Goal: Task Accomplishment & Management: Manage account settings

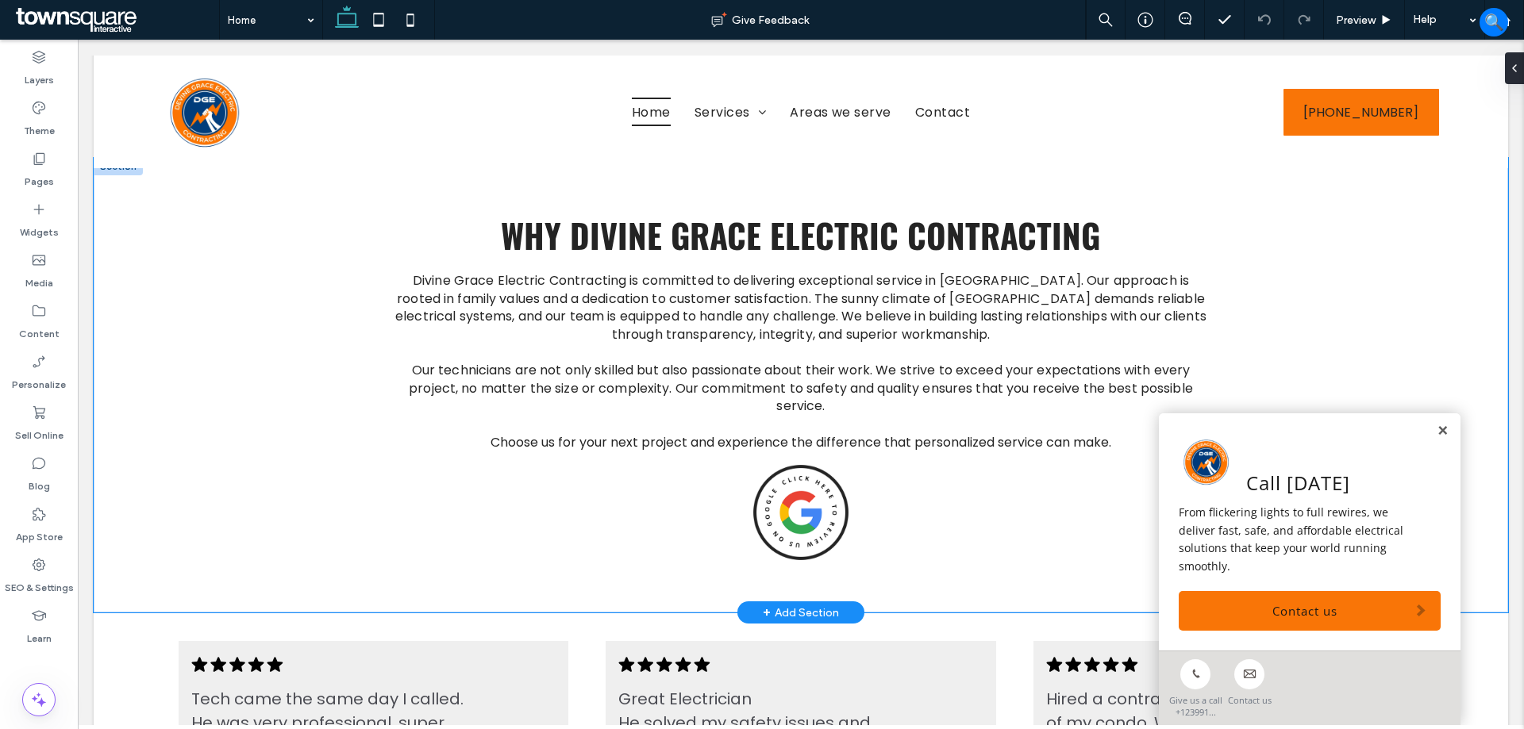
scroll to position [2063, 0]
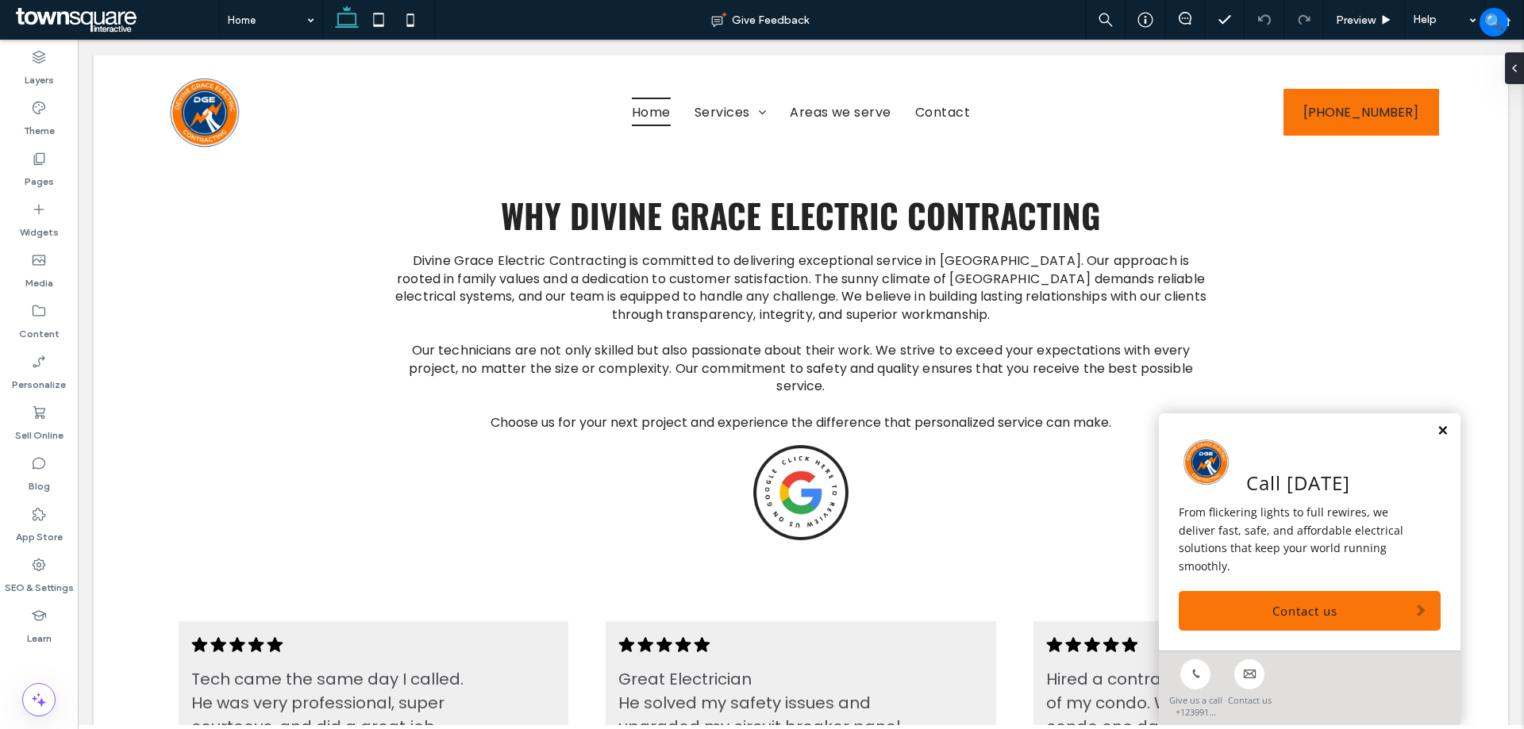
click at [1436, 438] on link at bounding box center [1442, 431] width 12 height 13
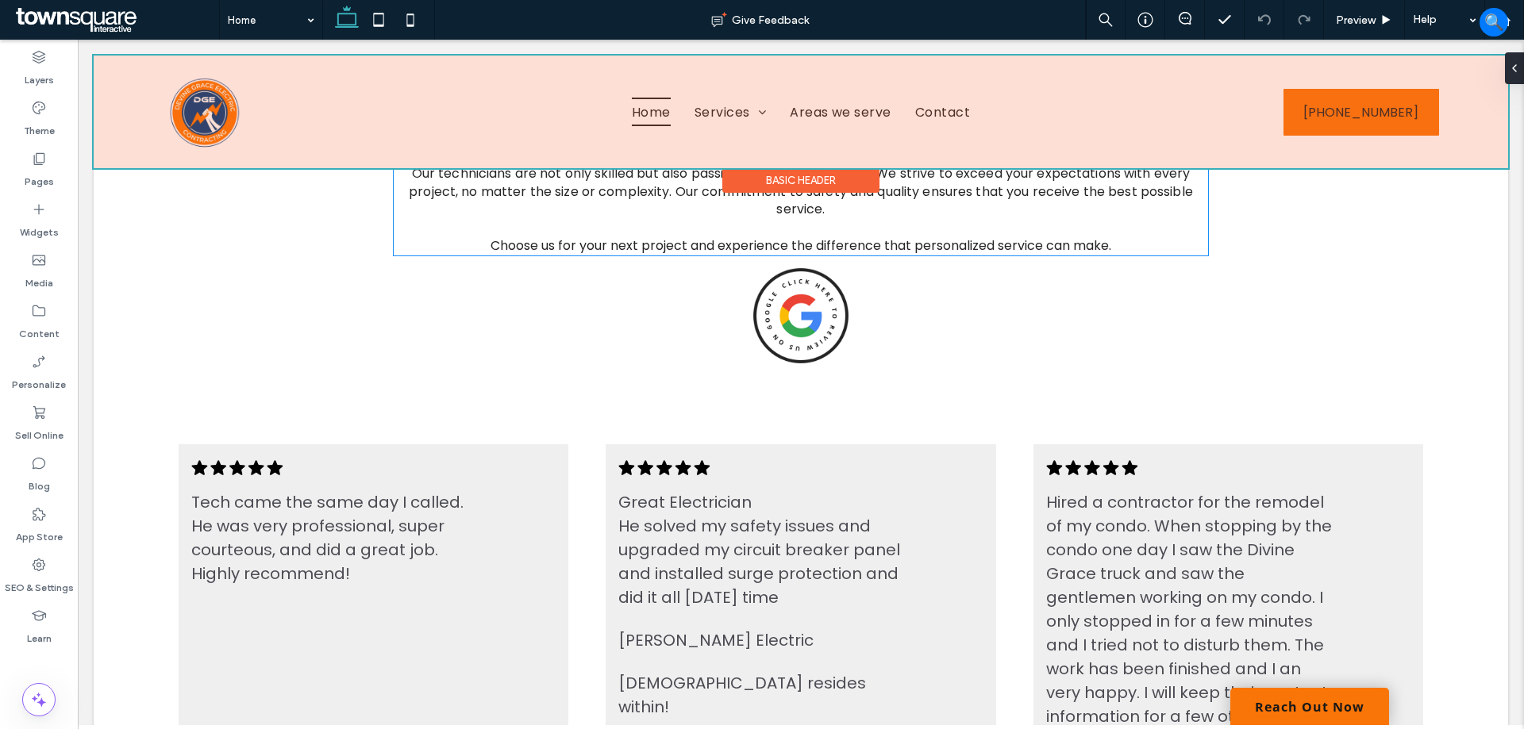
scroll to position [2222, 0]
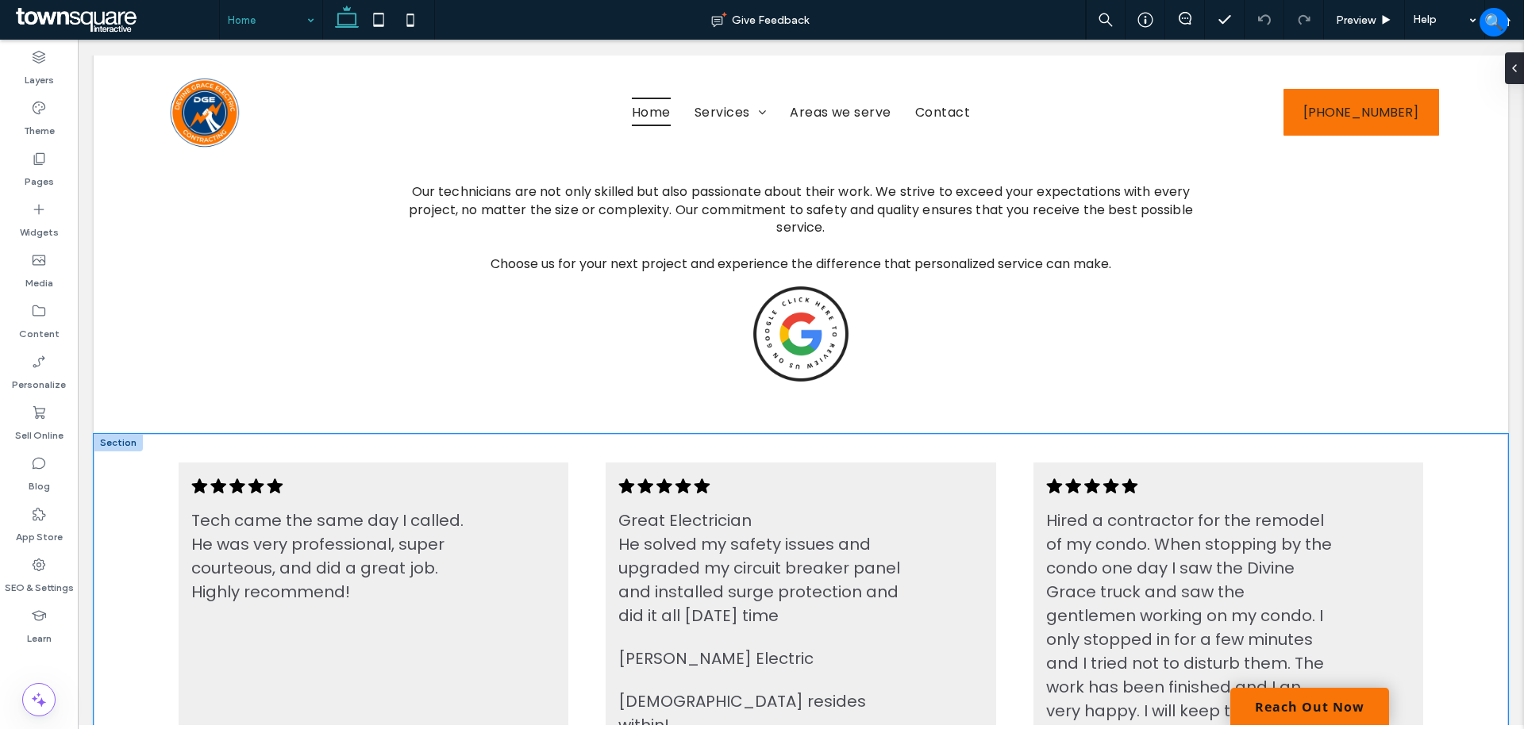
click at [111, 486] on div ".cls-1-1788903176-1788903176 { fill: #00000; stroke-width: 0px; } Tech came the…" at bounding box center [801, 704] width 1414 height 541
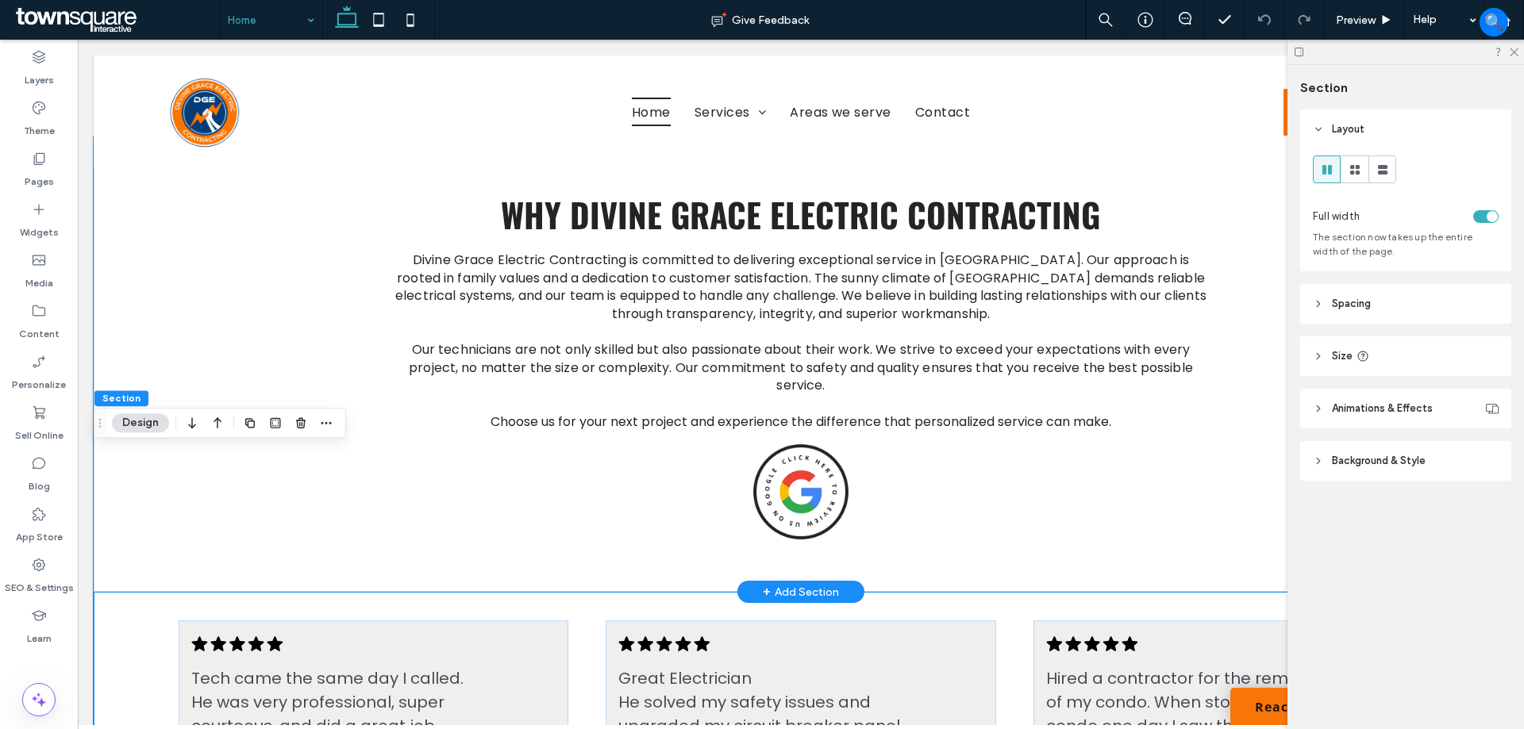
scroll to position [2063, 0]
click at [329, 305] on div "Divine Grace Electric Contracting is committed to delivering exceptional servic…" at bounding box center [801, 365] width 952 height 455
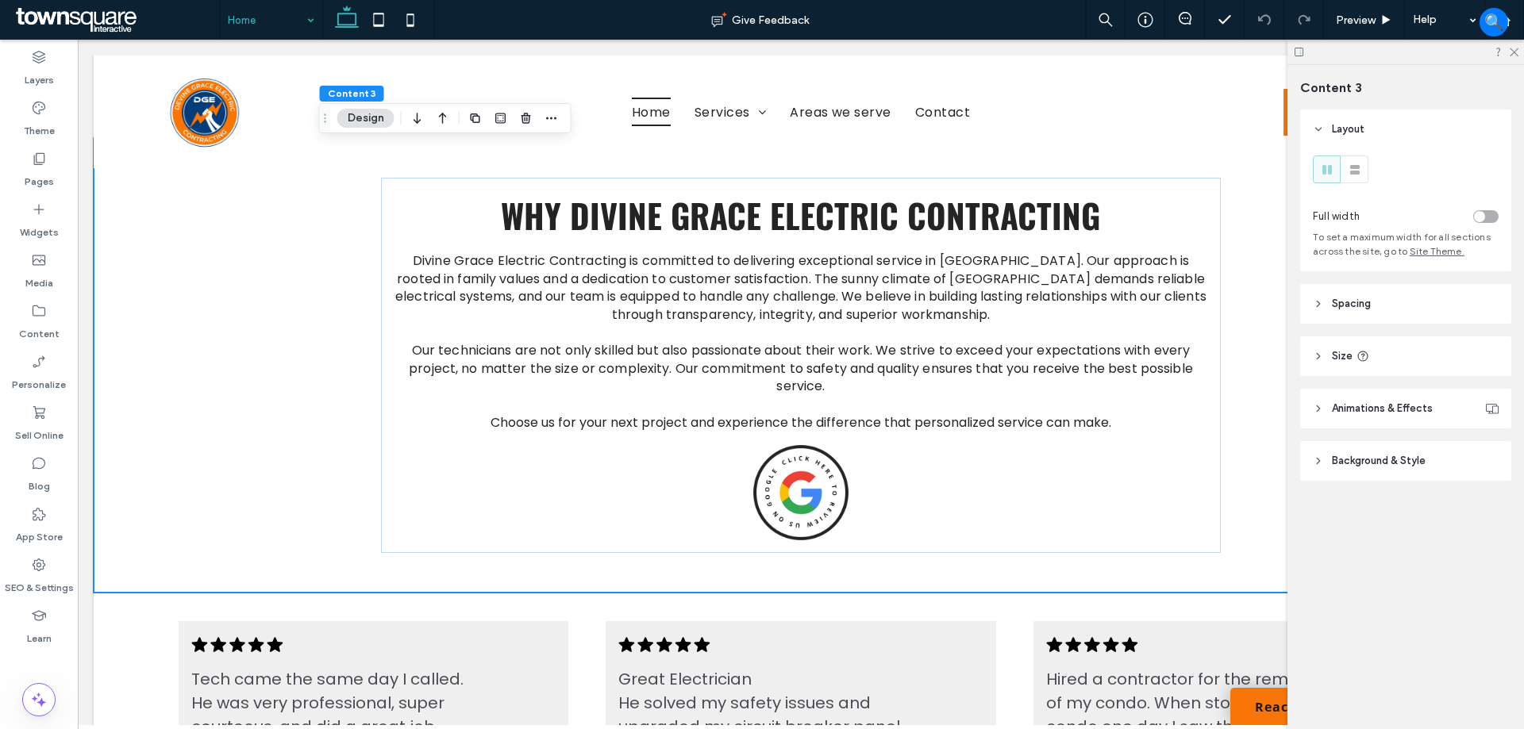
click at [1385, 303] on header "Spacing" at bounding box center [1405, 304] width 211 height 40
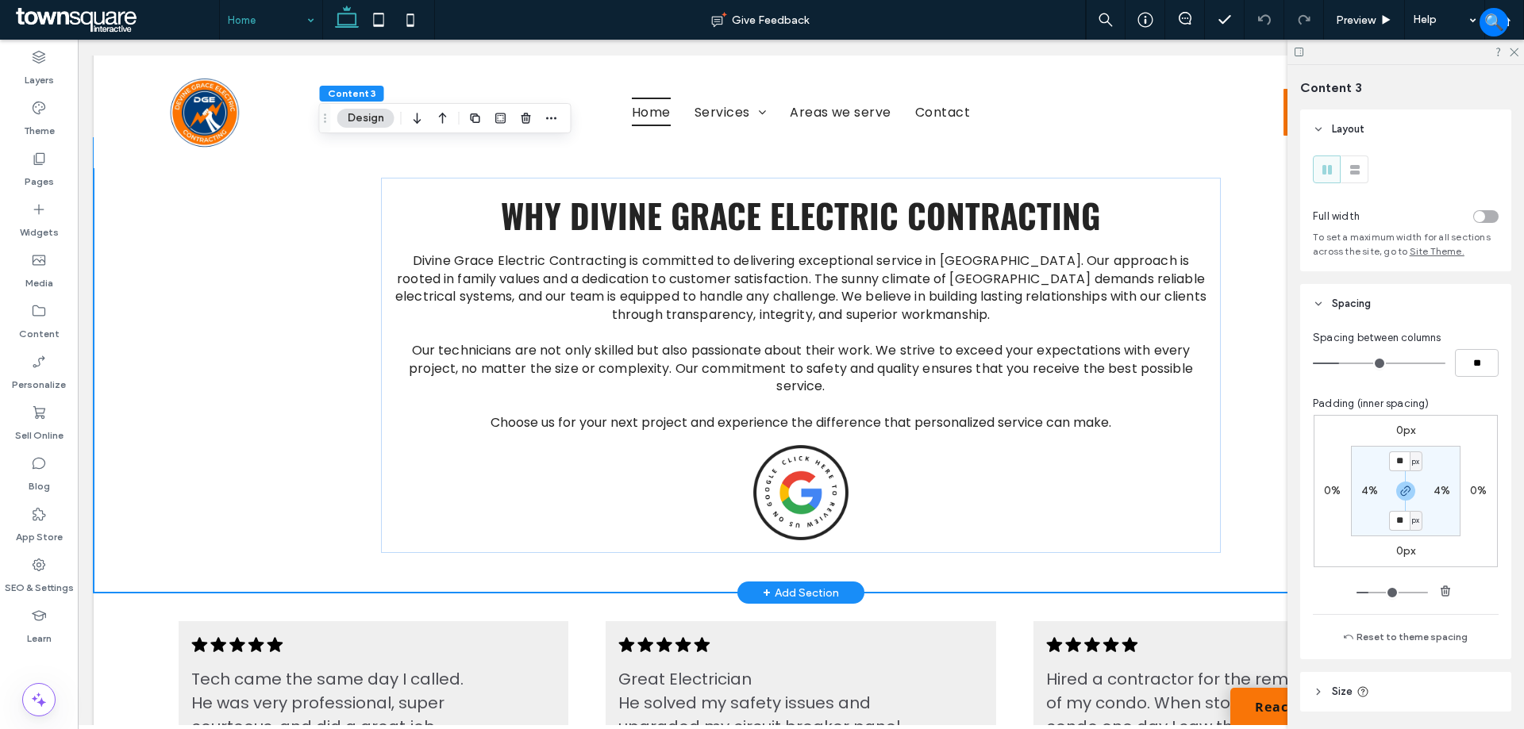
click at [1279, 340] on div "Divine Grace Electric Contracting is committed to delivering exceptional servic…" at bounding box center [801, 365] width 1414 height 455
click at [1209, 358] on div "Divine Grace Electric Contracting is committed to delivering exceptional servic…" at bounding box center [800, 365] width 839 height 375
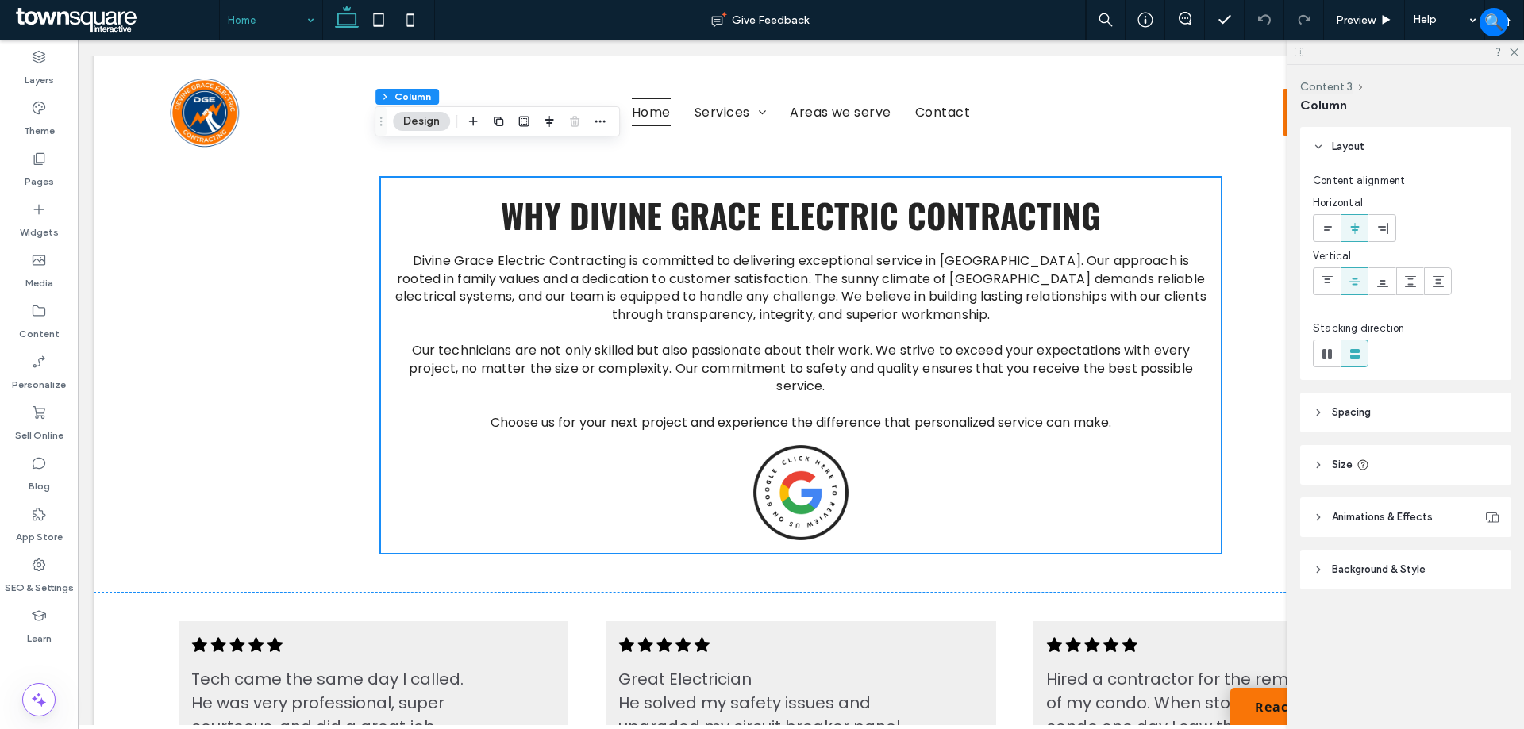
click at [1399, 413] on header "Spacing" at bounding box center [1405, 413] width 211 height 40
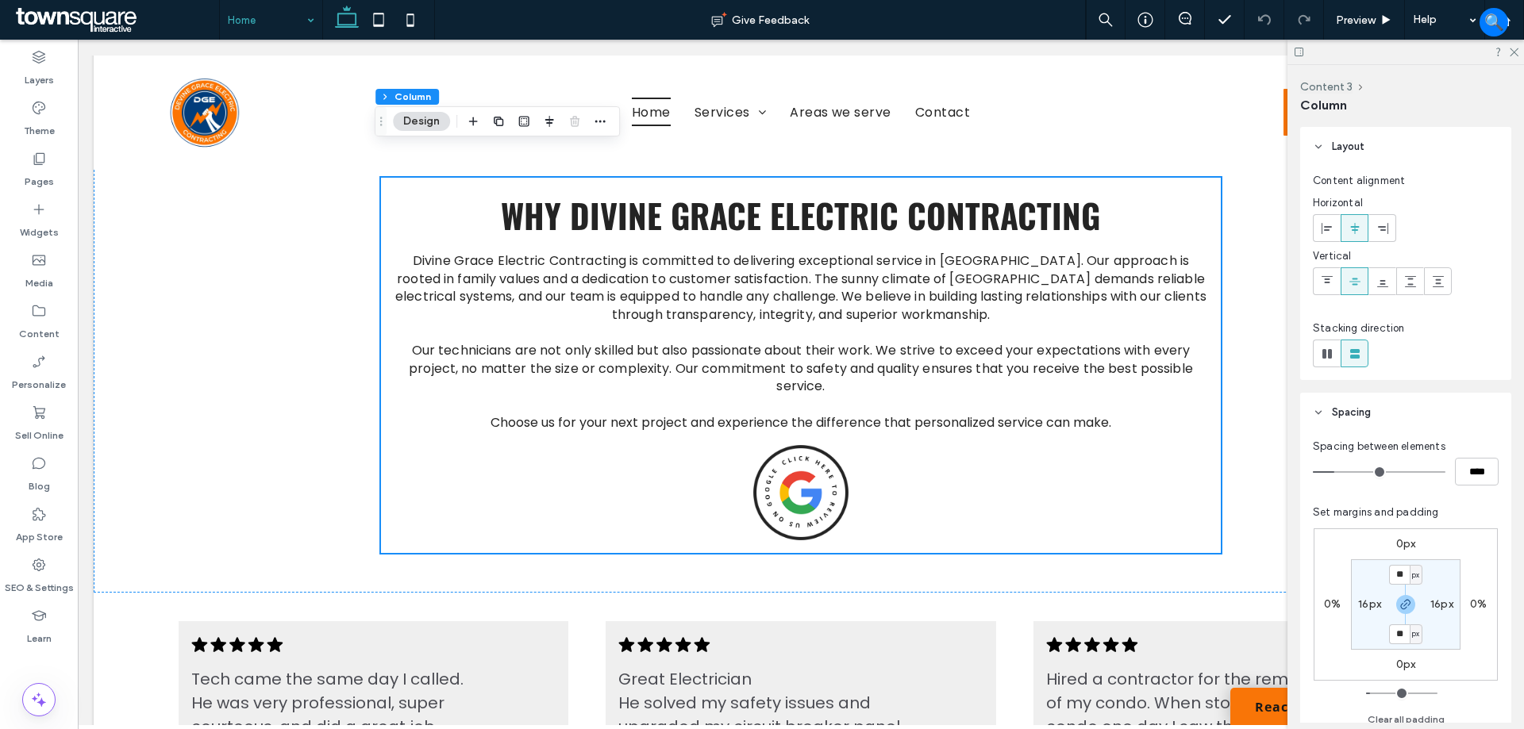
click at [1399, 413] on header "Spacing" at bounding box center [1405, 413] width 211 height 40
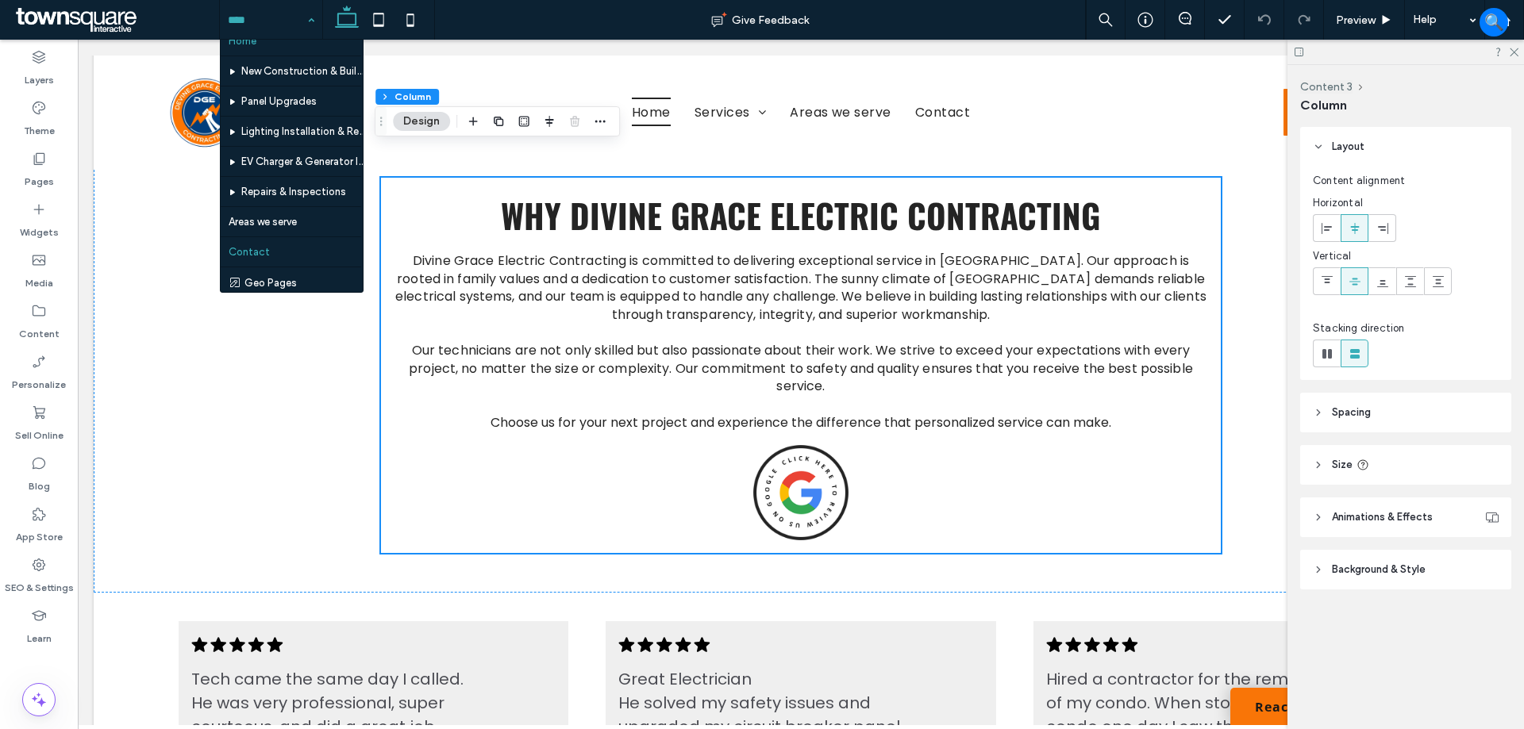
scroll to position [17, 0]
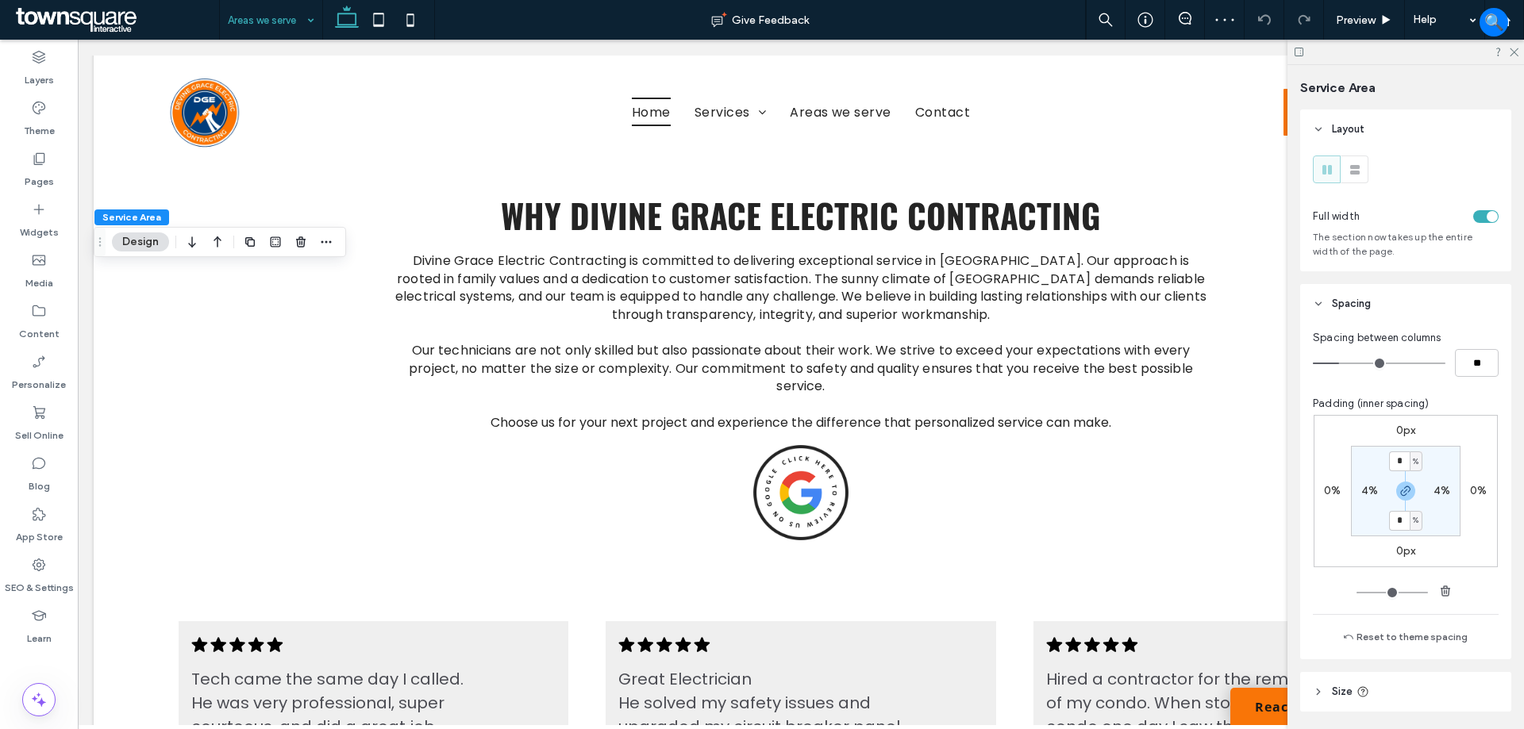
click at [1477, 221] on div "toggle" at bounding box center [1485, 216] width 25 height 13
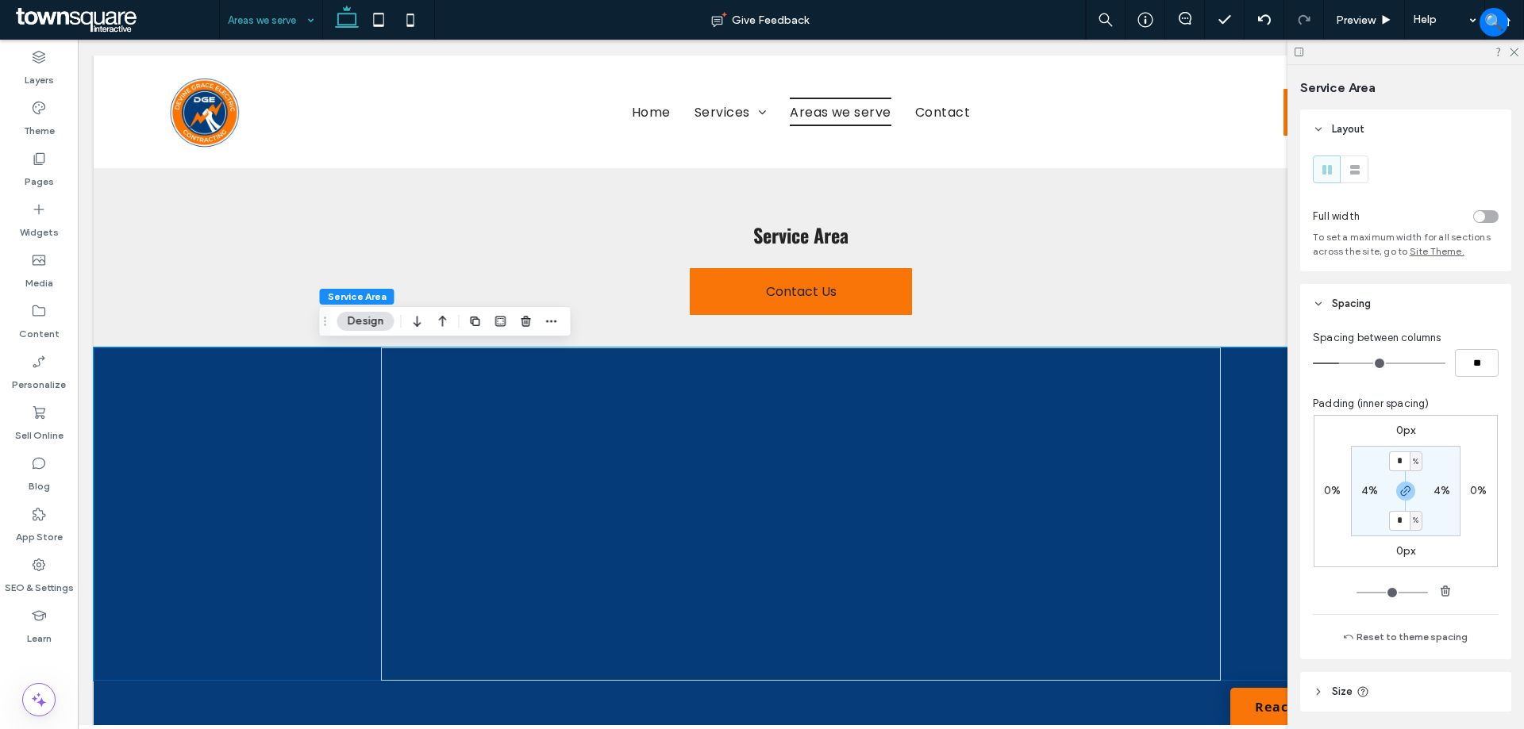
click at [1296, 52] on icon at bounding box center [1299, 52] width 12 height 12
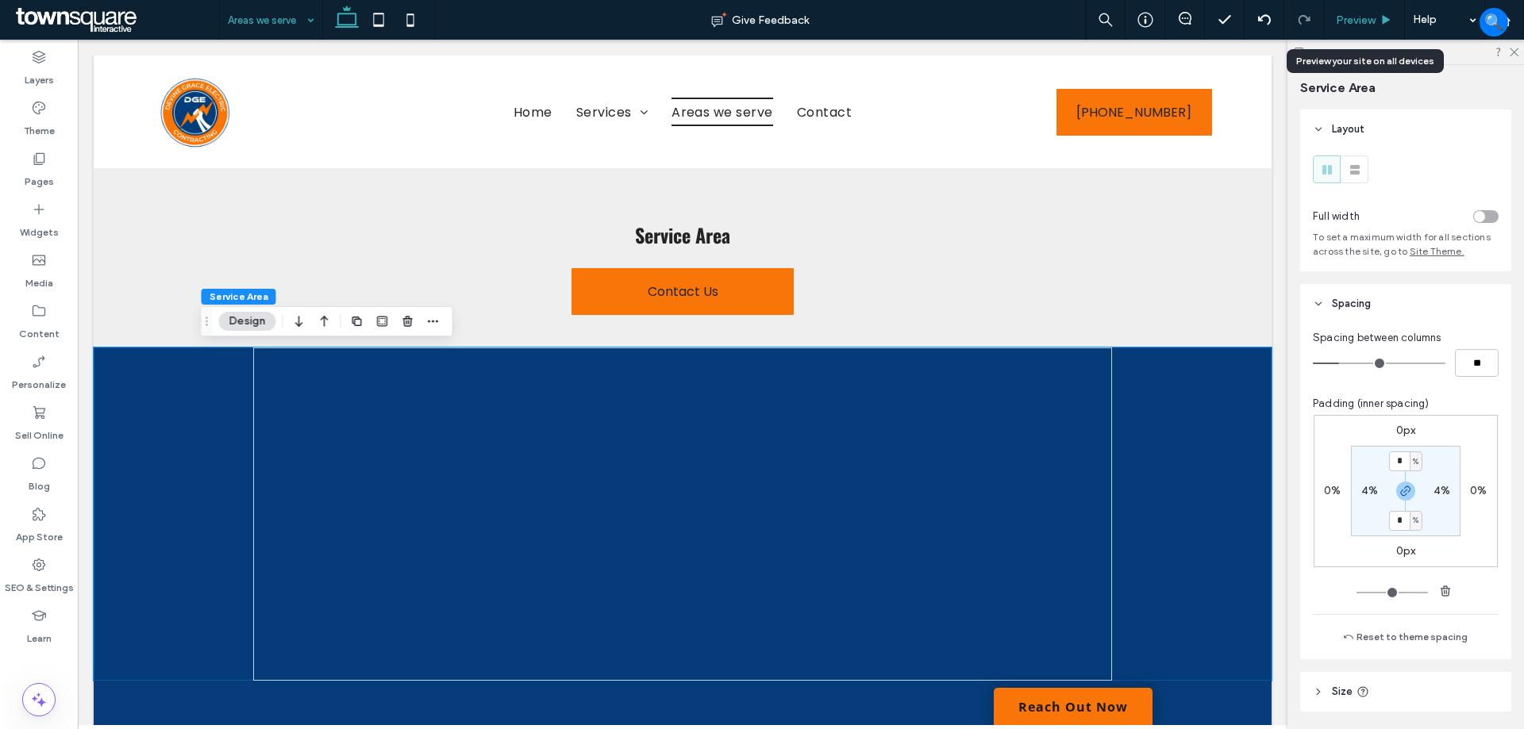
click at [1352, 21] on span "Preview" at bounding box center [1356, 19] width 40 height 13
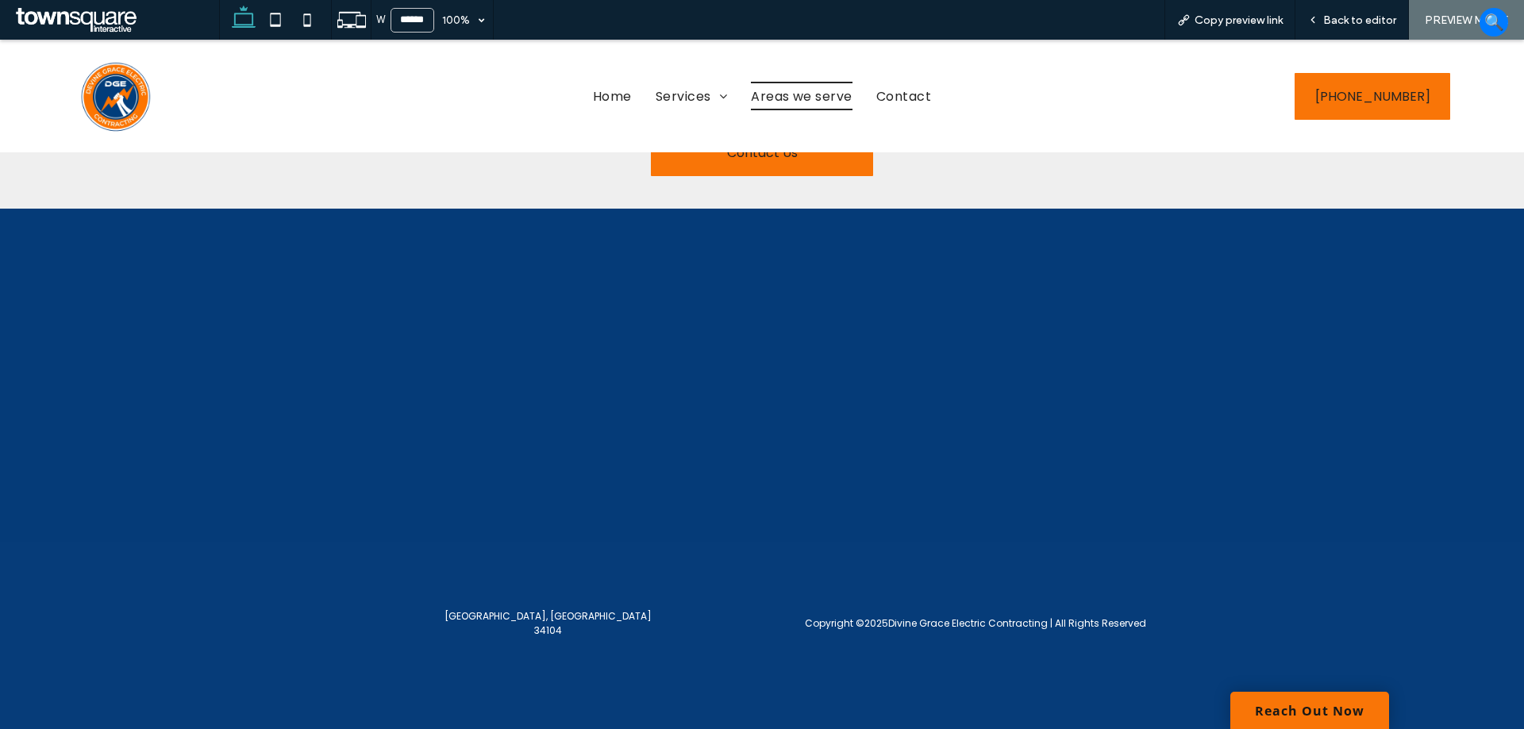
scroll to position [126, 0]
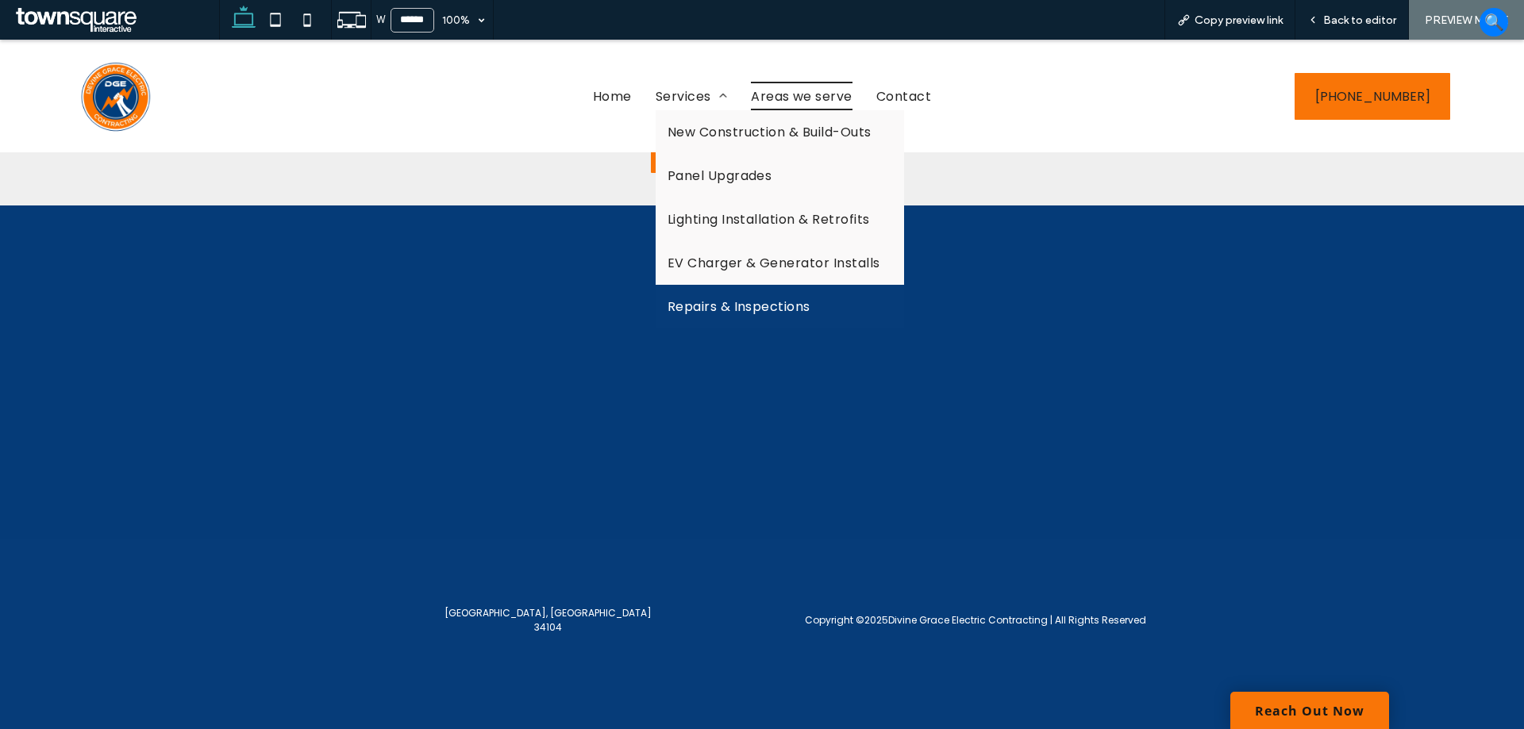
click at [732, 322] on link "Repairs & Inspections" at bounding box center [780, 307] width 248 height 44
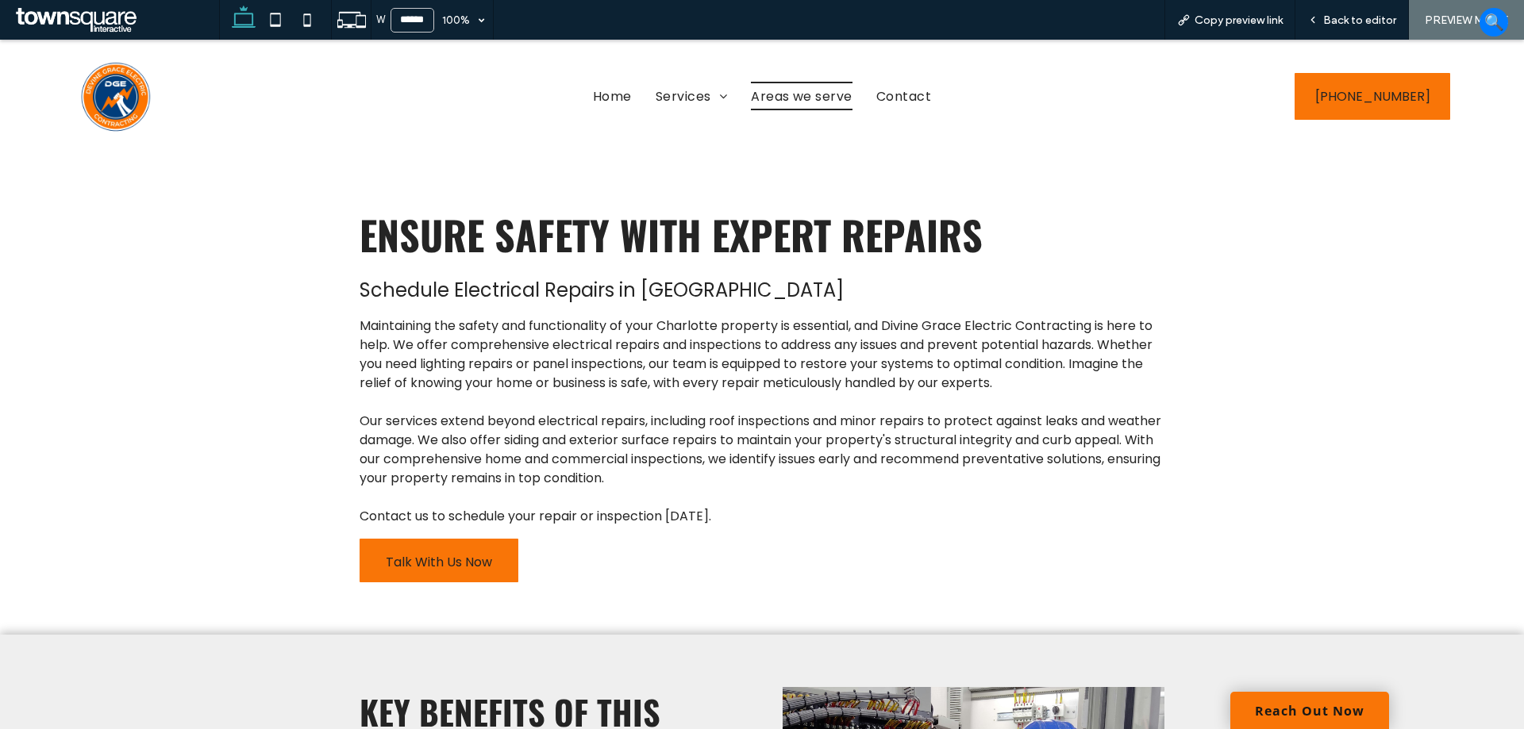
click at [764, 102] on span "Areas we serve" at bounding box center [802, 96] width 102 height 28
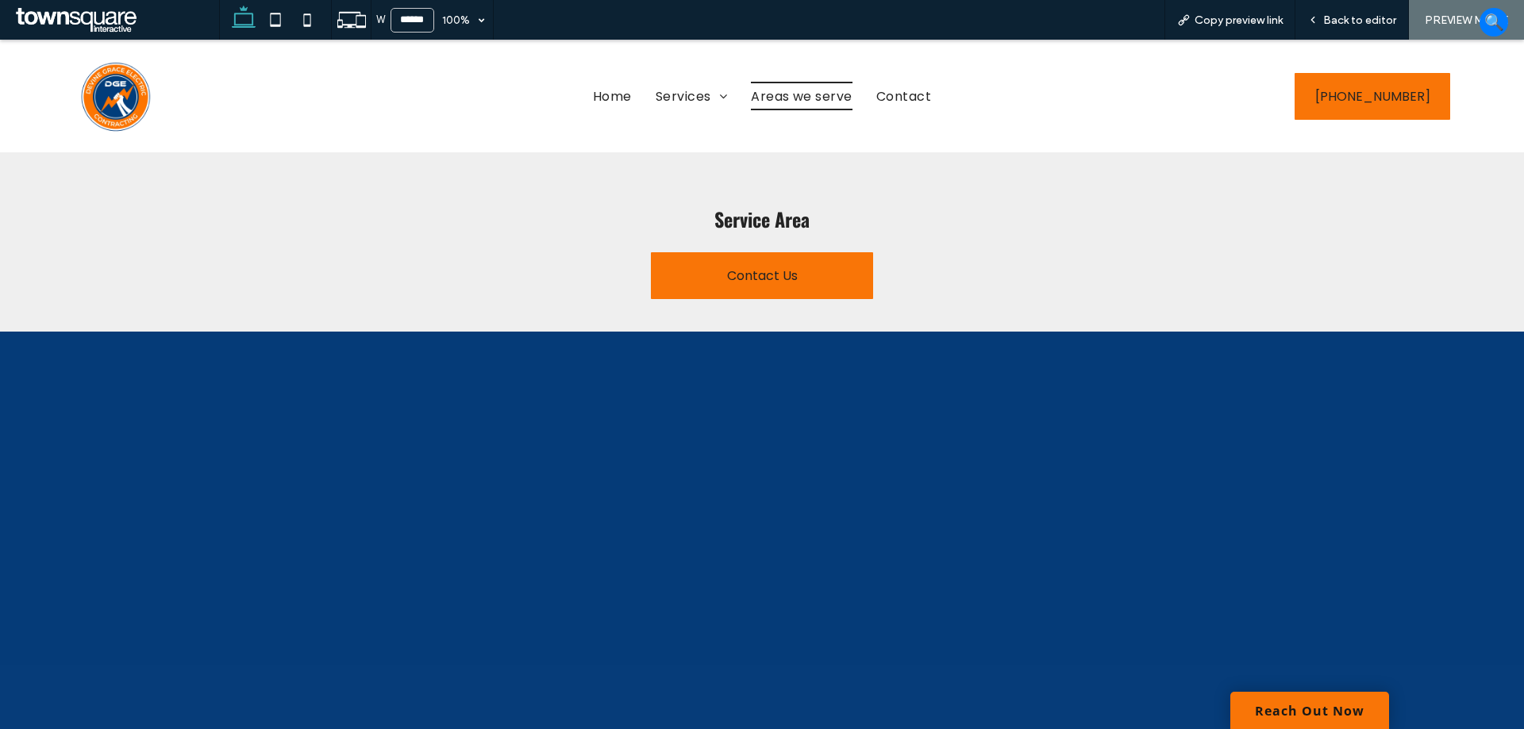
click at [1312, 240] on div "Service Area Contact Us" at bounding box center [762, 241] width 1524 height 179
click at [1328, 12] on div "Back to editor" at bounding box center [1351, 20] width 113 height 40
click at [1355, 18] on span "Back to editor" at bounding box center [1359, 19] width 73 height 13
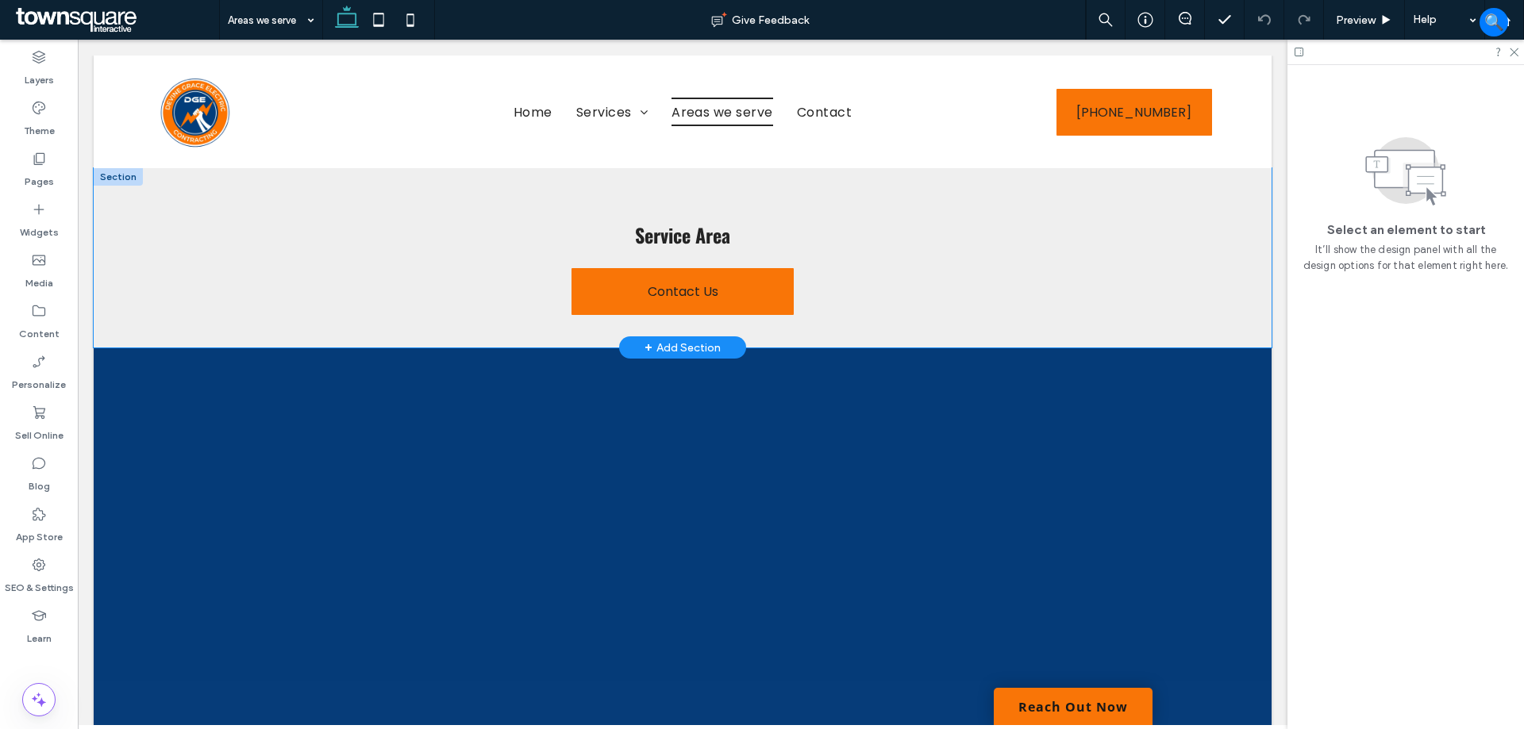
click at [1215, 276] on div "Service Area Contact Us" at bounding box center [683, 257] width 1178 height 179
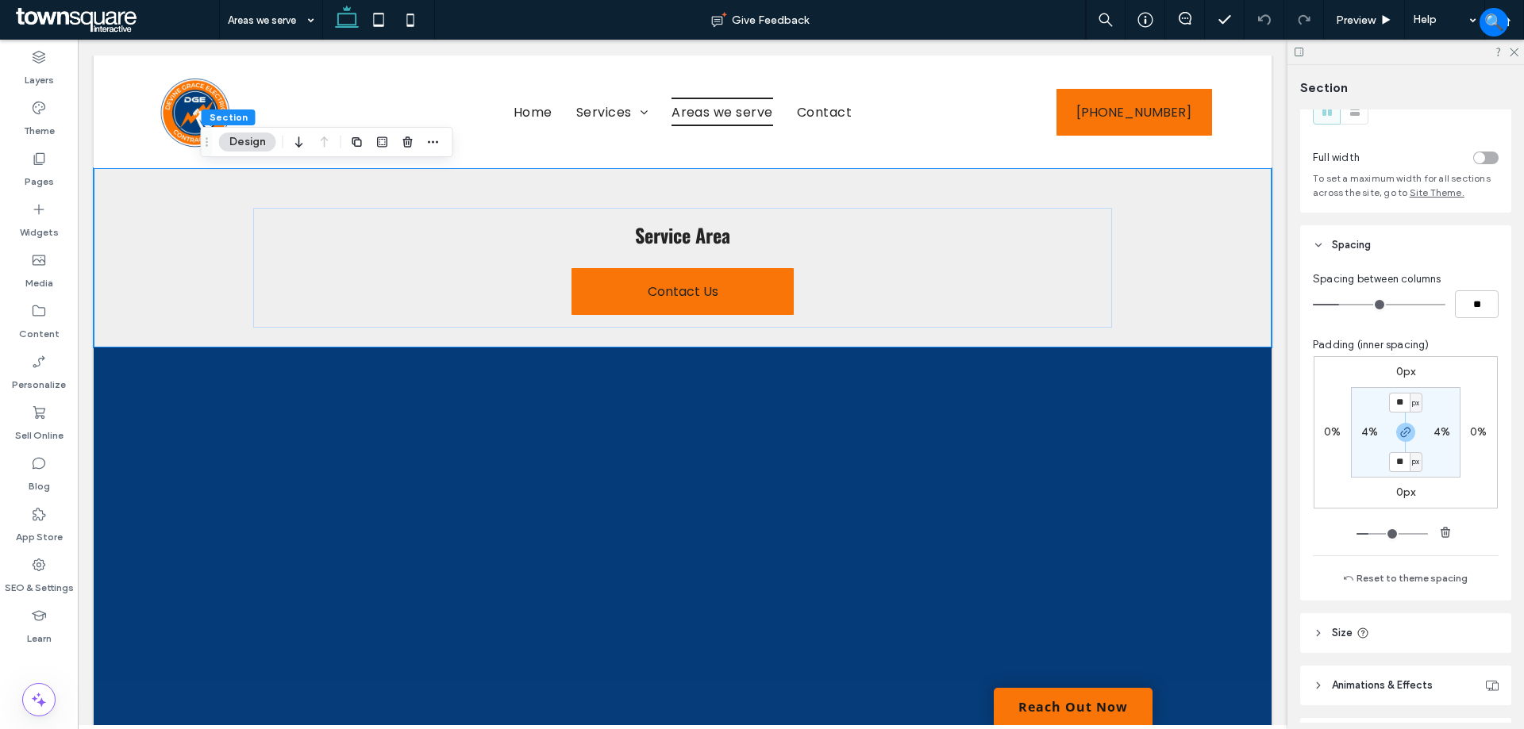
scroll to position [157, 0]
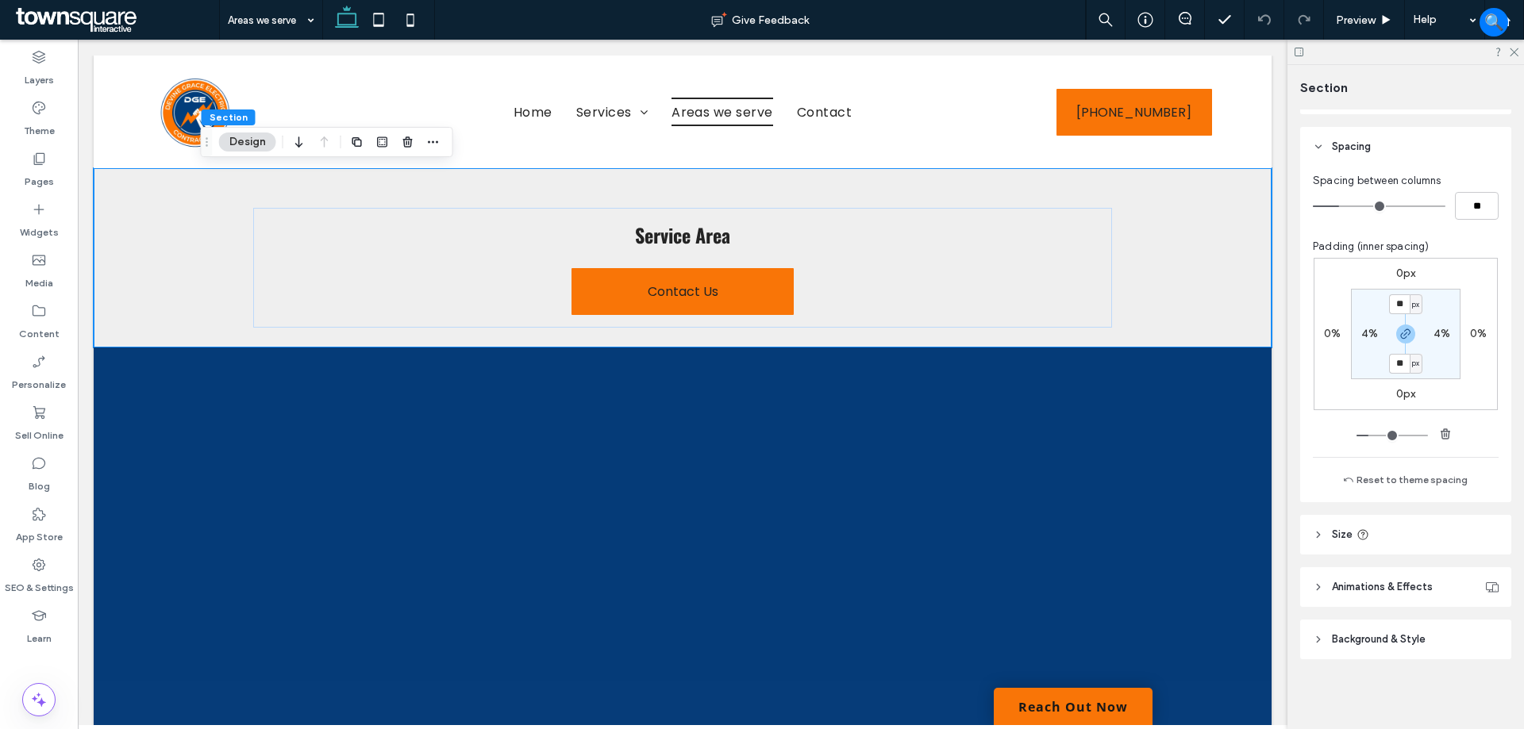
click at [1386, 646] on span "Background & Style" at bounding box center [1379, 640] width 94 height 16
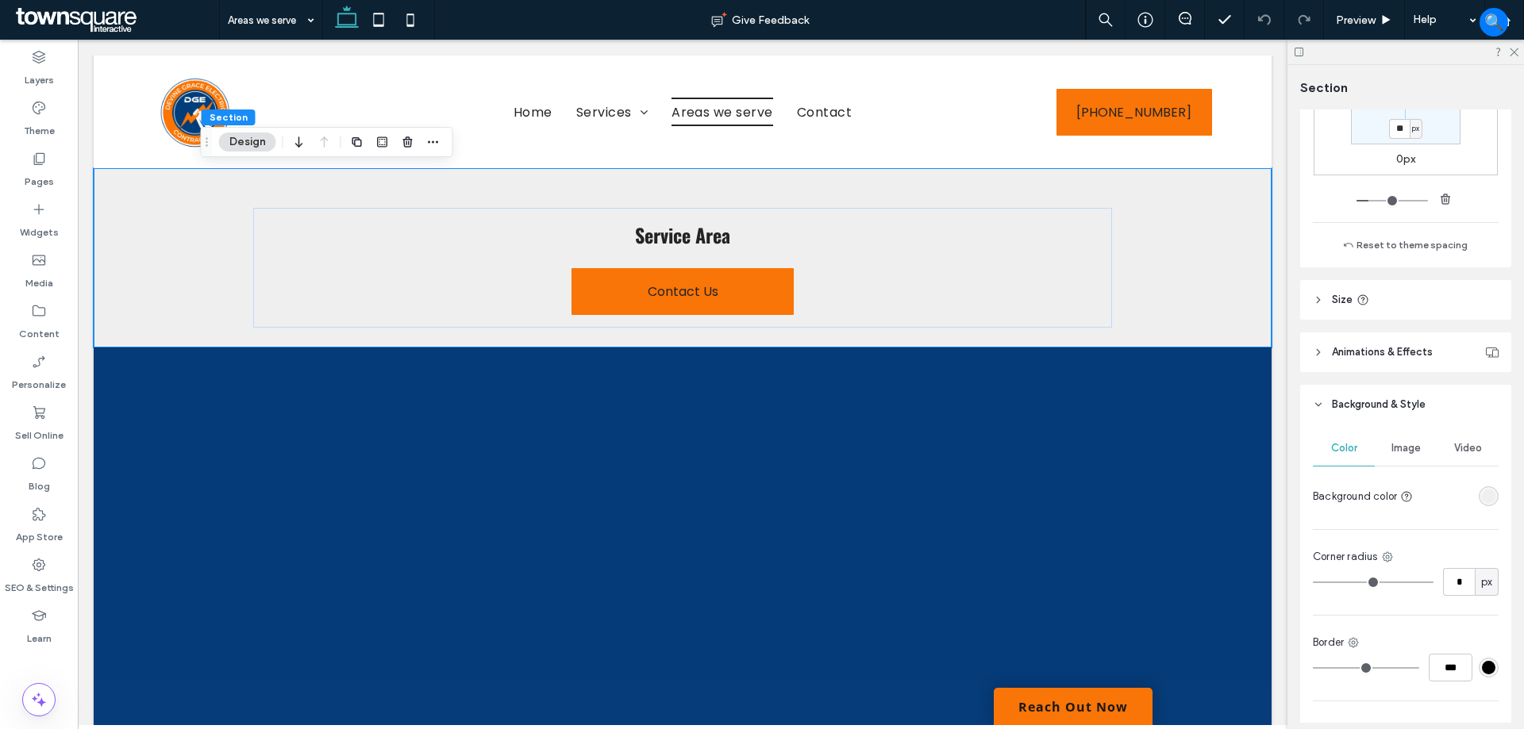
scroll to position [395, 0]
click at [1472, 503] on div at bounding box center [1458, 493] width 79 height 28
click at [1482, 494] on div "rgba(239, 239, 239, 1)" at bounding box center [1488, 492] width 13 height 13
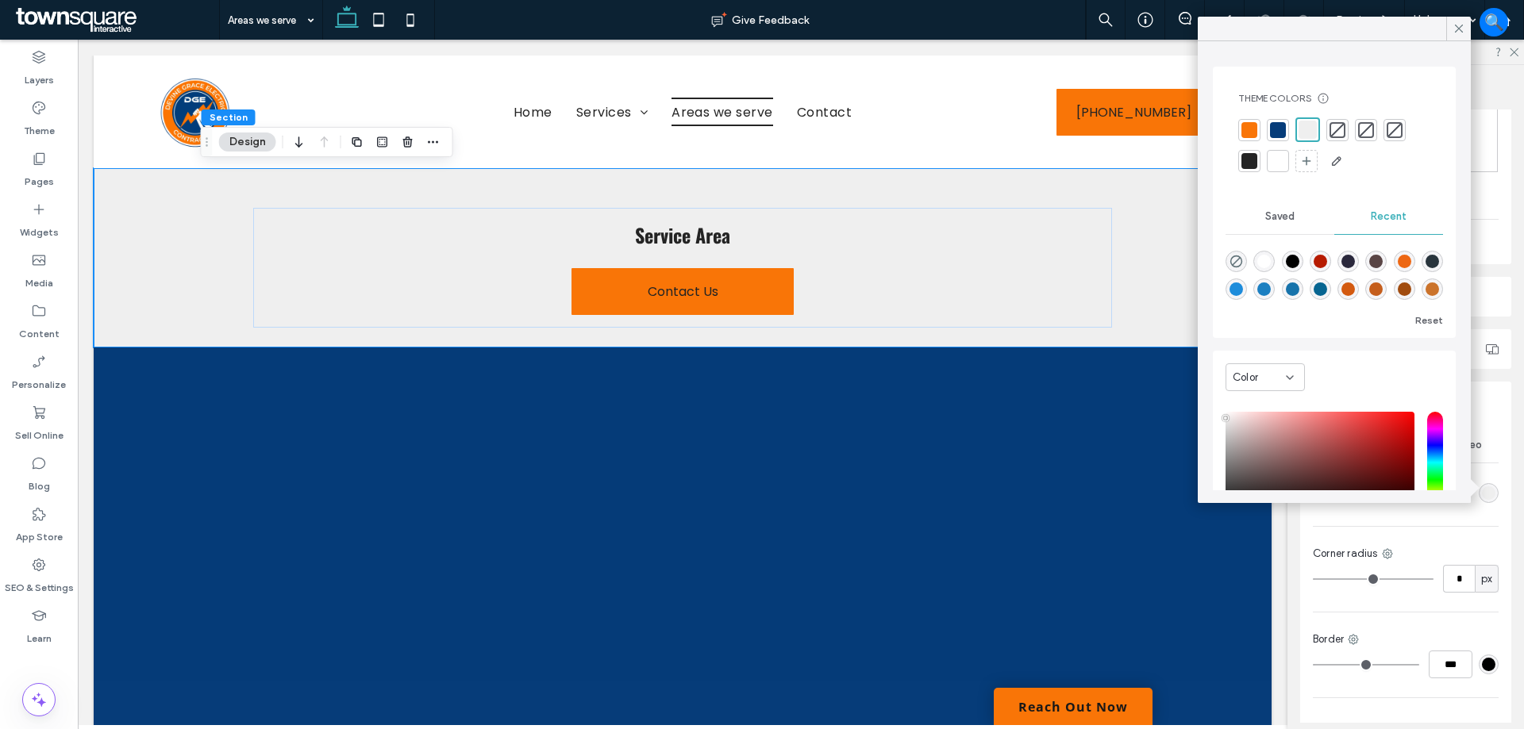
click at [1277, 155] on div at bounding box center [1278, 161] width 16 height 16
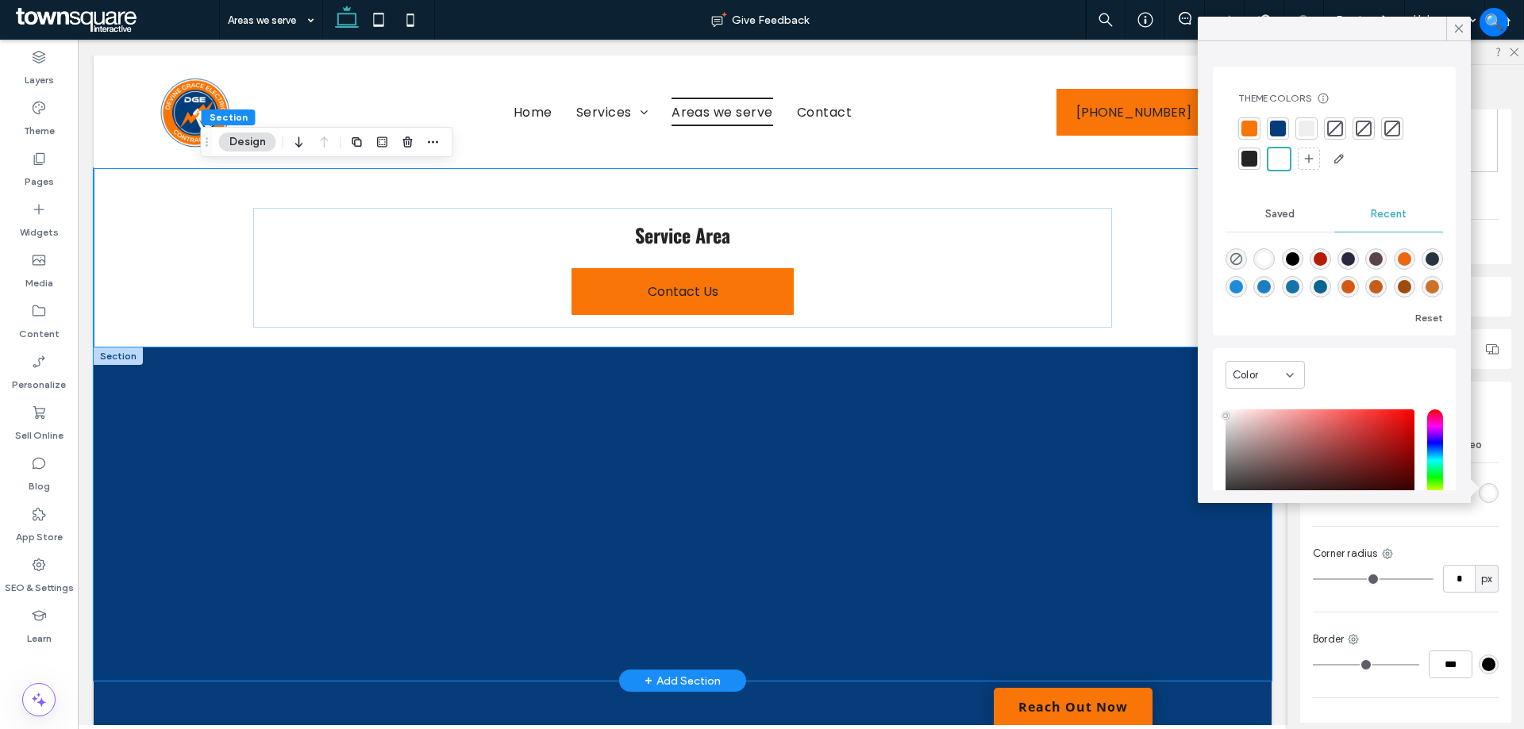
click at [1139, 407] on div at bounding box center [682, 514] width 952 height 333
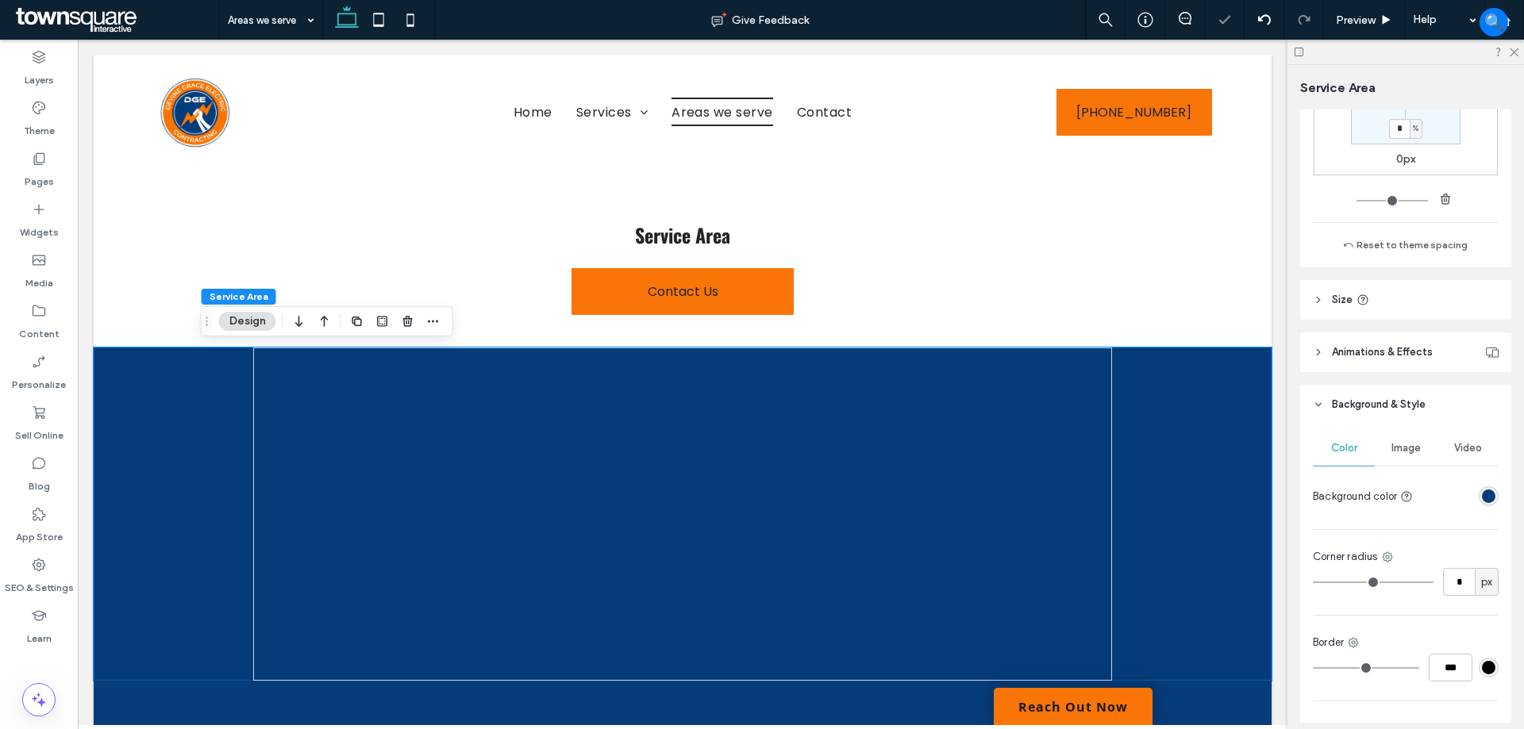
scroll to position [397, 0]
click at [1412, 448] on span "Image" at bounding box center [1405, 443] width 29 height 13
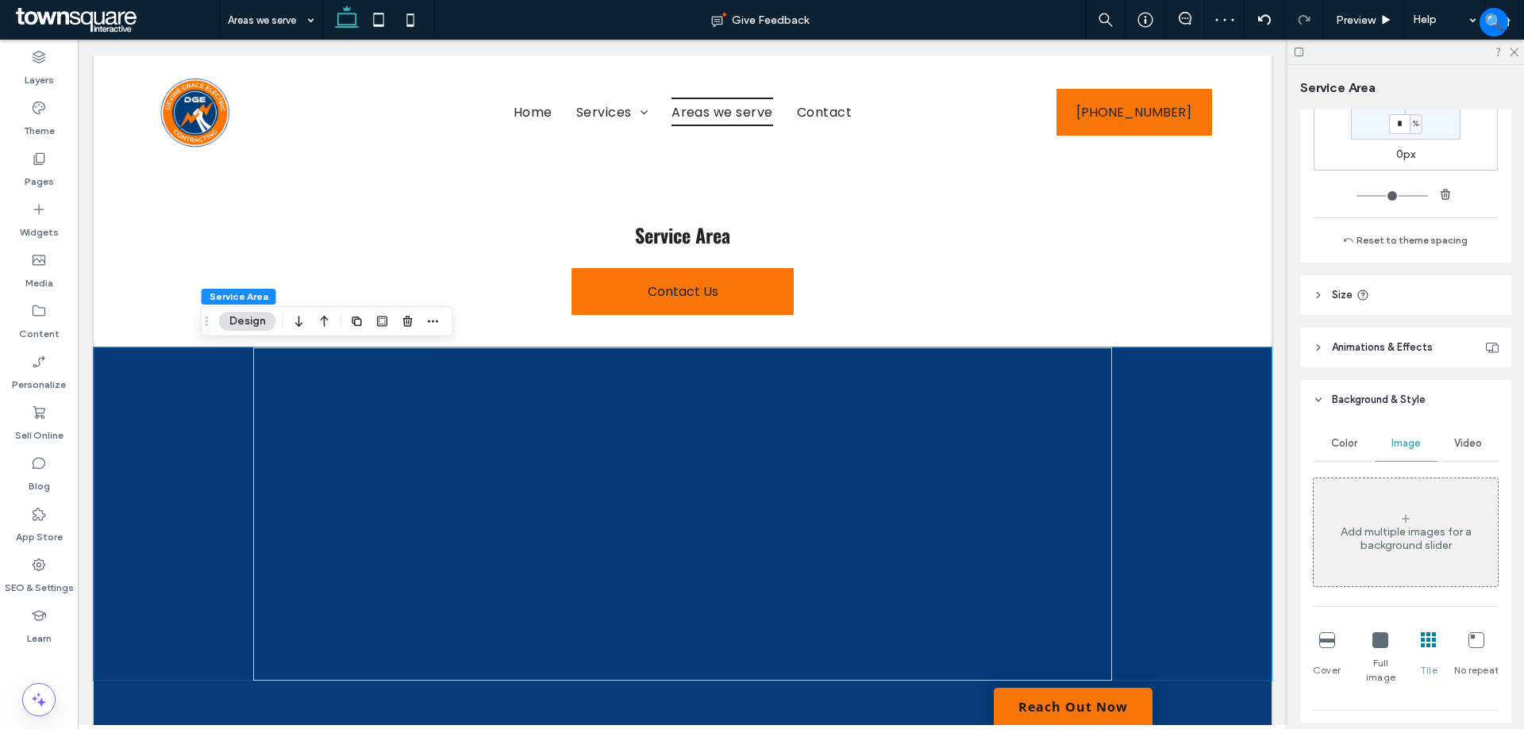
click at [1327, 439] on div "Color" at bounding box center [1344, 443] width 62 height 35
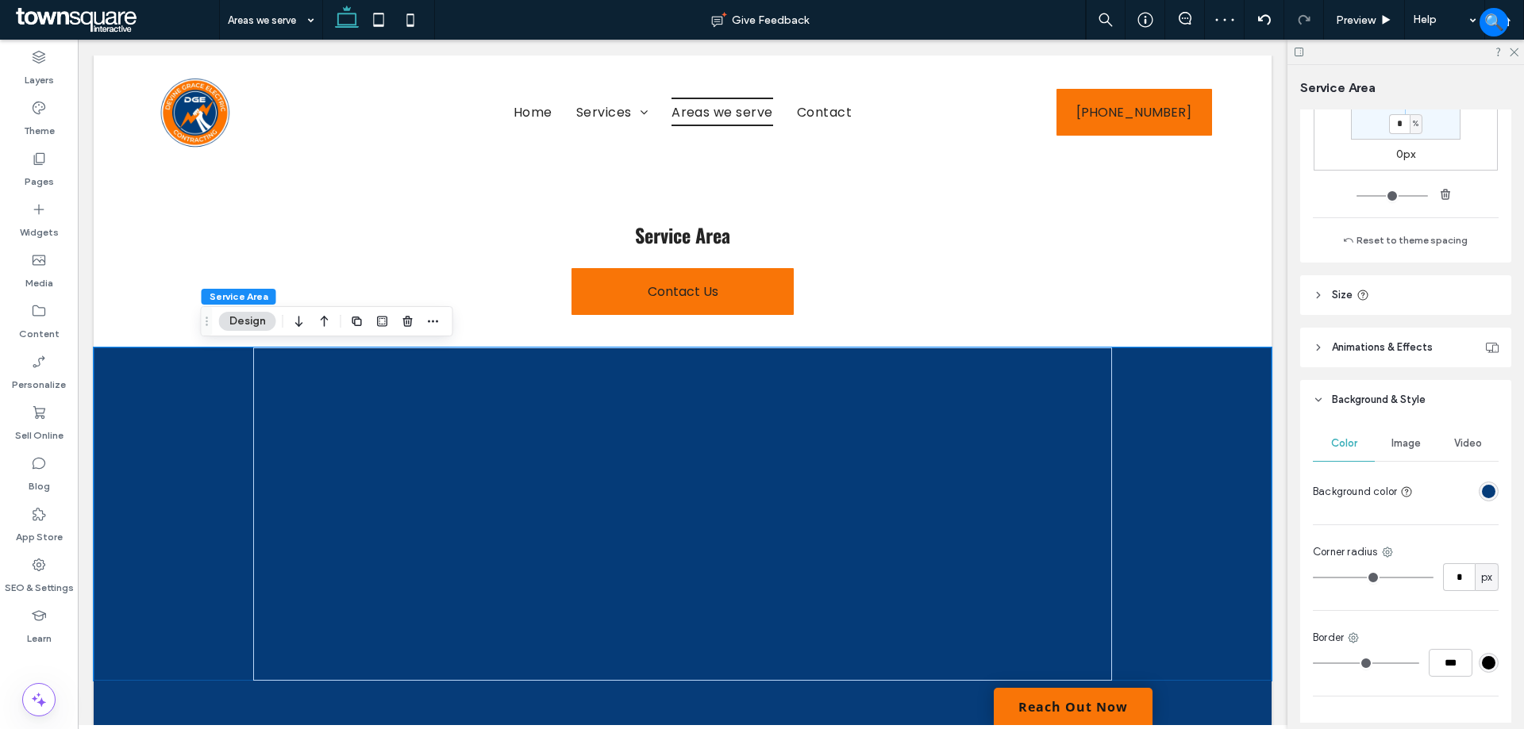
click at [1484, 489] on div "rgba(6,60,121,1)" at bounding box center [1488, 491] width 13 height 13
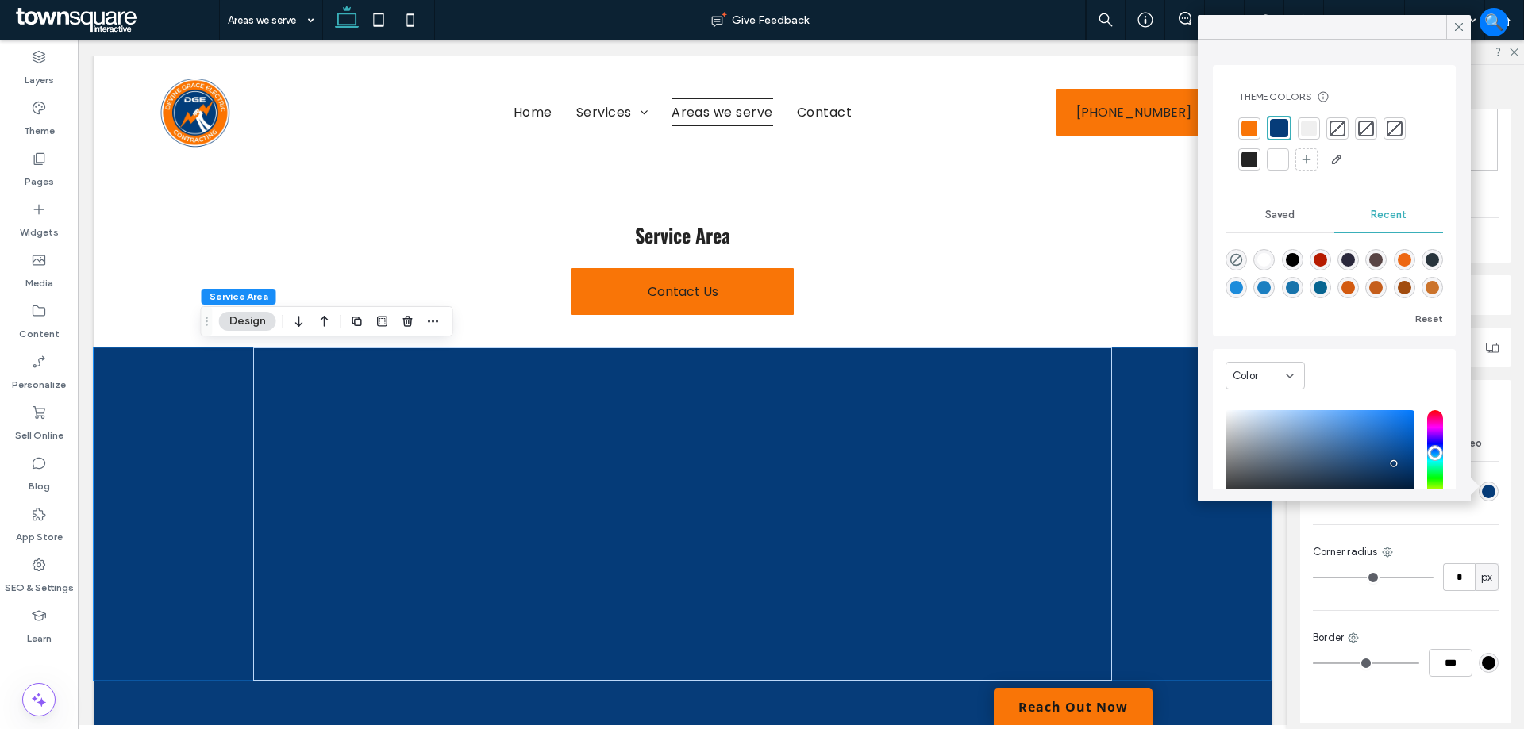
click at [1307, 130] on div at bounding box center [1309, 129] width 16 height 16
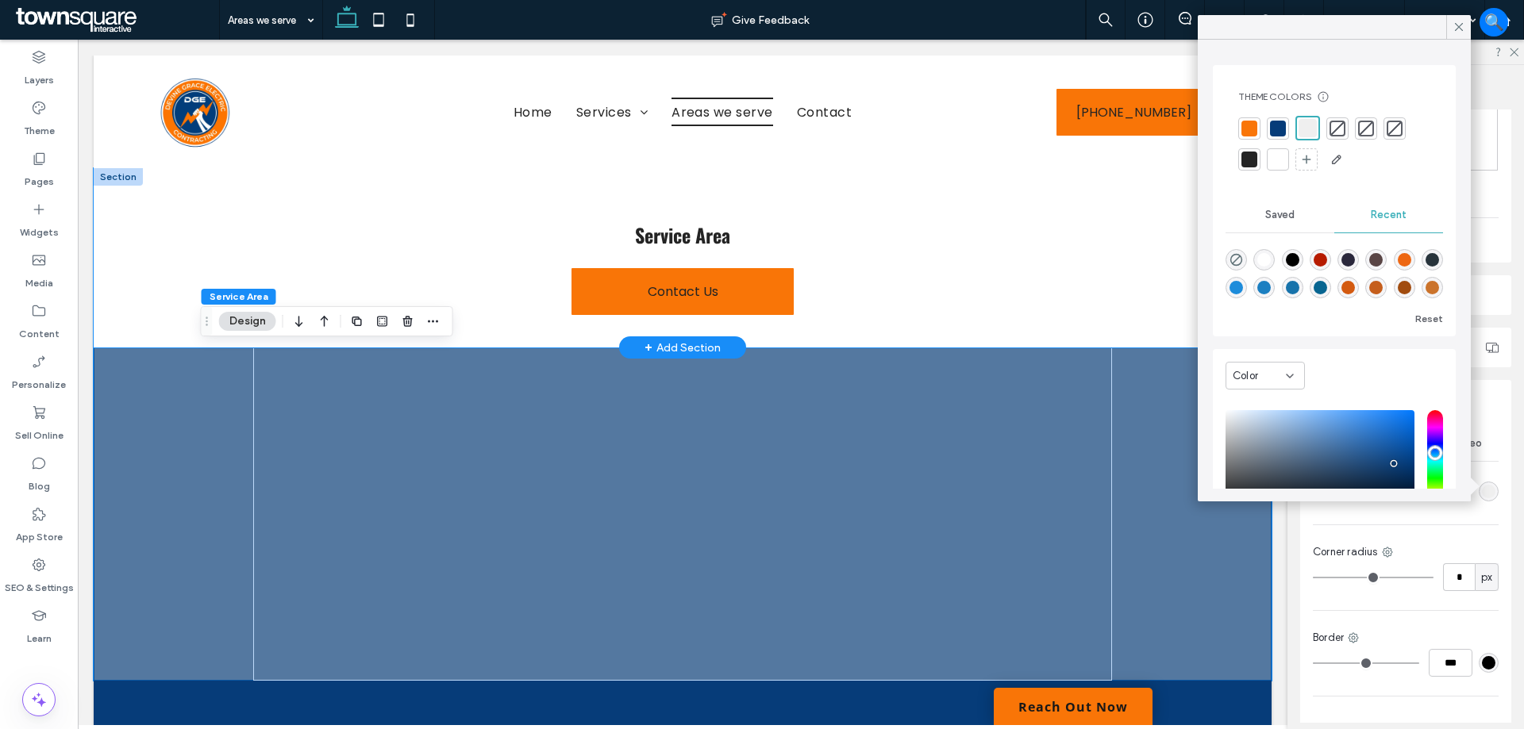
click at [1166, 279] on div "Service Area Contact Us" at bounding box center [683, 257] width 1178 height 179
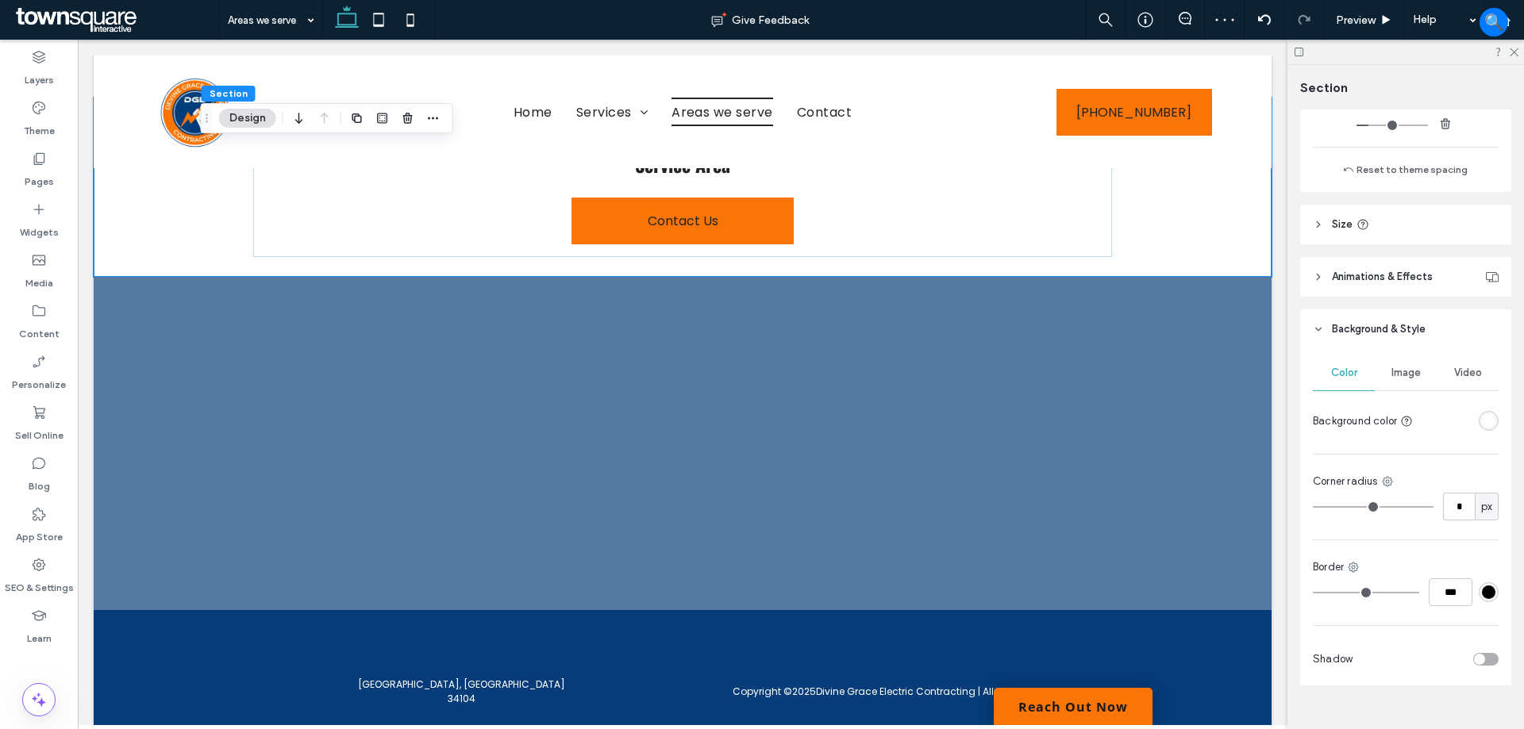
scroll to position [476, 0]
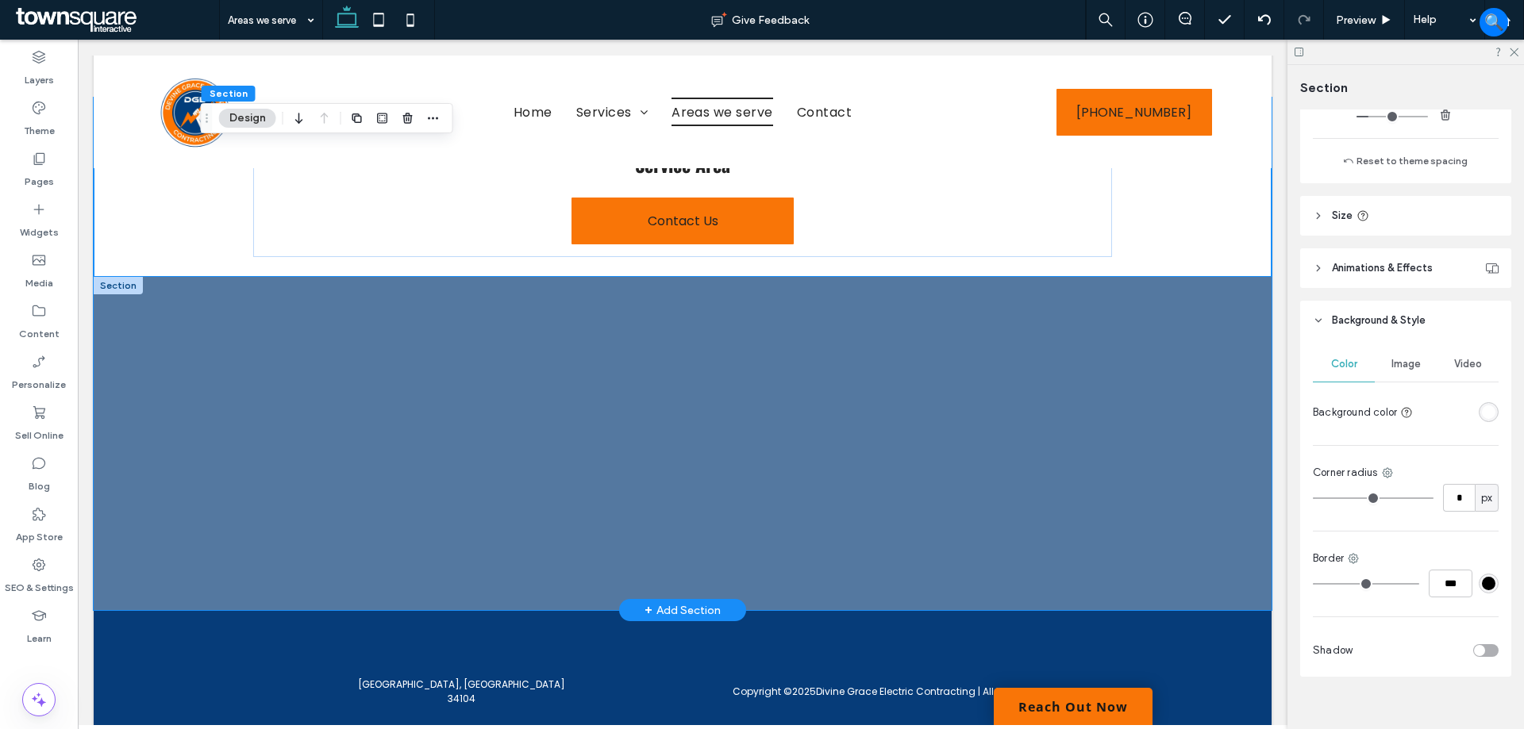
click at [1209, 448] on div at bounding box center [683, 443] width 1178 height 333
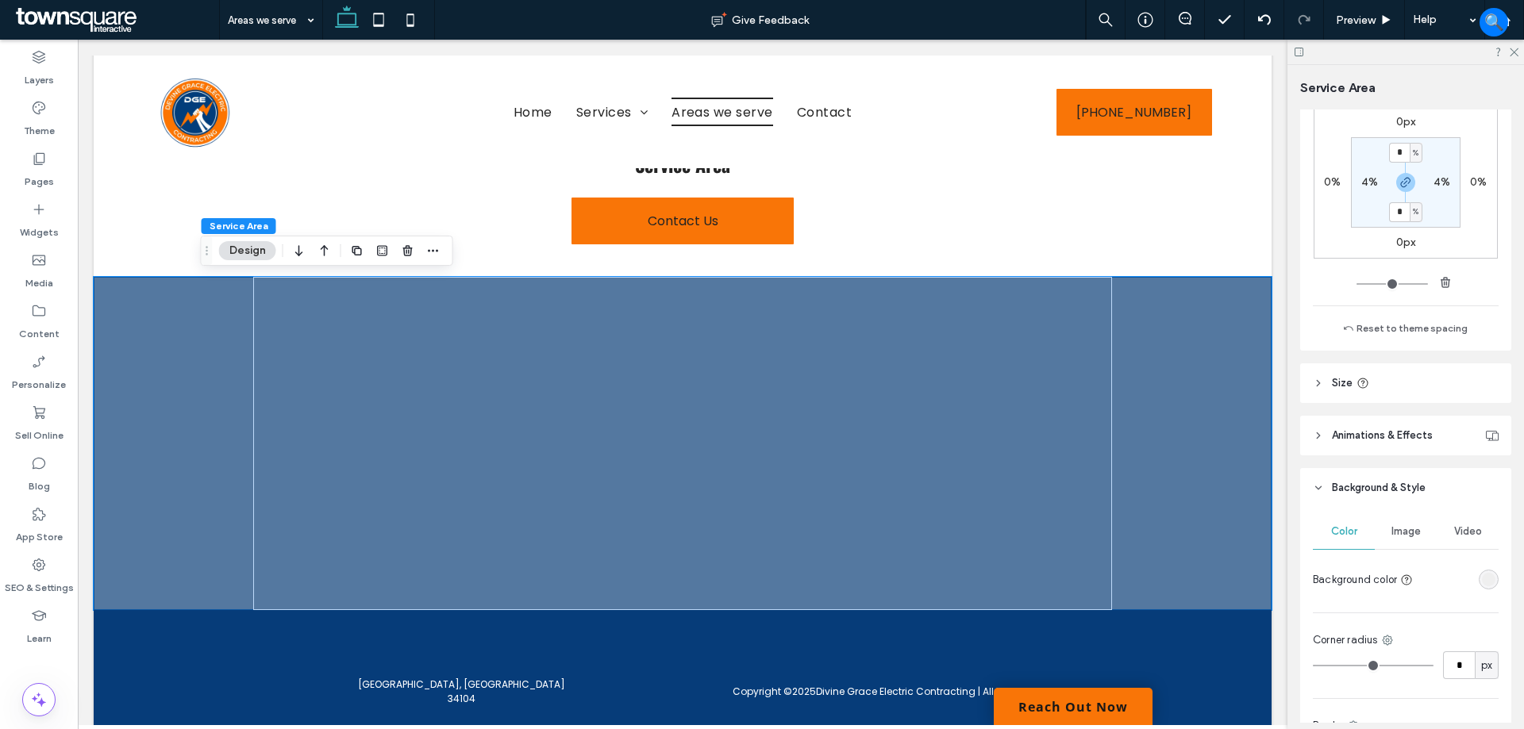
scroll to position [397, 0]
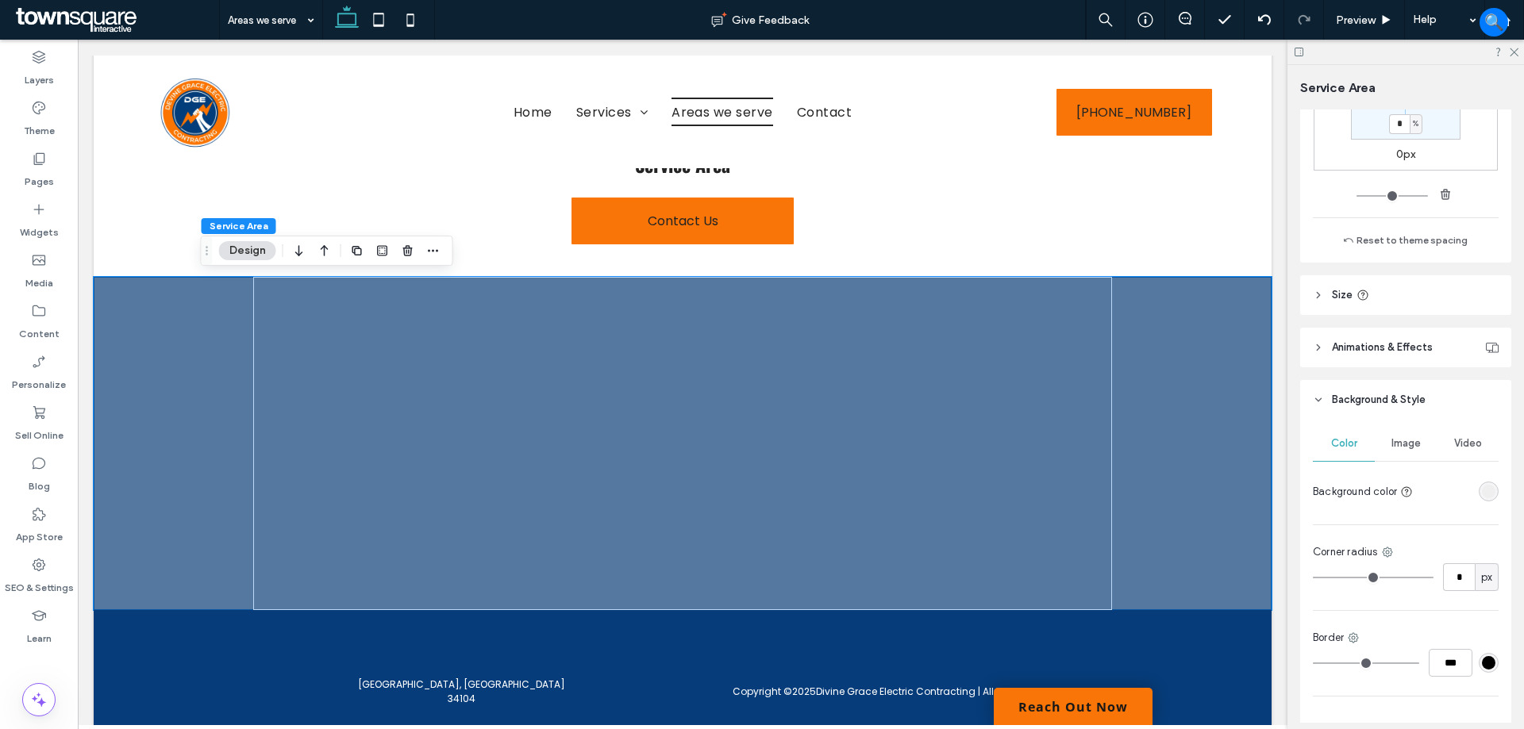
click at [1483, 493] on div "rgba(239, 239, 239, 1)" at bounding box center [1488, 491] width 13 height 13
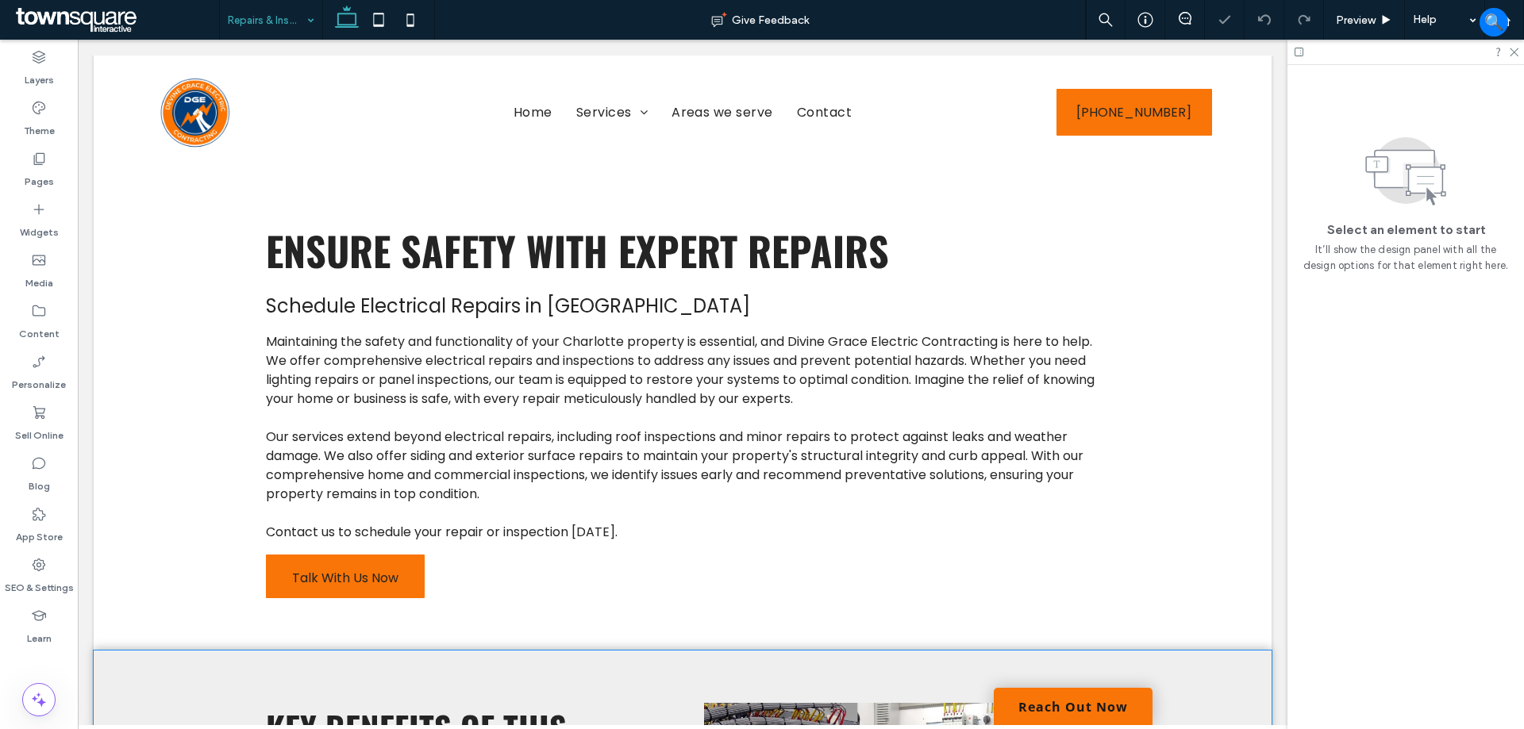
scroll to position [317, 0]
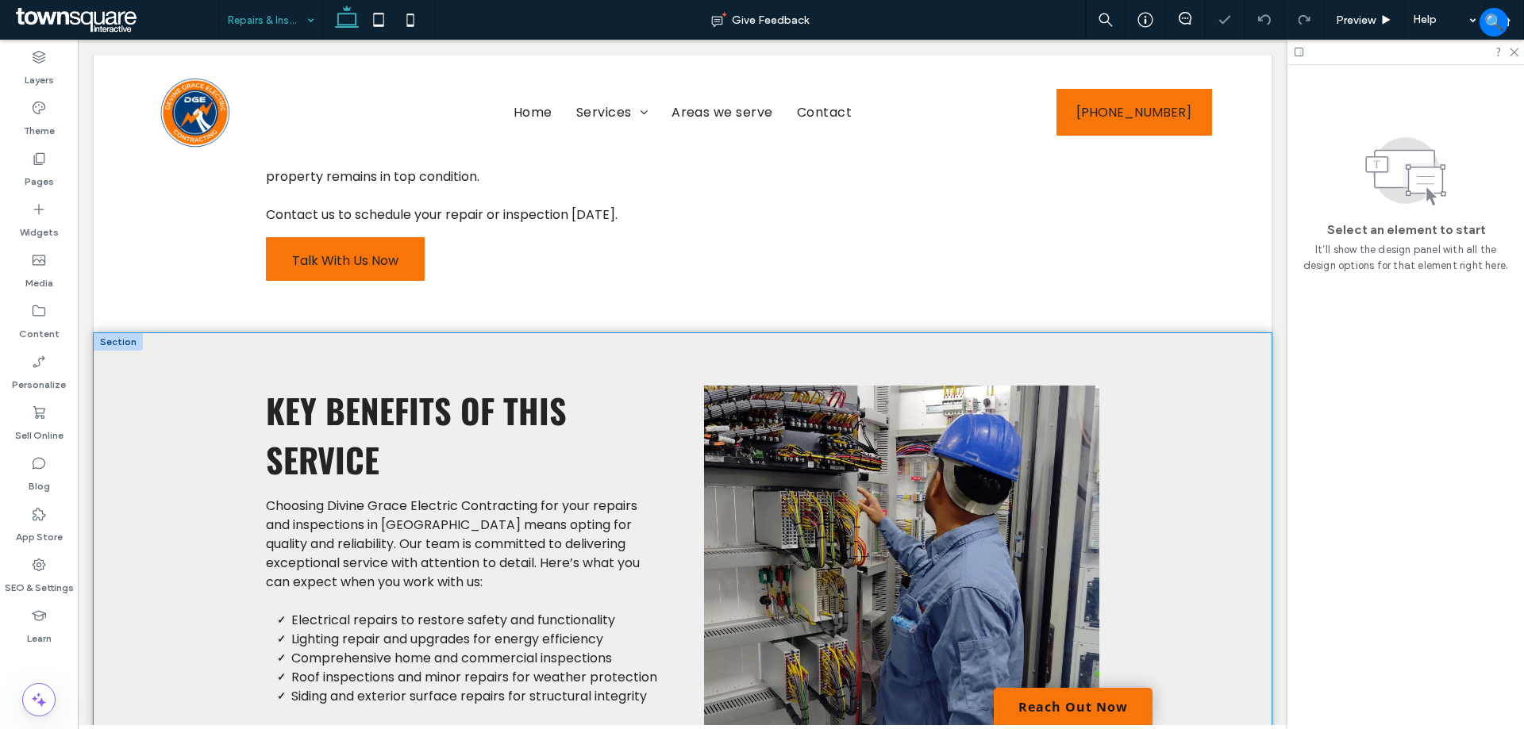
click at [1144, 449] on div "Key Benefits of This Service Choosing Divine Grace Electric Contracting for you…" at bounding box center [682, 572] width 952 height 478
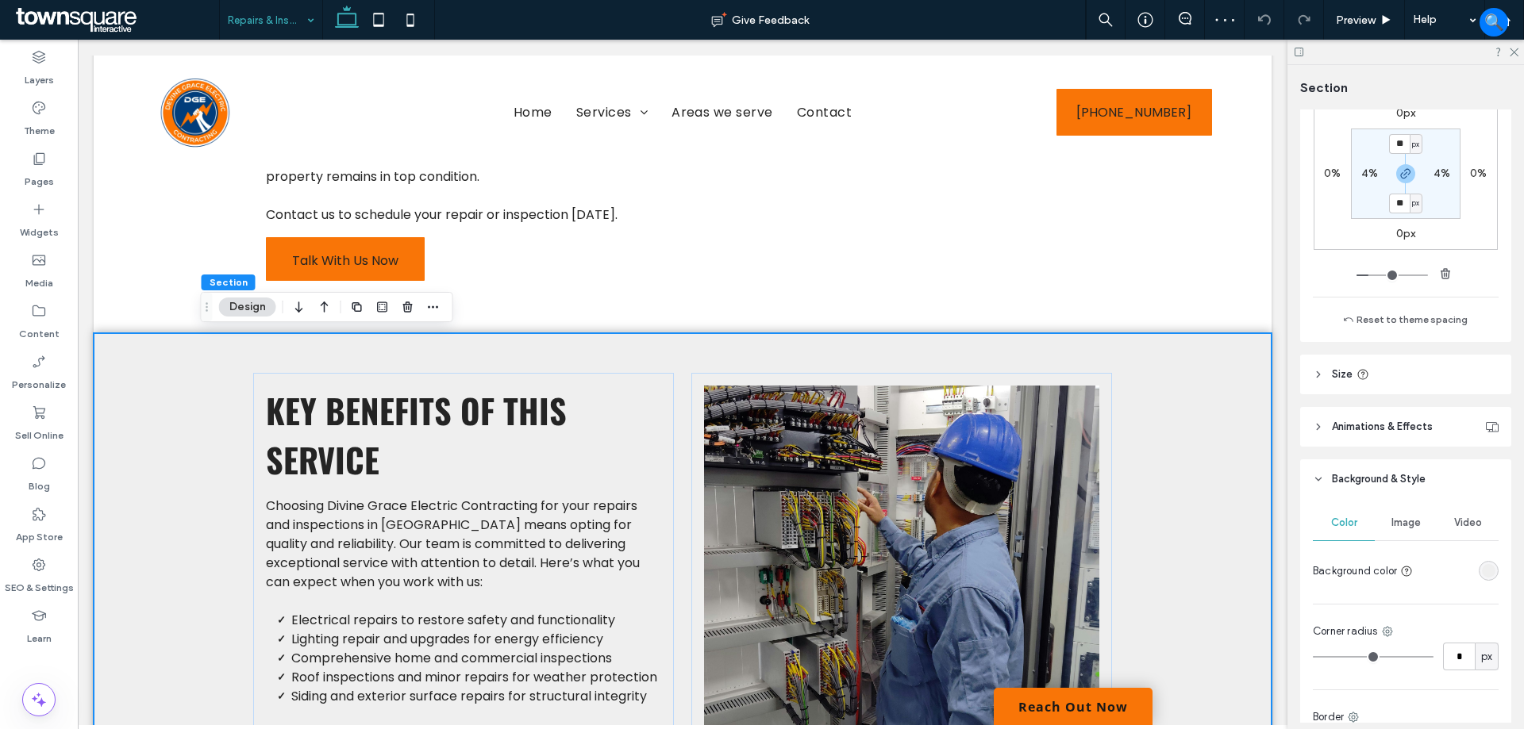
click at [1483, 577] on div "rgba(239, 239, 239, 1)" at bounding box center [1488, 570] width 13 height 13
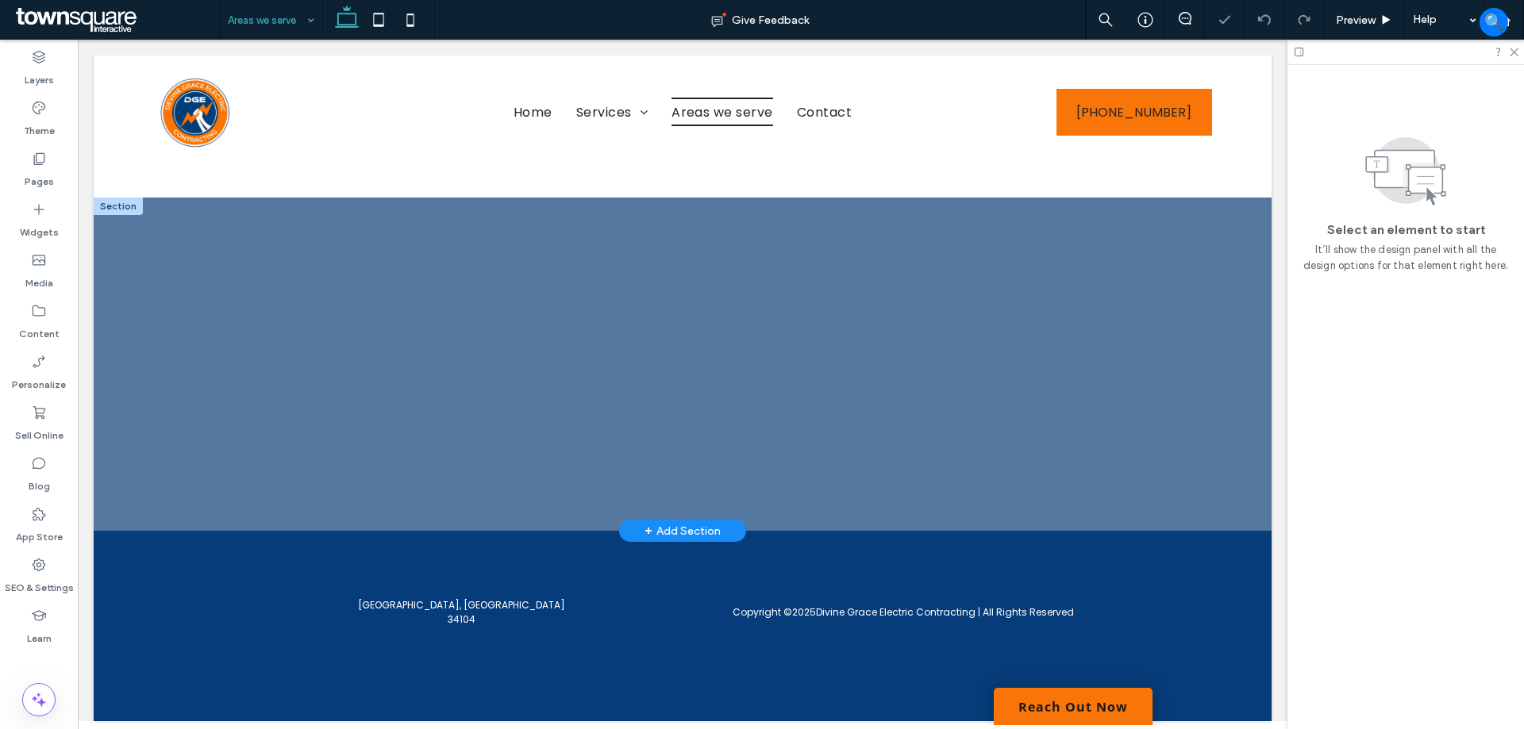
scroll to position [150, 0]
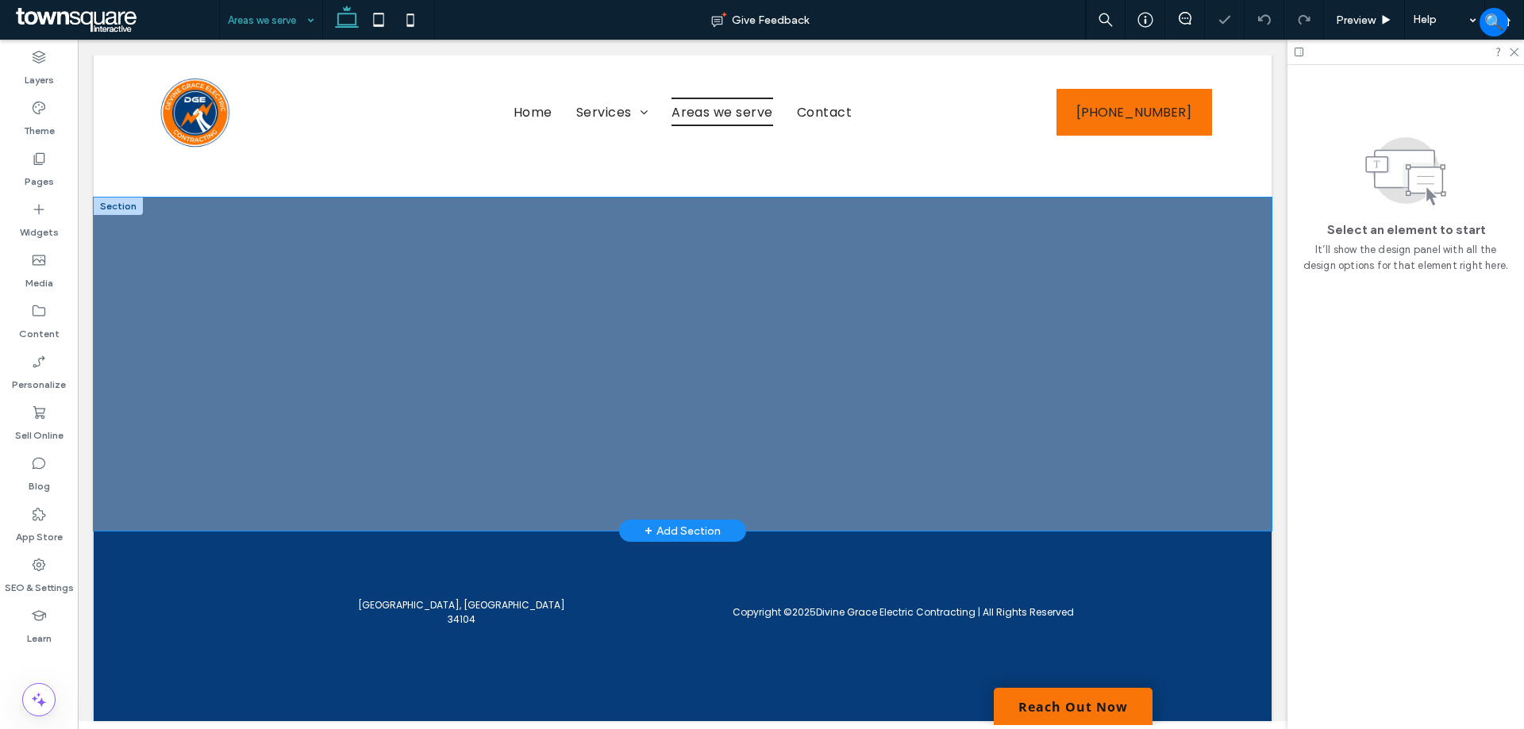
click at [1191, 368] on div at bounding box center [683, 364] width 1178 height 333
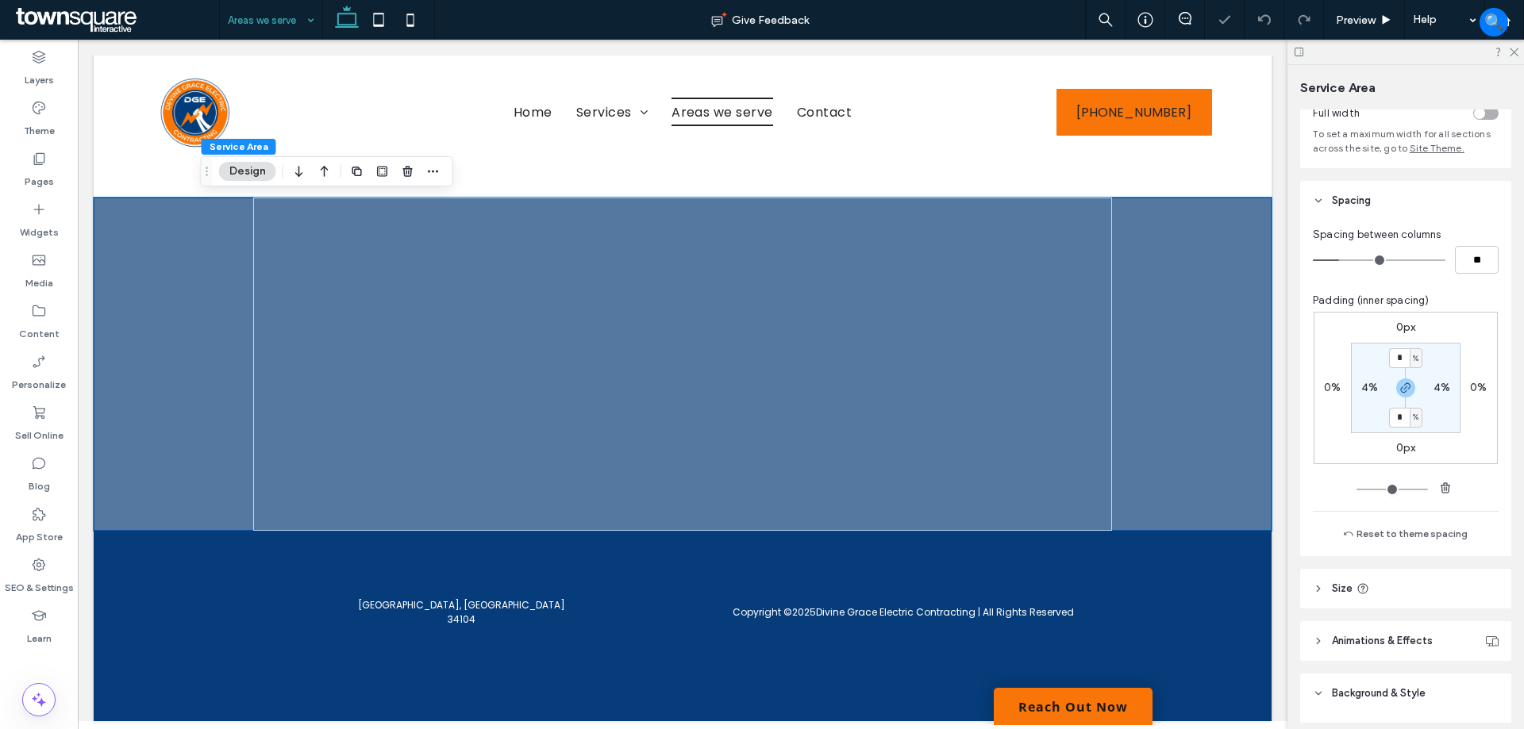
scroll to position [397, 0]
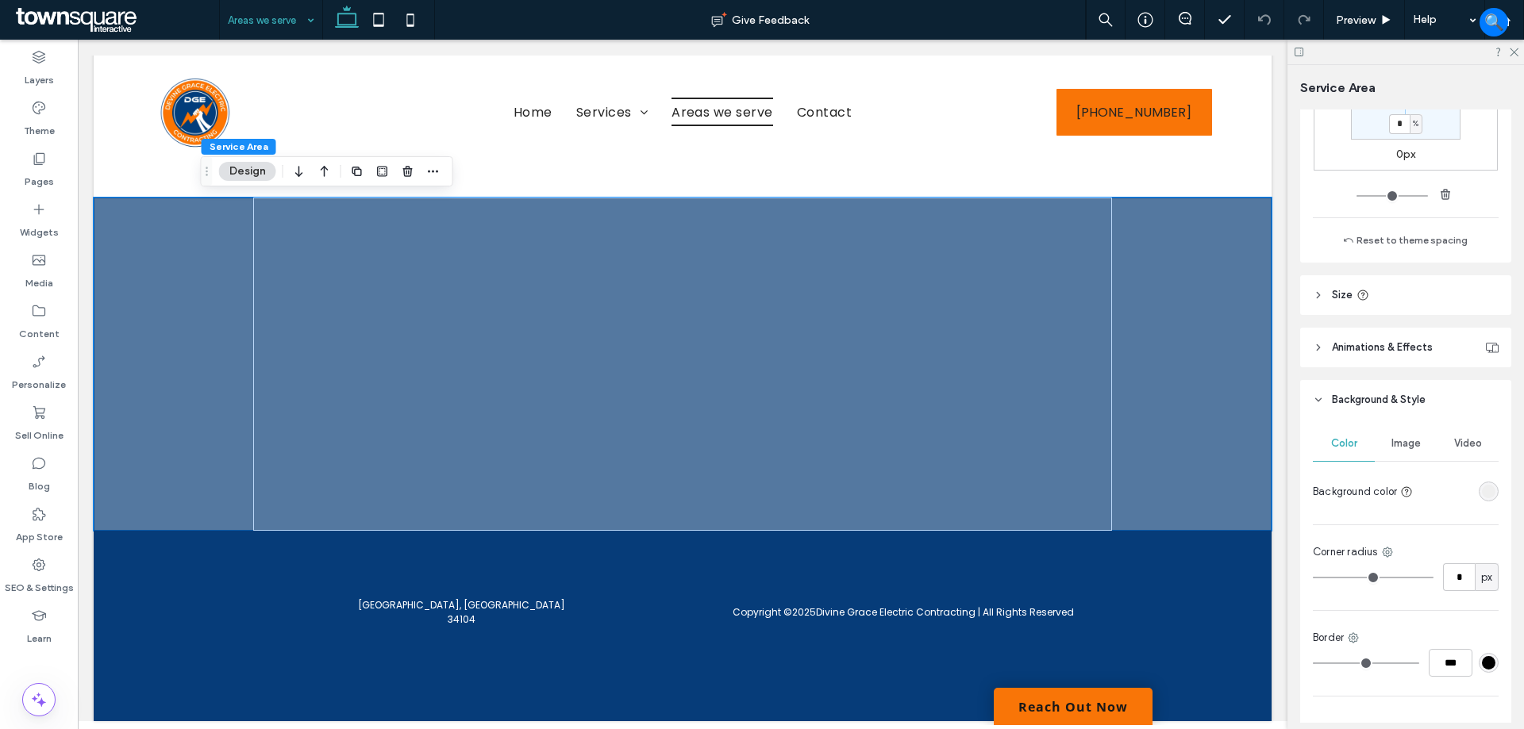
click at [1482, 487] on div "rgba(239, 239, 239, 1)" at bounding box center [1488, 491] width 13 height 13
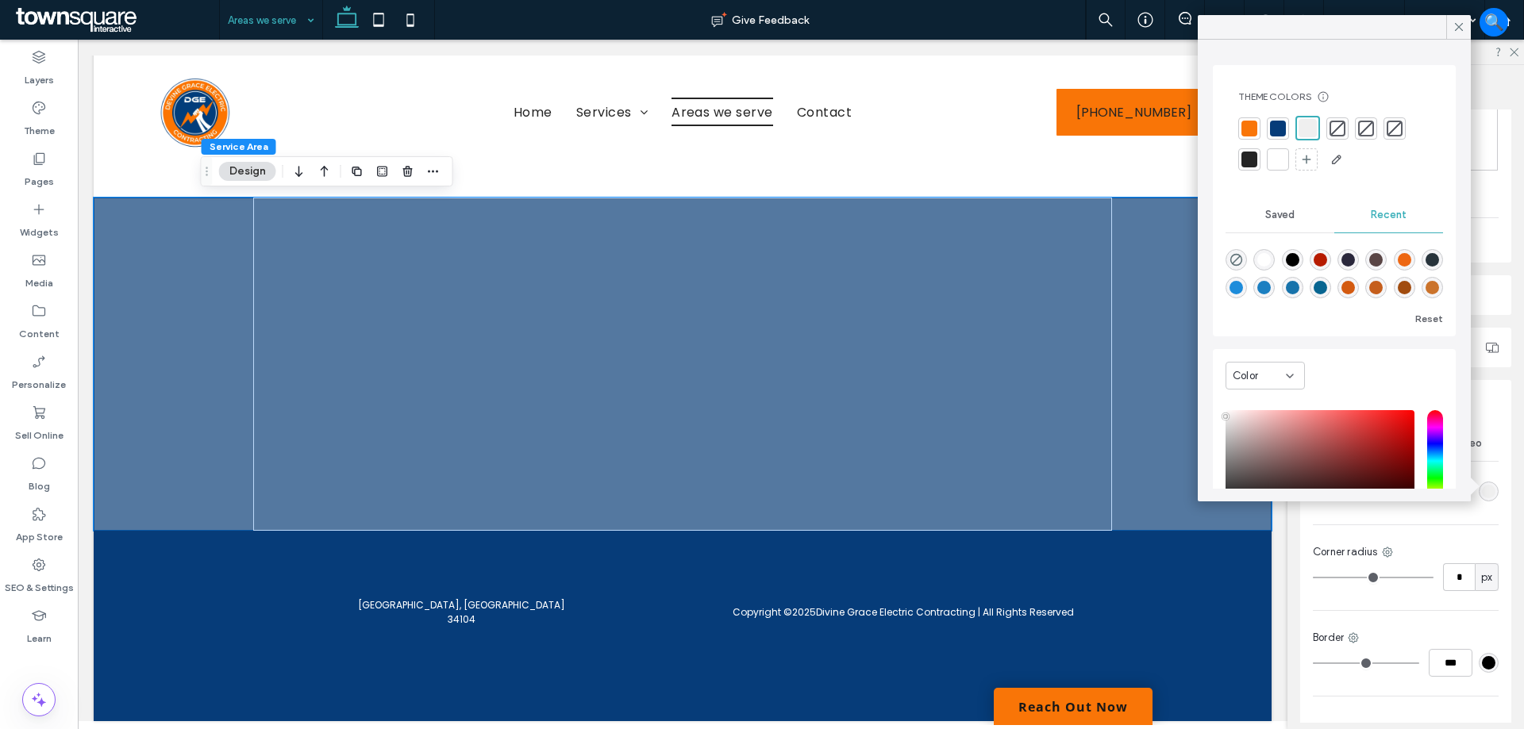
click at [1275, 135] on div at bounding box center [1278, 129] width 16 height 16
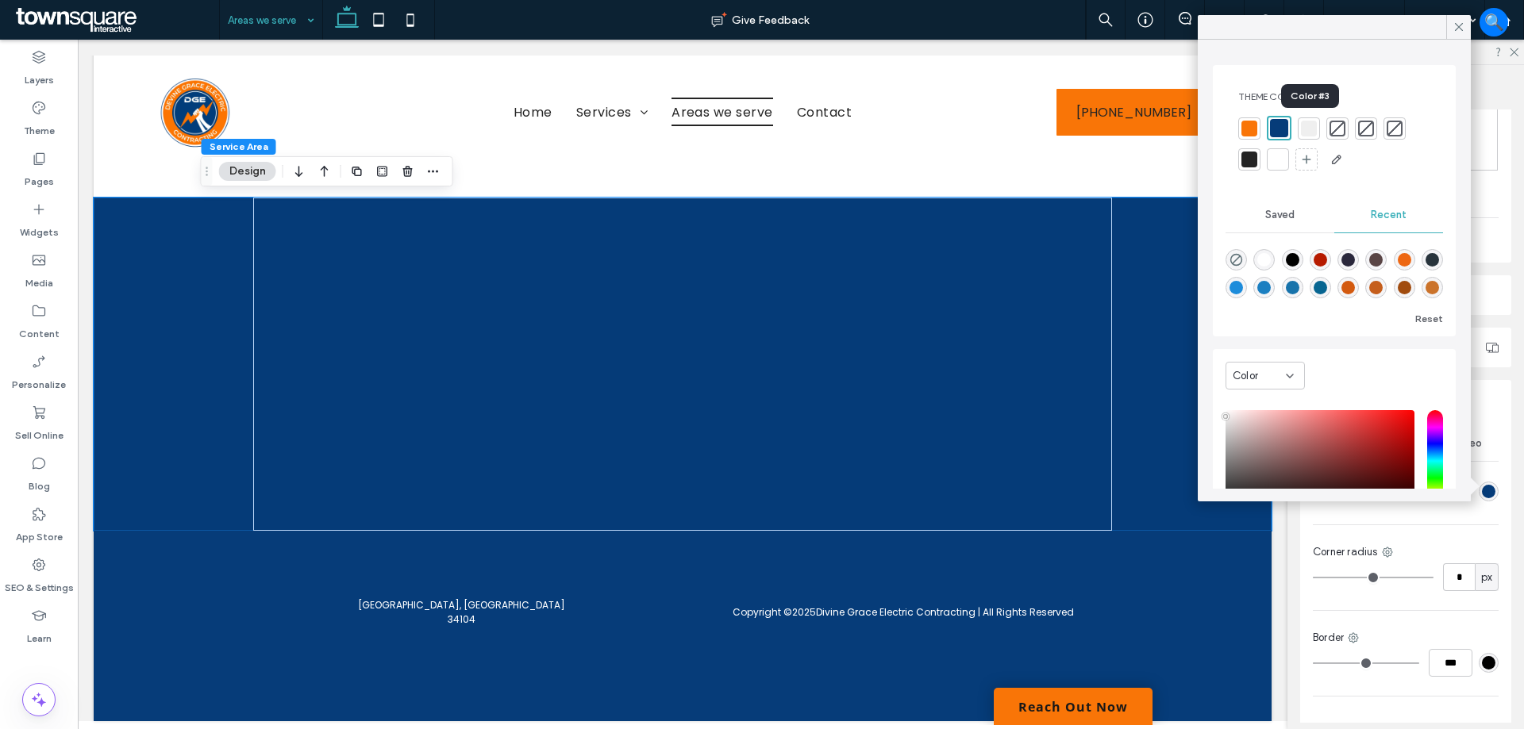
click at [1309, 132] on div at bounding box center [1309, 129] width 16 height 16
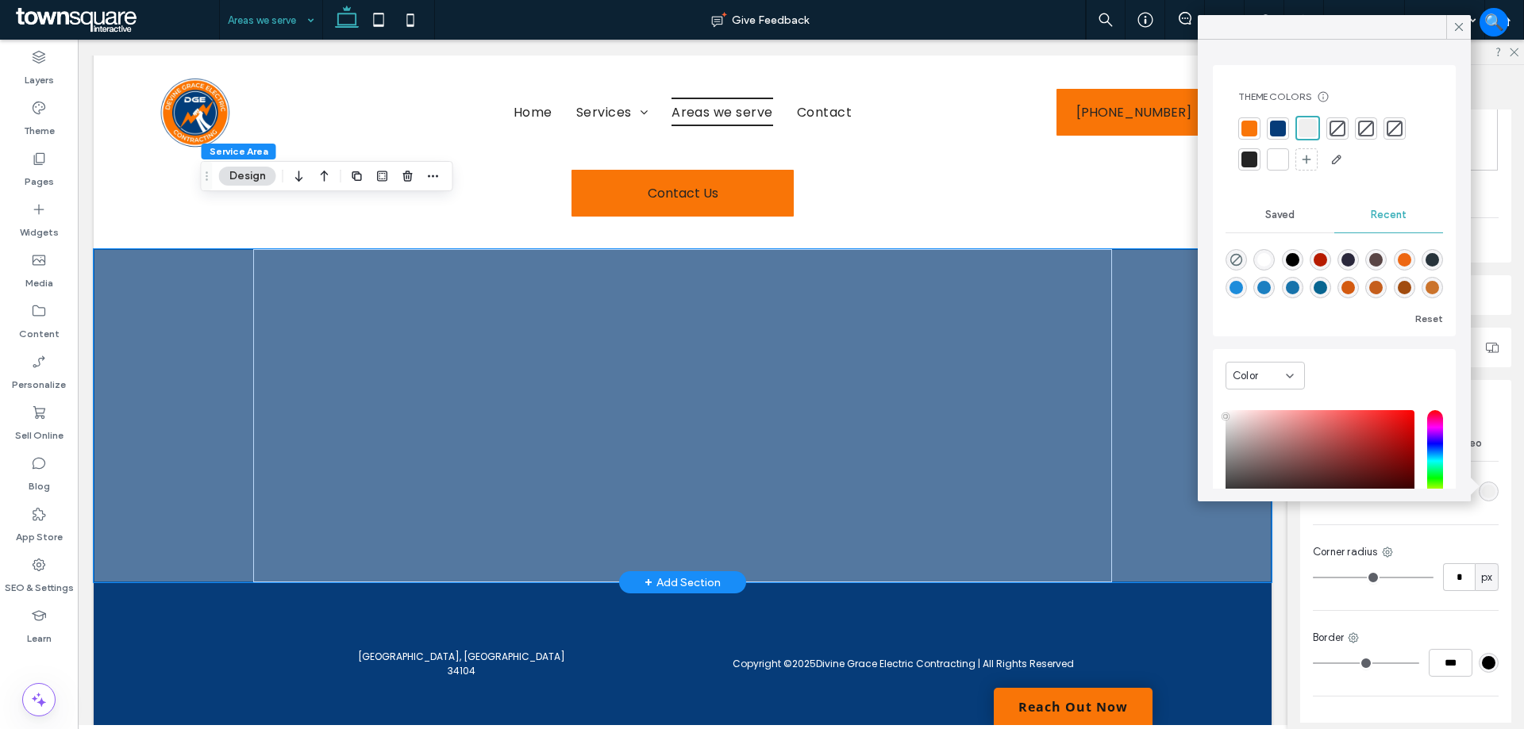
scroll to position [71, 0]
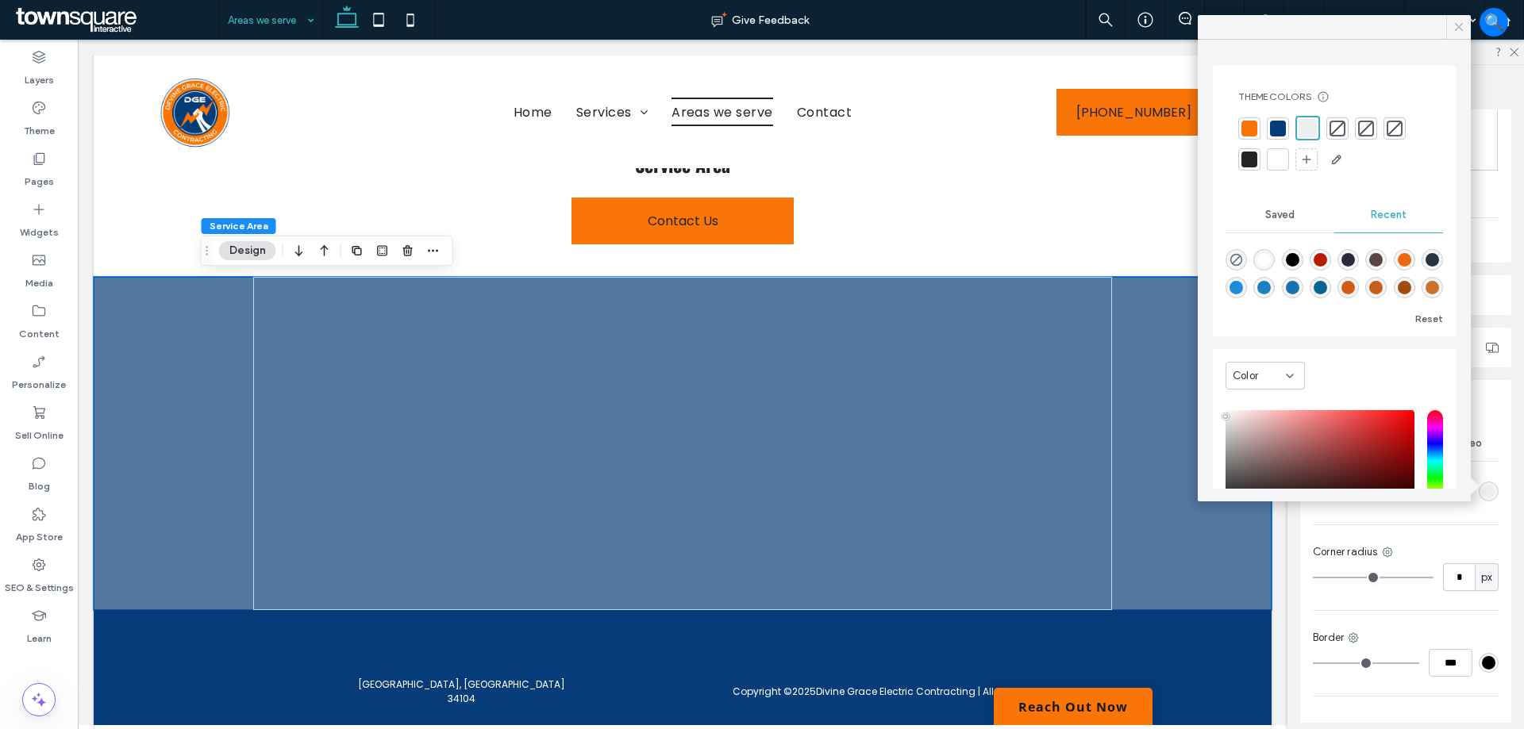
click at [1454, 29] on icon at bounding box center [1458, 27] width 14 height 14
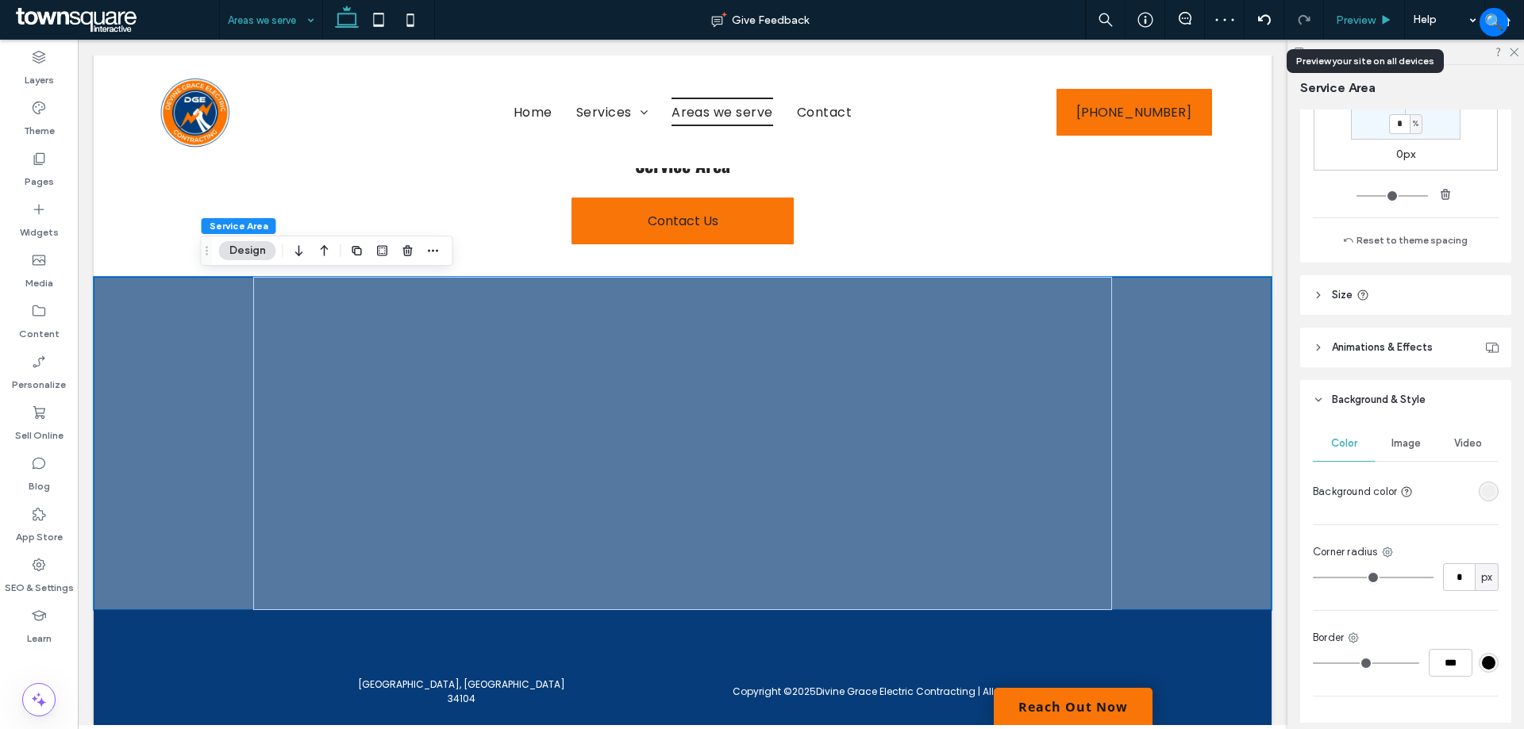
click at [1351, 15] on span "Preview" at bounding box center [1356, 19] width 40 height 13
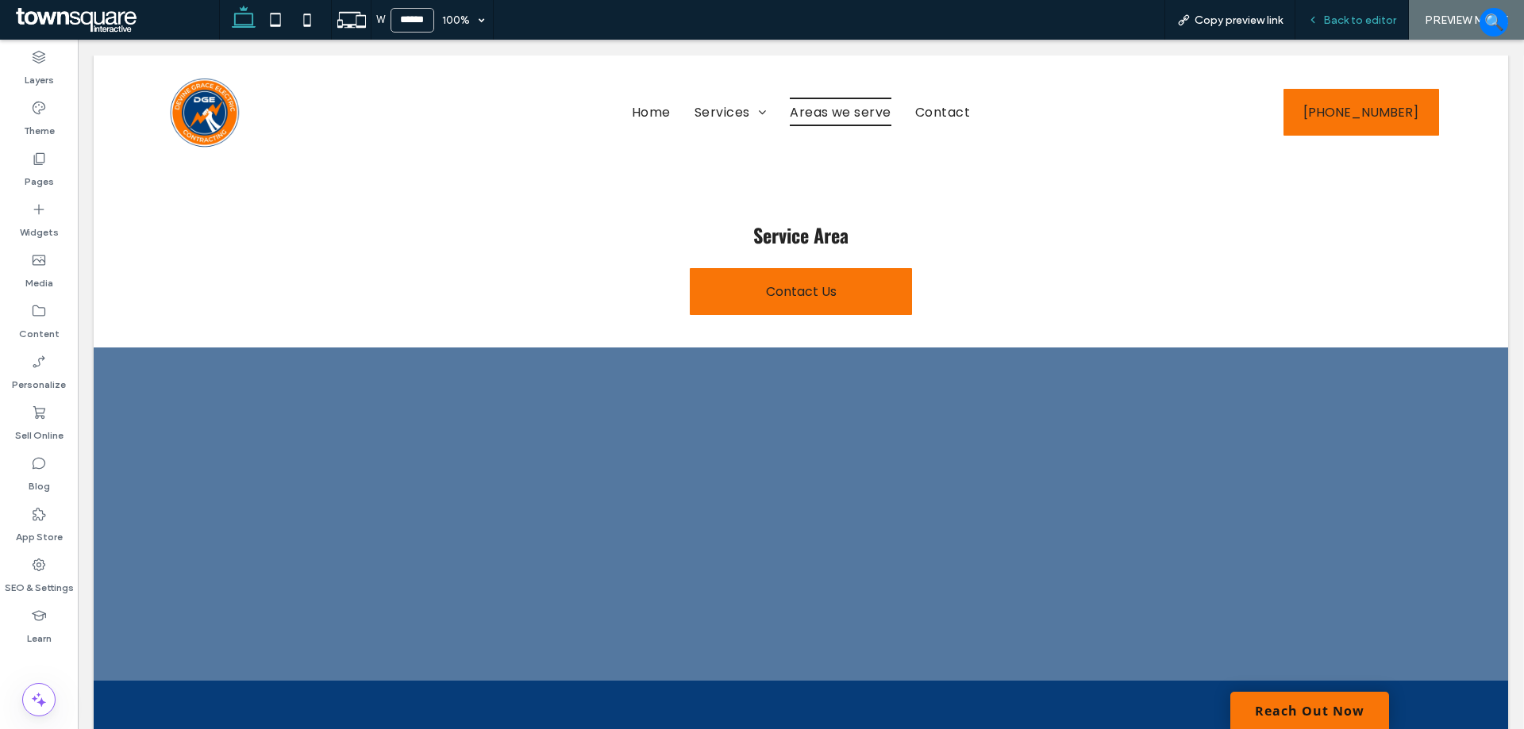
click at [1331, 29] on div "Back to editor" at bounding box center [1351, 20] width 113 height 40
click at [1330, 8] on div "Back to editor" at bounding box center [1351, 20] width 113 height 40
click at [1372, 24] on span "Back to editor" at bounding box center [1359, 19] width 73 height 13
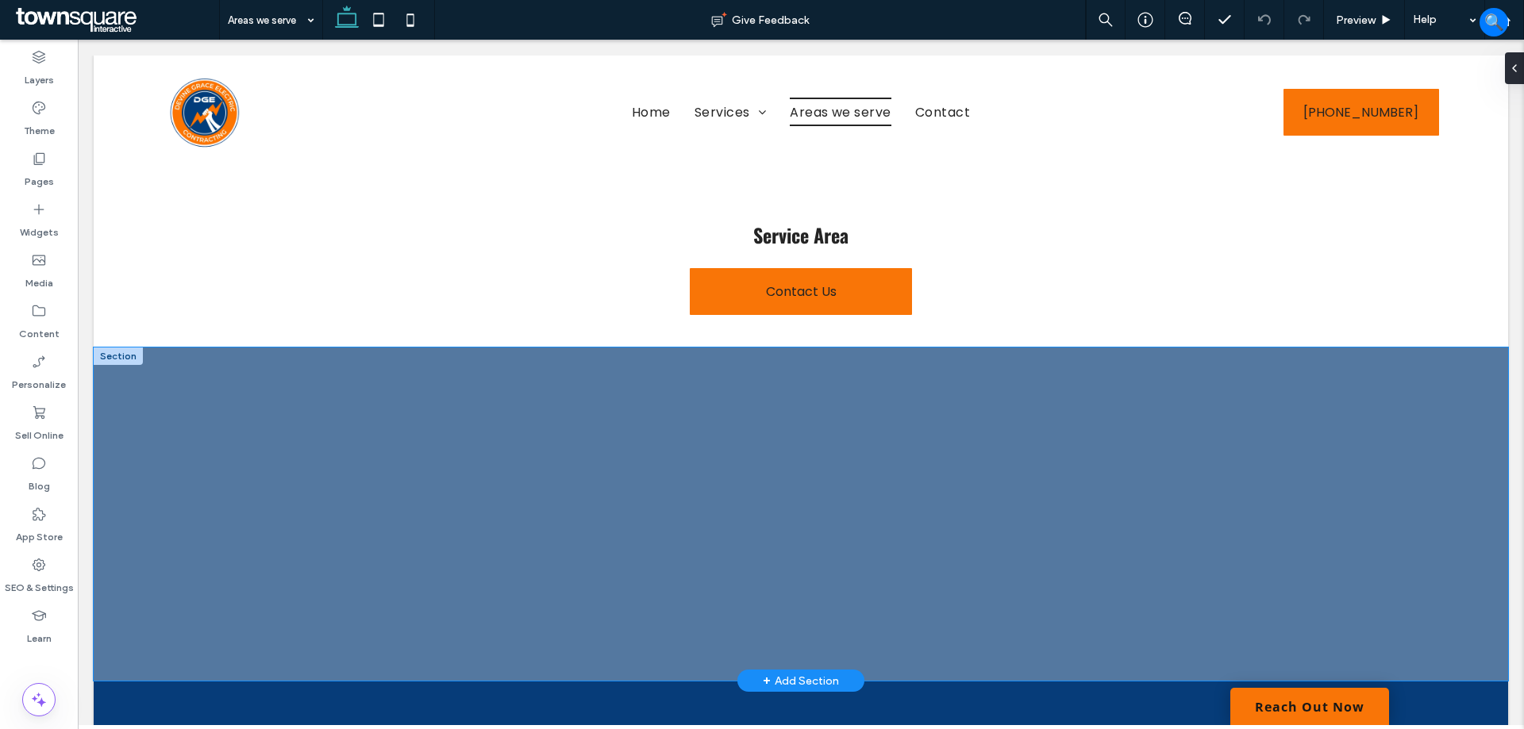
click at [192, 364] on div at bounding box center [801, 514] width 1414 height 333
click at [107, 354] on div at bounding box center [118, 356] width 49 height 17
click at [118, 353] on div at bounding box center [118, 356] width 49 height 17
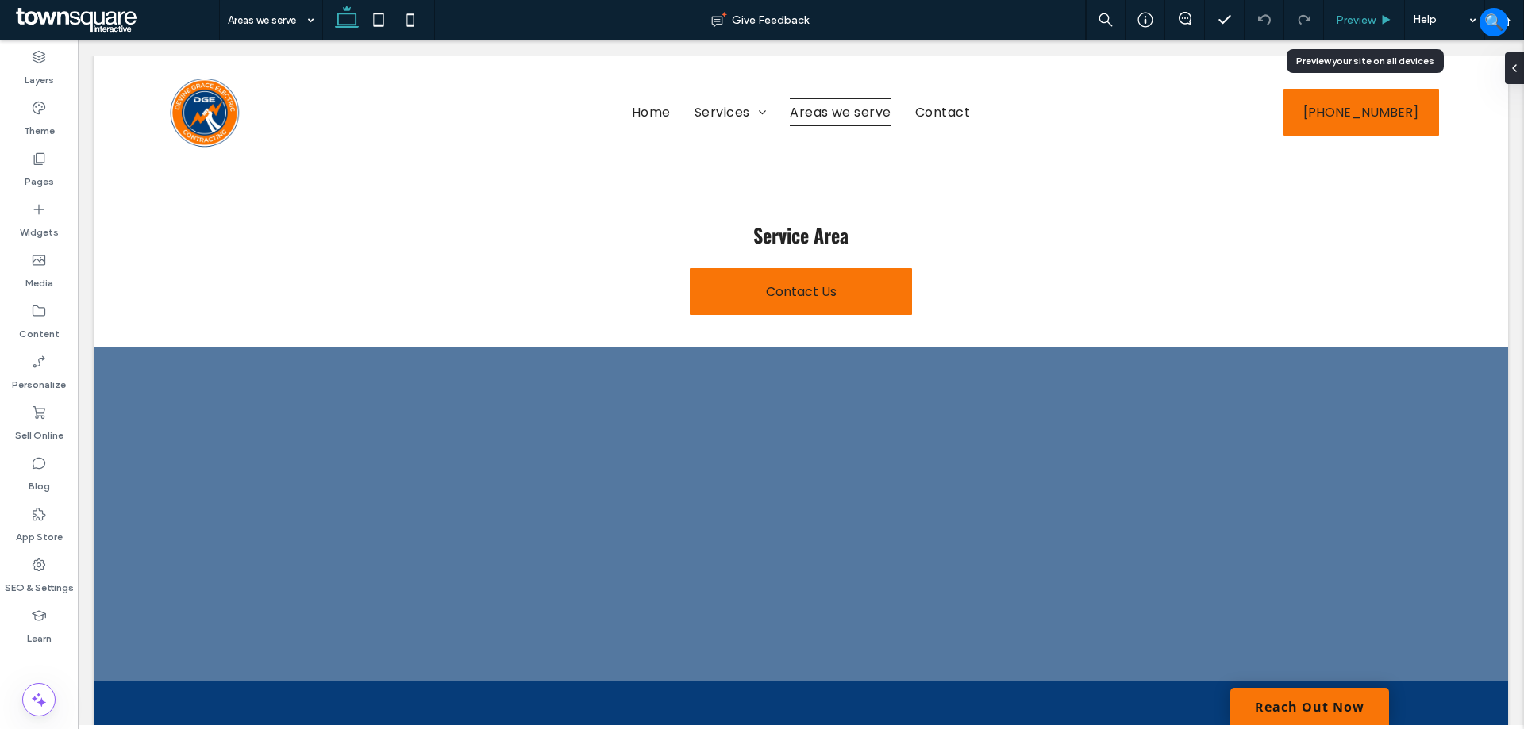
click at [1366, 31] on div "Preview" at bounding box center [1364, 20] width 81 height 40
click at [1367, 10] on div "Preview" at bounding box center [1364, 20] width 81 height 40
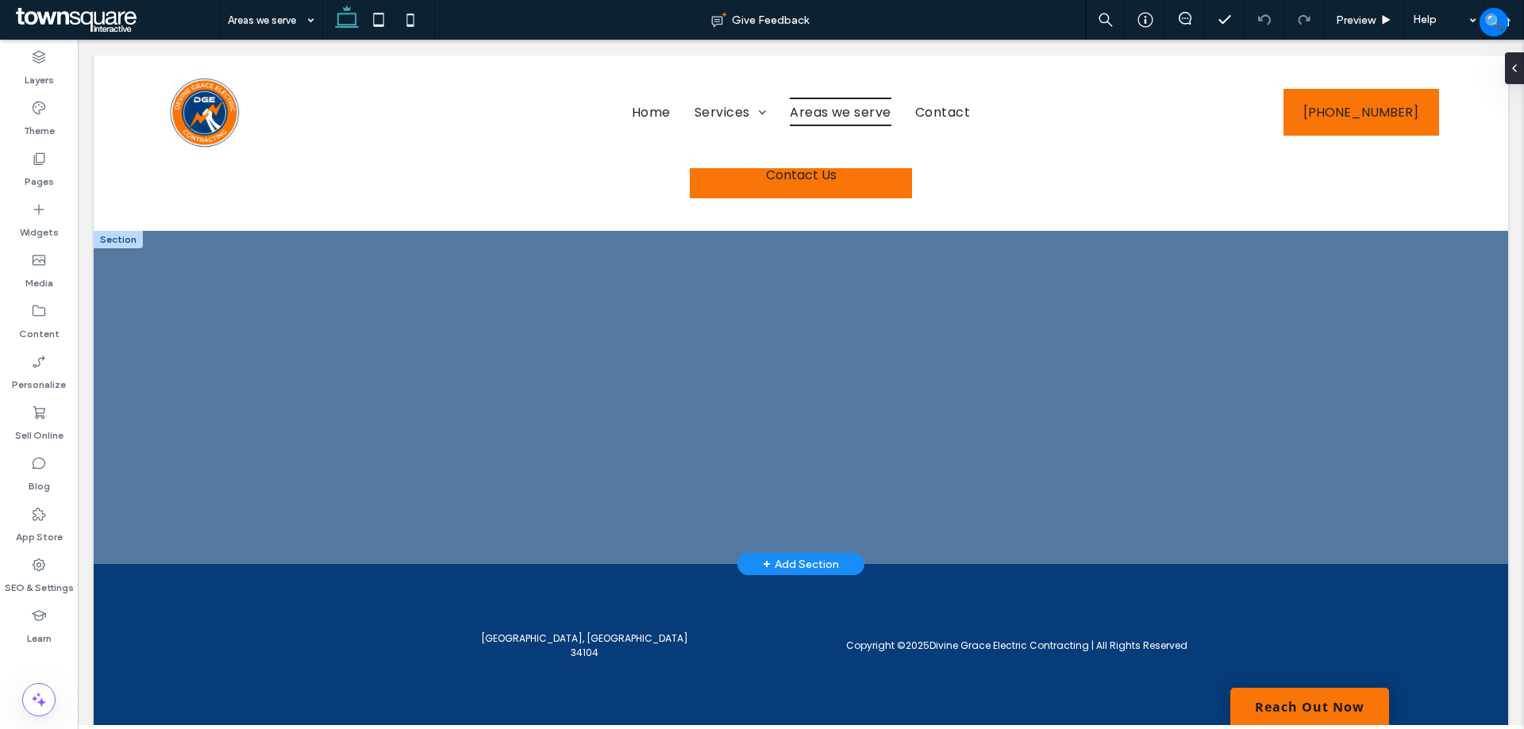
scroll to position [150, 0]
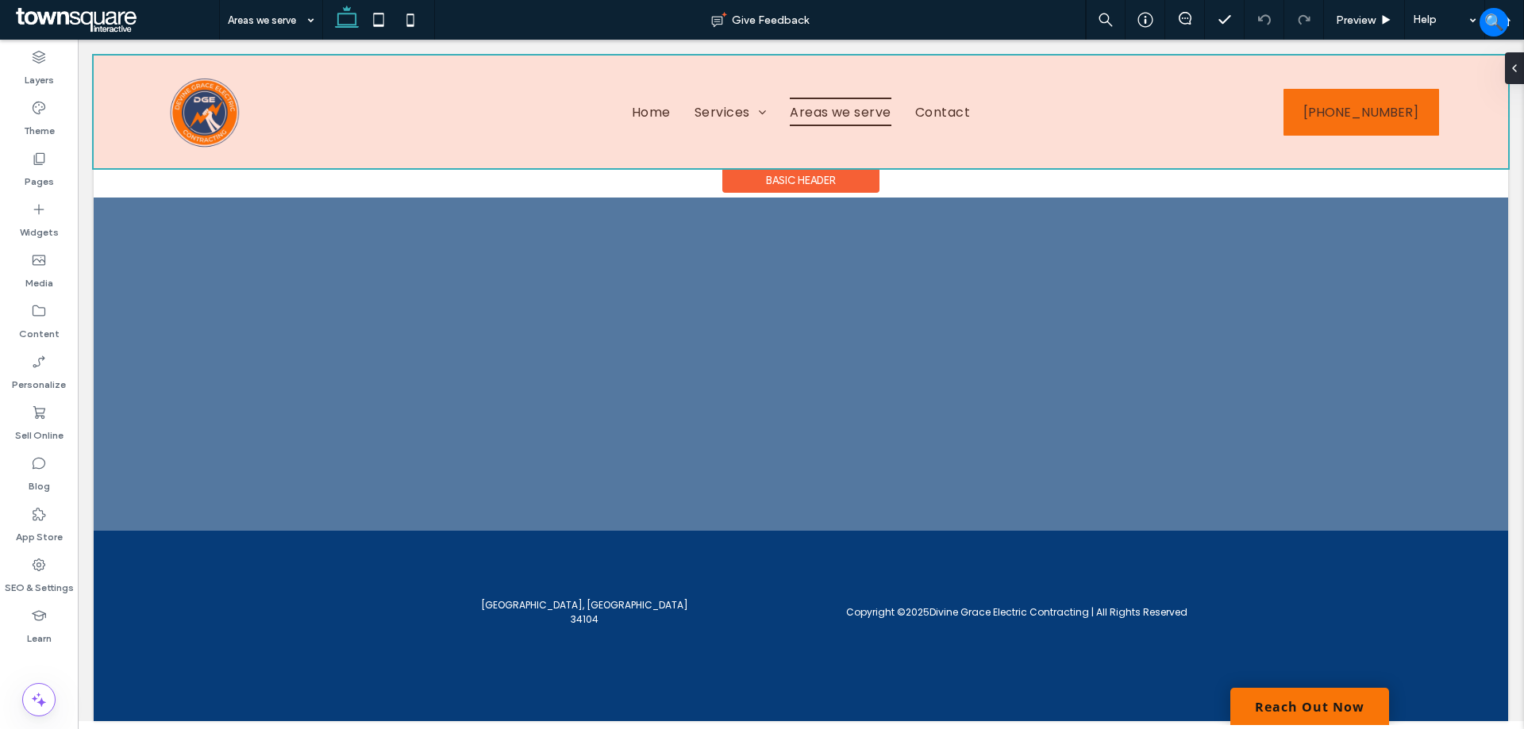
click at [733, 106] on div at bounding box center [801, 112] width 1414 height 113
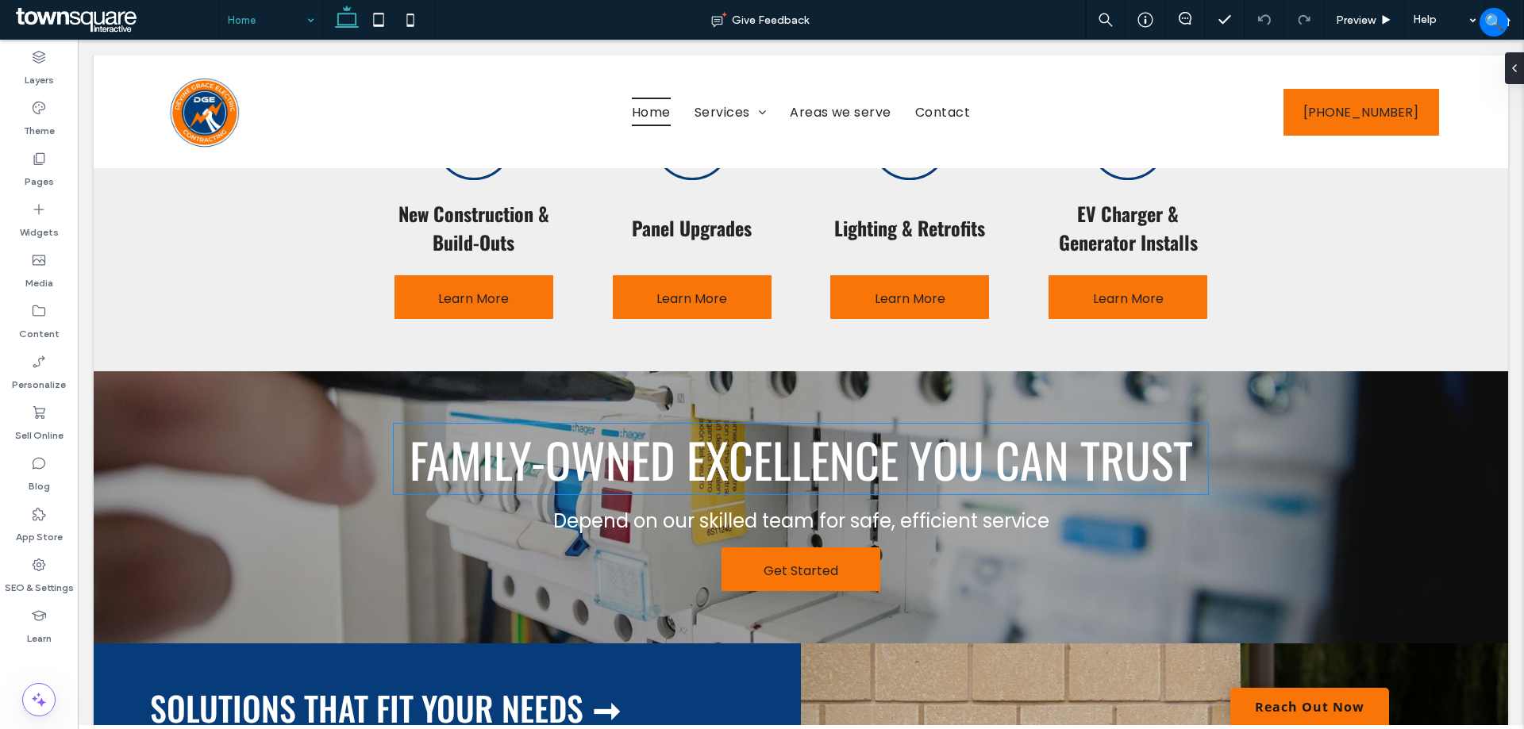
scroll to position [810, 0]
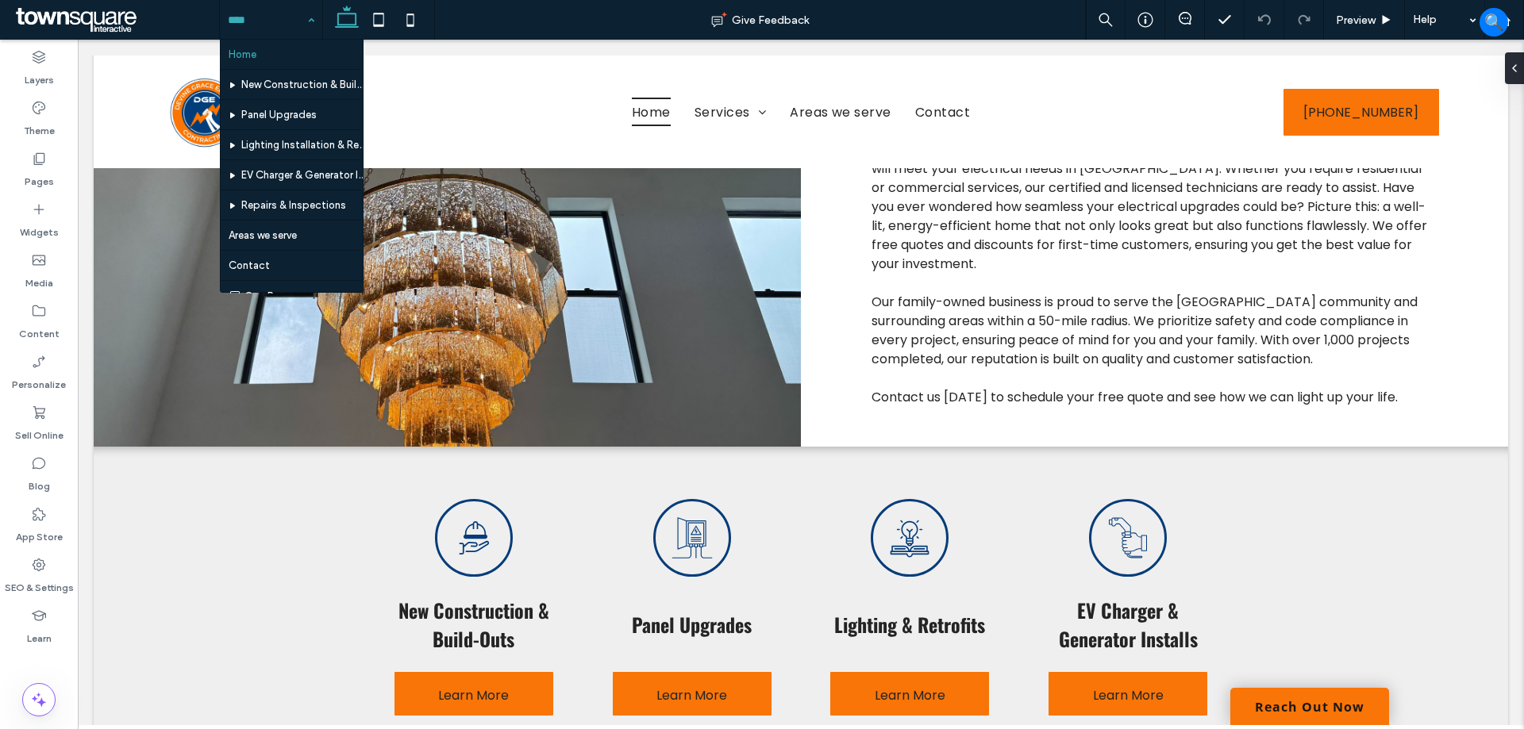
click at [285, 24] on input at bounding box center [267, 20] width 79 height 40
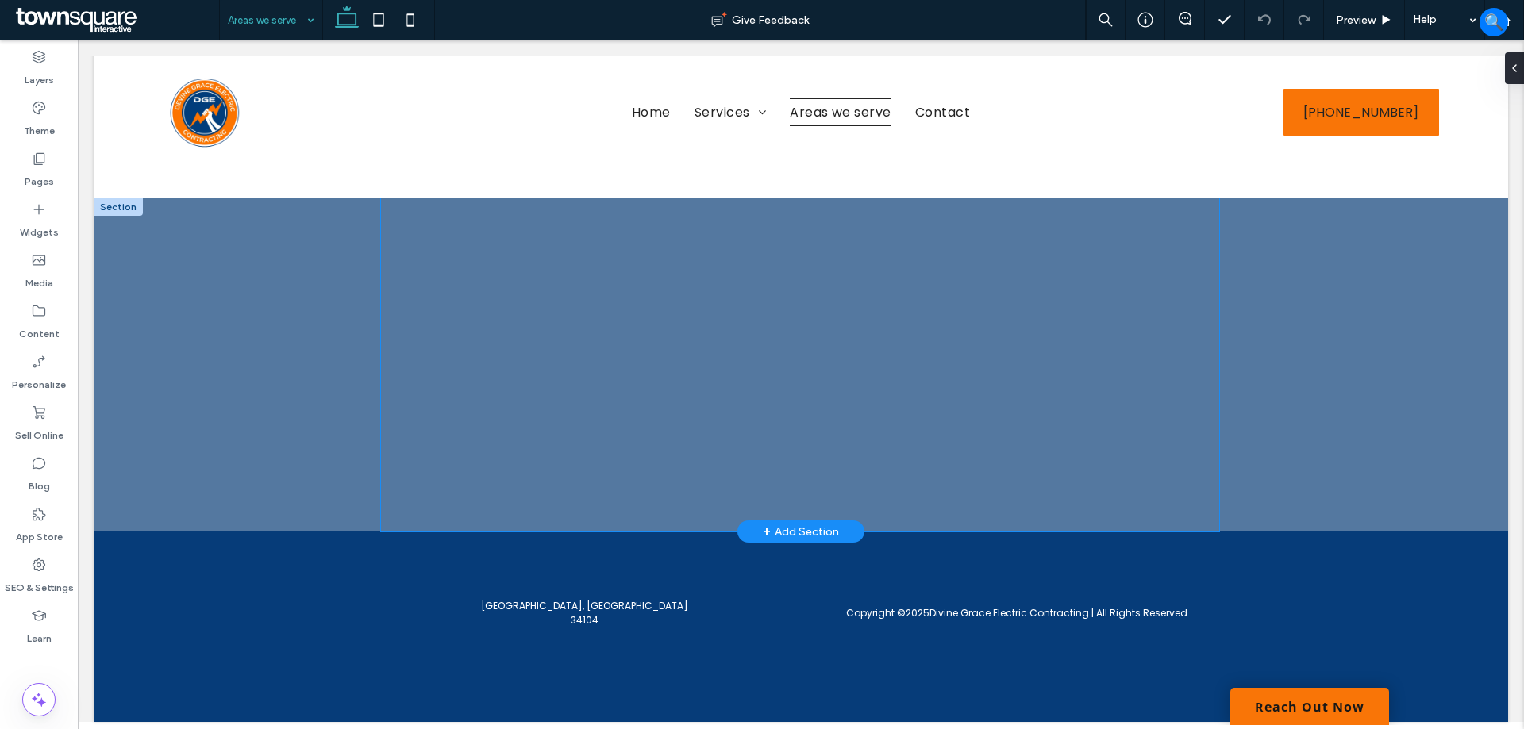
scroll to position [150, 0]
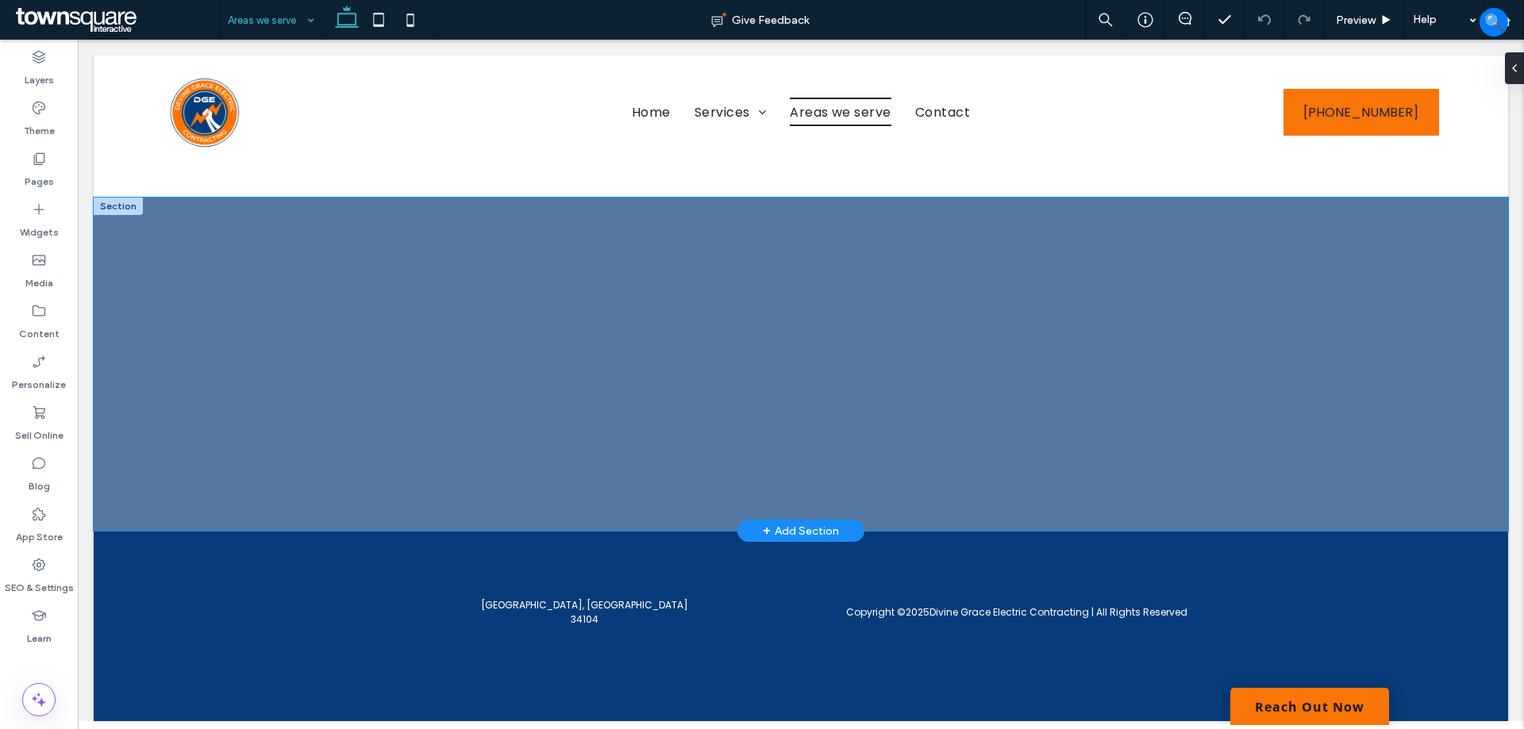
click at [1385, 325] on div at bounding box center [801, 364] width 1414 height 333
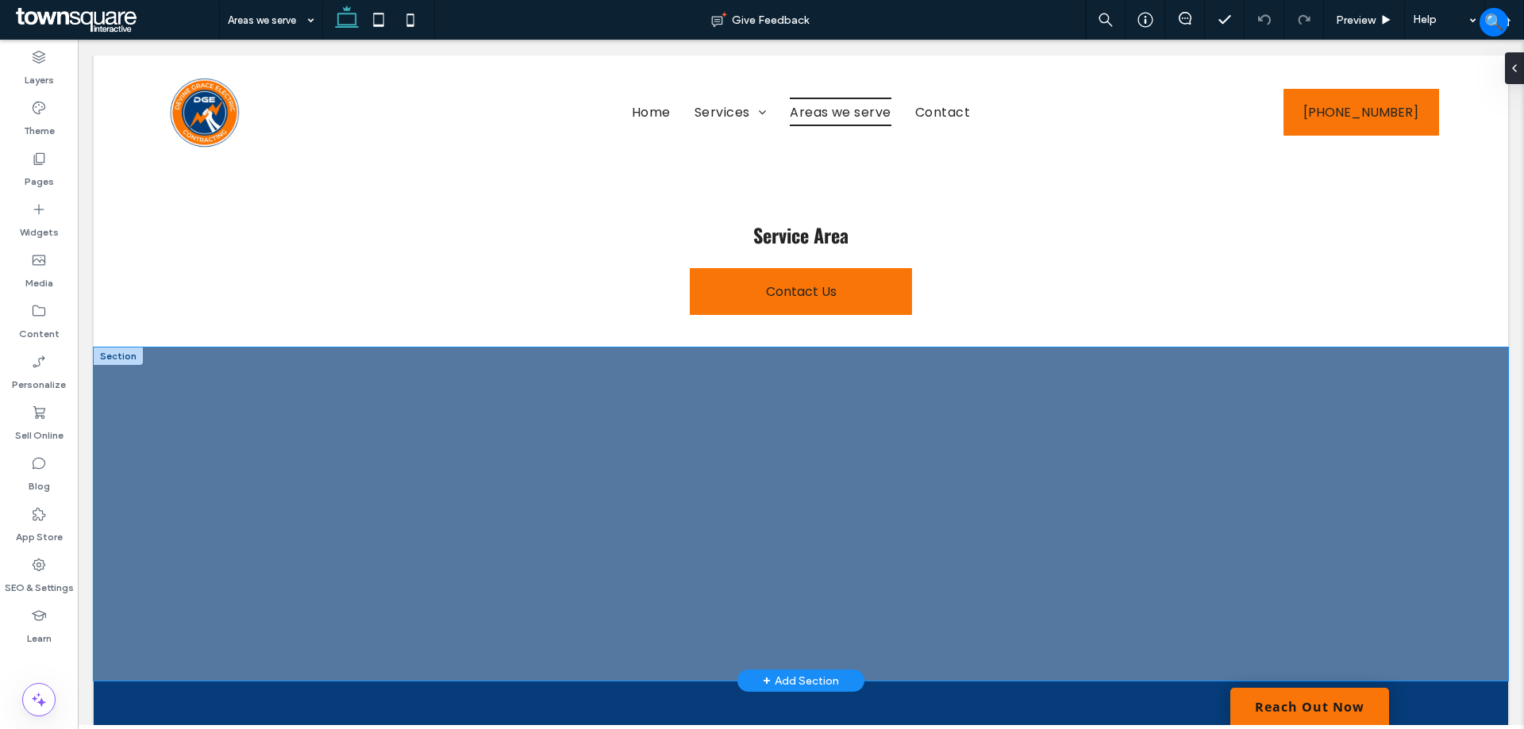
click at [1332, 463] on div at bounding box center [801, 514] width 1414 height 333
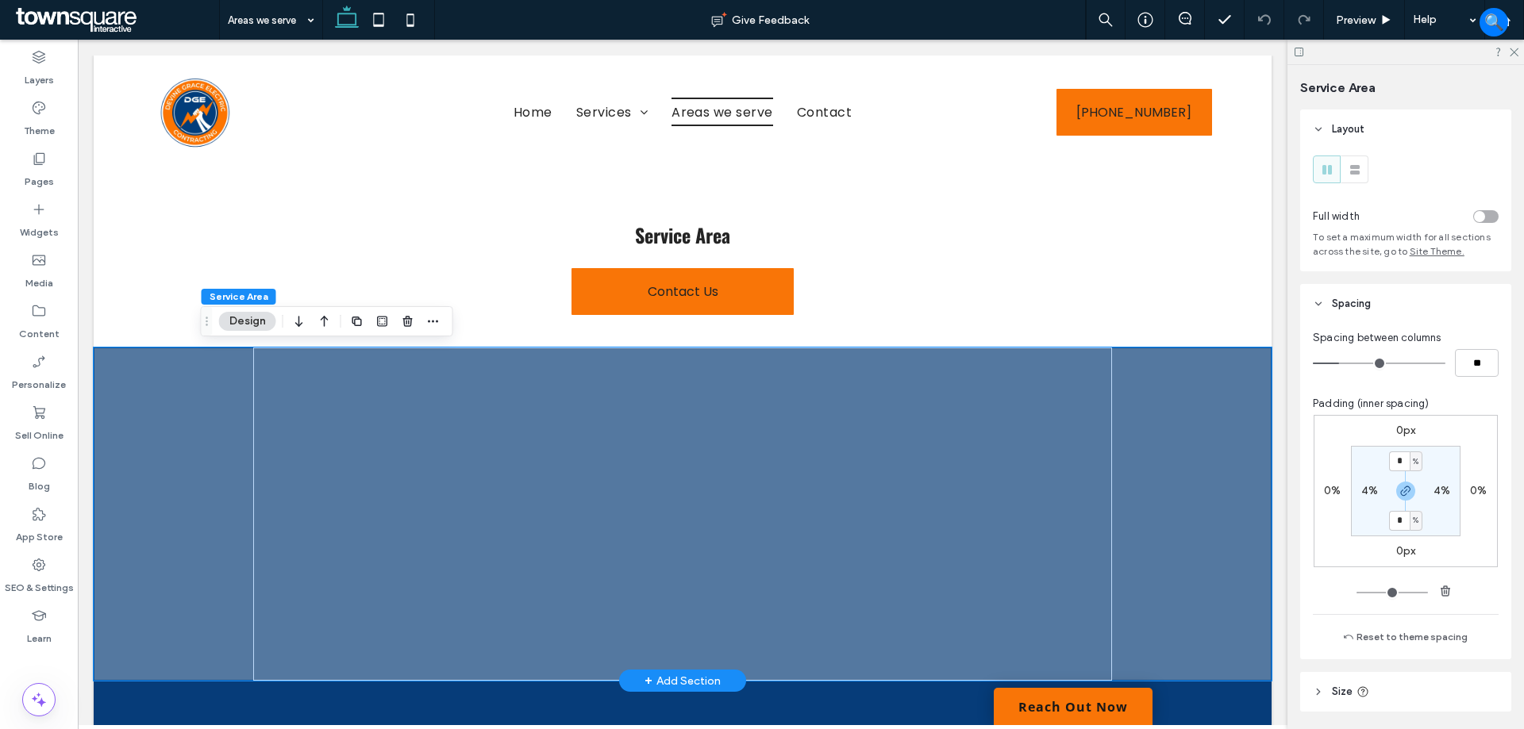
click at [1205, 473] on div at bounding box center [683, 514] width 1178 height 333
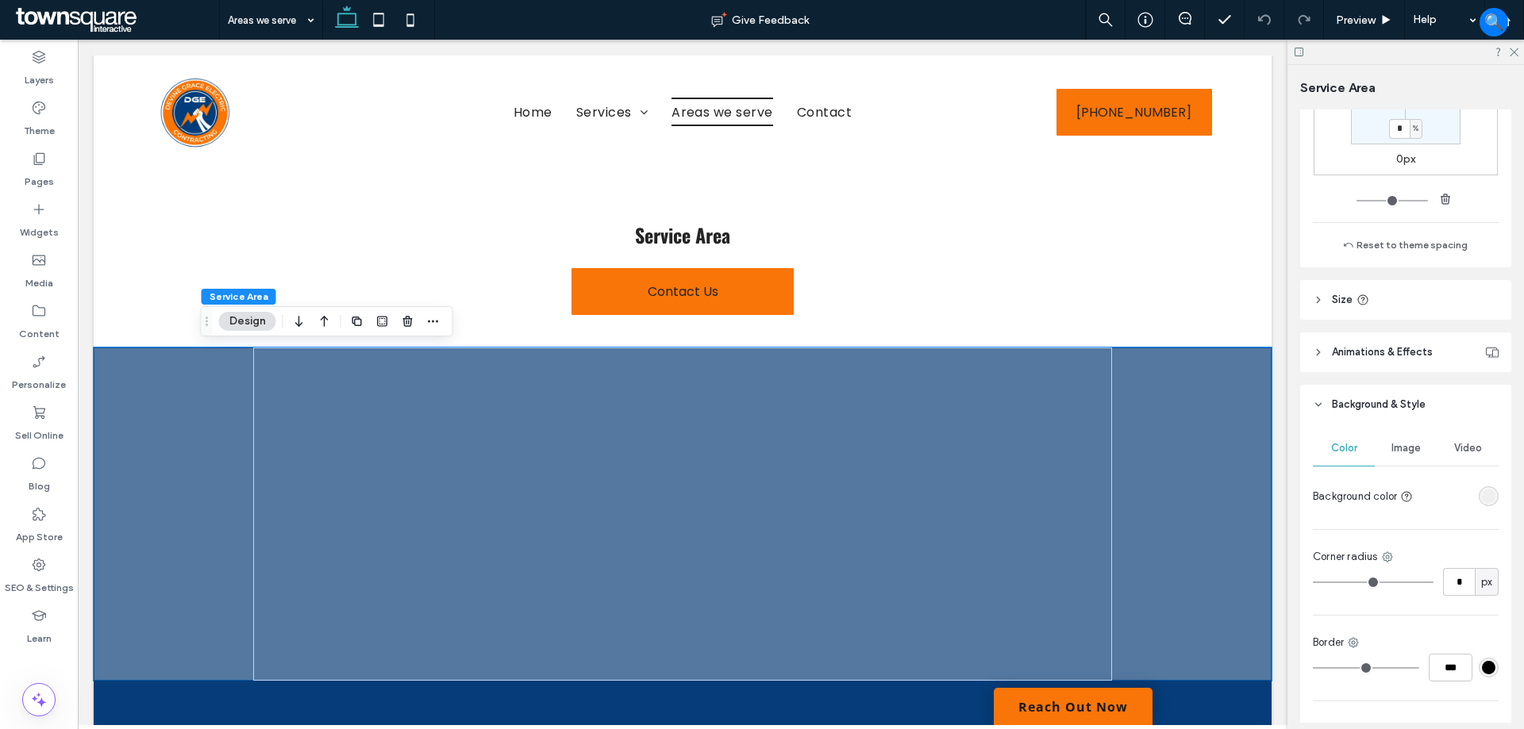
scroll to position [397, 0]
click at [1486, 490] on div "rgba(239, 239, 239, 1)" at bounding box center [1488, 491] width 13 height 13
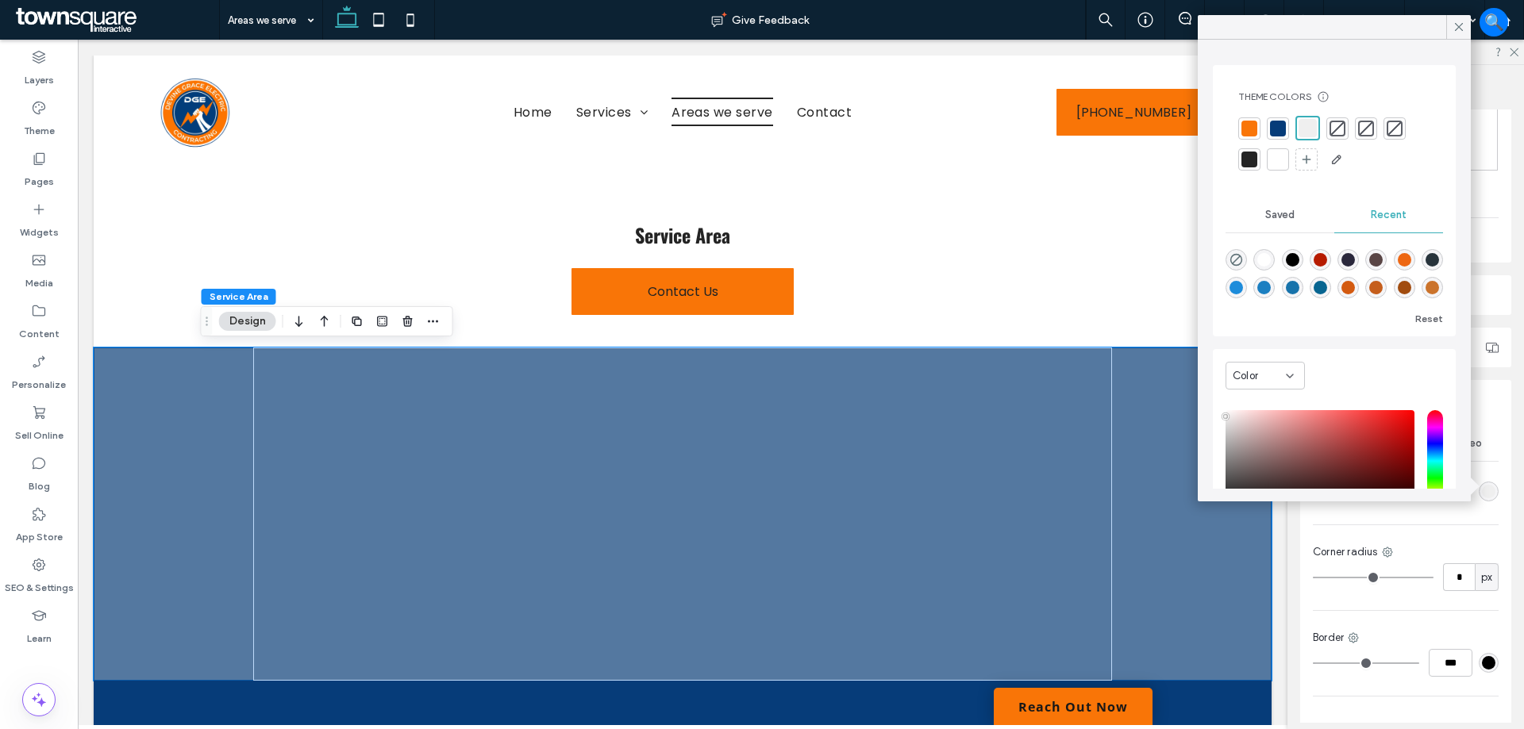
click at [1277, 161] on div at bounding box center [1278, 160] width 16 height 16
click at [1309, 125] on div at bounding box center [1306, 127] width 16 height 16
click at [166, 406] on div at bounding box center [683, 514] width 1178 height 333
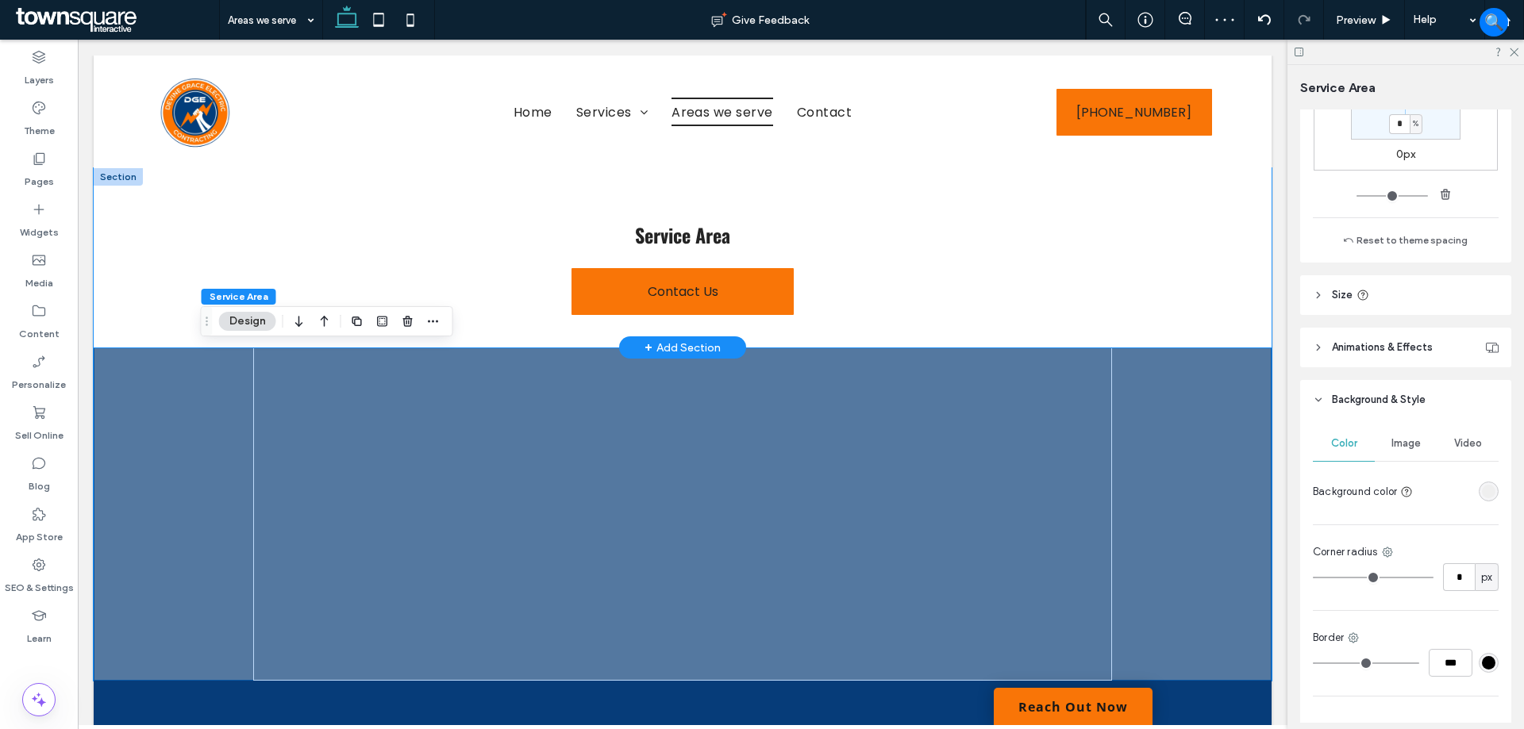
click at [163, 243] on div "Service Area Contact Us" at bounding box center [683, 257] width 1178 height 179
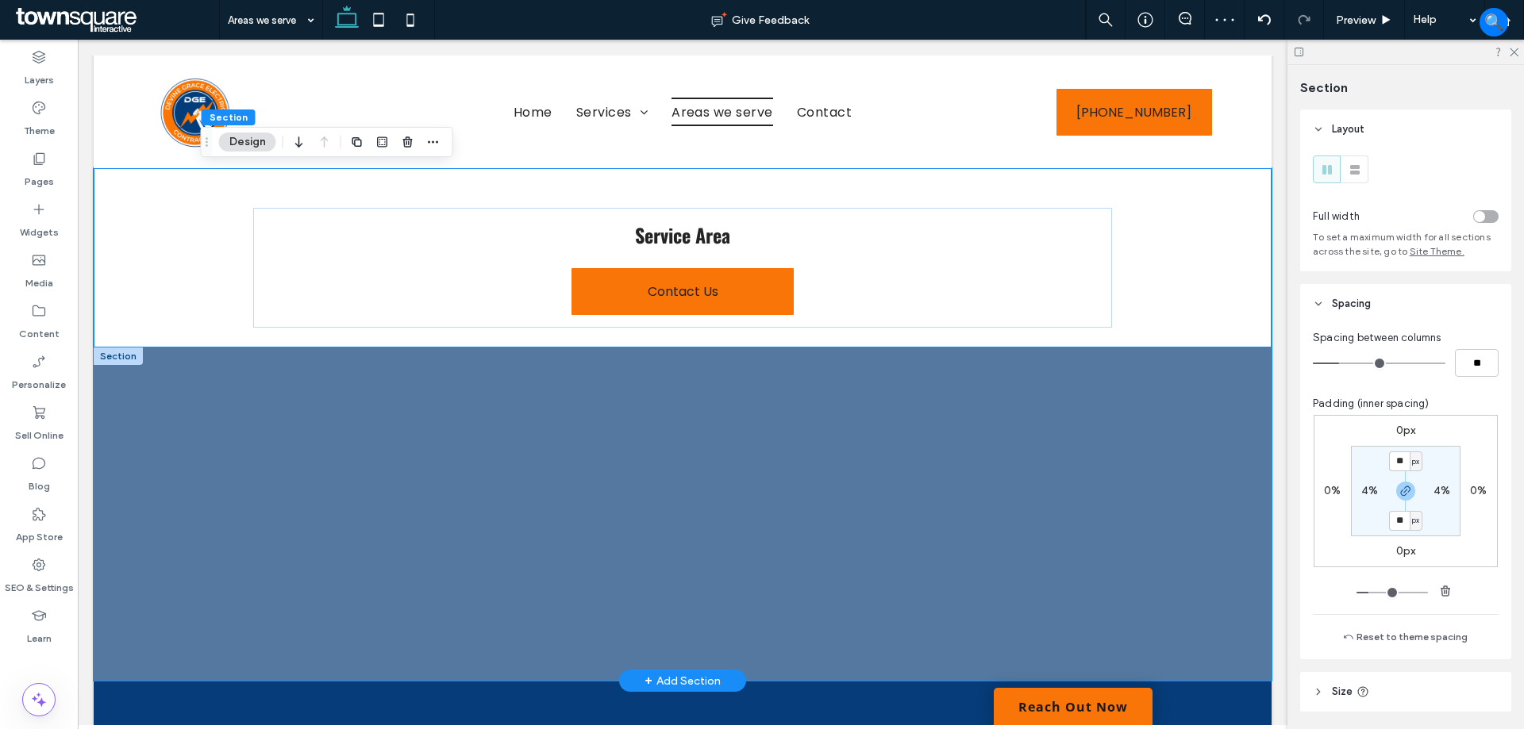
click at [172, 383] on div at bounding box center [683, 514] width 1178 height 333
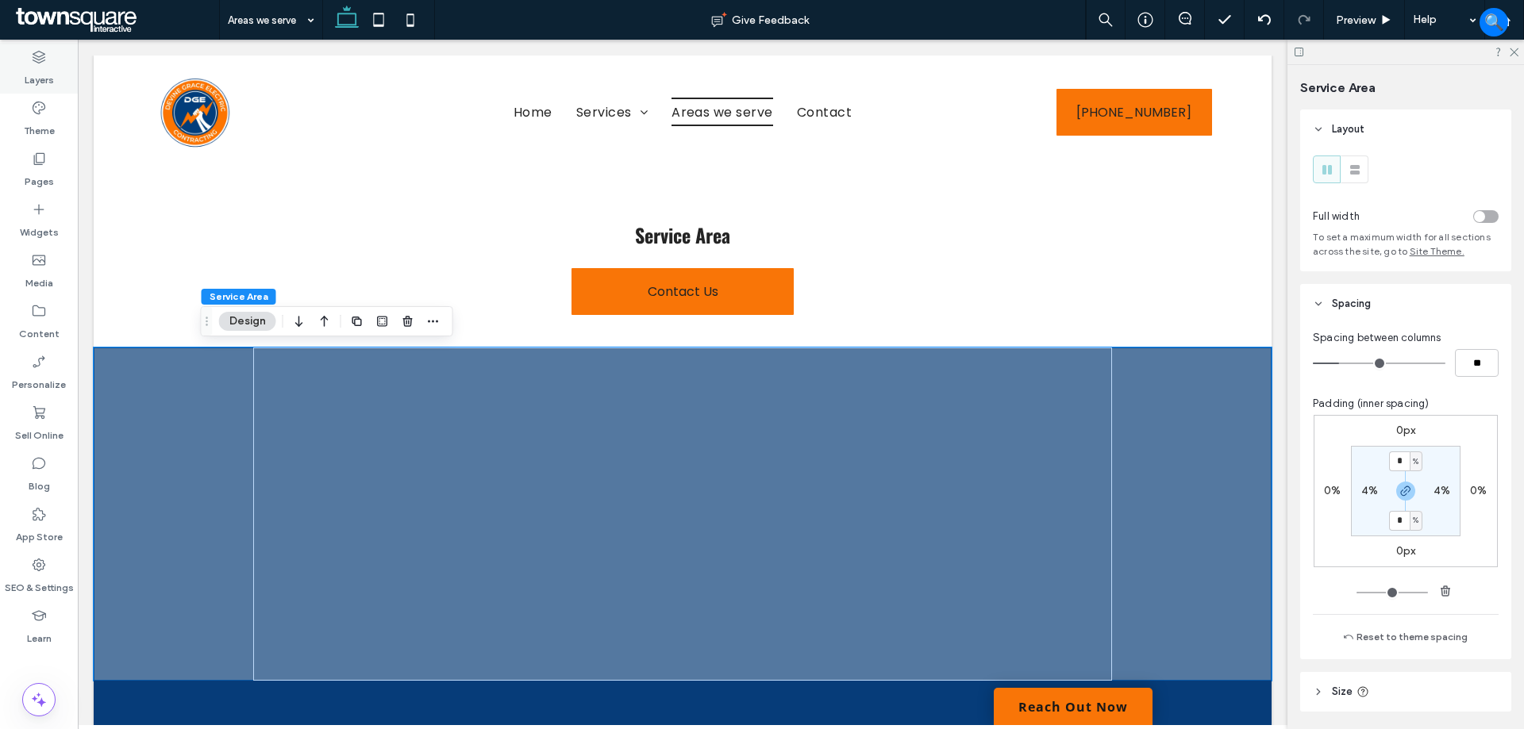
click at [25, 67] on label "Layers" at bounding box center [39, 76] width 29 height 22
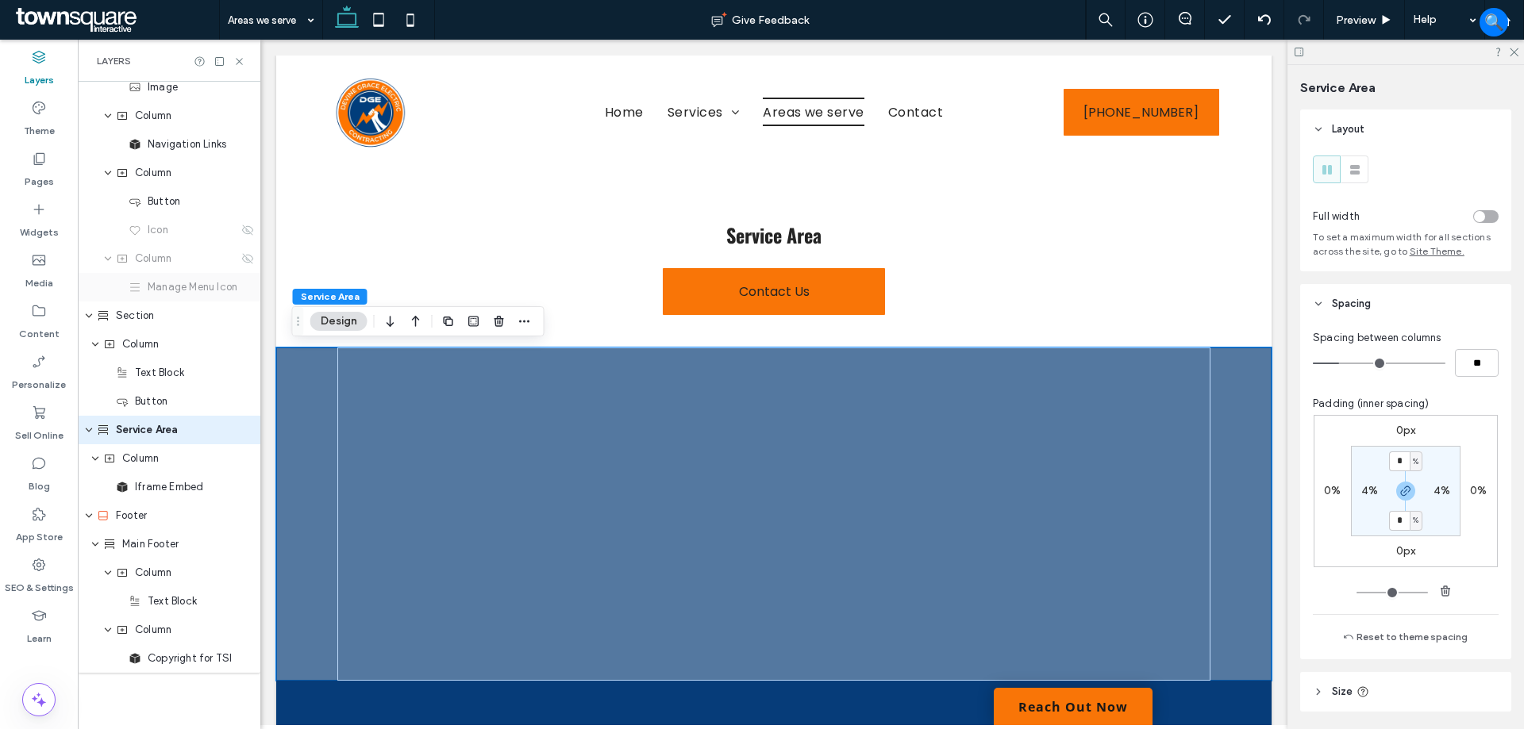
scroll to position [102, 0]
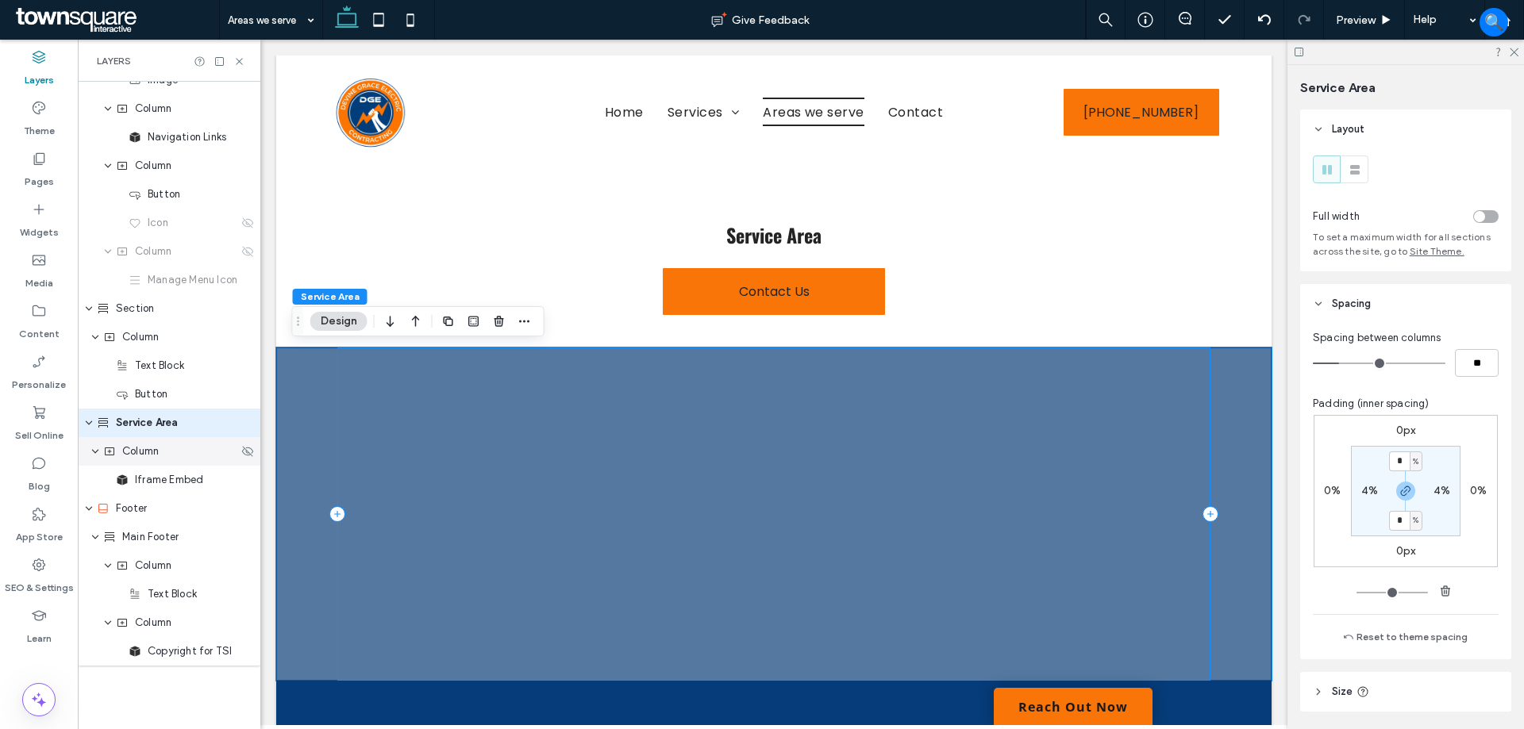
click at [164, 456] on div "Column" at bounding box center [170, 452] width 135 height 16
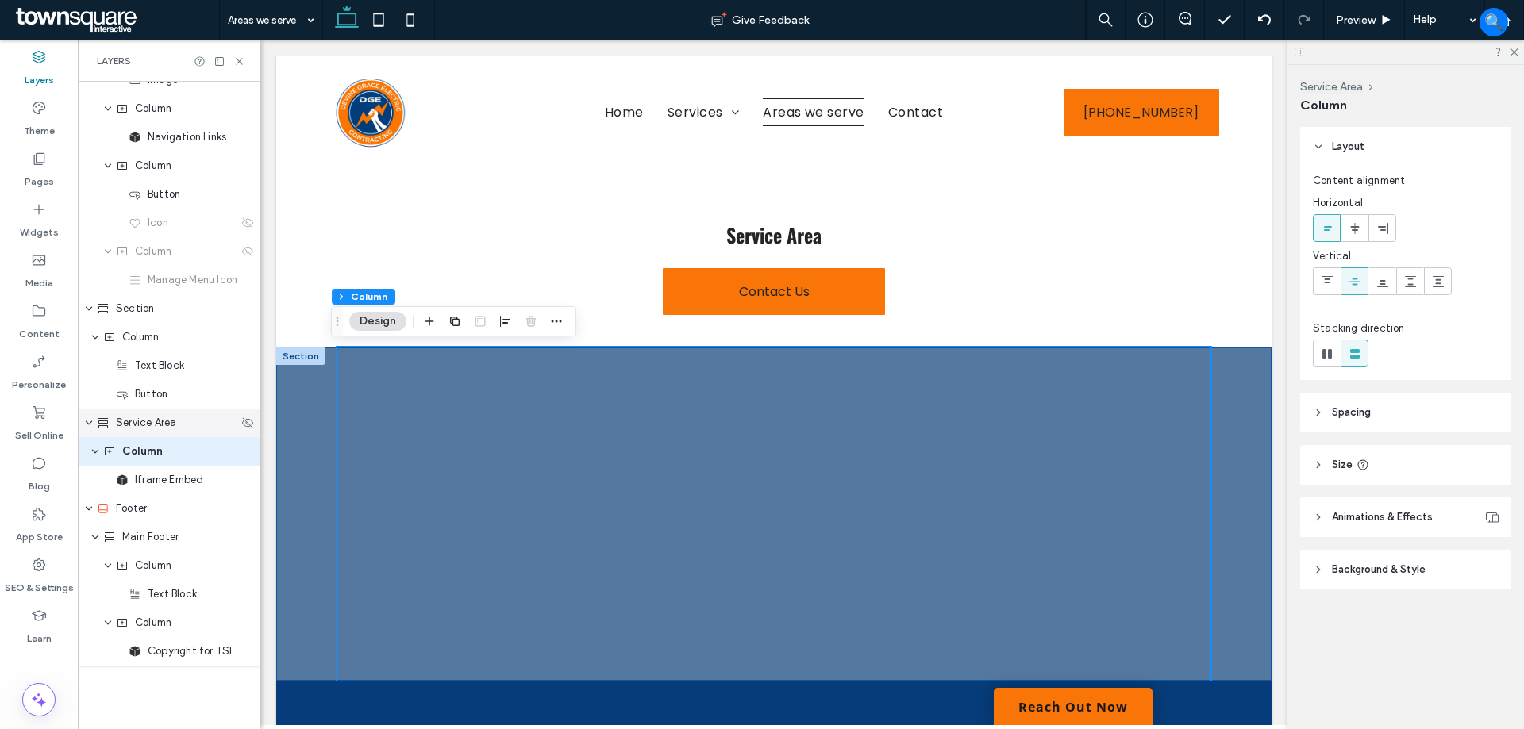
click at [160, 429] on span "Service Area" at bounding box center [146, 423] width 60 height 16
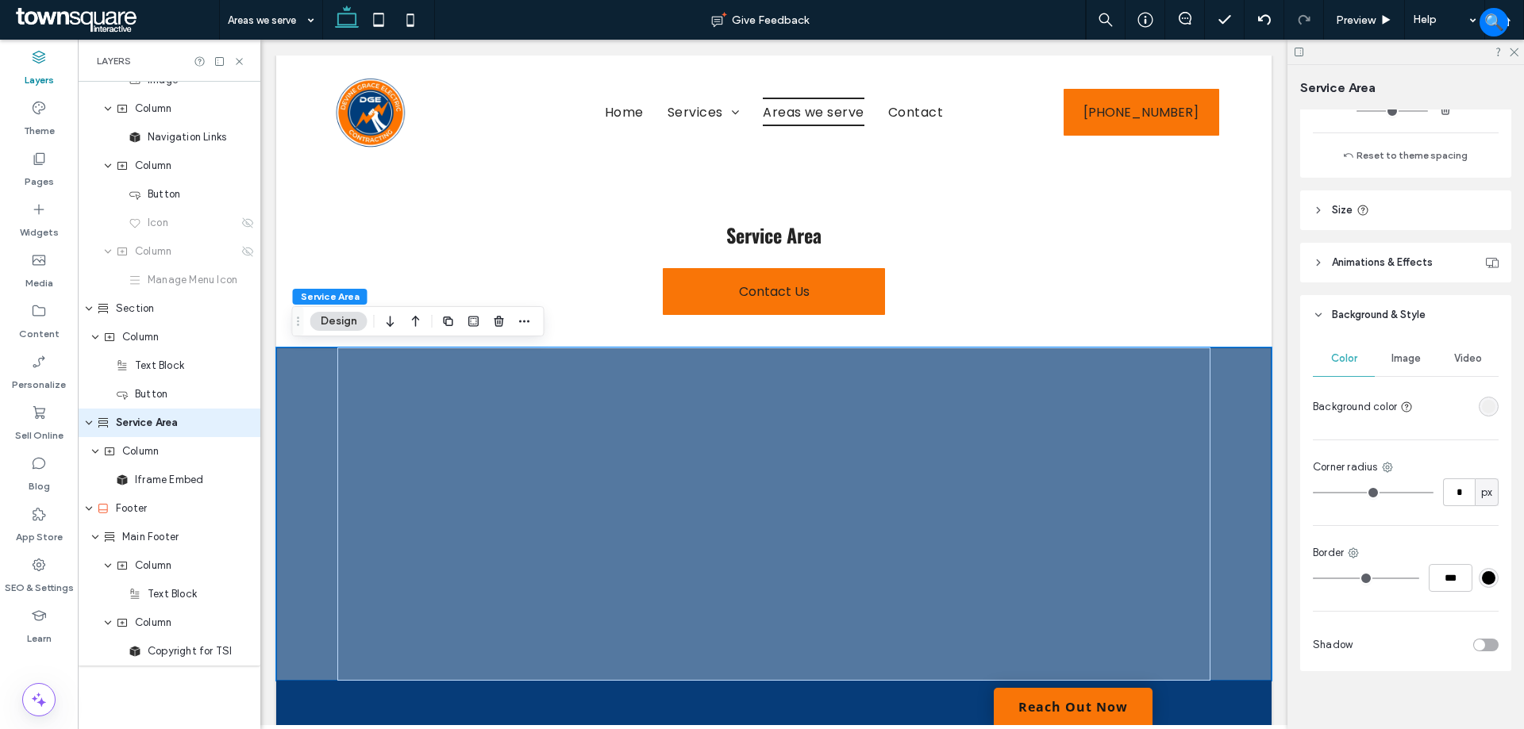
scroll to position [494, 0]
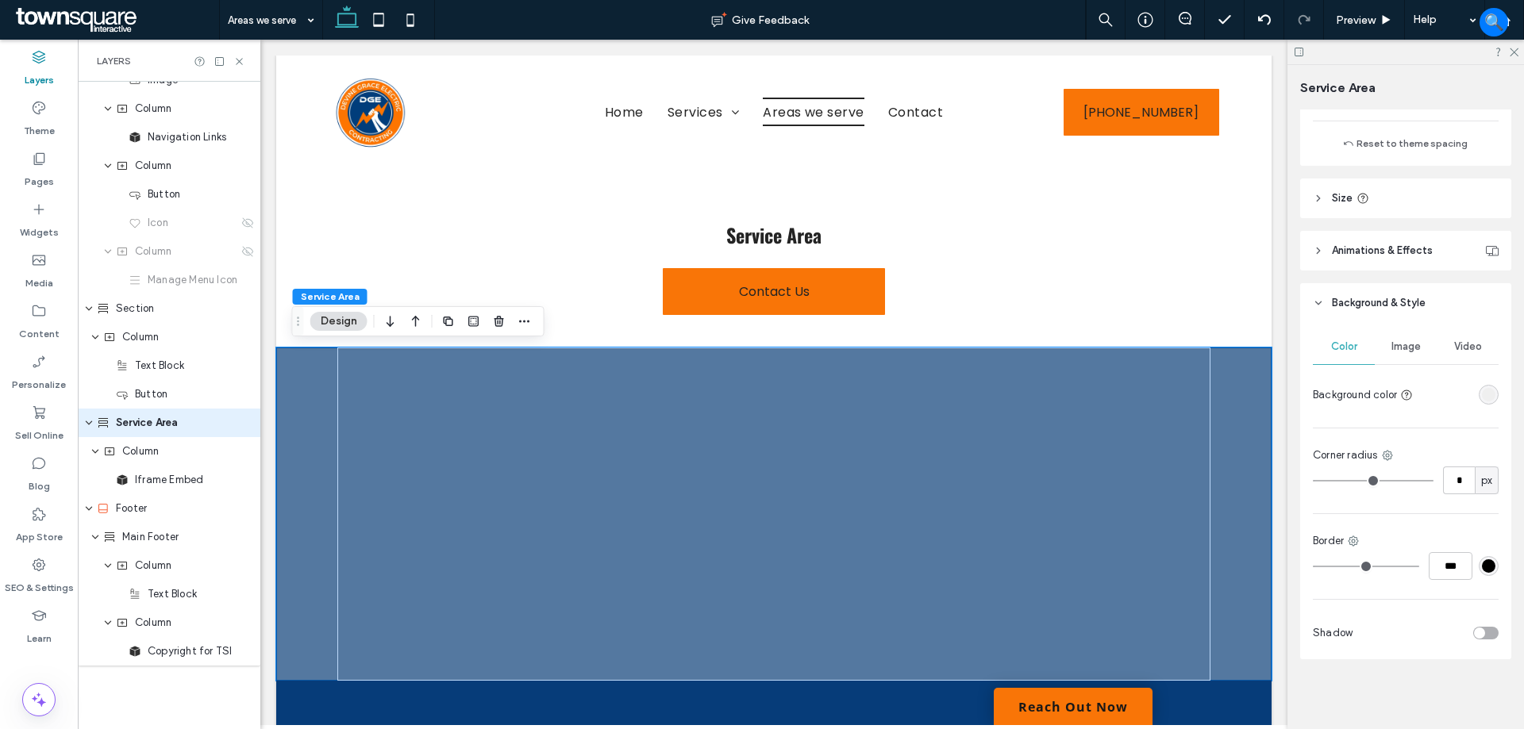
click at [1482, 390] on div "rgba(239, 239, 239, 1)" at bounding box center [1488, 394] width 13 height 13
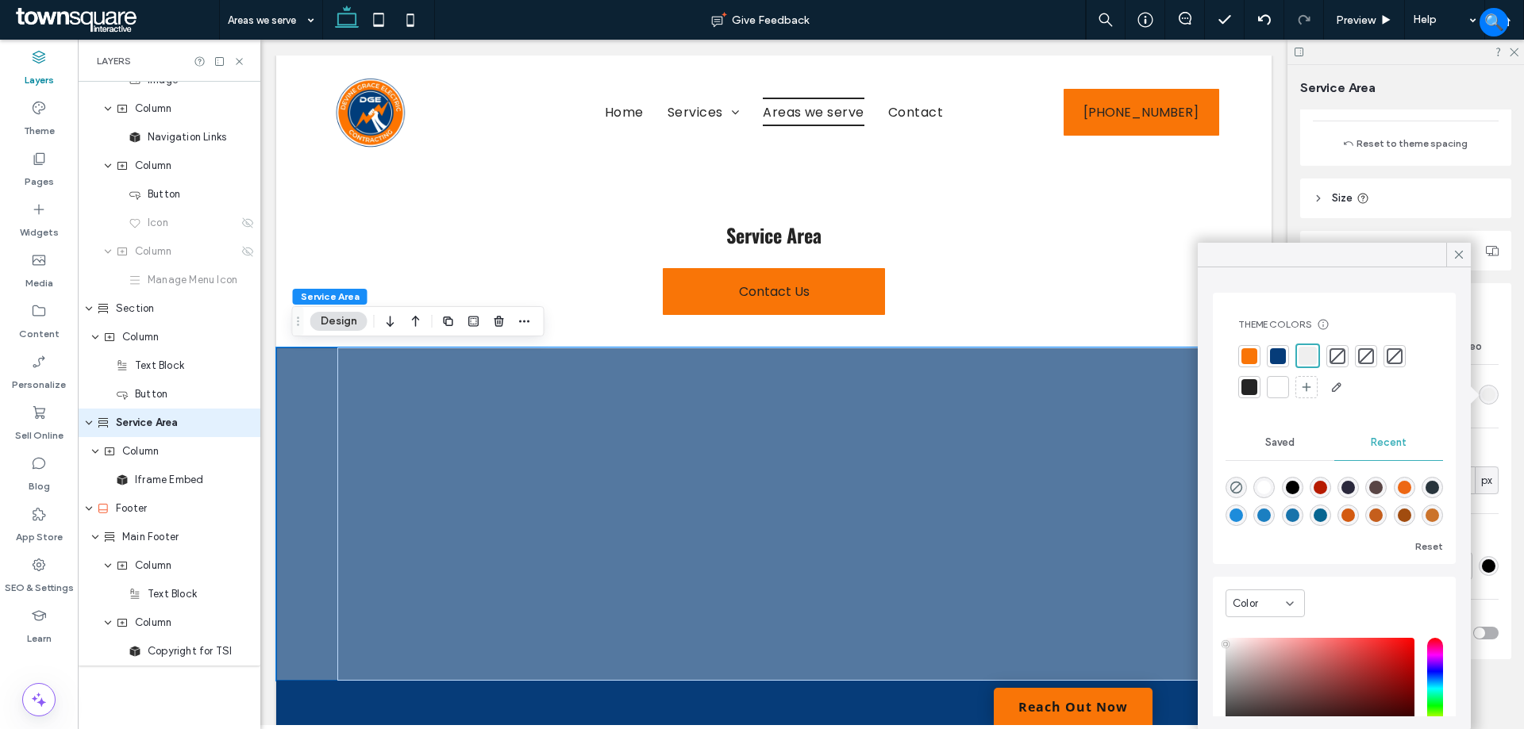
click at [1280, 353] on div at bounding box center [1278, 356] width 16 height 16
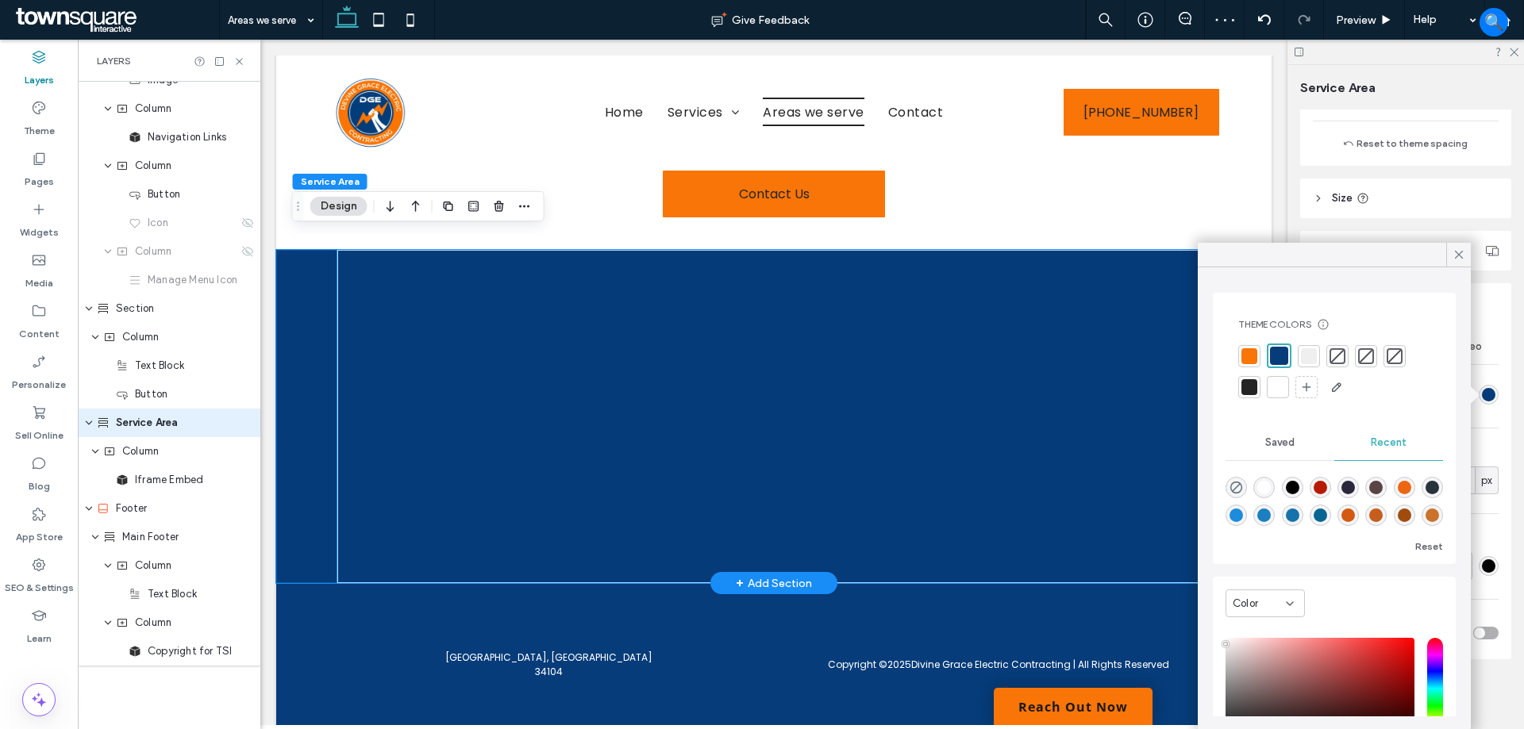
scroll to position [0, 0]
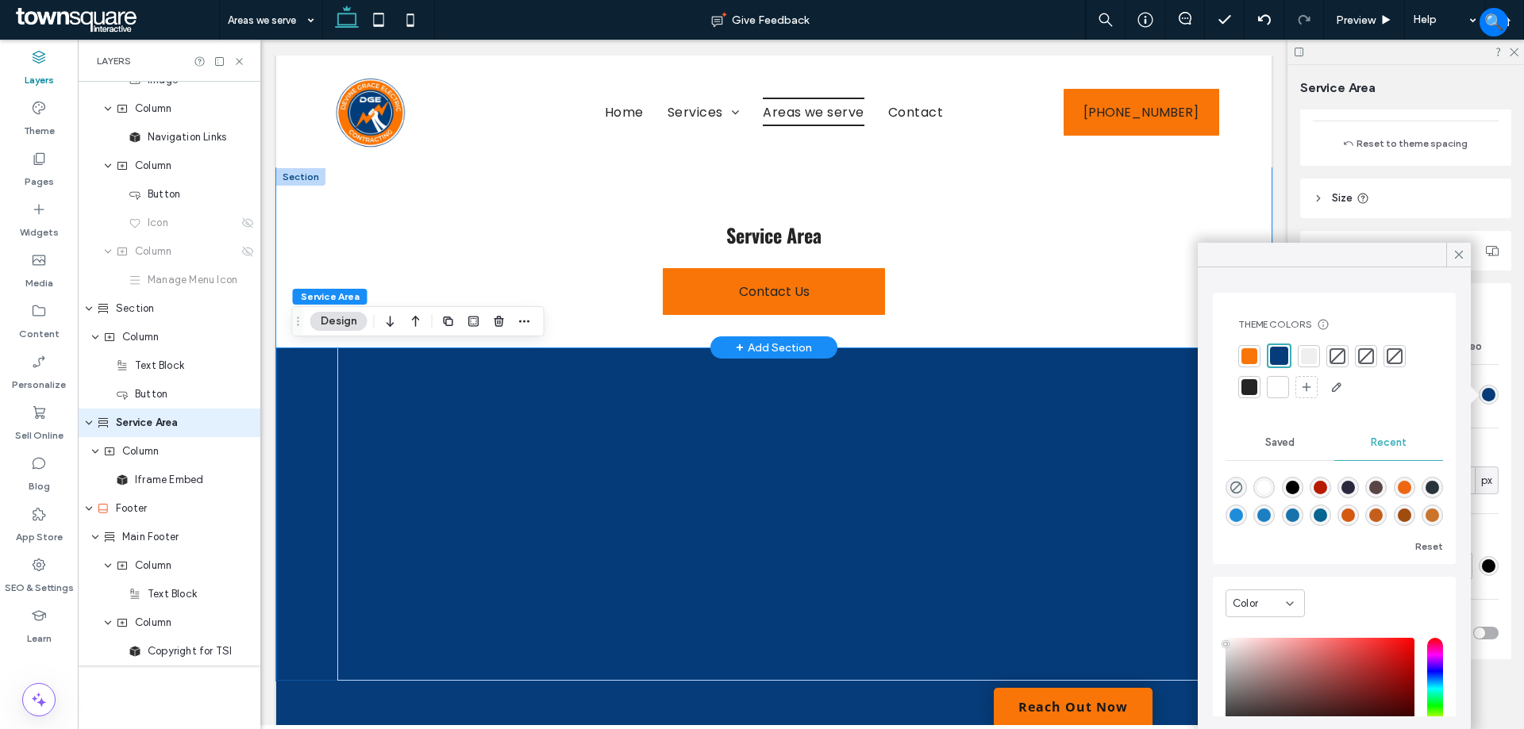
click at [1252, 192] on div "Service Area Contact Us" at bounding box center [773, 257] width 995 height 179
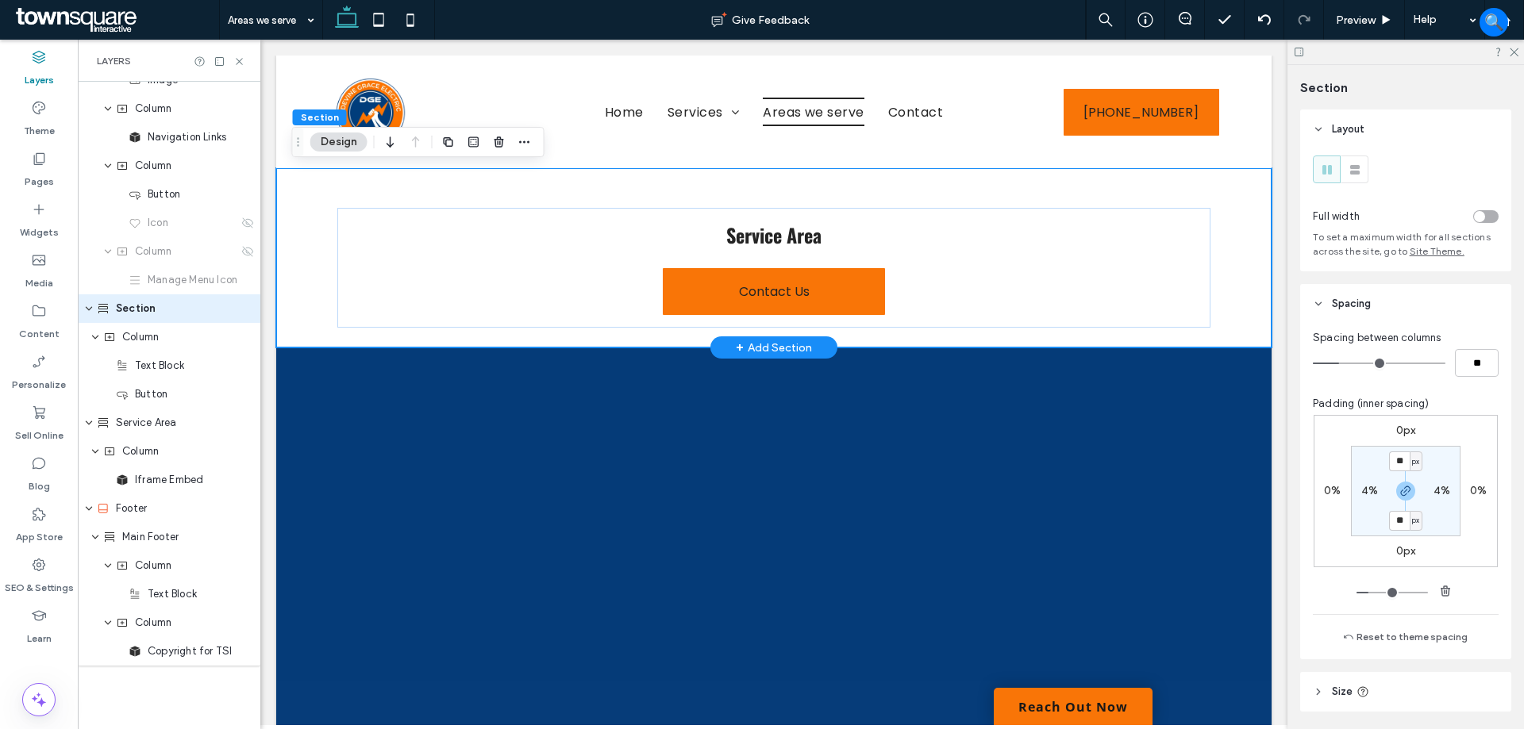
scroll to position [5, 0]
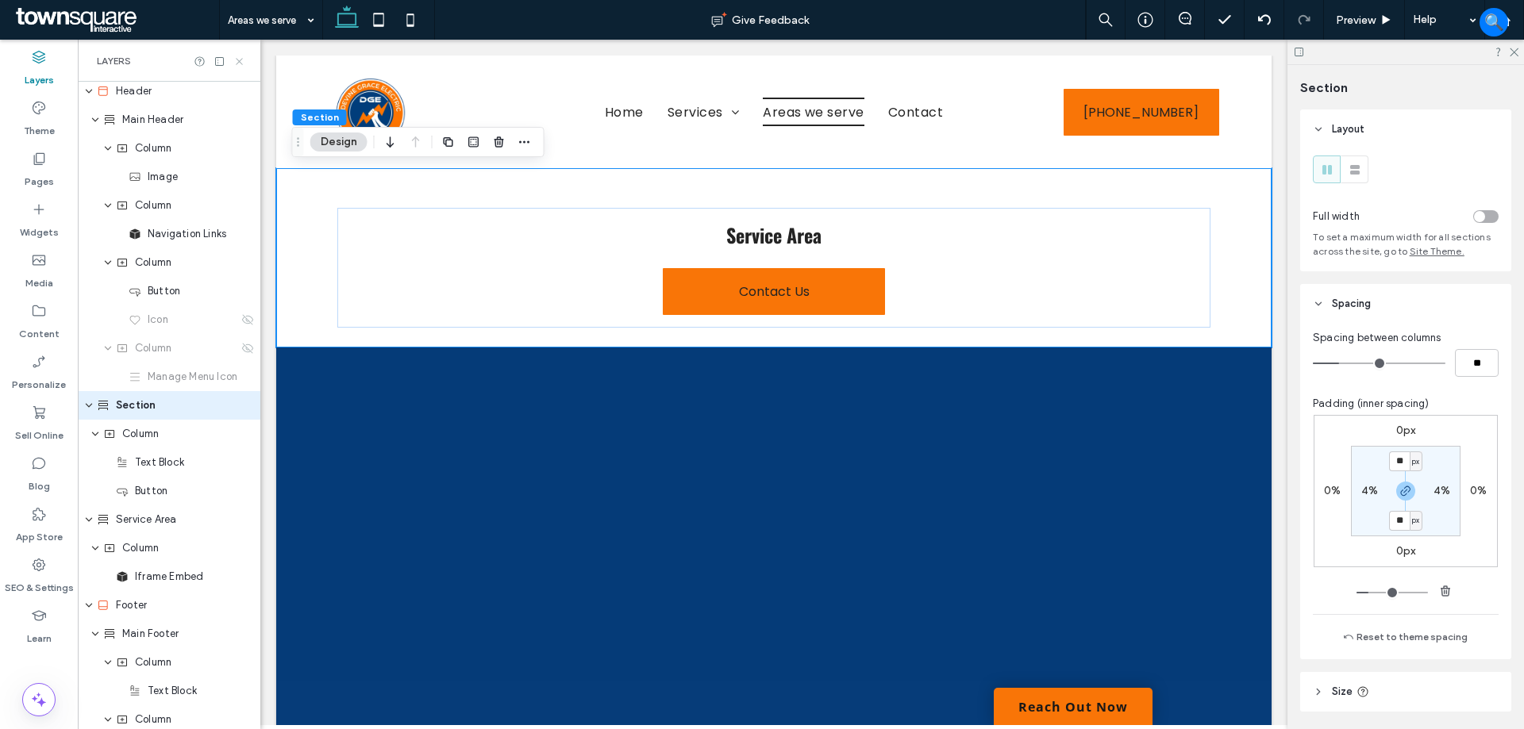
click at [242, 57] on icon at bounding box center [239, 62] width 12 height 12
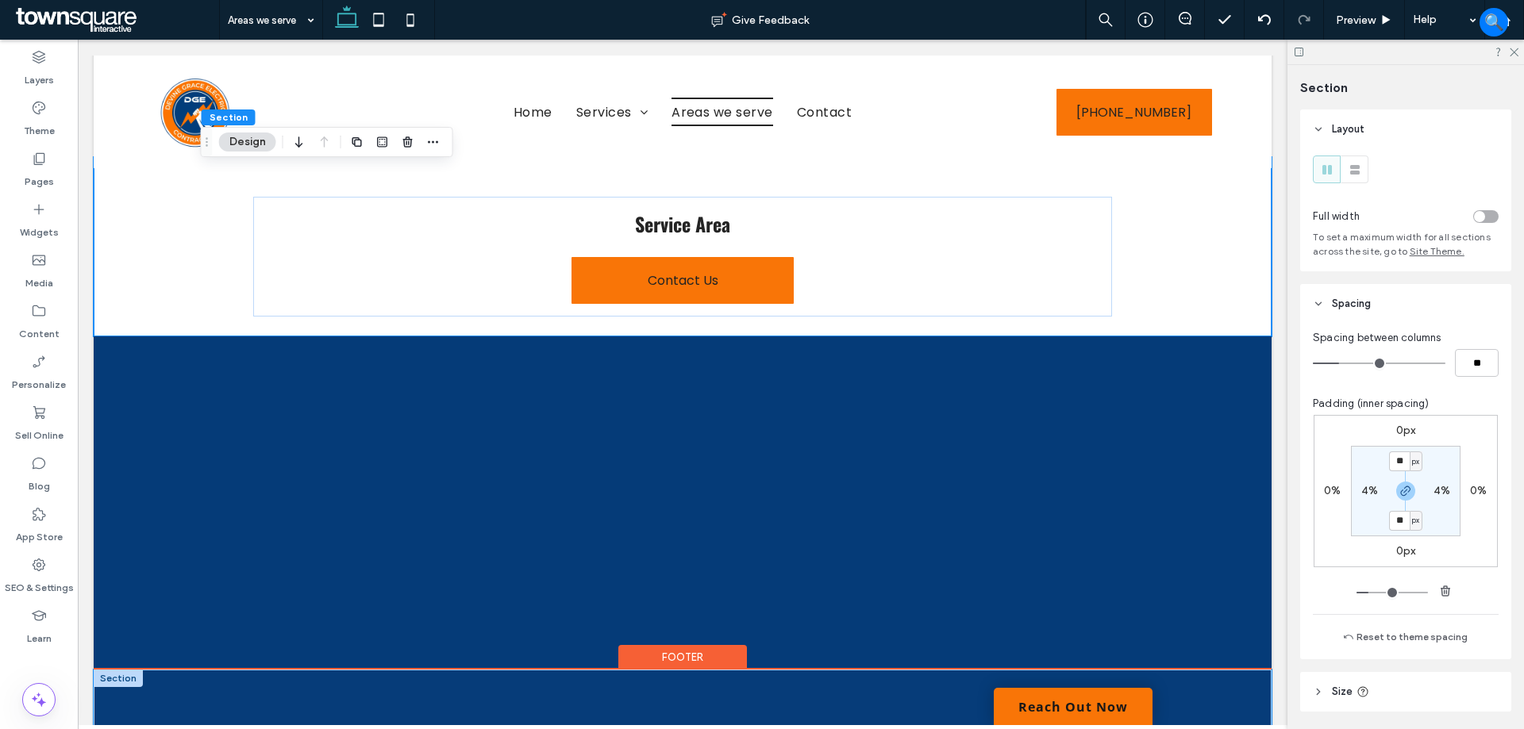
scroll to position [0, 0]
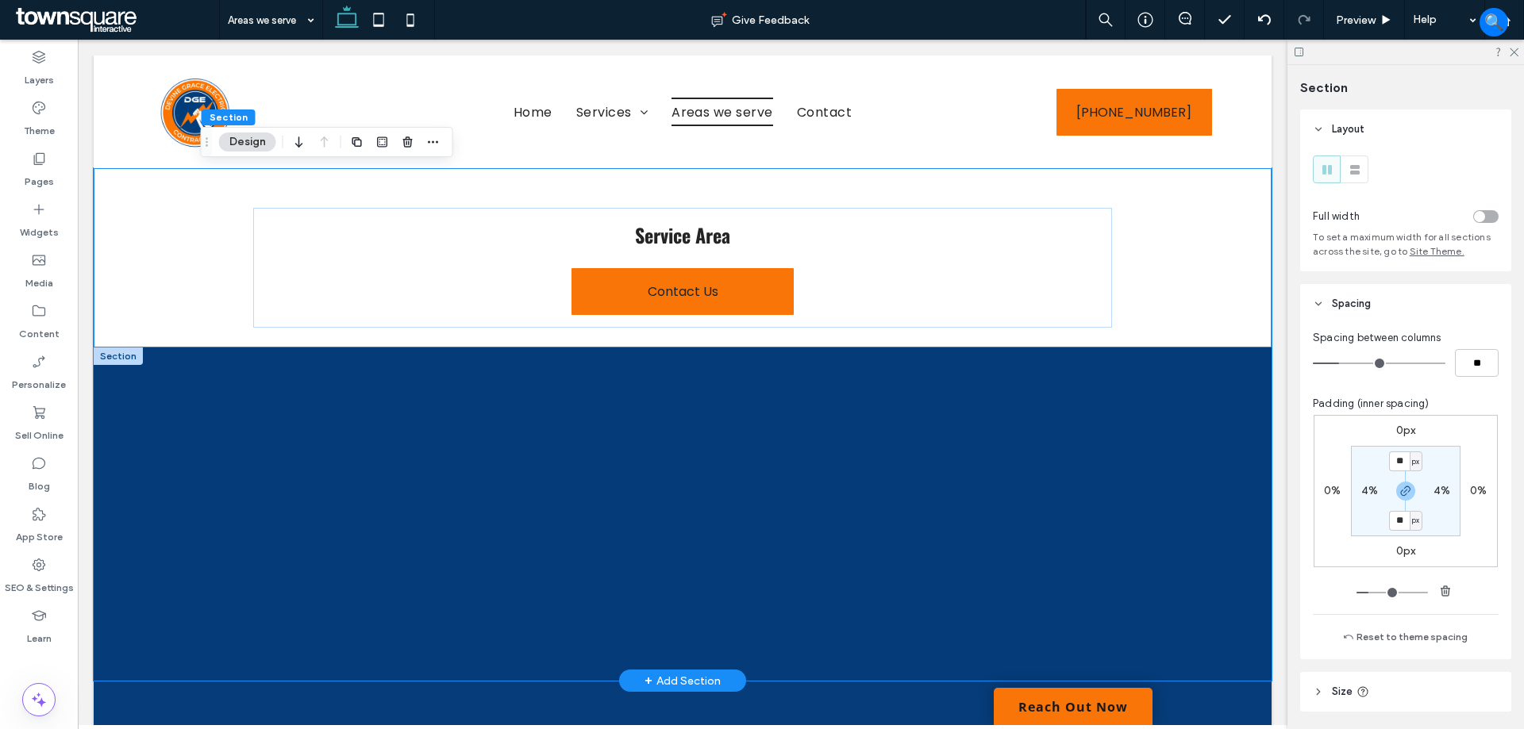
click at [1207, 498] on div at bounding box center [683, 514] width 1178 height 333
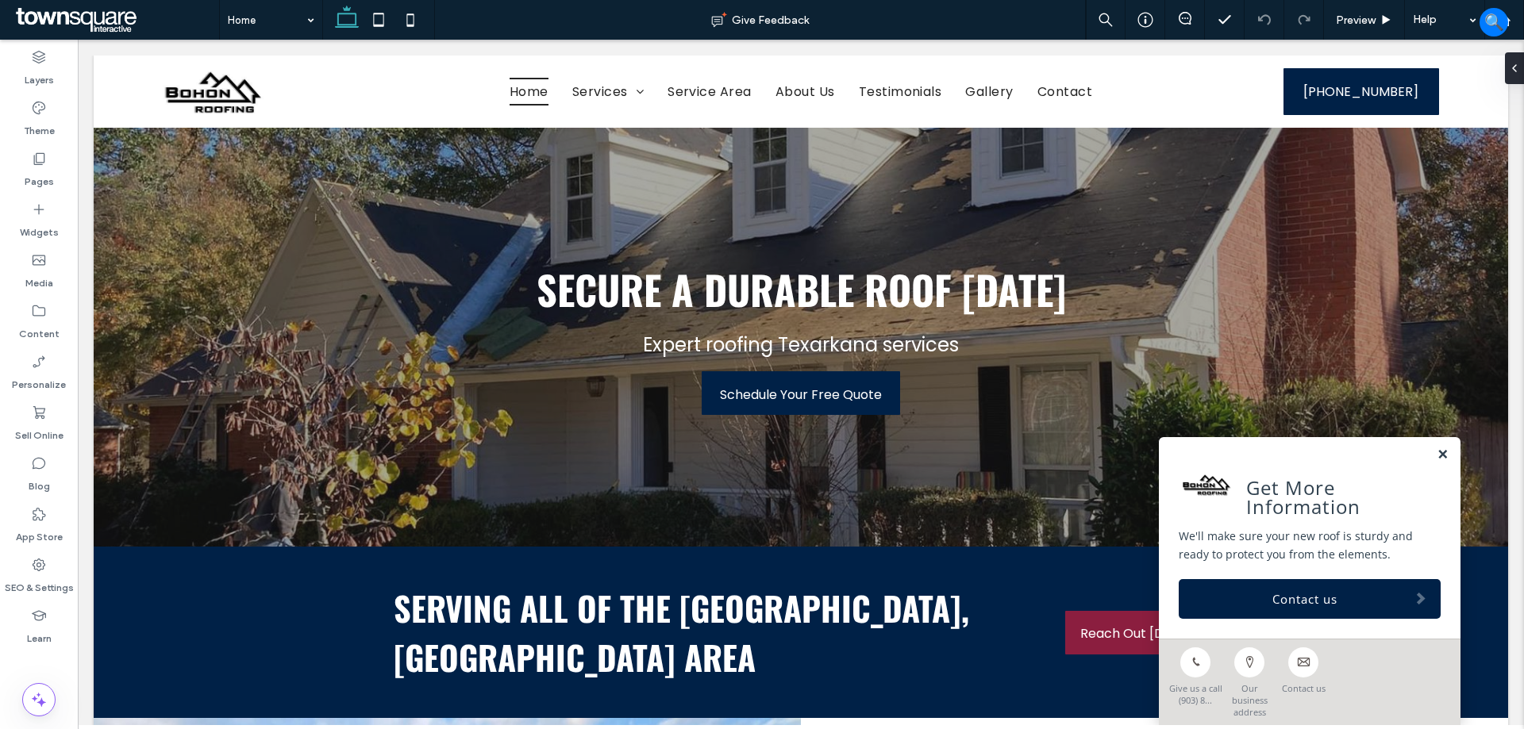
click at [1436, 461] on link at bounding box center [1442, 454] width 12 height 13
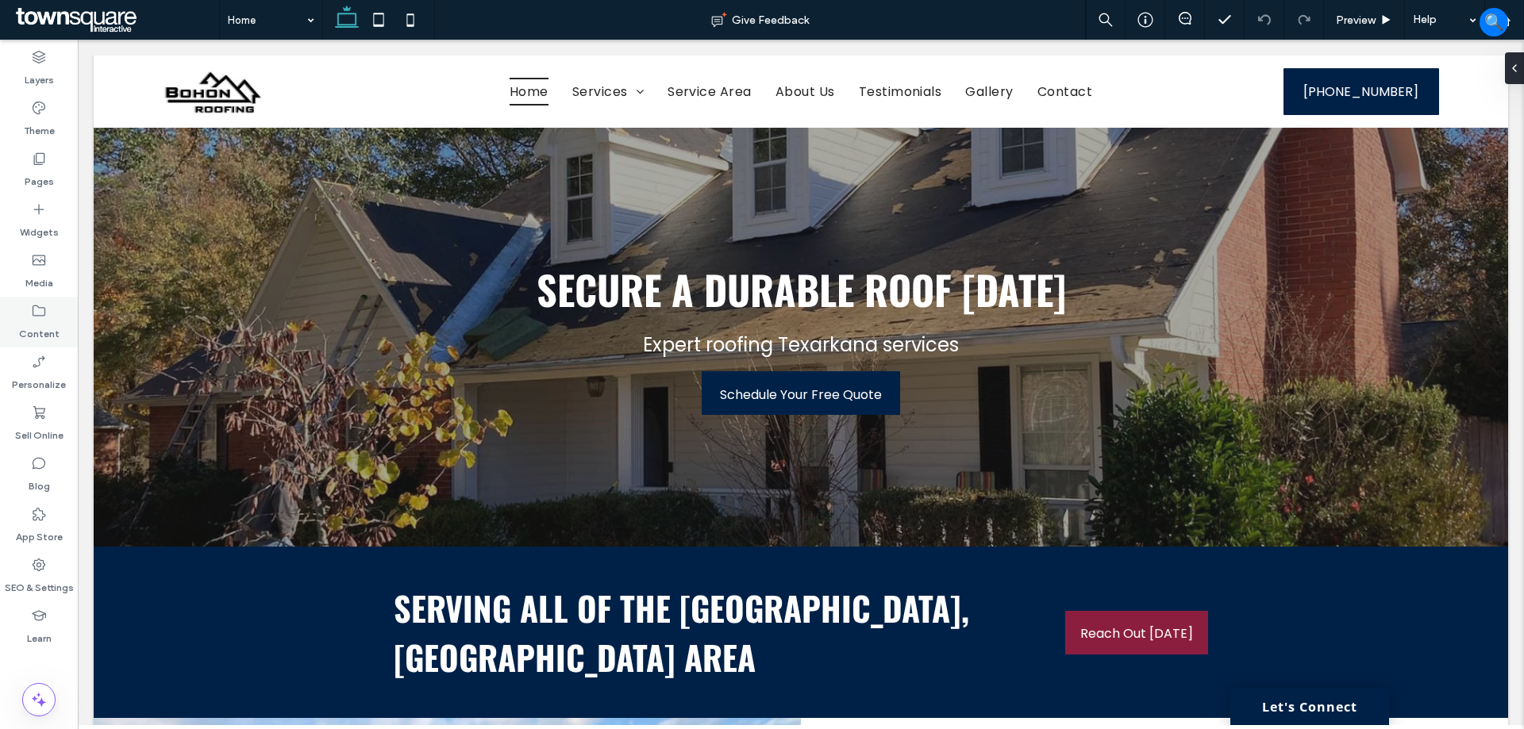
click at [52, 336] on label "Content" at bounding box center [39, 330] width 40 height 22
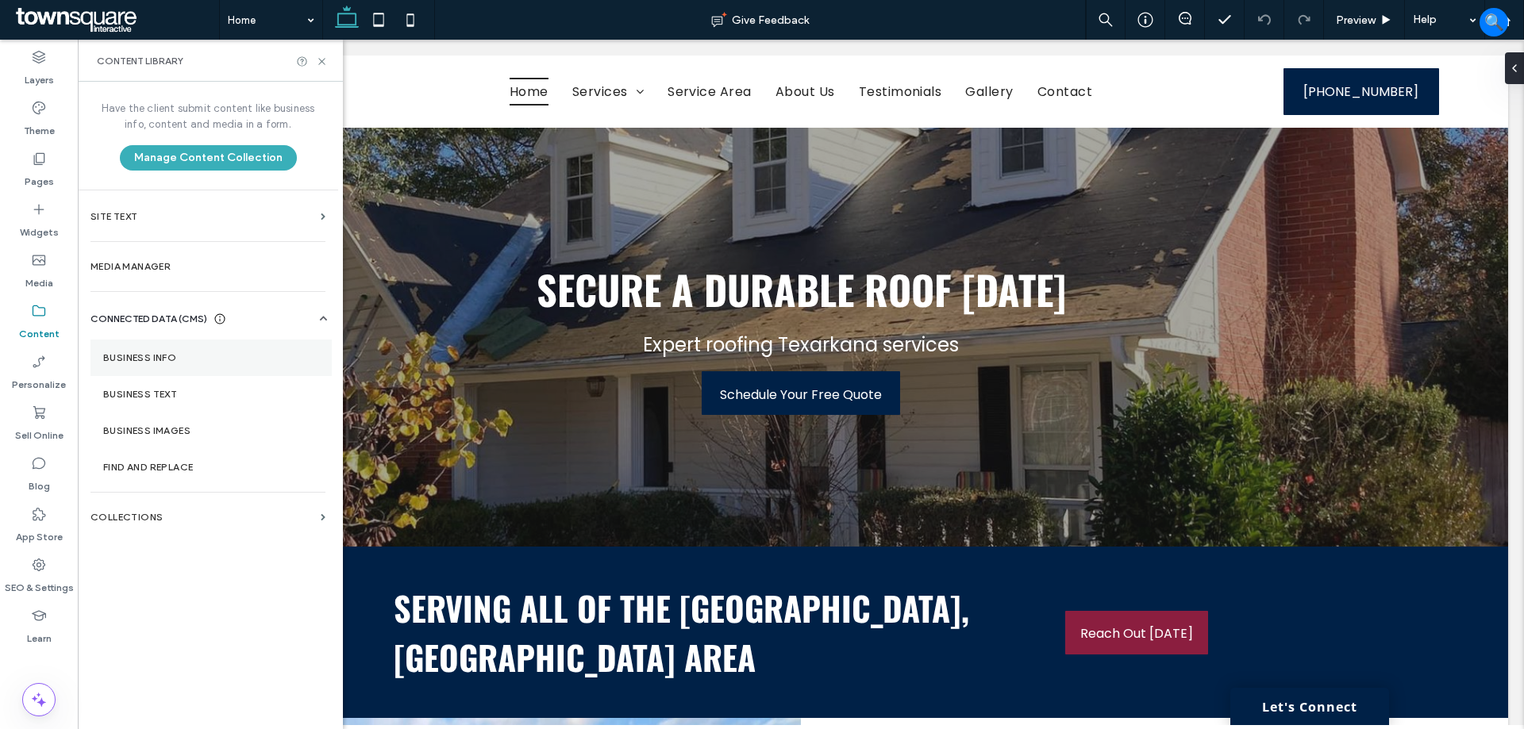
click at [230, 351] on section "Business Info" at bounding box center [210, 358] width 241 height 37
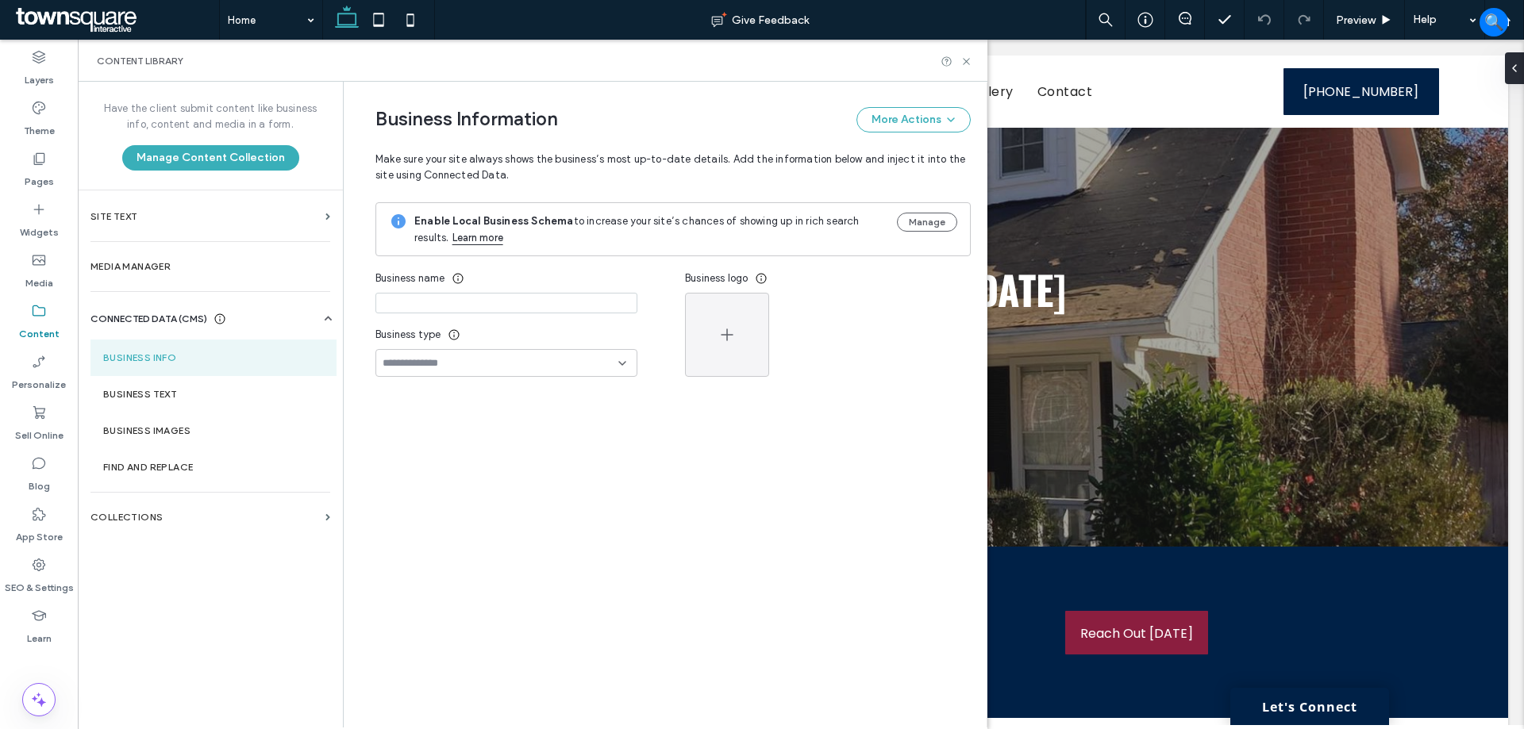
type input "**********"
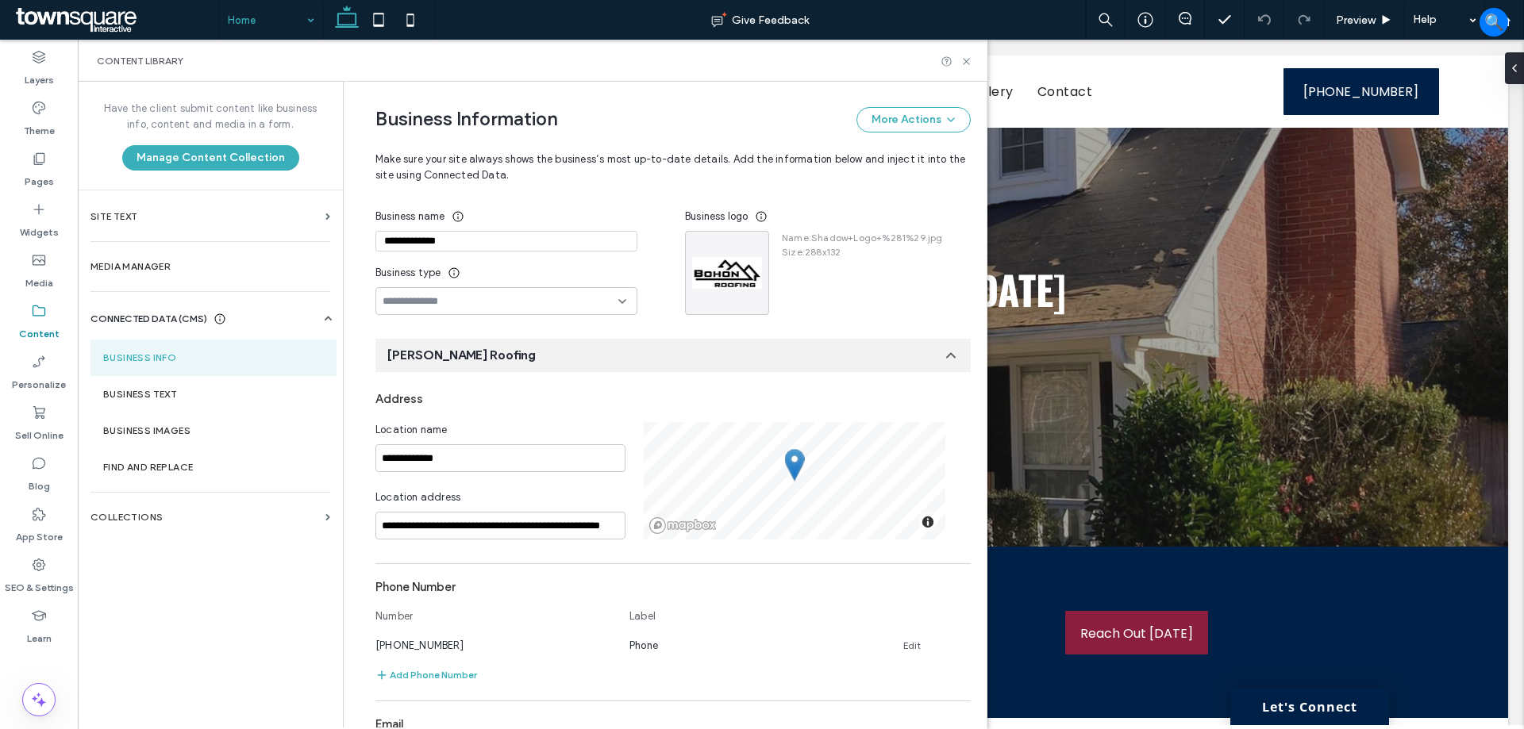
scroll to position [440, 0]
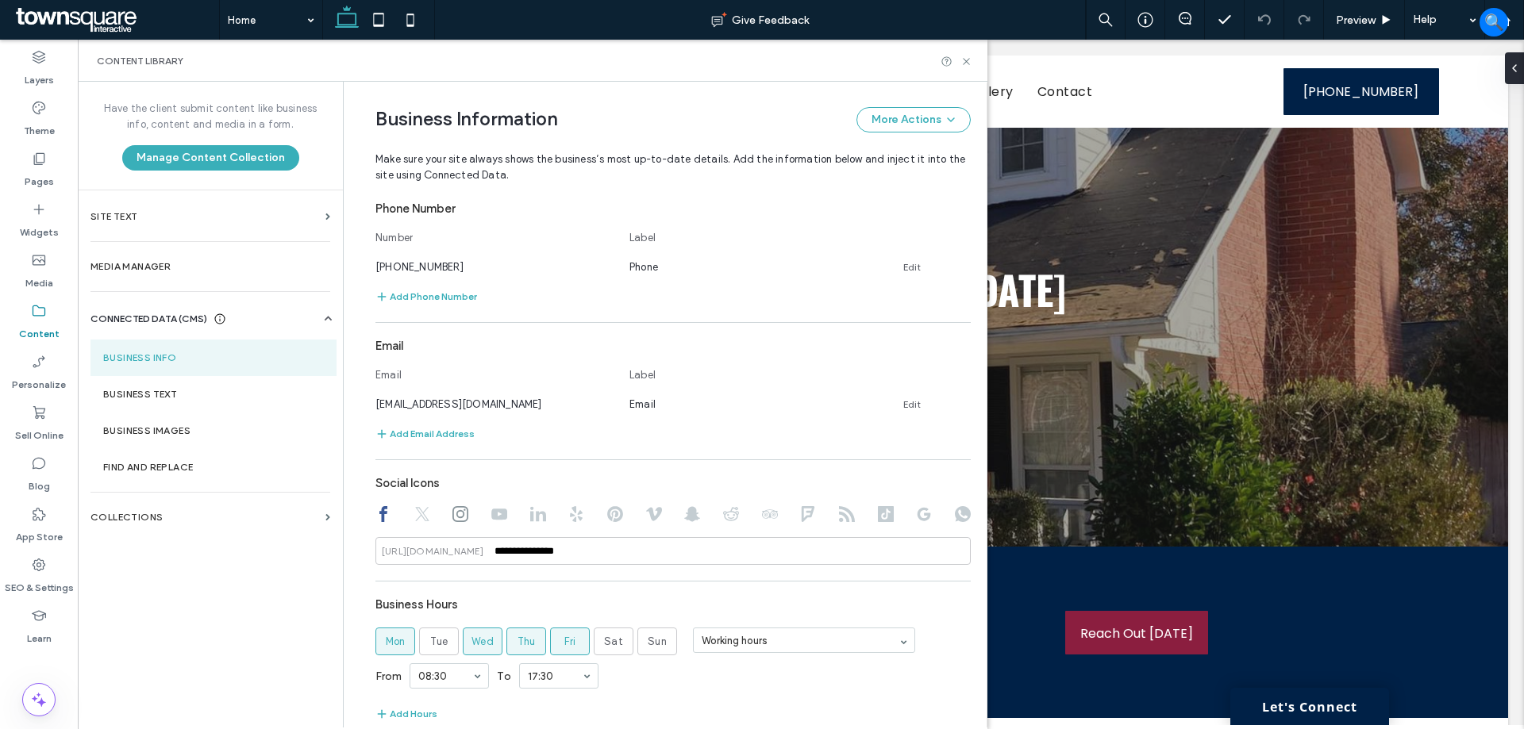
click at [415, 517] on use at bounding box center [422, 514] width 14 height 14
click at [456, 509] on icon at bounding box center [460, 514] width 16 height 16
type input "**********"
click at [166, 378] on section "Business Text" at bounding box center [213, 394] width 246 height 37
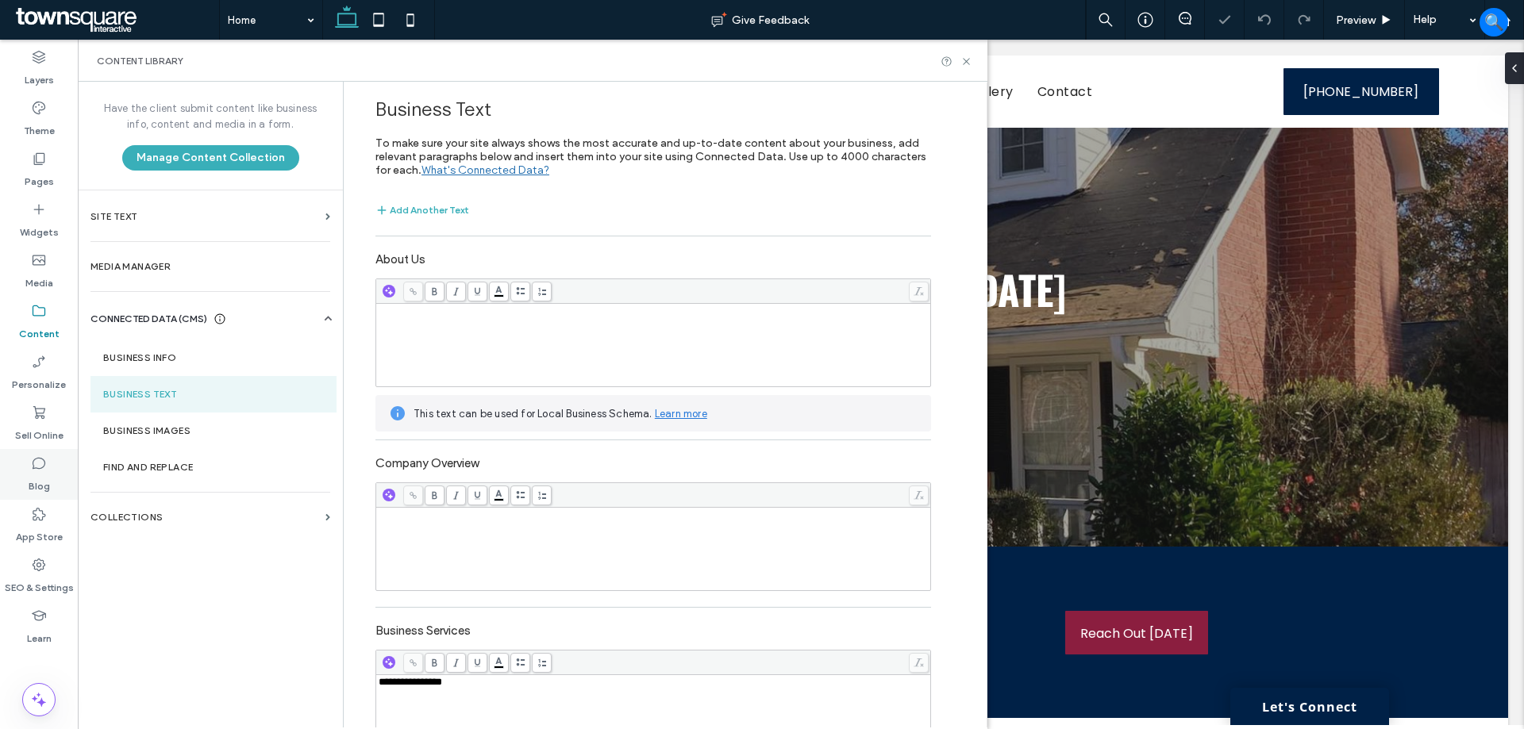
scroll to position [0, 0]
click at [210, 354] on label "Business Info" at bounding box center [213, 357] width 221 height 11
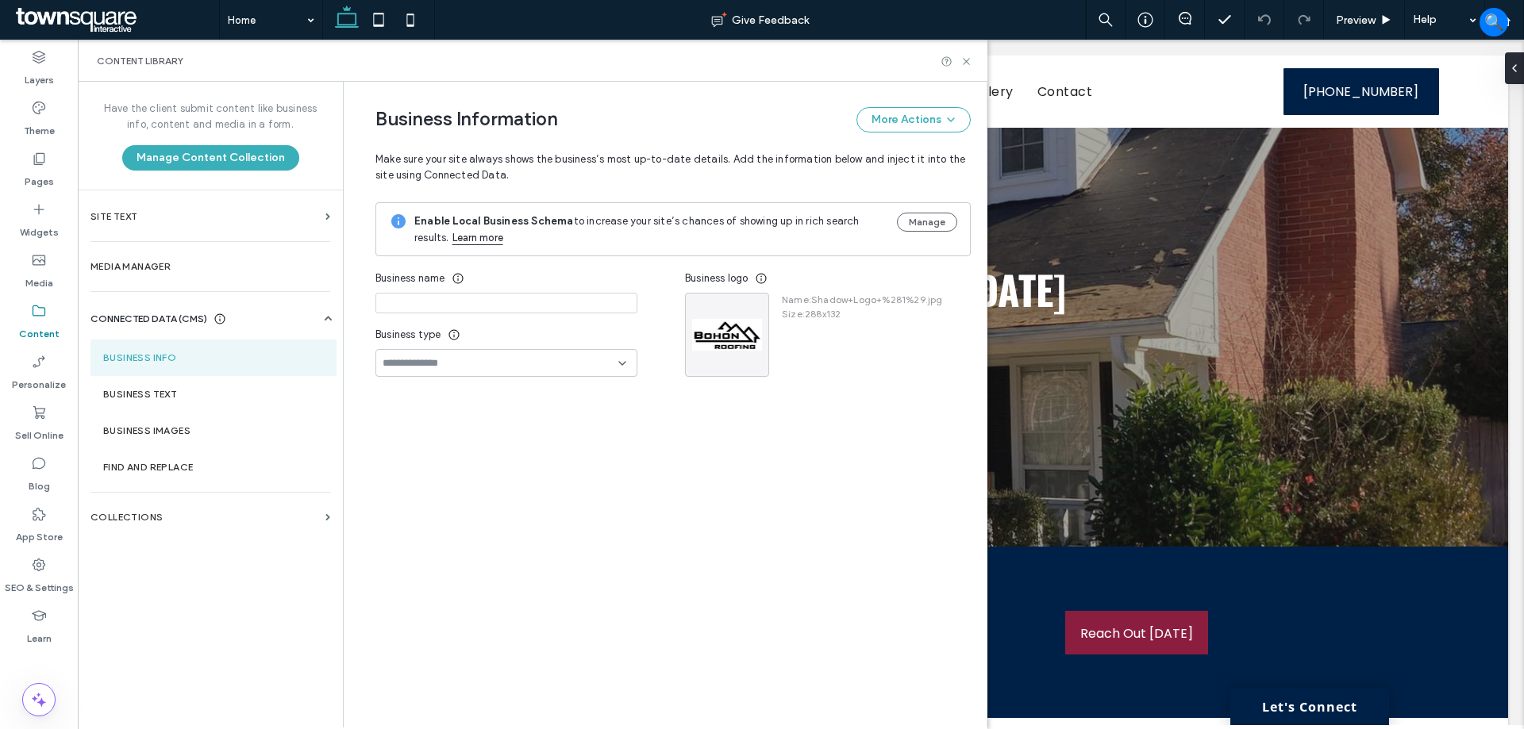
type input "**********"
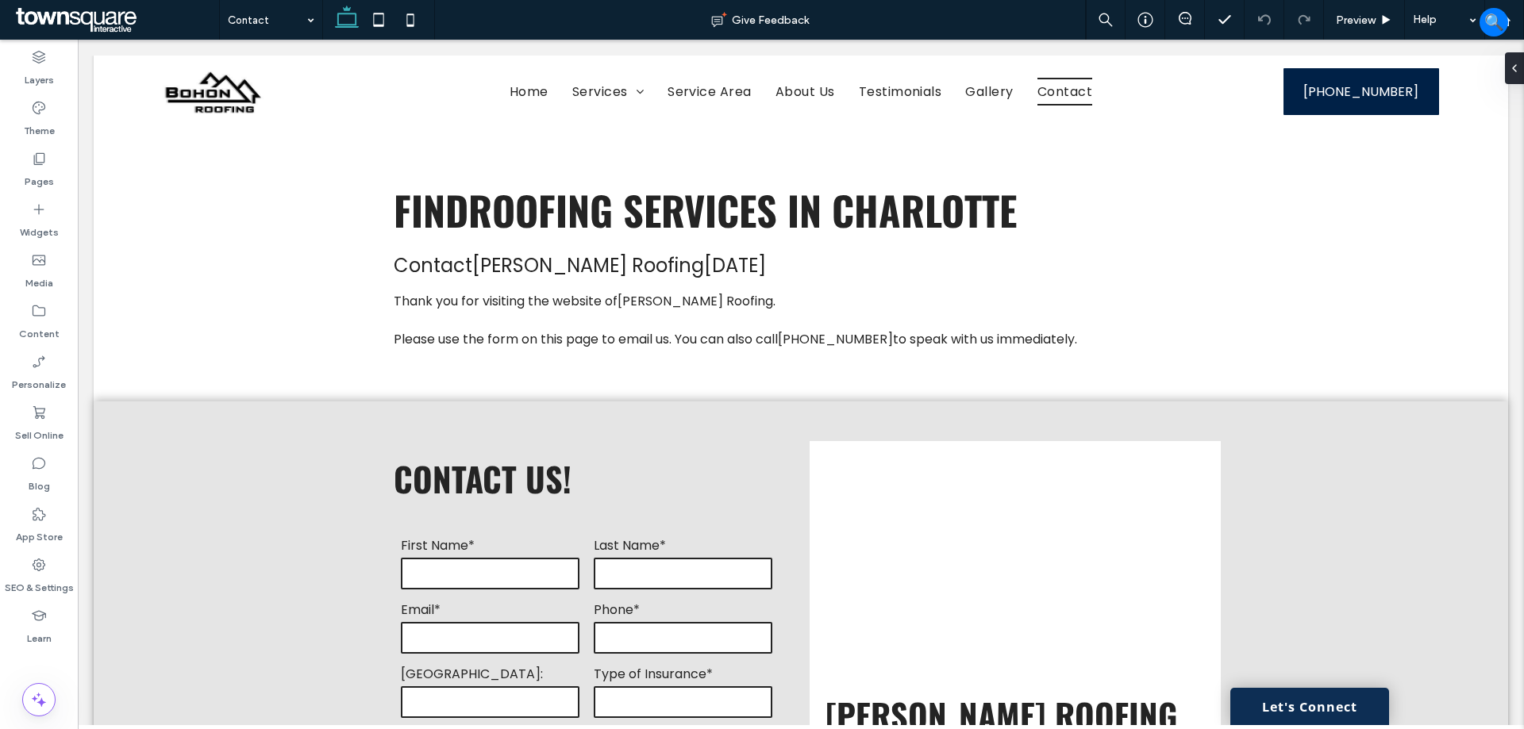
click at [1303, 706] on link "Let's Connect" at bounding box center [1309, 706] width 159 height 37
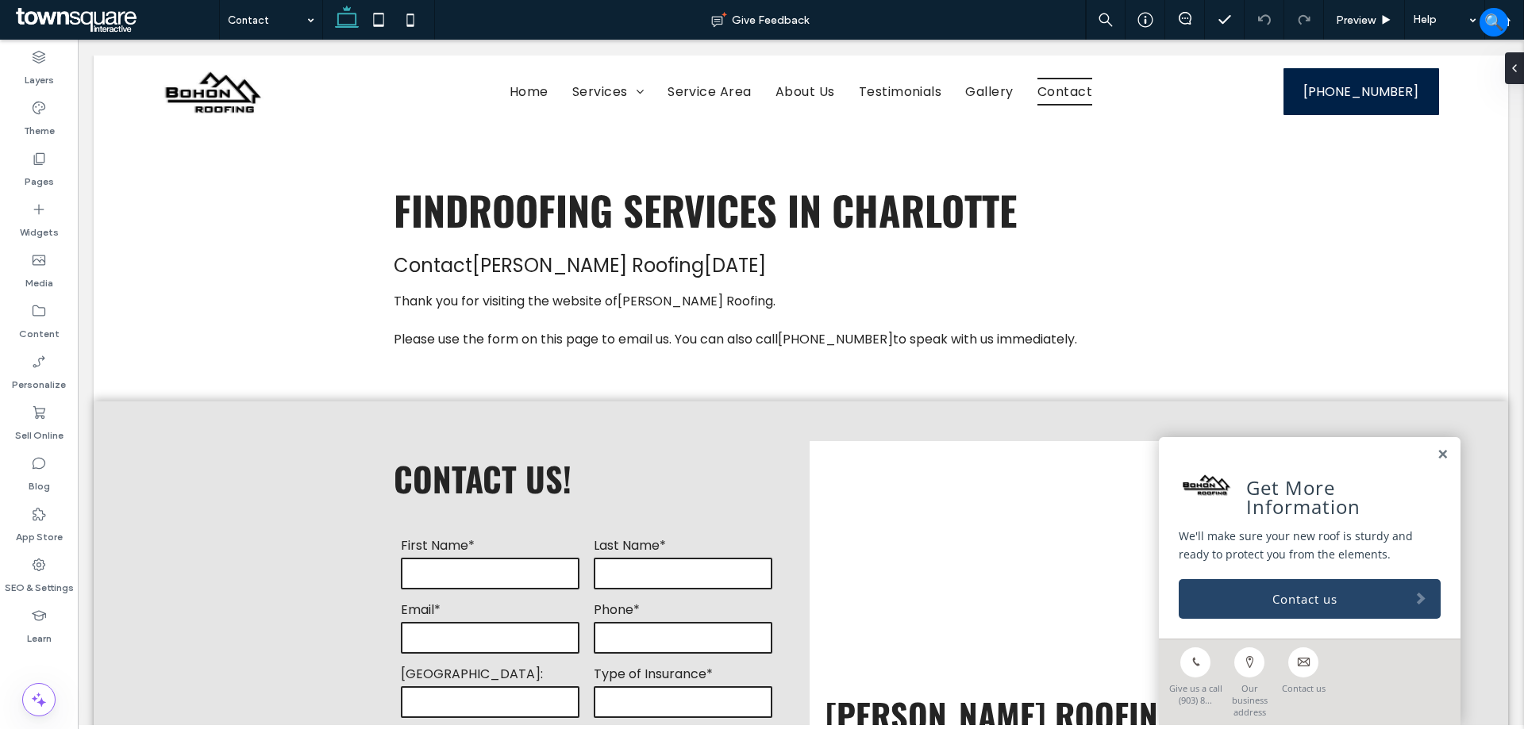
click at [1363, 617] on link "Contact us" at bounding box center [1309, 599] width 262 height 40
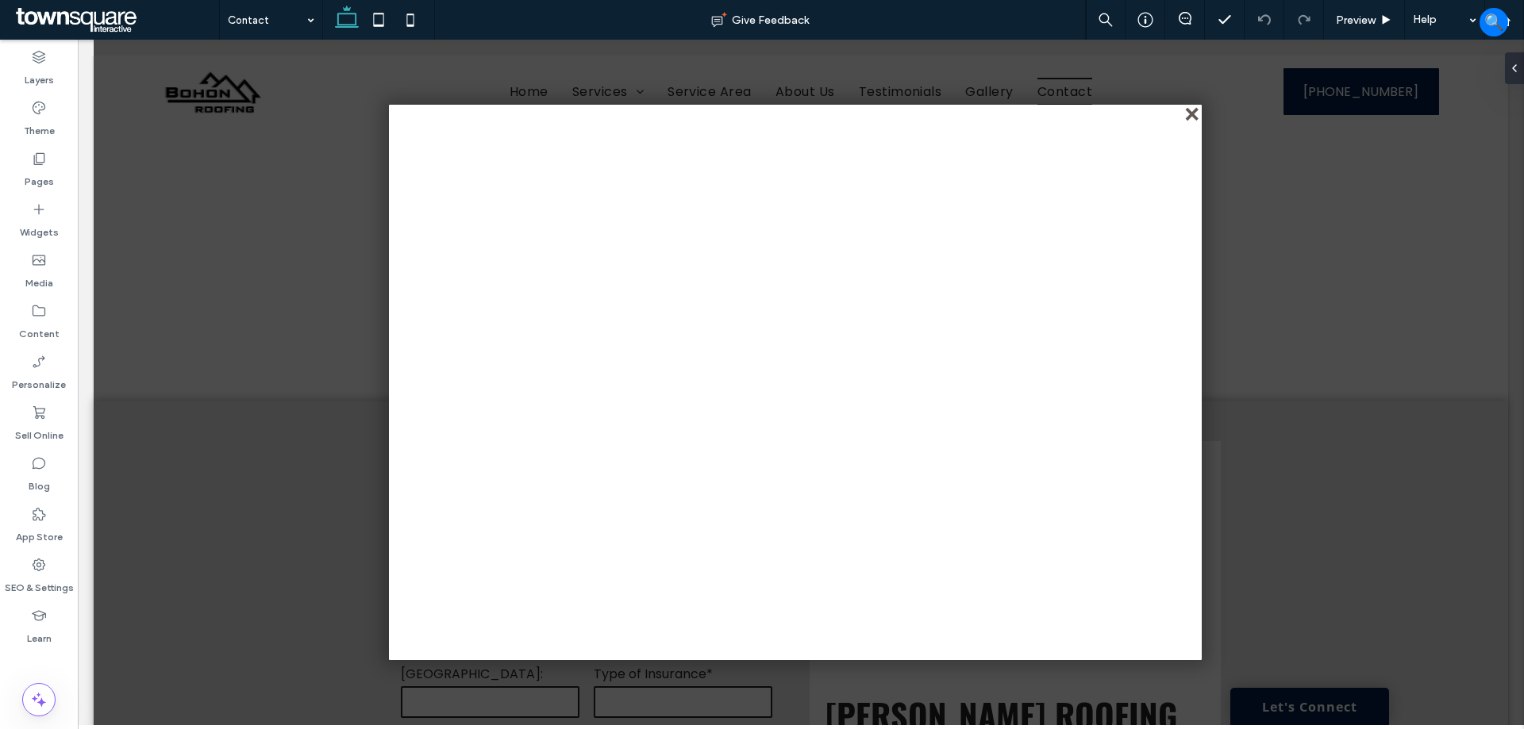
click at [1191, 110] on div "close" at bounding box center [1193, 116] width 12 height 12
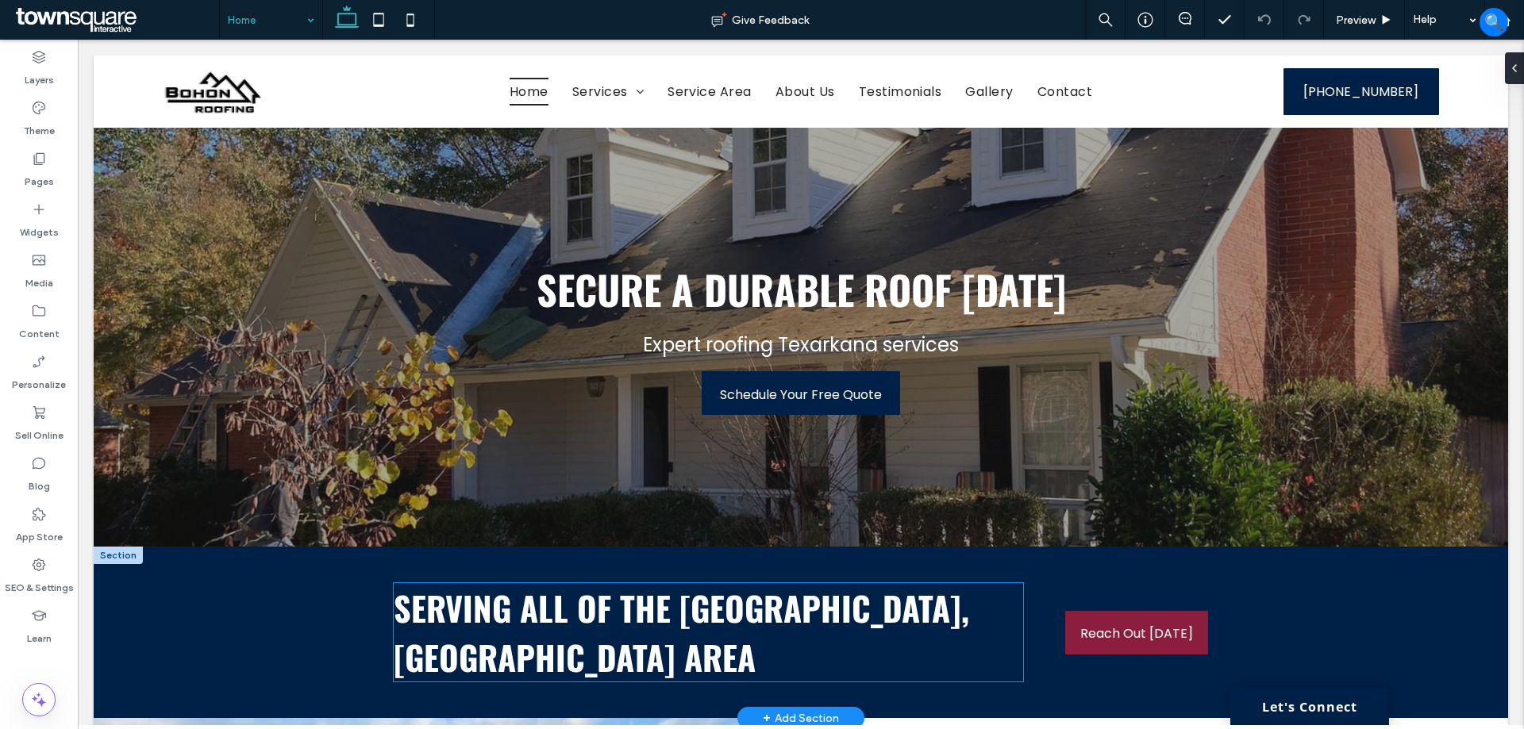
click at [752, 603] on span "Serving all of the Charlotte, NC area" at bounding box center [681, 632] width 575 height 98
click at [752, 603] on div "Serving all of the Charlotte, NC area" at bounding box center [708, 632] width 629 height 98
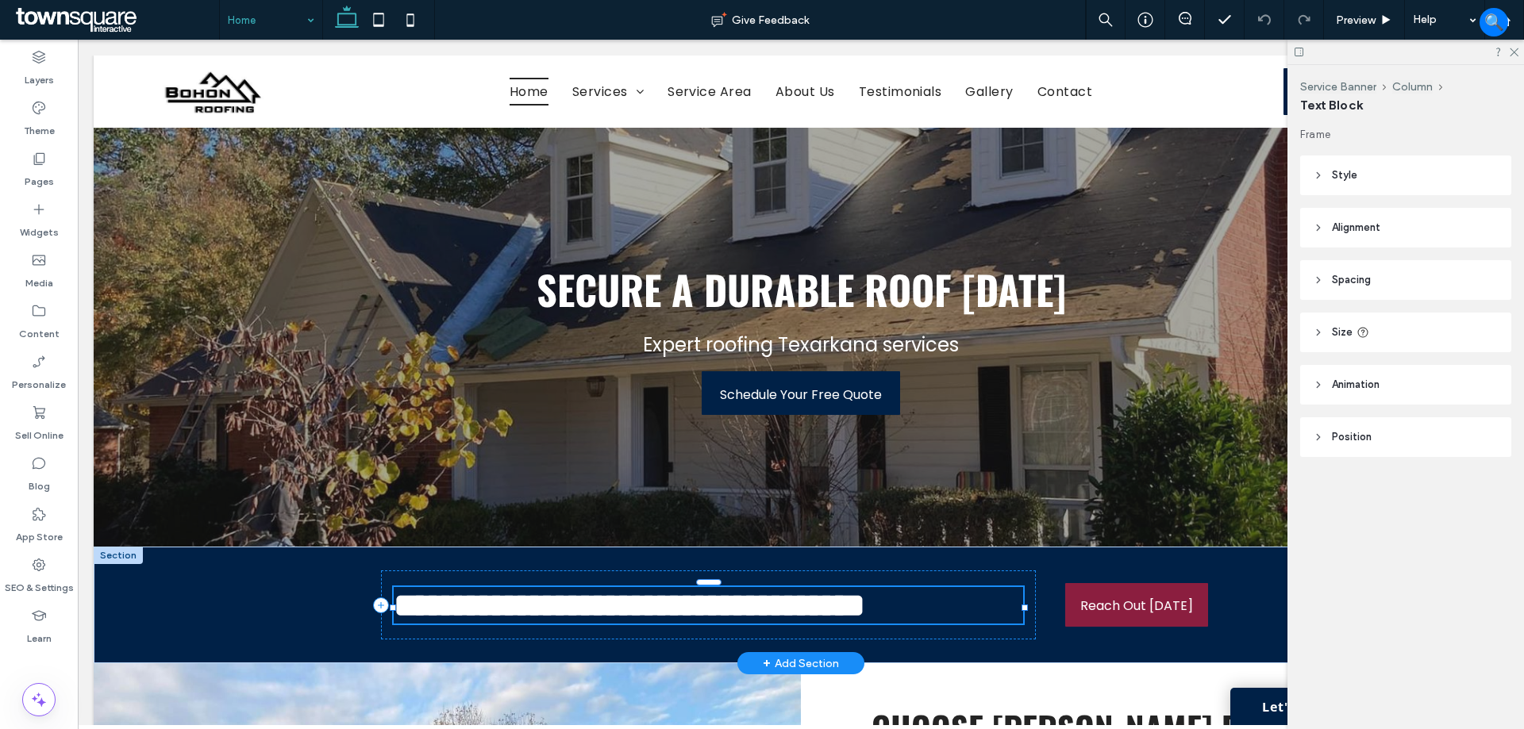
type input "******"
type input "**"
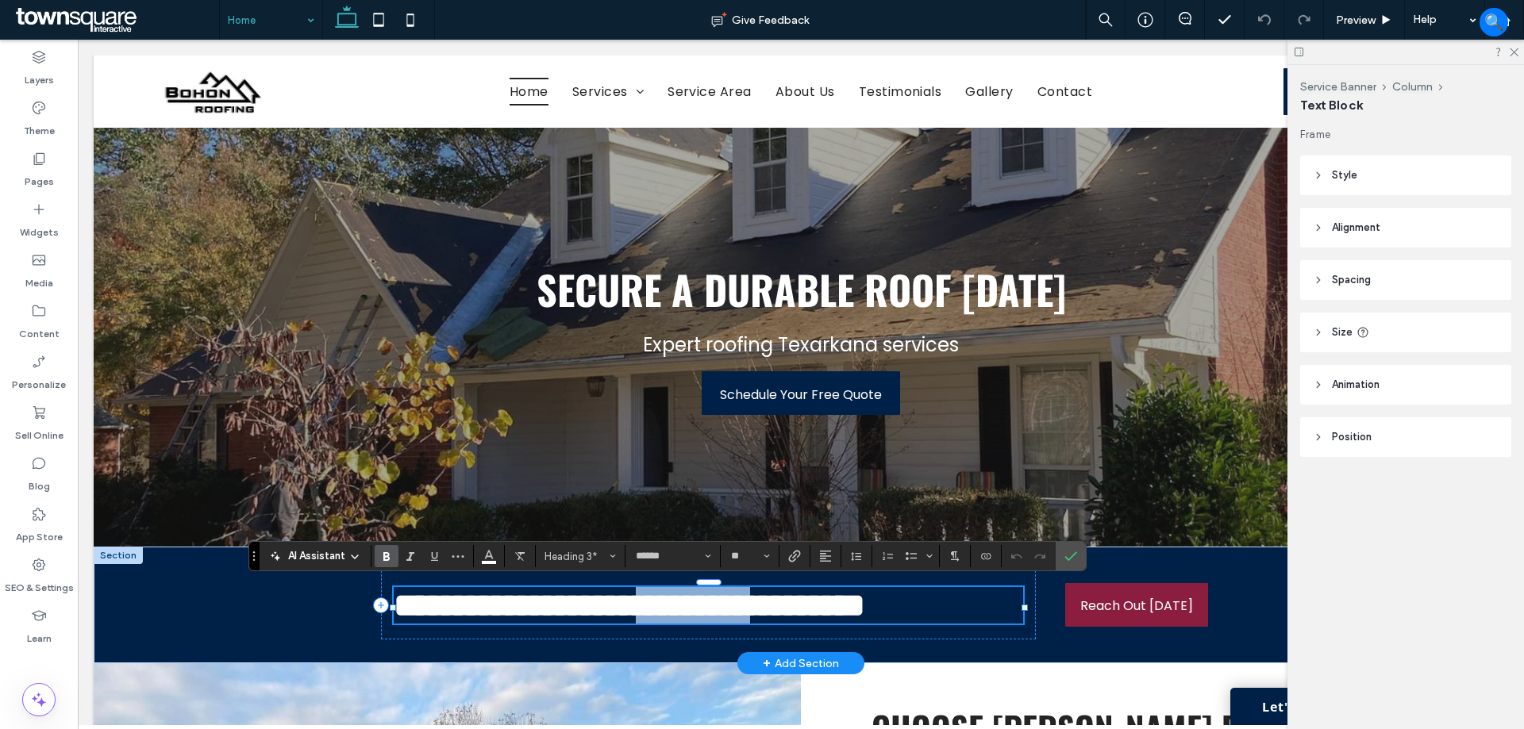
drag, startPoint x: 824, startPoint y: 611, endPoint x: 678, endPoint y: 609, distance: 146.0
click at [678, 609] on span "**********" at bounding box center [629, 605] width 471 height 33
type input "*******"
type input "**"
type input "******"
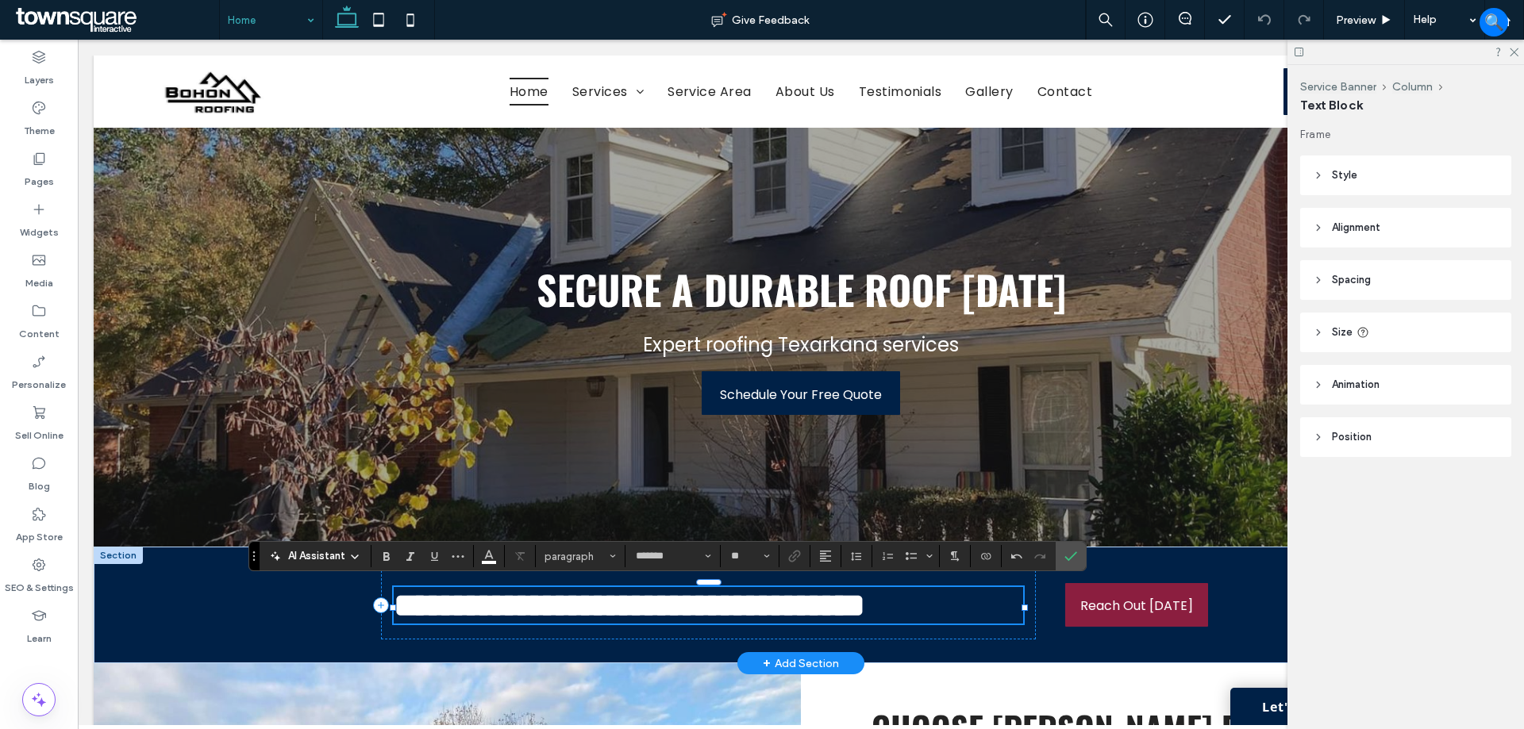
type input "**"
drag, startPoint x: 881, startPoint y: 615, endPoint x: 851, endPoint y: 615, distance: 30.2
click at [851, 615] on span "**********" at bounding box center [629, 605] width 471 height 33
type input "*******"
type input "**"
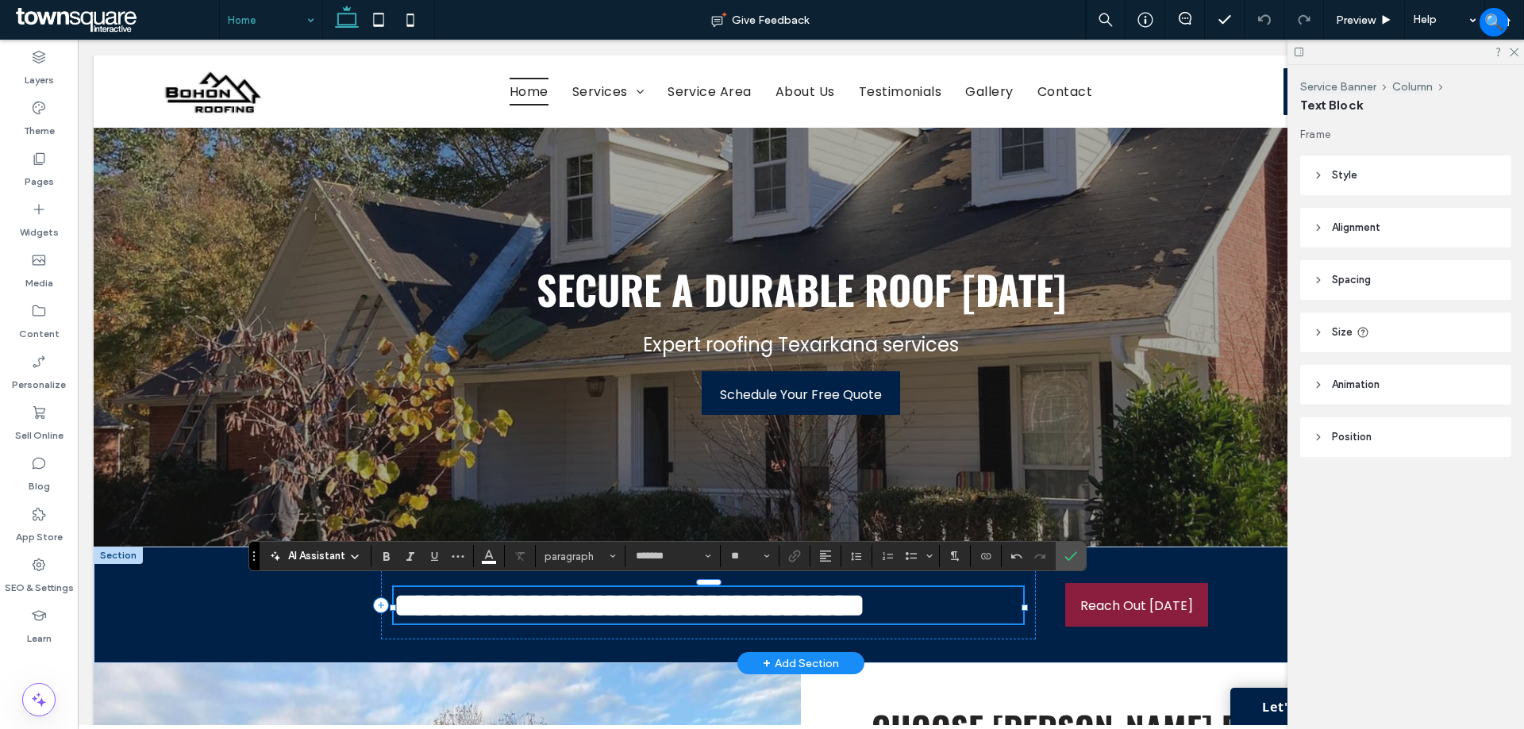
type input "******"
type input "**"
click at [1187, 473] on div "Secure a Durable Roof Today Expert roofing Texarkana services Schedule Your Fre…" at bounding box center [801, 337] width 952 height 419
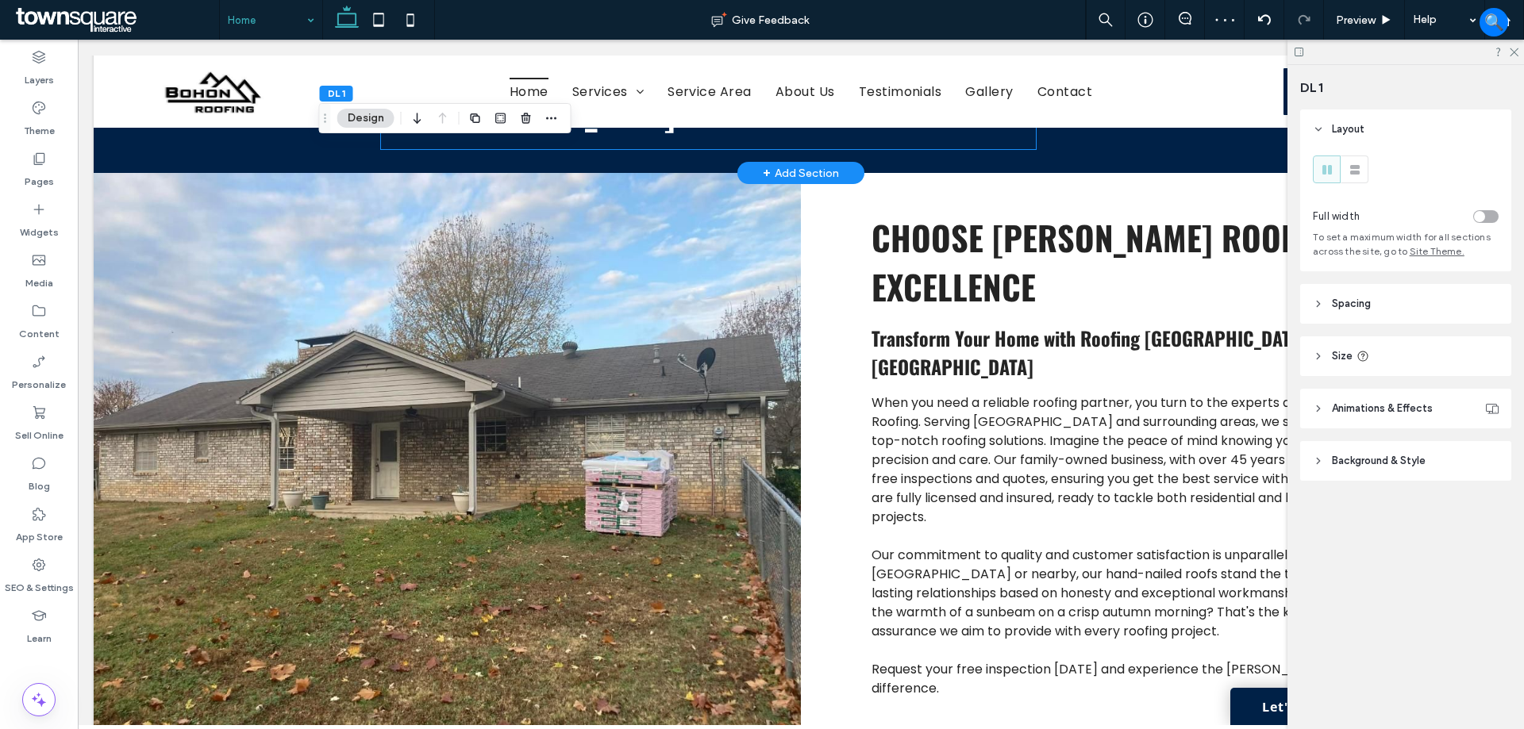
scroll to position [556, 0]
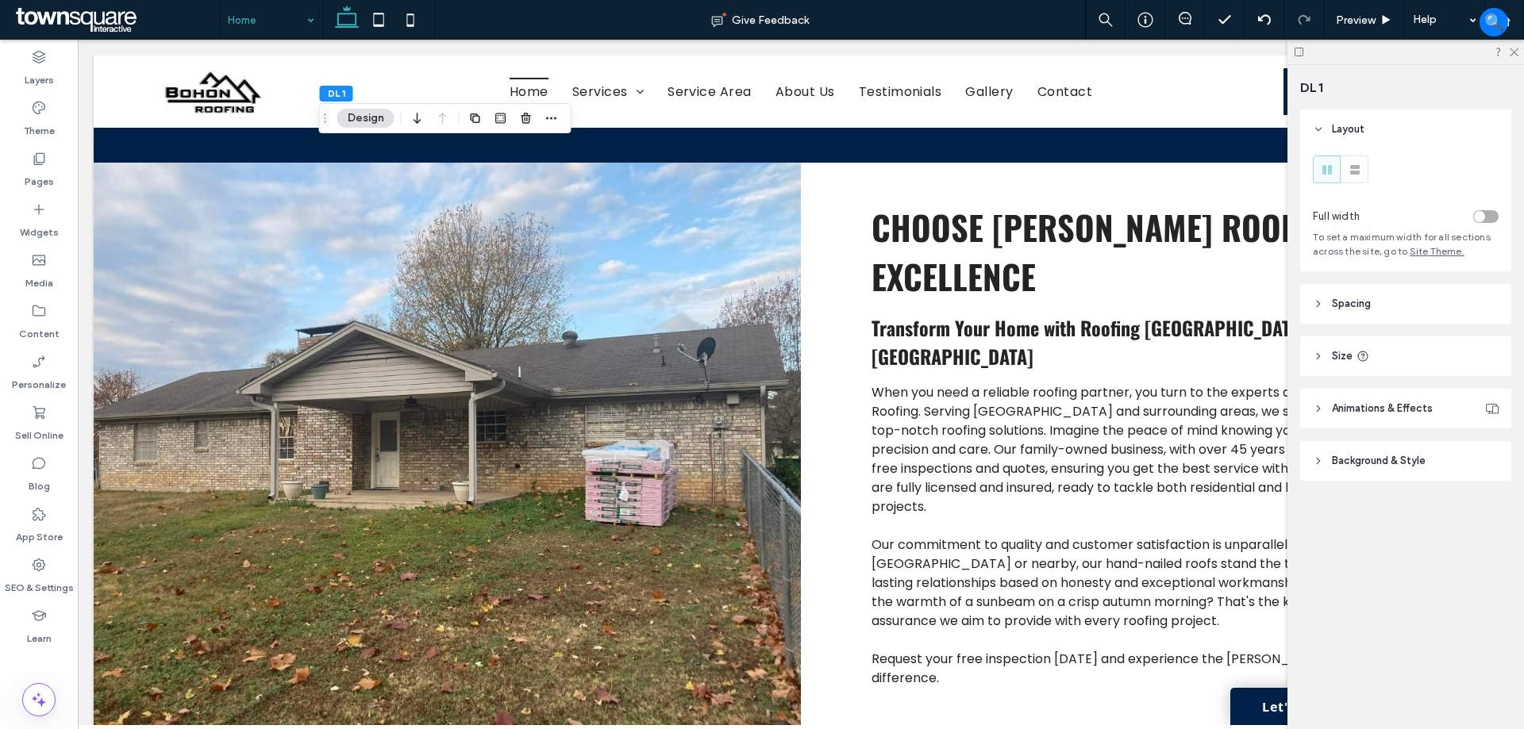
click at [1298, 52] on icon at bounding box center [1299, 52] width 12 height 12
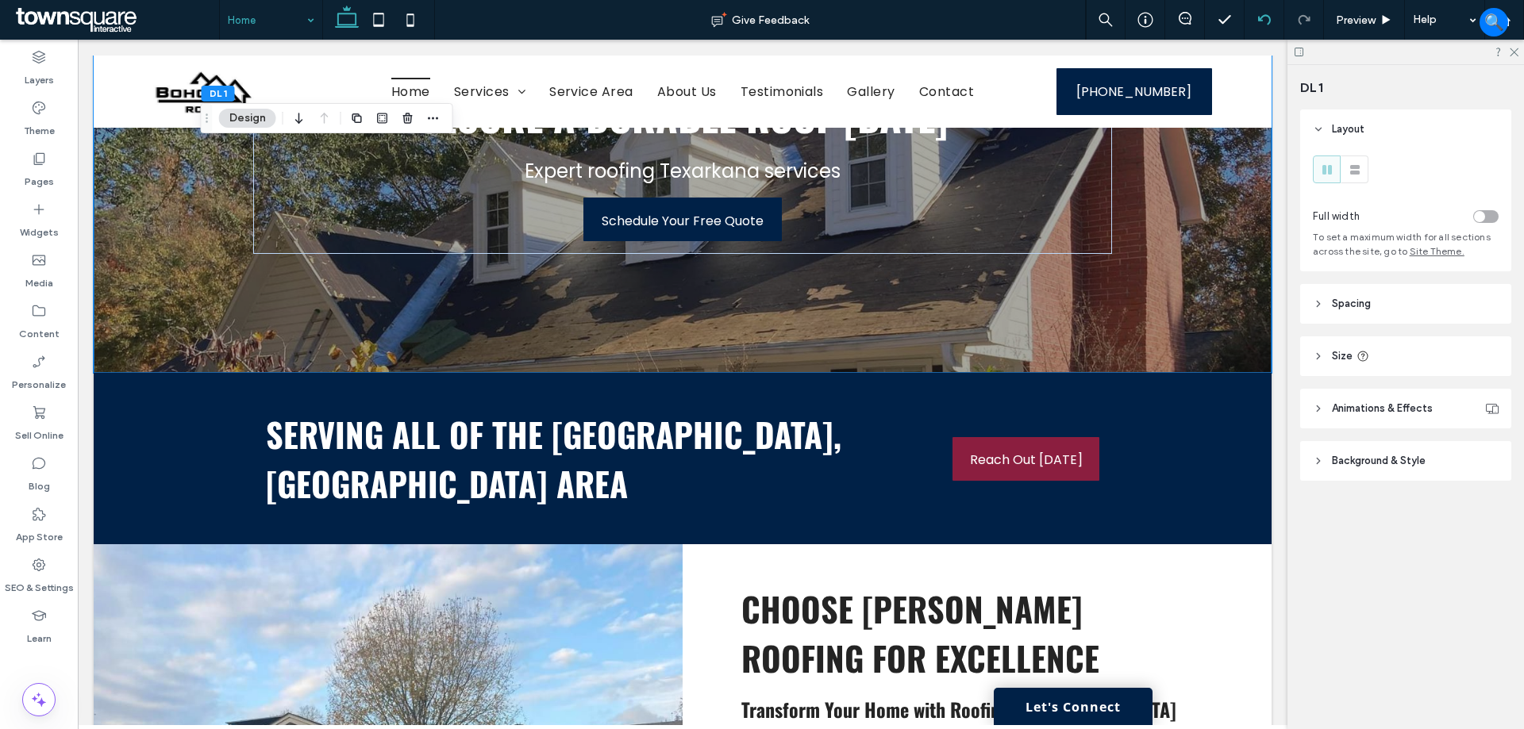
scroll to position [0, 0]
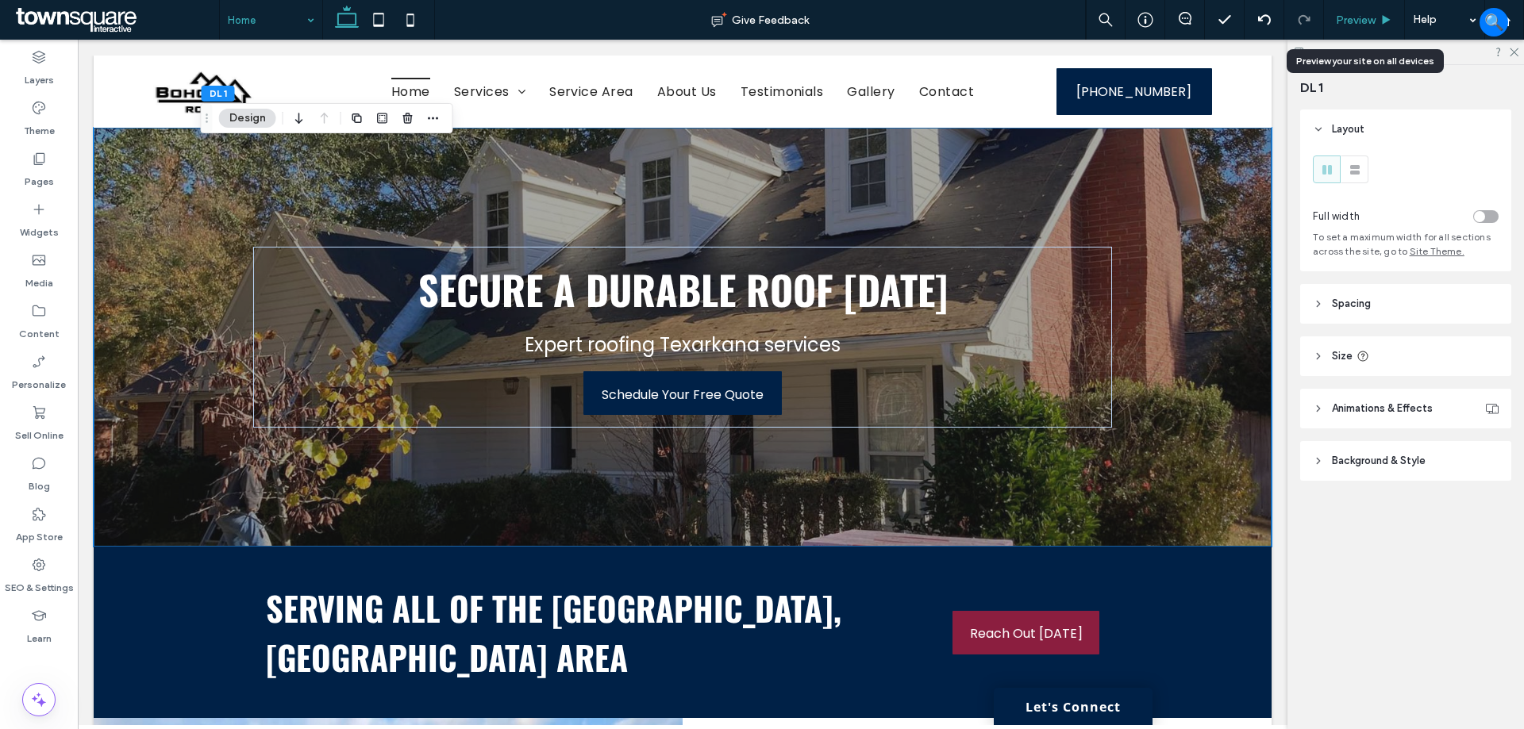
click at [1357, 17] on span "Preview" at bounding box center [1356, 19] width 40 height 13
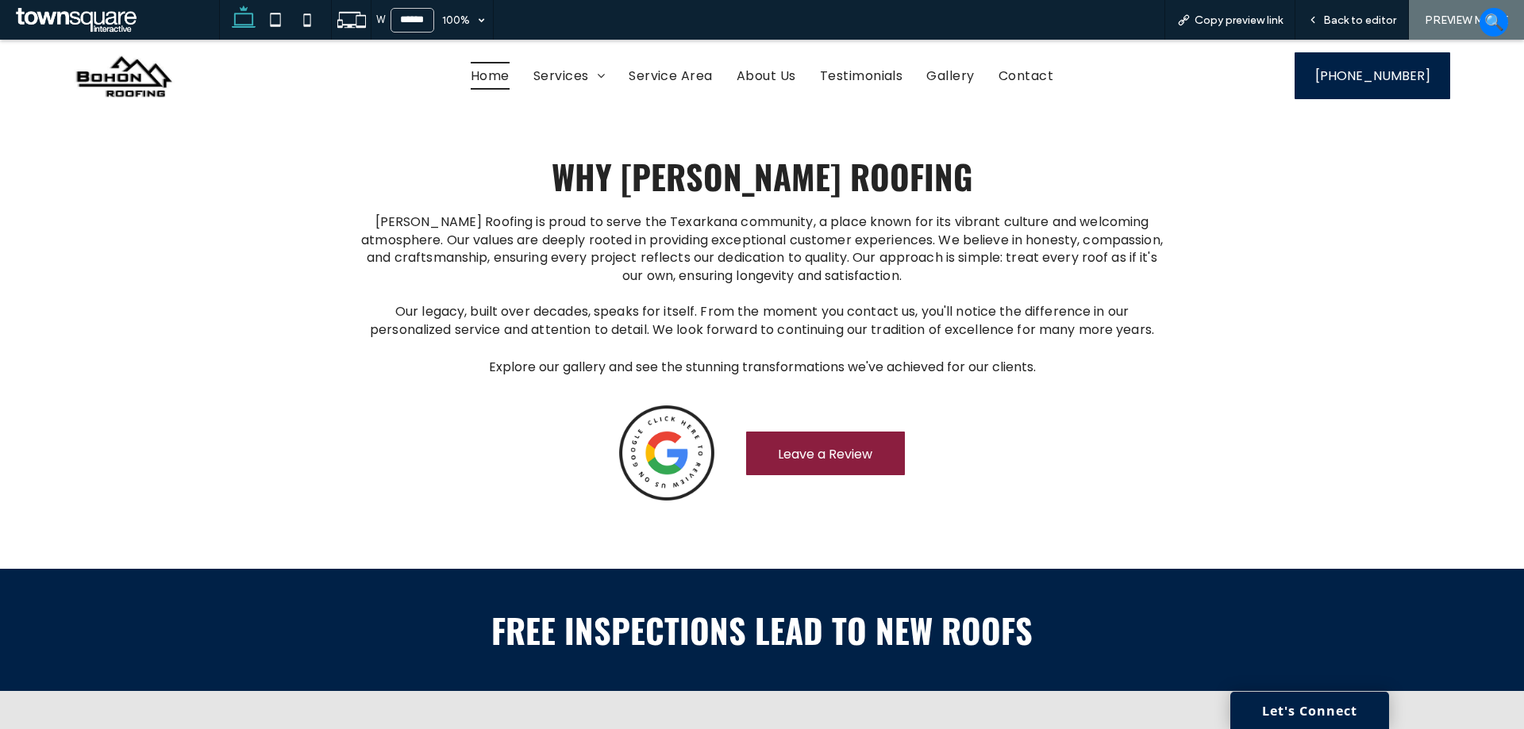
scroll to position [2255, 0]
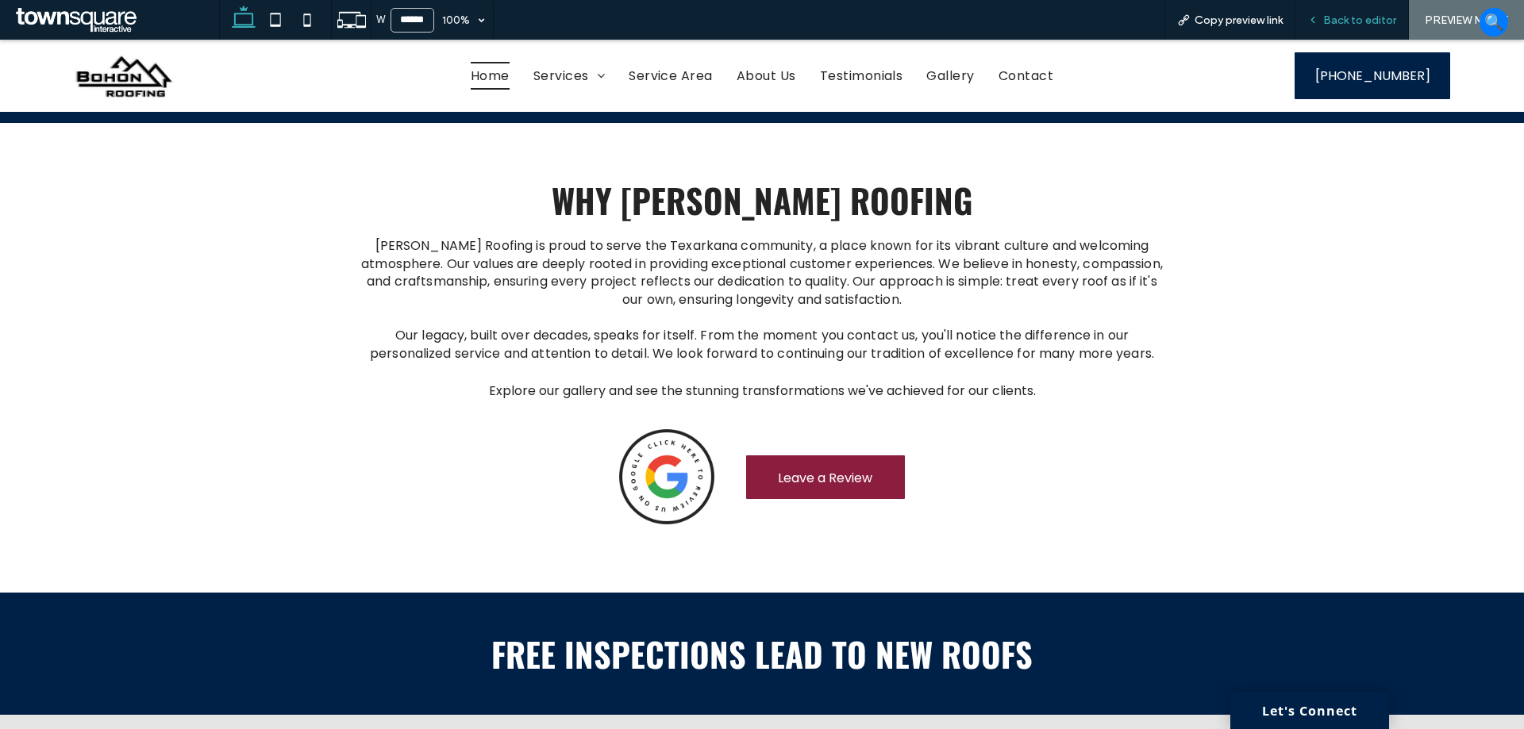
click at [1340, 20] on span "Back to editor" at bounding box center [1359, 19] width 73 height 13
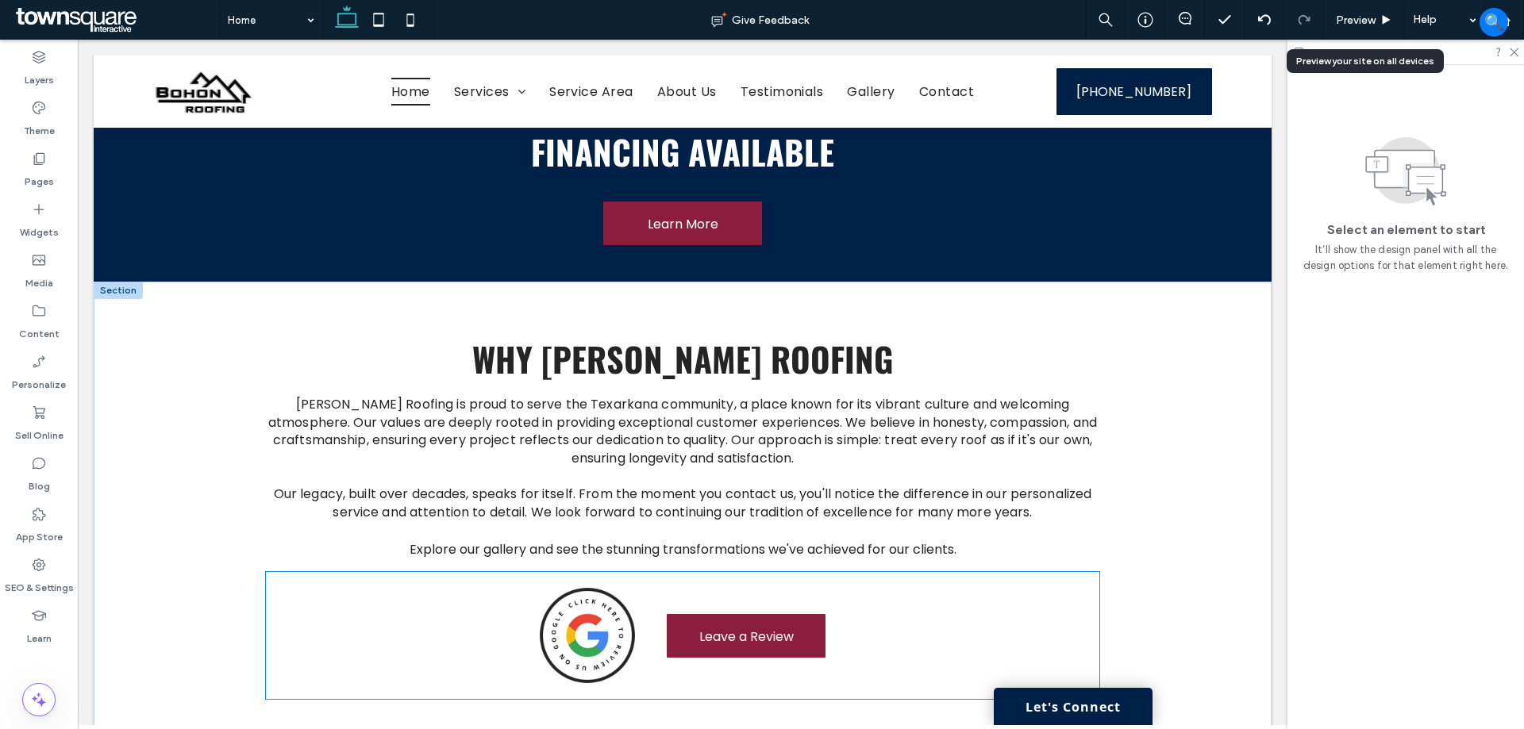
scroll to position [2274, 0]
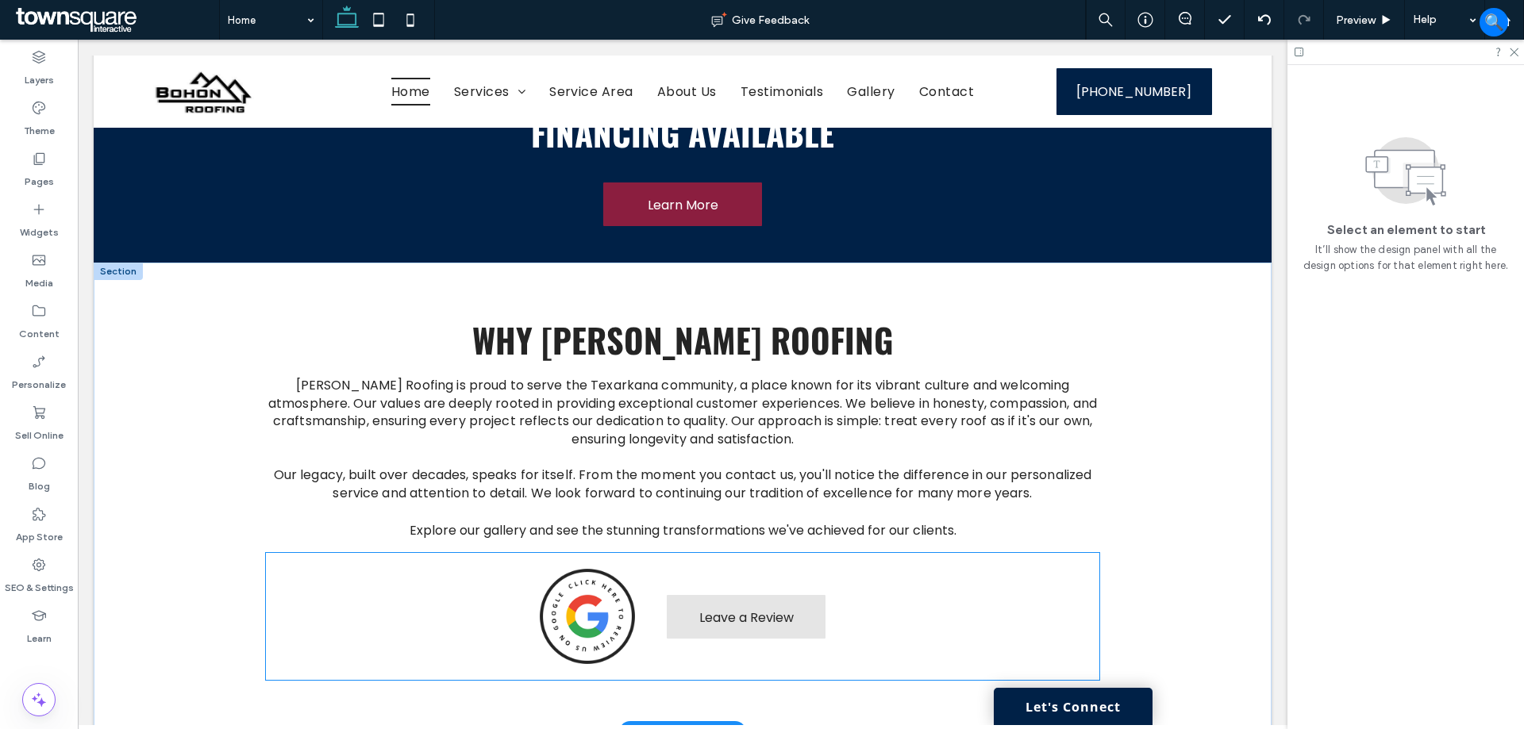
click at [770, 595] on span "Leave a Review" at bounding box center [746, 617] width 94 height 45
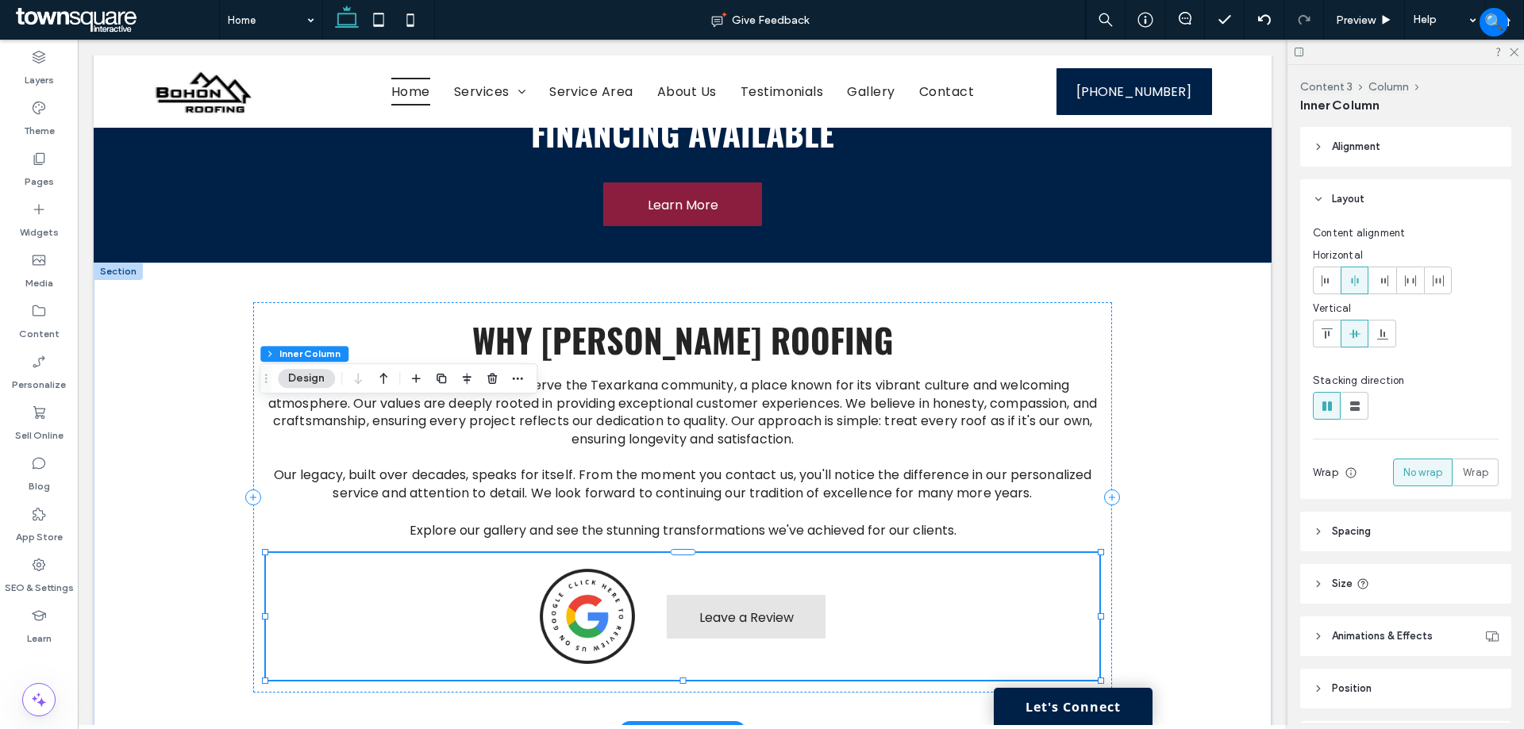
click at [776, 595] on span "Leave a Review" at bounding box center [746, 617] width 94 height 45
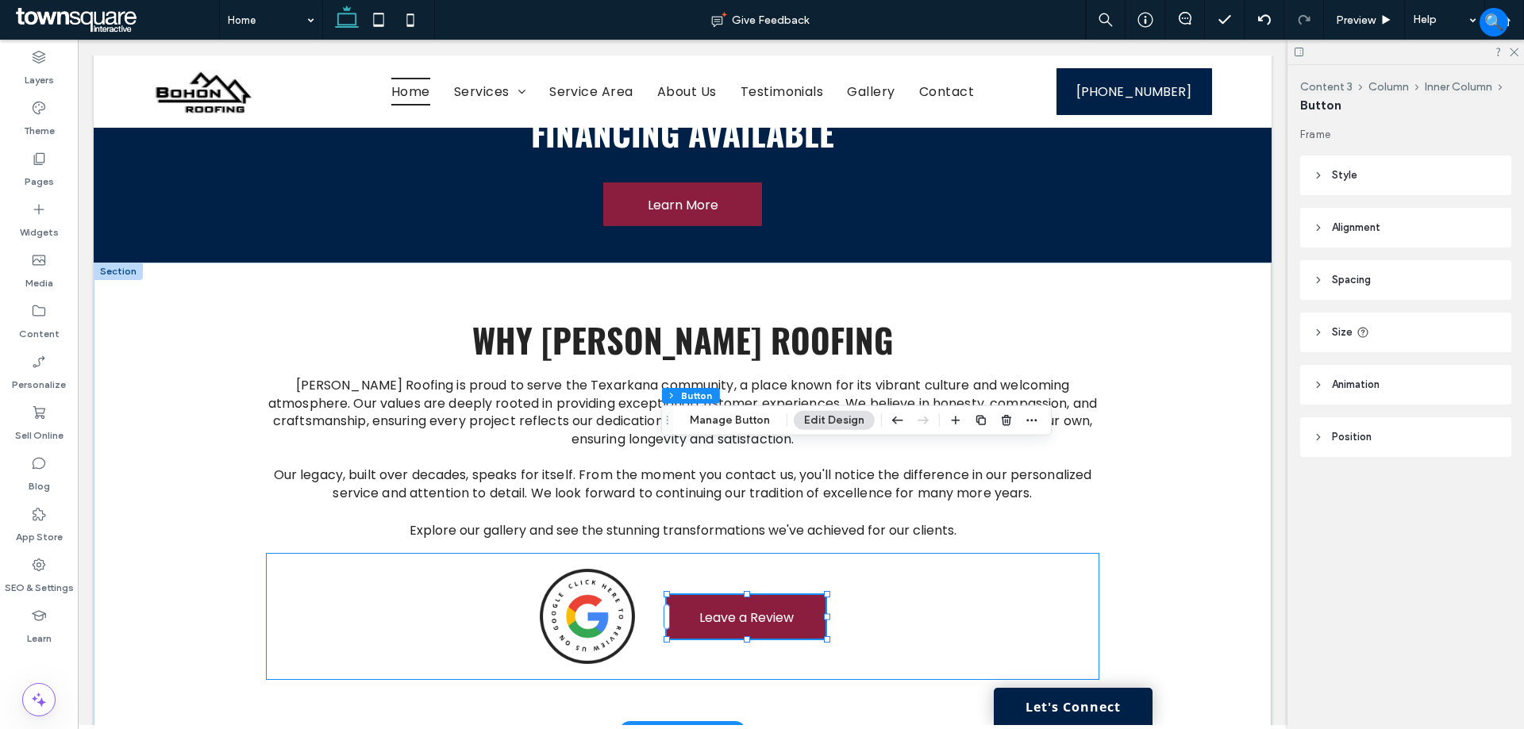
click at [951, 553] on div "Leave a Review" at bounding box center [682, 616] width 832 height 127
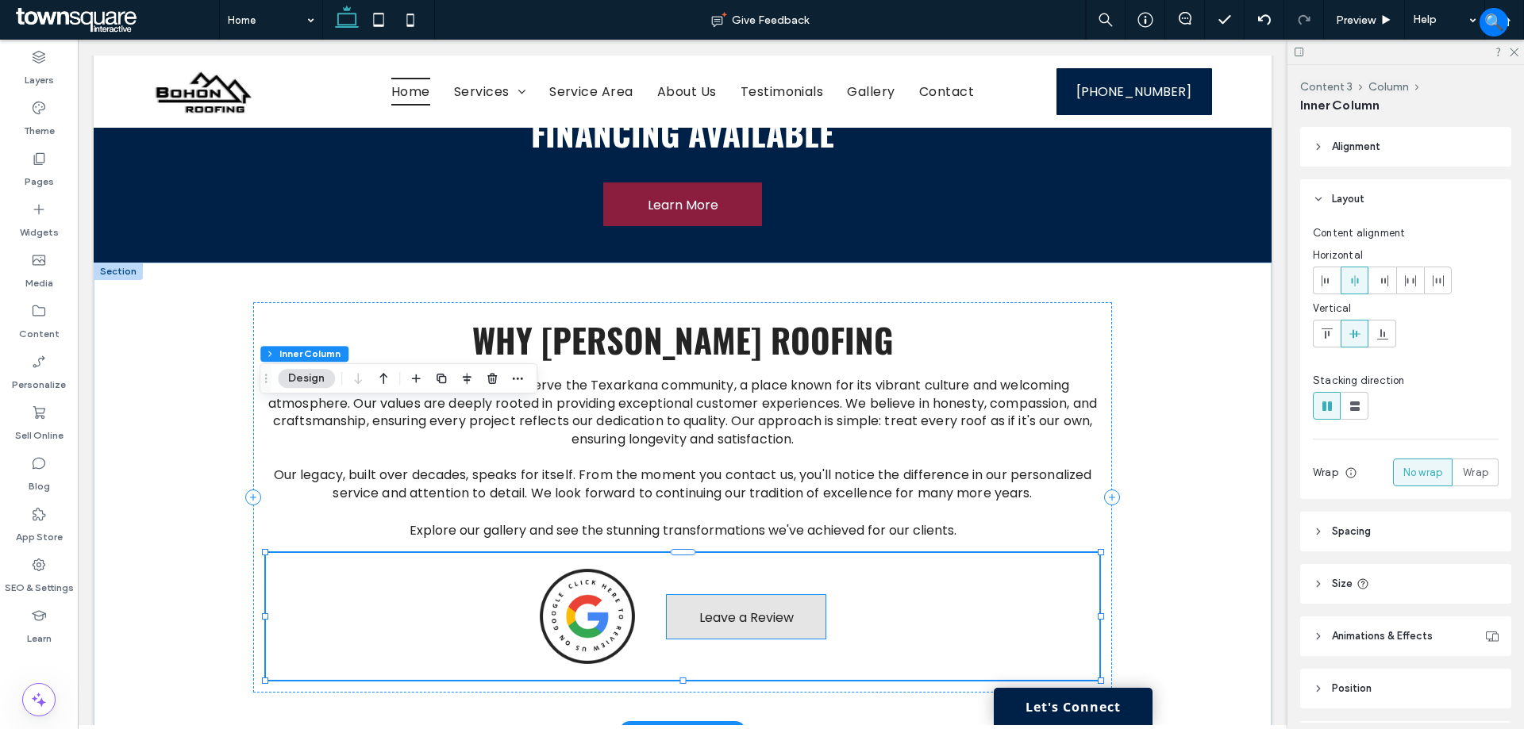
click at [789, 595] on link "Leave a Review" at bounding box center [746, 617] width 159 height 44
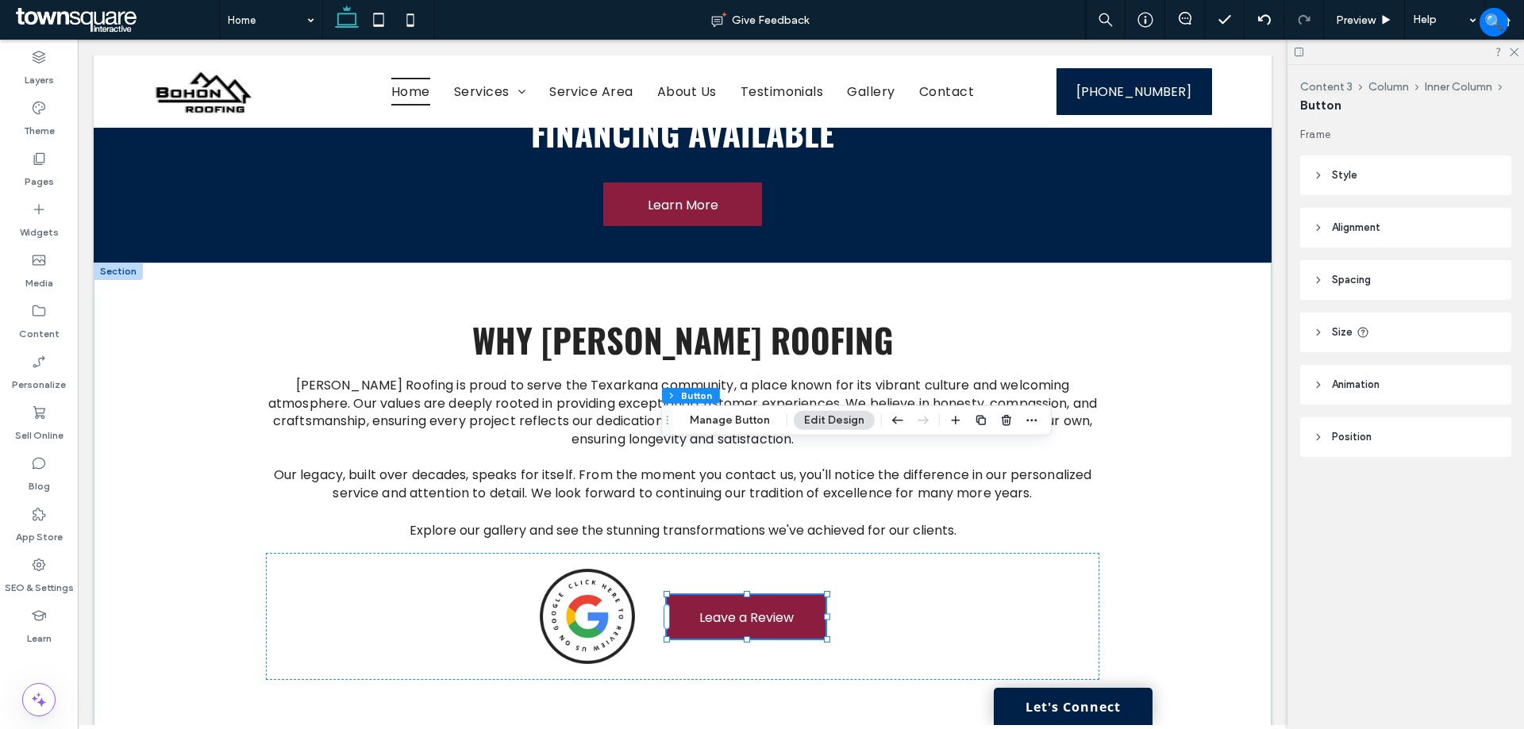
click at [1386, 380] on header "Animation" at bounding box center [1405, 385] width 211 height 40
click at [1398, 220] on header "Alignment" at bounding box center [1405, 228] width 211 height 40
click at [1379, 171] on header "Style" at bounding box center [1405, 176] width 211 height 40
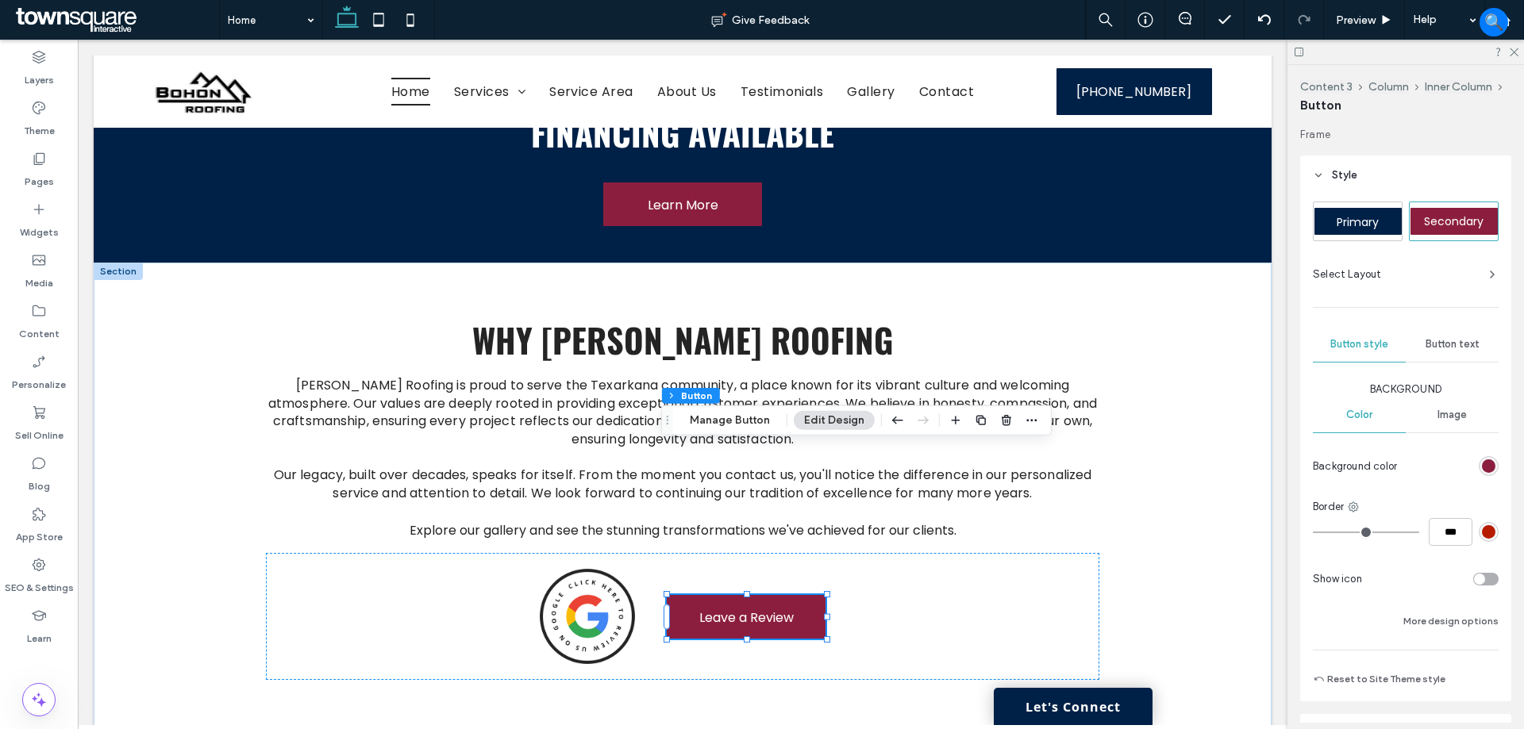
click at [1379, 230] on div "Primary" at bounding box center [1357, 221] width 87 height 27
type input "*"
type input "***"
click at [890, 553] on div "Leave a Review" at bounding box center [682, 616] width 832 height 127
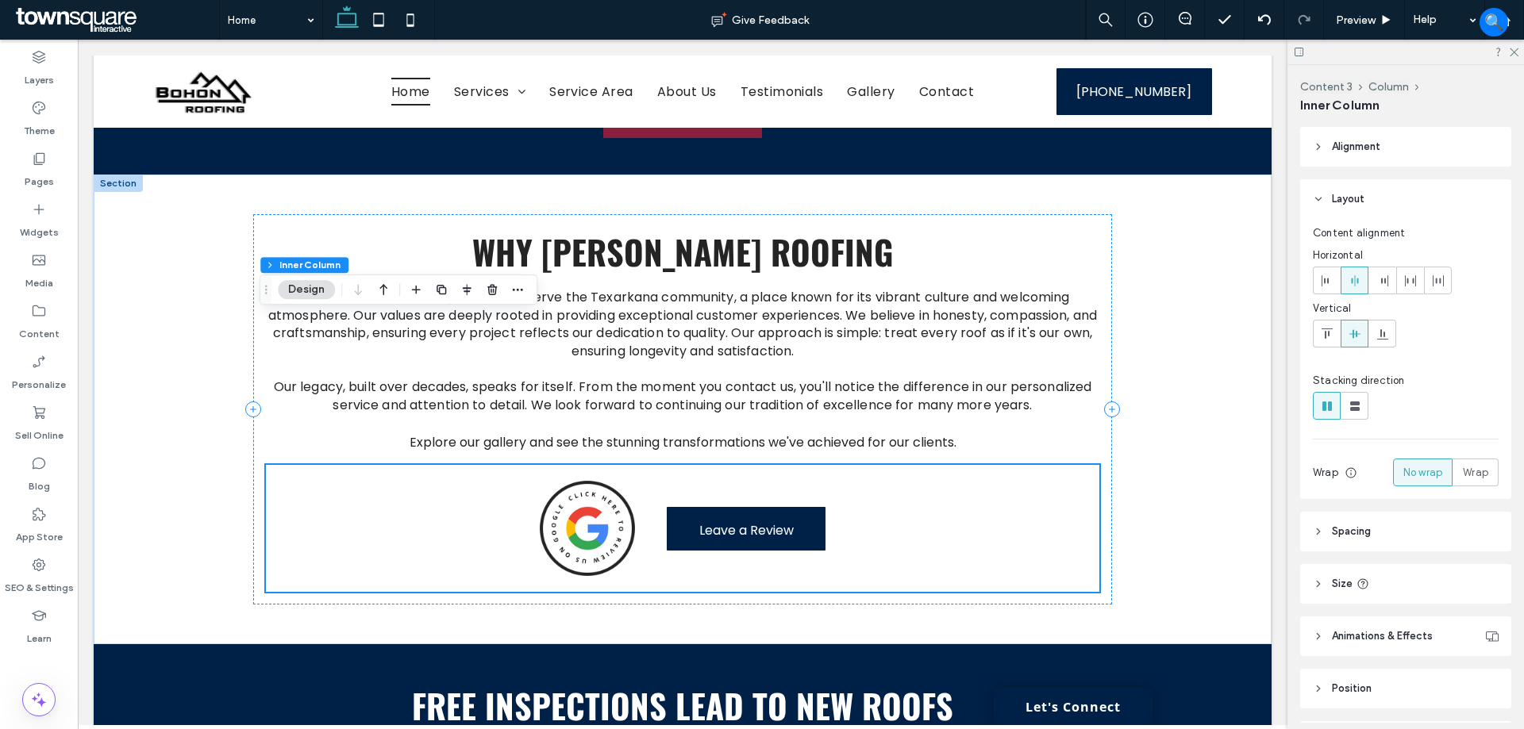
scroll to position [2363, 0]
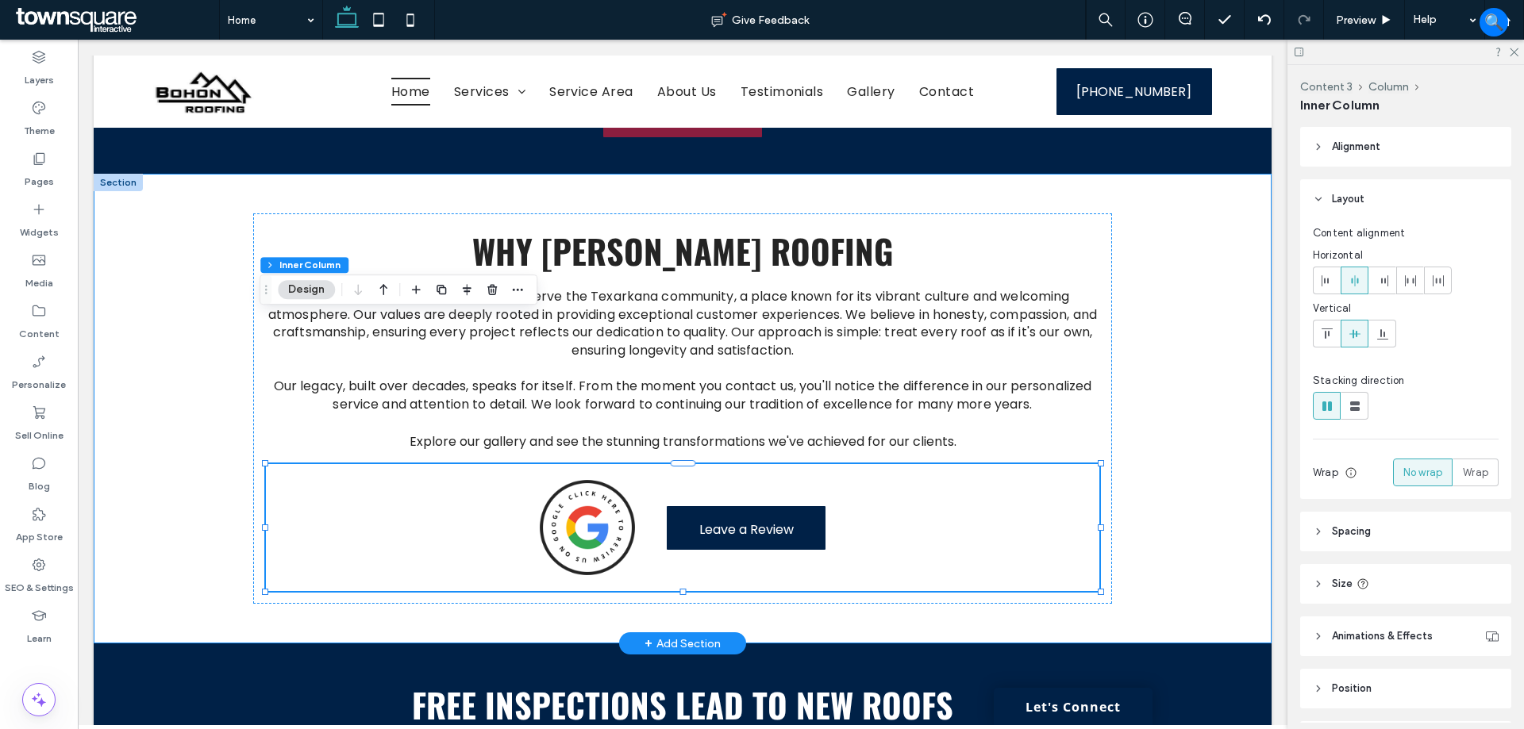
click at [1205, 430] on div "Leave a Review Bohon Roofing is proud to serve the Texarkana community, a place…" at bounding box center [683, 409] width 1178 height 470
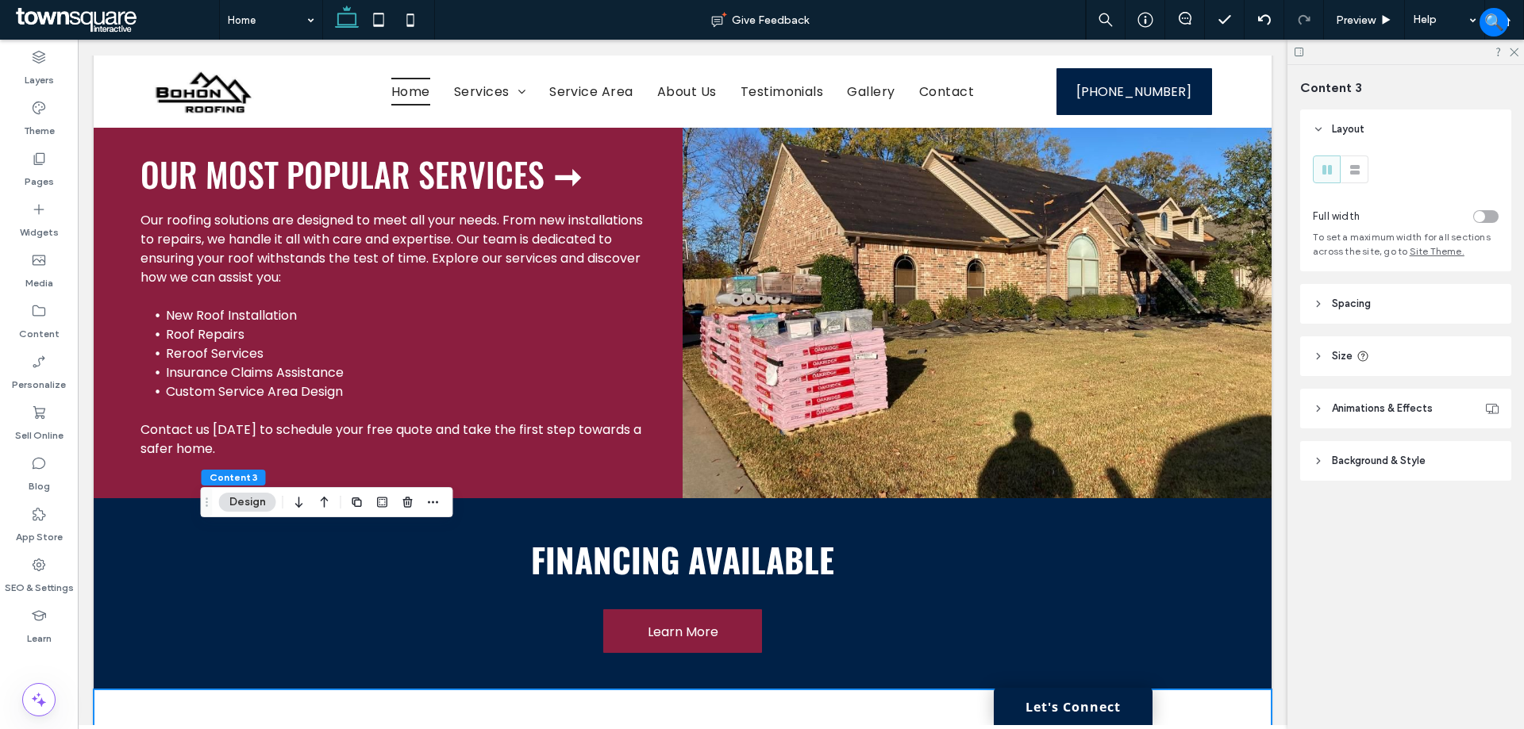
scroll to position [1967, 0]
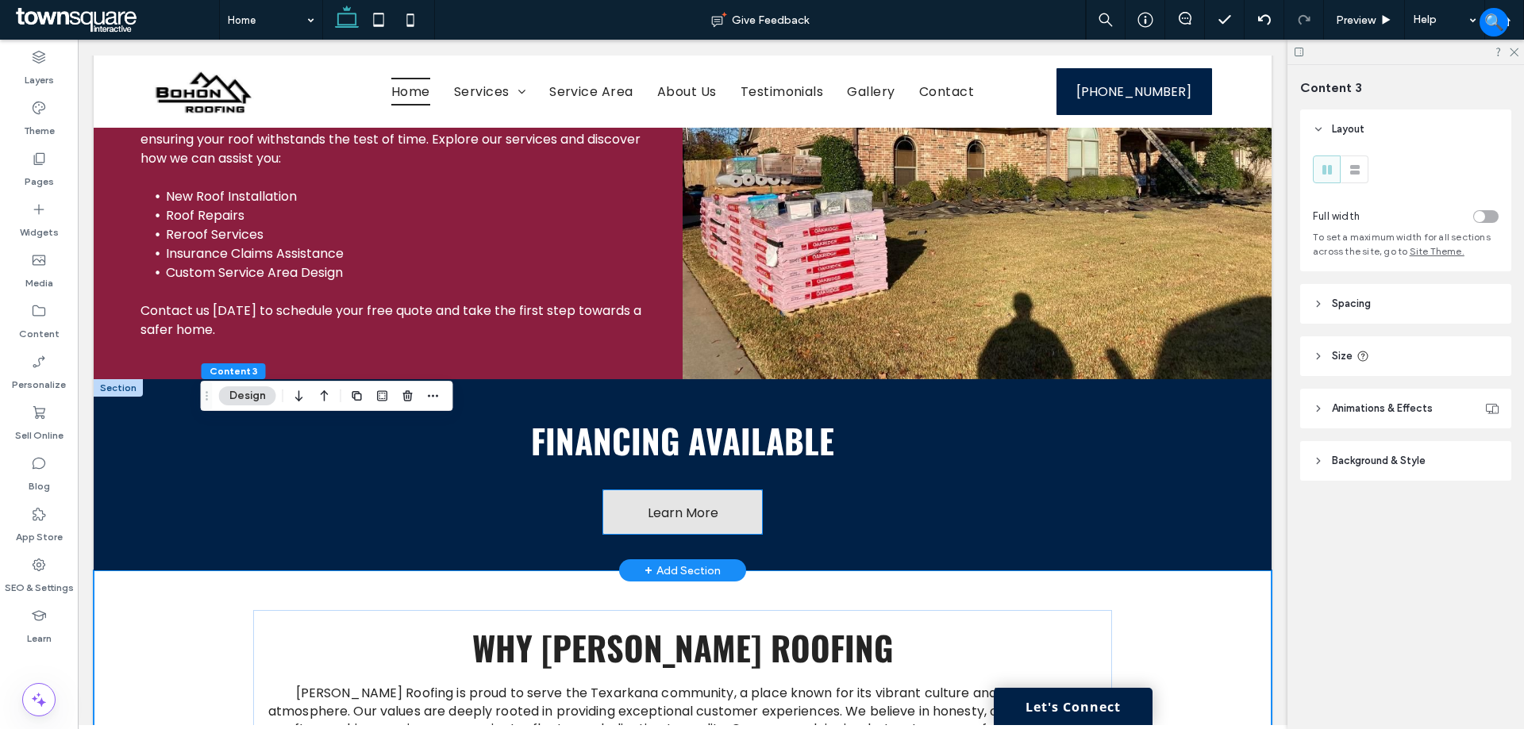
click at [722, 490] on link "Learn More" at bounding box center [682, 512] width 159 height 44
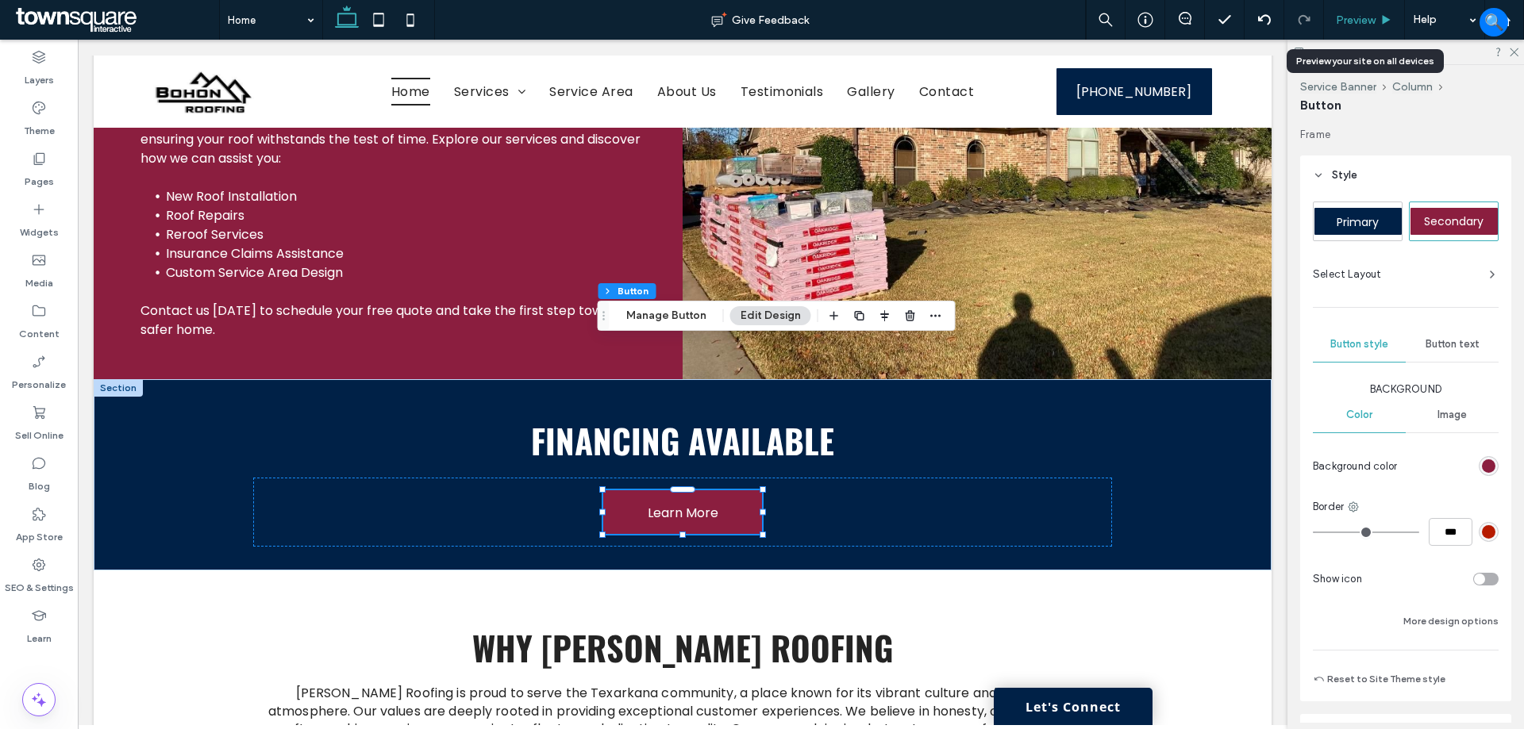
drag, startPoint x: 1353, startPoint y: 15, endPoint x: 829, endPoint y: 352, distance: 622.5
click at [1353, 15] on span "Preview" at bounding box center [1356, 19] width 40 height 13
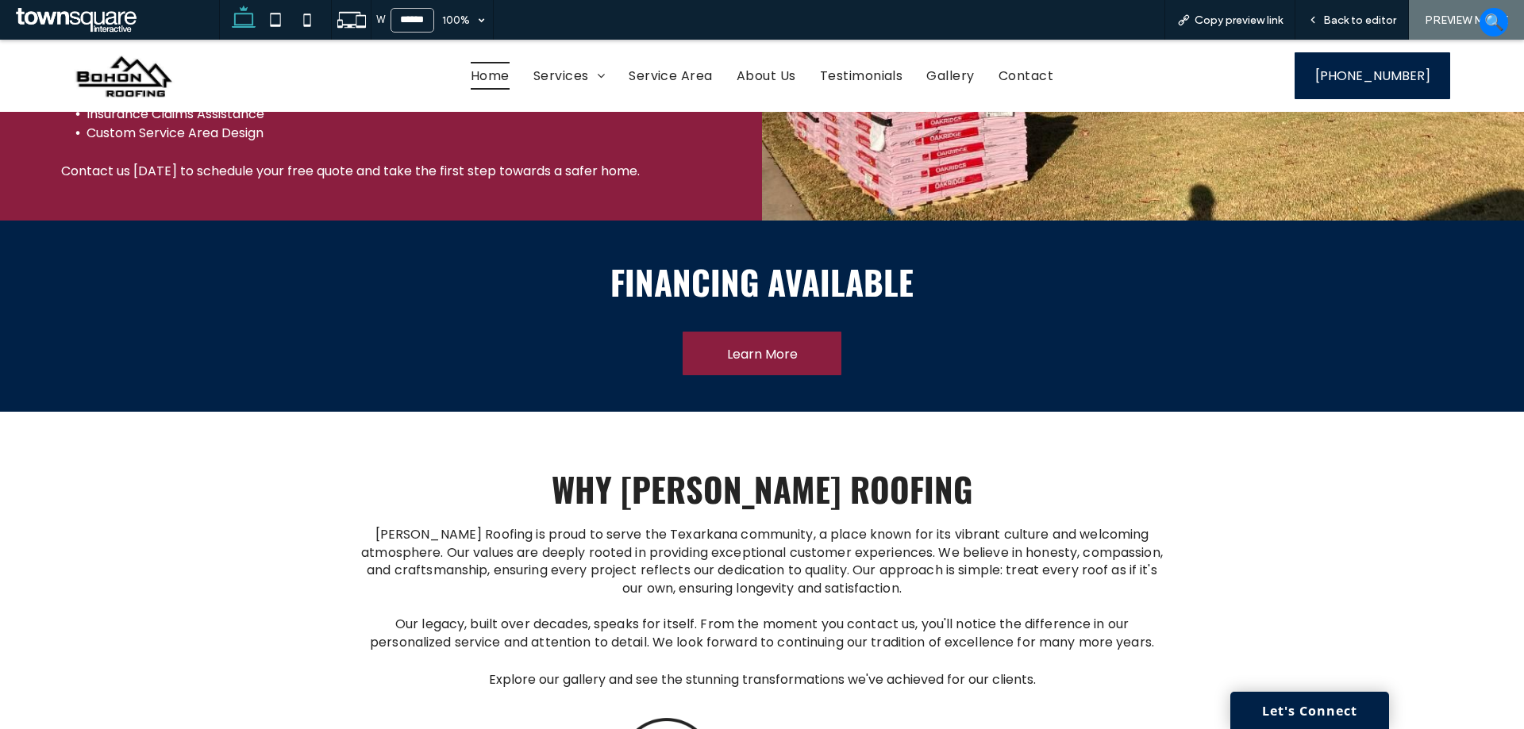
scroll to position [1917, 0]
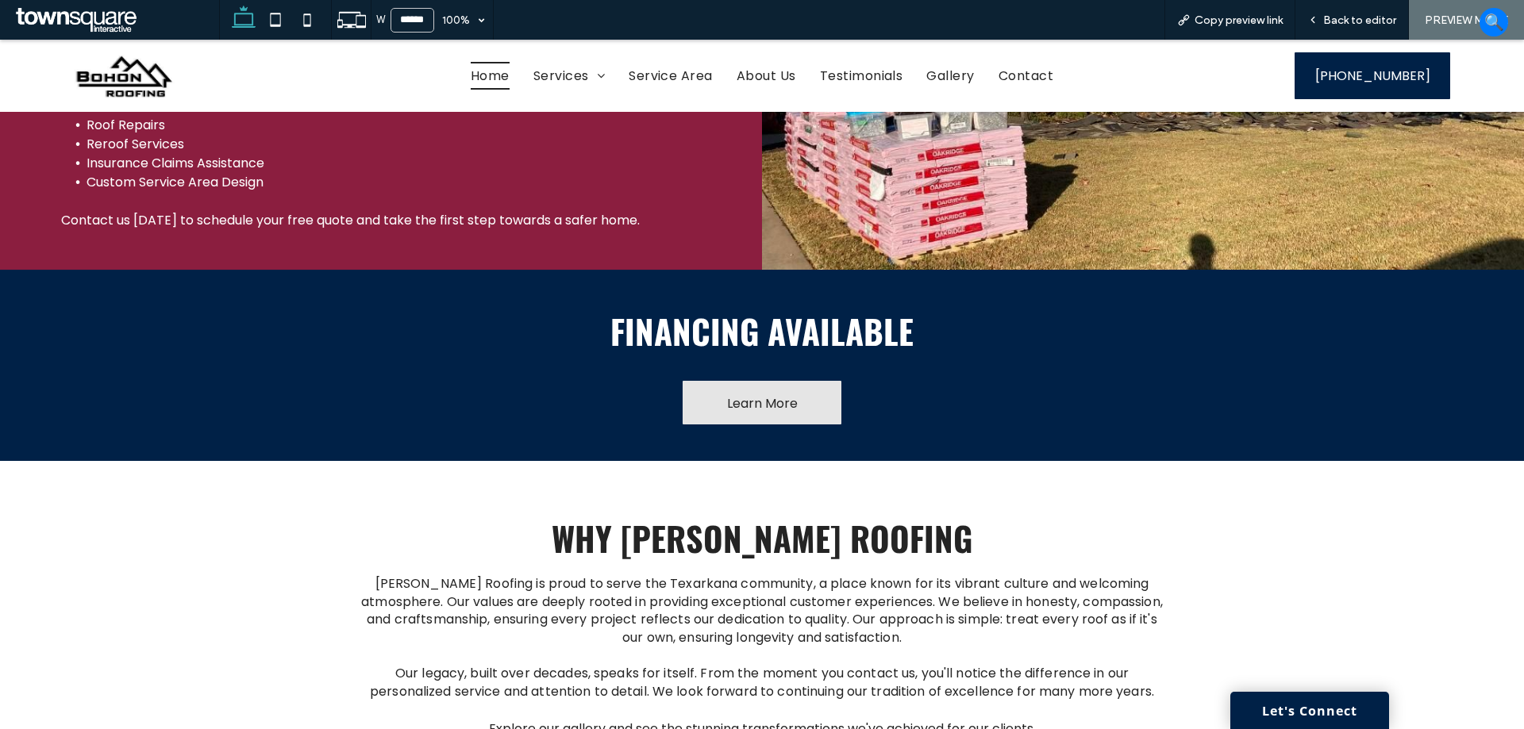
click at [771, 381] on span "Learn More" at bounding box center [762, 403] width 71 height 45
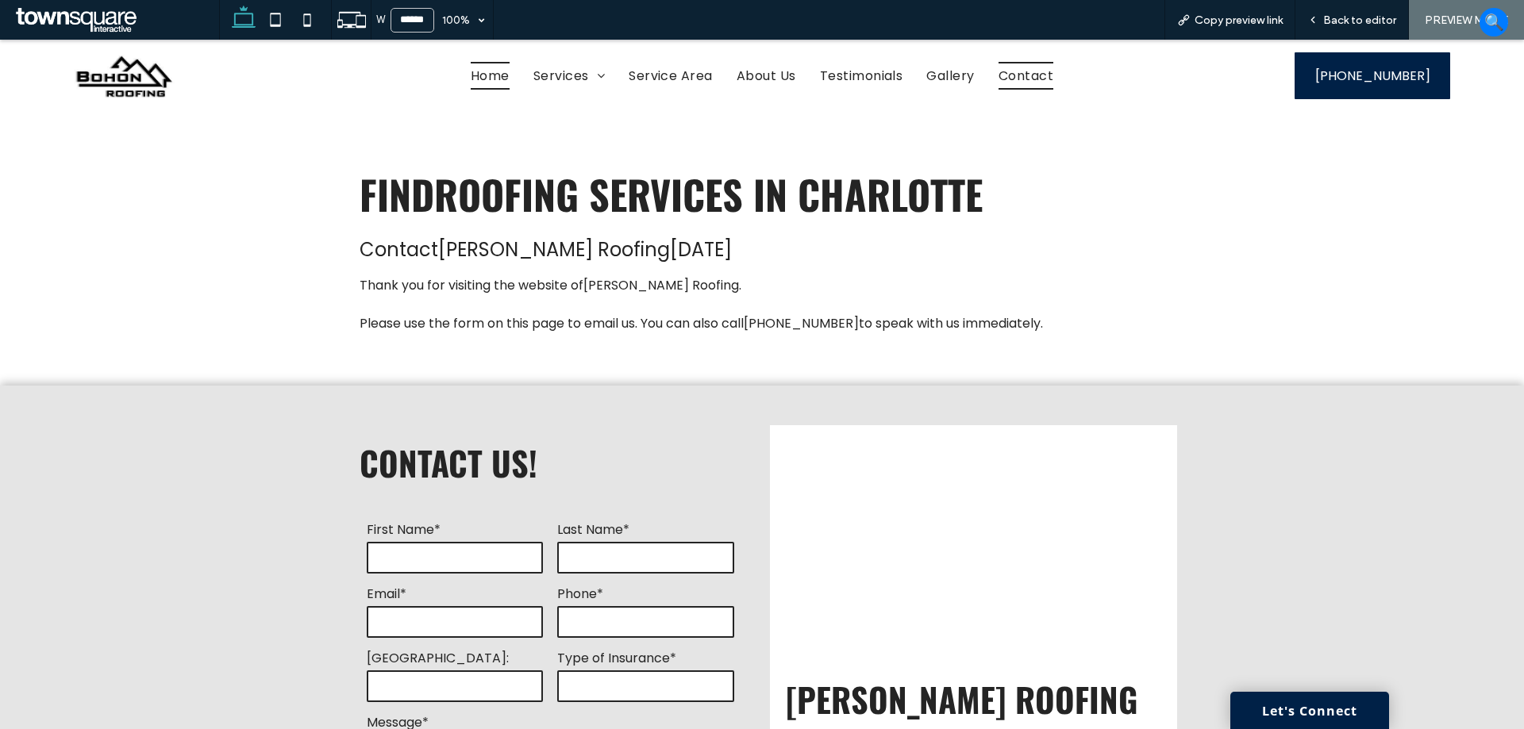
click at [493, 79] on span "Home" at bounding box center [490, 76] width 39 height 28
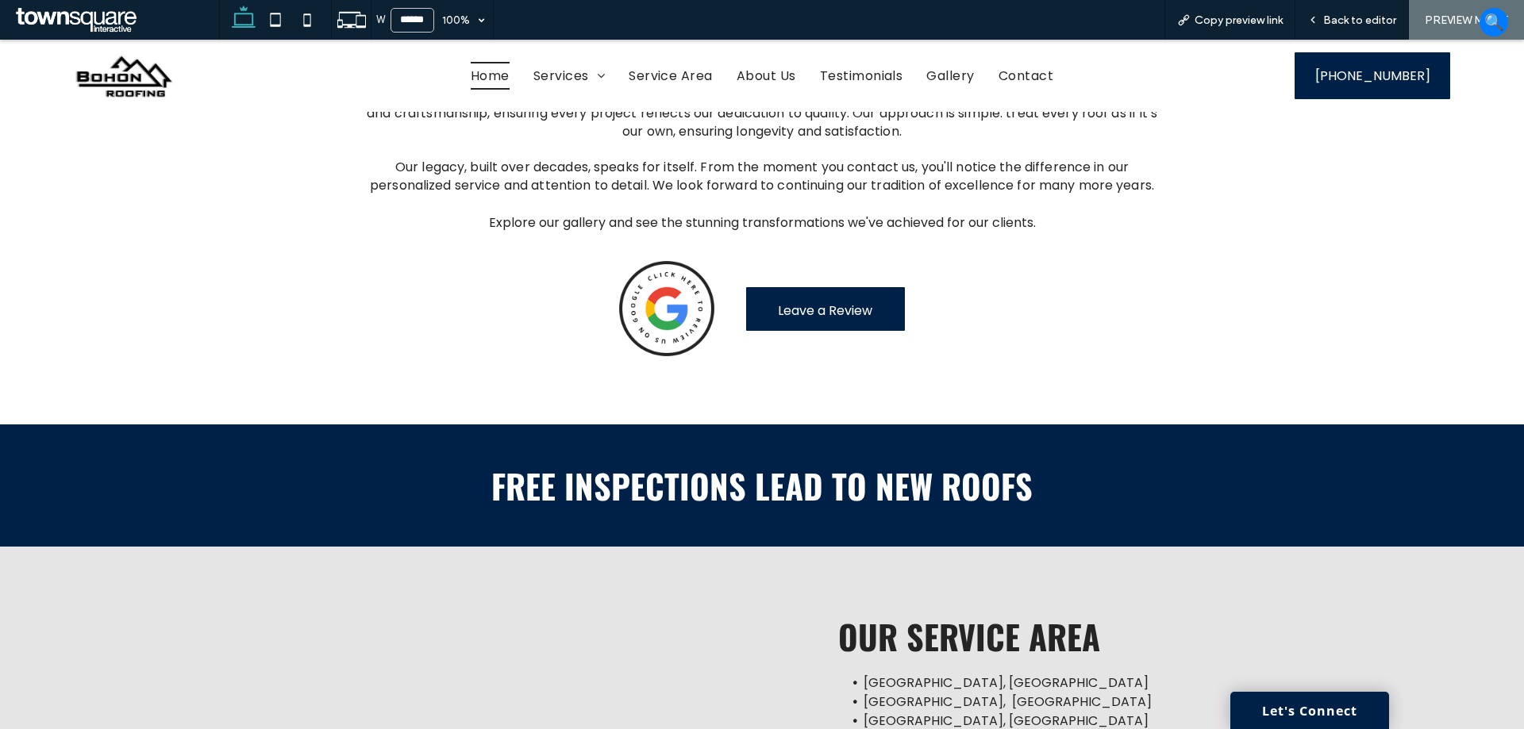
scroll to position [2176, 0]
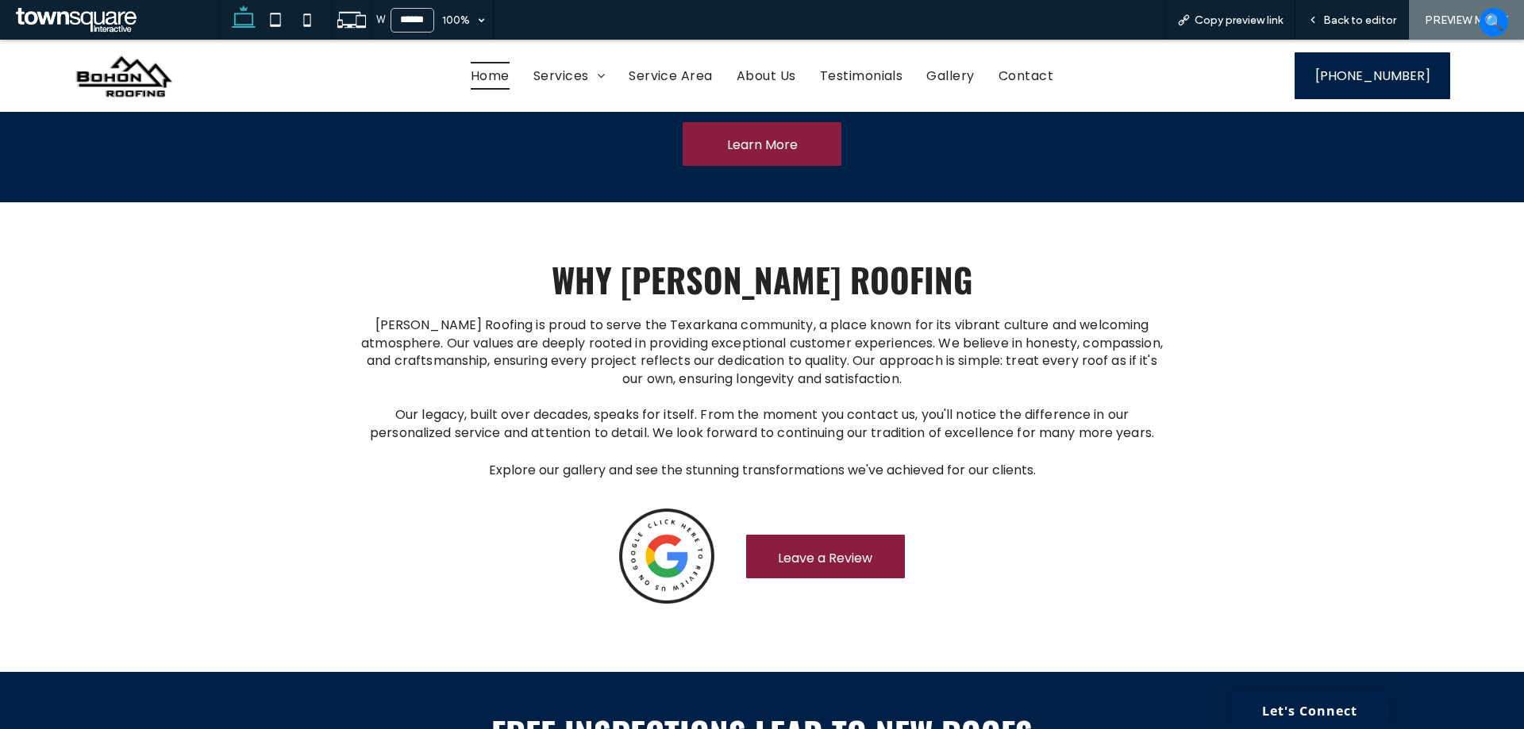
click at [847, 536] on span "Leave a Review" at bounding box center [825, 558] width 94 height 45
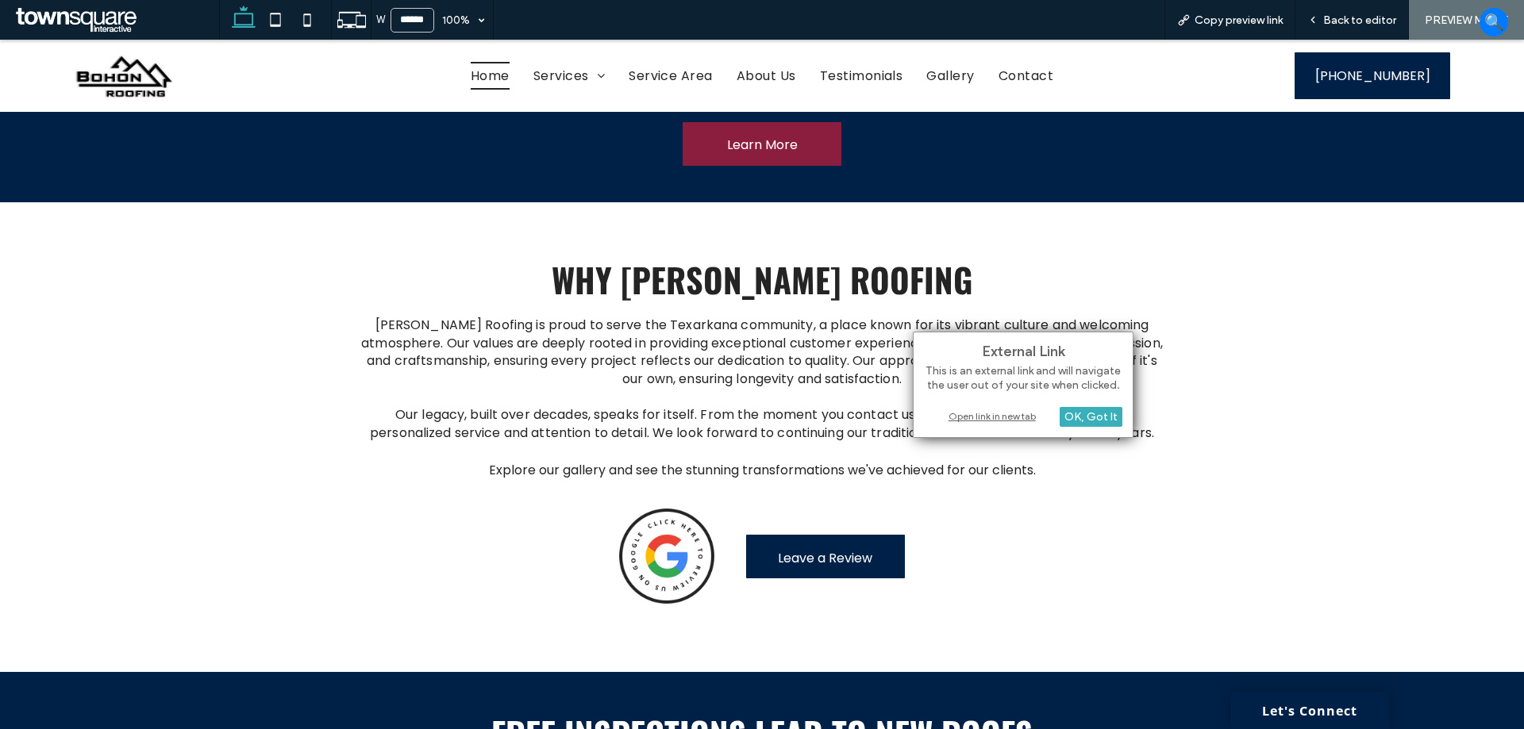
click at [982, 411] on div "Open link in new tab" at bounding box center [1023, 416] width 198 height 17
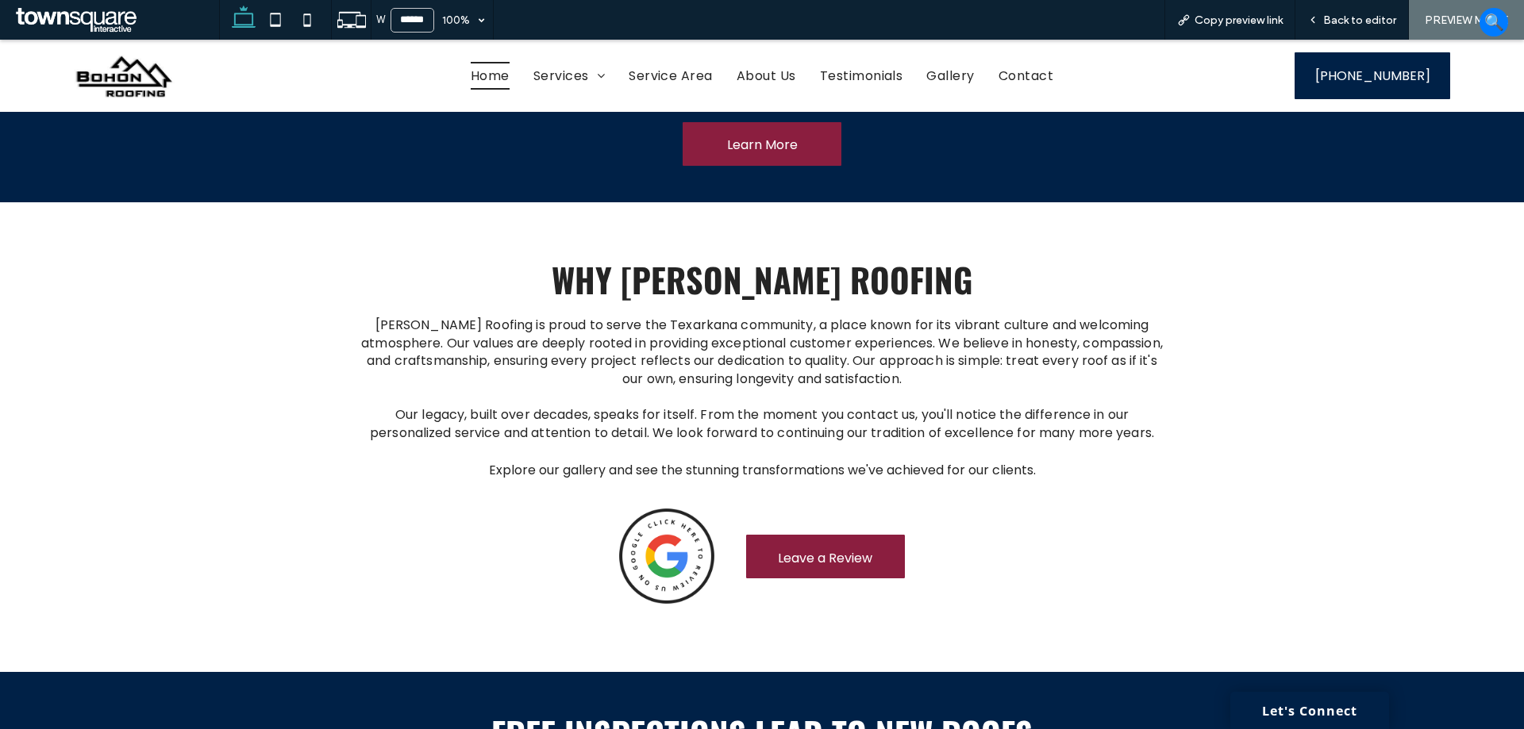
click at [819, 536] on span "Leave a Review" at bounding box center [825, 558] width 94 height 45
click at [875, 535] on link "Leave a Review" at bounding box center [825, 557] width 159 height 44
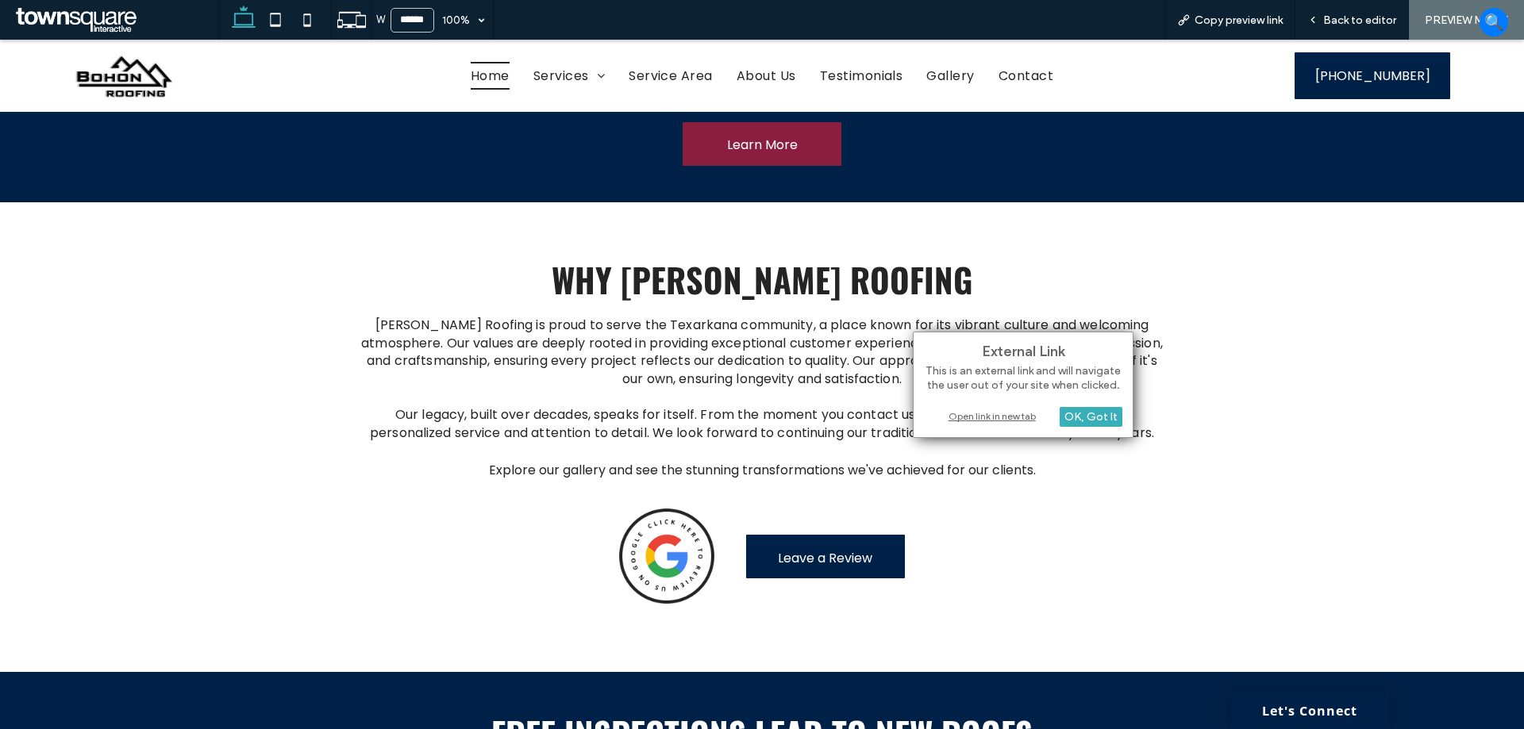
click at [1000, 409] on div "Open link in new tab" at bounding box center [1023, 416] width 198 height 17
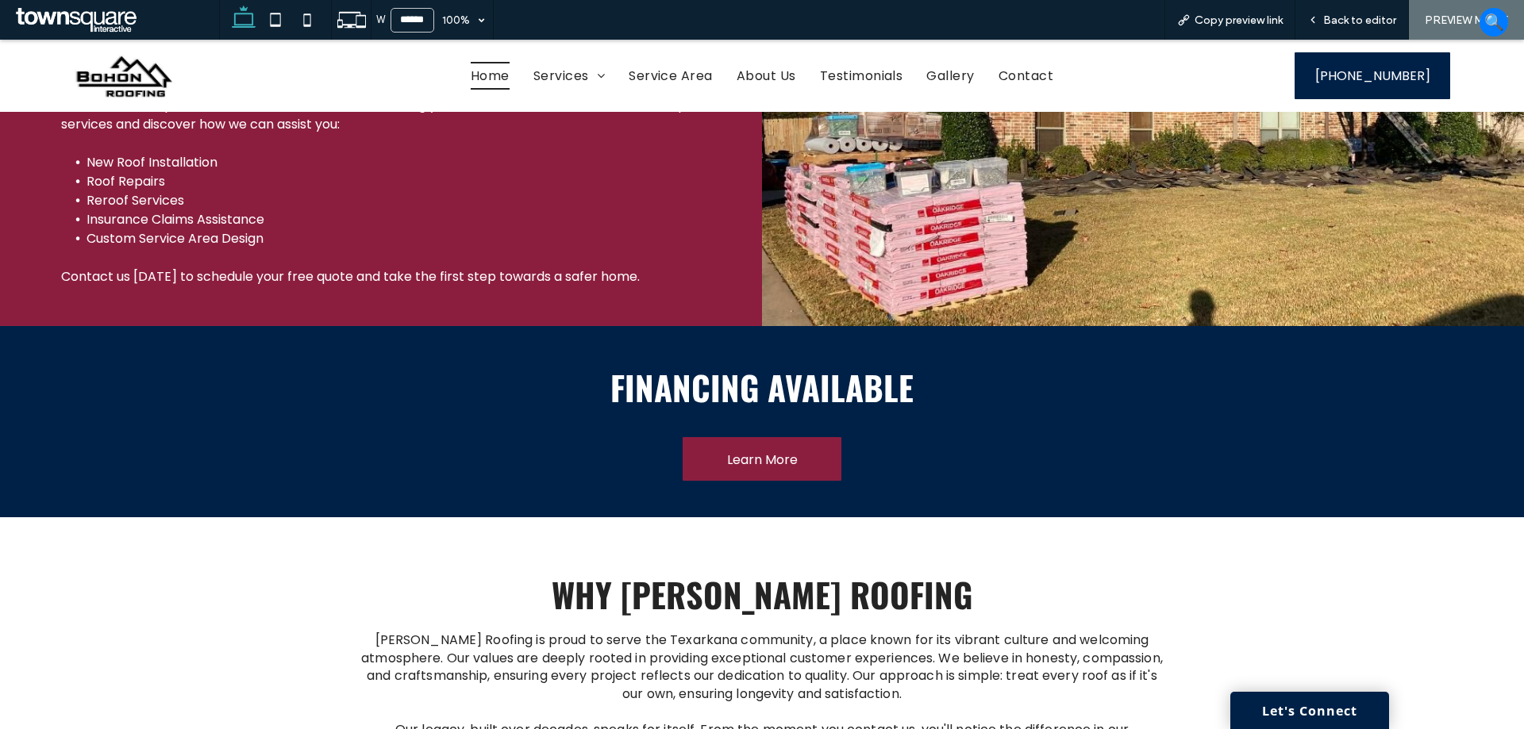
scroll to position [2017, 0]
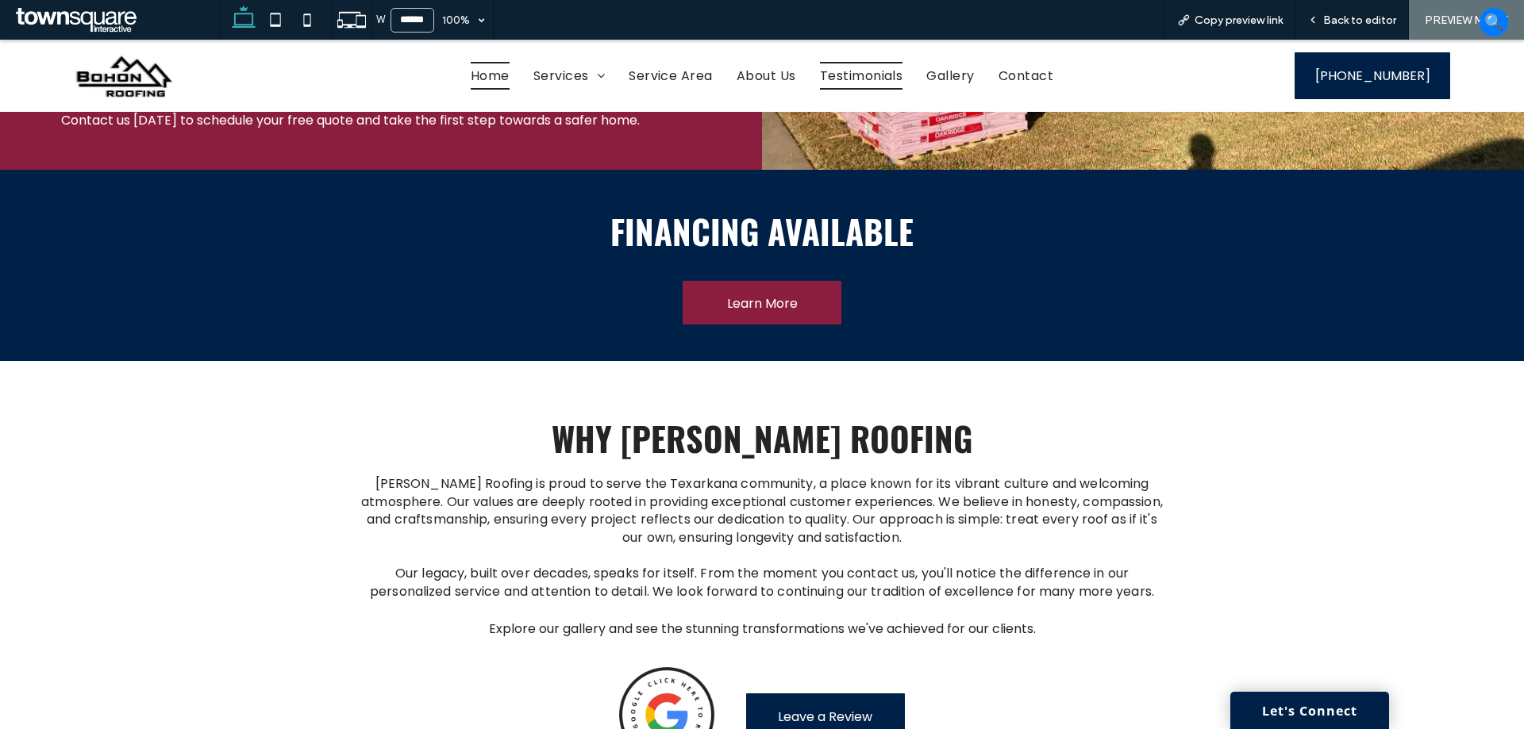
click at [871, 69] on span "Testimonials" at bounding box center [861, 76] width 83 height 28
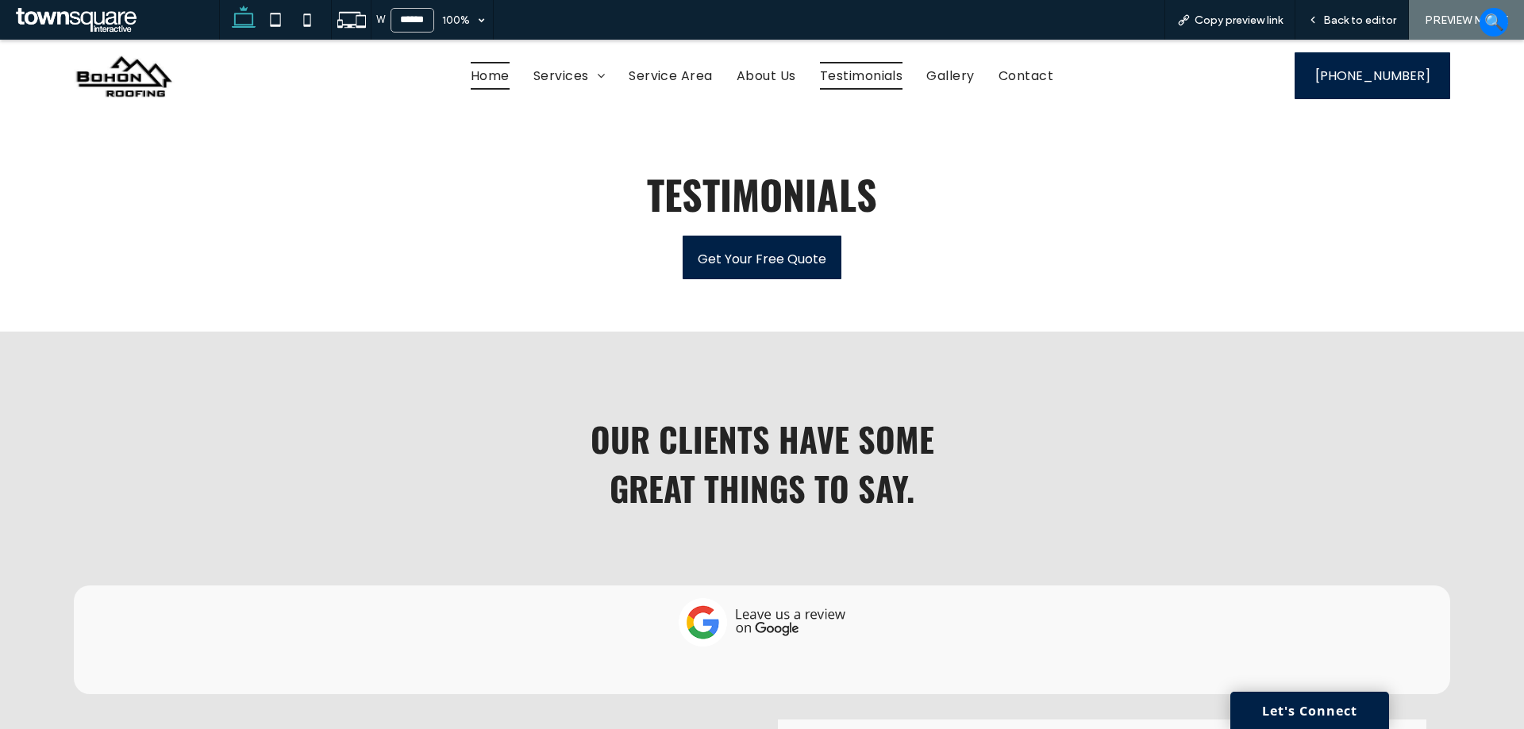
click at [461, 76] on link "Home" at bounding box center [490, 76] width 63 height 28
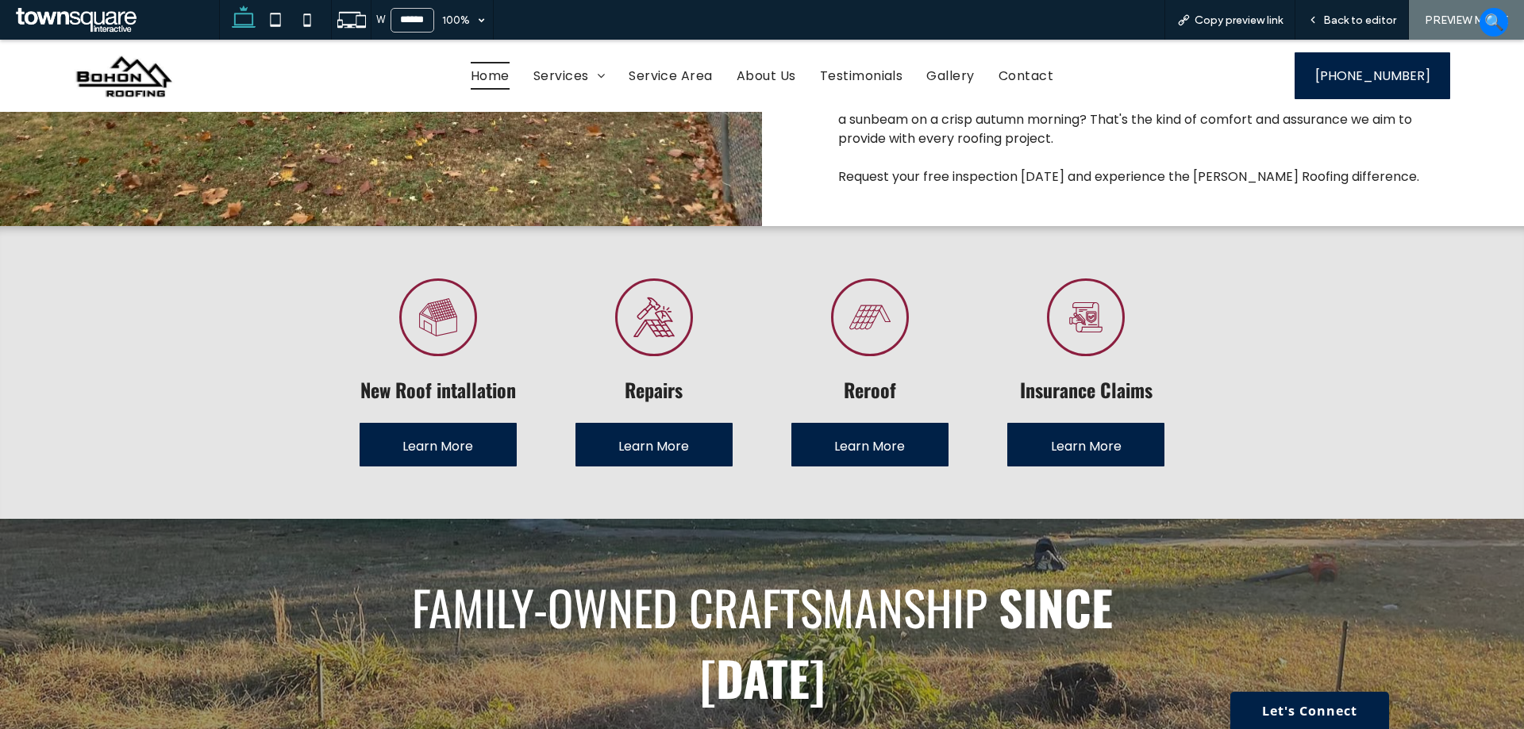
scroll to position [748, 0]
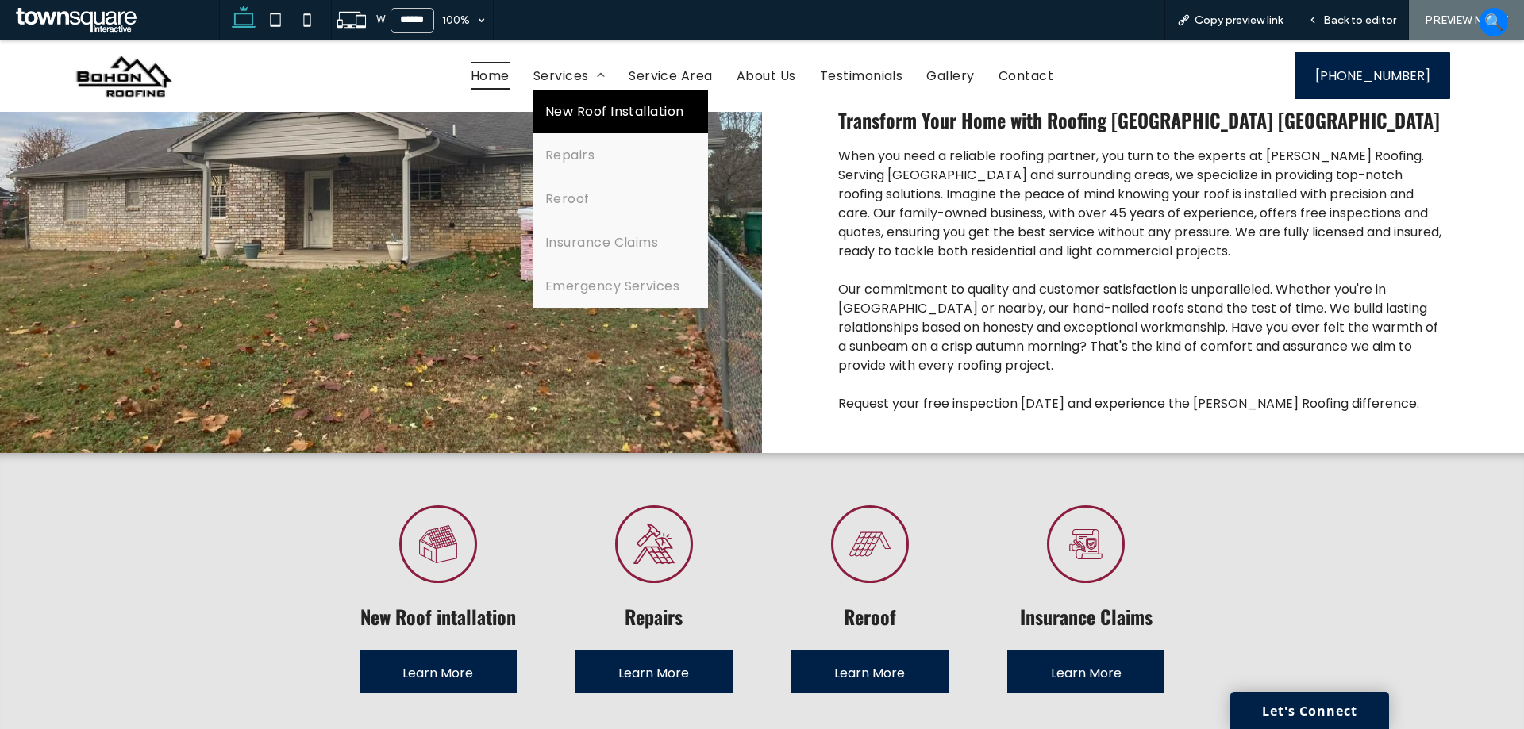
click at [568, 112] on span "New Roof Installation" at bounding box center [614, 112] width 139 height 20
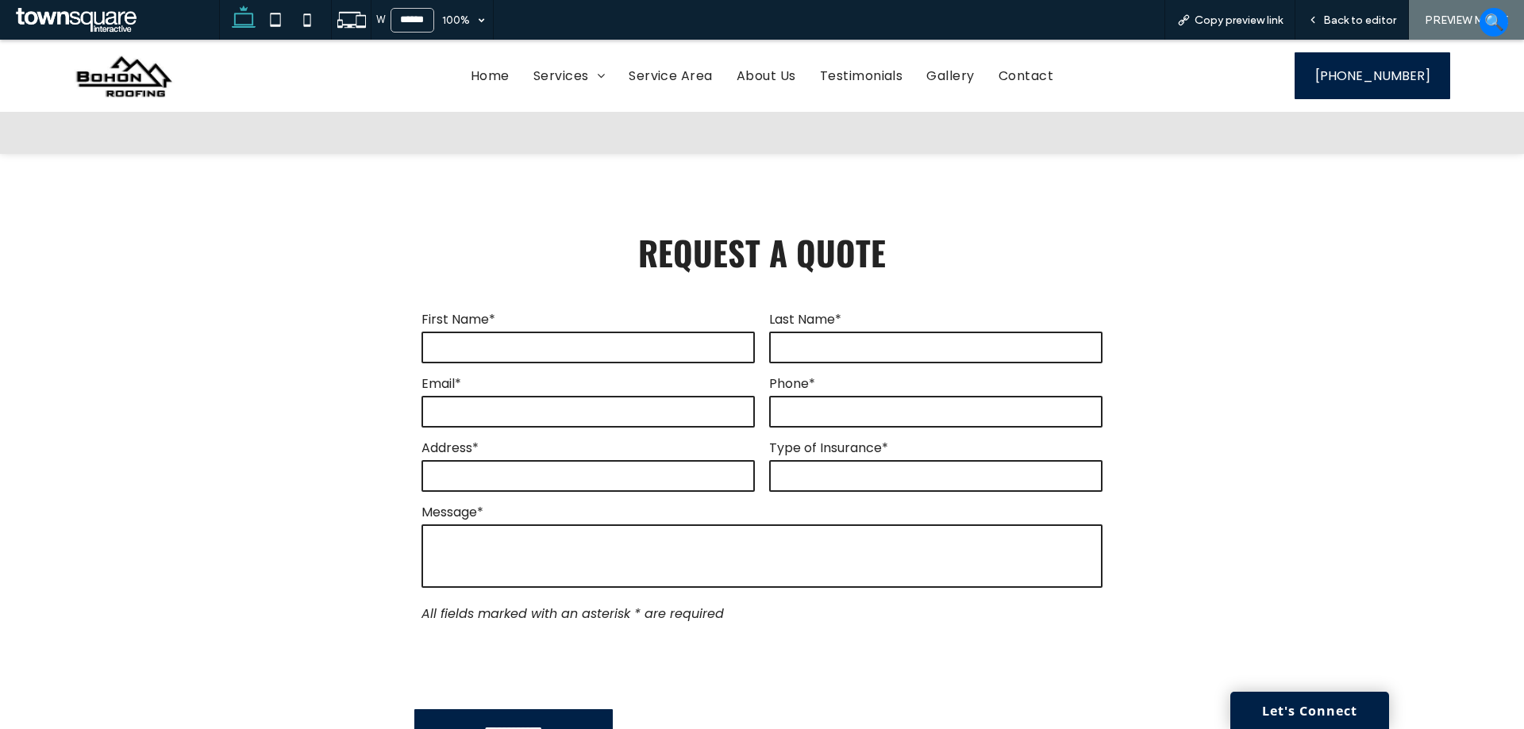
scroll to position [944, 0]
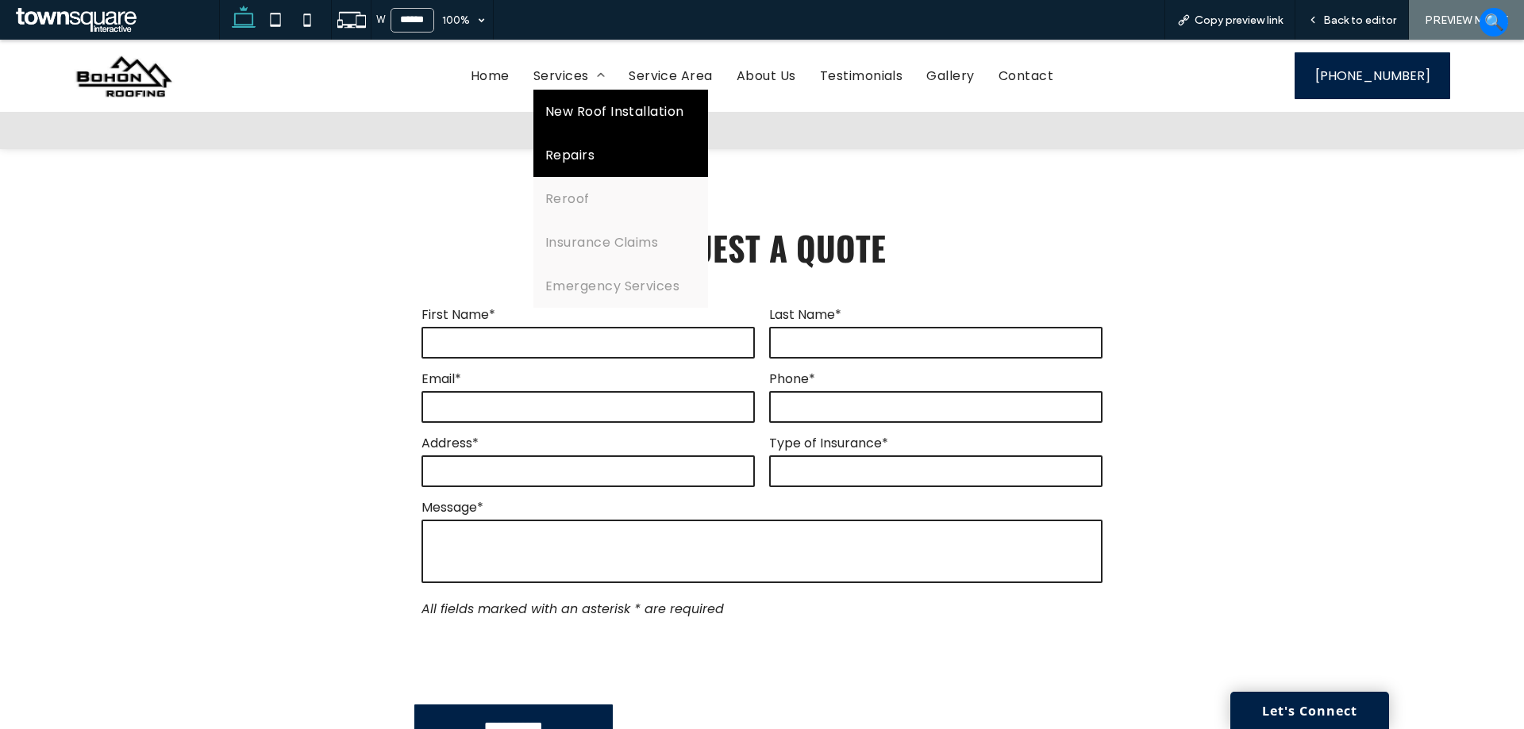
click at [577, 147] on span "Repairs" at bounding box center [569, 155] width 49 height 20
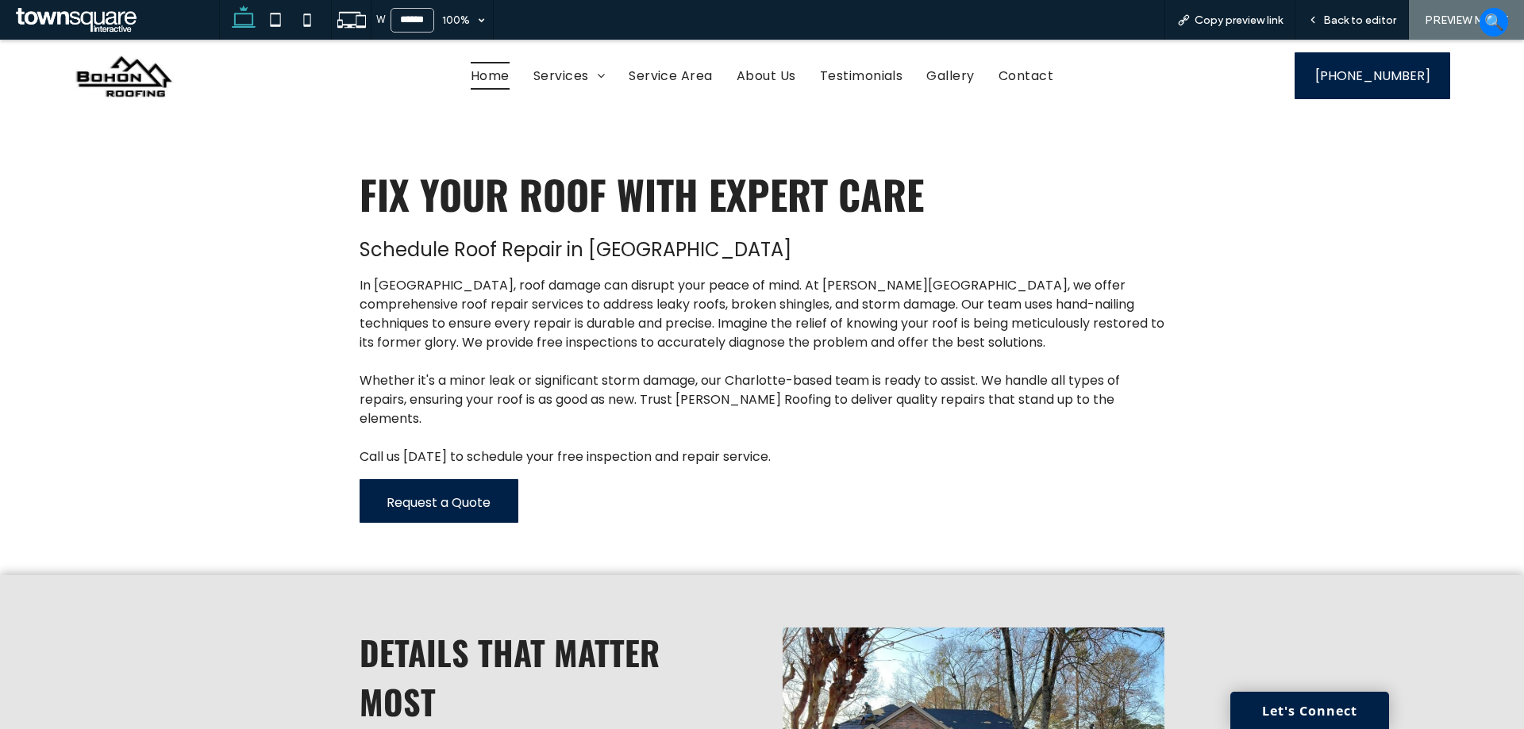
click at [490, 84] on span "Home" at bounding box center [490, 76] width 39 height 28
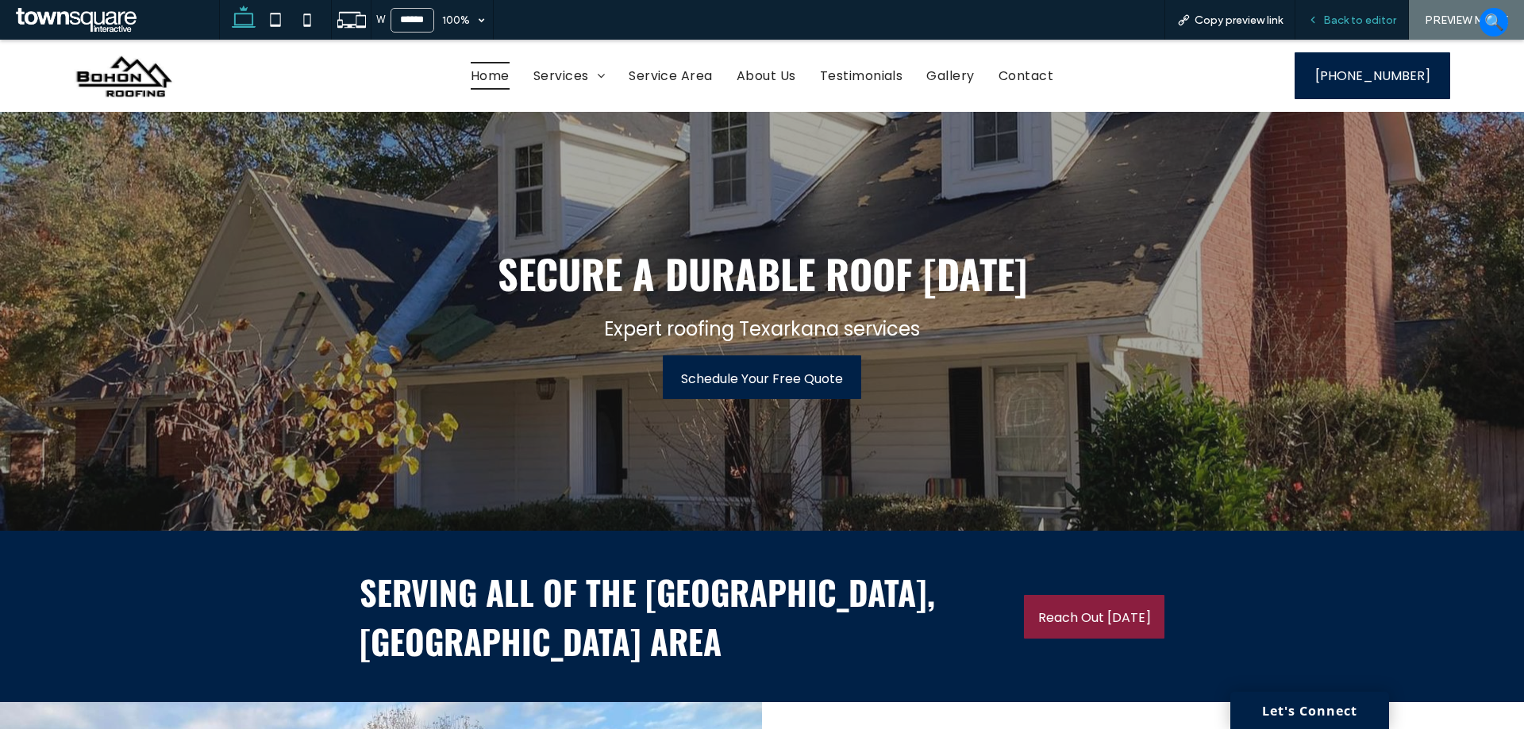
click at [1321, 13] on div "Back to editor" at bounding box center [1351, 19] width 113 height 13
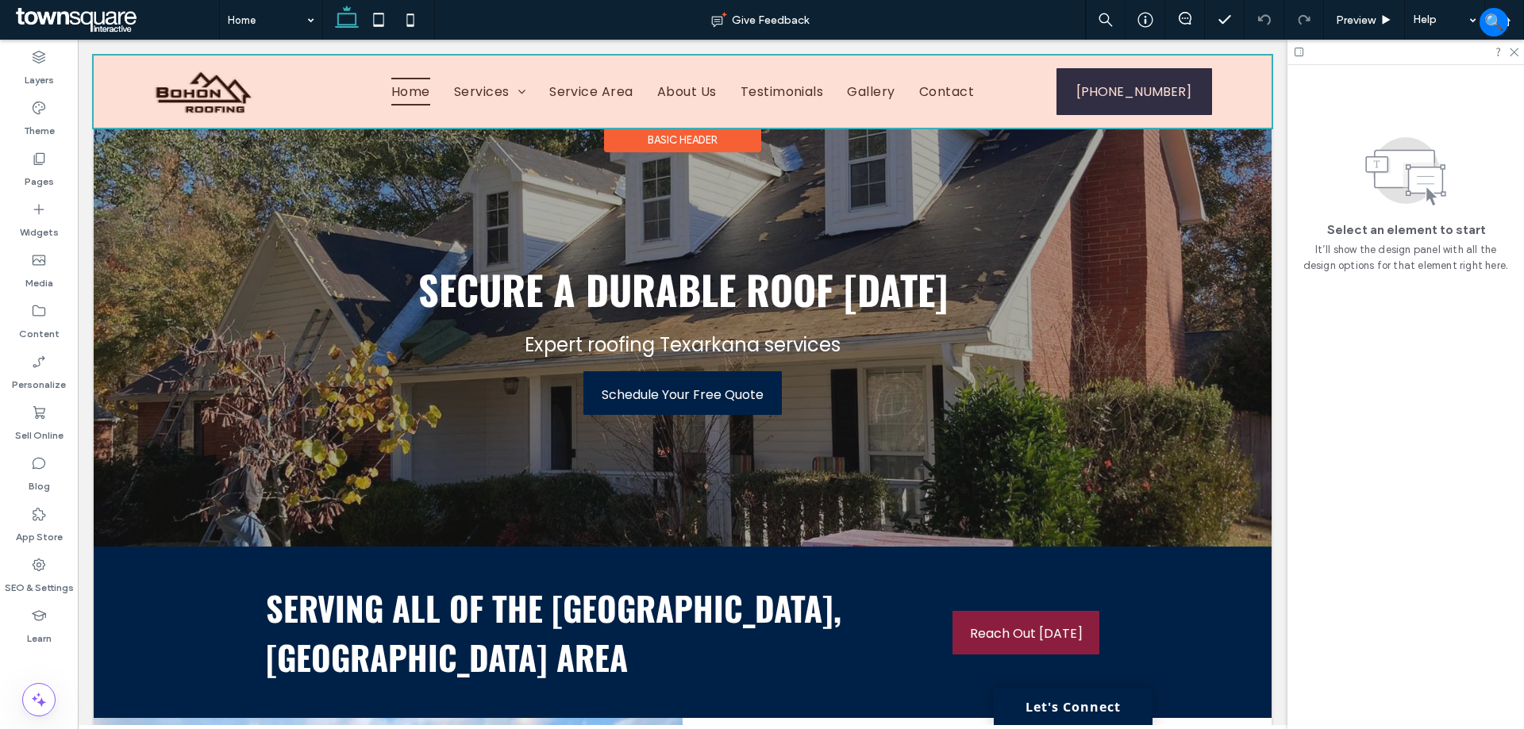
click at [568, 99] on div at bounding box center [683, 92] width 1178 height 72
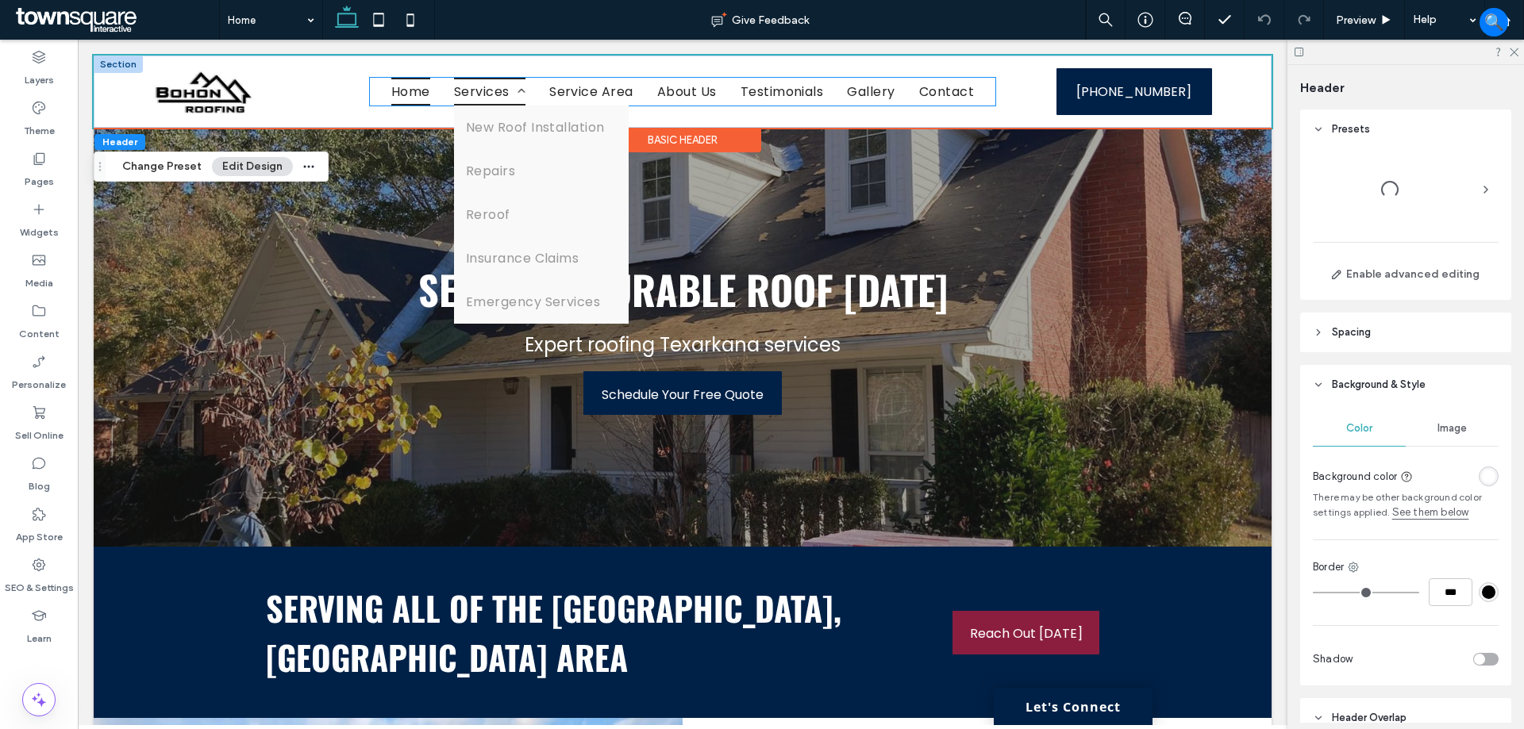
click at [487, 94] on span "Services" at bounding box center [489, 92] width 71 height 28
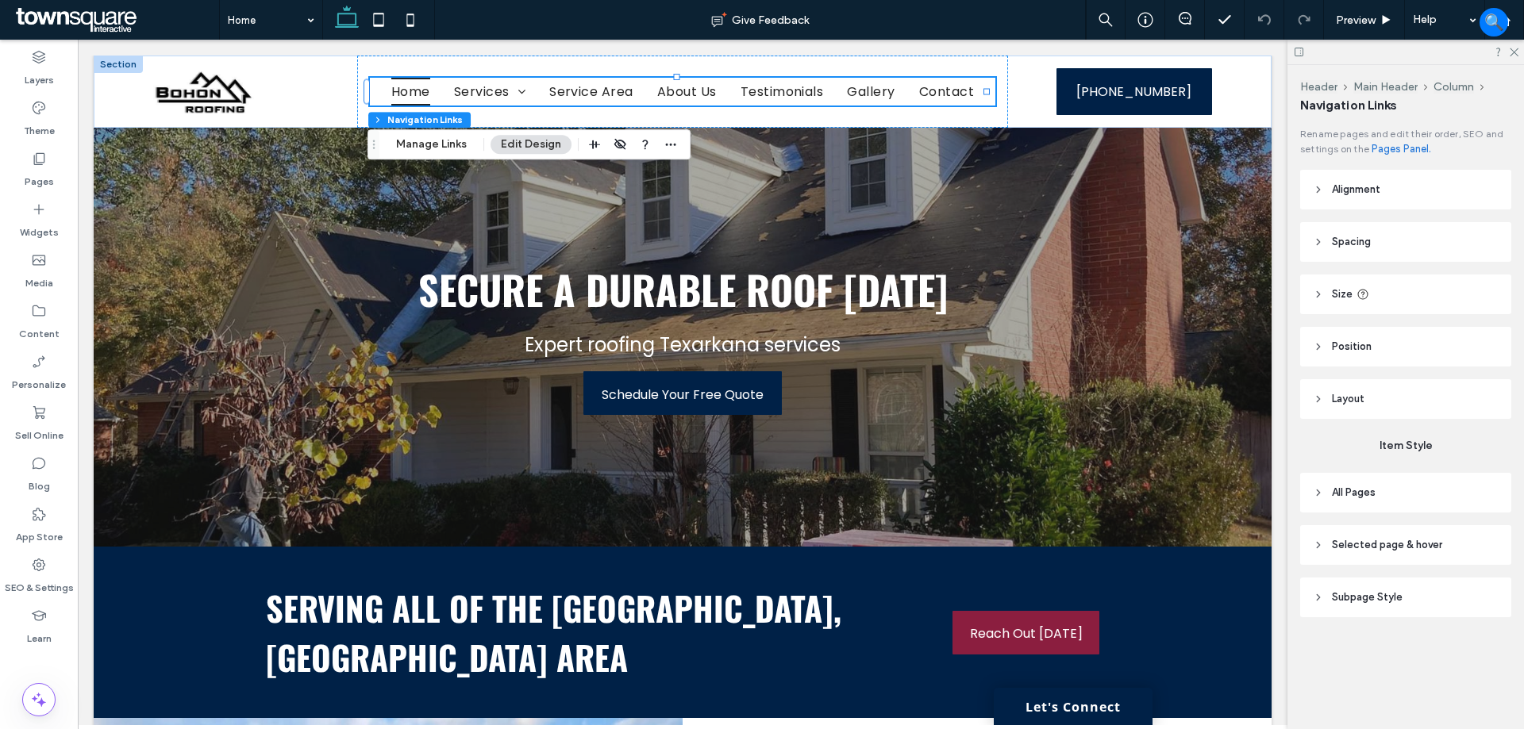
click at [1384, 606] on header "Subpage Style" at bounding box center [1405, 598] width 211 height 40
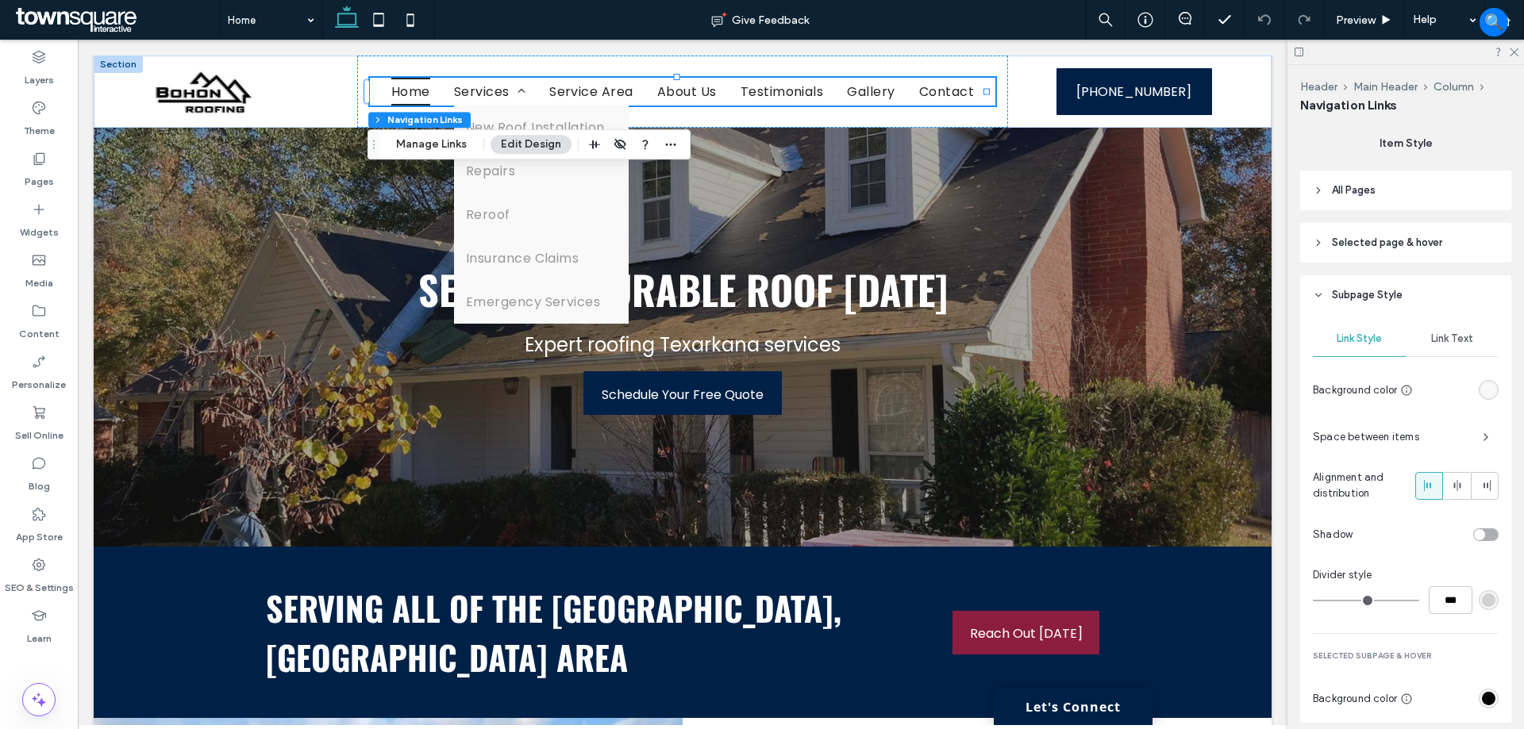
scroll to position [368, 0]
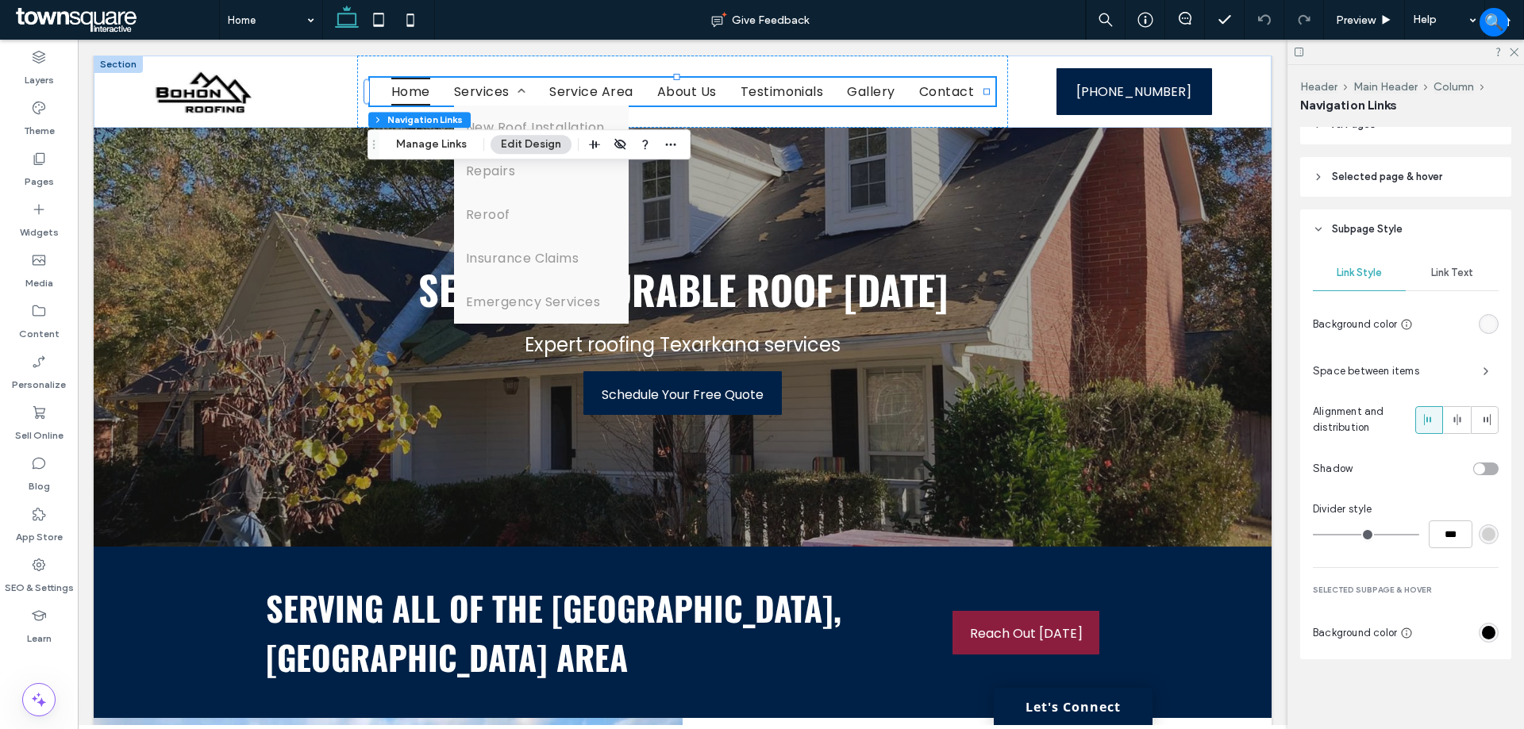
click at [1482, 642] on div "rgb(0, 0, 0)" at bounding box center [1488, 633] width 20 height 20
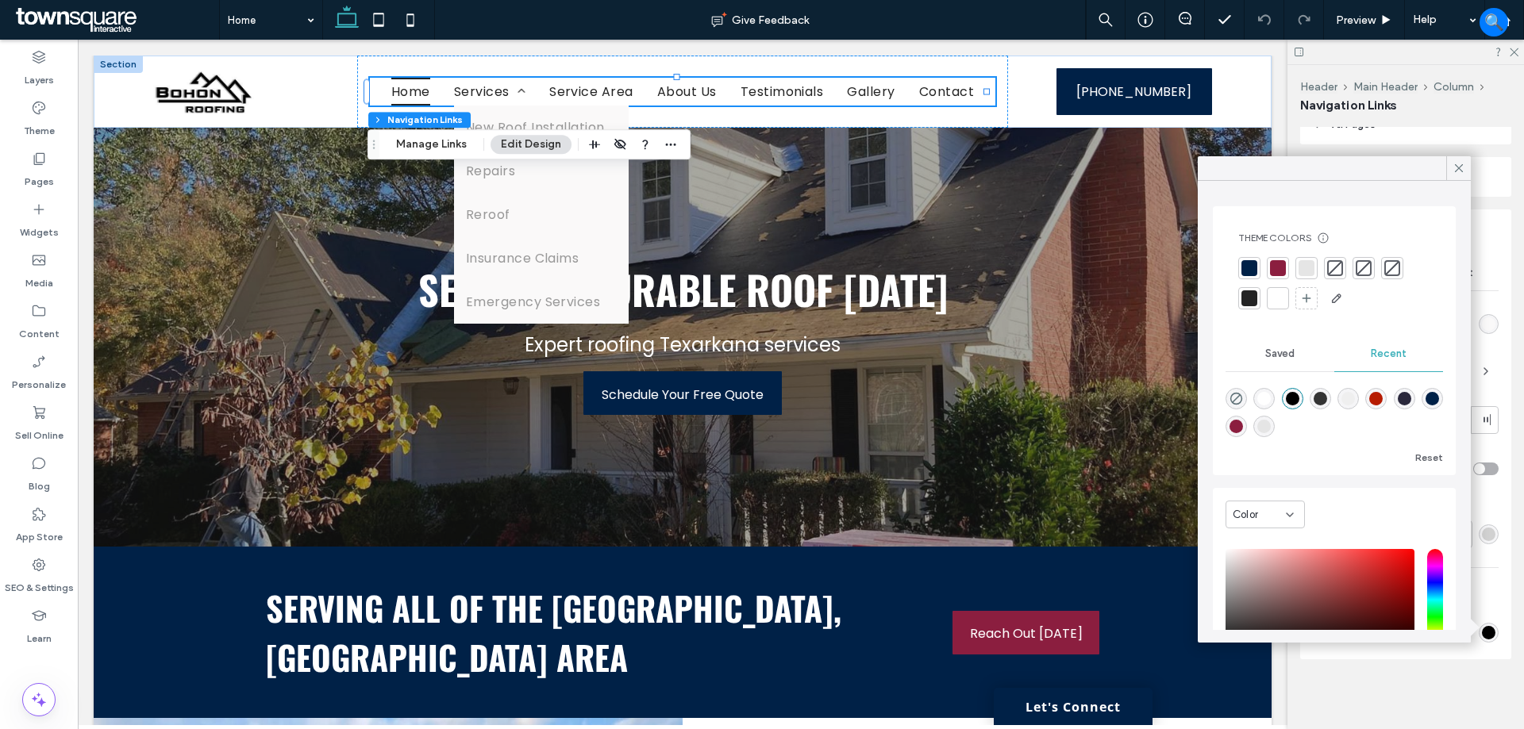
click at [1251, 267] on div at bounding box center [1249, 268] width 16 height 16
click at [1462, 169] on icon at bounding box center [1458, 168] width 14 height 14
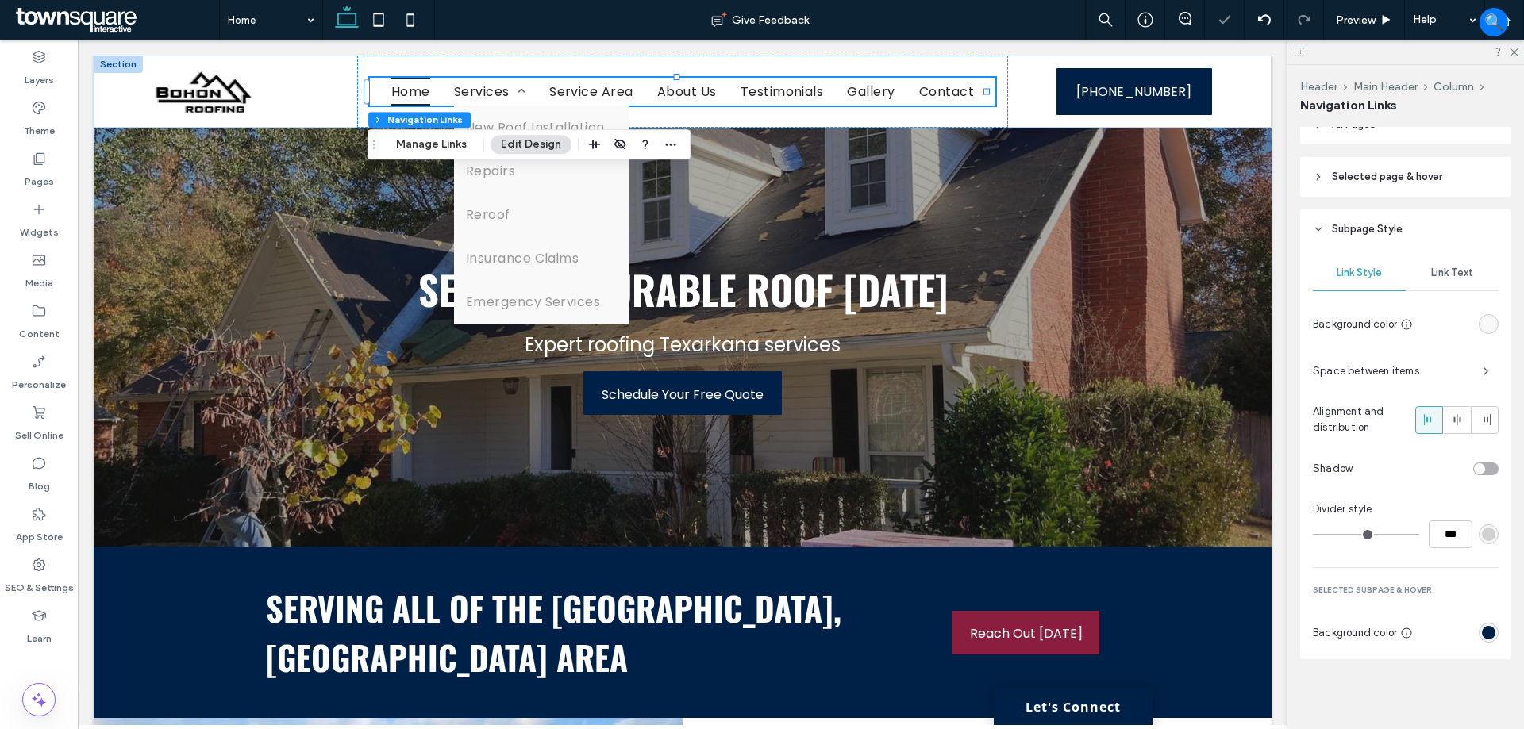
click at [1463, 277] on span "Link Text" at bounding box center [1452, 273] width 42 height 13
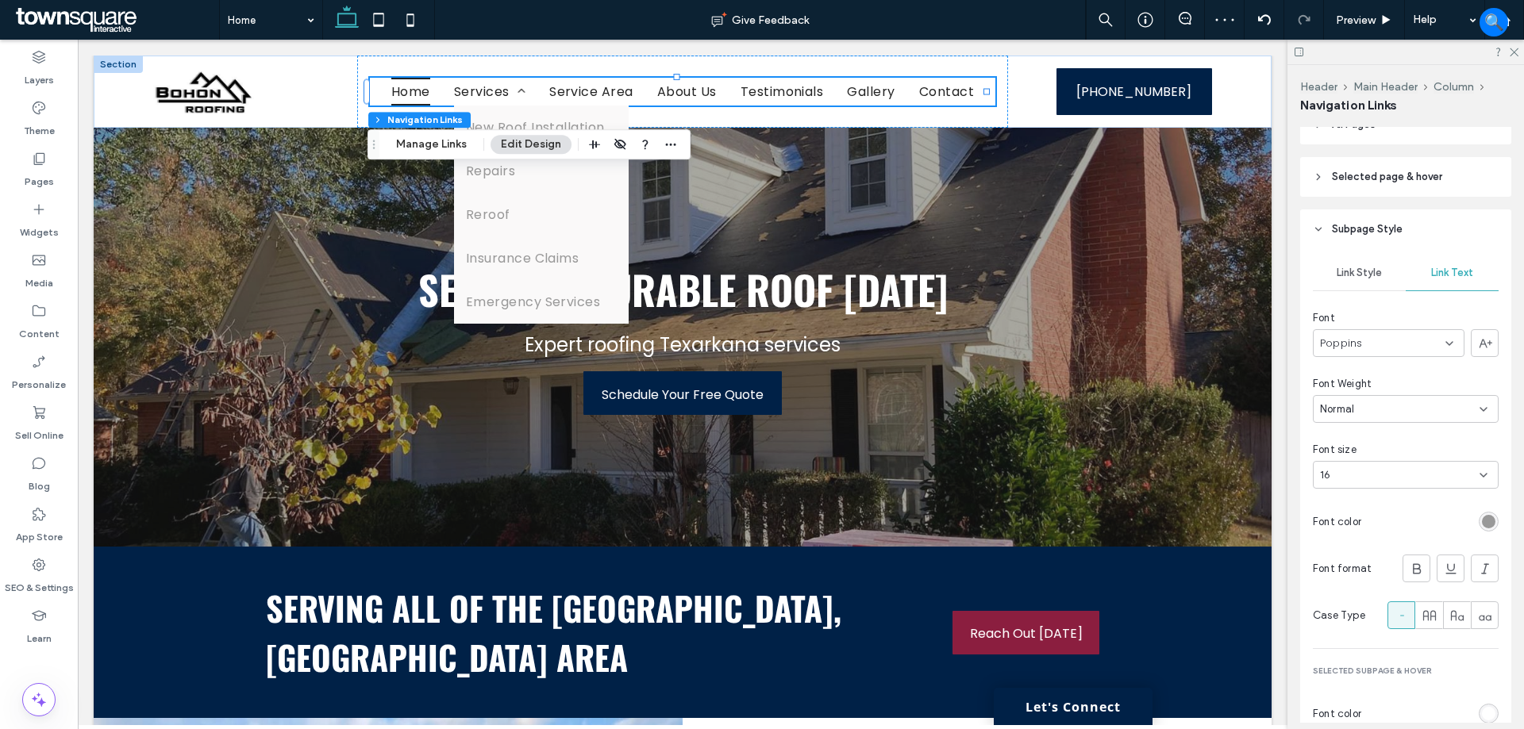
click at [1482, 519] on div "rgb(153, 153, 153)" at bounding box center [1488, 521] width 13 height 13
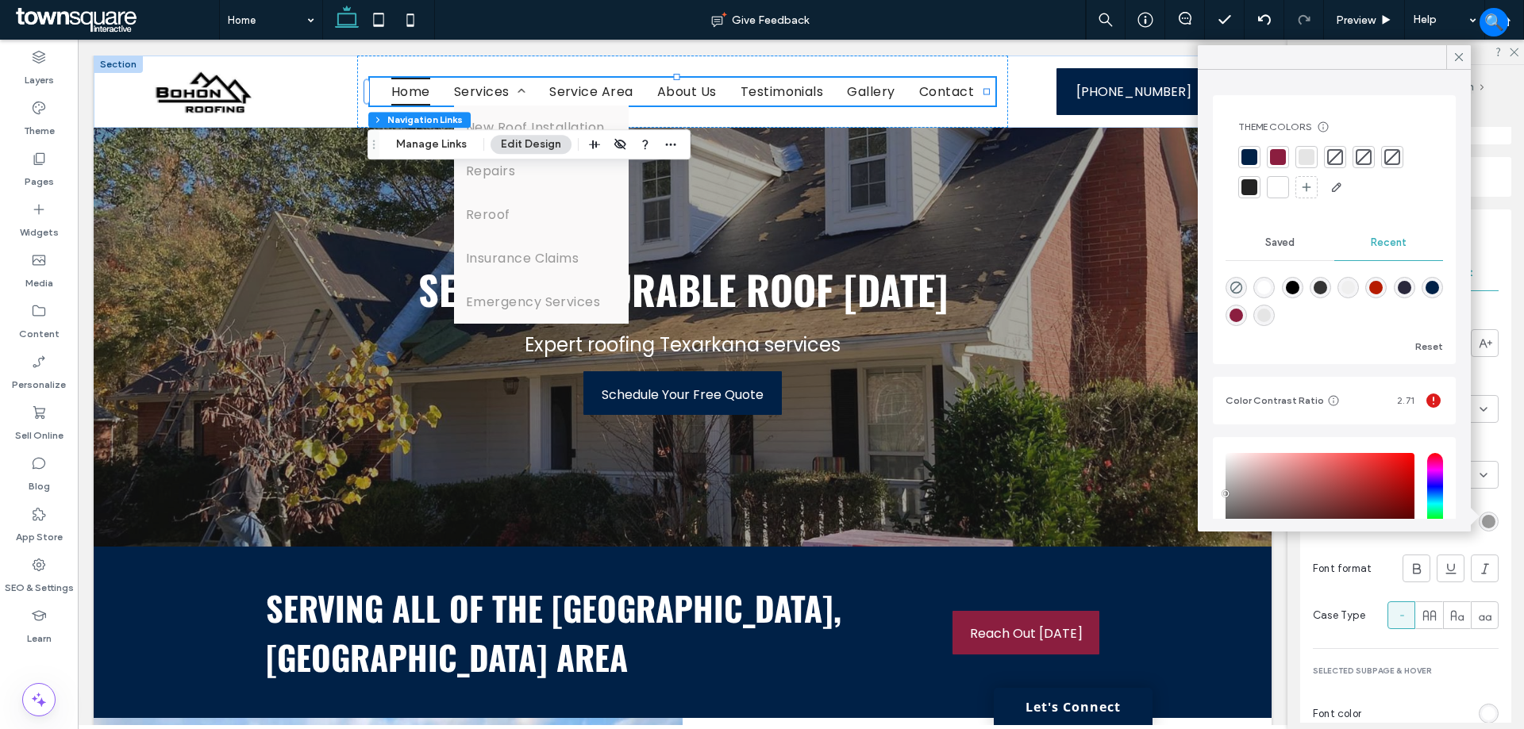
click at [1255, 180] on div at bounding box center [1249, 187] width 16 height 16
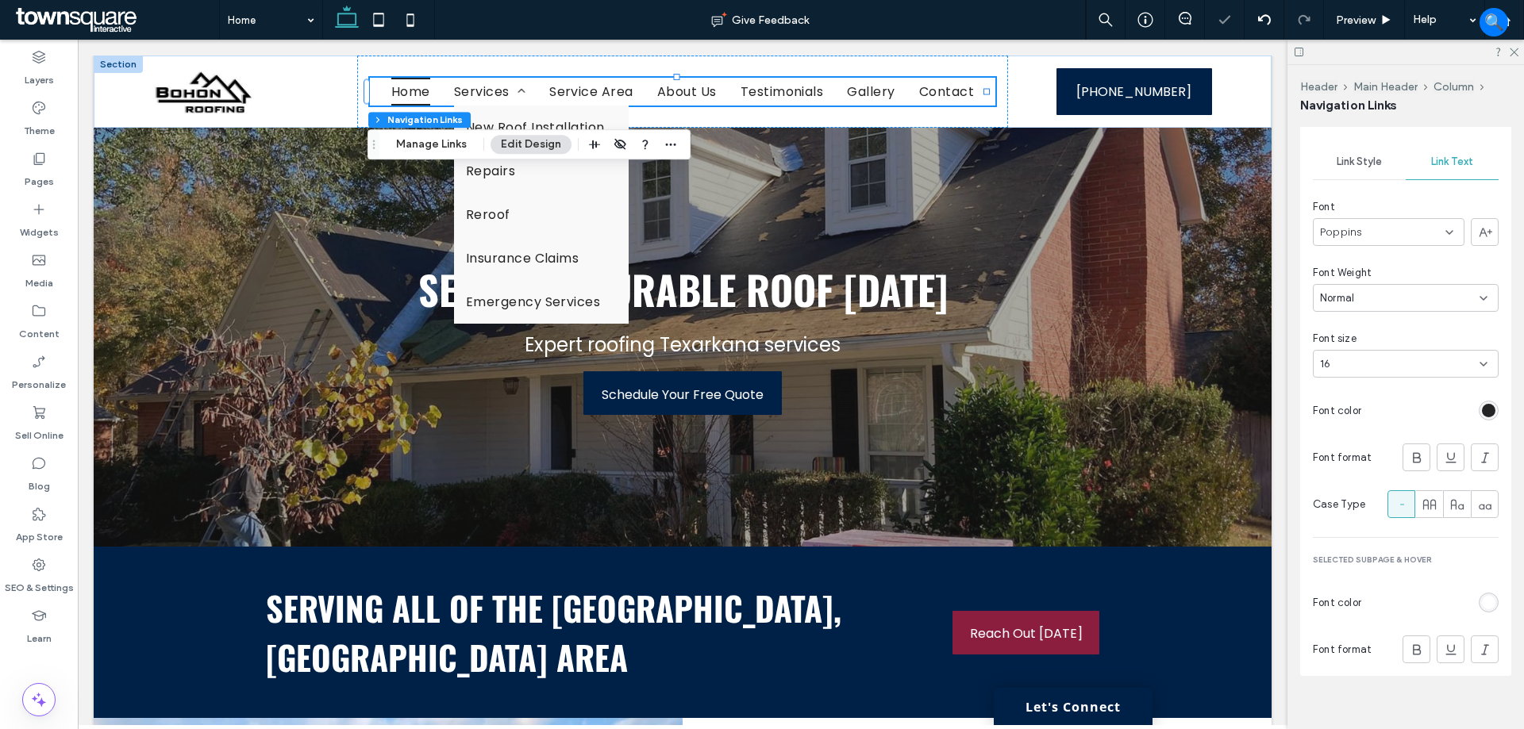
scroll to position [496, 0]
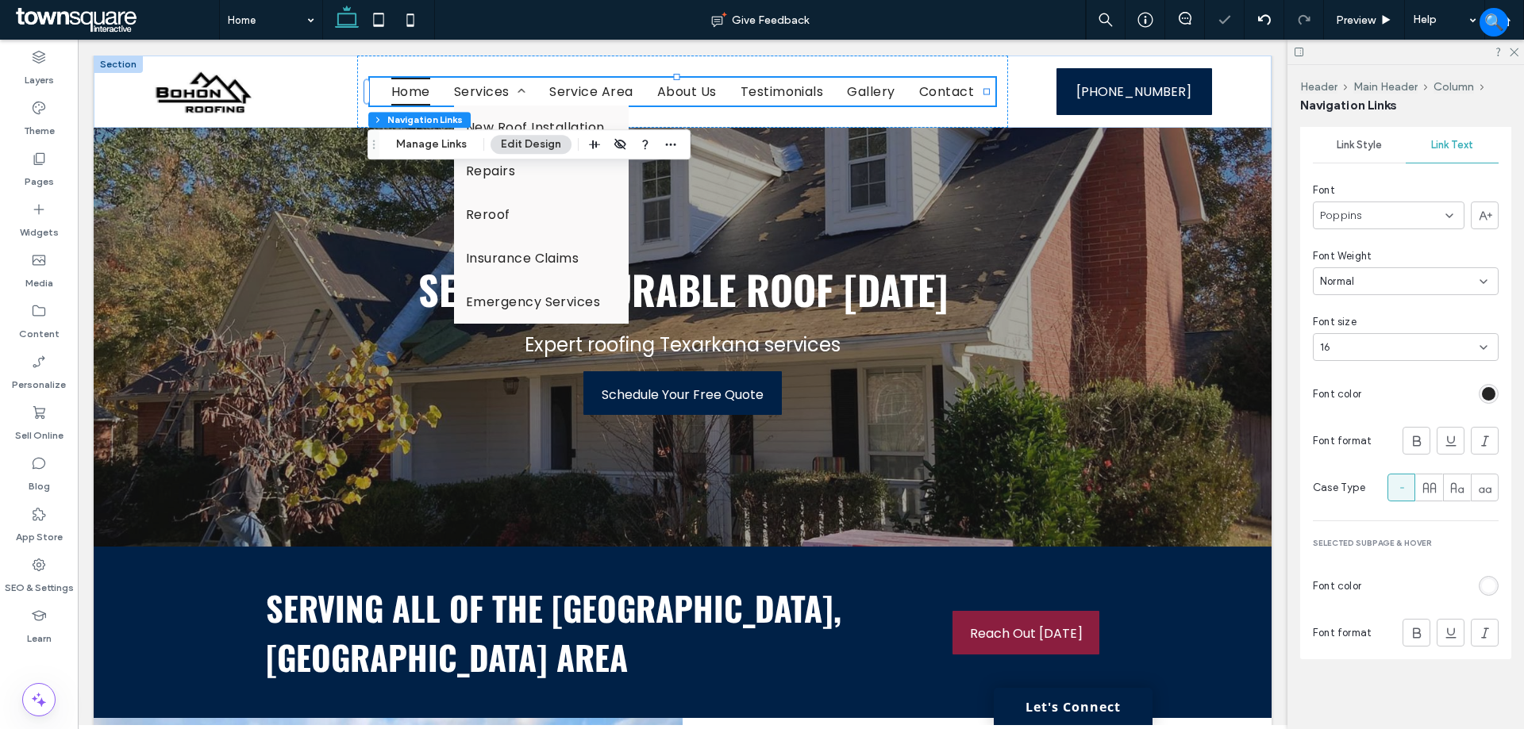
click at [1486, 587] on div "rgb(255, 255, 255)" at bounding box center [1488, 585] width 13 height 13
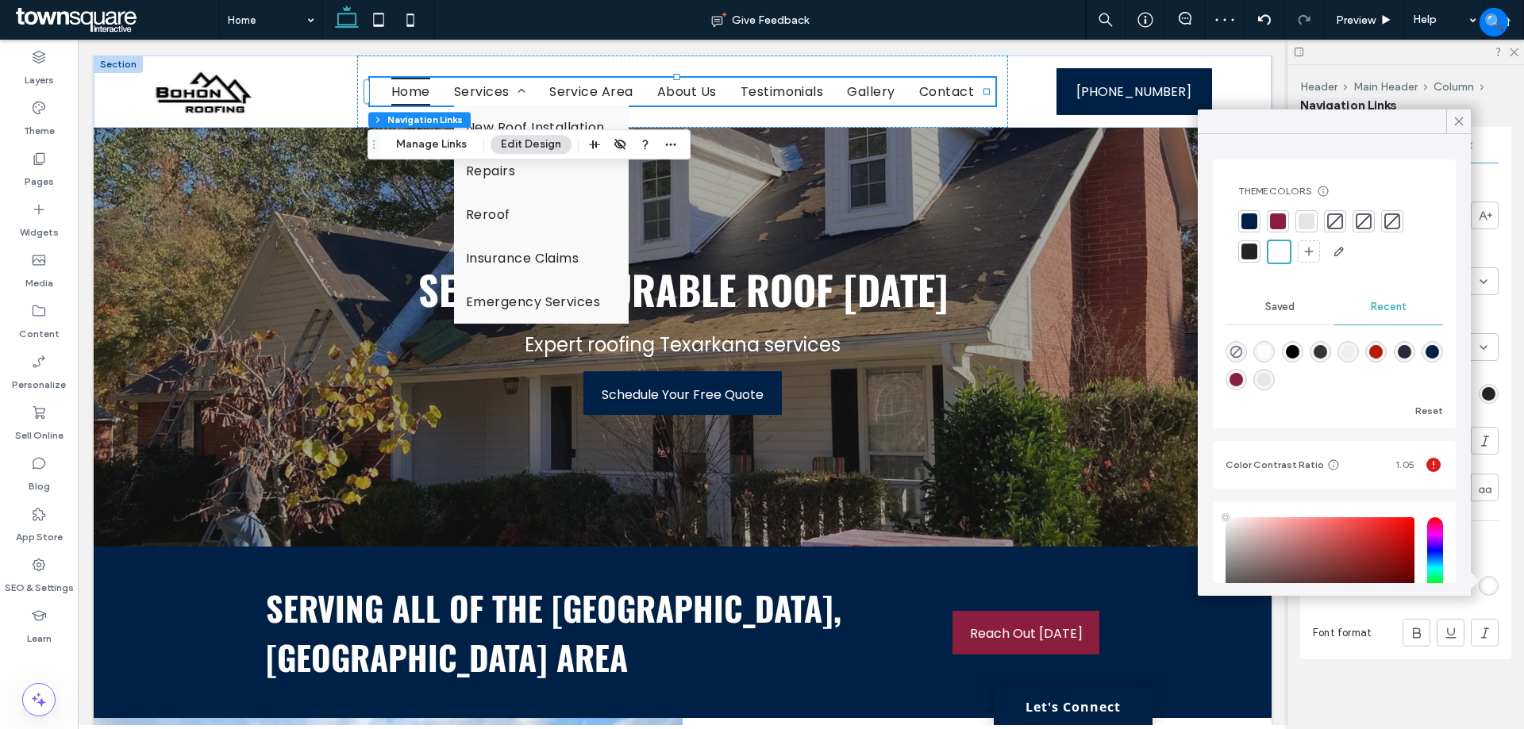
click at [1269, 244] on div at bounding box center [1279, 252] width 25 height 25
click at [1273, 245] on div at bounding box center [1279, 252] width 18 height 18
click at [1454, 121] on icon at bounding box center [1458, 121] width 14 height 14
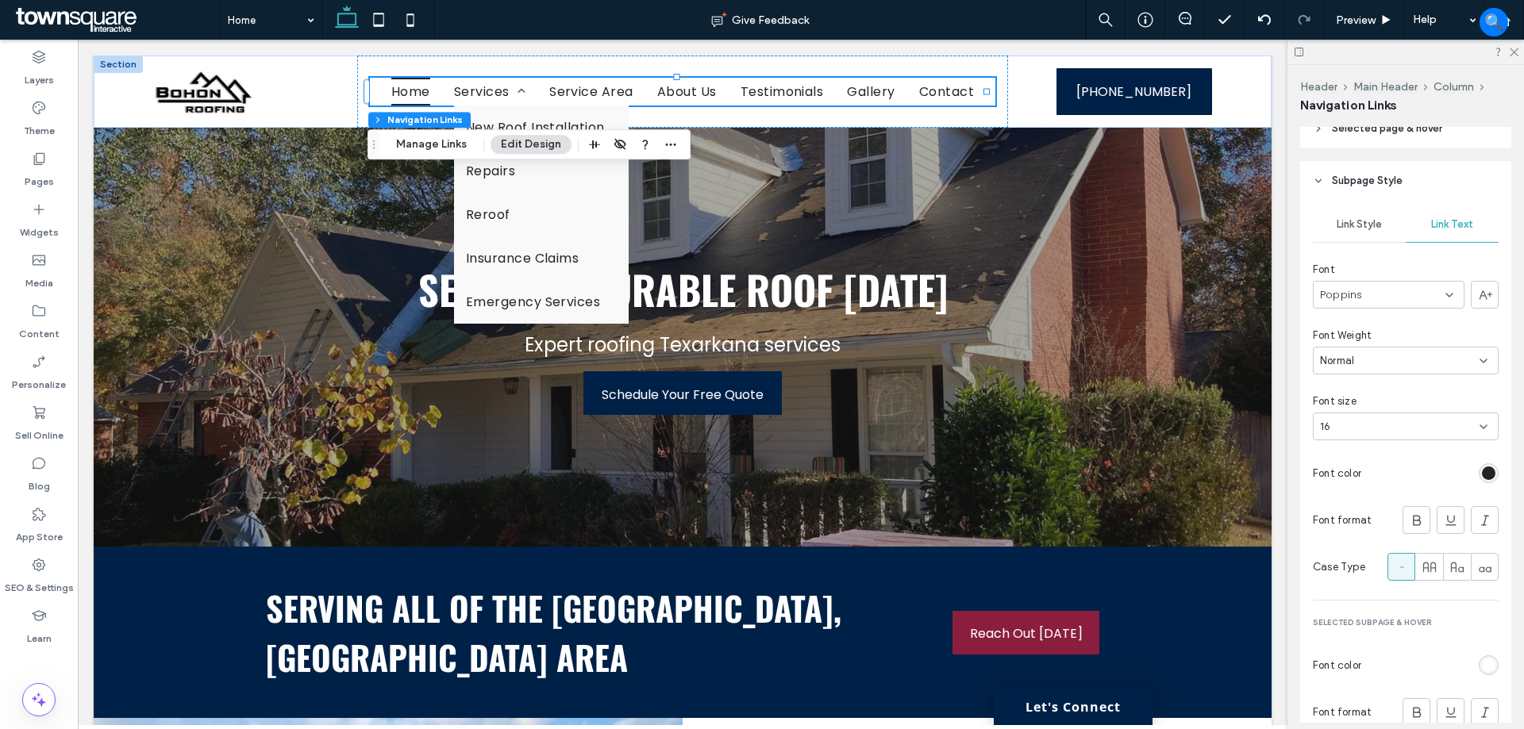
click at [1365, 229] on span "Link Style" at bounding box center [1358, 224] width 45 height 13
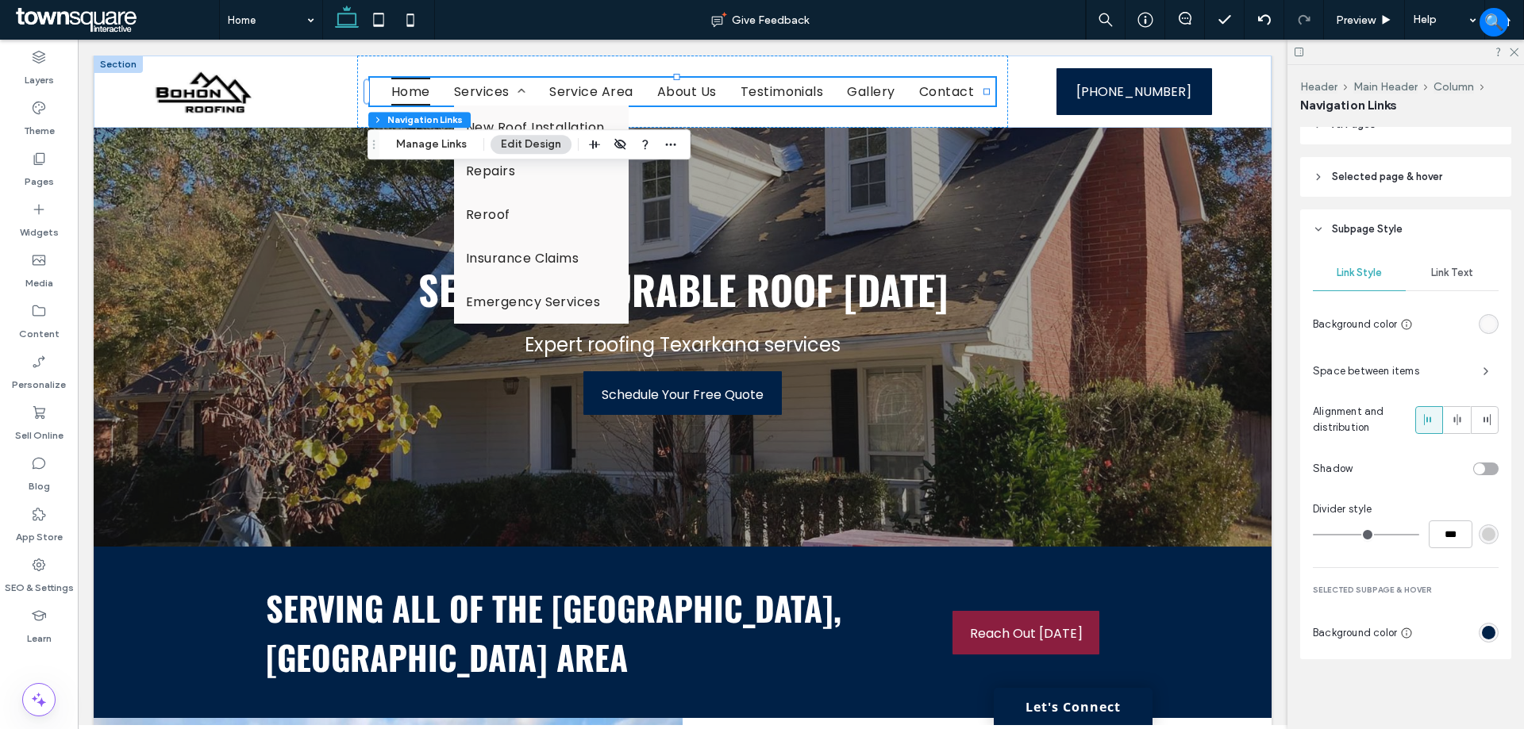
scroll to position [368, 0]
click at [1484, 329] on div "rgb(250, 249, 249)" at bounding box center [1488, 323] width 13 height 13
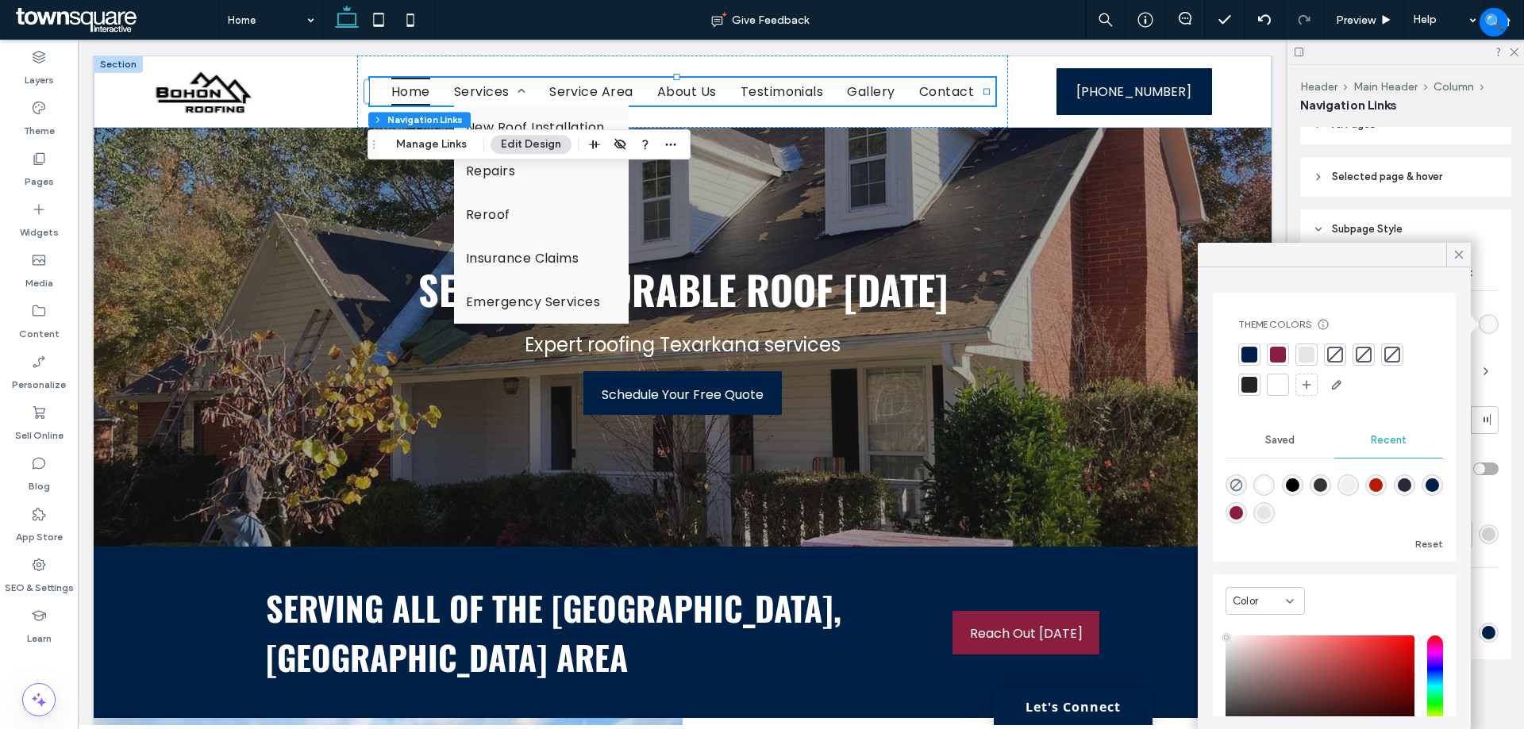
click at [1301, 359] on div at bounding box center [1306, 355] width 16 height 16
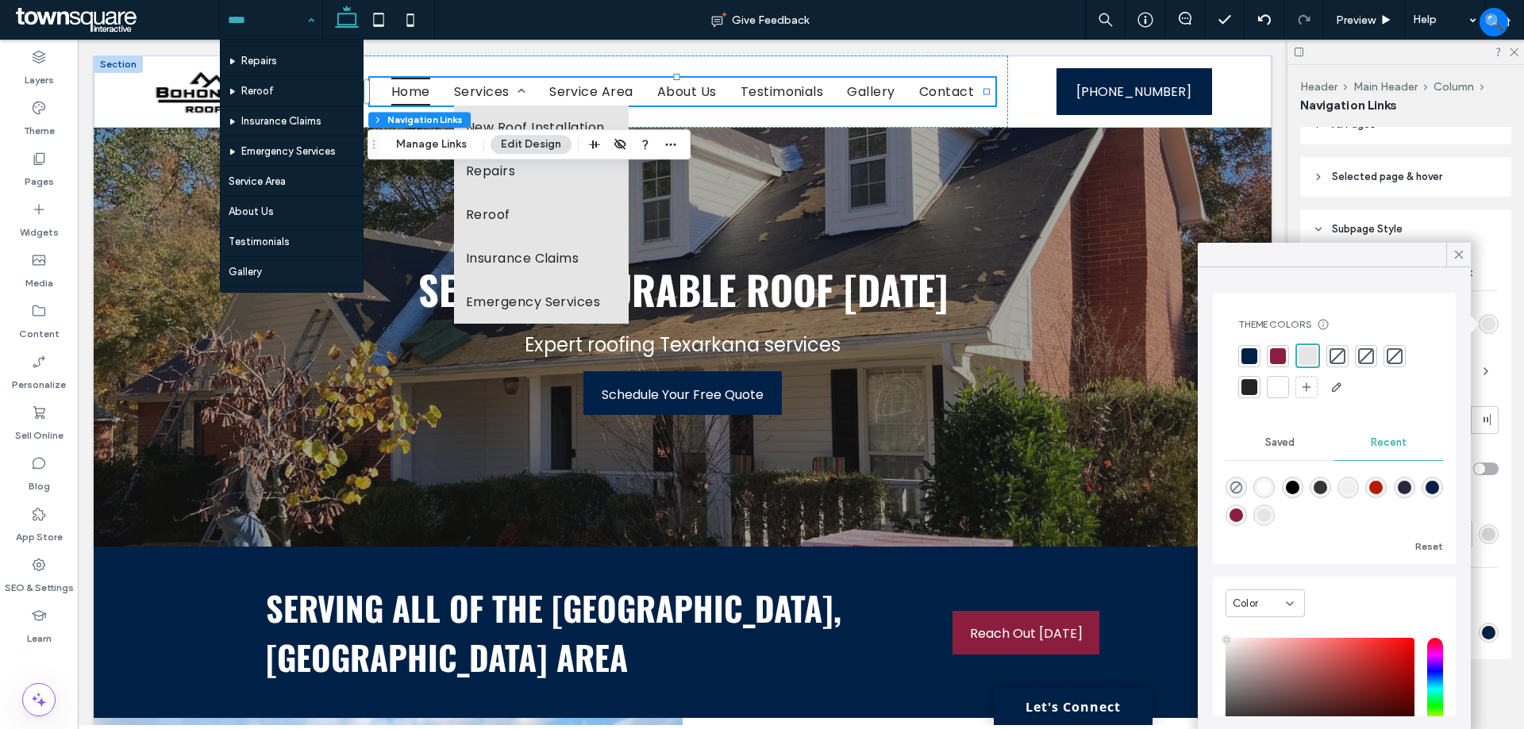
scroll to position [79, 0]
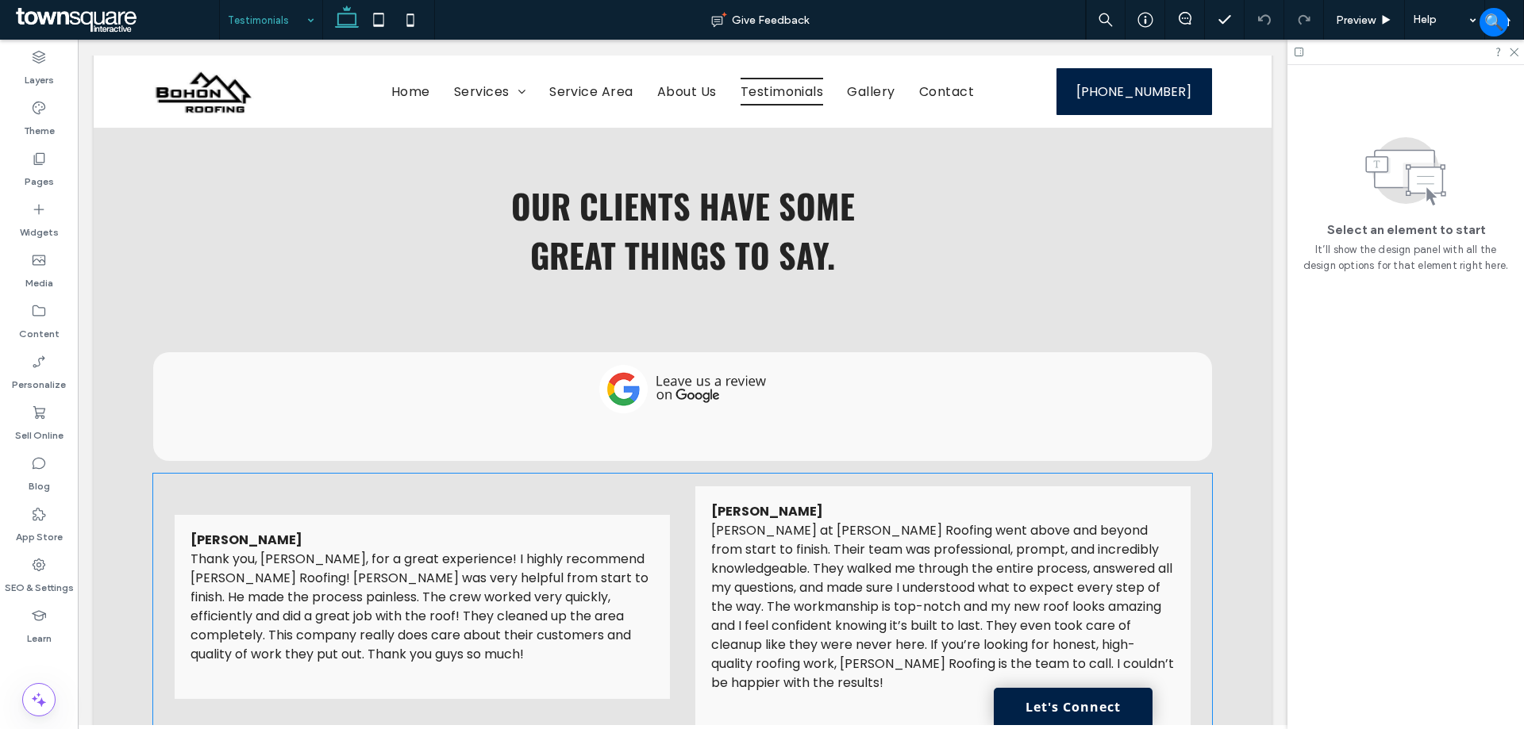
scroll to position [238, 0]
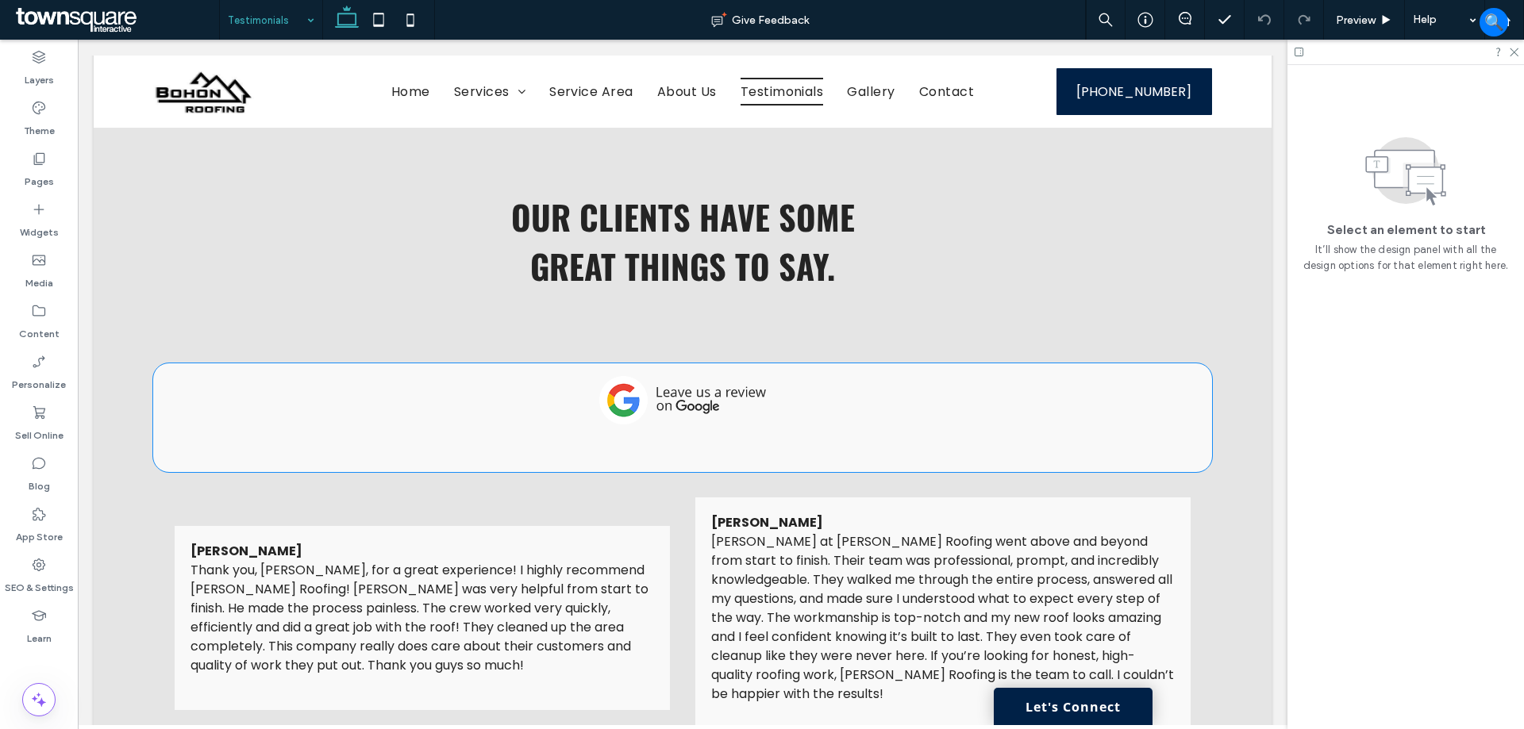
click at [1183, 400] on div at bounding box center [682, 417] width 1058 height 109
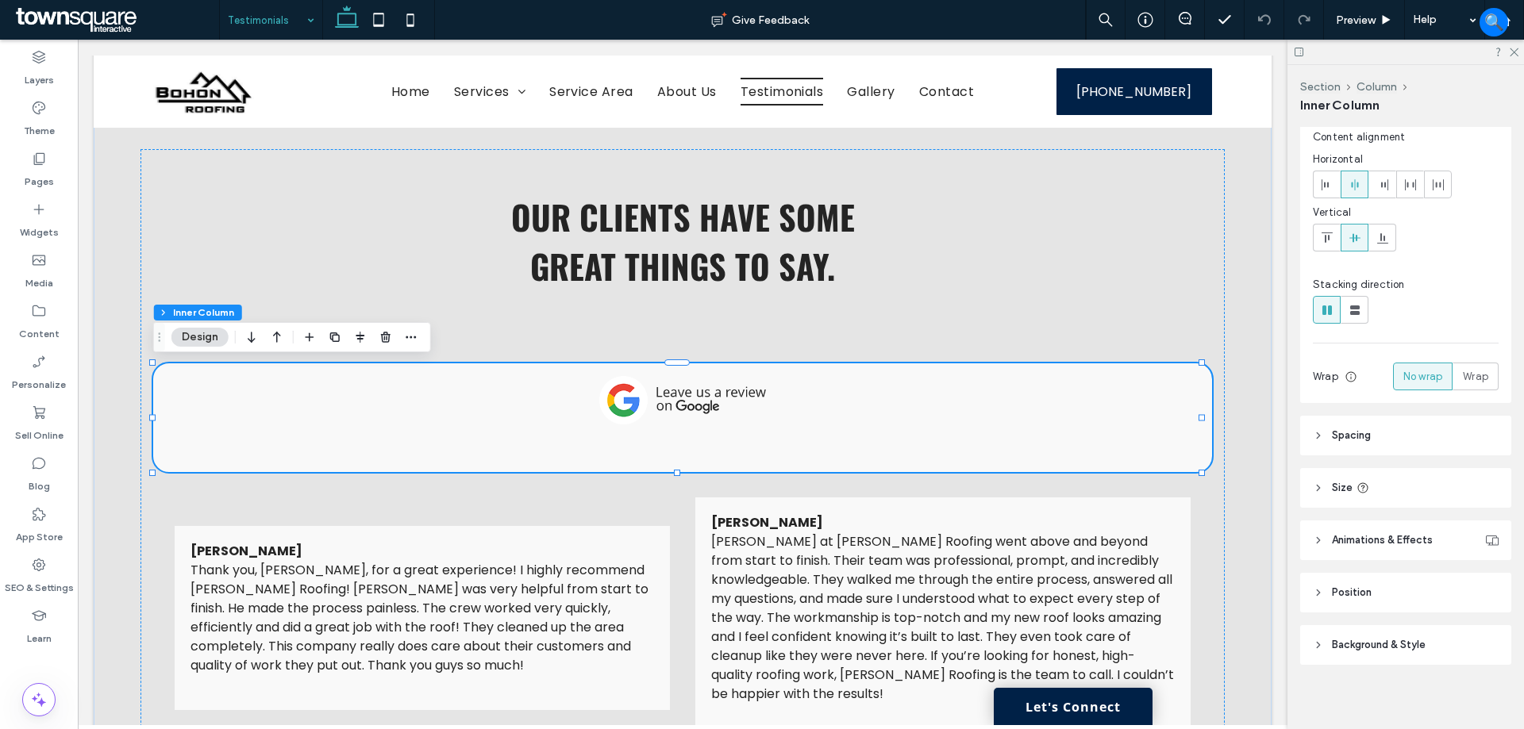
scroll to position [102, 0]
click at [1405, 632] on span "Background & Style" at bounding box center [1379, 640] width 94 height 16
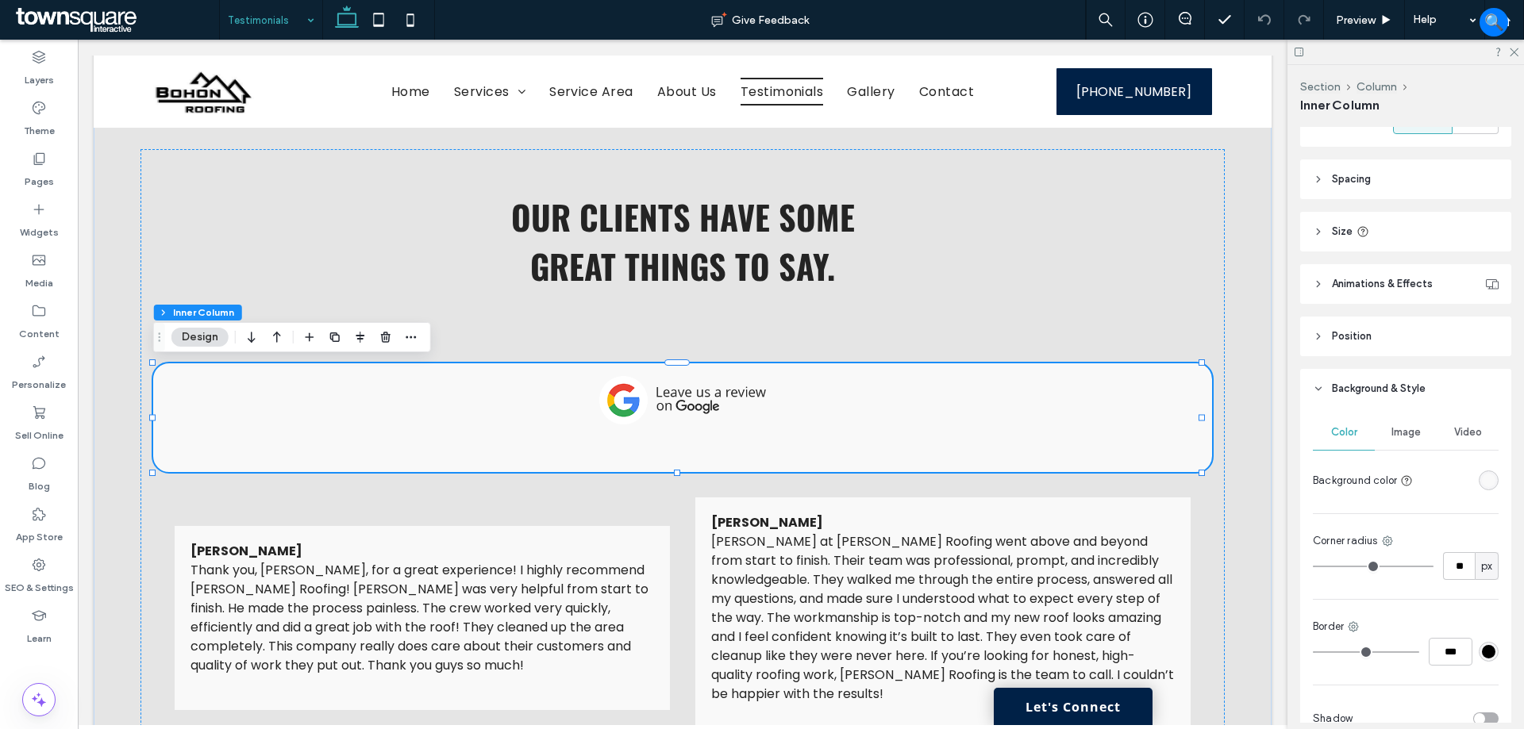
scroll to position [419, 0]
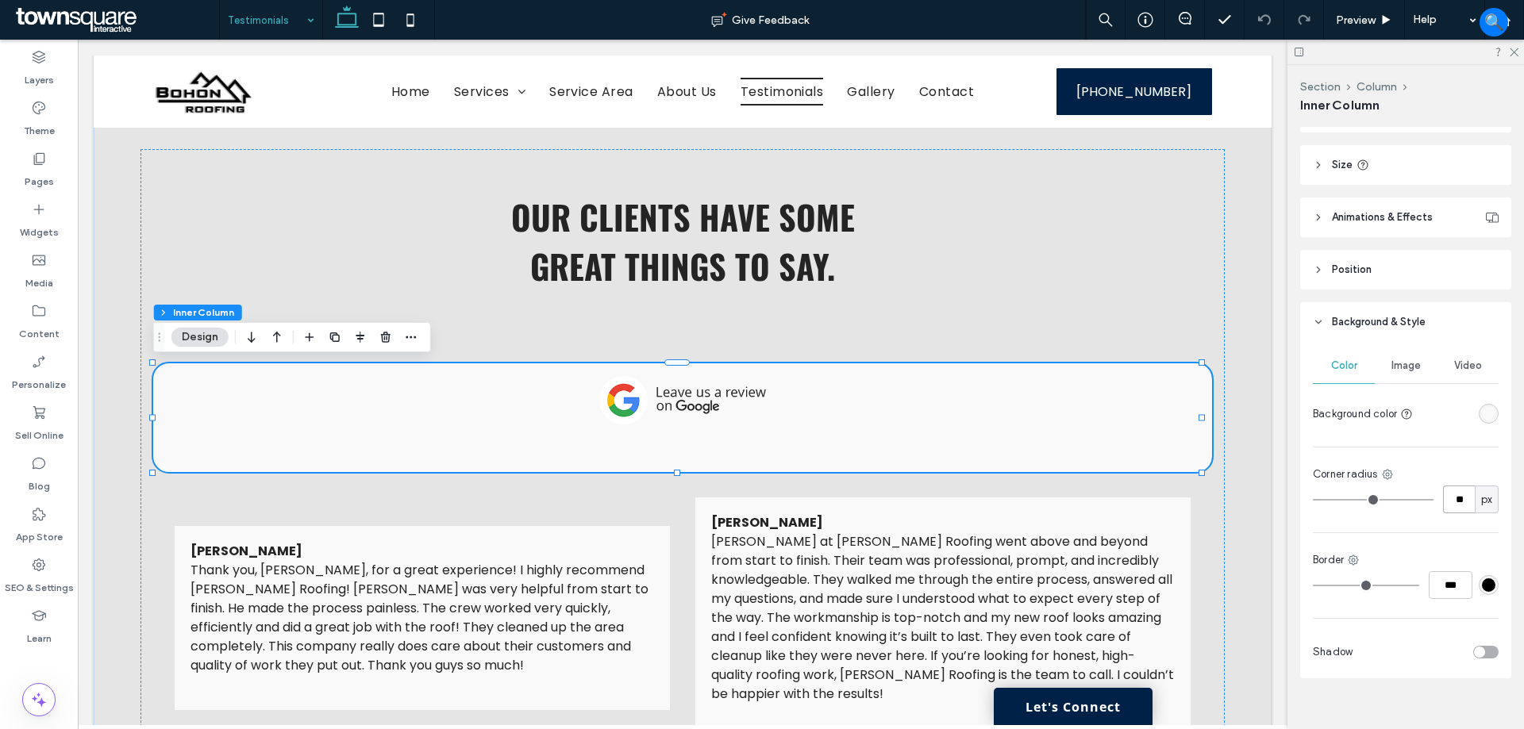
drag, startPoint x: 1458, startPoint y: 499, endPoint x: 1463, endPoint y: 517, distance: 18.3
click at [1459, 500] on input "**" at bounding box center [1459, 500] width 32 height 28
type input "*"
type input "**"
type input "*"
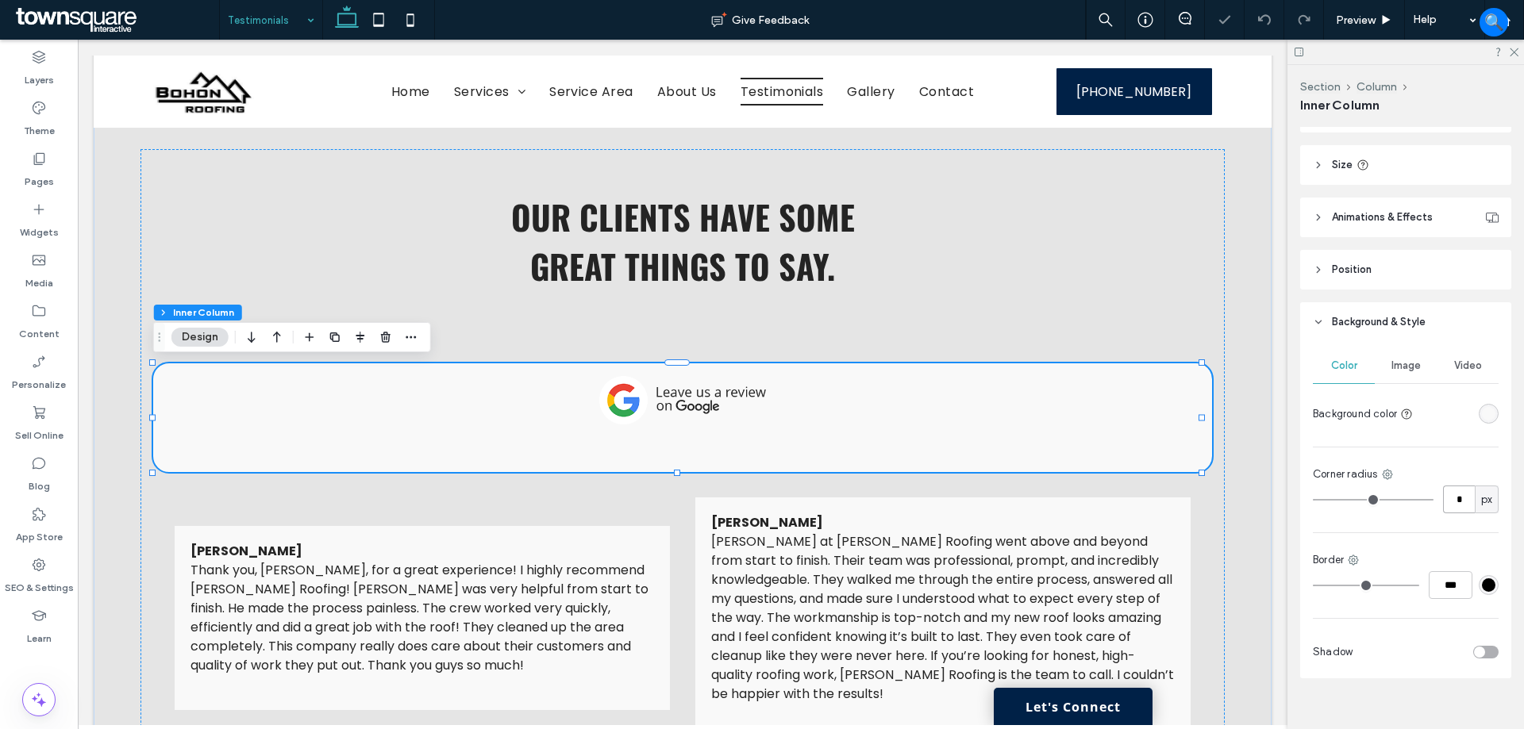
type input "**"
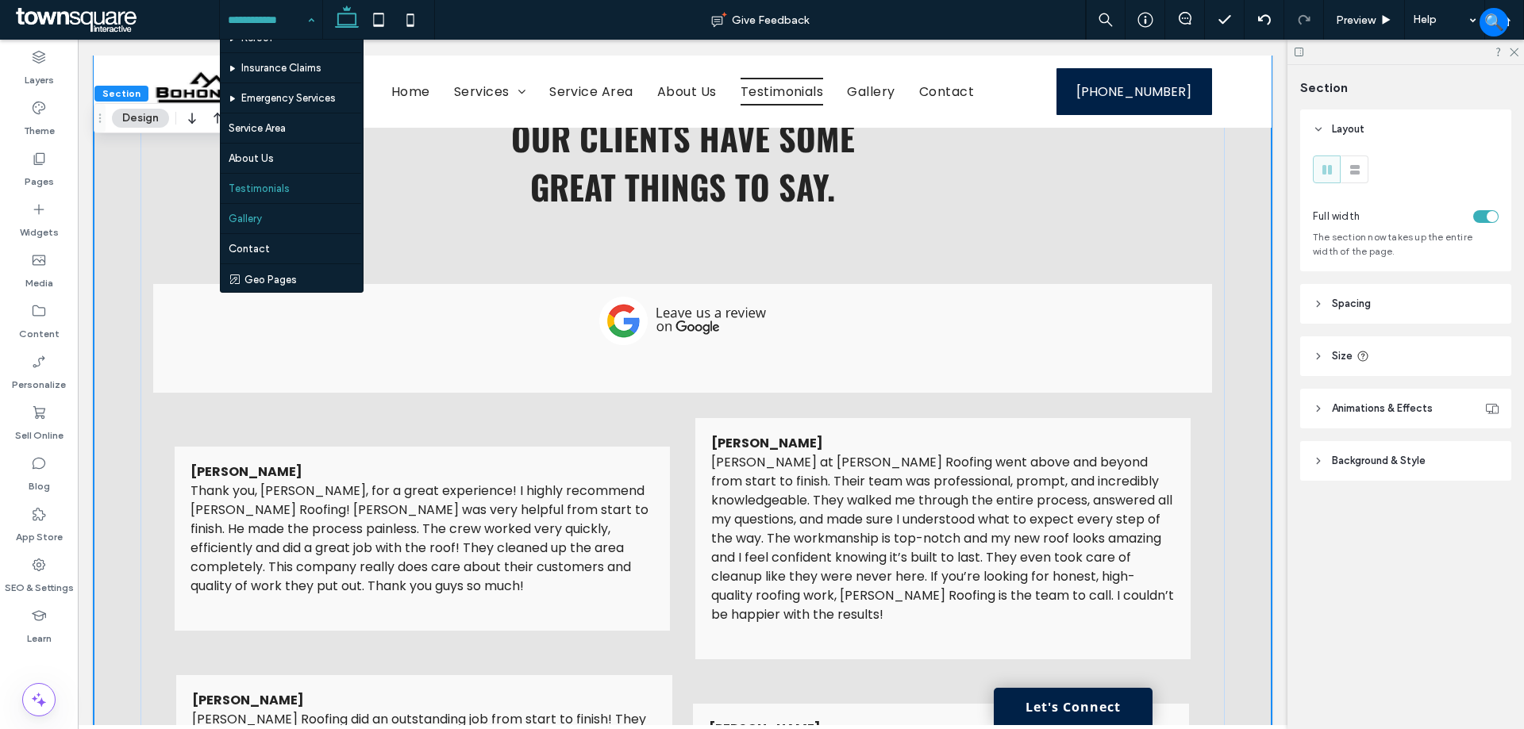
scroll to position [108, 0]
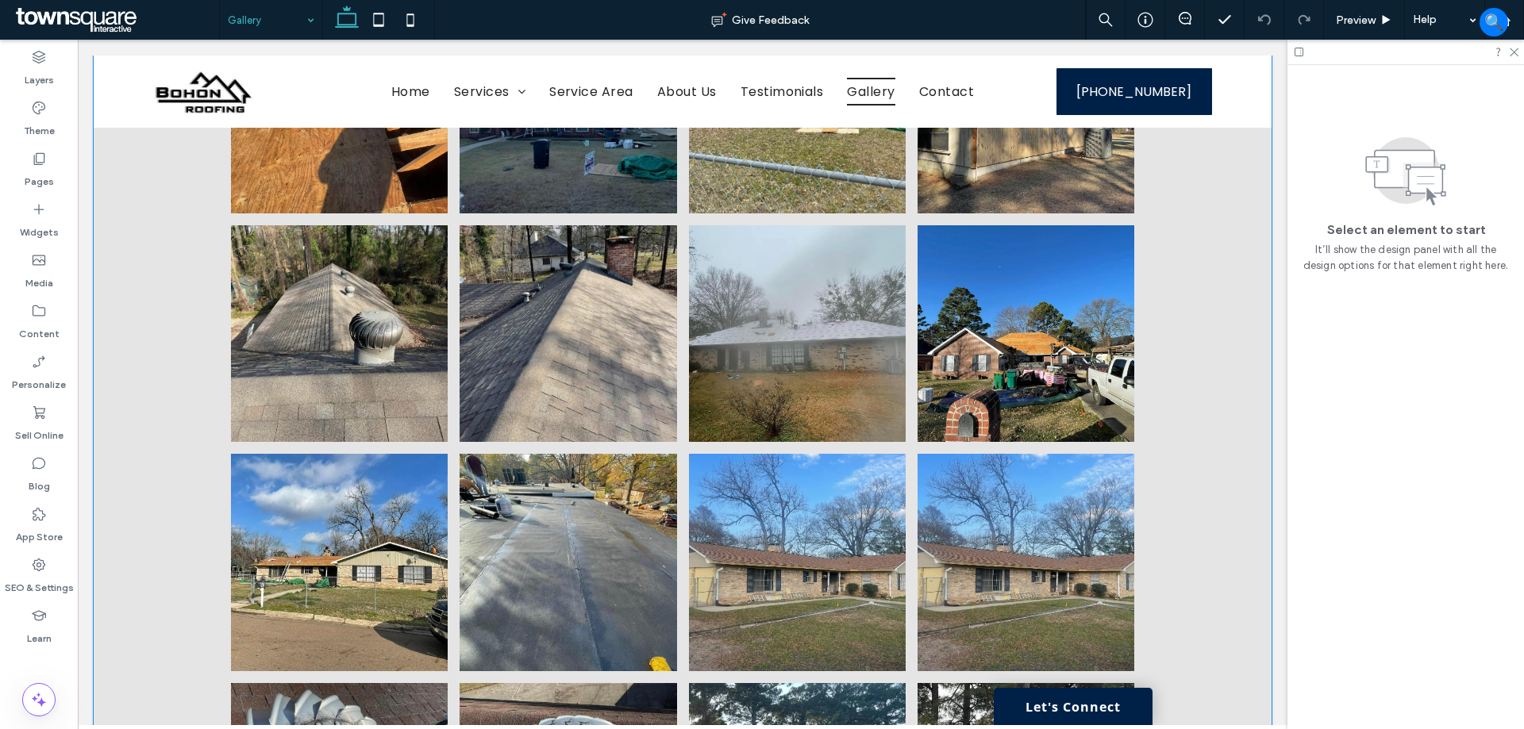
scroll to position [4444, 0]
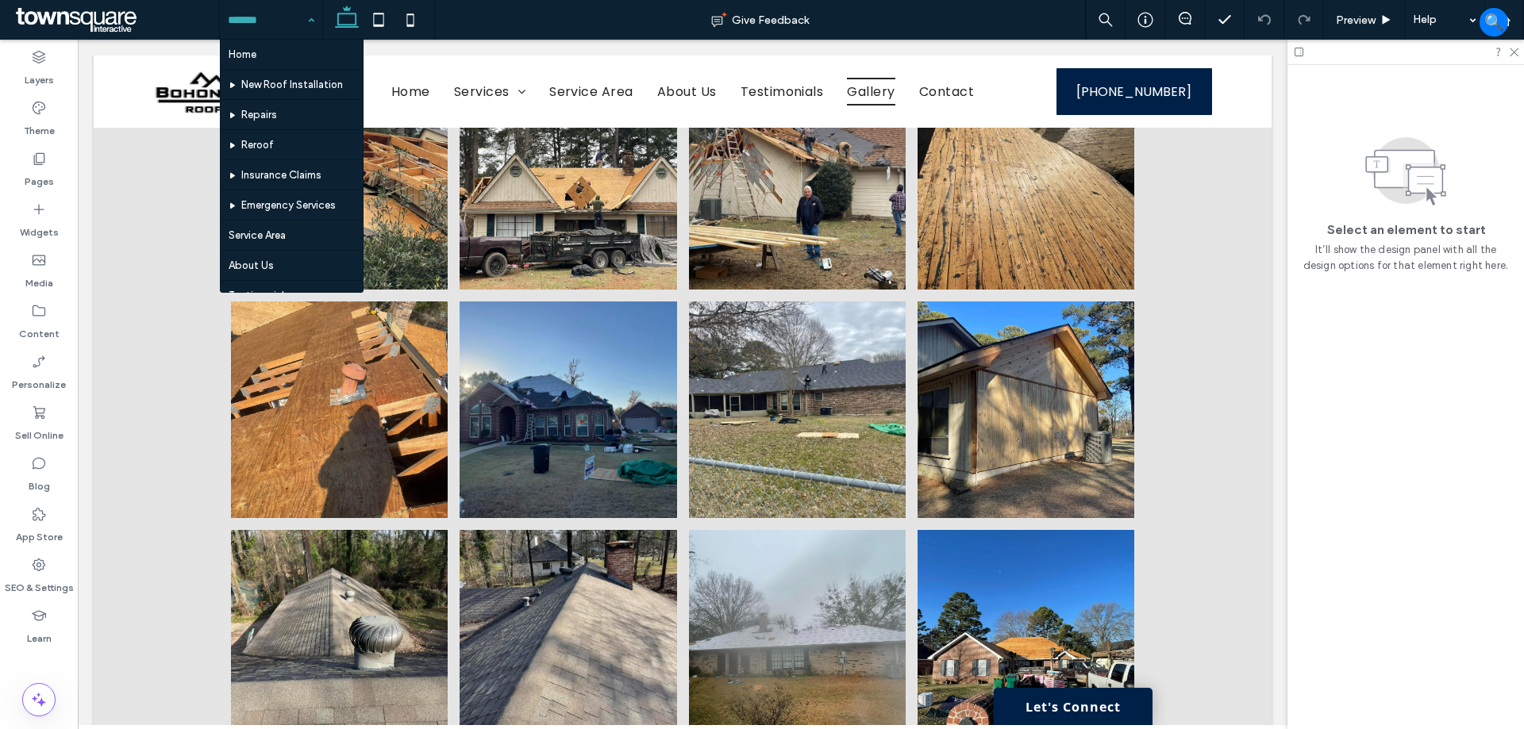
click at [287, 17] on input at bounding box center [267, 20] width 79 height 40
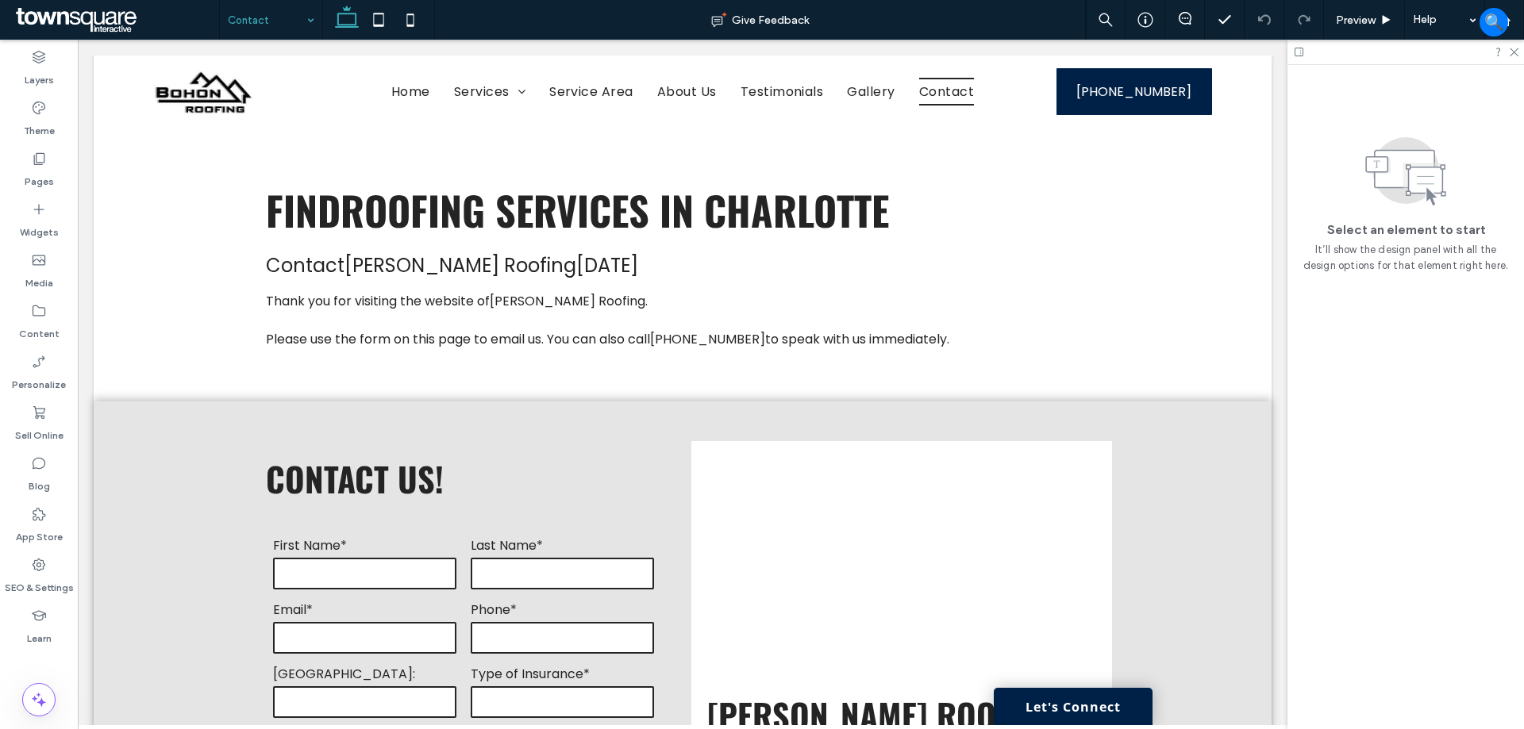
click at [290, 18] on input at bounding box center [267, 20] width 79 height 40
click at [1368, 20] on span "Preview" at bounding box center [1356, 19] width 40 height 13
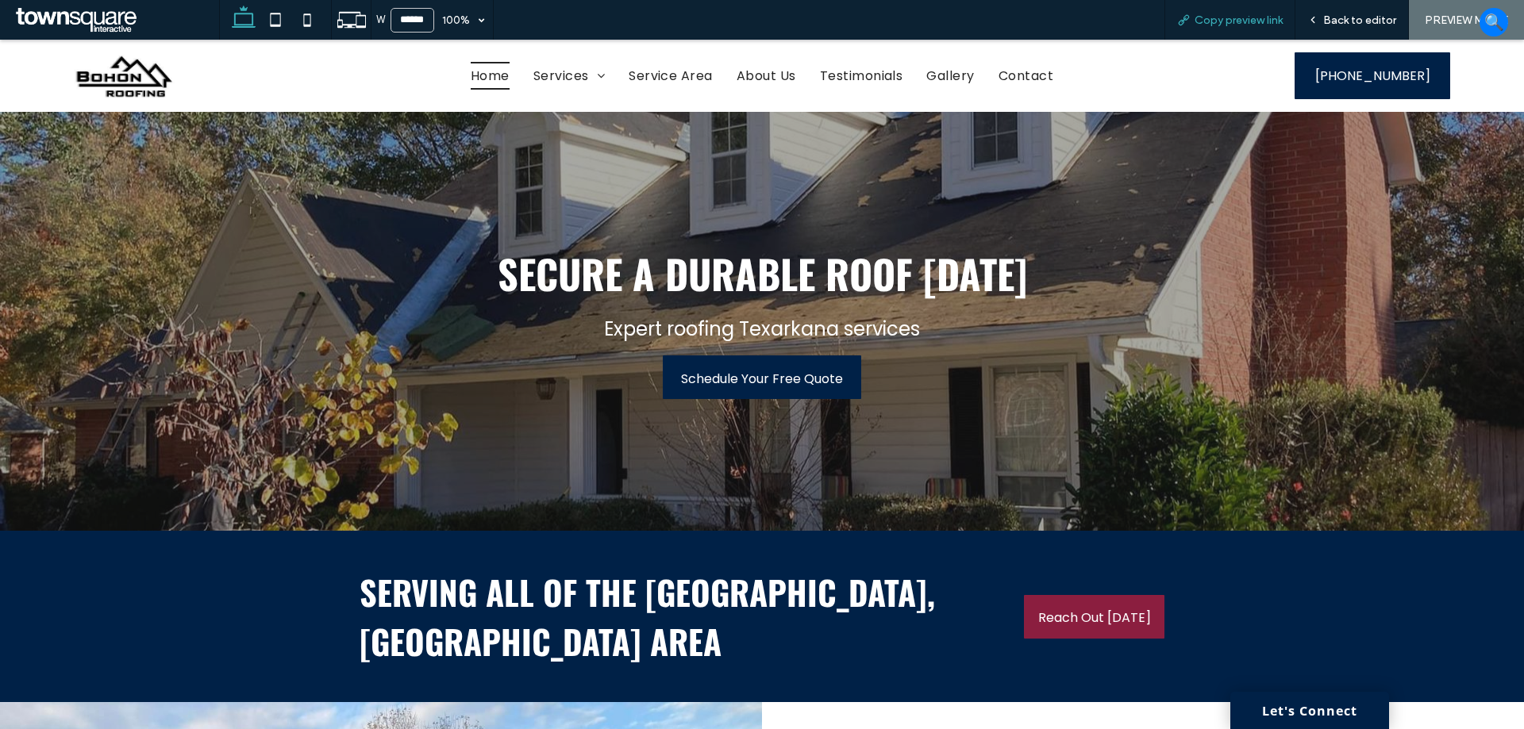
click at [1198, 21] on span "Copy preview link" at bounding box center [1238, 19] width 88 height 13
click at [272, 21] on icon at bounding box center [276, 20] width 32 height 32
type input "*****"
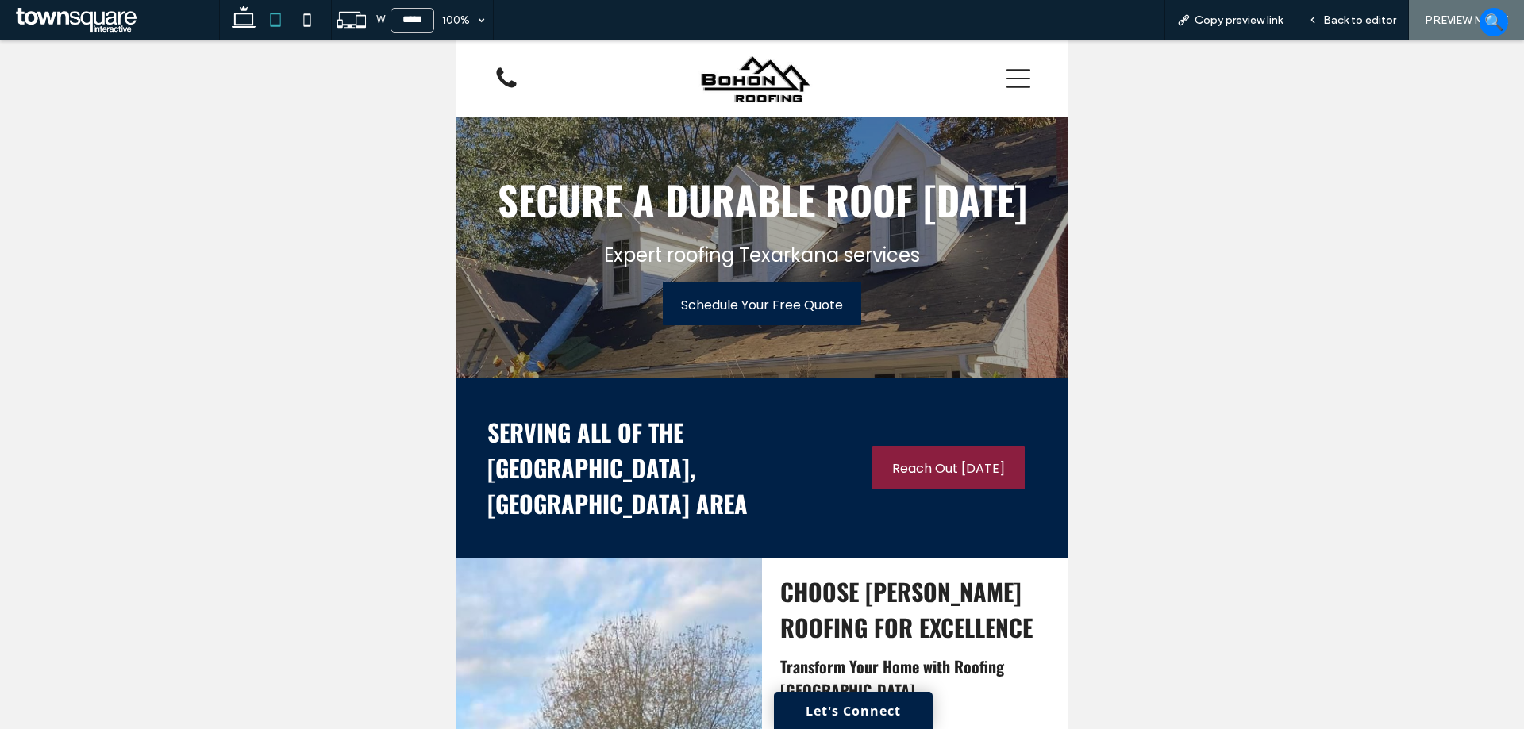
click at [1009, 80] on icon at bounding box center [1018, 79] width 24 height 24
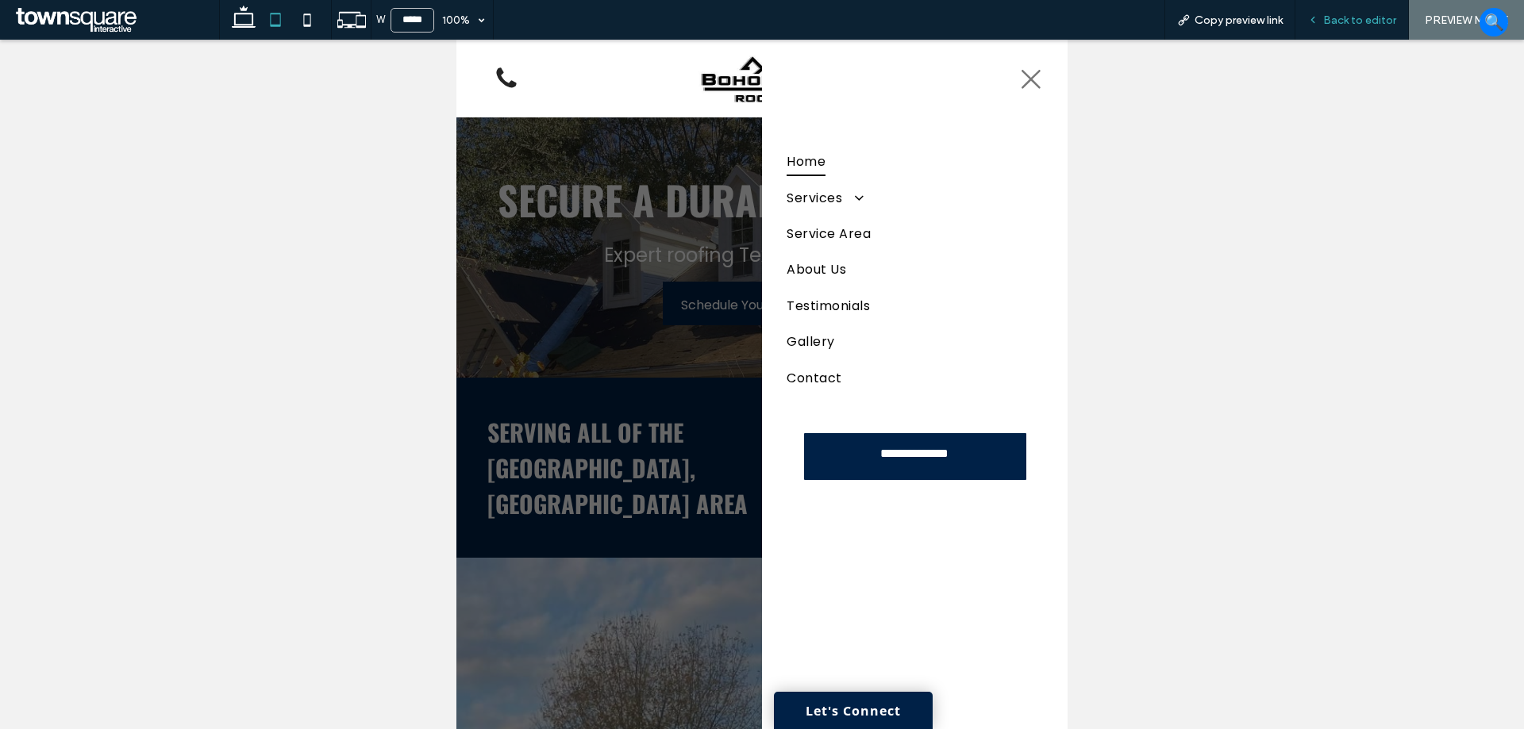
click at [1340, 17] on span "Back to editor" at bounding box center [1359, 19] width 73 height 13
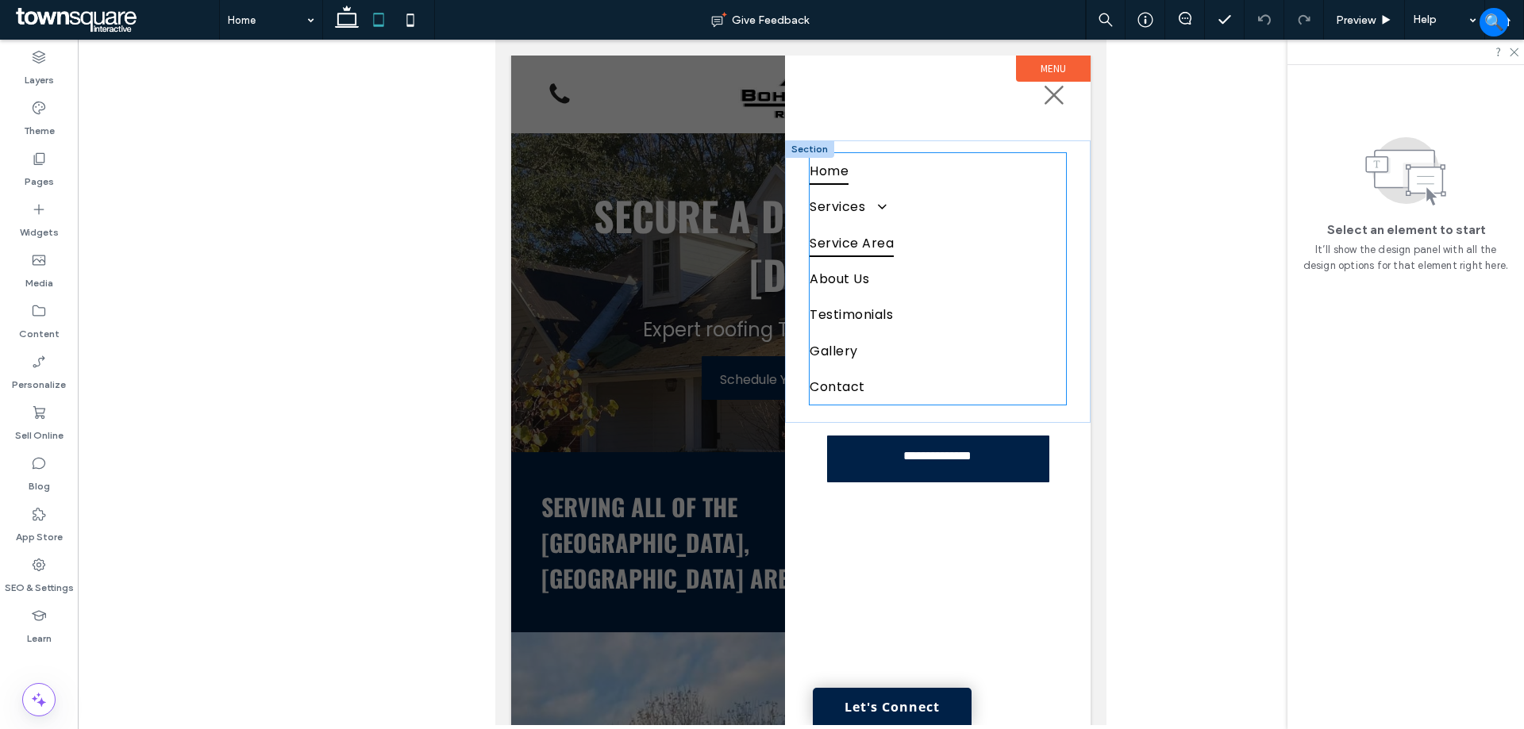
click at [872, 236] on span "Service Area" at bounding box center [851, 243] width 84 height 28
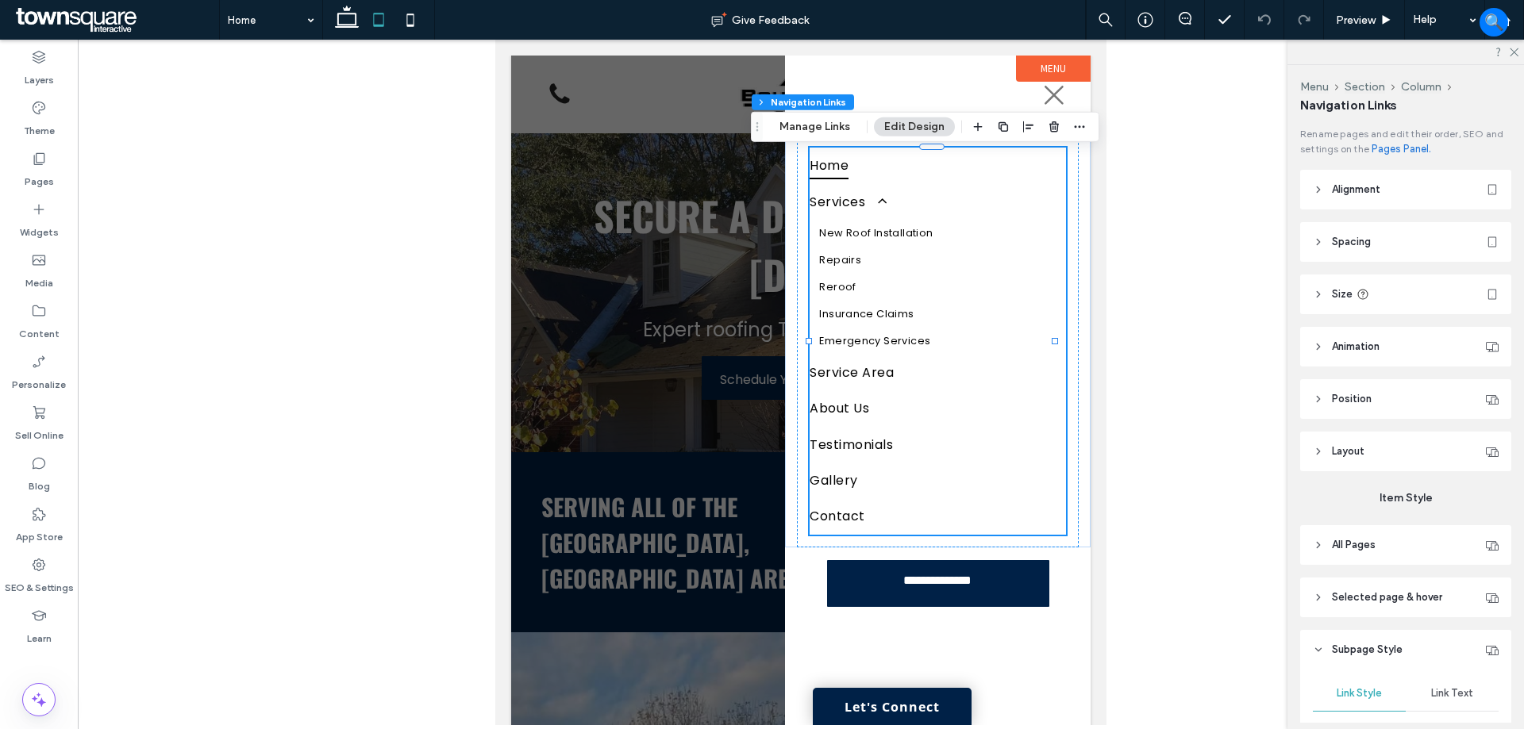
type input "***"
type input "****"
click at [867, 240] on link "New Roof Installation" at bounding box center [937, 233] width 256 height 27
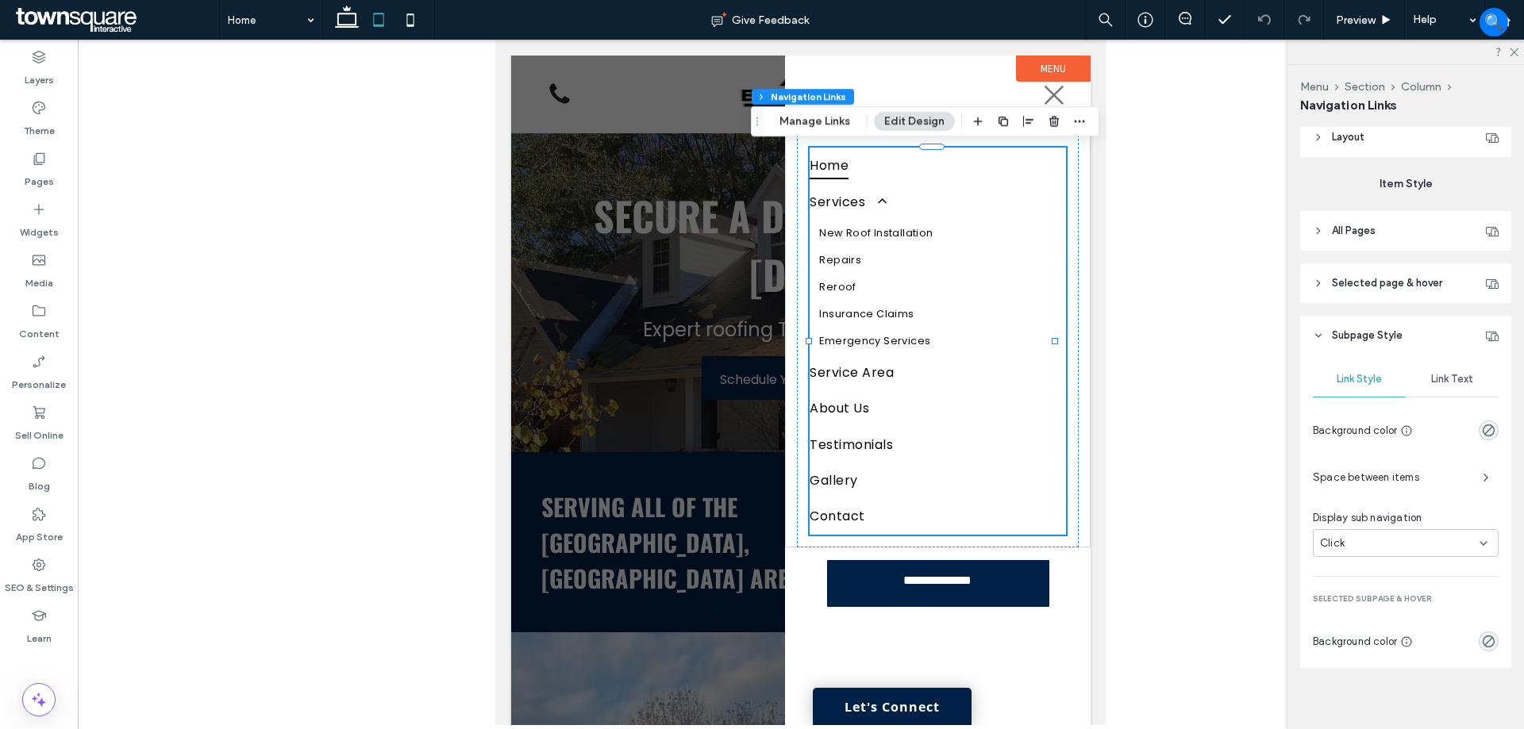
scroll to position [323, 0]
click at [1444, 367] on span "Link Text" at bounding box center [1452, 370] width 42 height 13
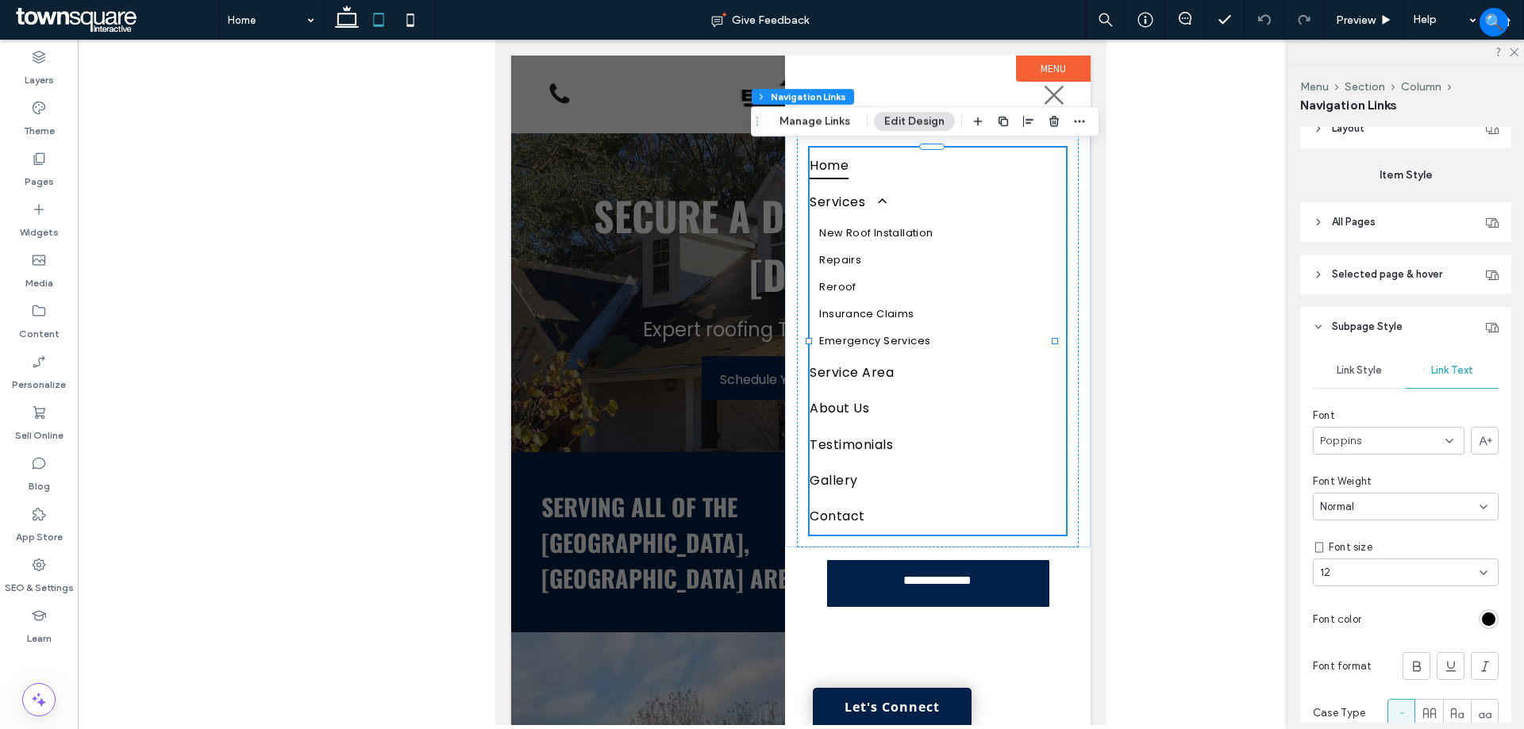
scroll to position [548, 0]
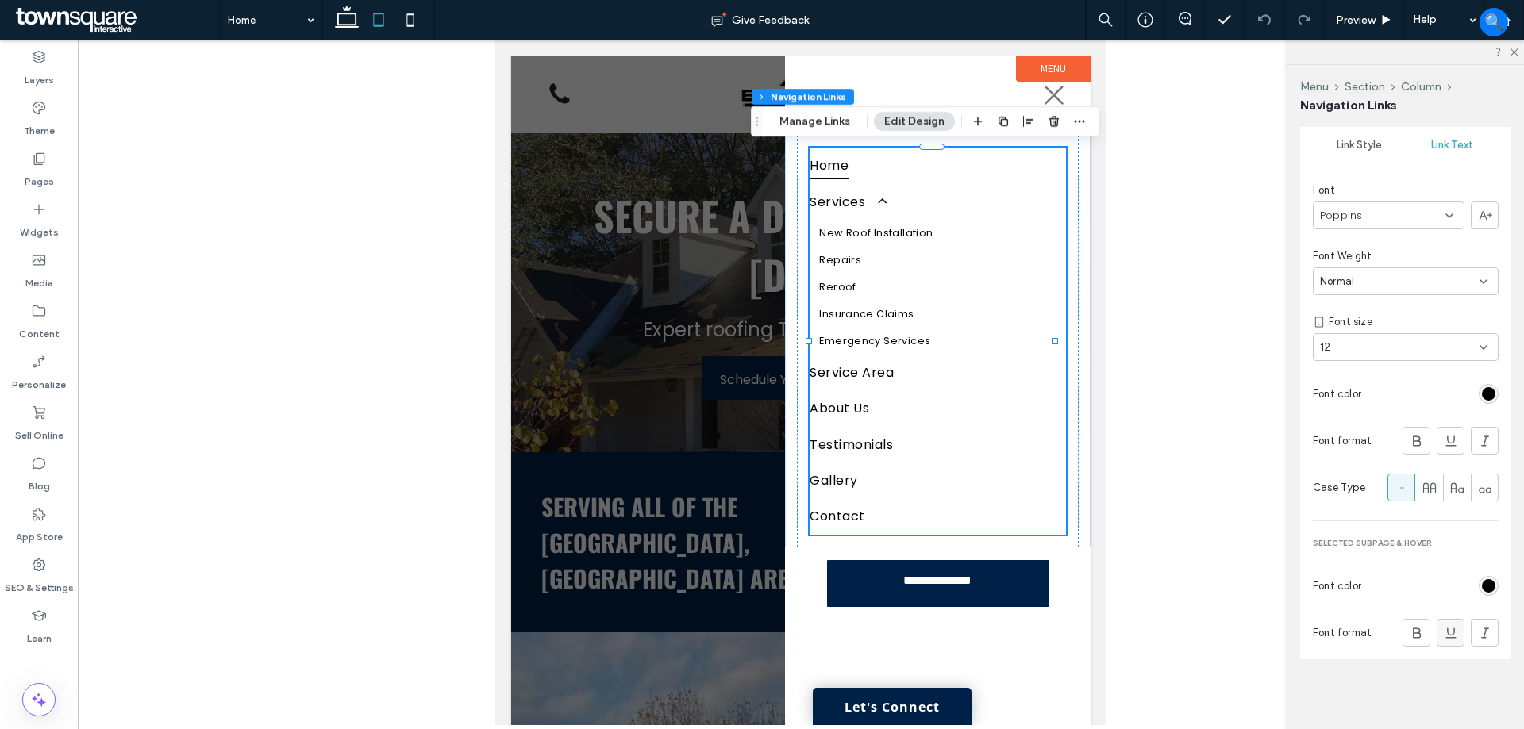
click at [1448, 634] on icon at bounding box center [1451, 633] width 16 height 16
click at [405, 17] on icon at bounding box center [410, 20] width 32 height 32
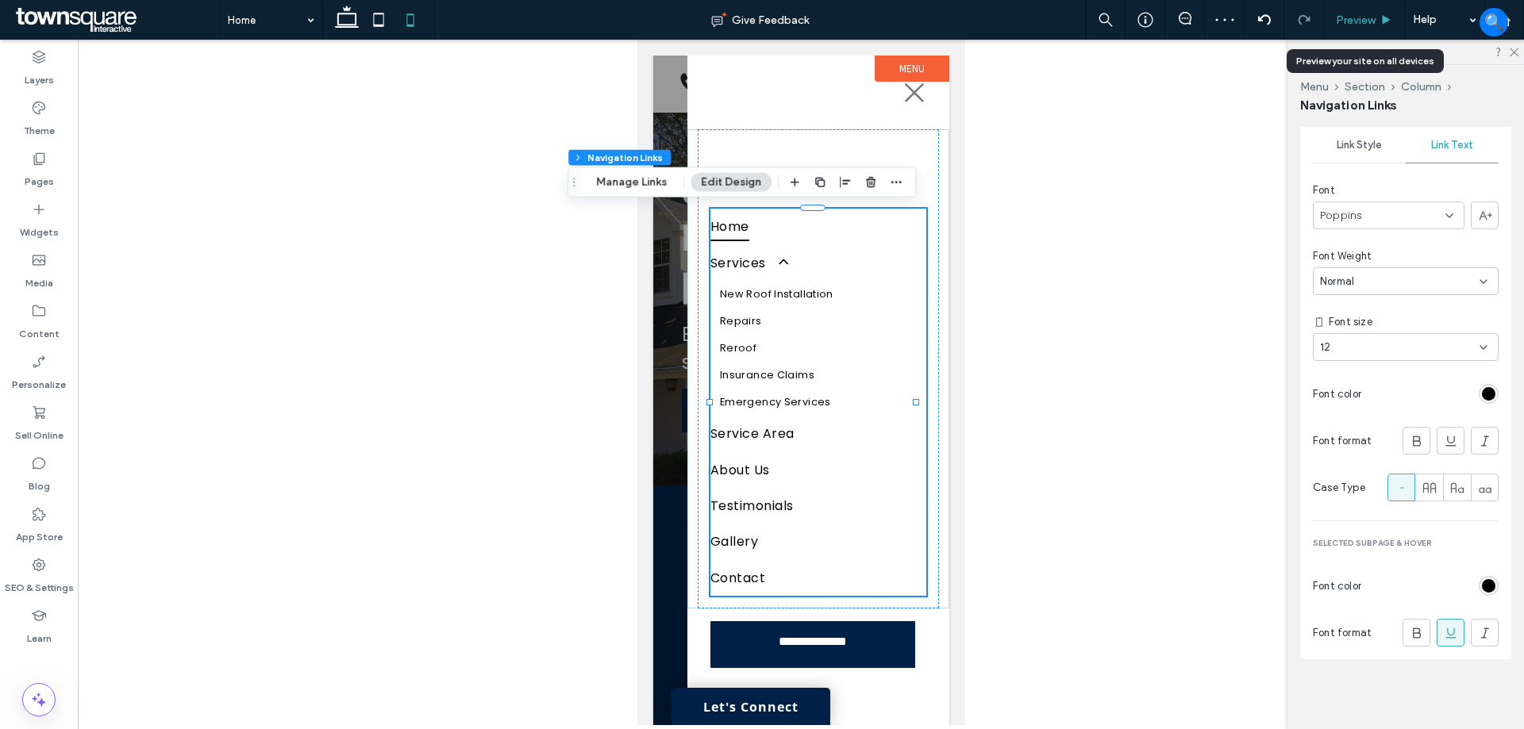
click at [1371, 25] on span "Preview" at bounding box center [1356, 19] width 40 height 13
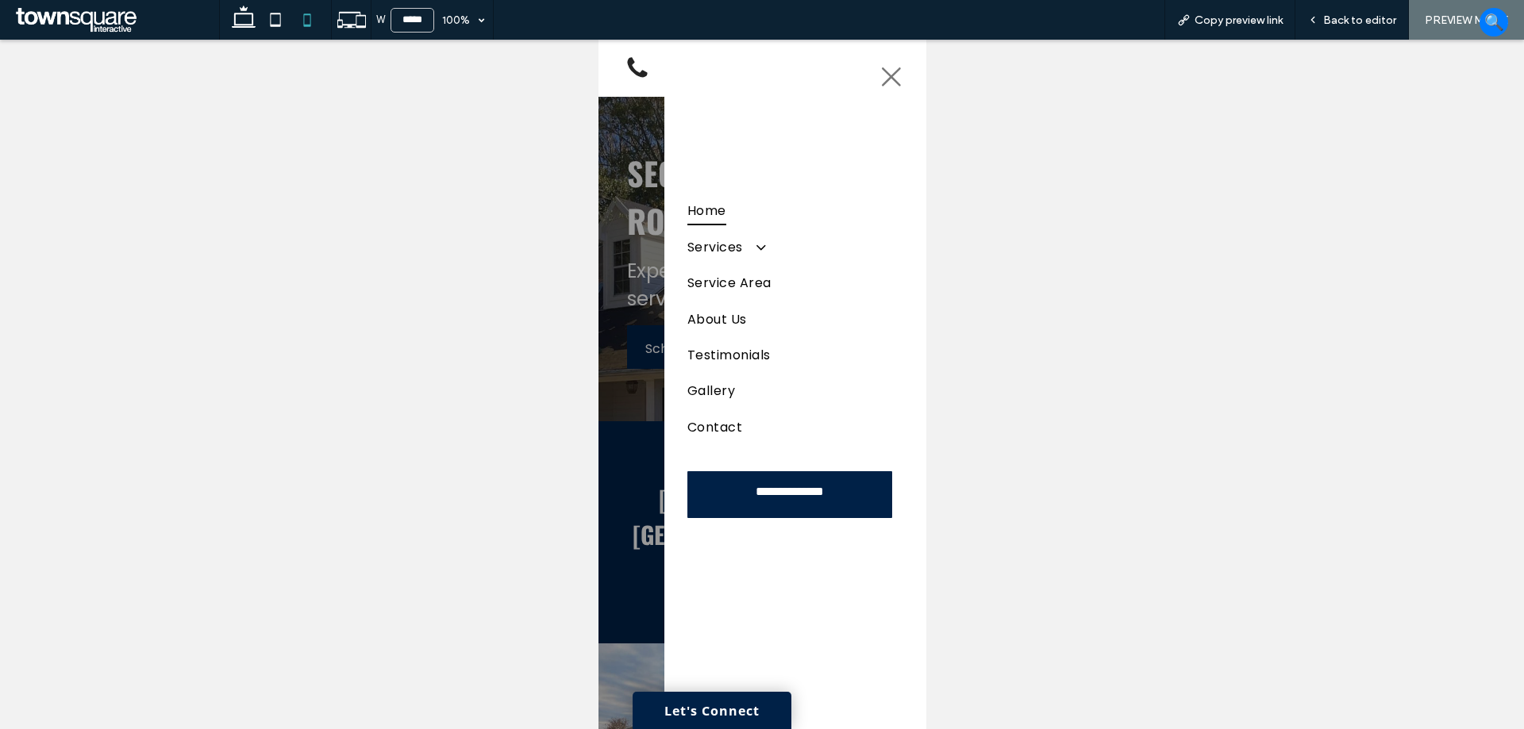
click at [881, 73] on icon at bounding box center [890, 76] width 19 height 19
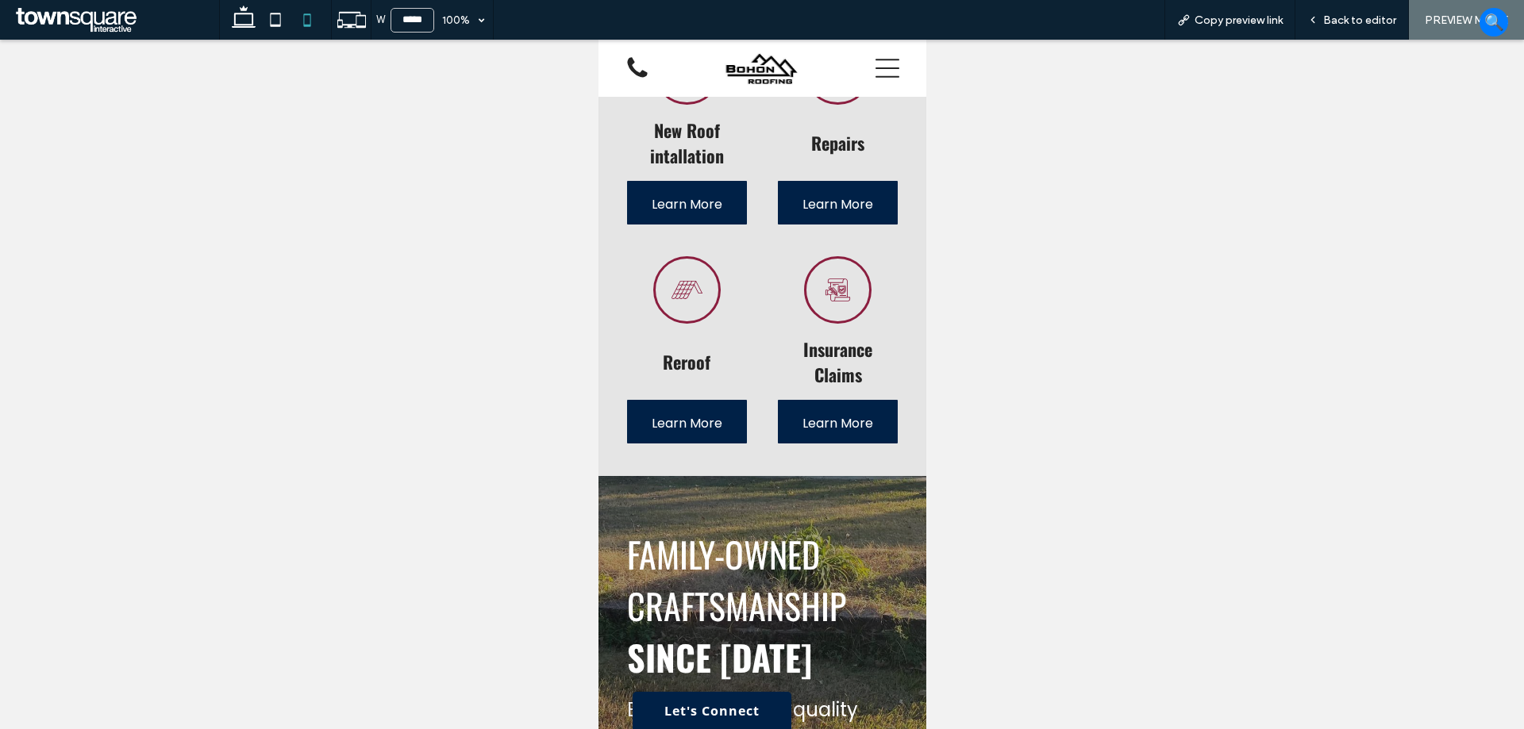
scroll to position [1428, 0]
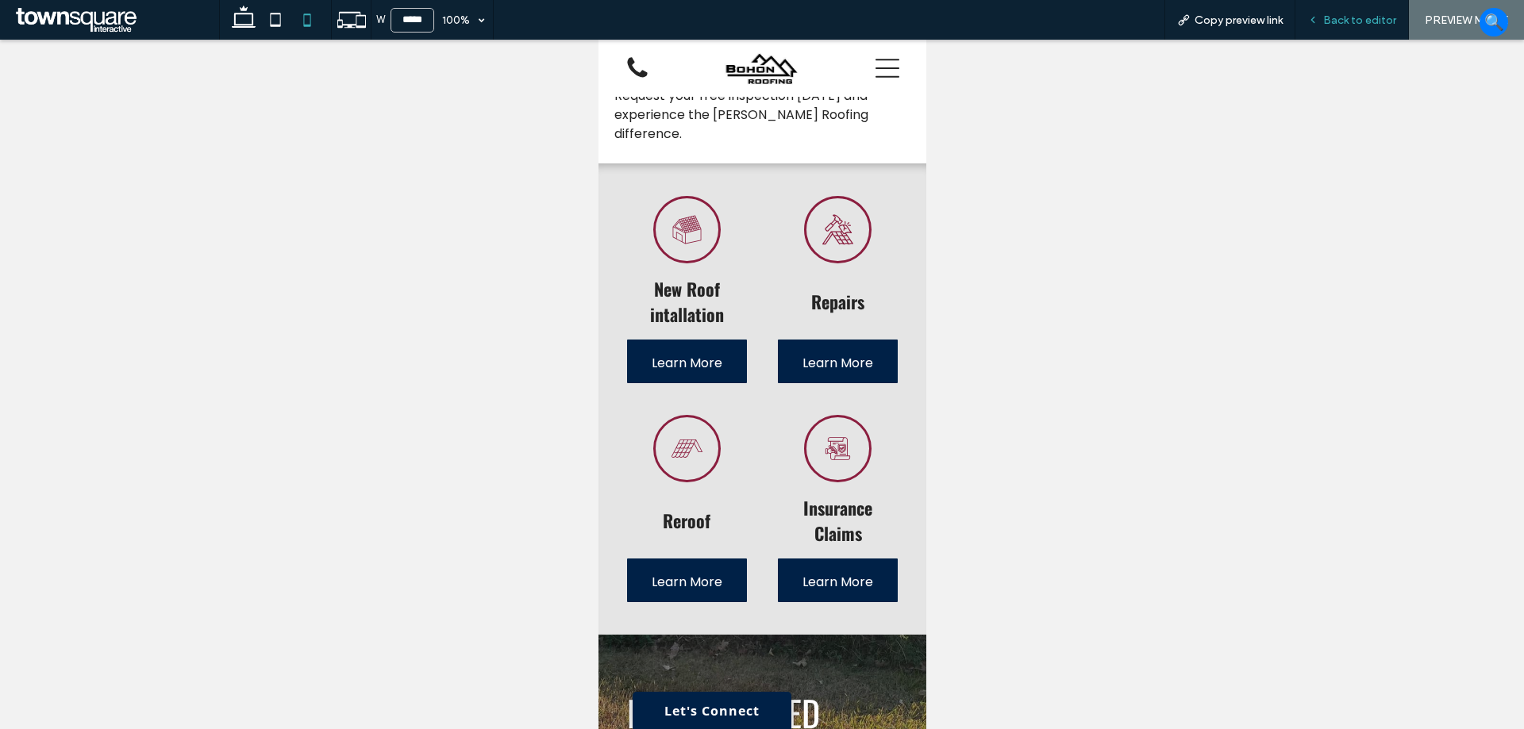
click at [1364, 12] on div "Back to editor" at bounding box center [1351, 20] width 113 height 40
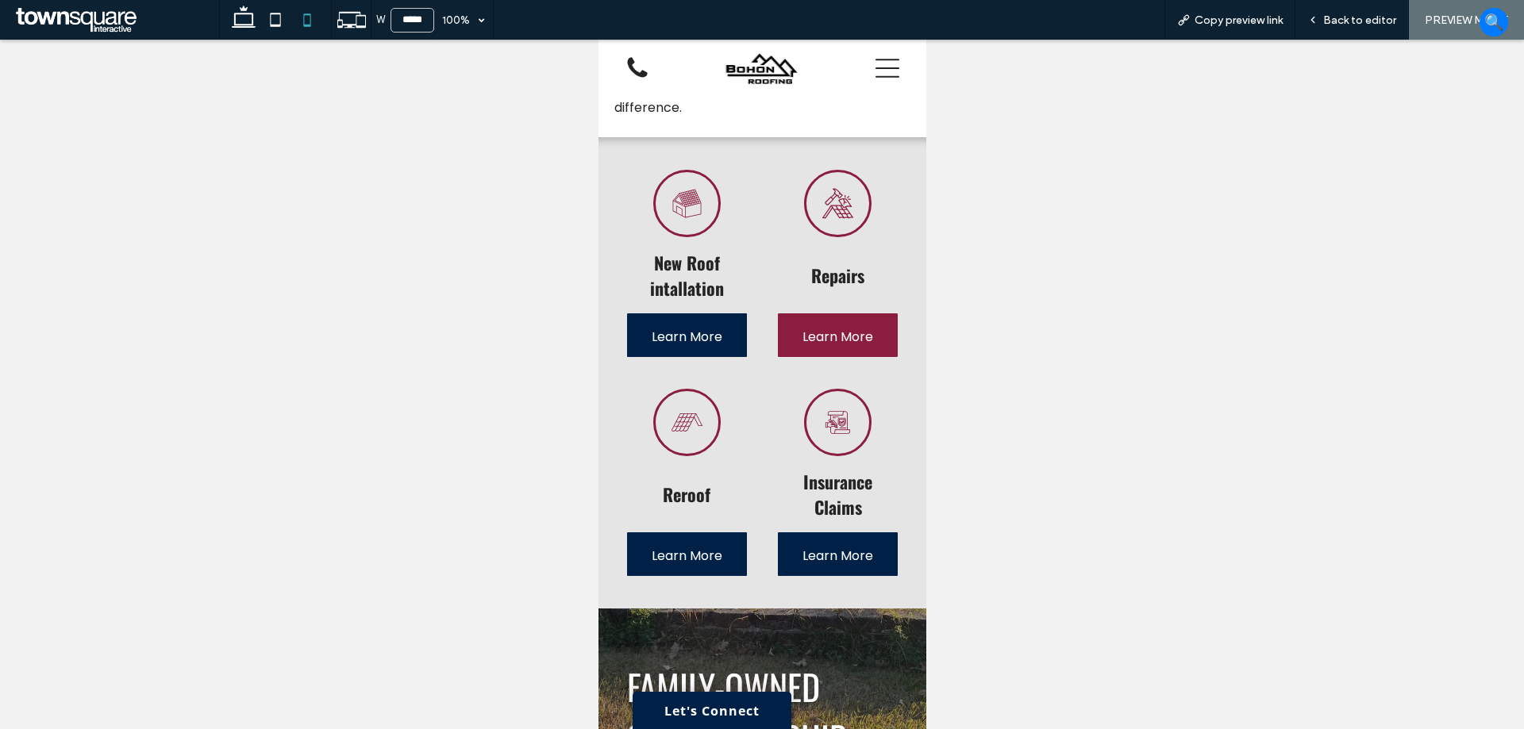
scroll to position [1190, 0]
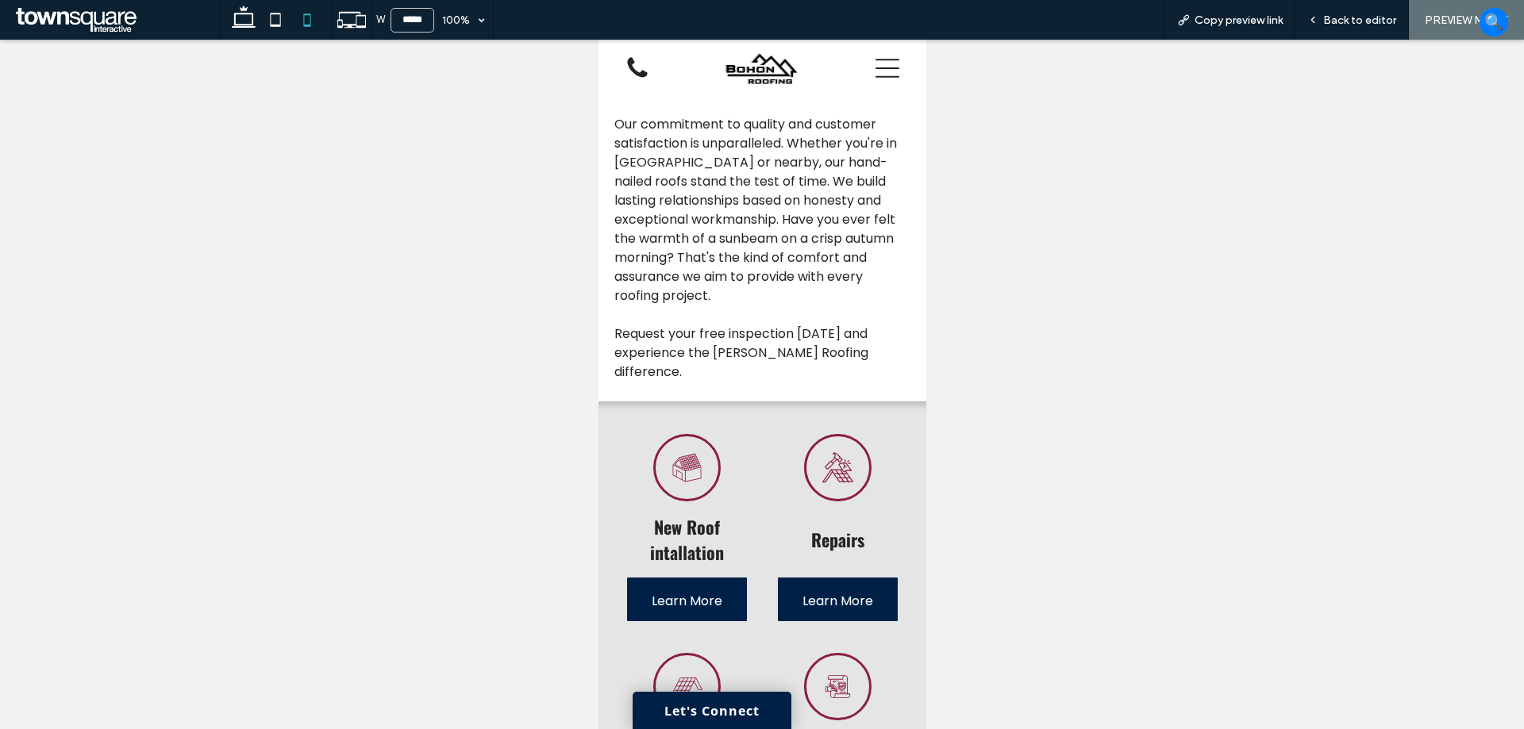
click at [862, 67] on div at bounding box center [873, 68] width 75 height 57
click at [875, 68] on icon at bounding box center [887, 68] width 24 height 19
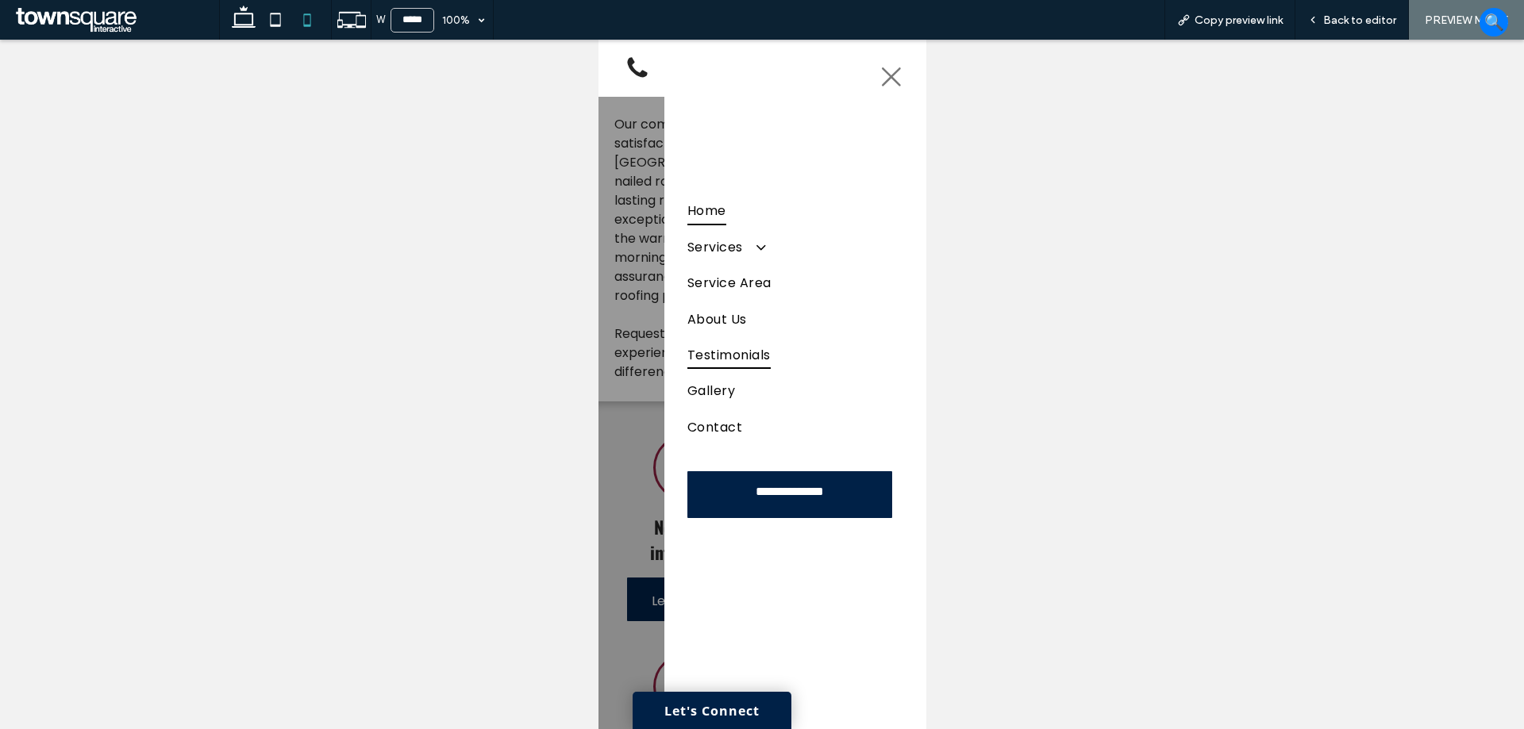
click at [718, 352] on span "Testimonials" at bounding box center [727, 355] width 83 height 28
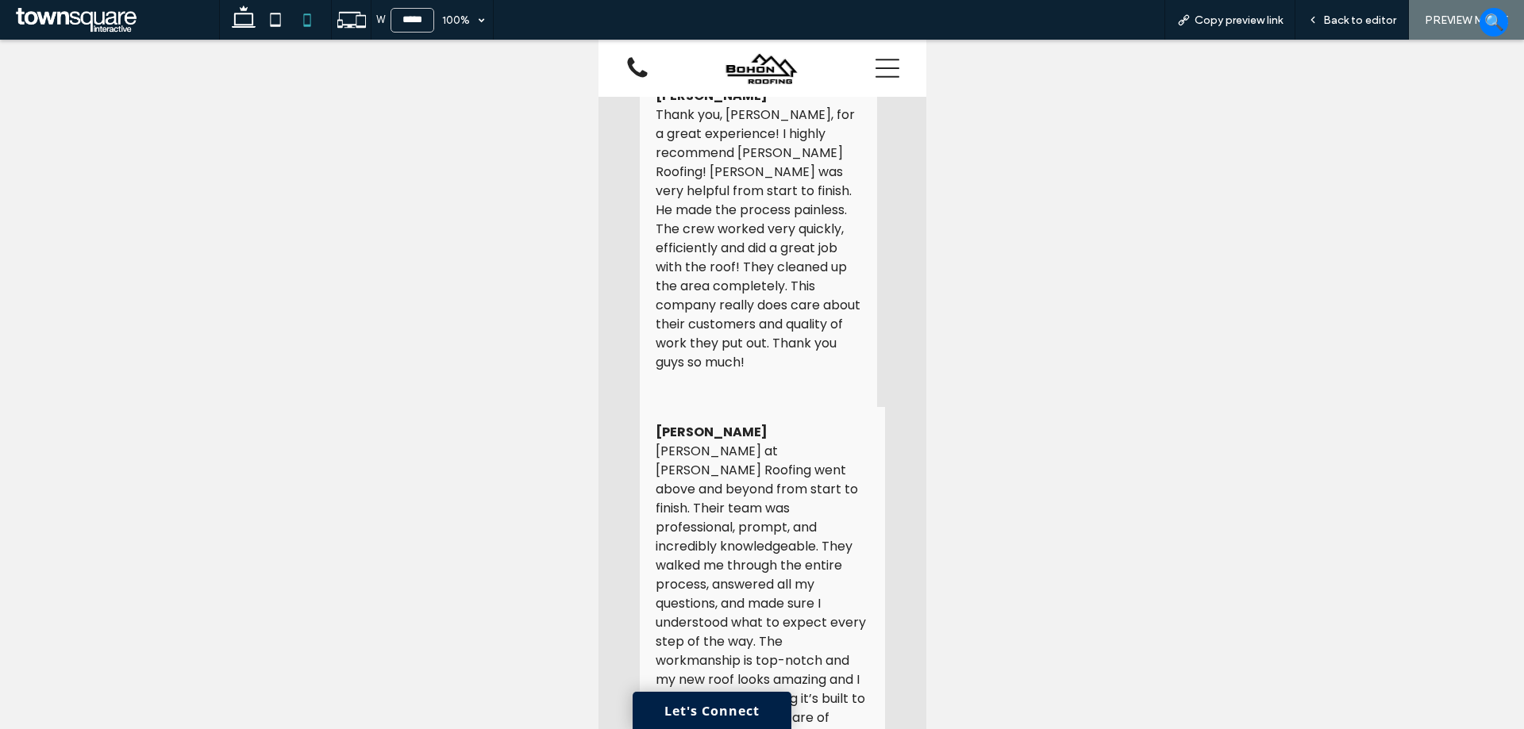
scroll to position [853, 0]
click at [1332, 24] on span "Back to editor" at bounding box center [1359, 19] width 73 height 13
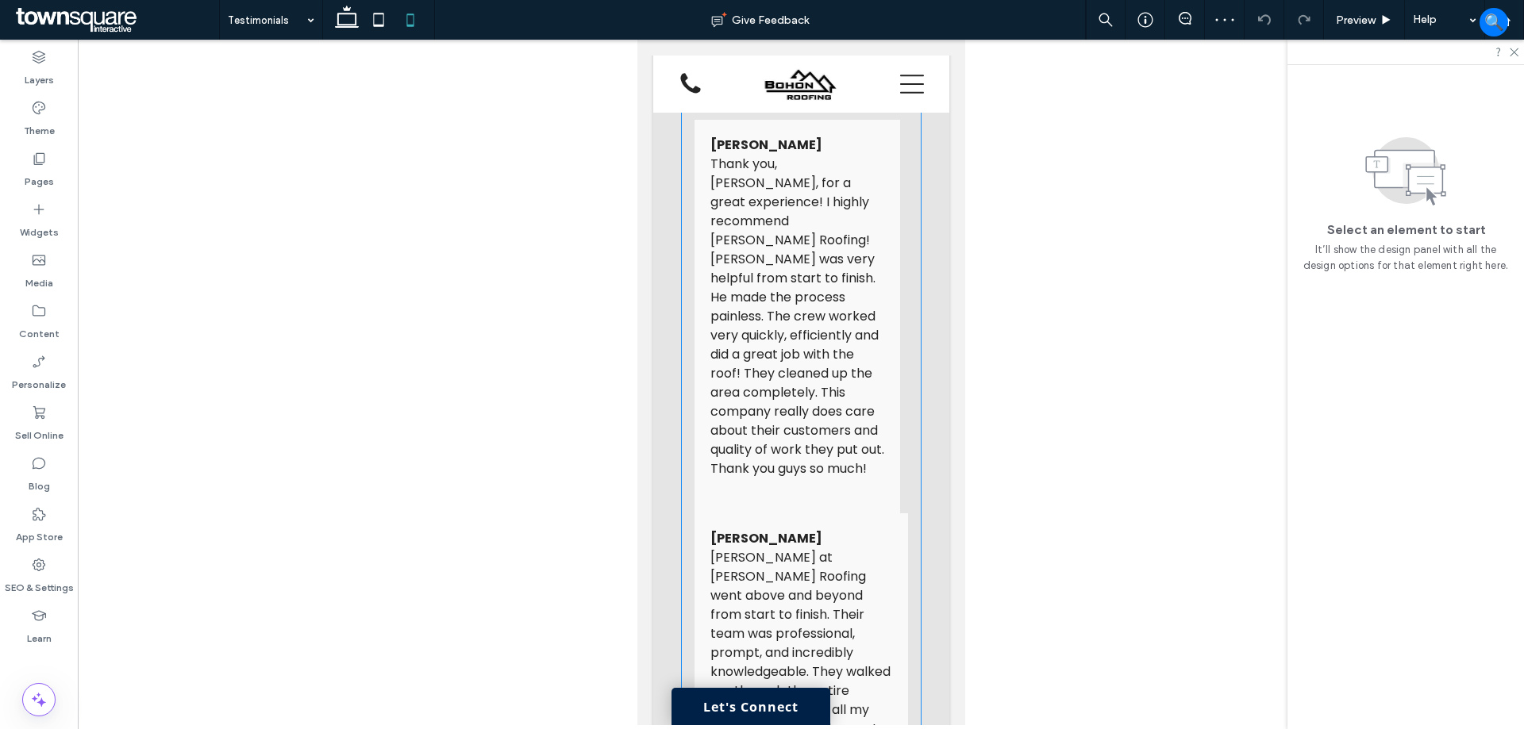
click at [807, 483] on p at bounding box center [796, 488] width 174 height 19
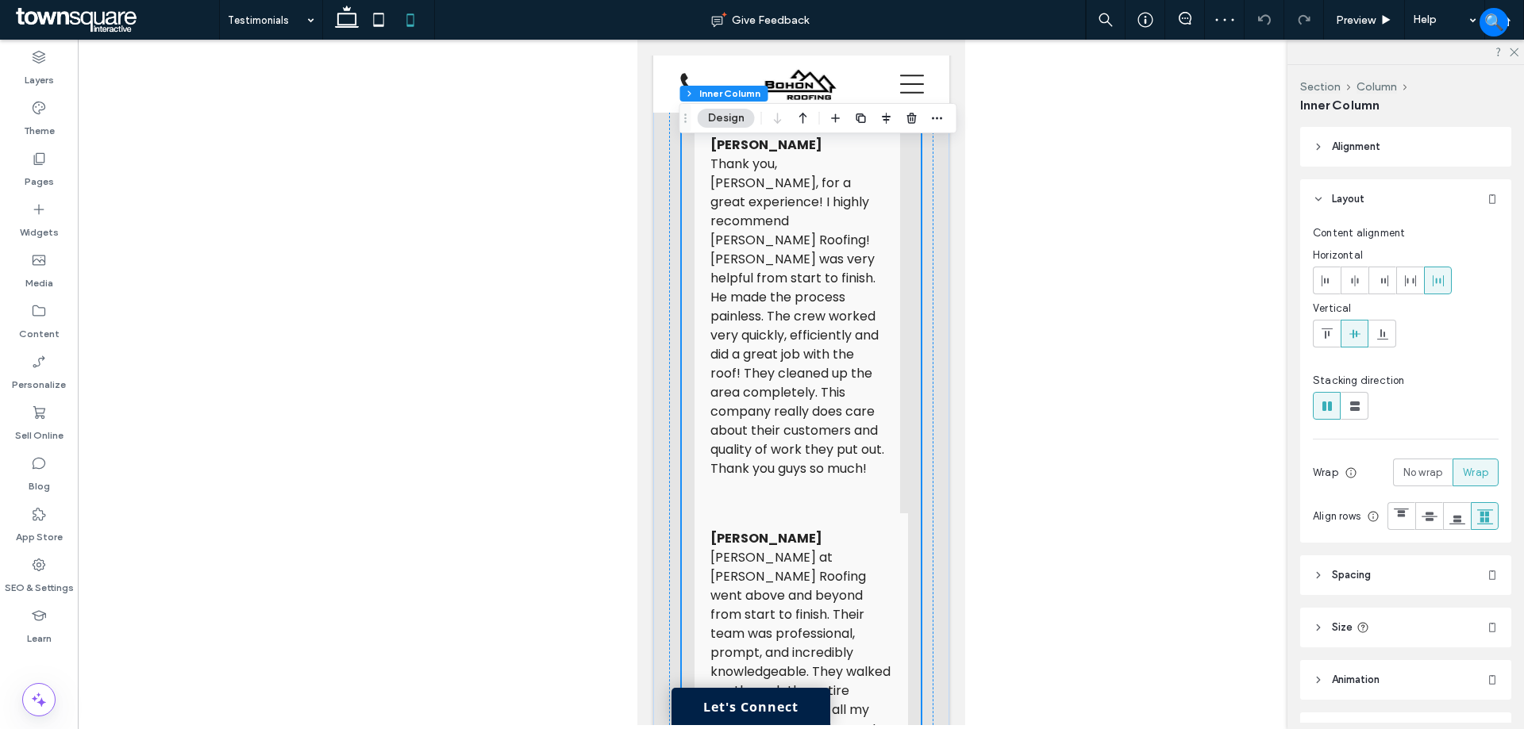
type input "**"
click at [825, 488] on p at bounding box center [796, 488] width 174 height 19
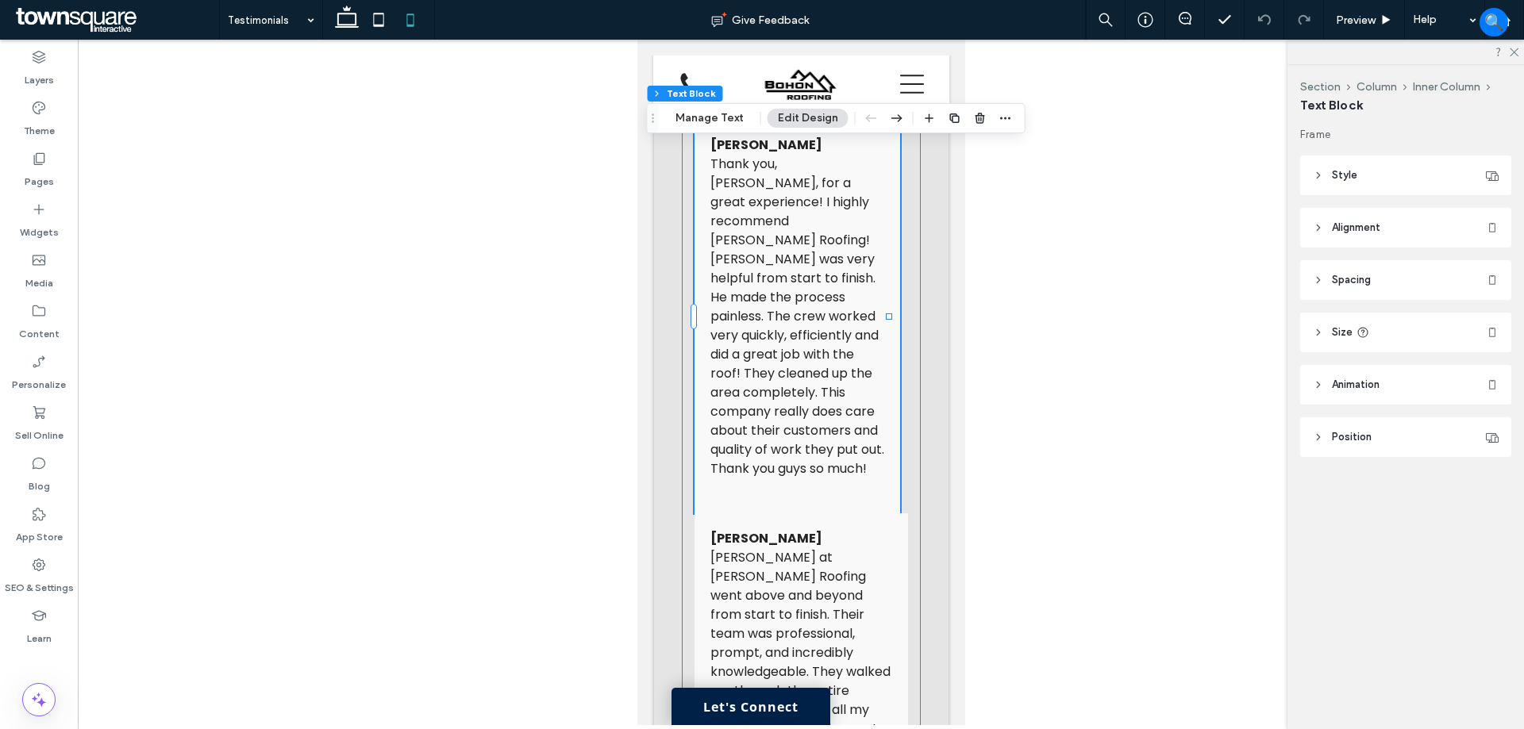
click at [813, 483] on p at bounding box center [796, 488] width 174 height 19
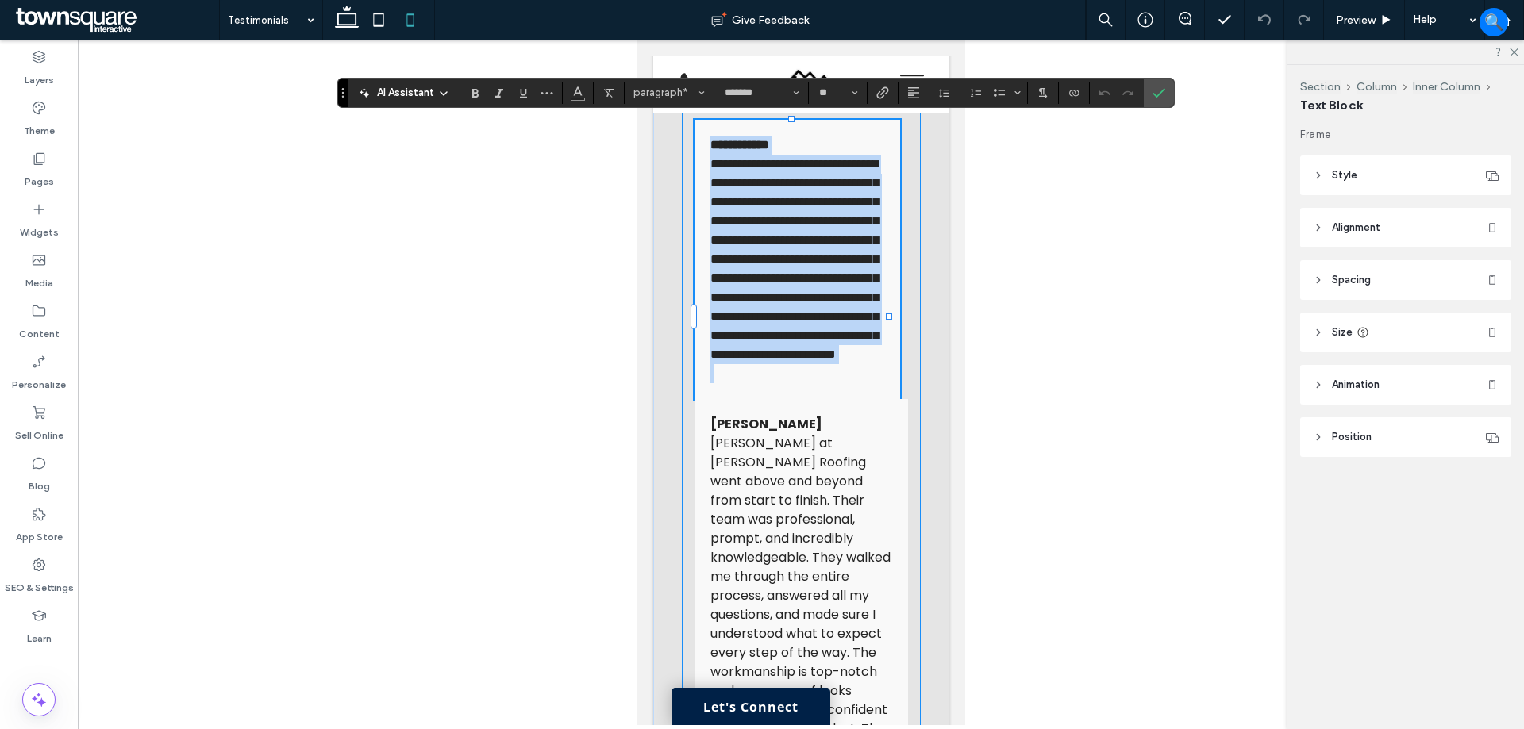
click at [883, 399] on div "**********" at bounding box center [797, 259] width 206 height 279
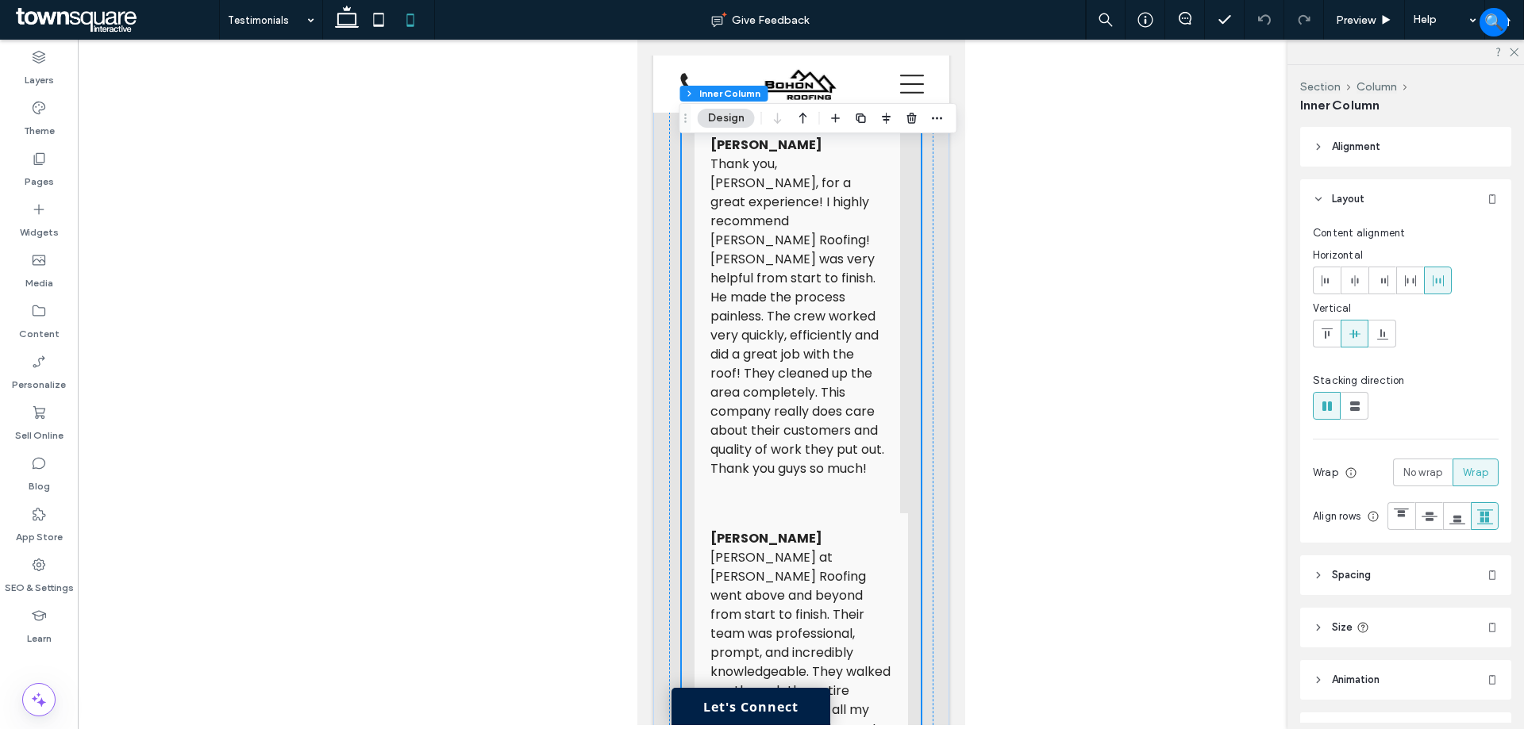
type input "**"
click at [871, 479] on div "Dawn Campisi Thank you, Robbie, for a great experience! I highly recommend Boho…" at bounding box center [797, 317] width 206 height 394
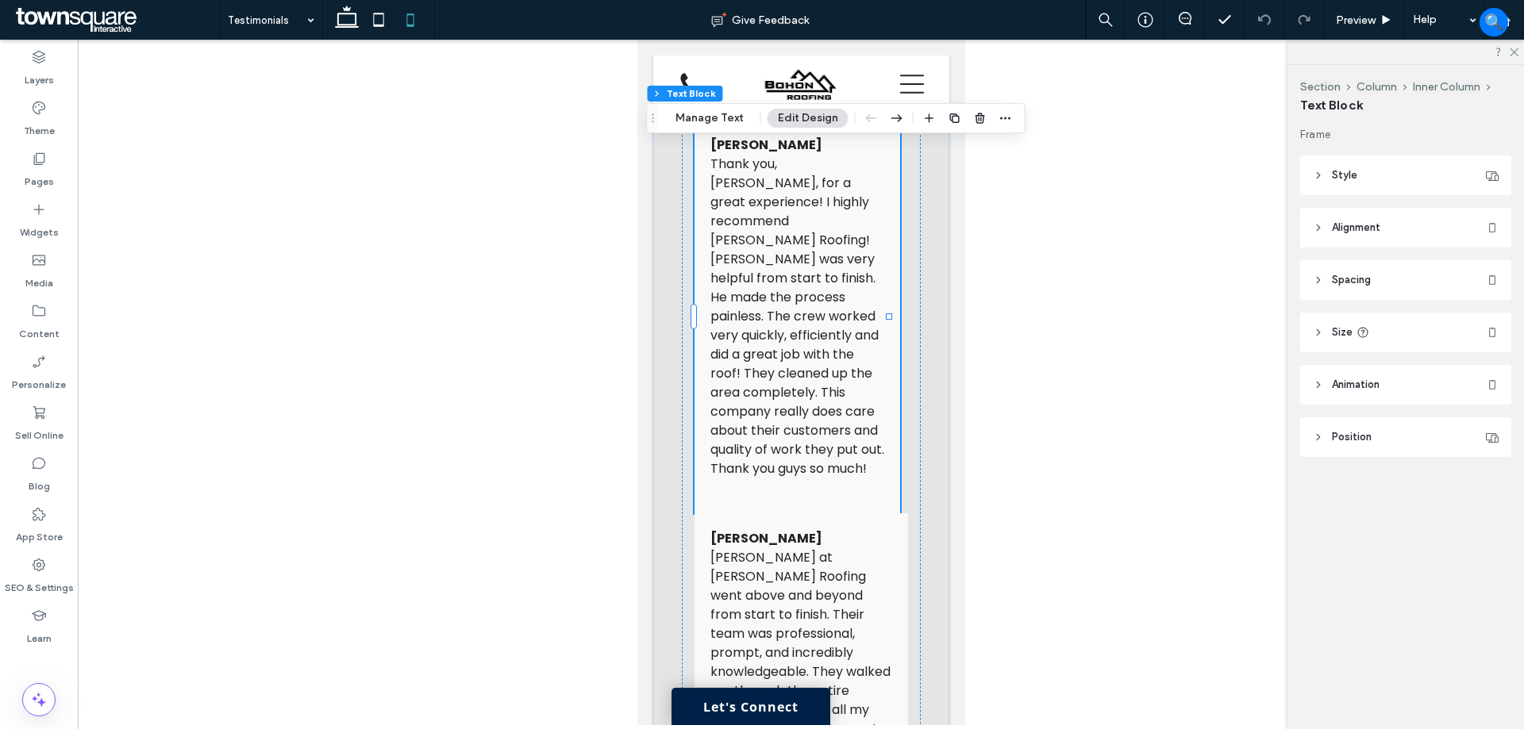
click at [1413, 167] on header "Style" at bounding box center [1405, 176] width 211 height 40
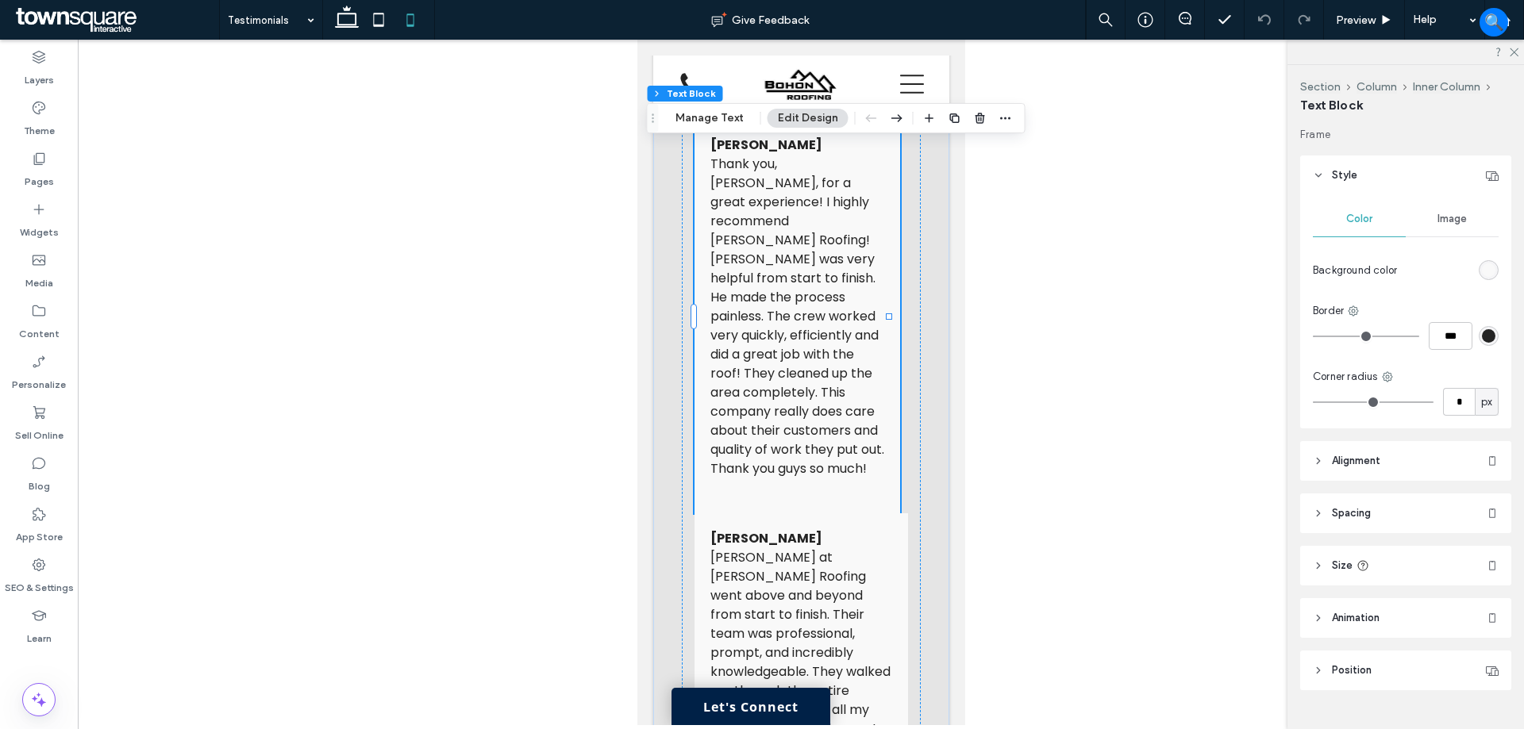
click at [1413, 167] on header "Style" at bounding box center [1405, 176] width 211 height 40
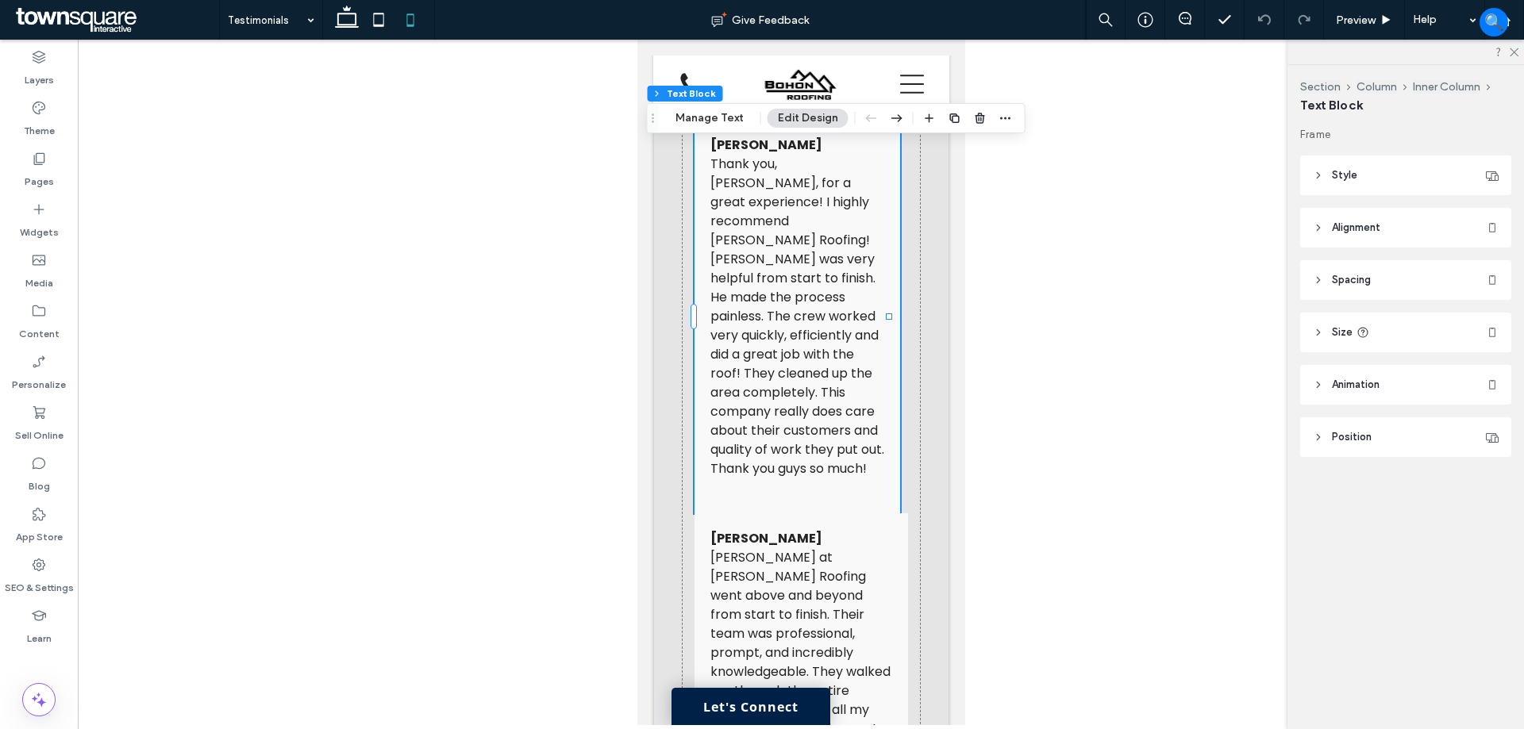
click at [1363, 225] on span "Alignment" at bounding box center [1356, 228] width 48 height 16
click at [1363, 276] on span "Spacing" at bounding box center [1351, 280] width 39 height 16
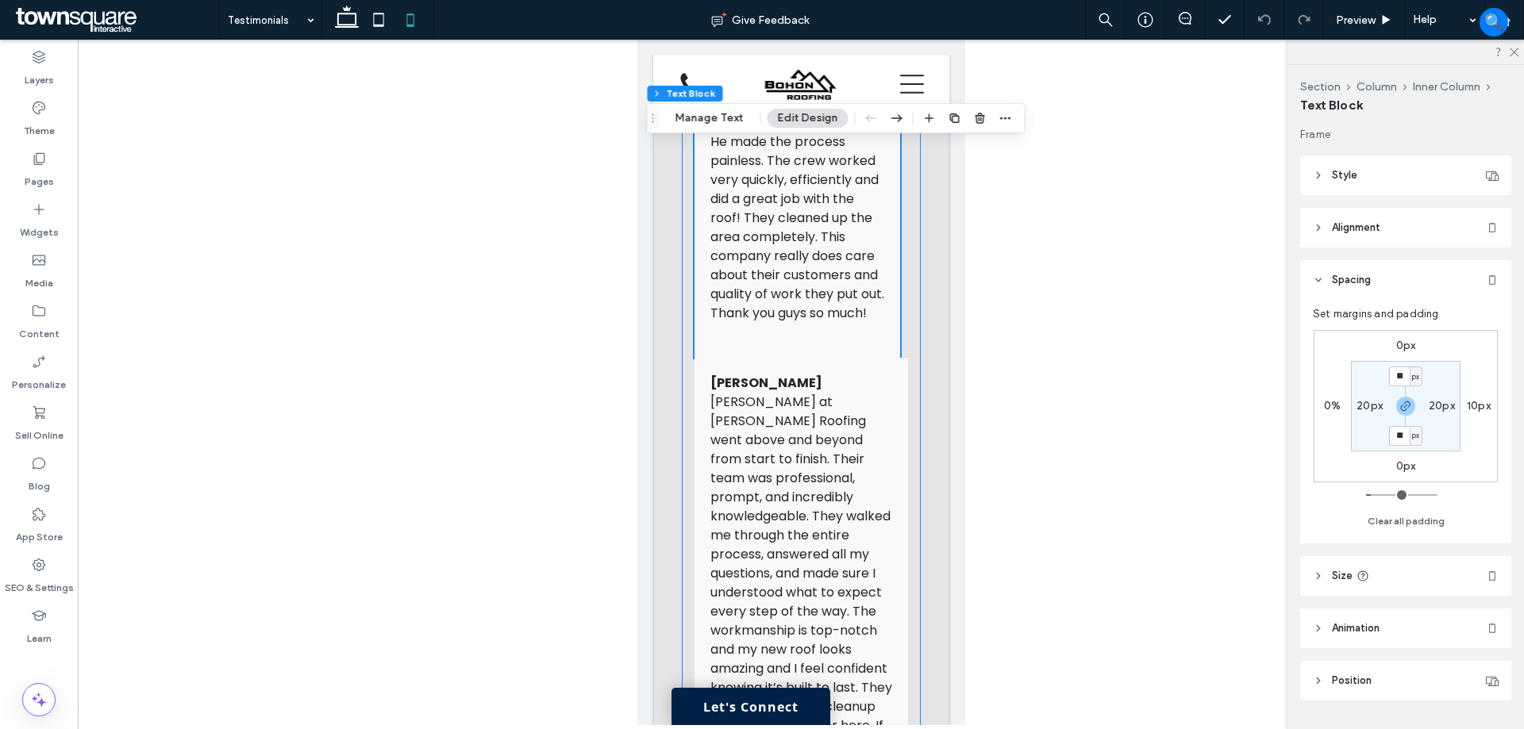
scroll to position [1012, 0]
click at [889, 367] on div "[PERSON_NAME] [PERSON_NAME] at [PERSON_NAME] Roofing went above and beyond from…" at bounding box center [800, 609] width 213 height 508
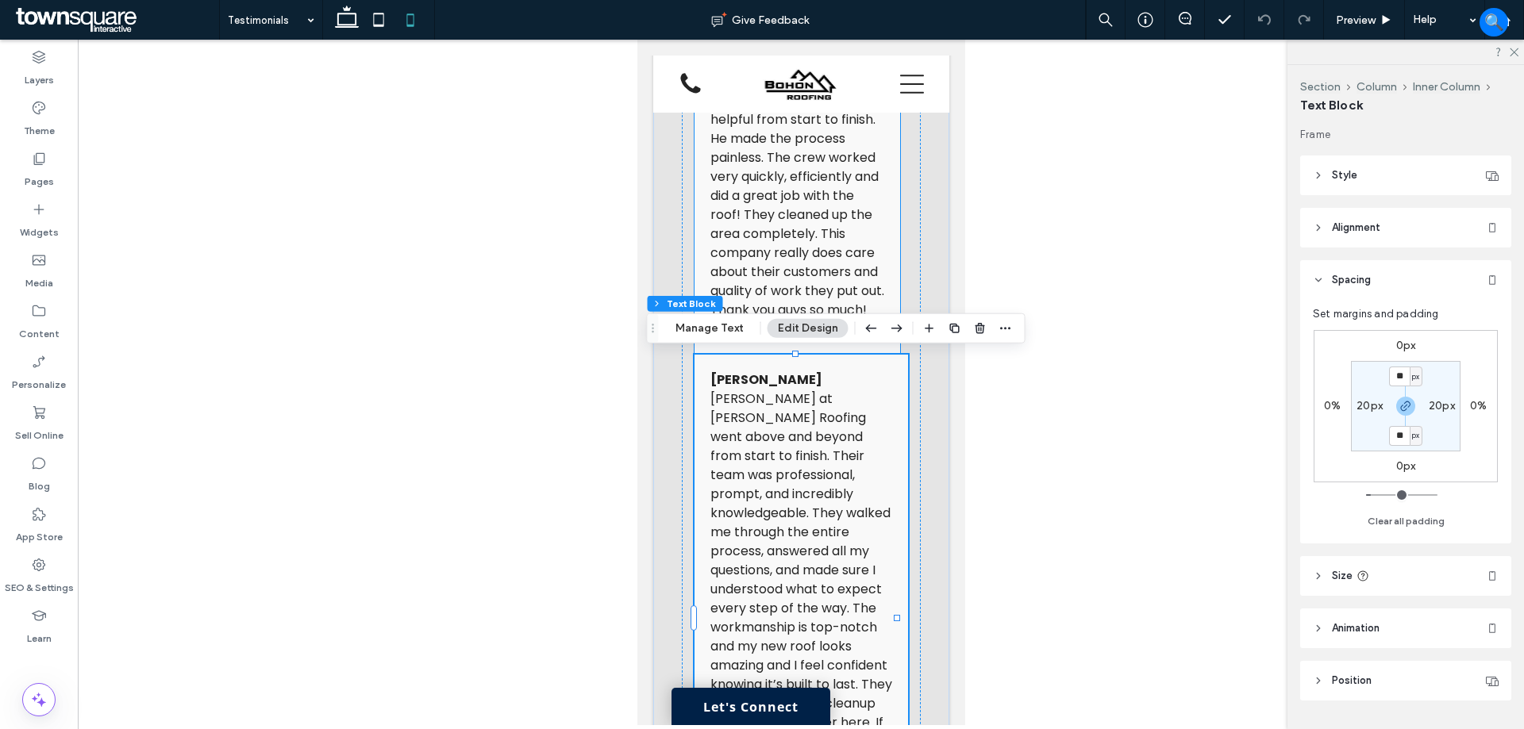
click at [871, 268] on p "Thank you, [PERSON_NAME], for a great experience! I highly recommend [PERSON_NA…" at bounding box center [796, 158] width 174 height 324
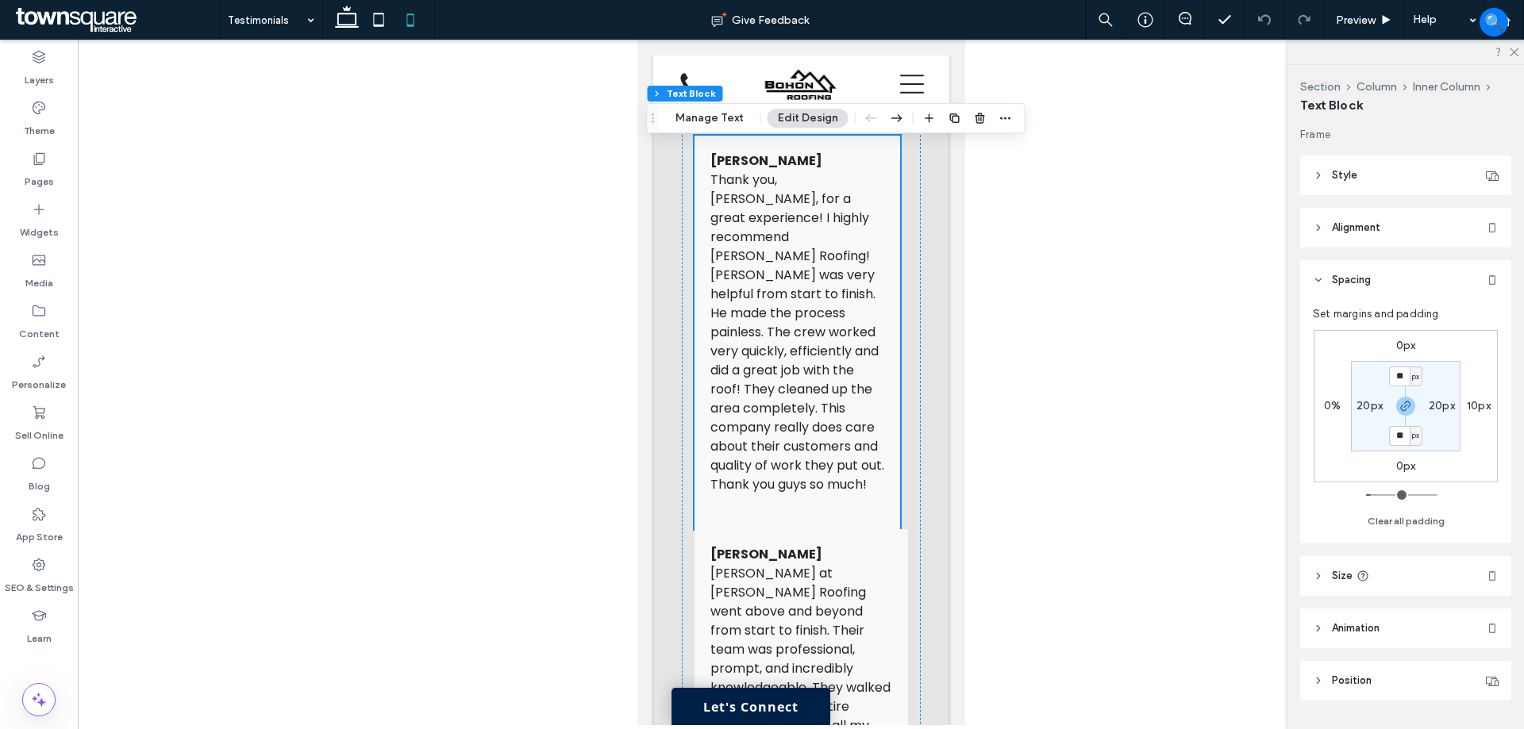
scroll to position [774, 0]
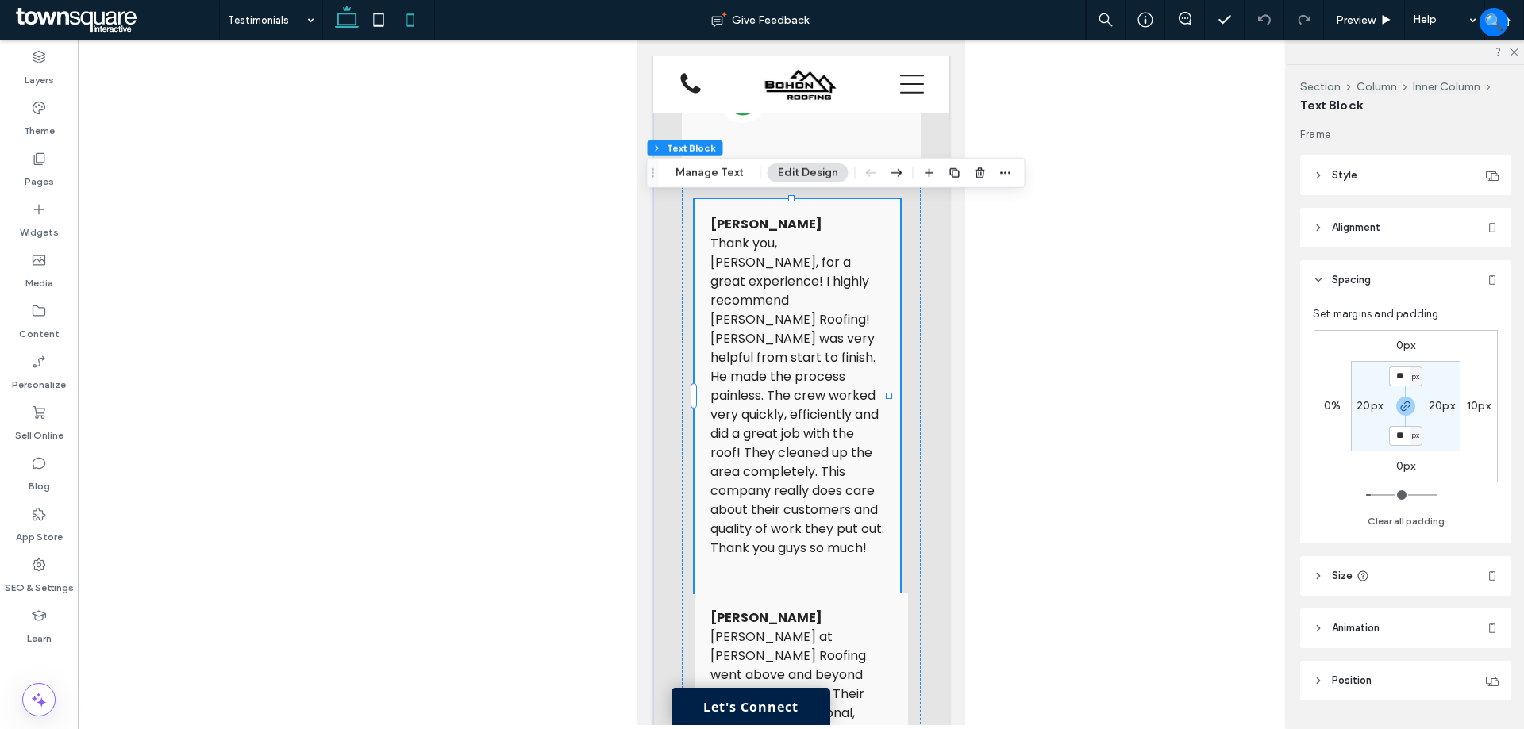
click at [351, 25] on use at bounding box center [347, 17] width 24 height 22
type input "**"
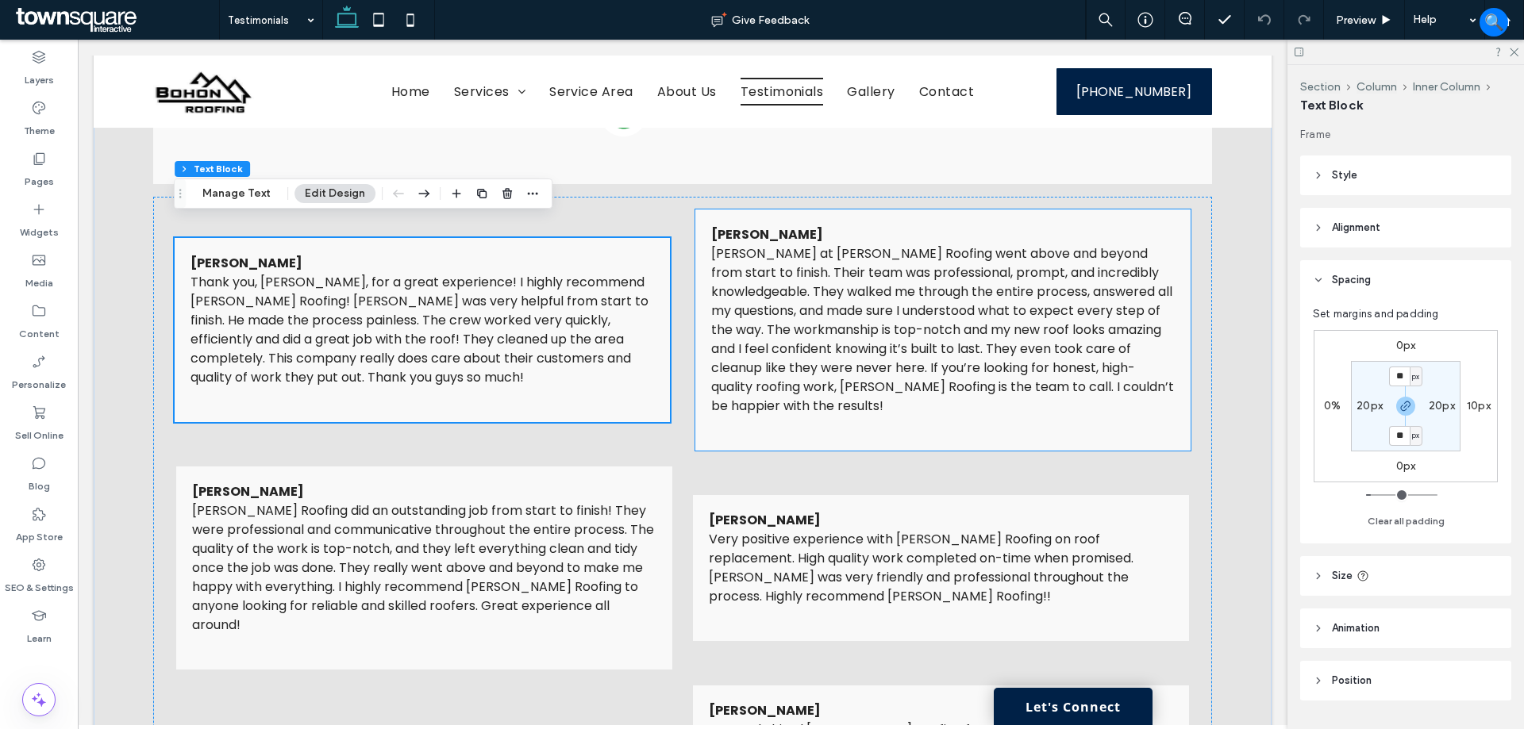
scroll to position [553, 0]
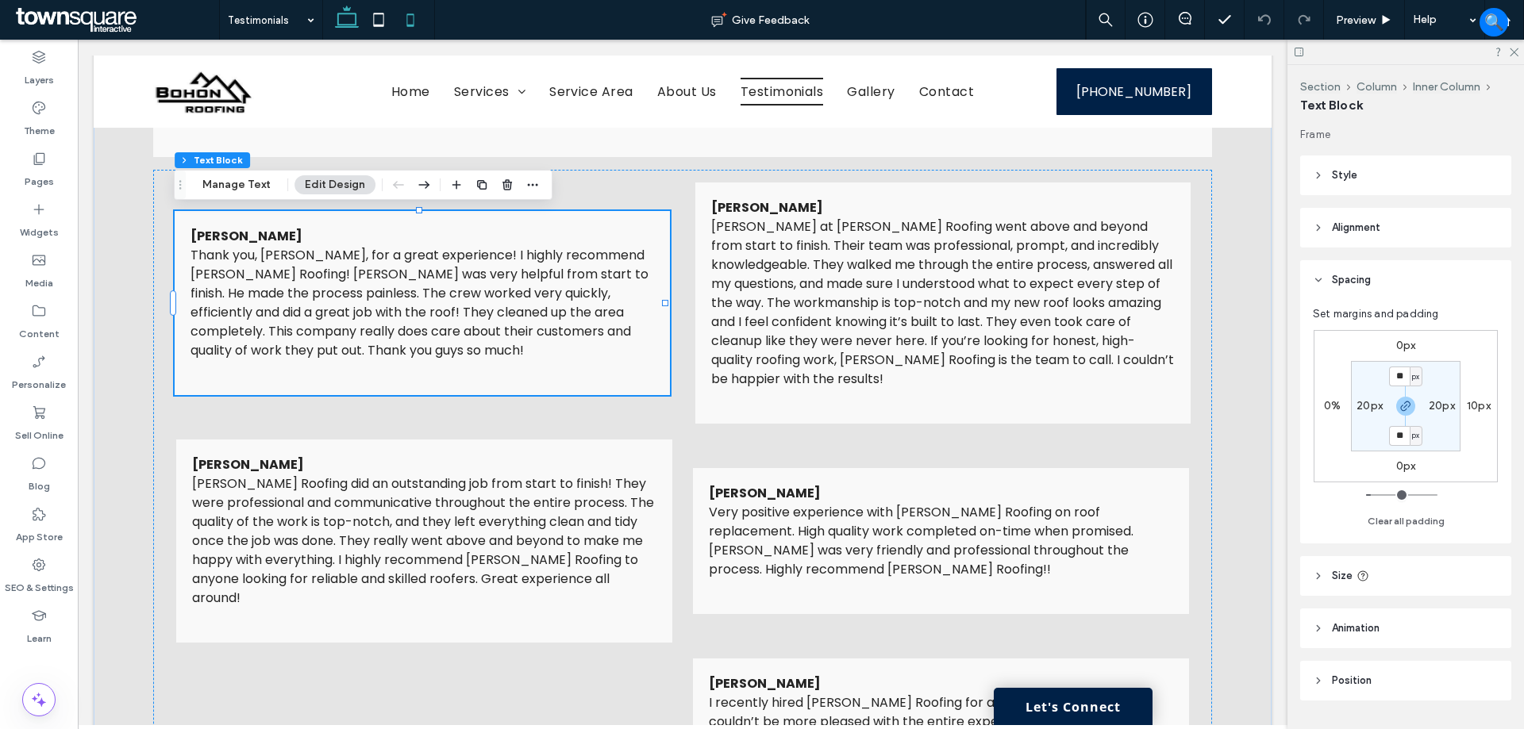
click at [411, 23] on icon at bounding box center [410, 20] width 32 height 32
type input "***"
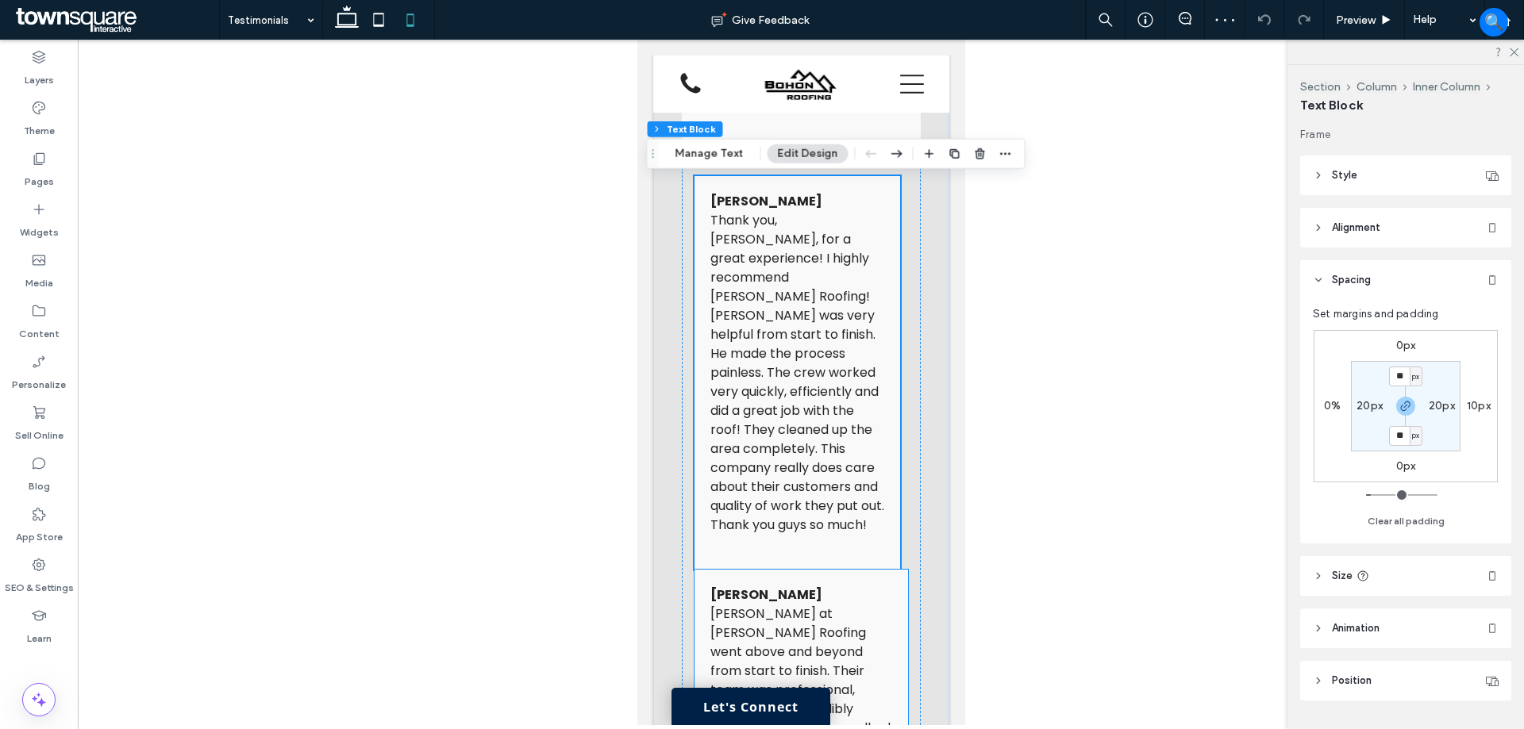
scroll to position [793, 0]
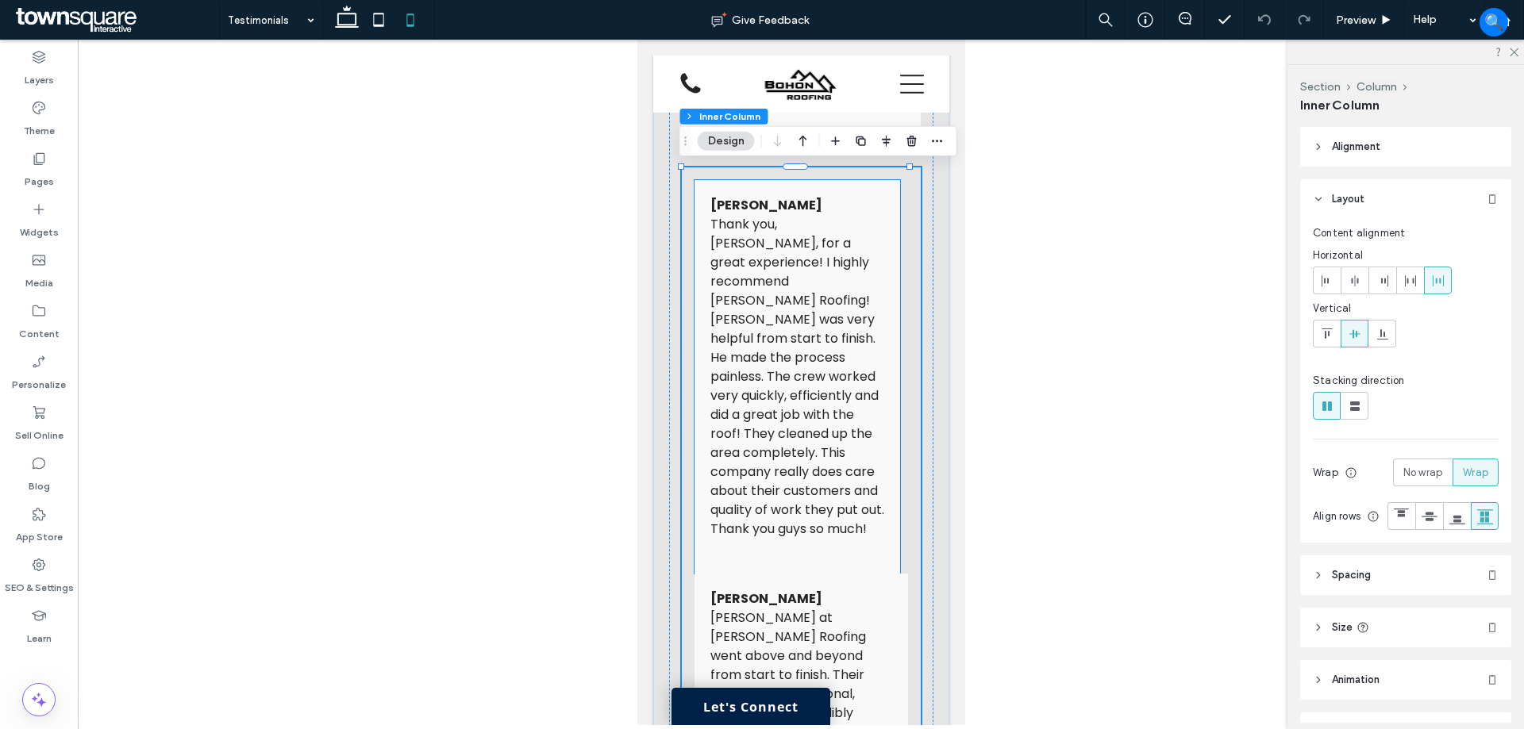
click at [882, 476] on div "[PERSON_NAME] Thank you, [PERSON_NAME], for a great experience! I highly recomm…" at bounding box center [797, 377] width 206 height 394
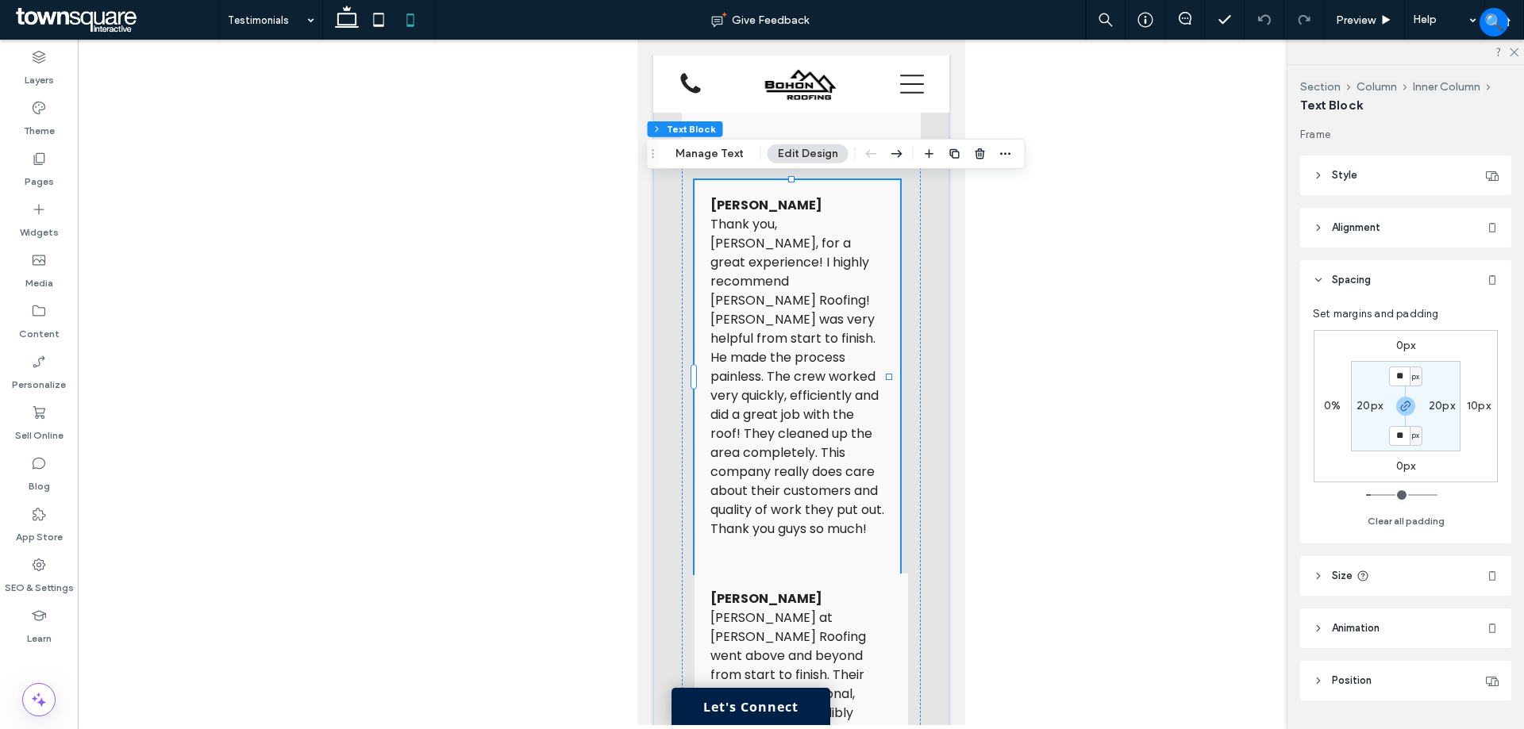
click at [1367, 403] on label "20px" at bounding box center [1369, 405] width 26 height 13
type input "*"
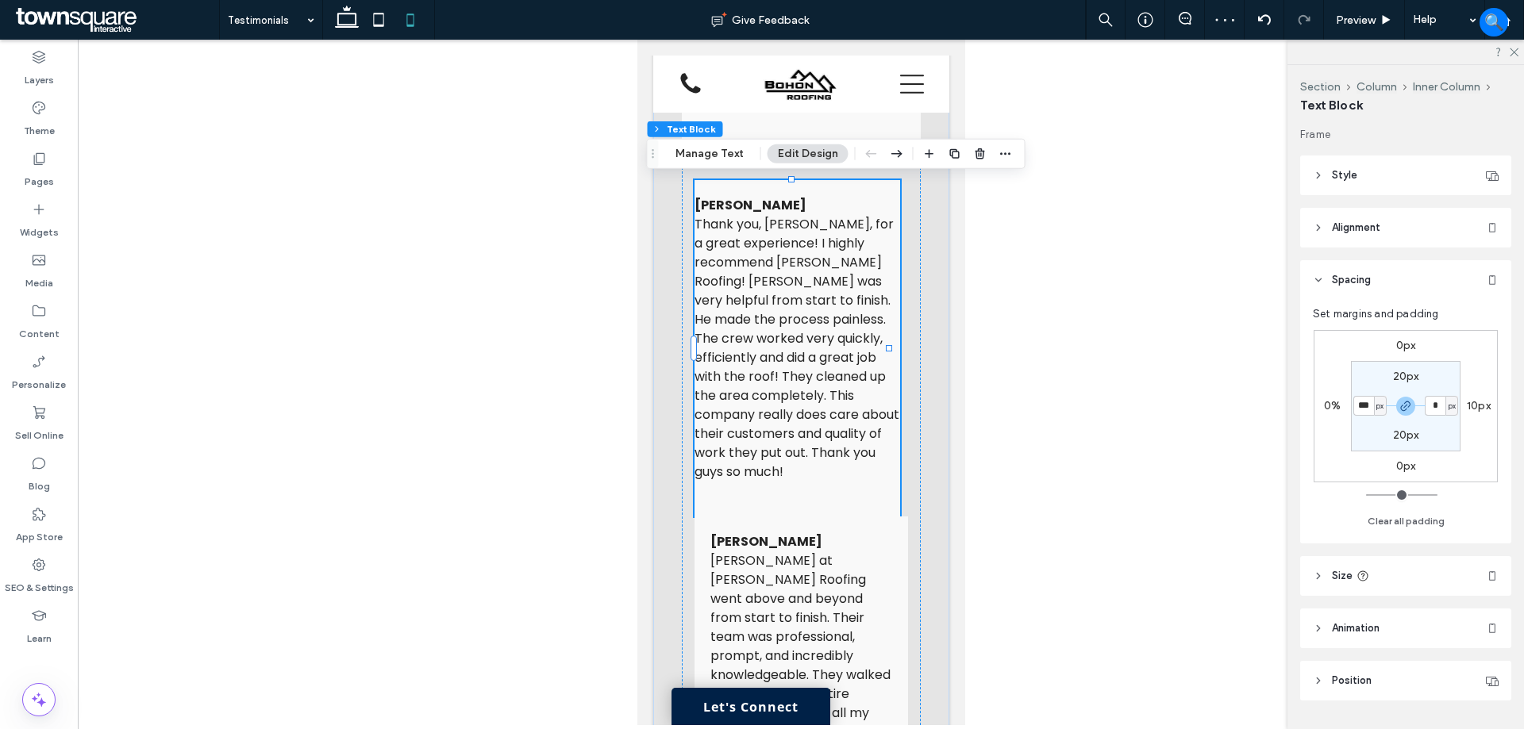
type input "***"
type input "**"
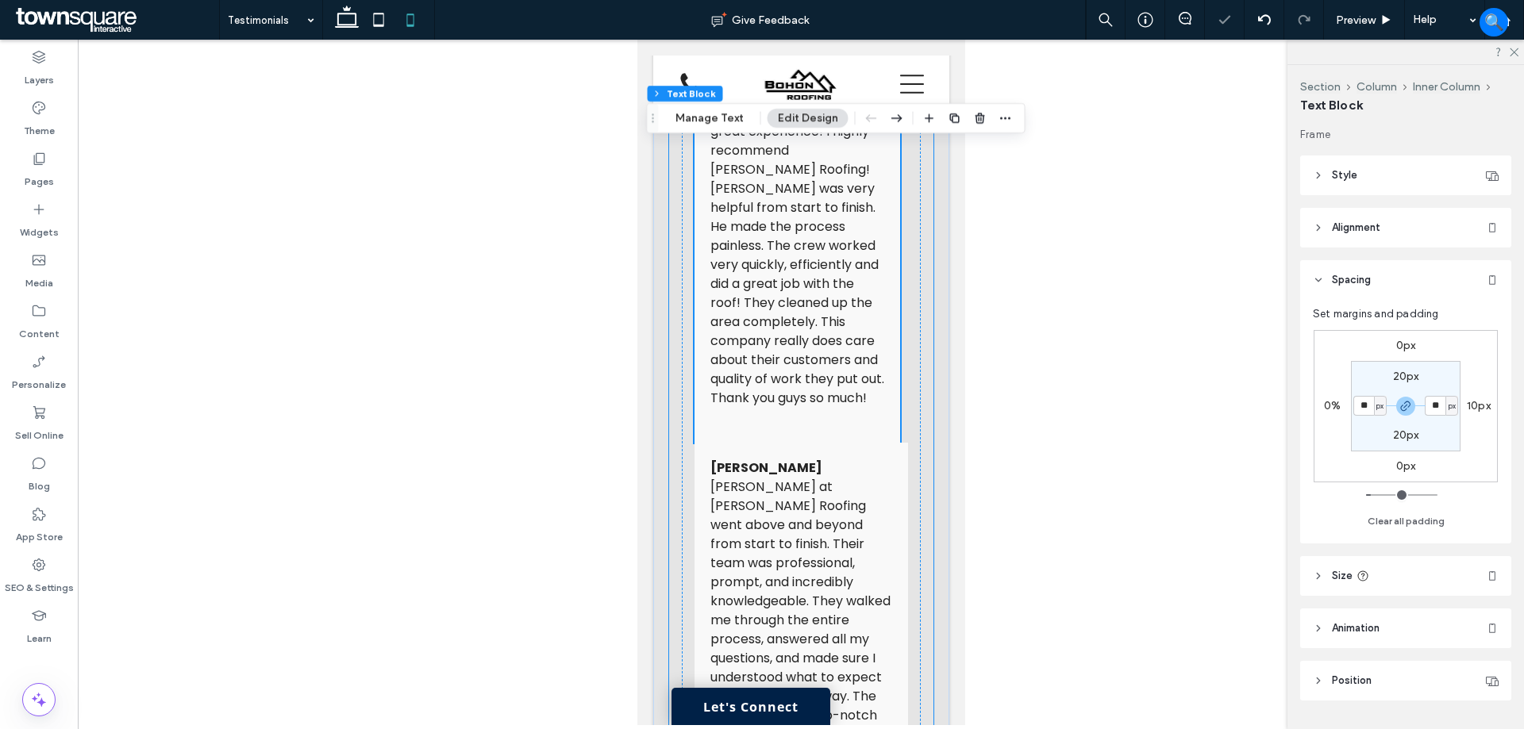
scroll to position [952, 0]
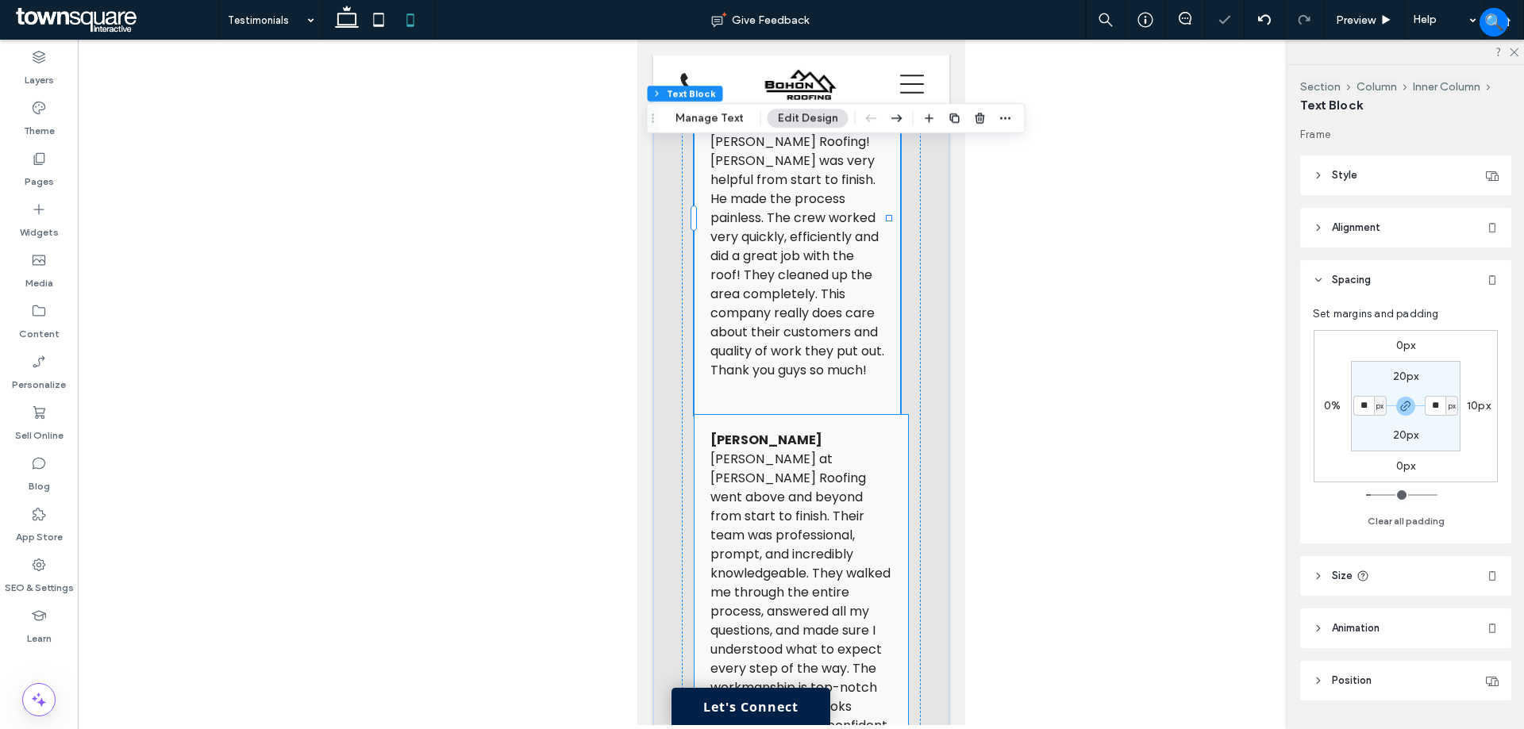
click at [894, 440] on div "[PERSON_NAME] [PERSON_NAME] at [PERSON_NAME] Roofing went above and beyond from…" at bounding box center [800, 669] width 213 height 508
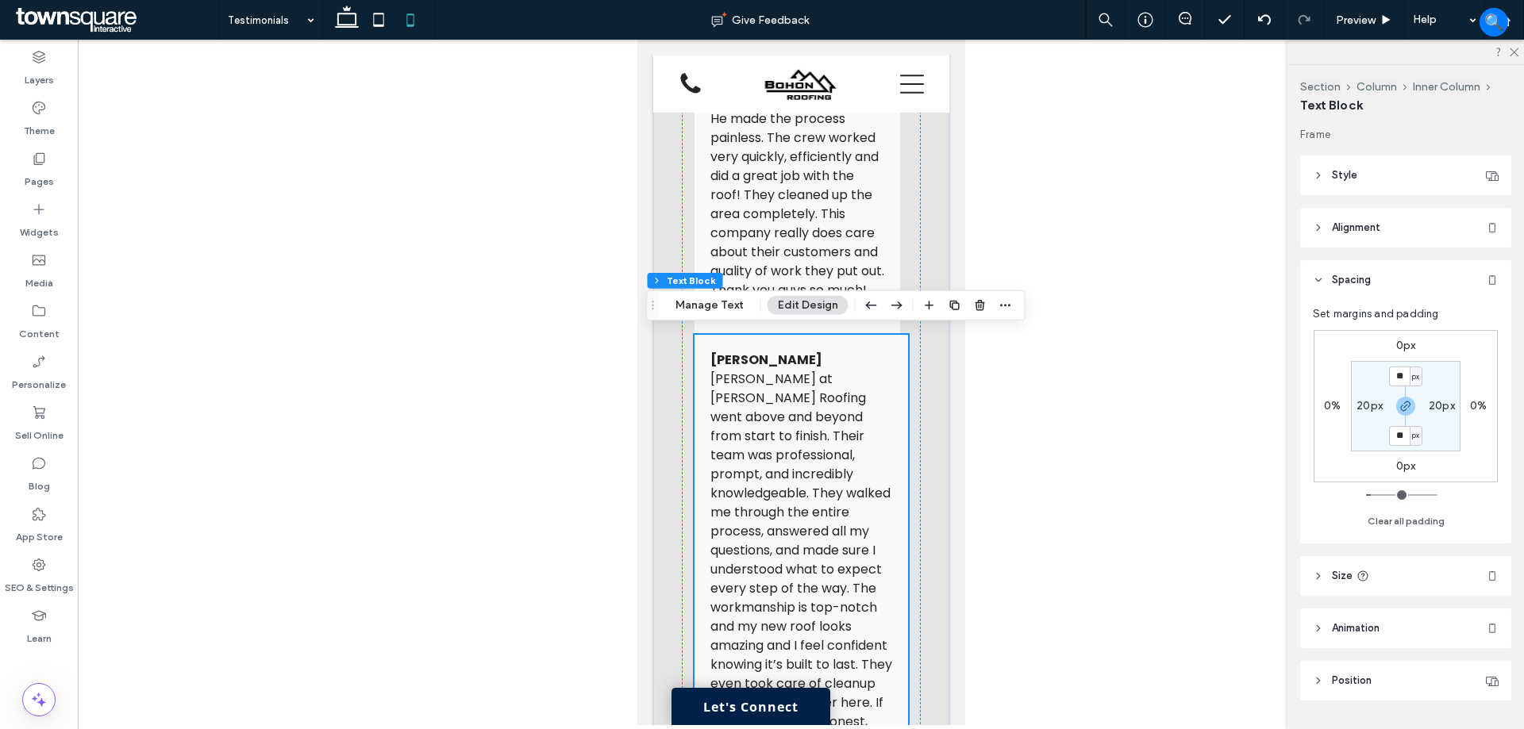
scroll to position [1031, 0]
click at [1405, 224] on header "Alignment" at bounding box center [1405, 228] width 211 height 40
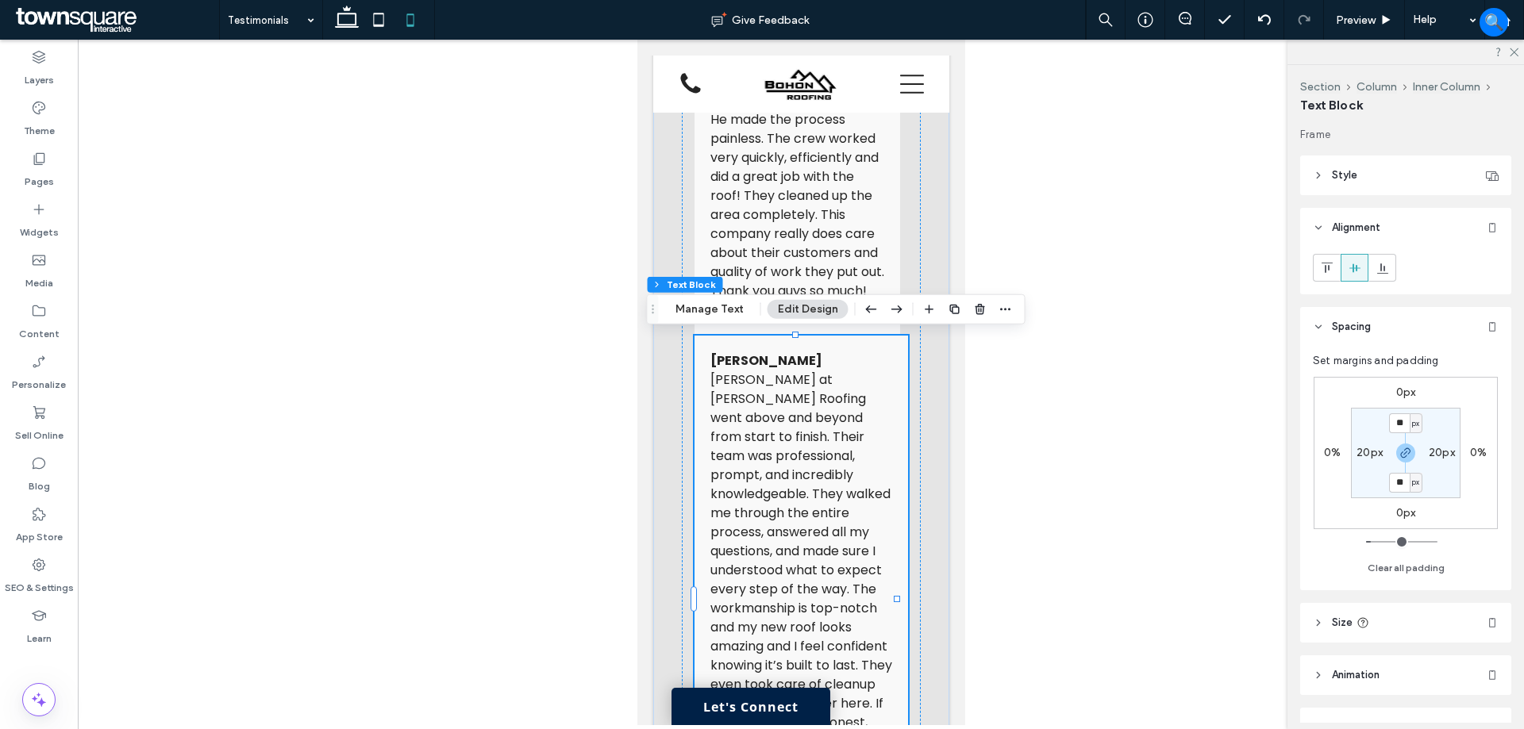
click at [1405, 224] on header "Alignment" at bounding box center [1405, 228] width 211 height 40
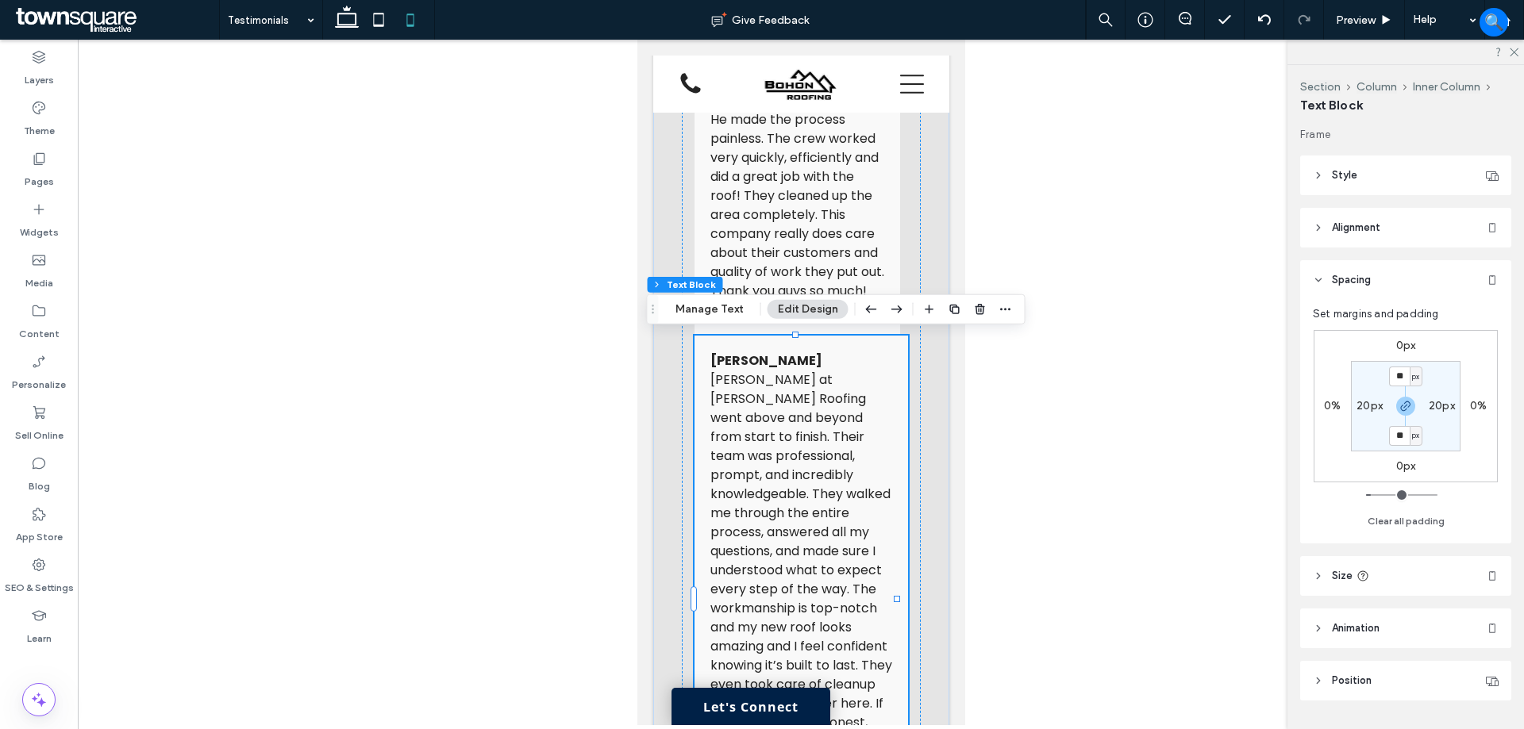
click at [1390, 177] on header "Style" at bounding box center [1405, 176] width 211 height 40
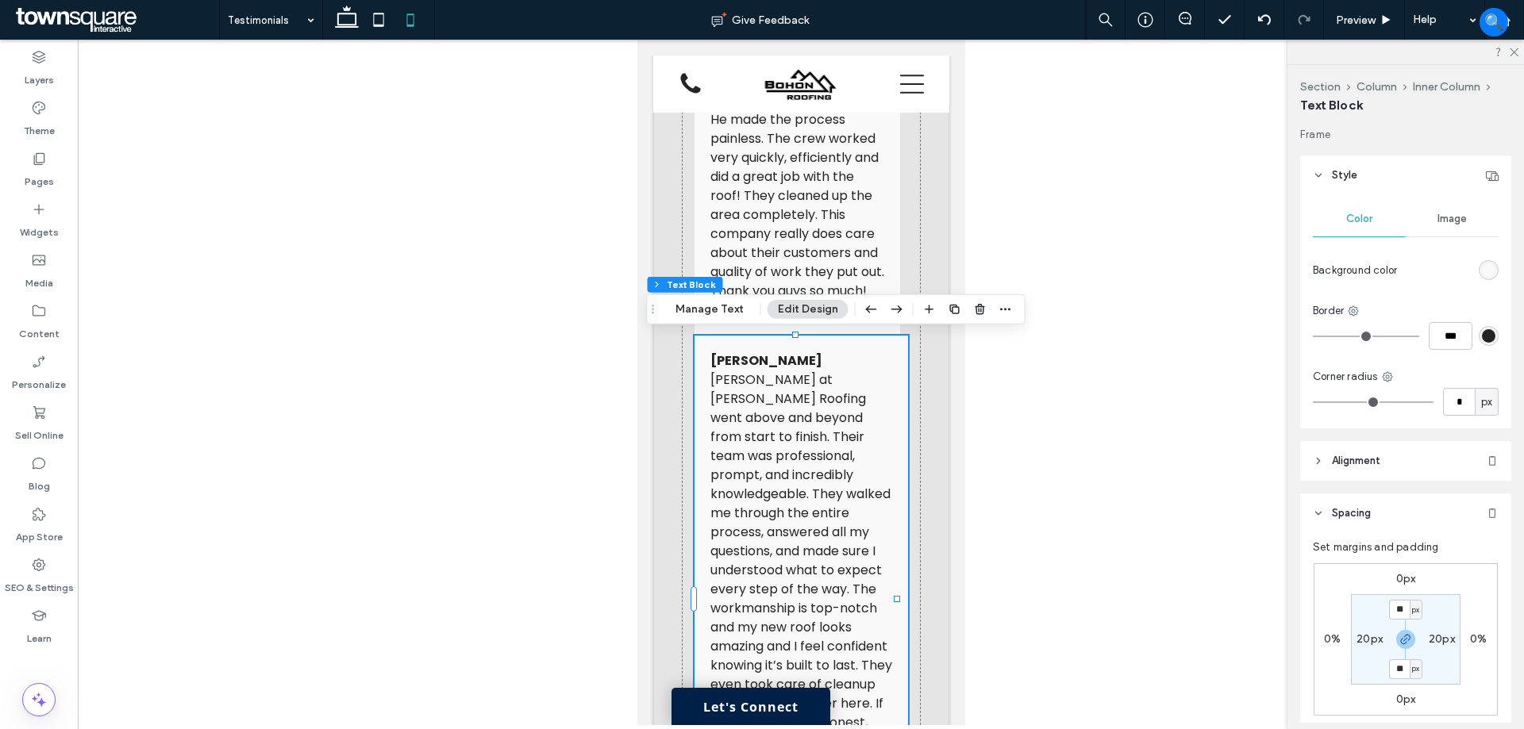
click at [1389, 177] on header "Style" at bounding box center [1405, 176] width 211 height 40
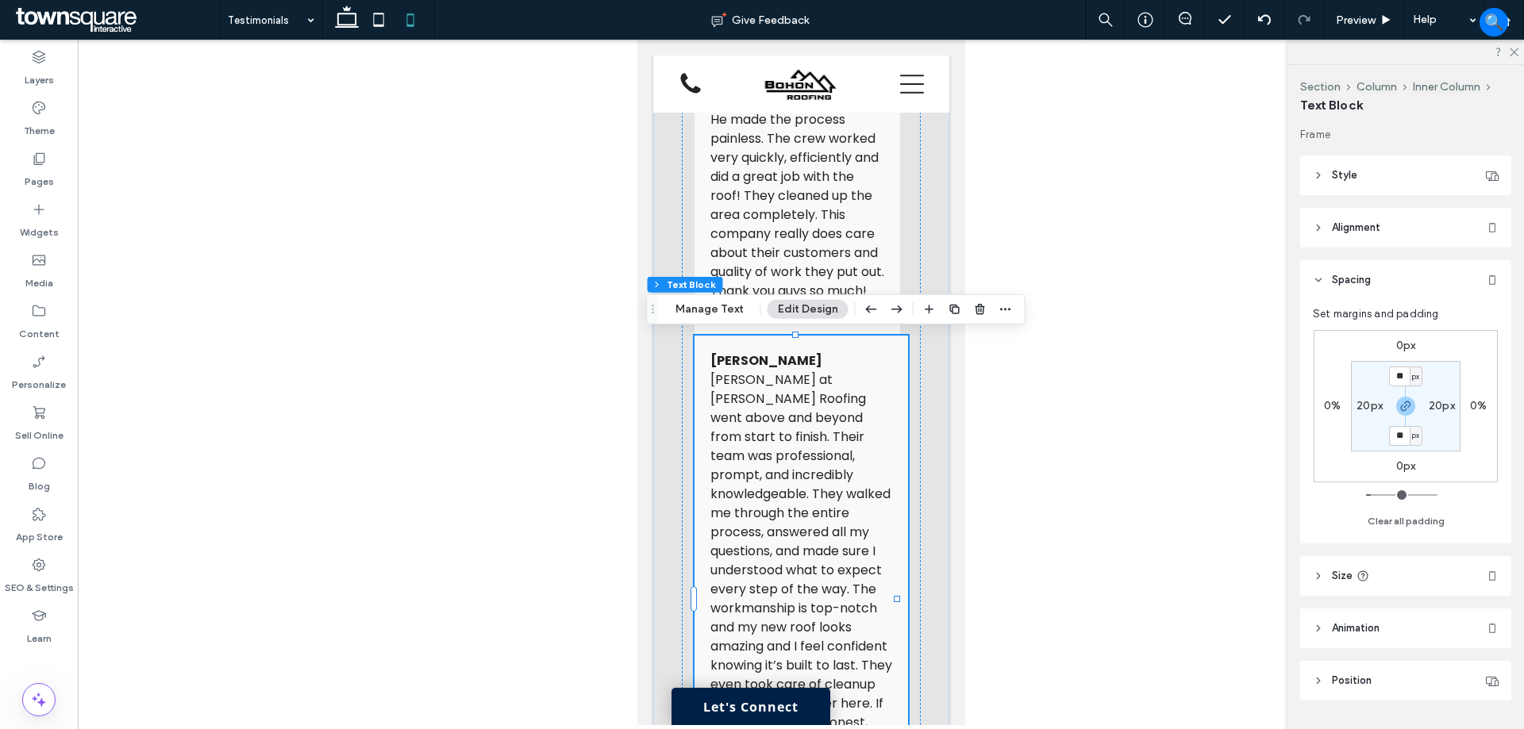
click at [1385, 570] on header "Size" at bounding box center [1405, 576] width 211 height 40
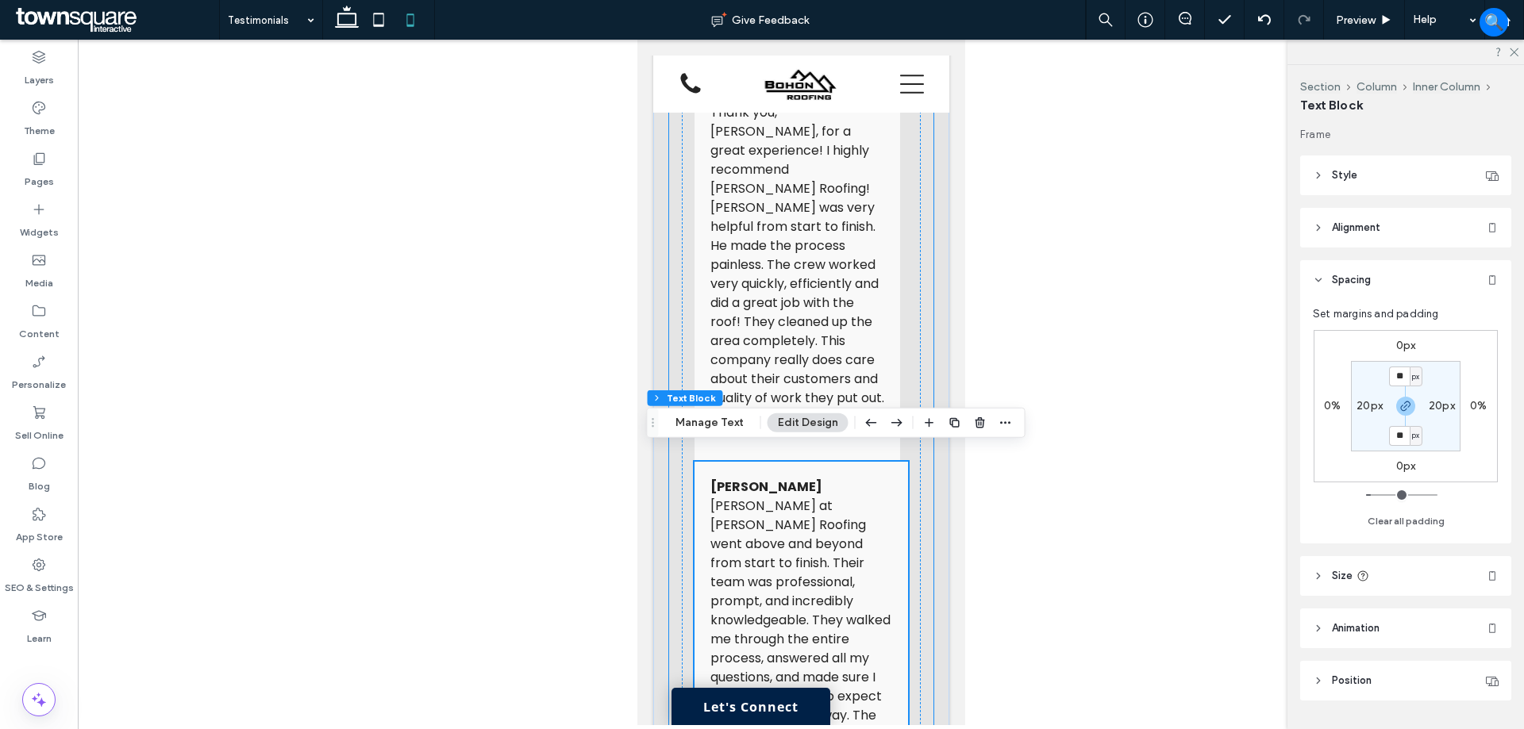
scroll to position [872, 0]
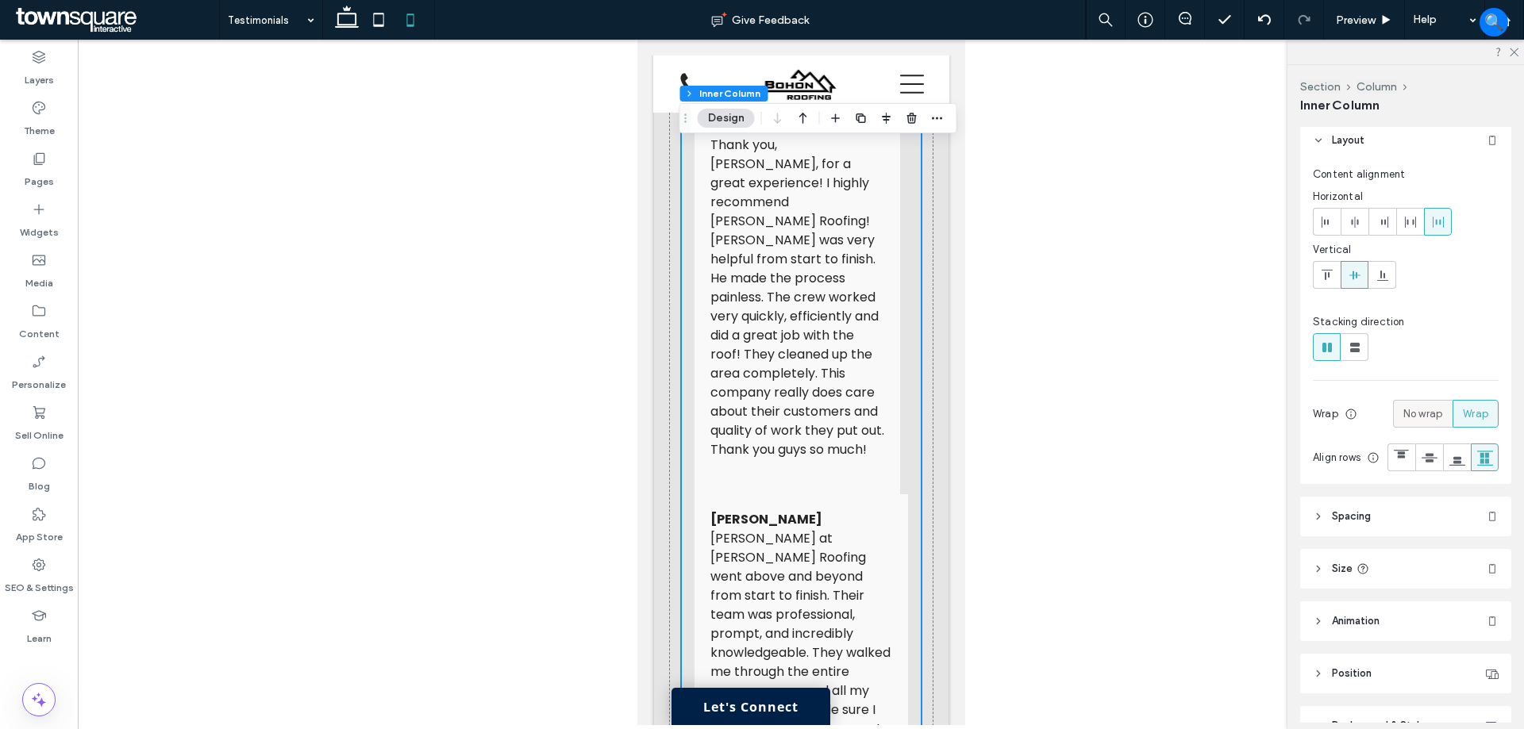
scroll to position [238, 0]
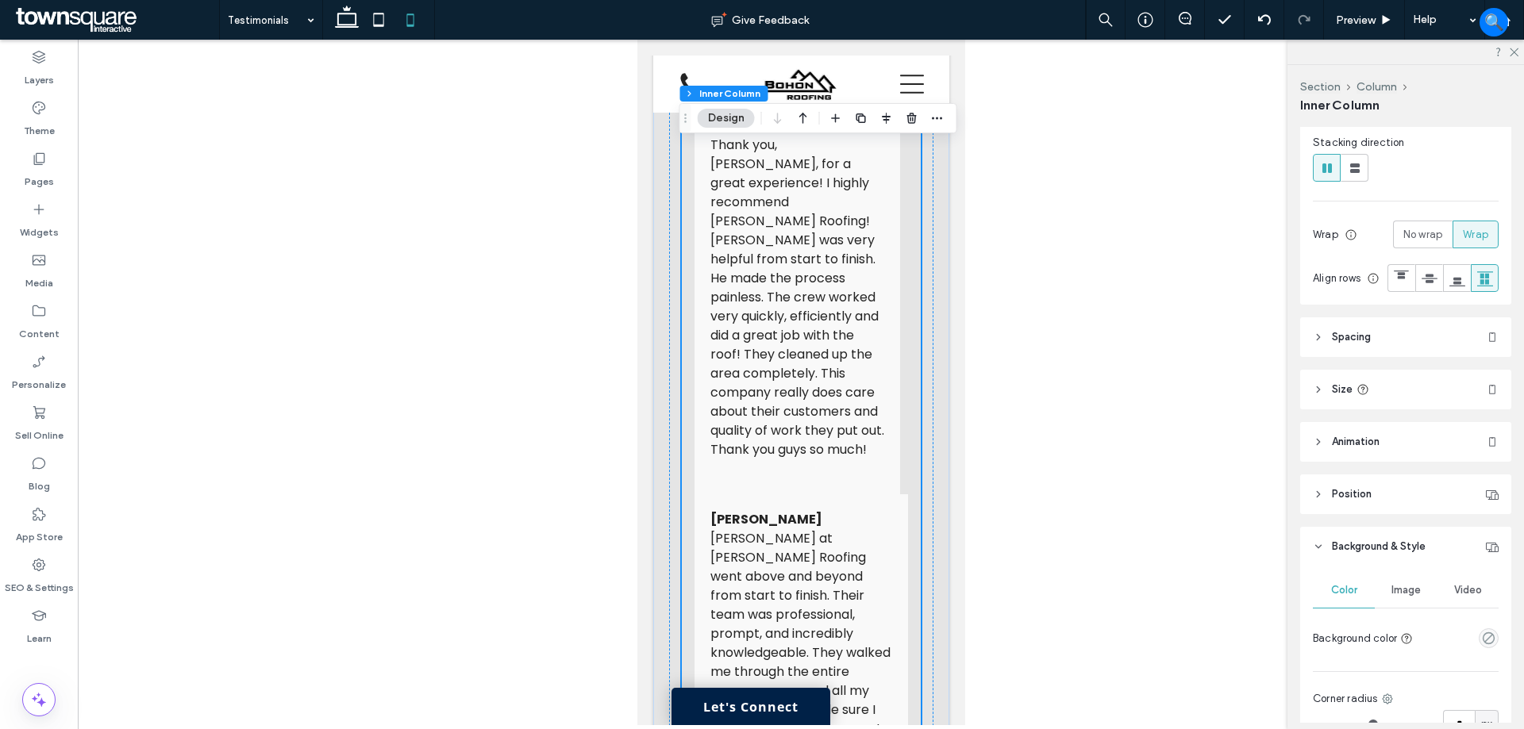
click at [1405, 357] on header "Spacing" at bounding box center [1405, 337] width 211 height 40
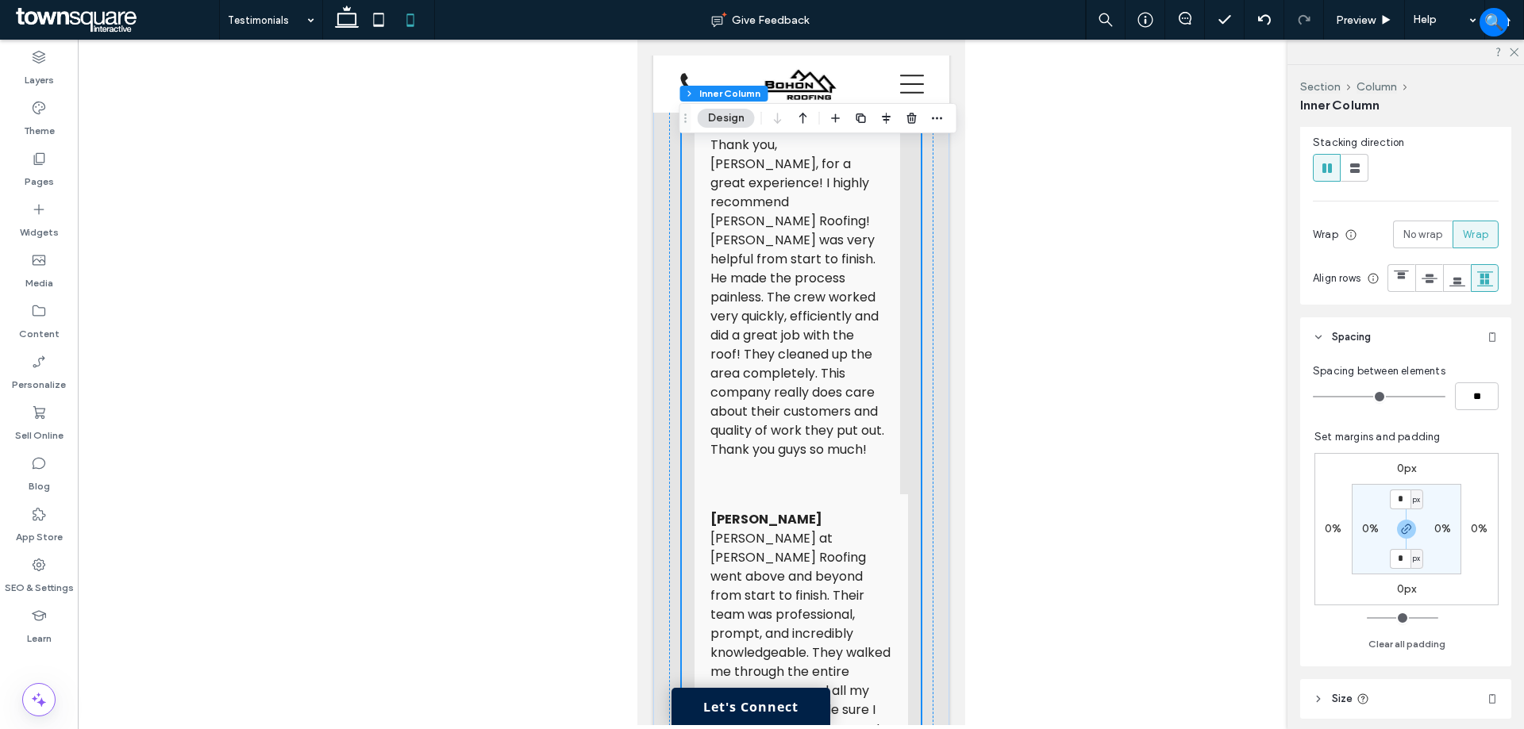
type input "*"
type input "**"
drag, startPoint x: 1376, startPoint y: 425, endPoint x: 1368, endPoint y: 426, distance: 8.0
click at [1368, 398] on input "range" at bounding box center [1379, 397] width 133 height 2
type input "**"
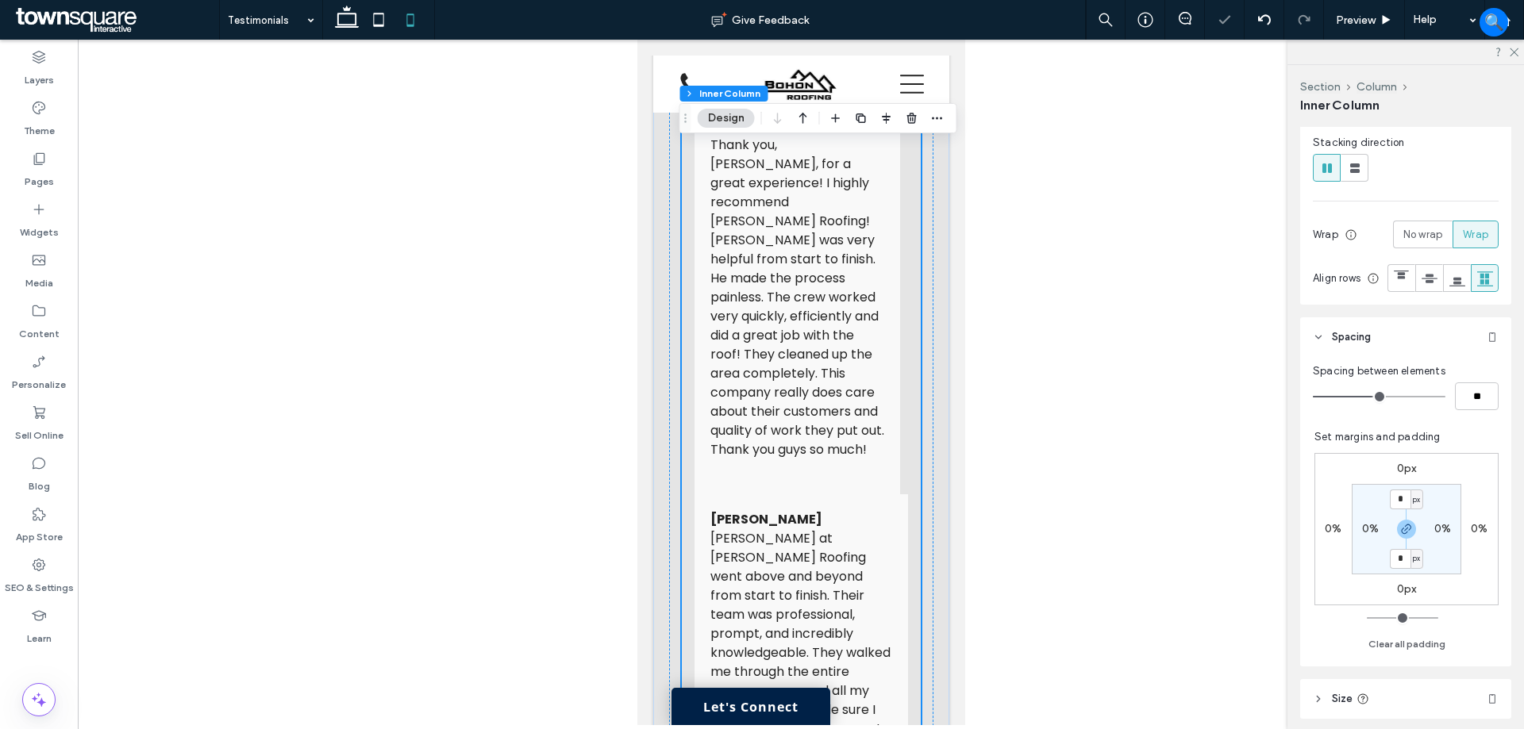
type input "***"
drag, startPoint x: 1368, startPoint y: 426, endPoint x: 1376, endPoint y: 427, distance: 8.0
type input "**"
click at [1376, 398] on input "range" at bounding box center [1379, 397] width 133 height 2
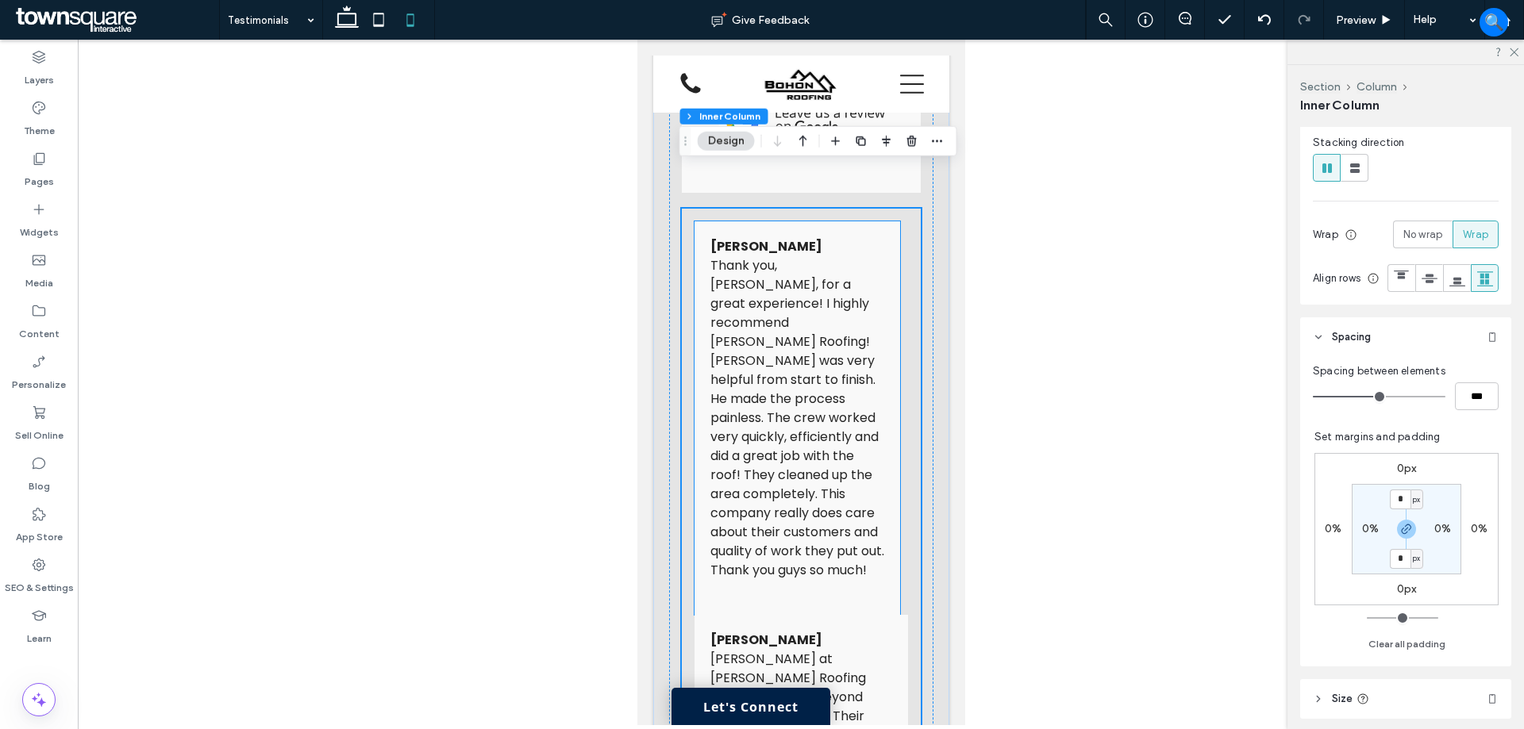
scroll to position [793, 0]
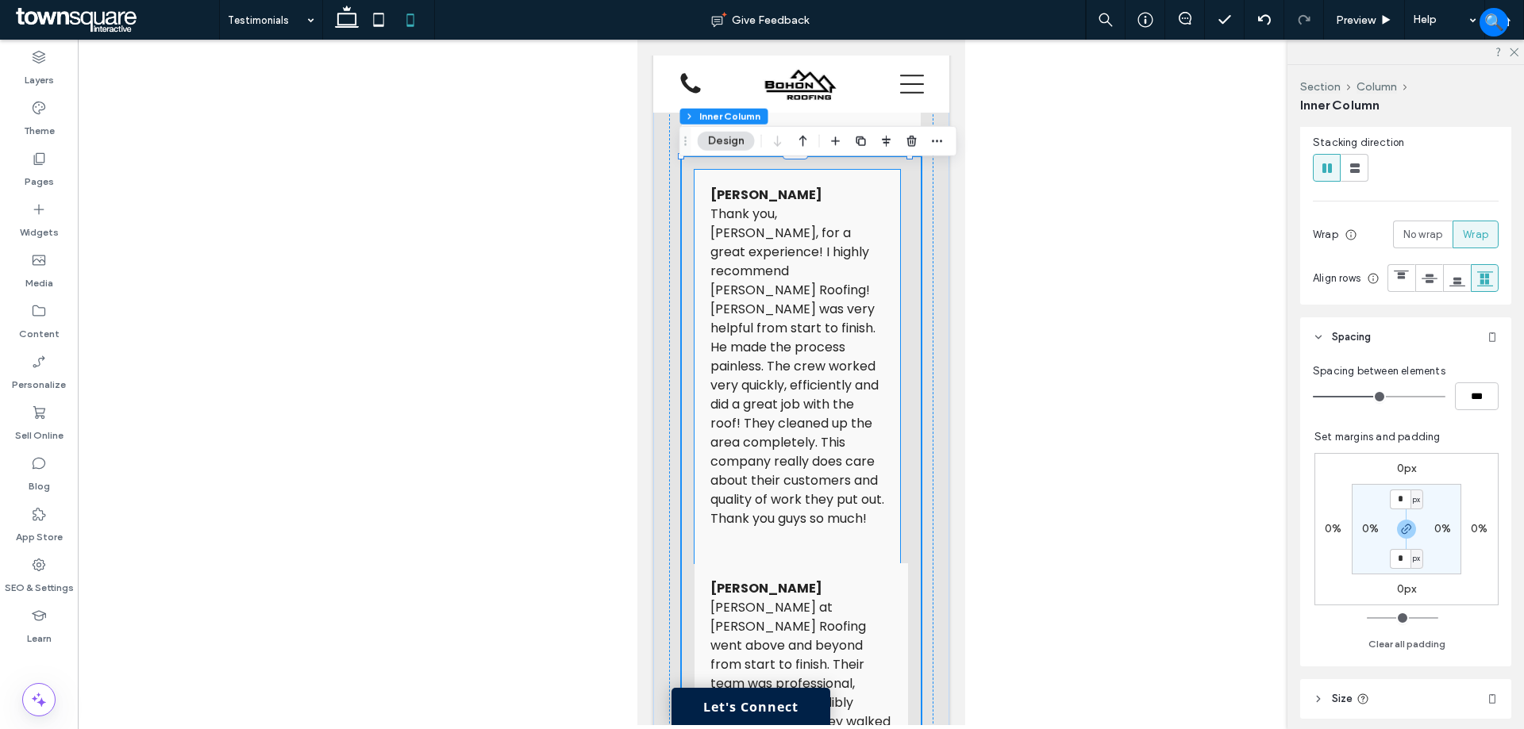
scroll to position [952, 0]
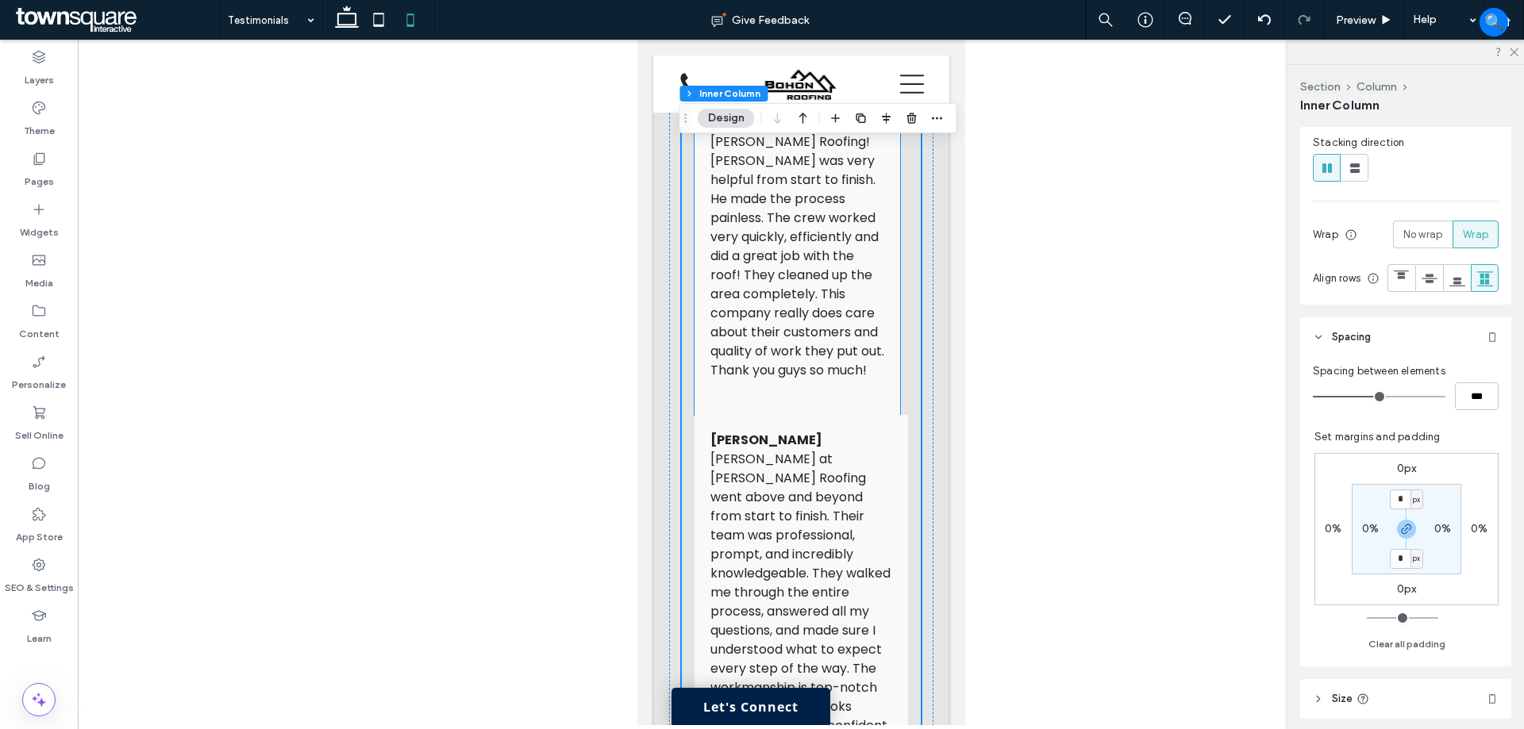
click at [871, 372] on div "[PERSON_NAME] Thank you, [PERSON_NAME], for a great experience! I highly recomm…" at bounding box center [797, 218] width 206 height 394
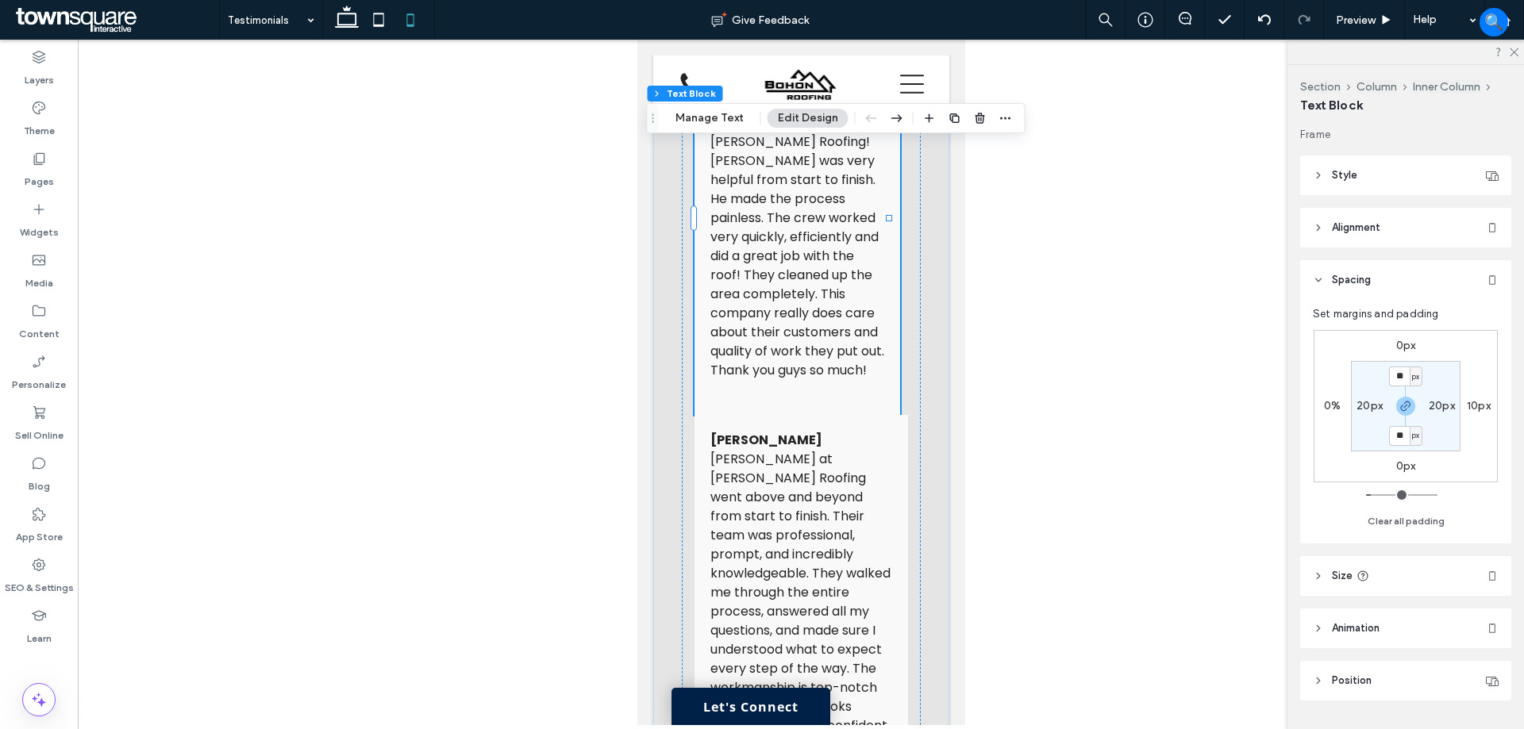
click at [1403, 170] on header "Style" at bounding box center [1405, 176] width 211 height 40
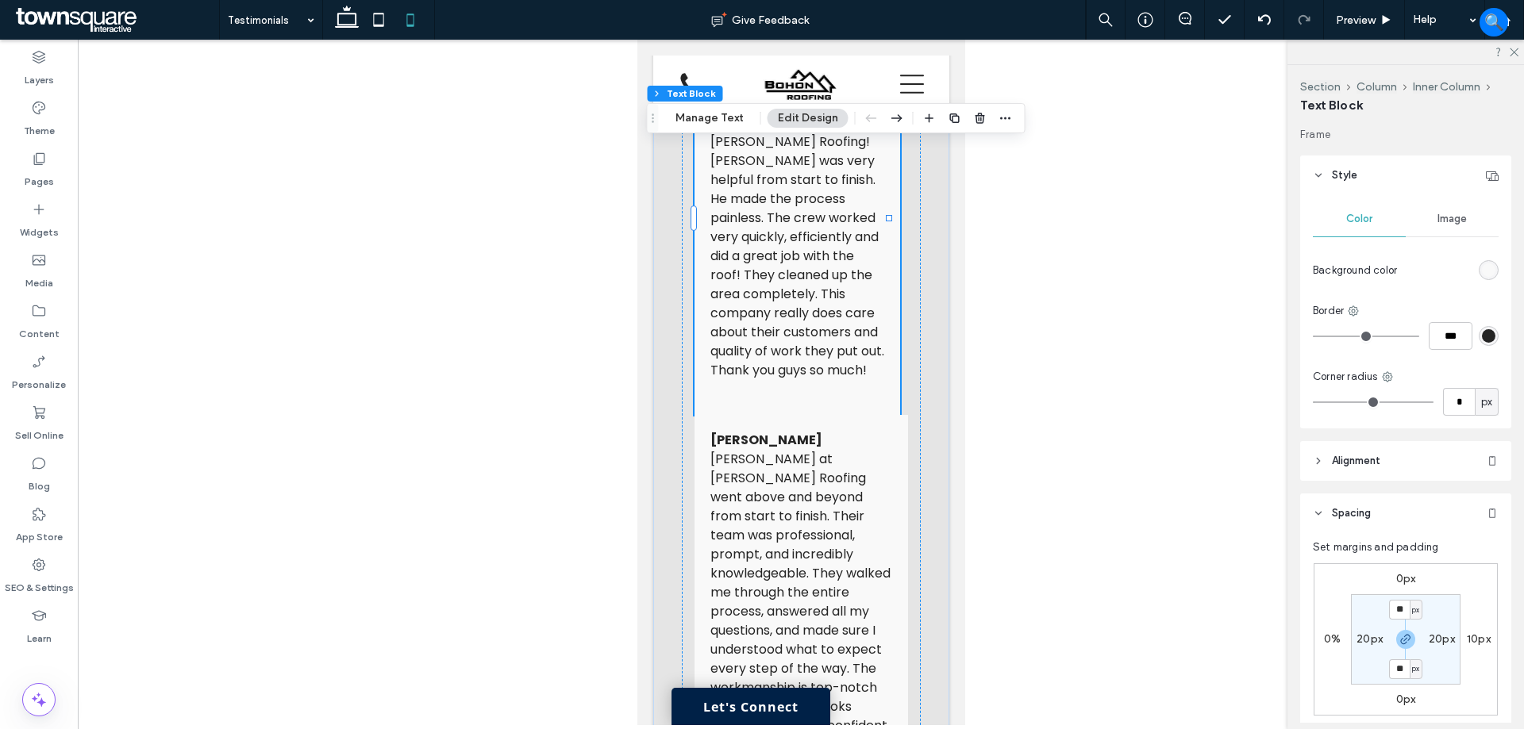
click at [1403, 169] on header "Style" at bounding box center [1405, 176] width 211 height 40
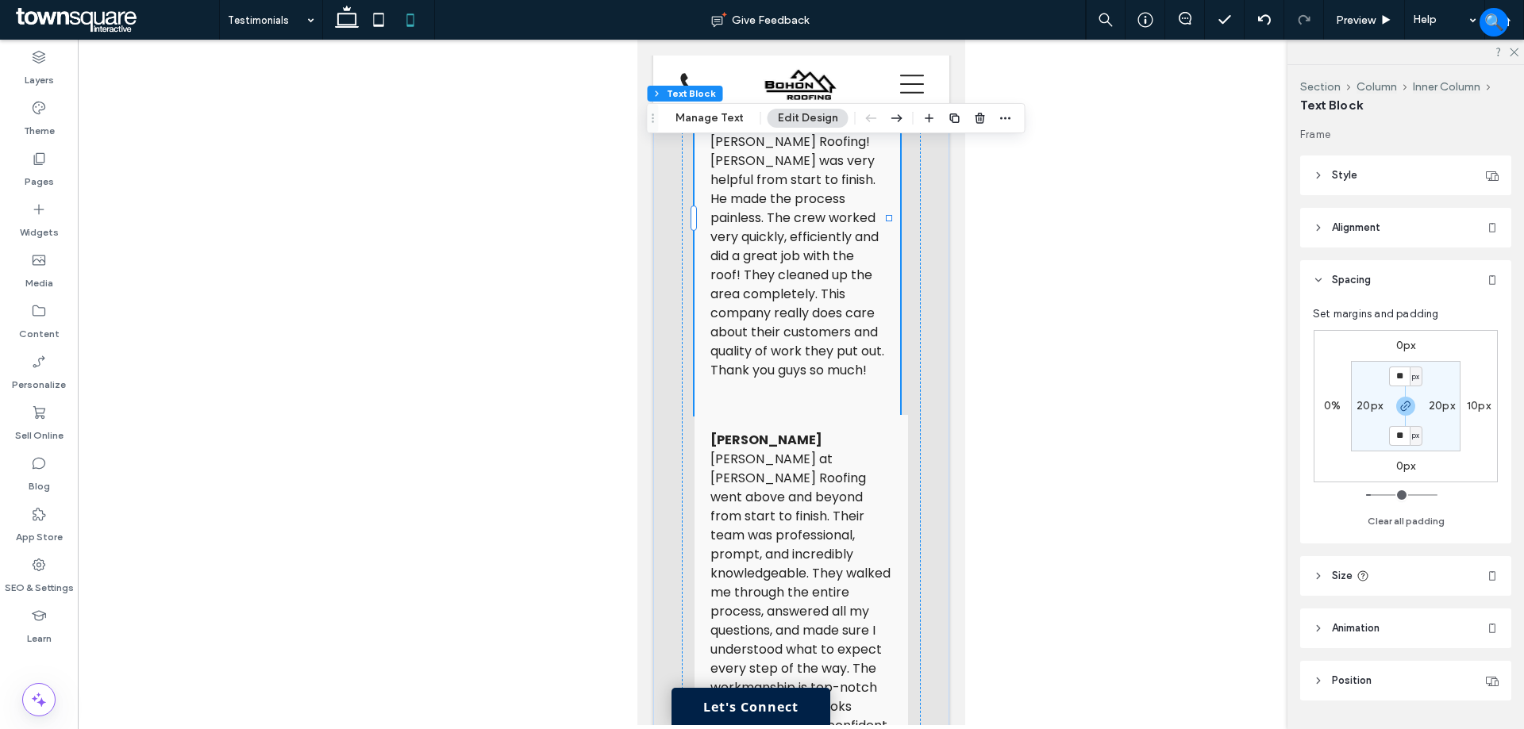
click at [1396, 238] on header "Alignment" at bounding box center [1405, 228] width 211 height 40
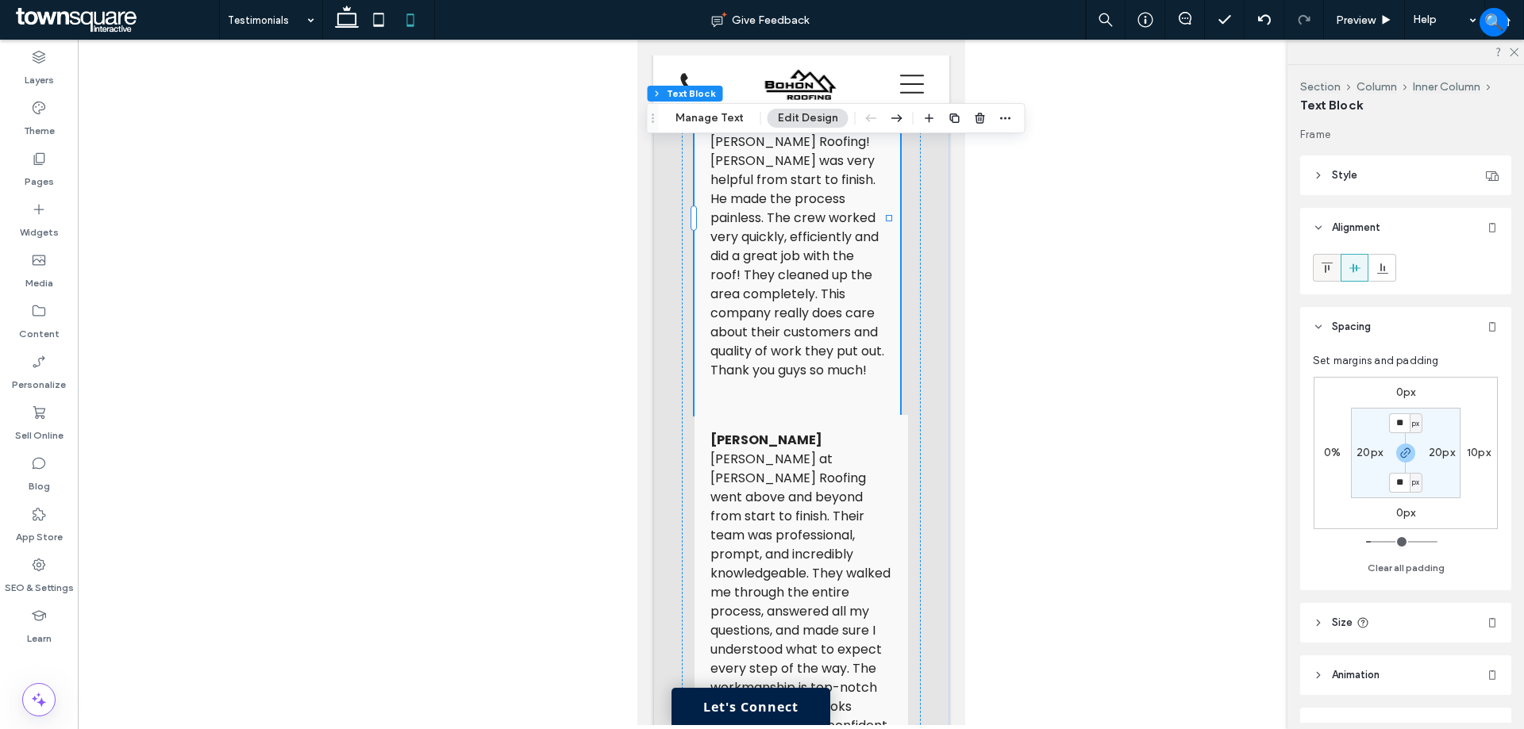
click at [1327, 270] on icon at bounding box center [1327, 268] width 13 height 13
click at [1360, 263] on icon at bounding box center [1354, 268] width 13 height 13
click at [1332, 264] on icon at bounding box center [1327, 268] width 13 height 13
click at [842, 471] on span "[PERSON_NAME] at [PERSON_NAME] Roofing went above and beyond from start to fini…" at bounding box center [800, 668] width 182 height 437
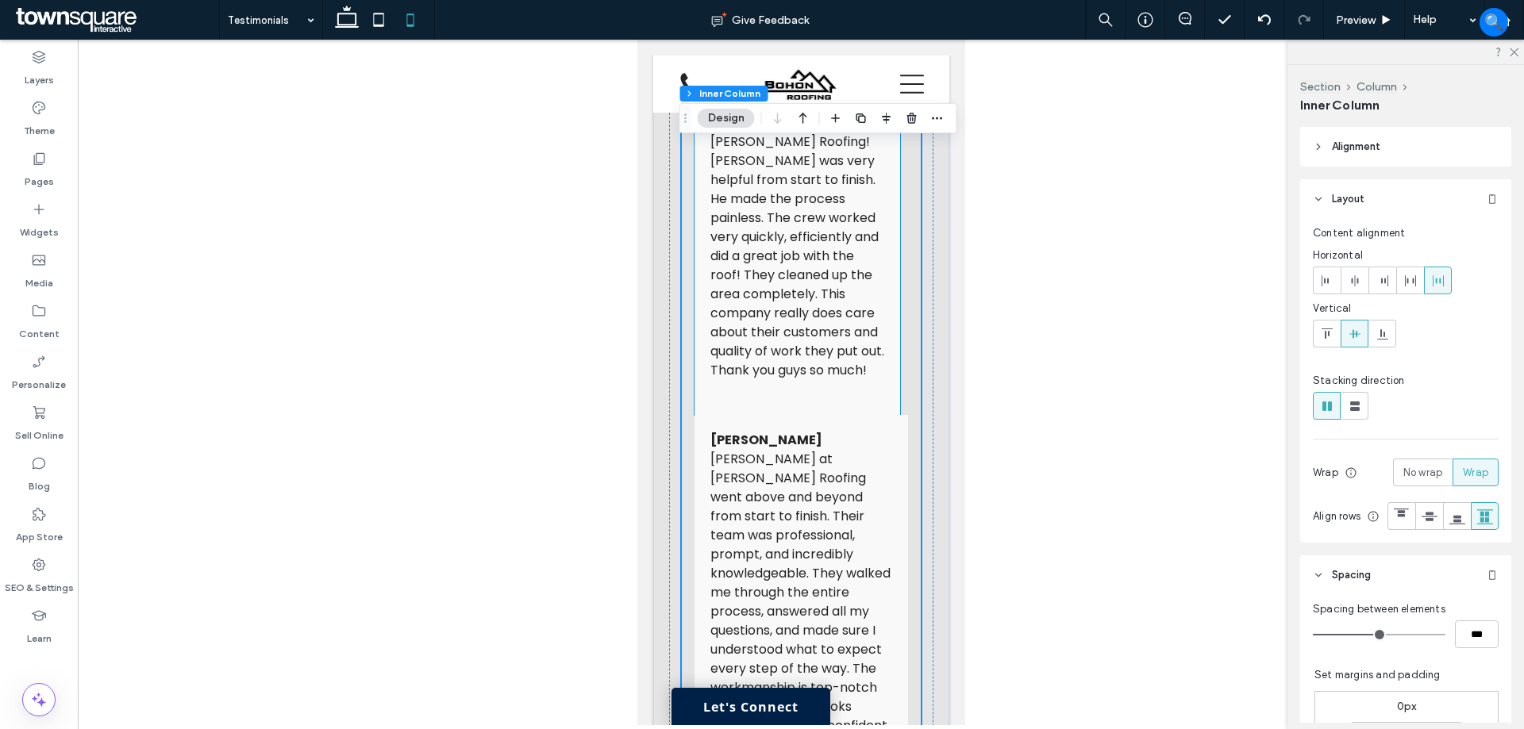
click at [872, 400] on div "[PERSON_NAME] Thank you, [PERSON_NAME], for a great experience! I highly recomm…" at bounding box center [797, 218] width 206 height 394
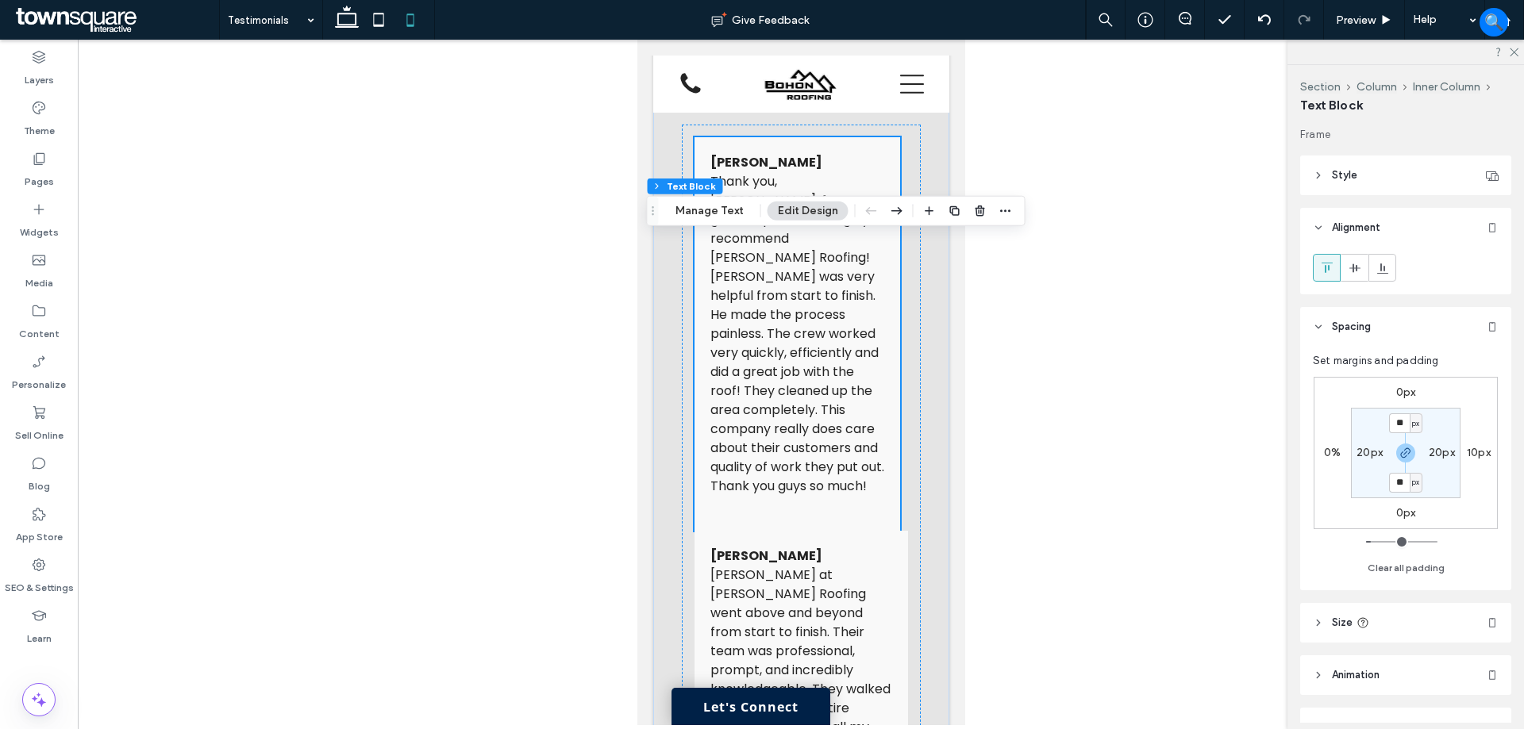
scroll to position [872, 0]
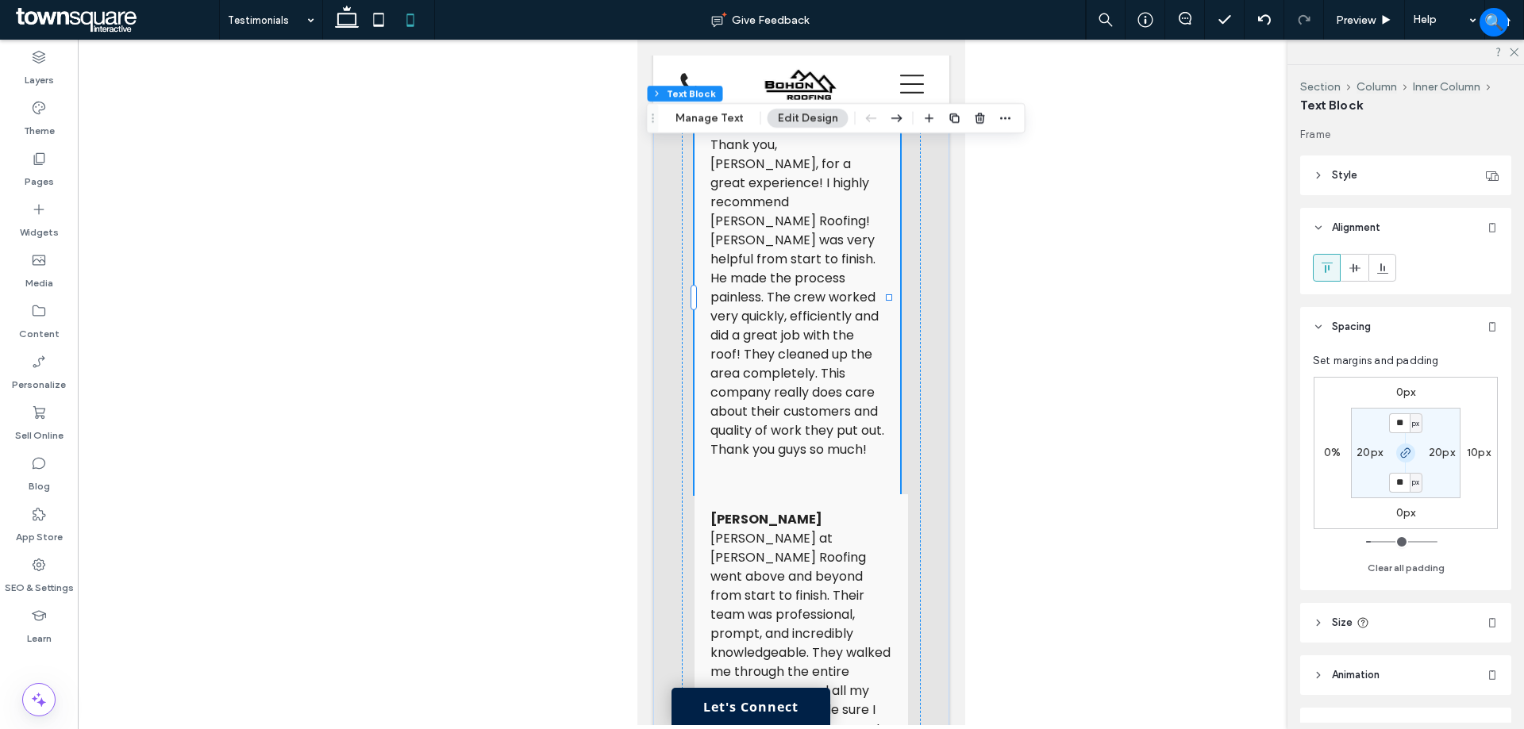
click at [1407, 454] on icon "button" at bounding box center [1405, 453] width 13 height 13
click at [1401, 513] on label "0px" at bounding box center [1406, 512] width 20 height 13
type input "*"
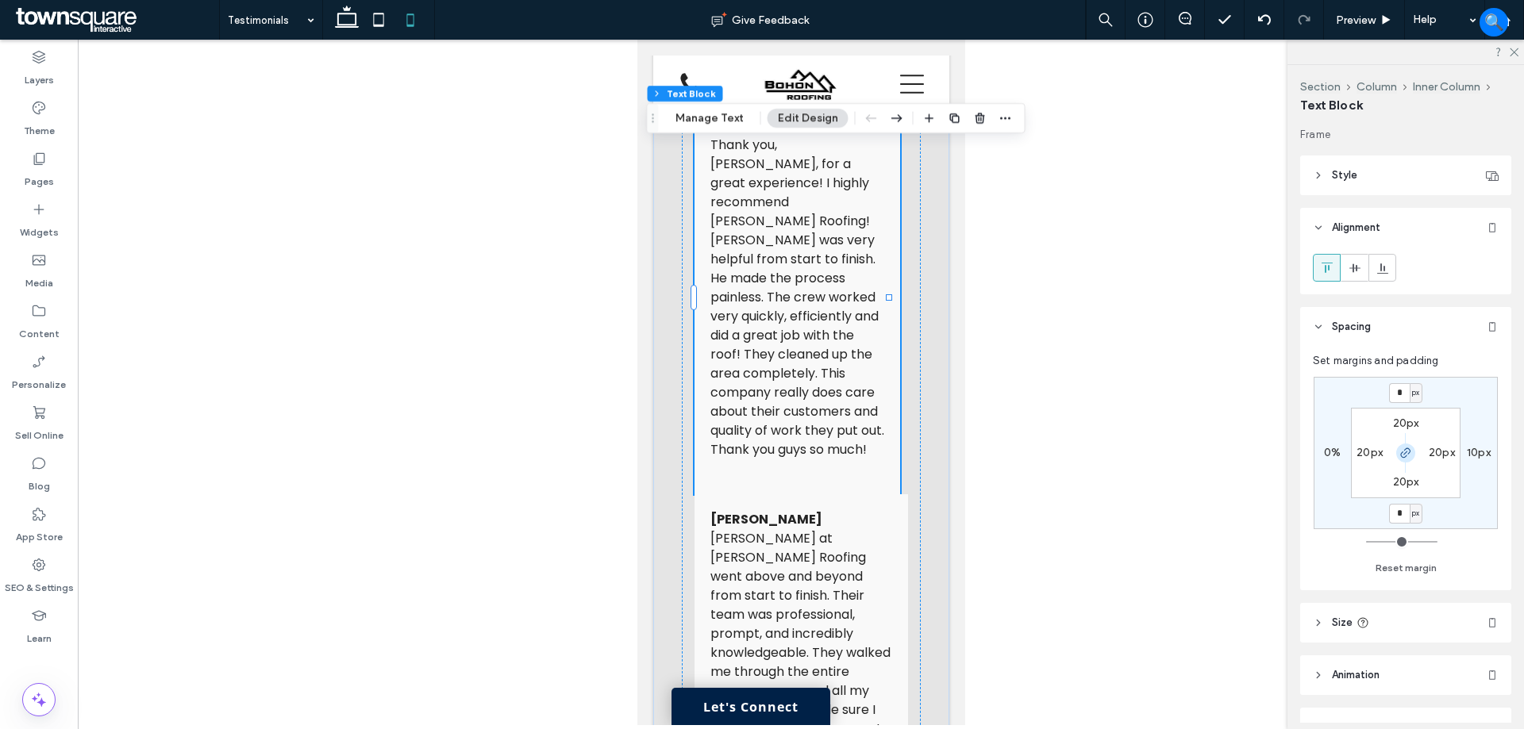
click at [1404, 456] on icon "button" at bounding box center [1405, 453] width 13 height 13
click at [1401, 514] on input "*" at bounding box center [1399, 514] width 21 height 20
type input "***"
type input "*"
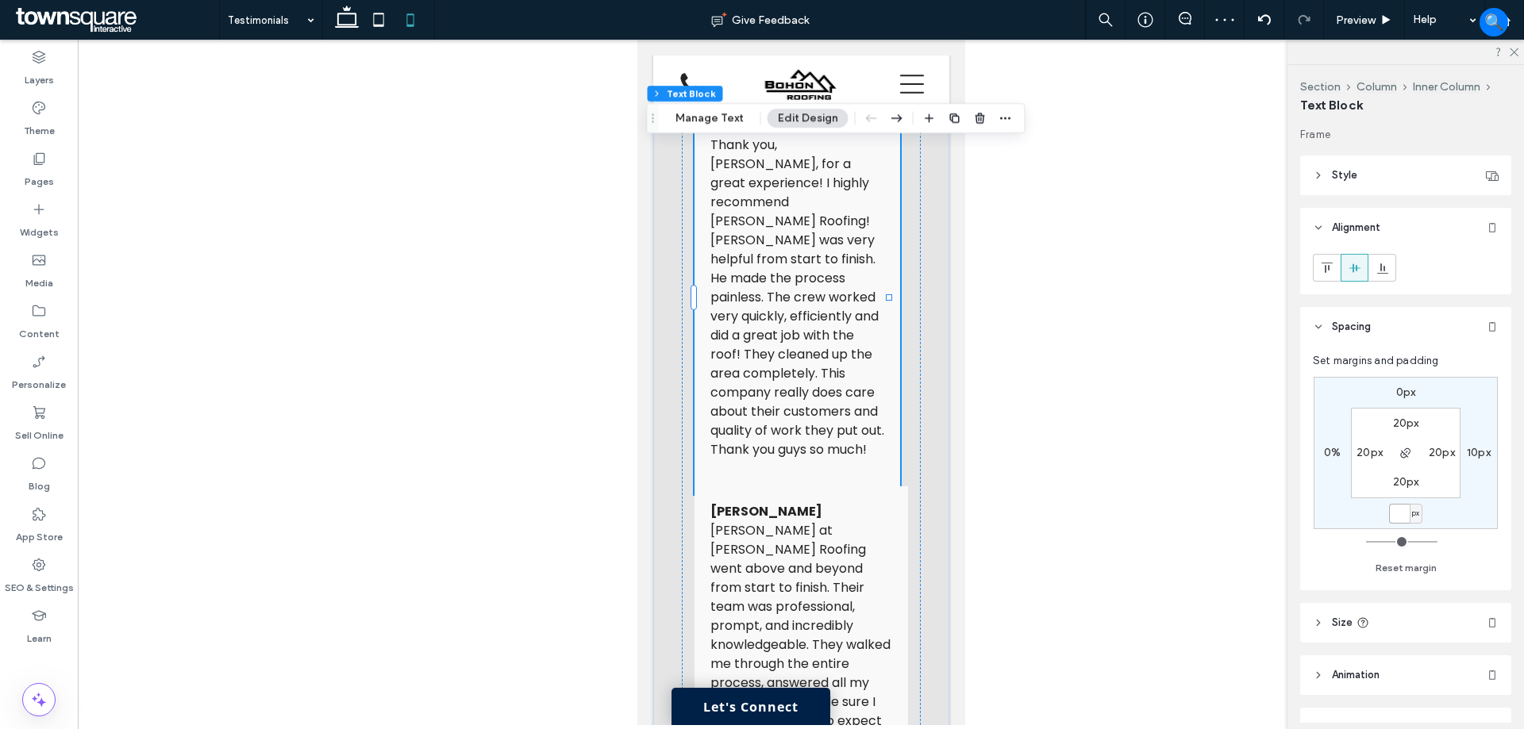
type input "*"
click at [853, 468] on p at bounding box center [796, 468] width 174 height 19
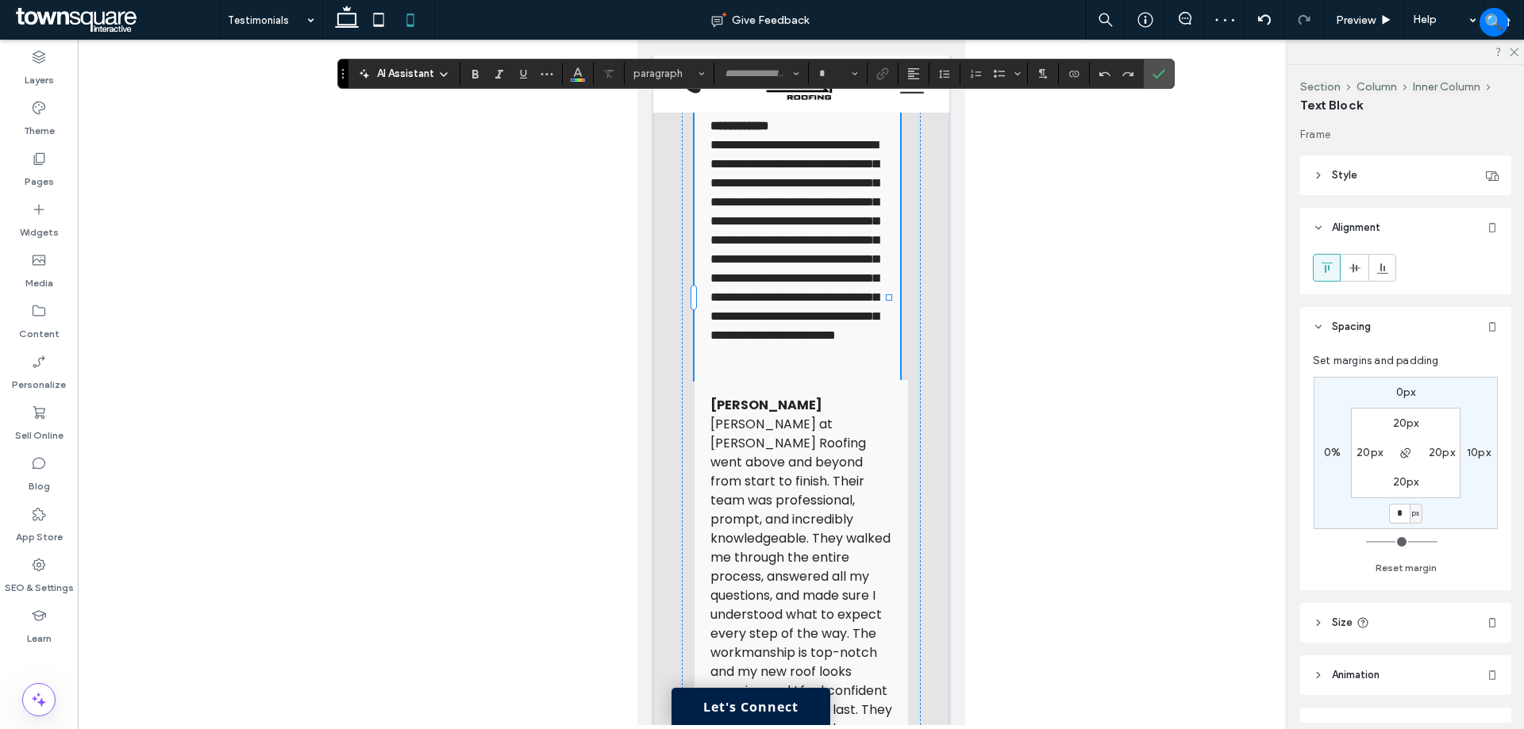
type input "*******"
type input "**"
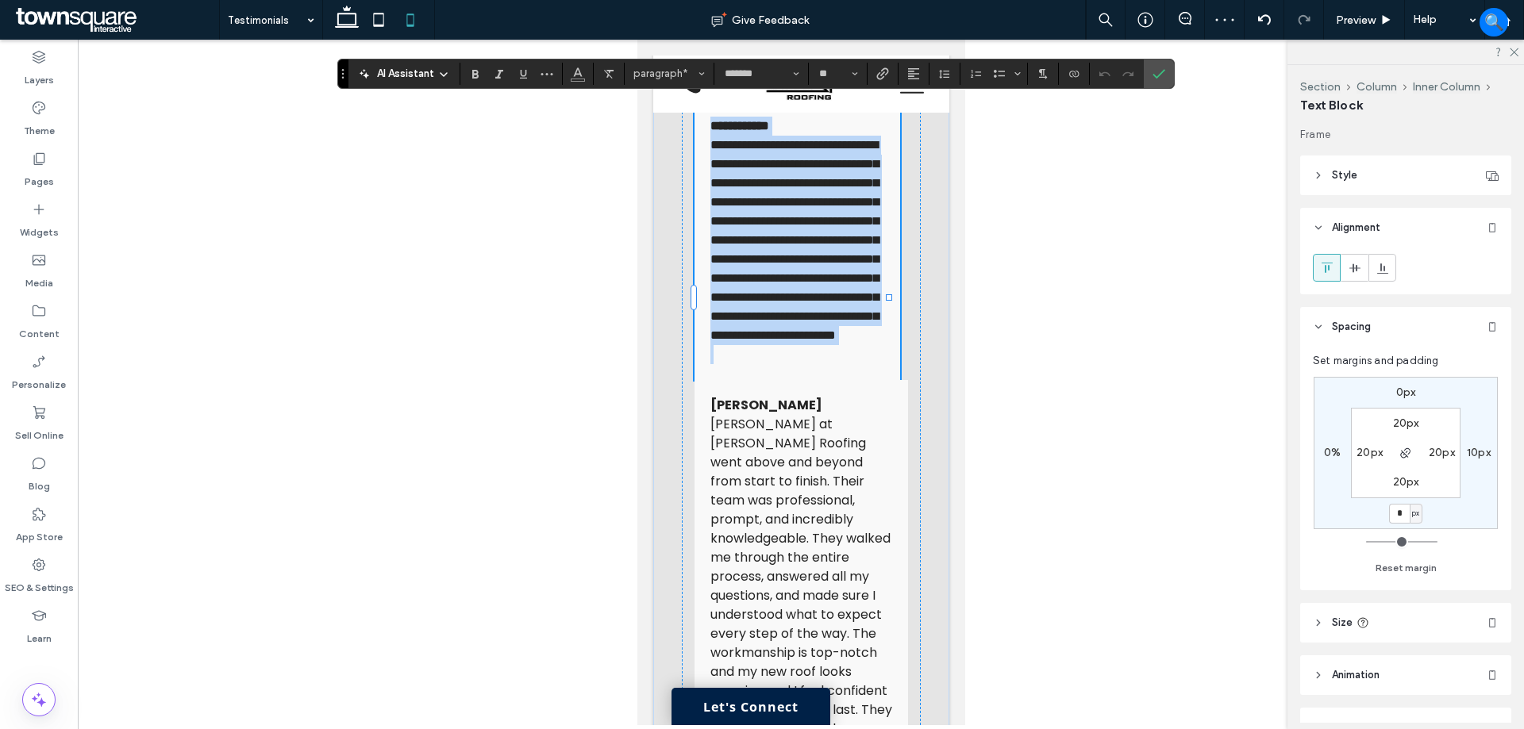
drag, startPoint x: 846, startPoint y: 471, endPoint x: 809, endPoint y: 473, distance: 36.6
click at [845, 364] on p at bounding box center [796, 354] width 174 height 19
click at [835, 345] on p "**********" at bounding box center [796, 241] width 174 height 210
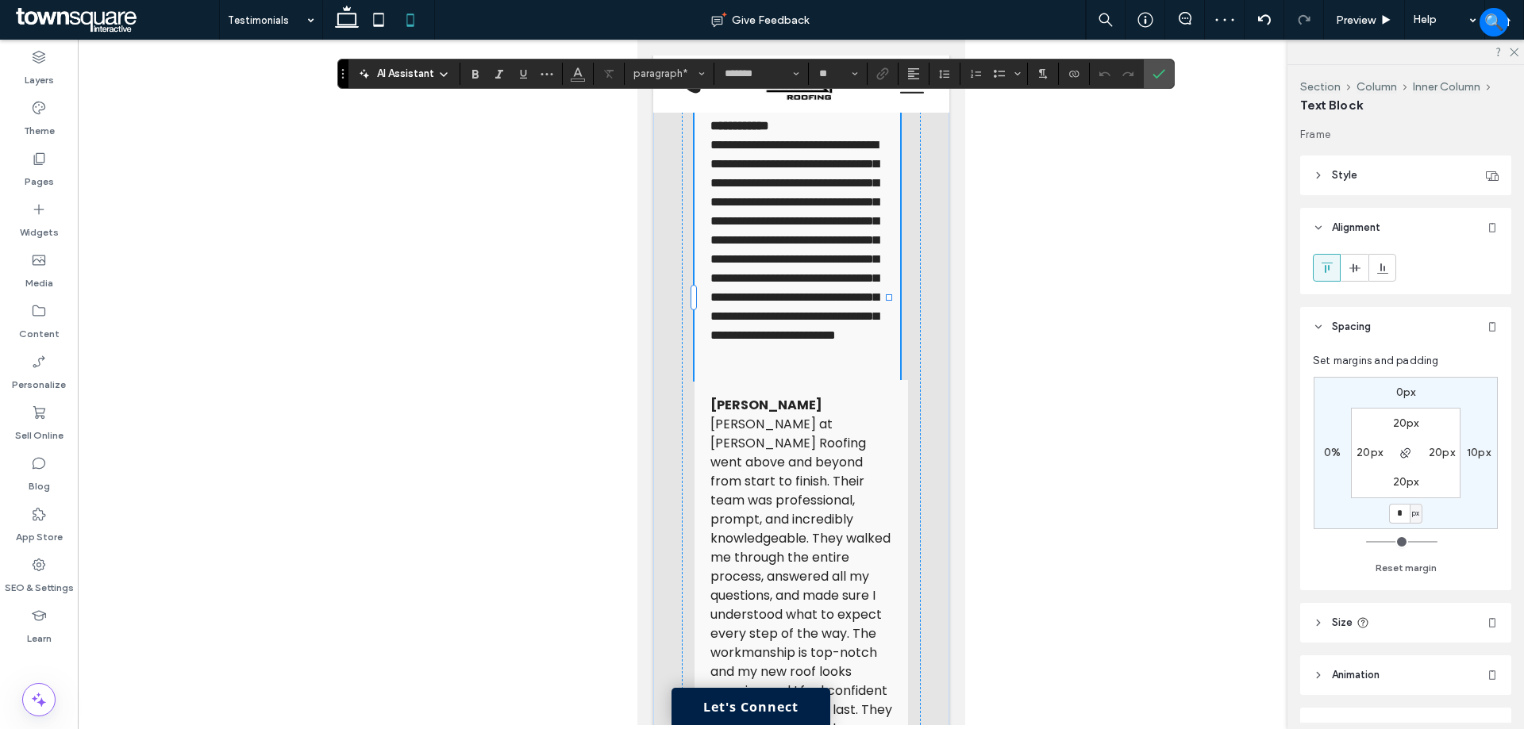
click at [808, 364] on p at bounding box center [796, 354] width 174 height 19
click at [752, 380] on div "**********" at bounding box center [797, 240] width 206 height 279
click at [736, 364] on p at bounding box center [796, 354] width 174 height 19
click at [340, 13] on use at bounding box center [347, 17] width 24 height 22
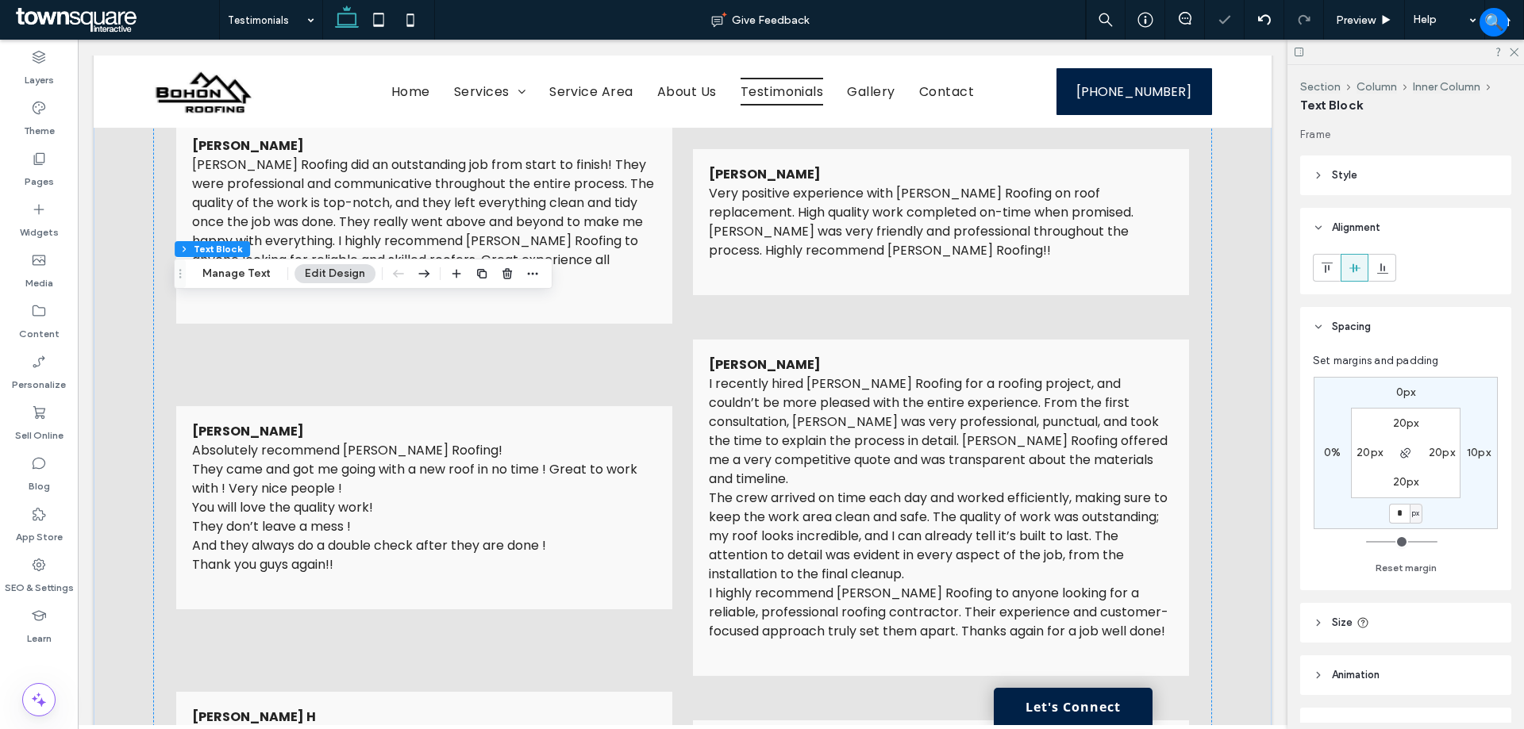
type input "**"
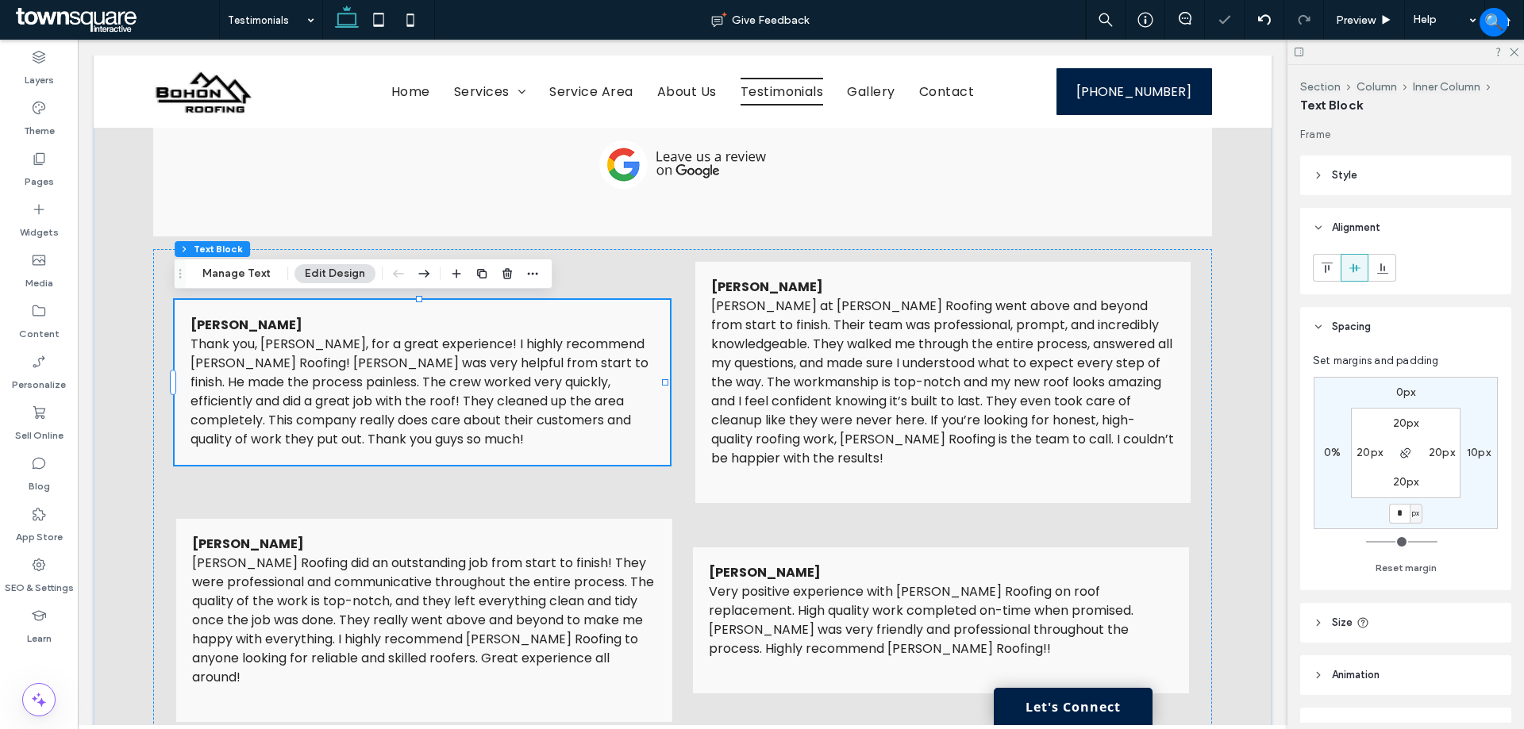
click at [462, 438] on p "Thank you, [PERSON_NAME], for a great experience! I highly recommend [PERSON_NA…" at bounding box center [422, 392] width 464 height 114
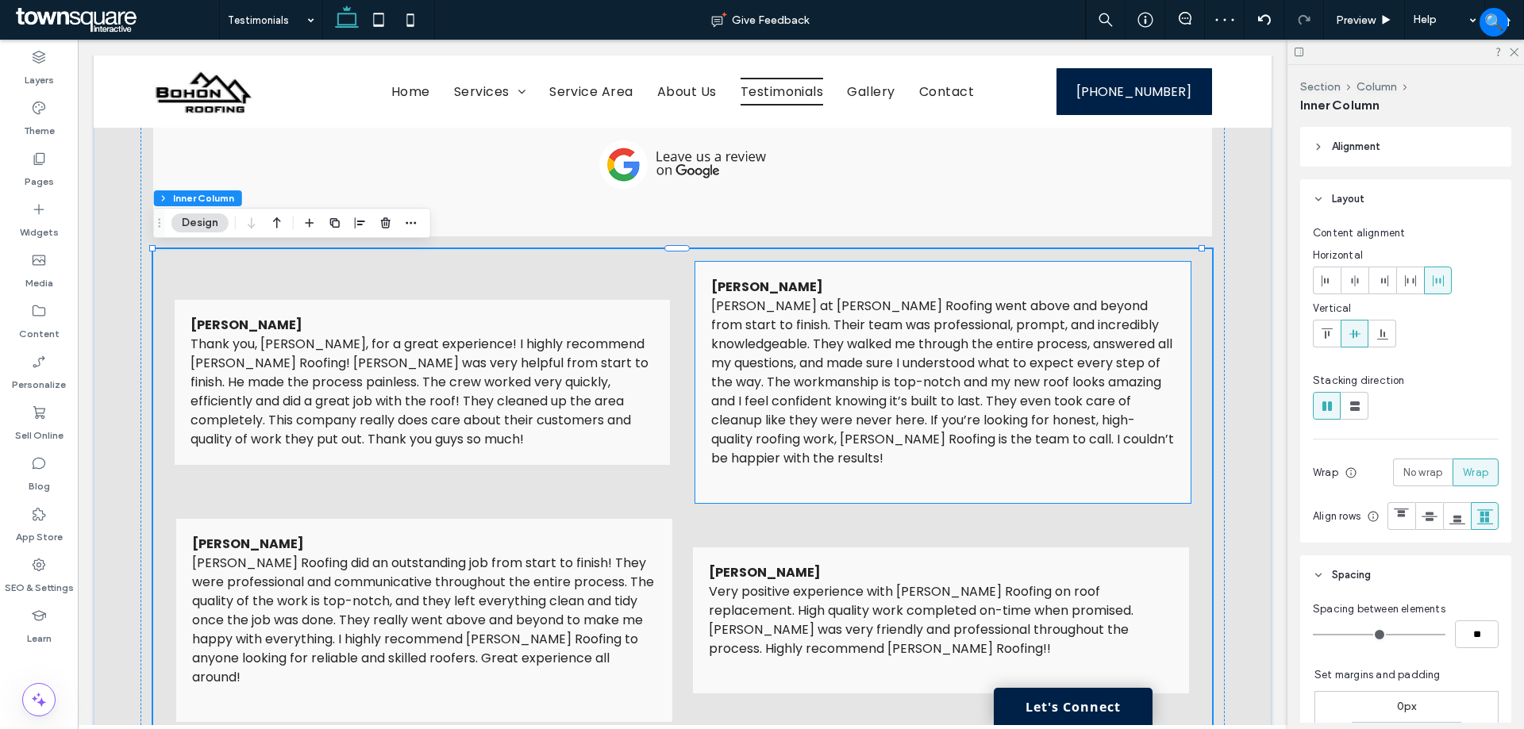
click at [729, 452] on span "[PERSON_NAME] at [PERSON_NAME] Roofing went above and beyond from start to fini…" at bounding box center [942, 382] width 463 height 171
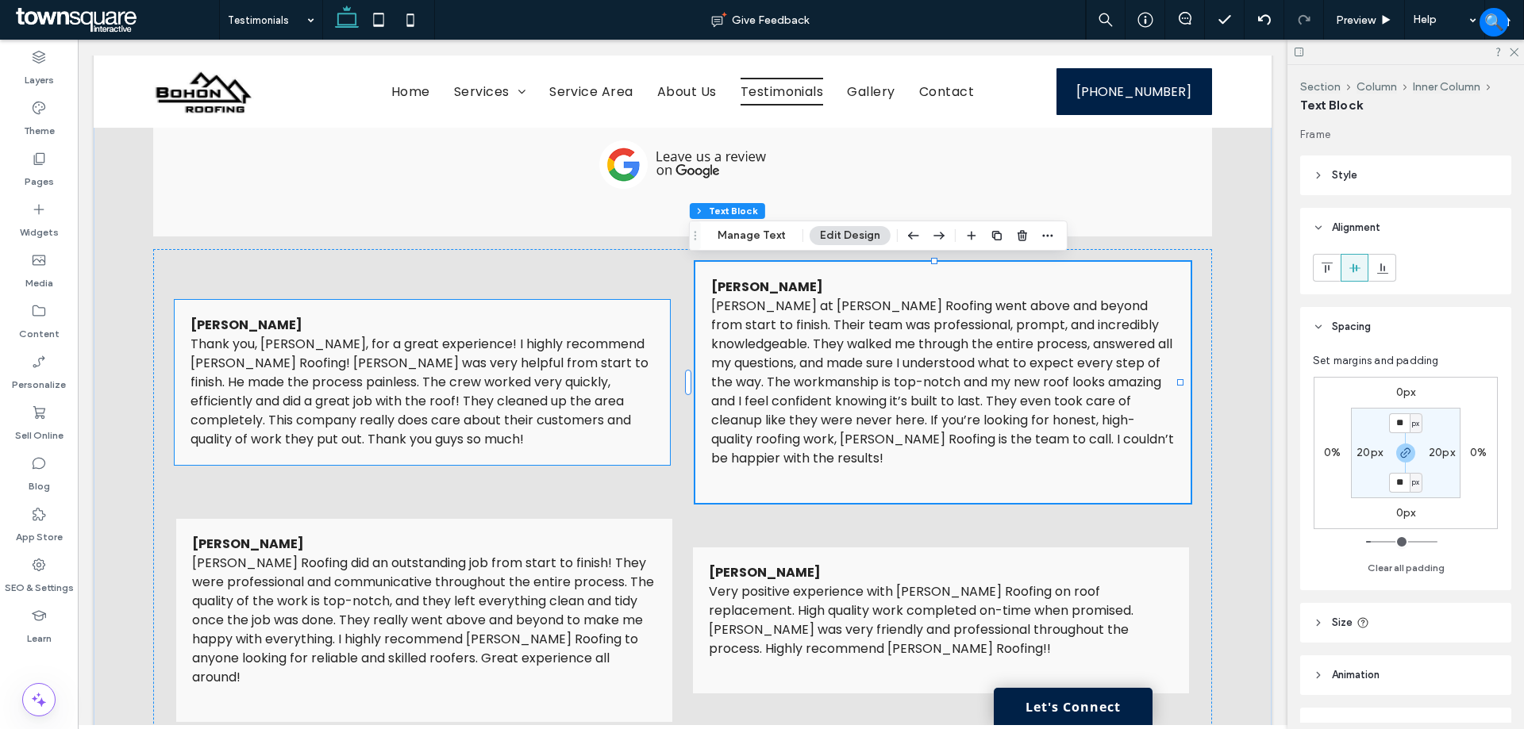
click at [570, 444] on p "Thank you, [PERSON_NAME], for a great experience! I highly recommend [PERSON_NA…" at bounding box center [422, 392] width 464 height 114
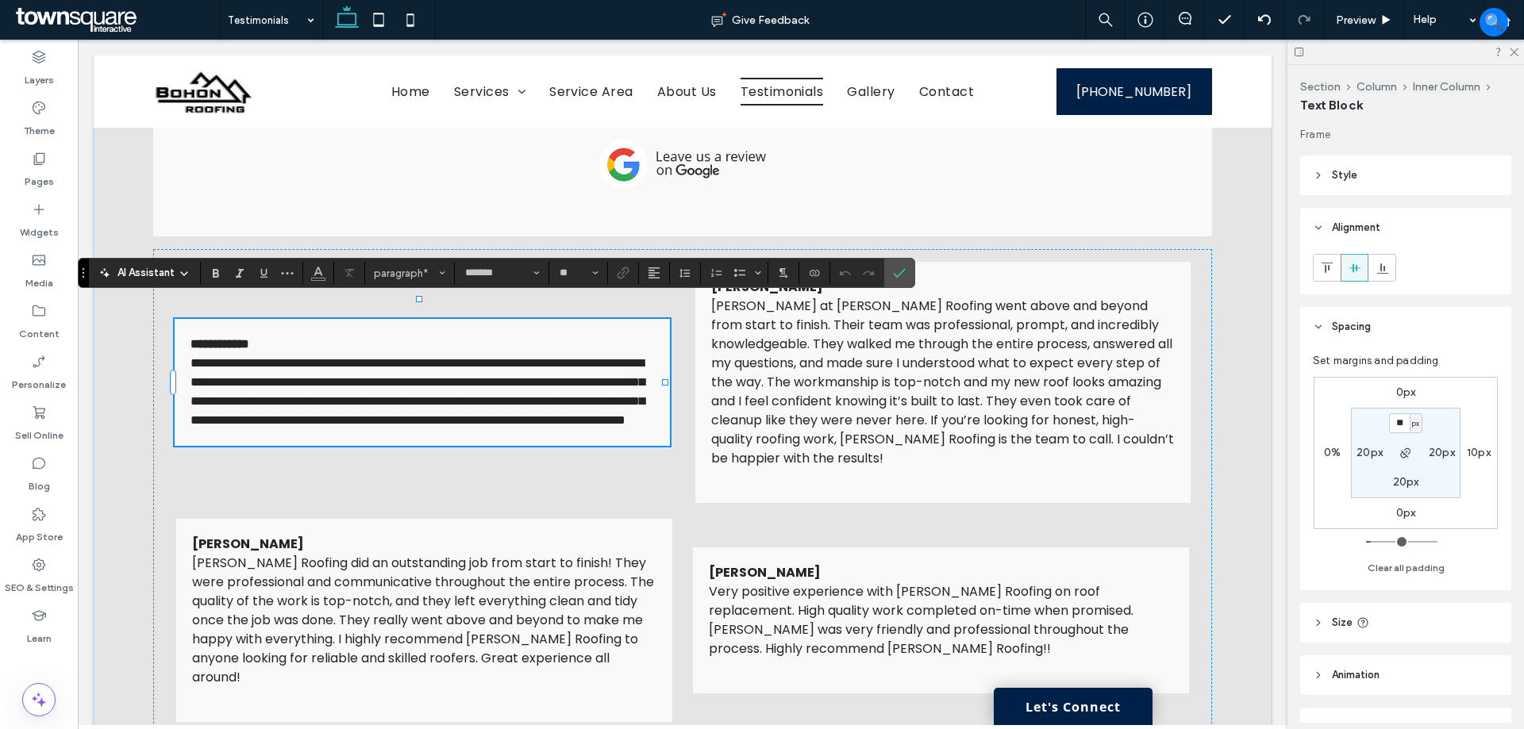
scroll to position [464, 0]
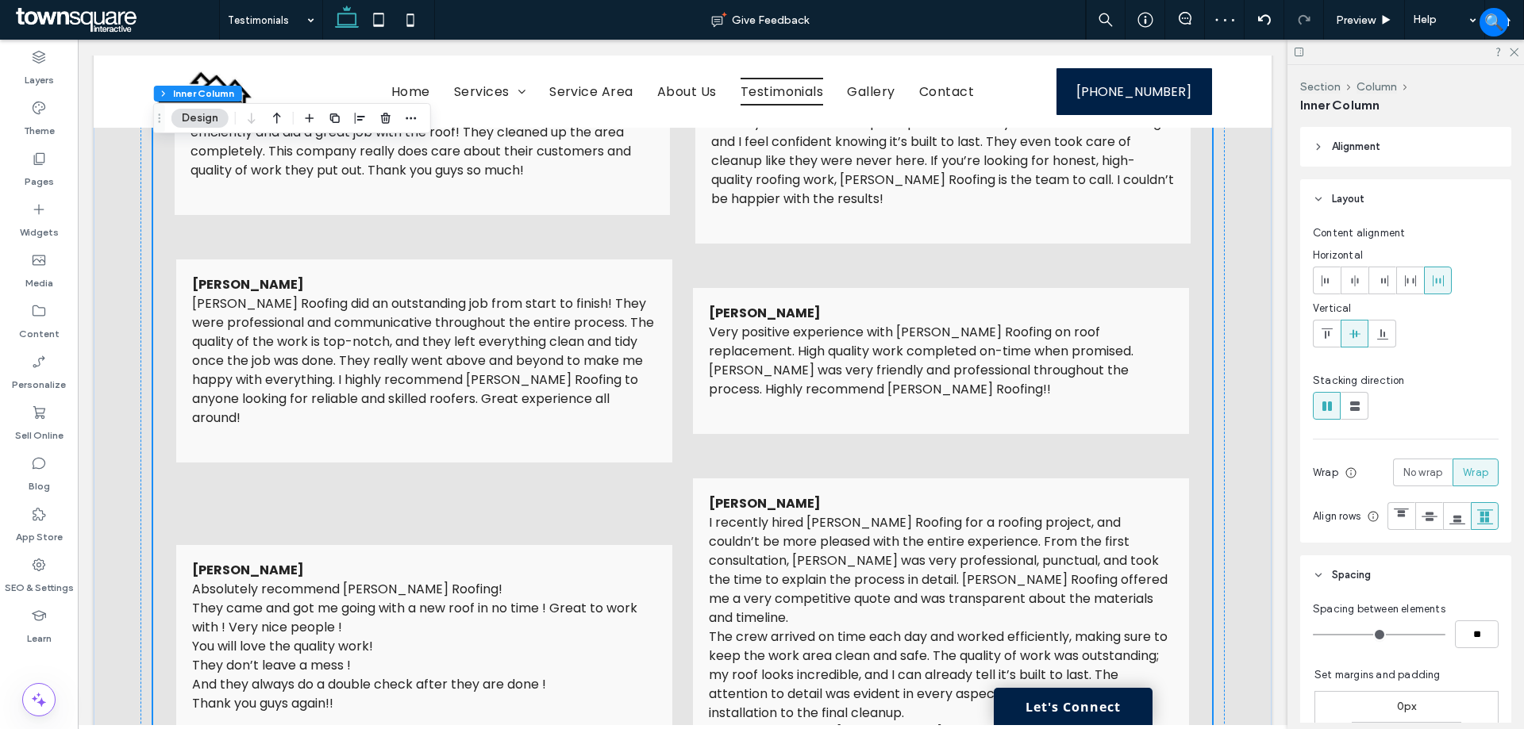
scroll to position [544, 0]
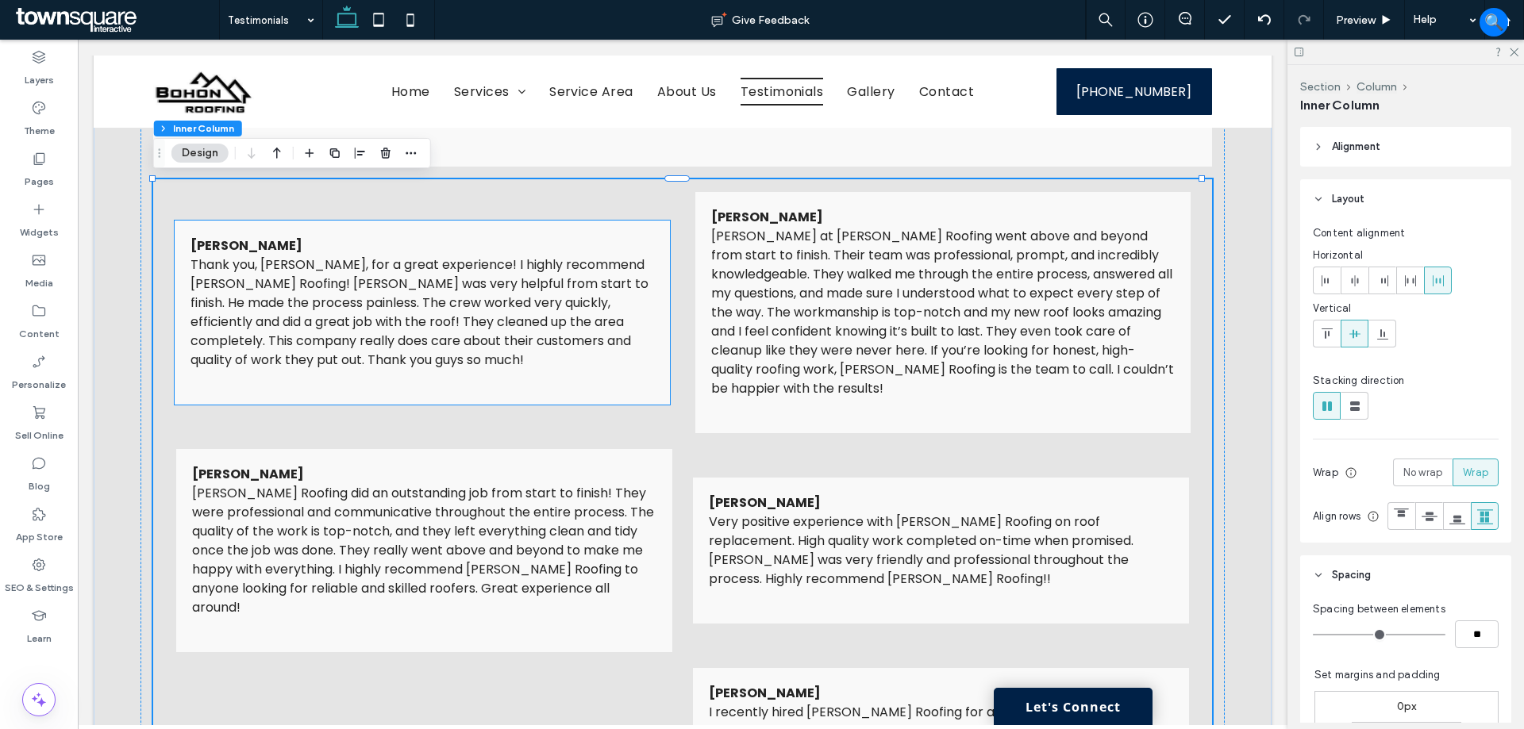
click at [659, 352] on div "[PERSON_NAME] Thank you, [PERSON_NAME], for a great experience! I highly recomm…" at bounding box center [423, 313] width 496 height 184
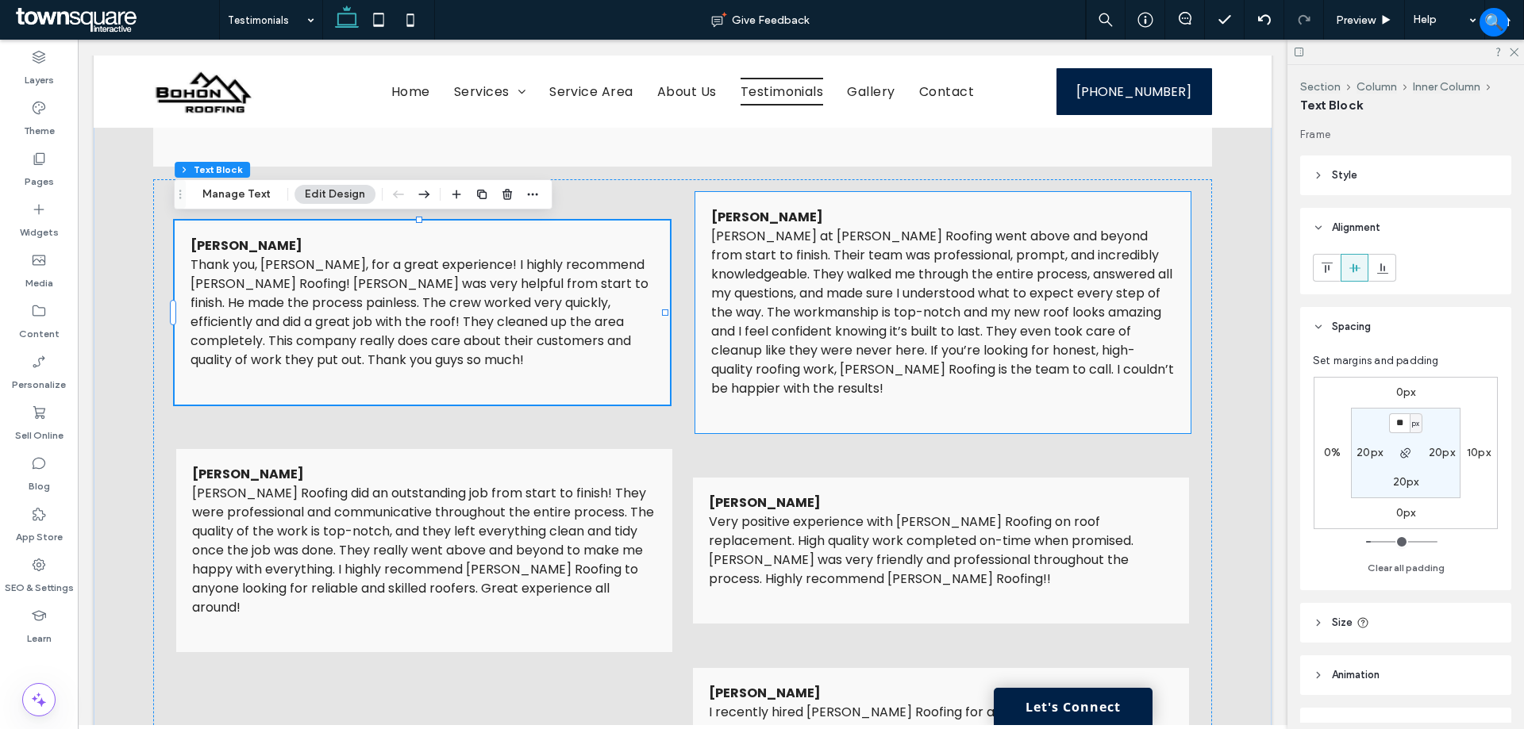
click at [782, 339] on span "[PERSON_NAME] at [PERSON_NAME] Roofing went above and beyond from start to fini…" at bounding box center [942, 312] width 463 height 171
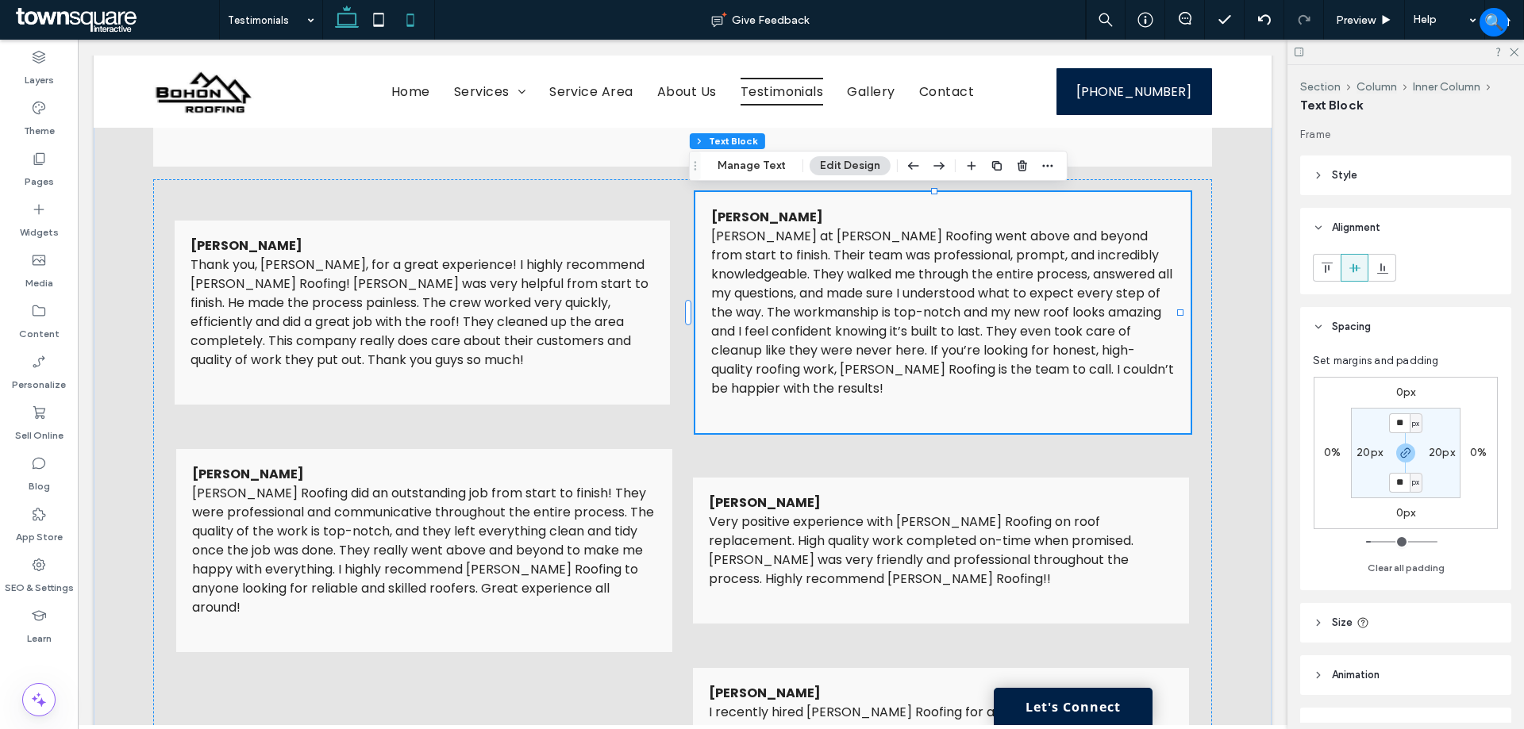
click at [403, 21] on icon at bounding box center [410, 20] width 32 height 32
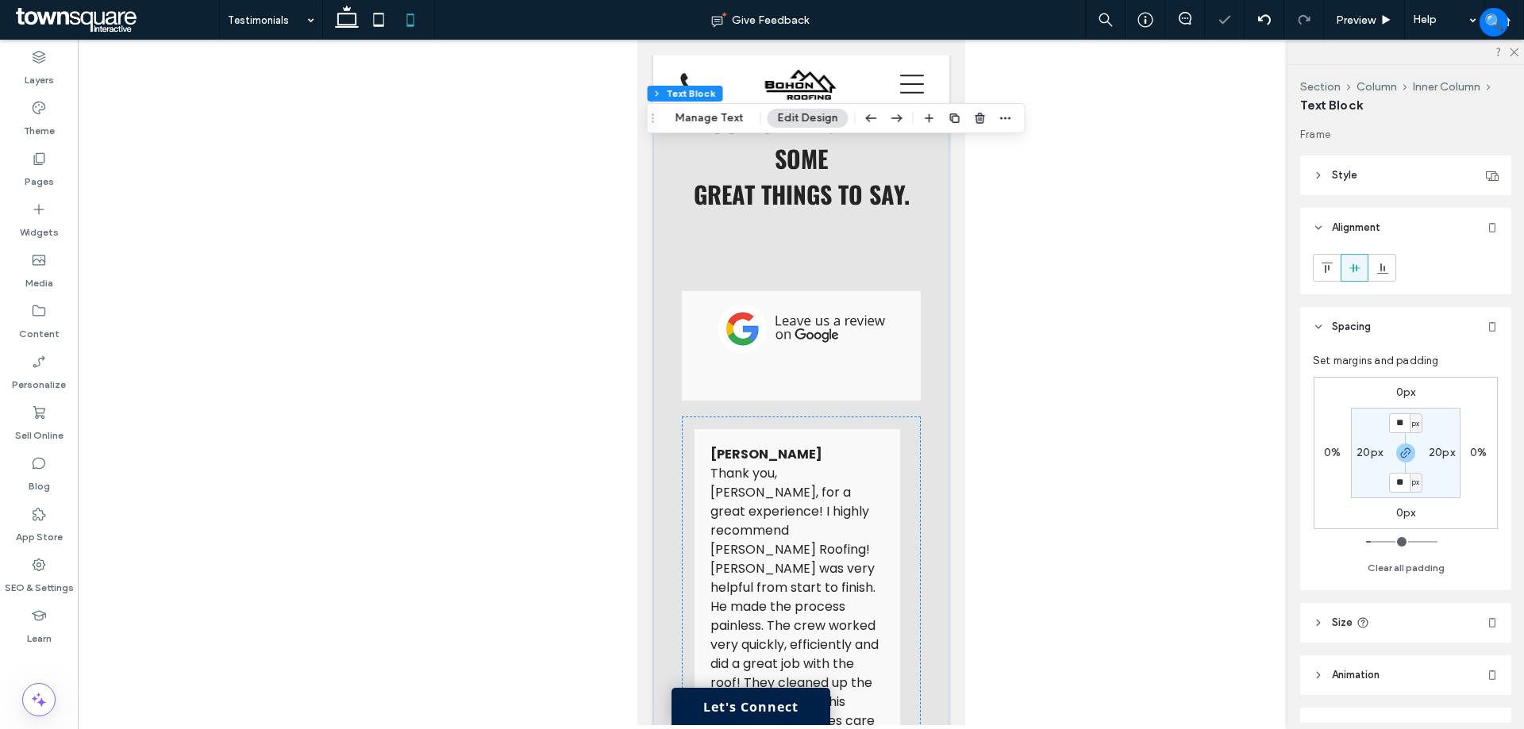
type input "***"
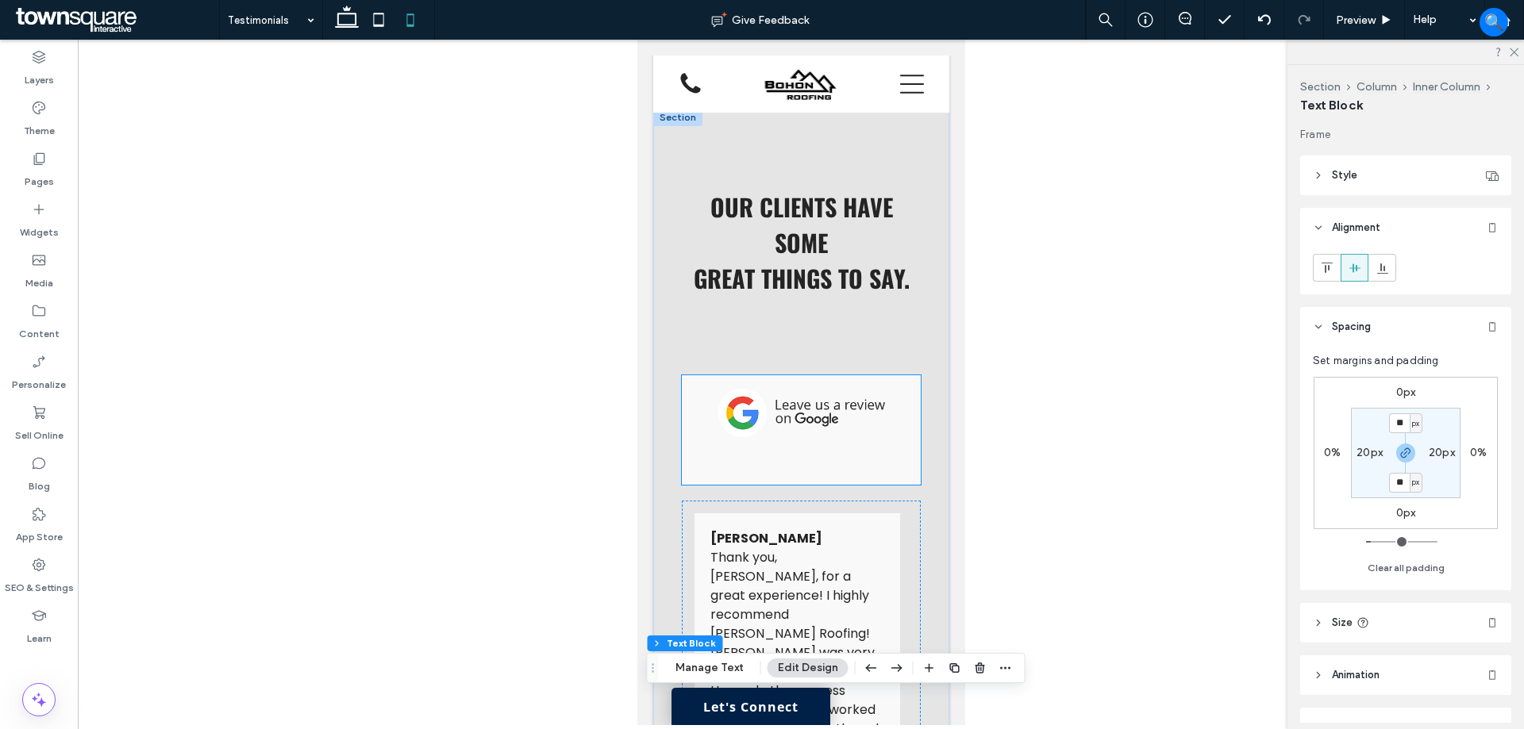
scroll to position [777, 0]
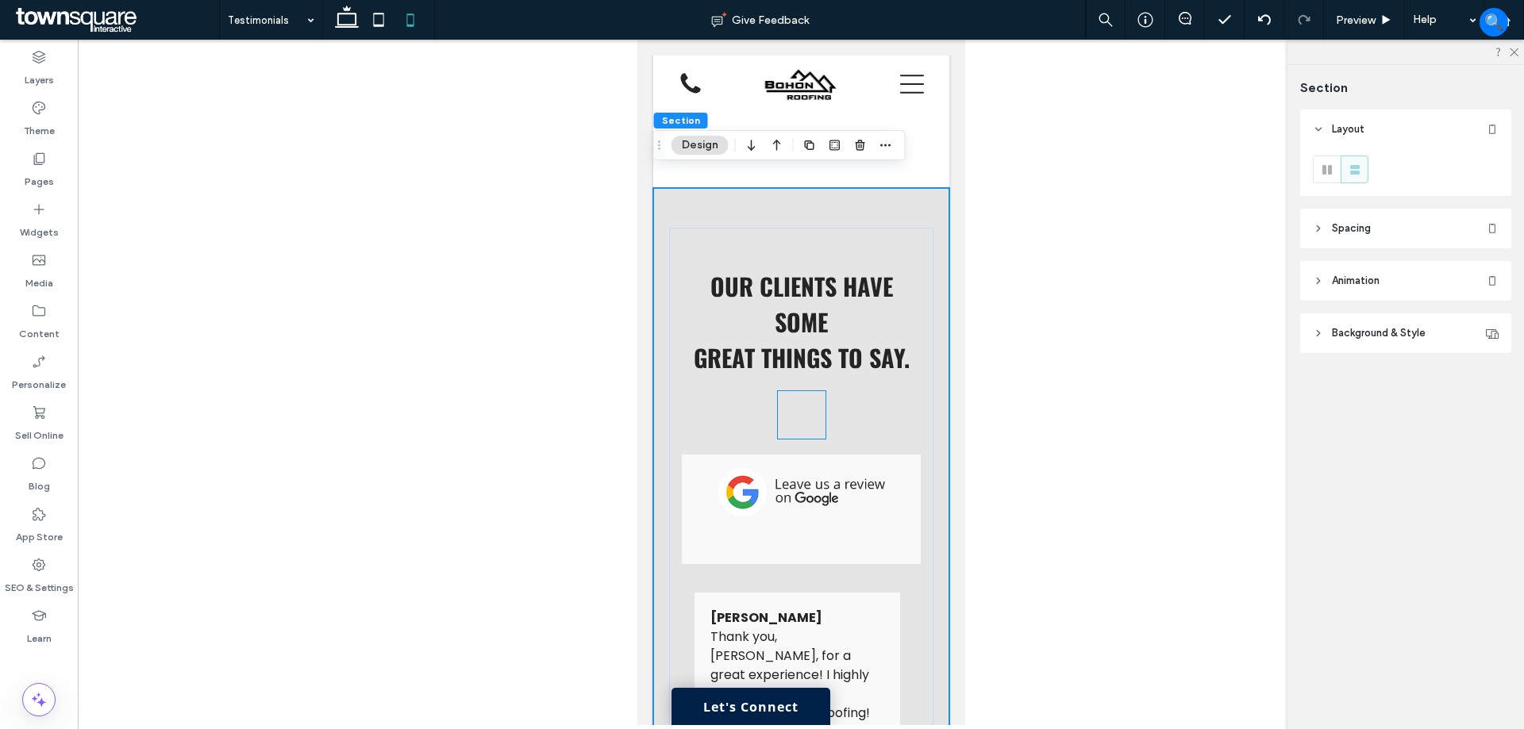
scroll to position [397, 0]
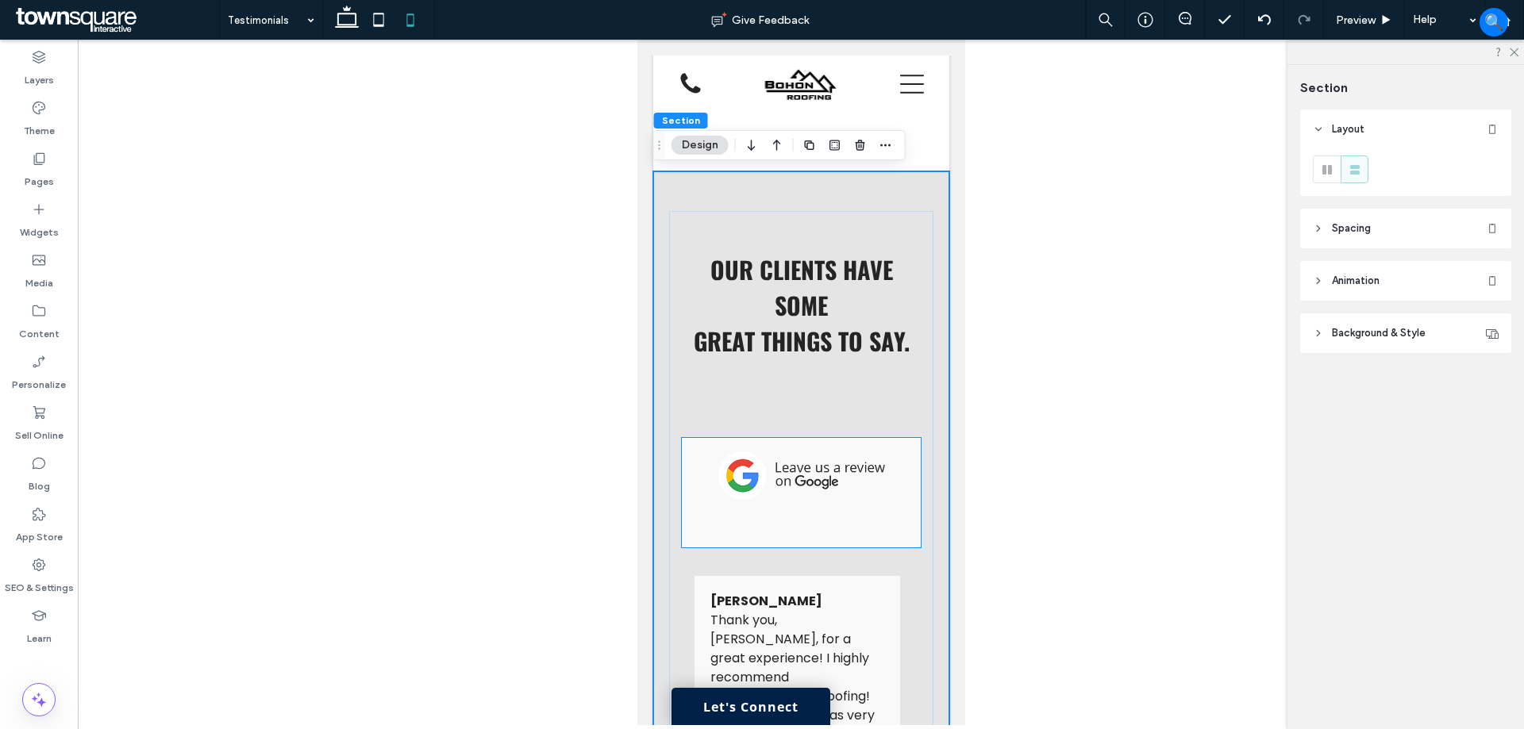
click at [809, 499] on img at bounding box center [800, 476] width 167 height 48
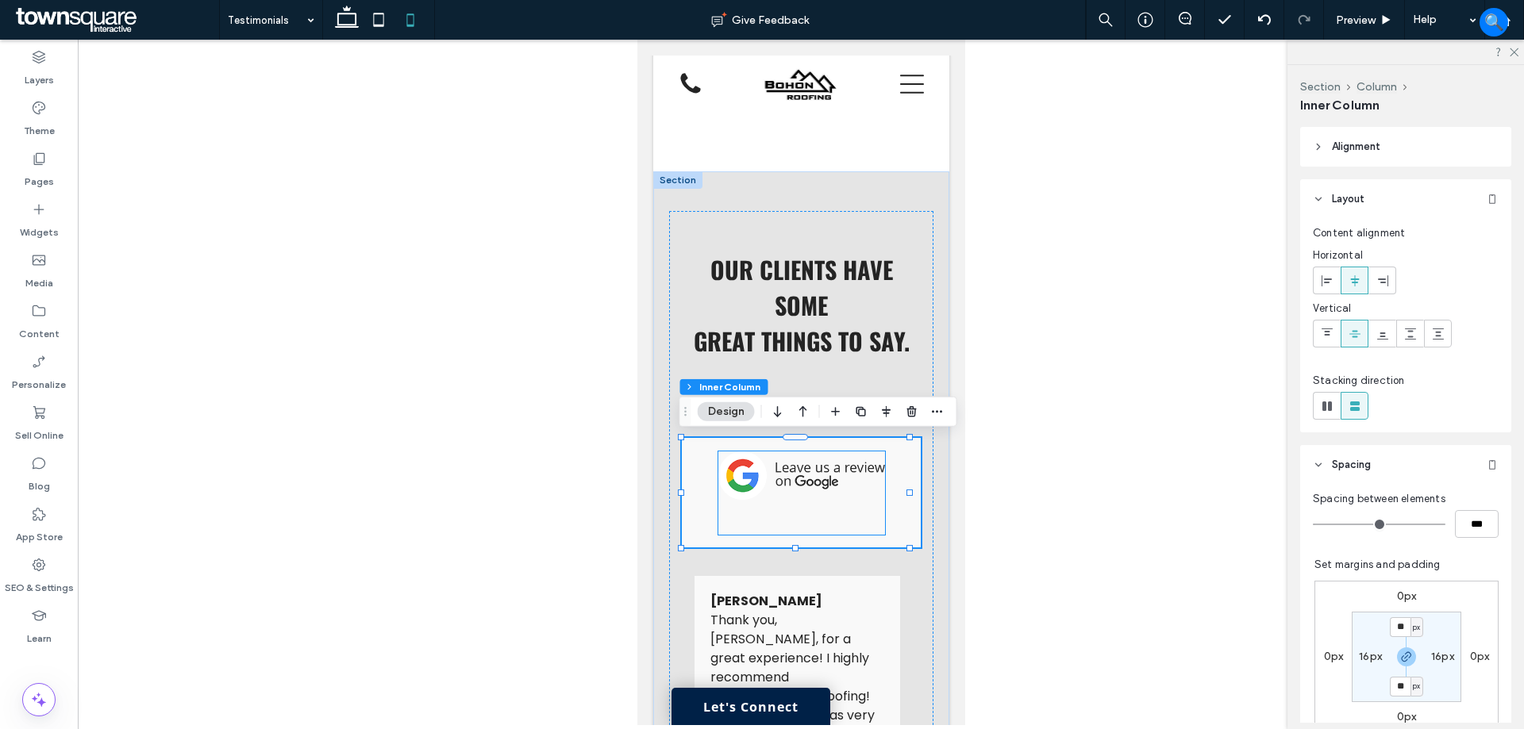
click at [798, 506] on div at bounding box center [800, 493] width 167 height 83
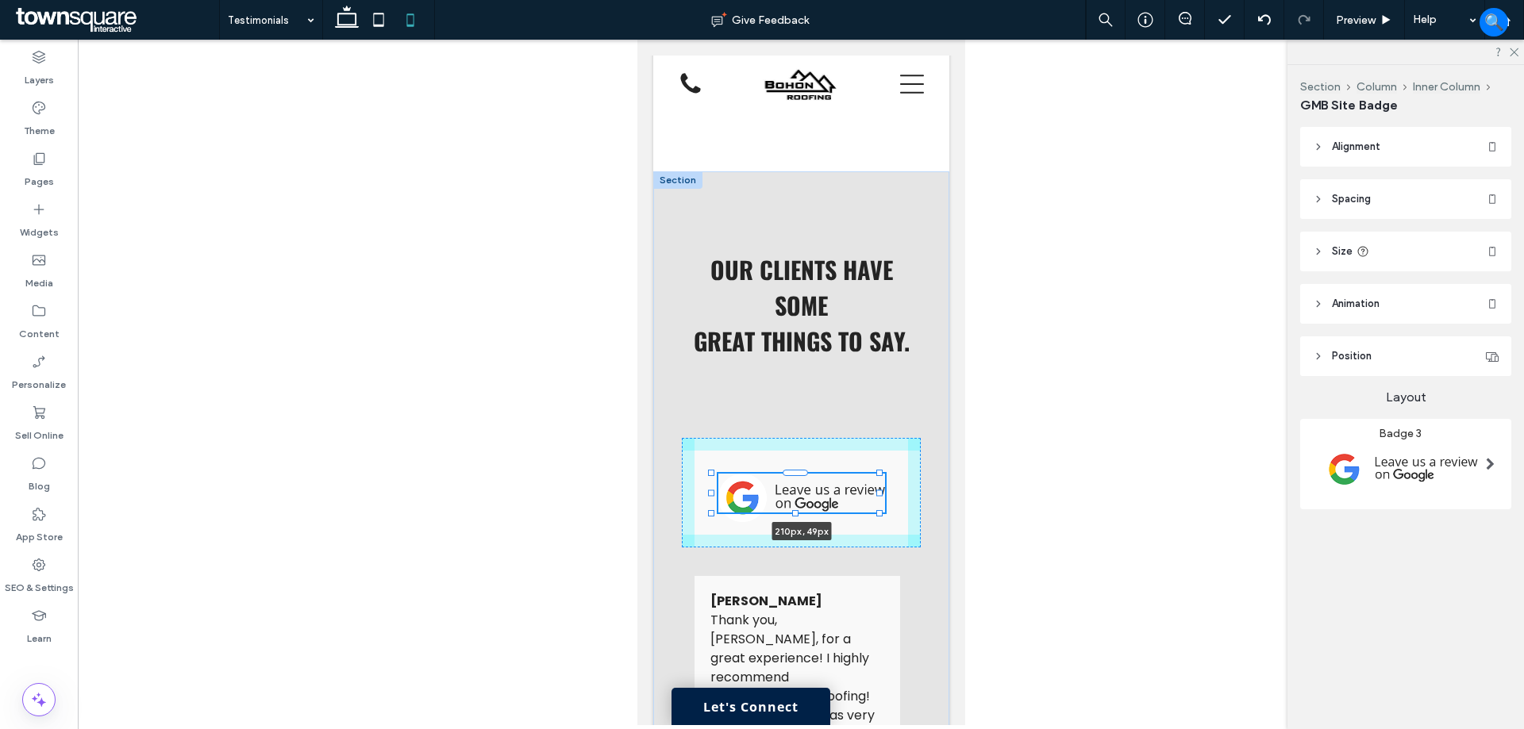
drag, startPoint x: 793, startPoint y: 534, endPoint x: 794, endPoint y: 512, distance: 22.3
click at [794, 512] on div at bounding box center [794, 513] width 6 height 6
type input "**"
click at [795, 515] on div at bounding box center [794, 518] width 6 height 6
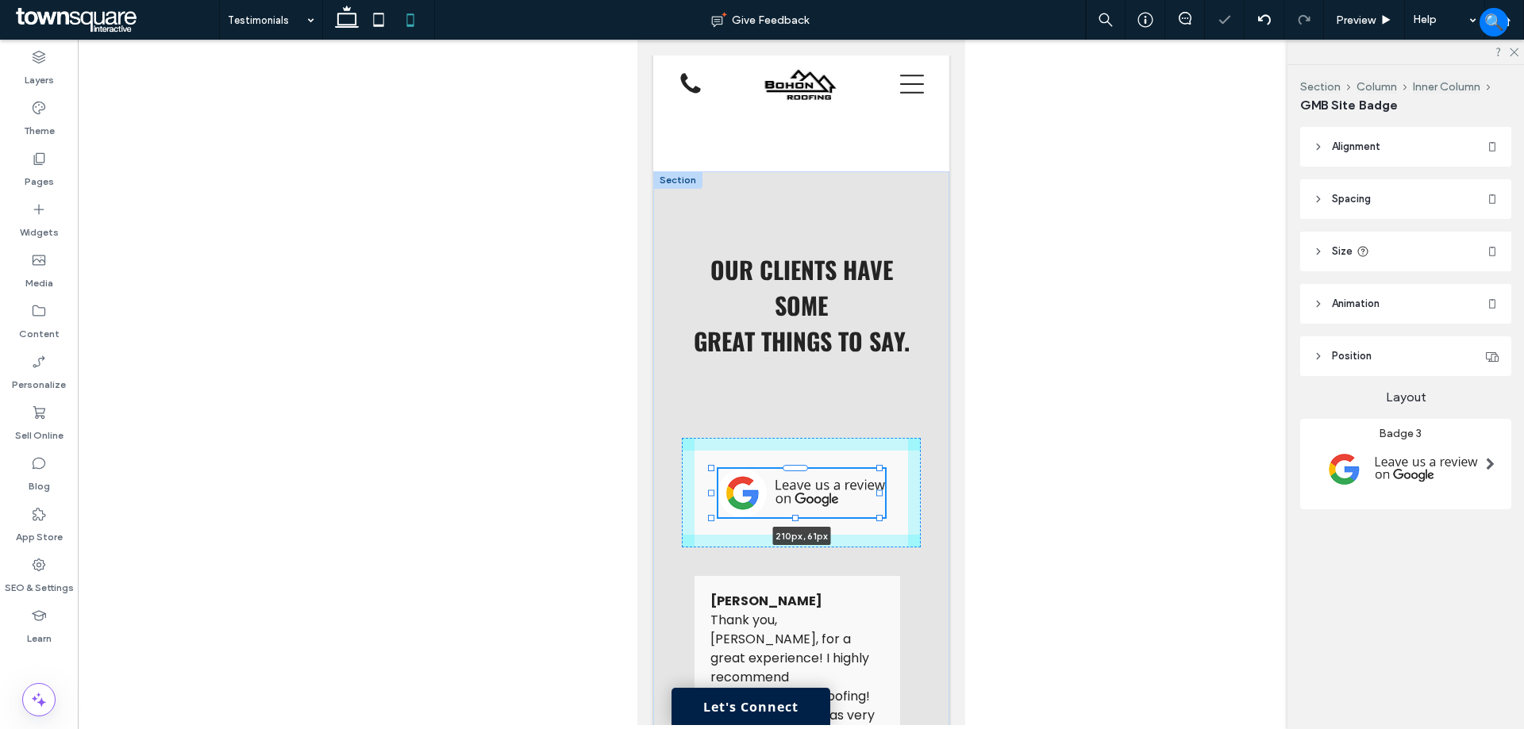
type input "**"
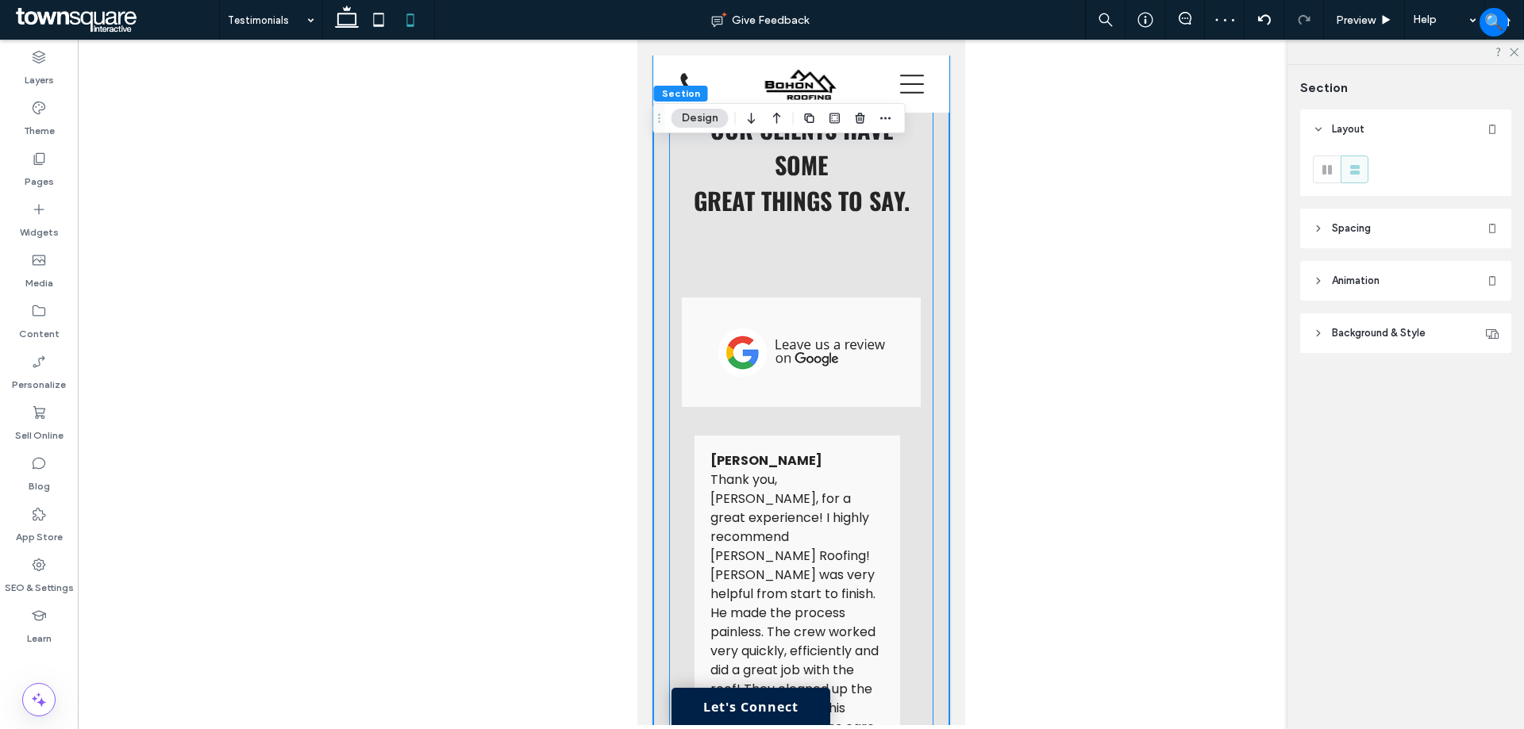
scroll to position [556, 0]
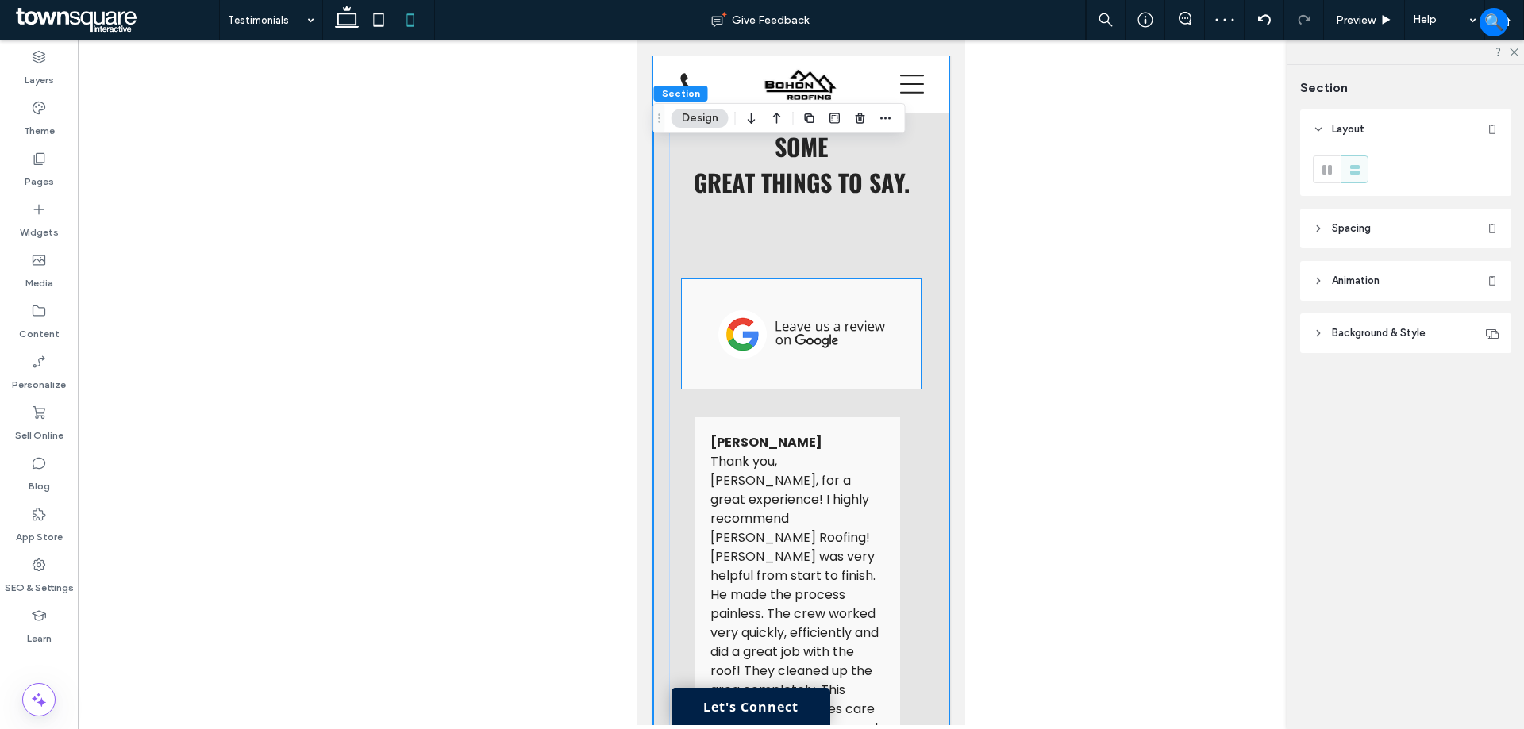
click at [836, 363] on div at bounding box center [800, 334] width 239 height 110
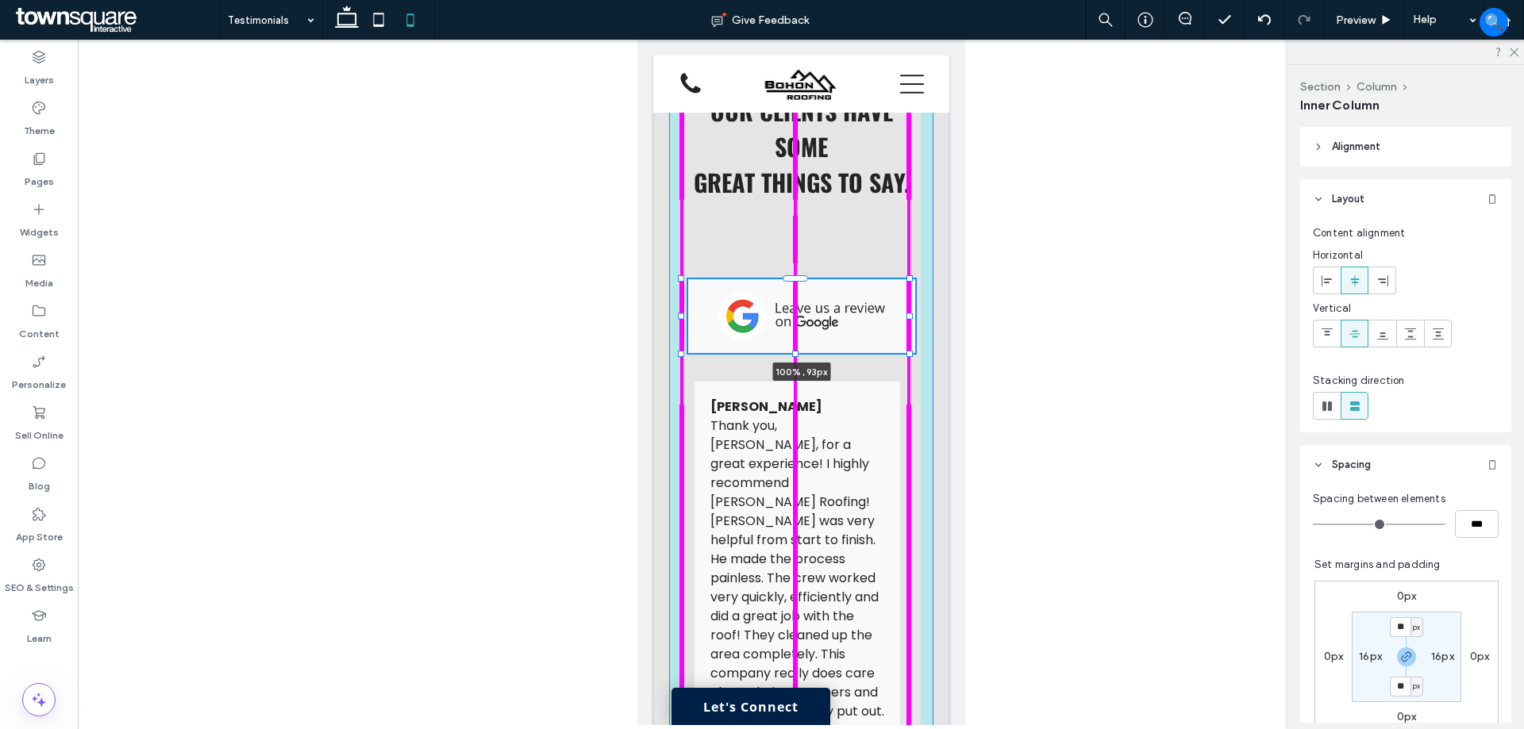
drag, startPoint x: 795, startPoint y: 390, endPoint x: 798, endPoint y: 353, distance: 37.4
click at [682, 280] on div at bounding box center [681, 279] width 1 height 1
type input "**"
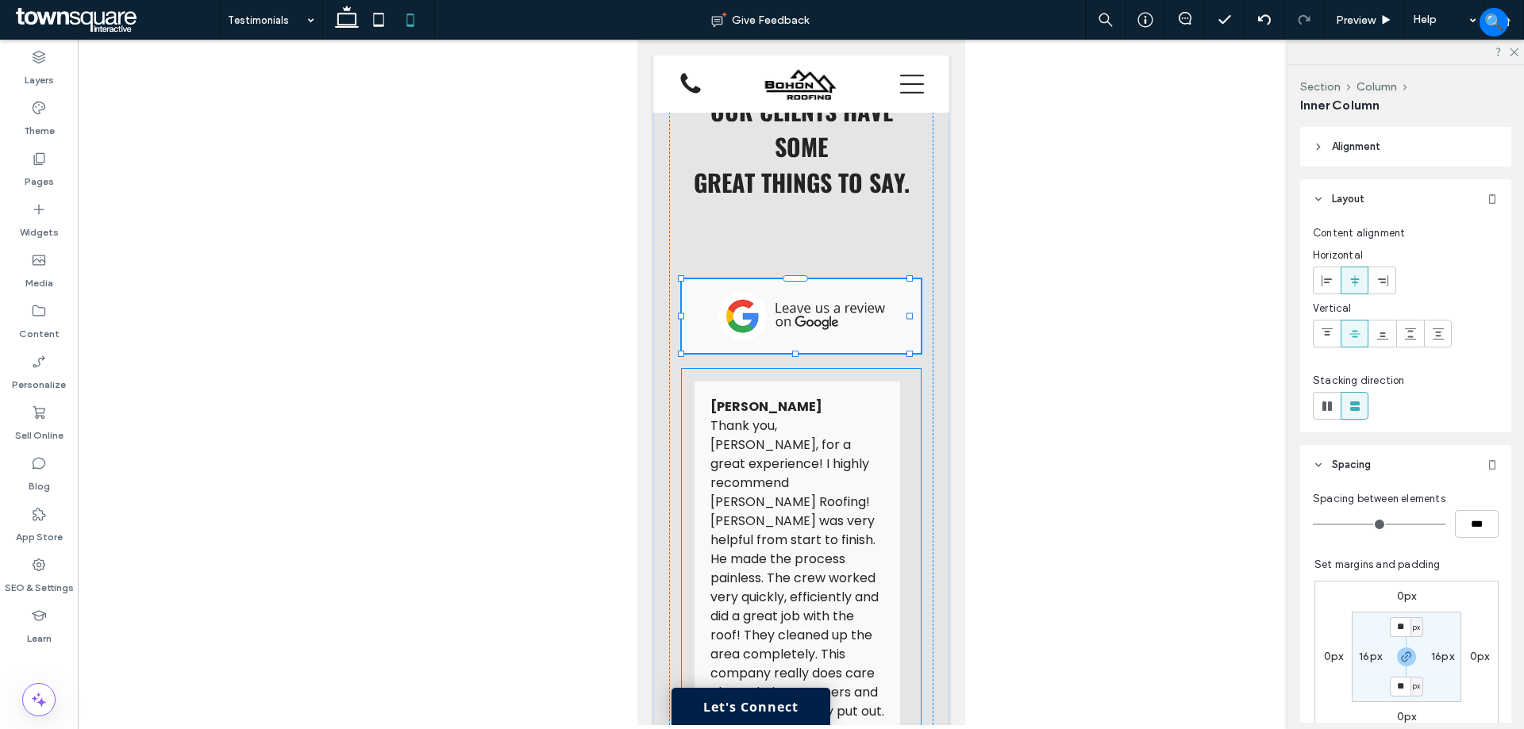
type input "**"
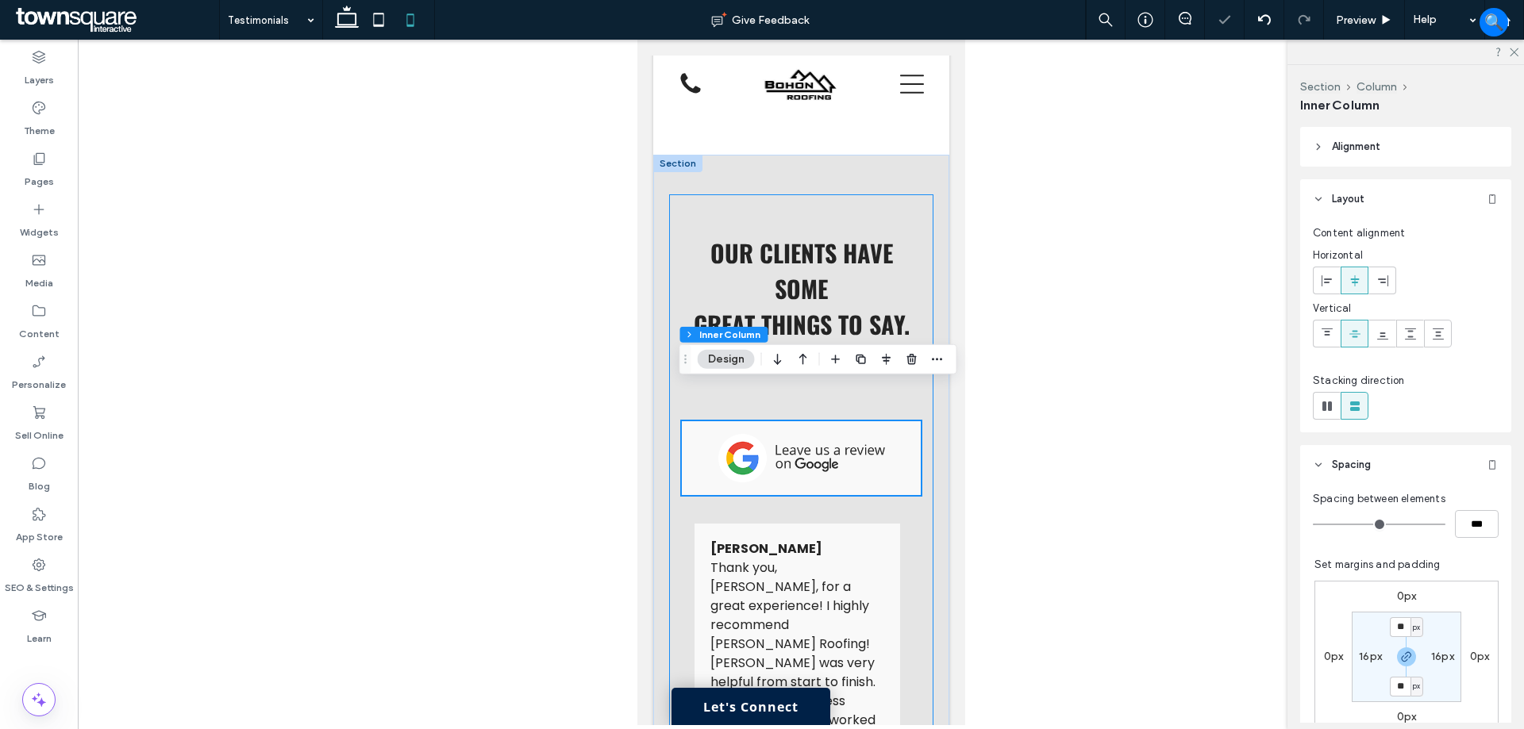
scroll to position [397, 0]
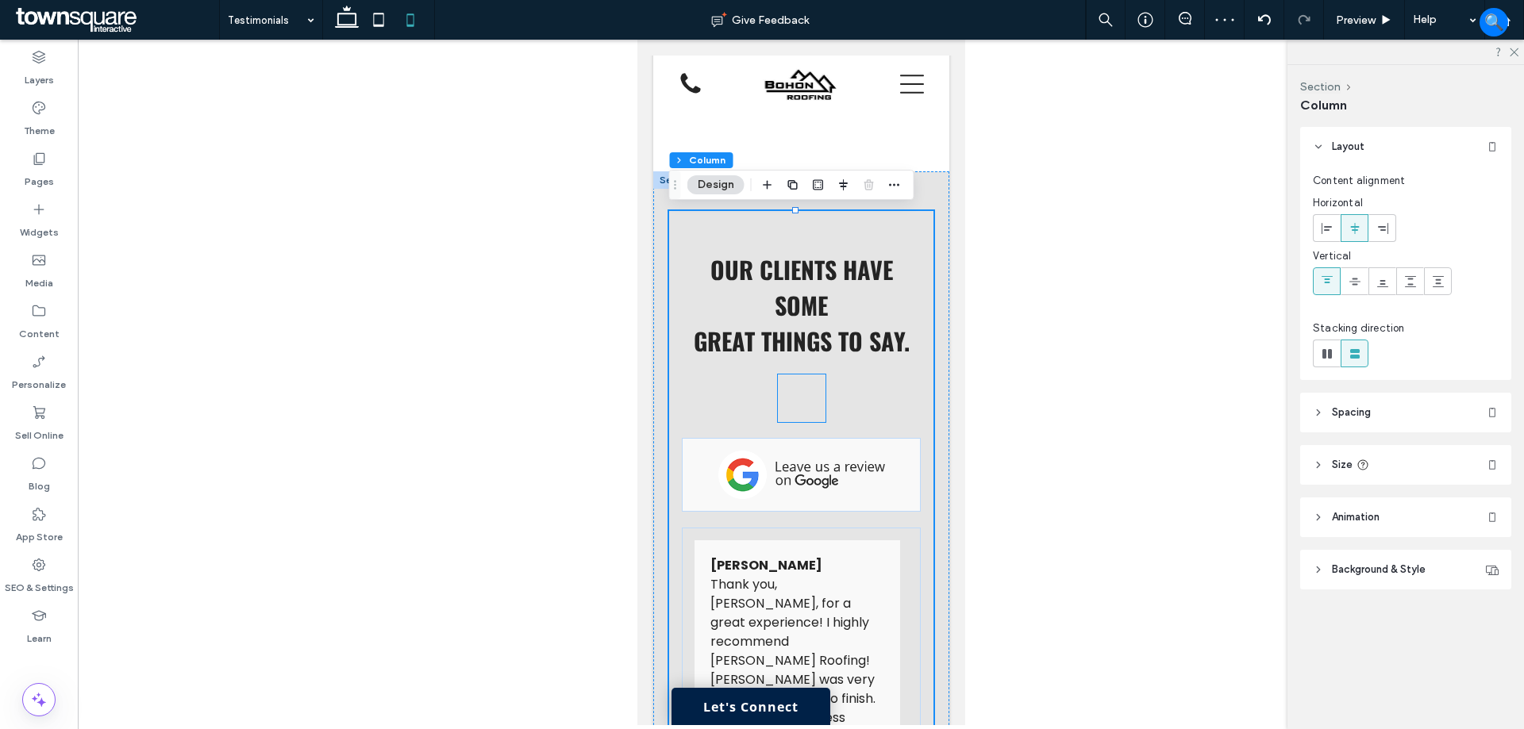
click at [777, 380] on icon at bounding box center [801, 399] width 48 height 48
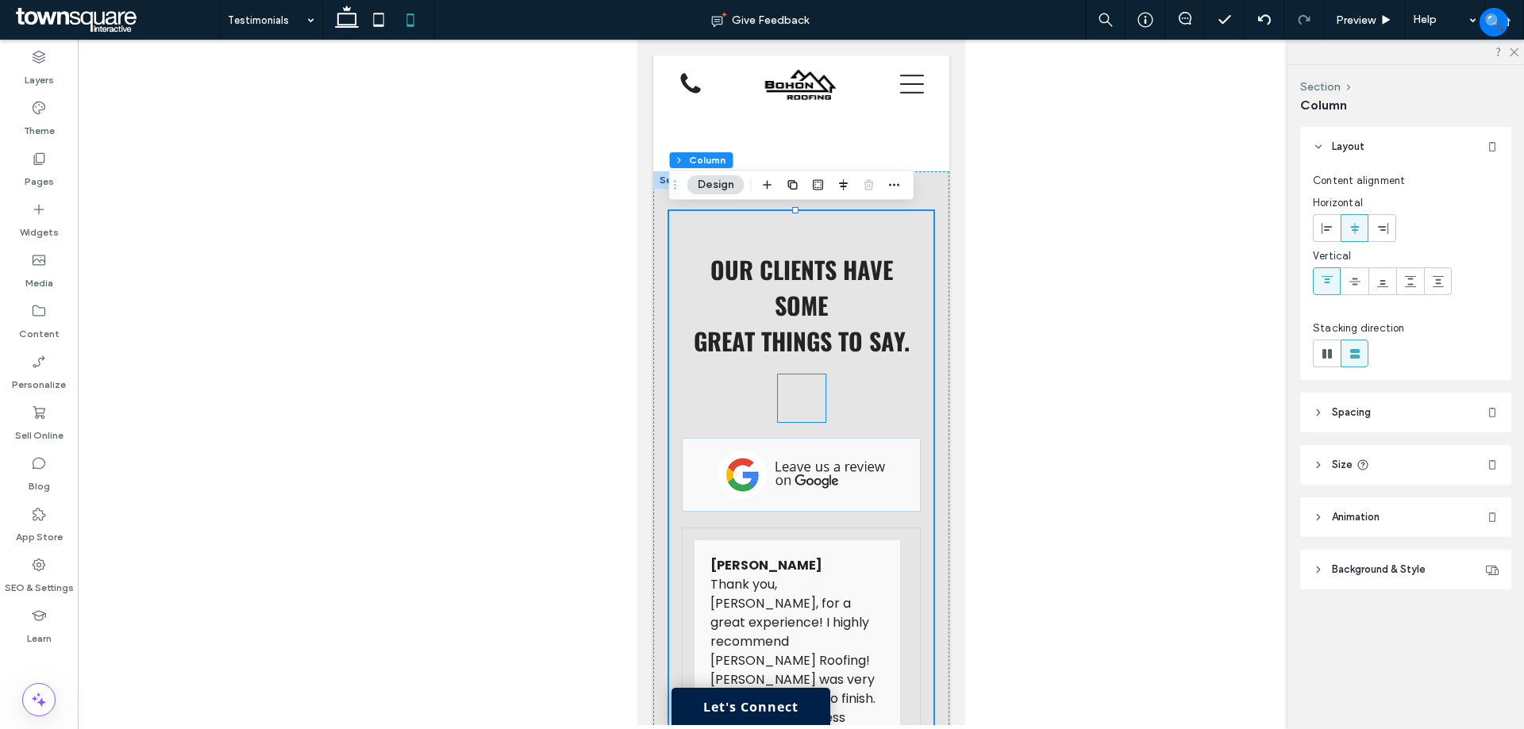
click at [812, 393] on icon at bounding box center [801, 399] width 48 height 48
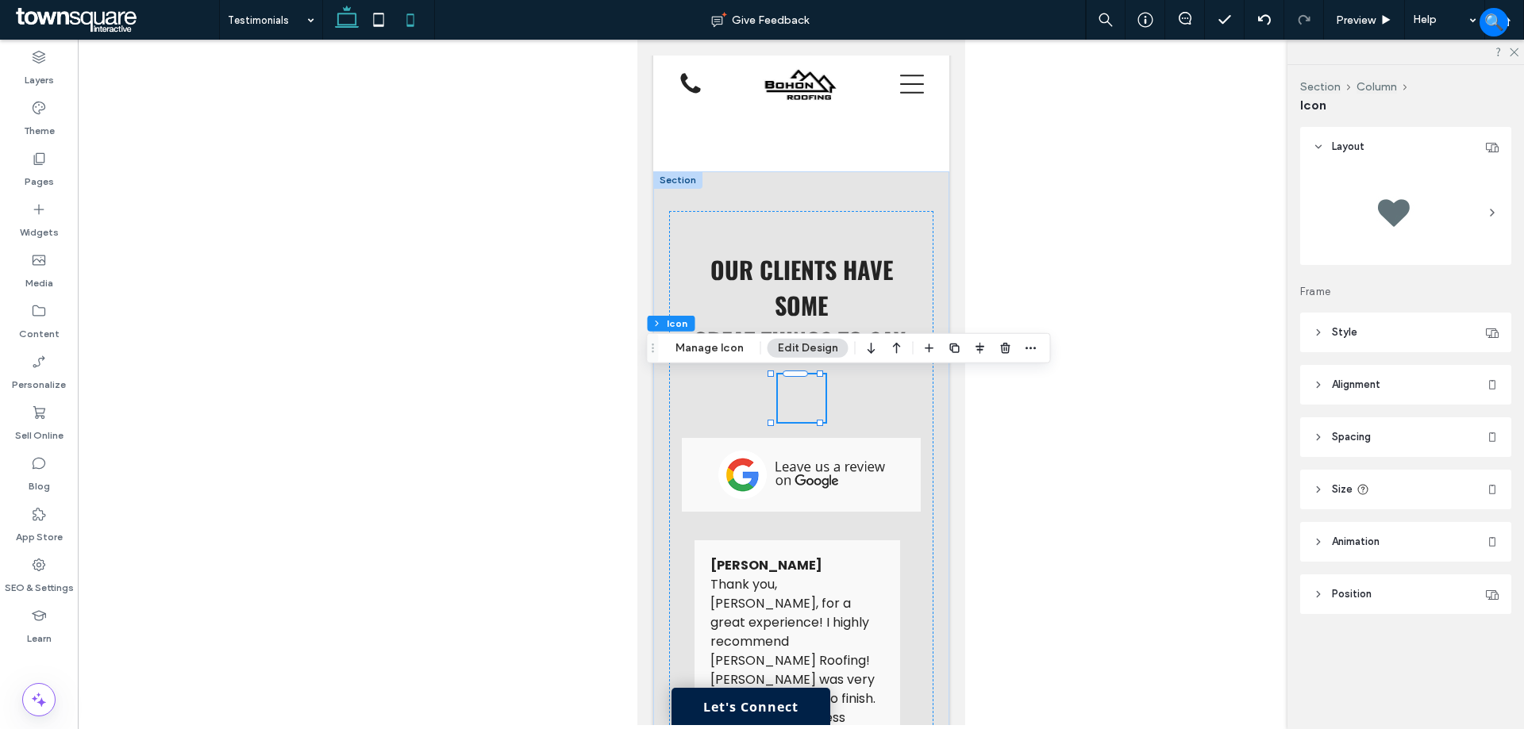
click at [341, 18] on icon at bounding box center [347, 20] width 32 height 32
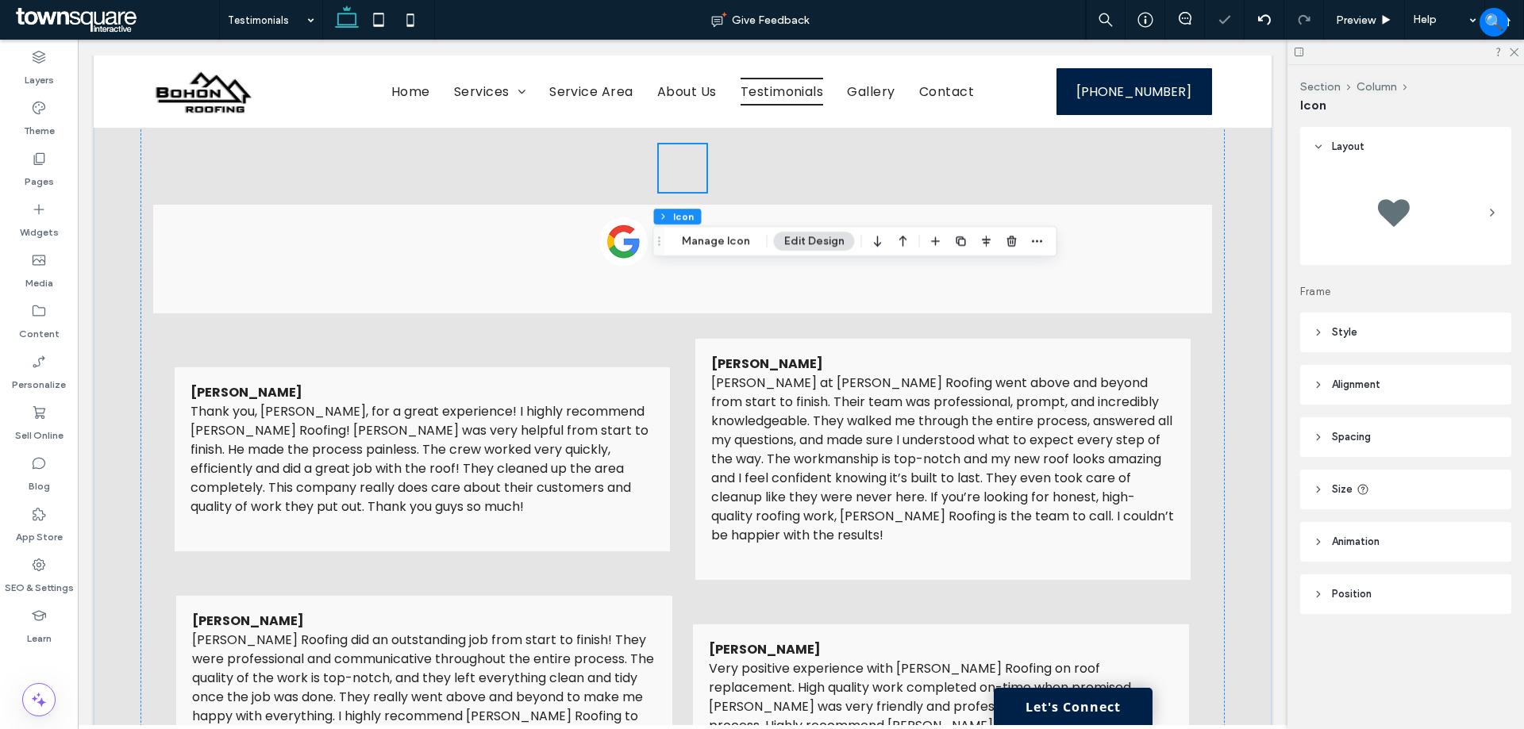
scroll to position [274, 0]
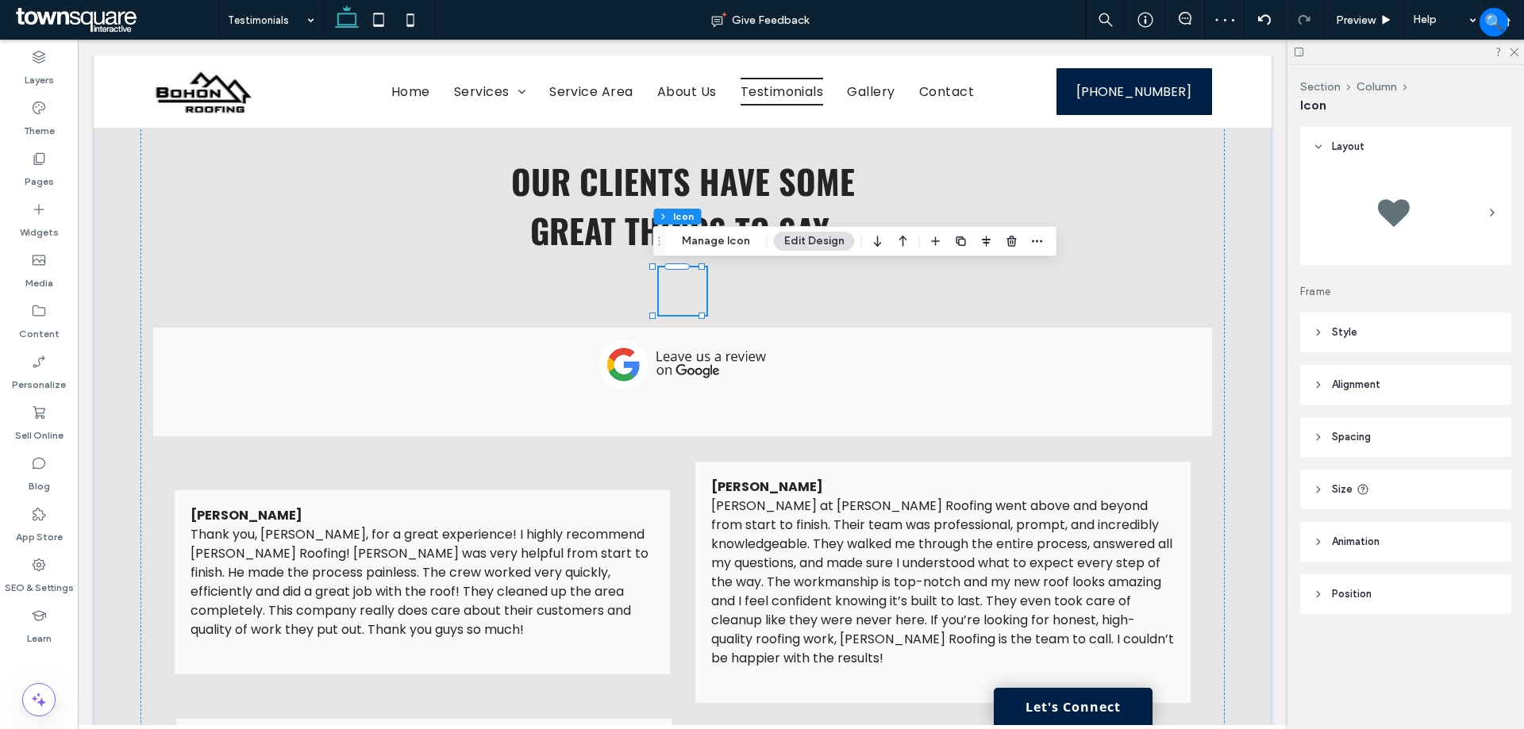
click at [712, 231] on div "Section Column Icon Manage Icon Edit Design" at bounding box center [855, 241] width 404 height 30
click at [709, 241] on button "Manage Icon" at bounding box center [715, 241] width 89 height 19
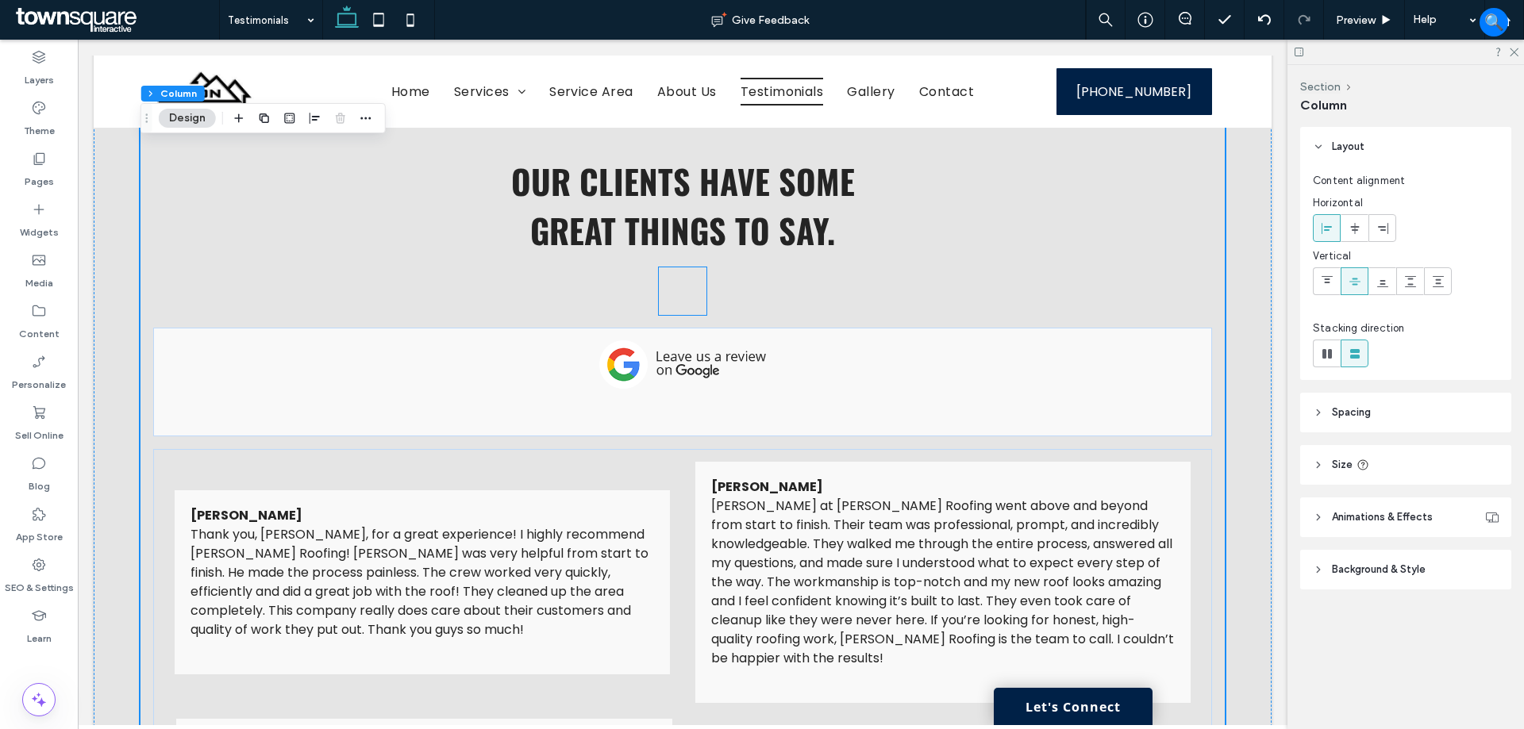
click at [677, 302] on icon at bounding box center [682, 291] width 23 height 33
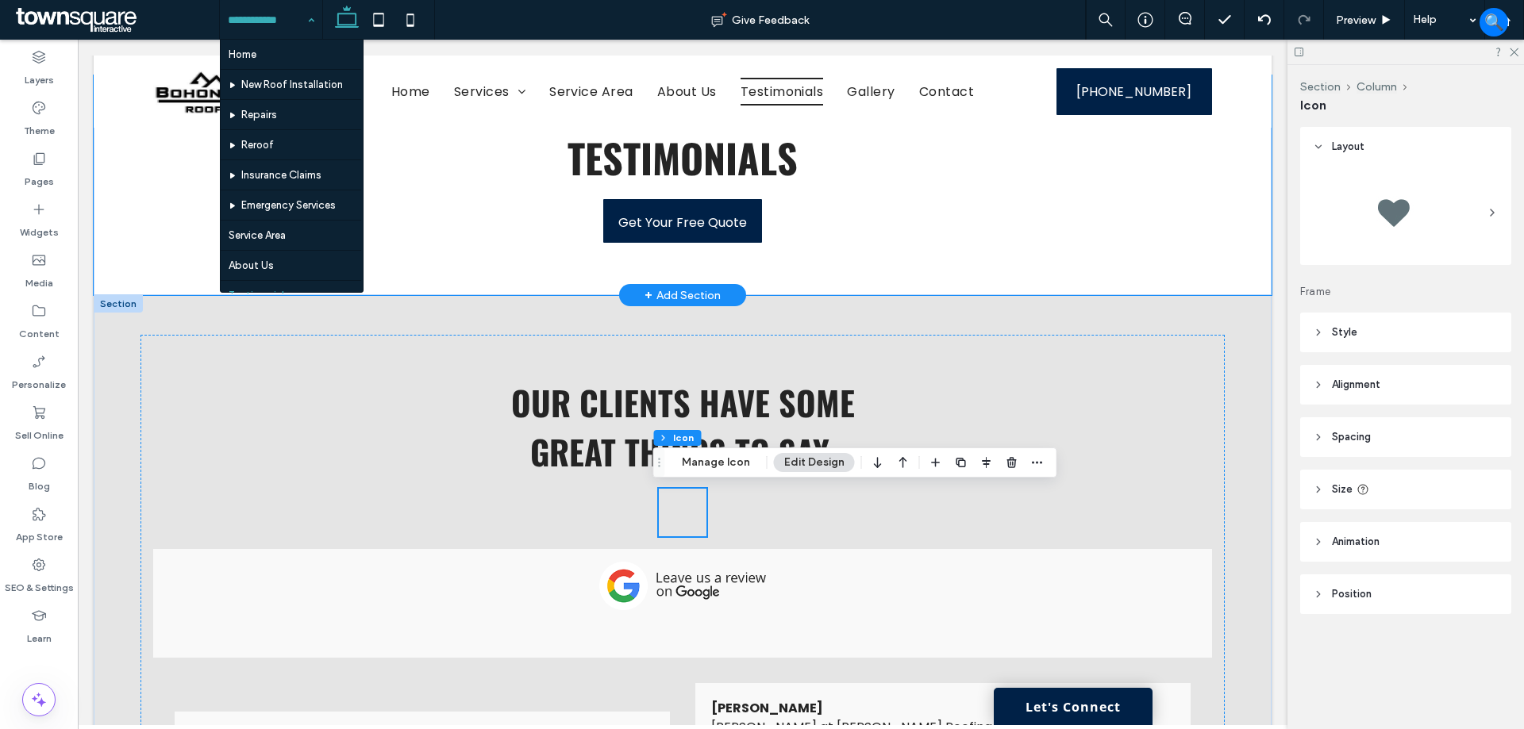
scroll to position [0, 0]
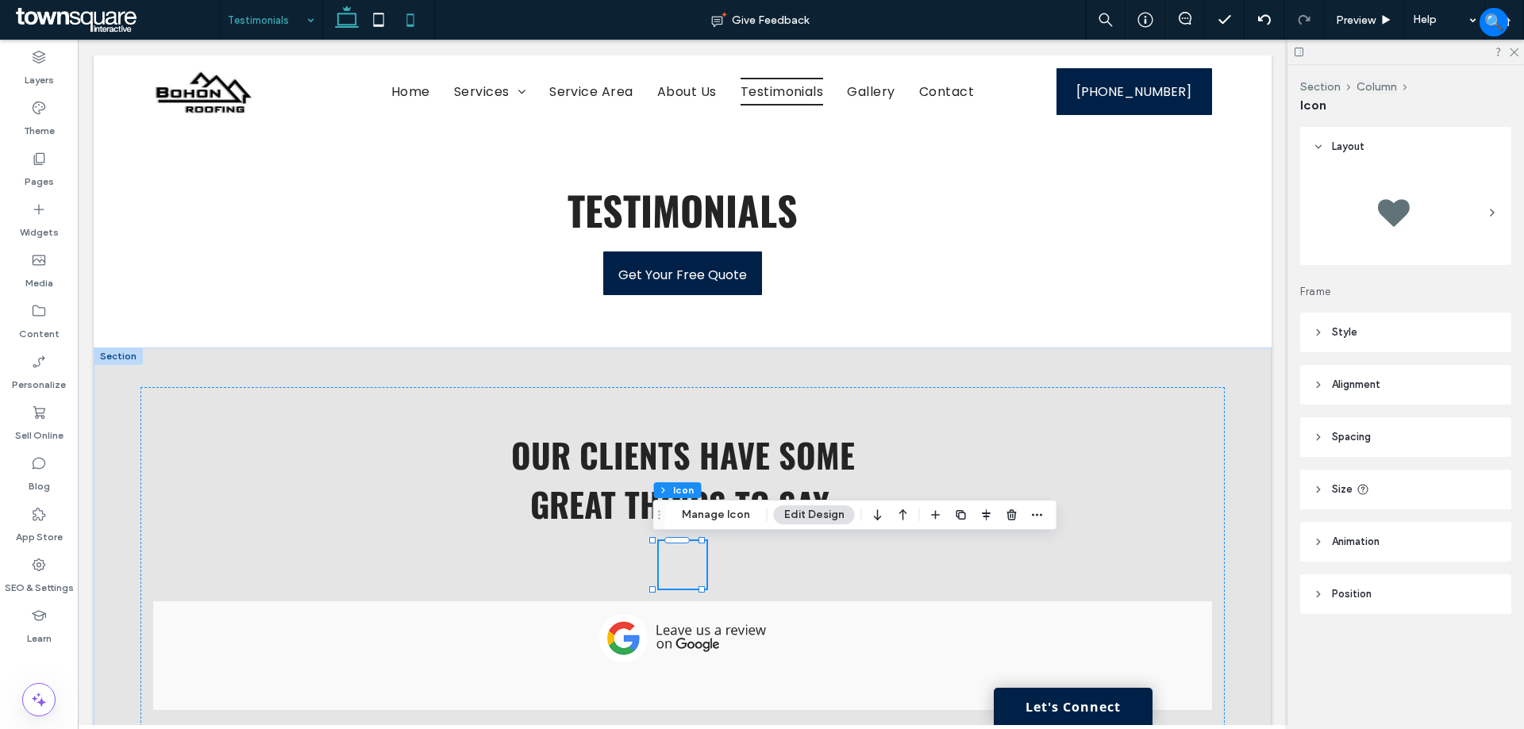
click at [405, 17] on icon at bounding box center [410, 20] width 32 height 32
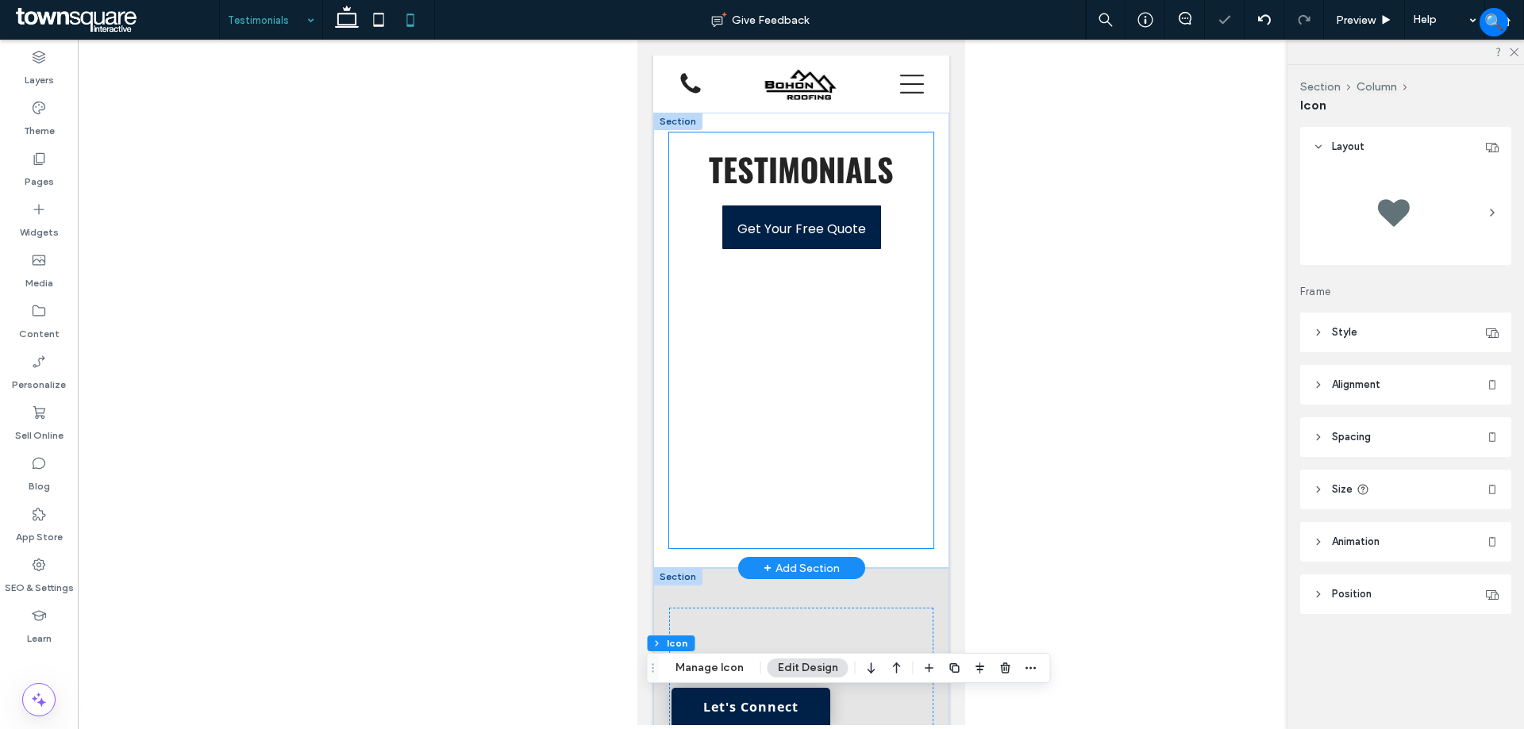
click at [868, 350] on div "Testimonials Get Your Free Quote" at bounding box center [800, 341] width 264 height 416
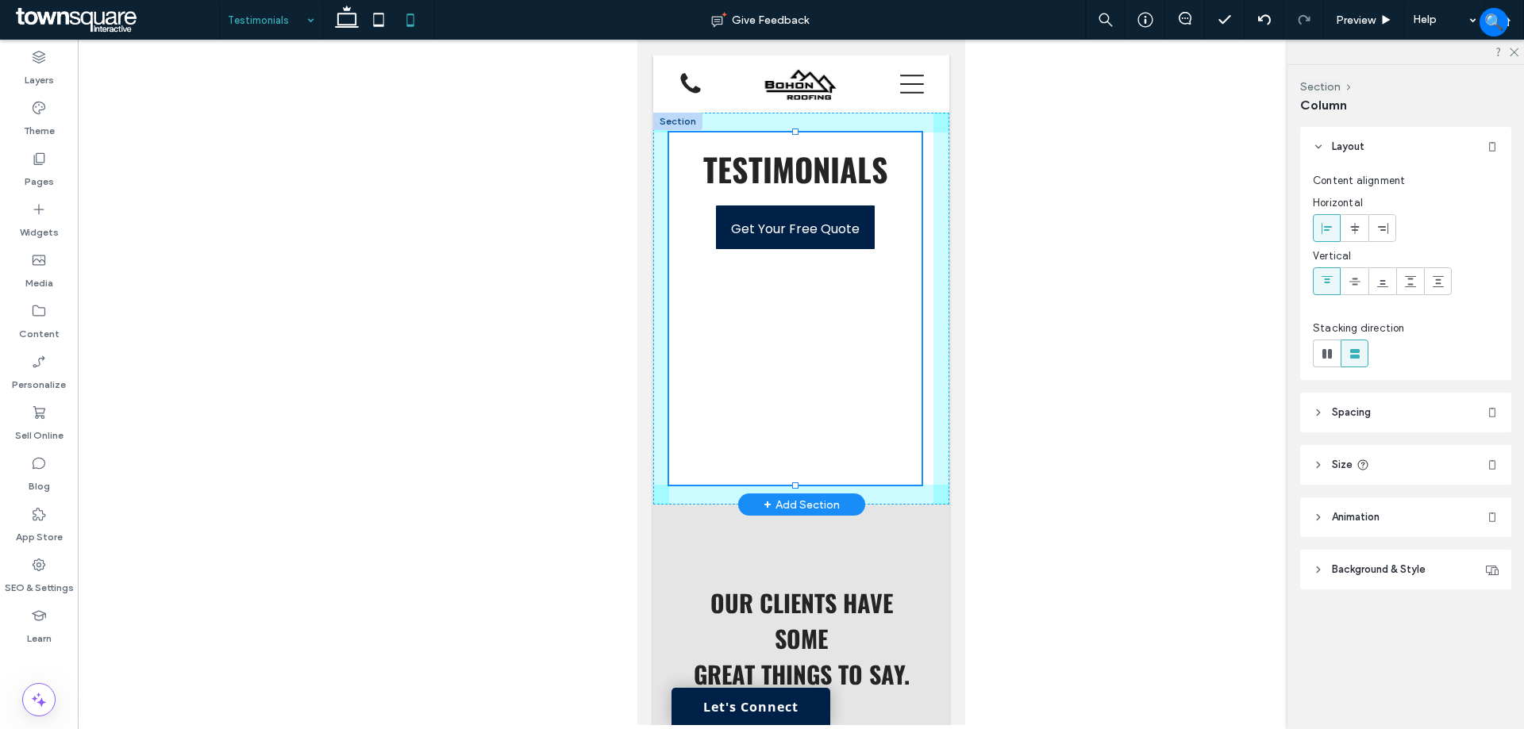
drag, startPoint x: 794, startPoint y: 548, endPoint x: 792, endPoint y: 485, distance: 63.5
click at [792, 485] on div at bounding box center [794, 486] width 6 height 6
type input "***"
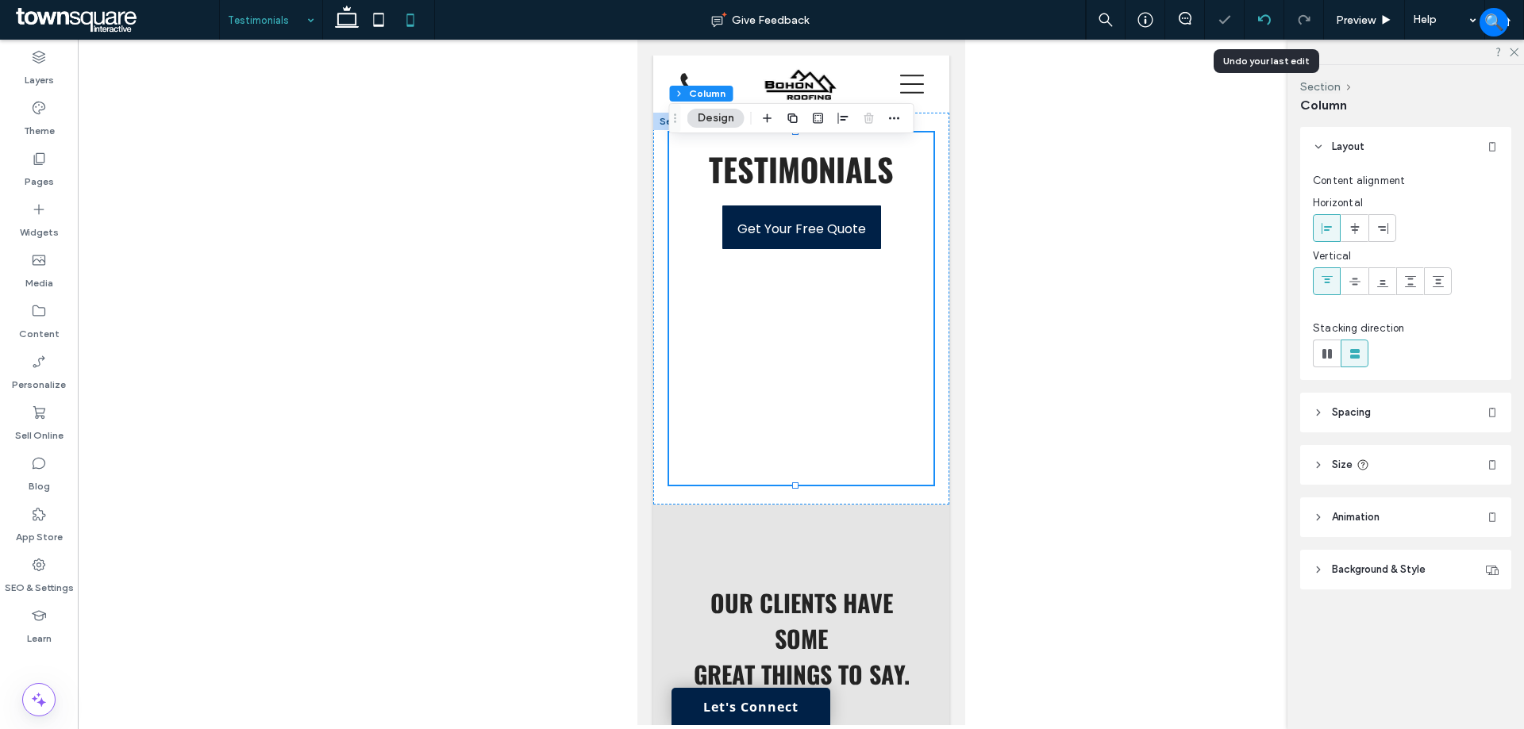
click at [1271, 29] on div at bounding box center [1264, 20] width 40 height 40
click at [1267, 15] on use at bounding box center [1263, 19] width 13 height 10
click at [1120, 260] on div at bounding box center [801, 383] width 1446 height 686
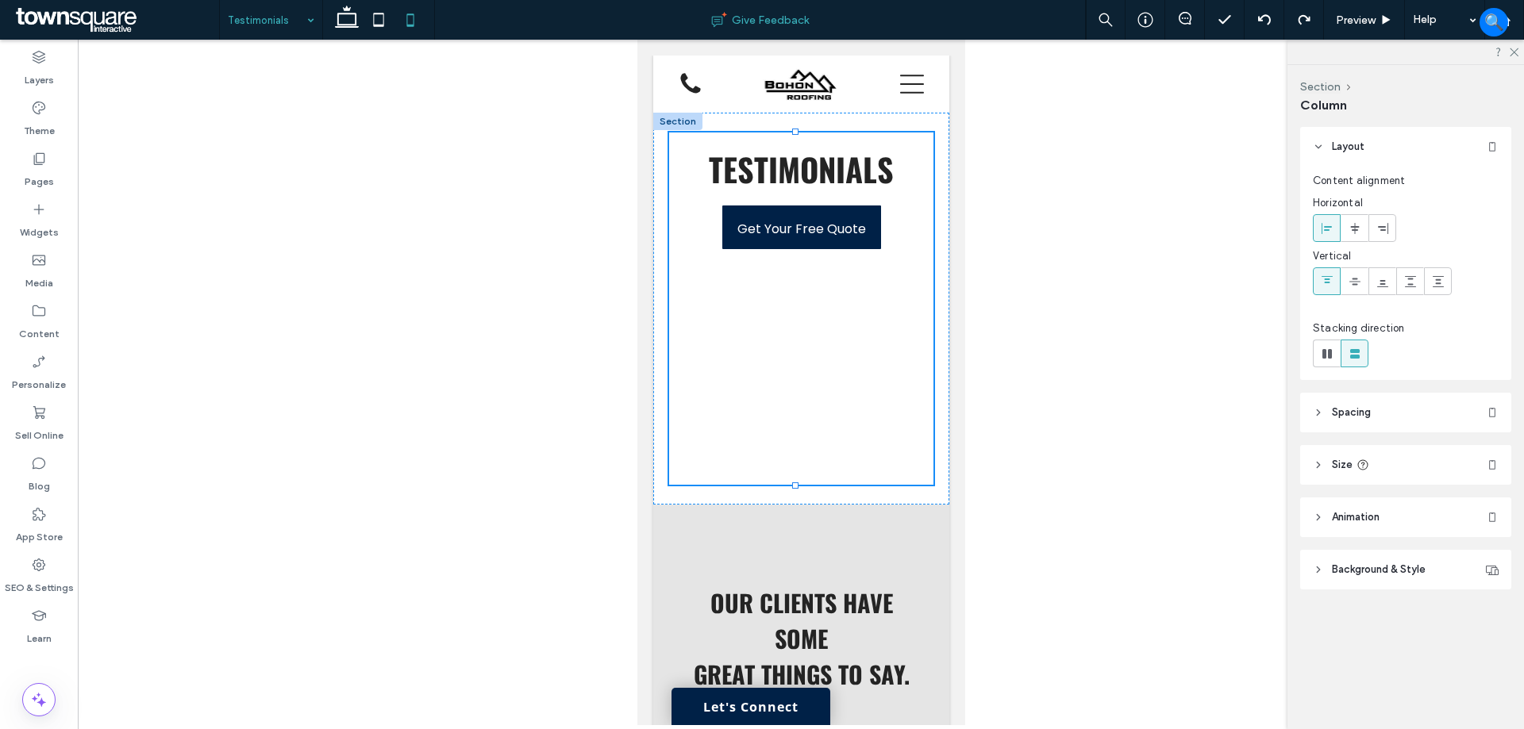
type input "***"
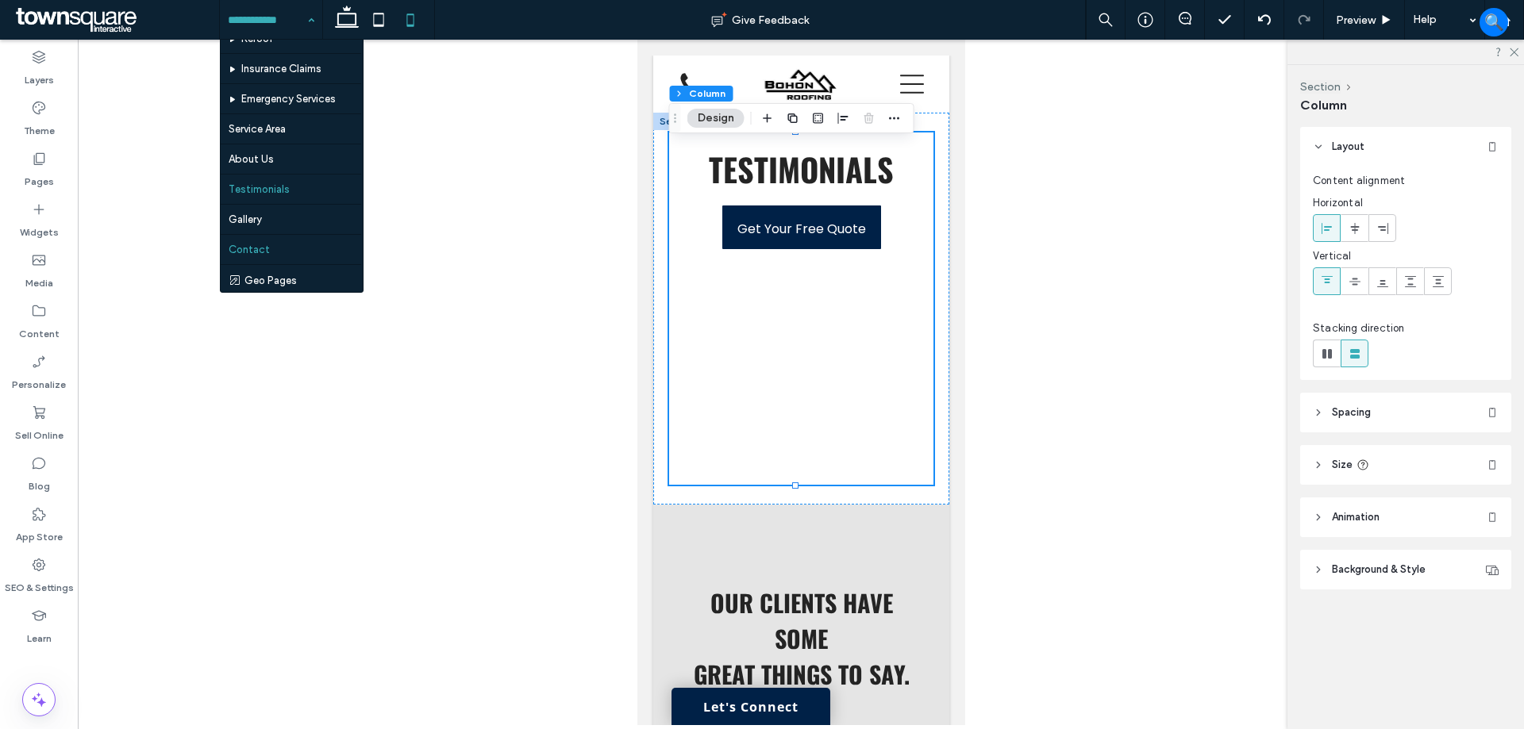
scroll to position [108, 0]
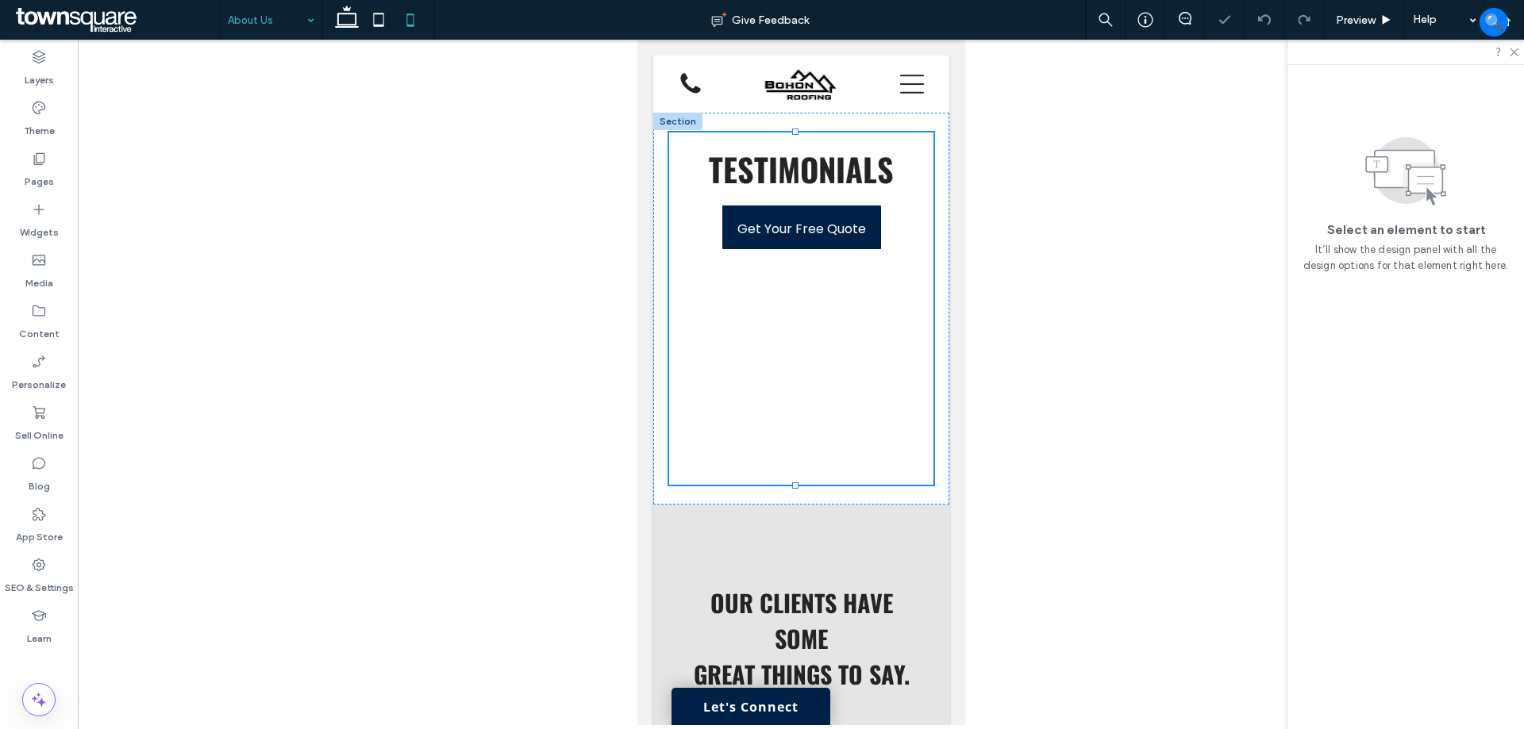
click at [279, 22] on input at bounding box center [267, 20] width 79 height 40
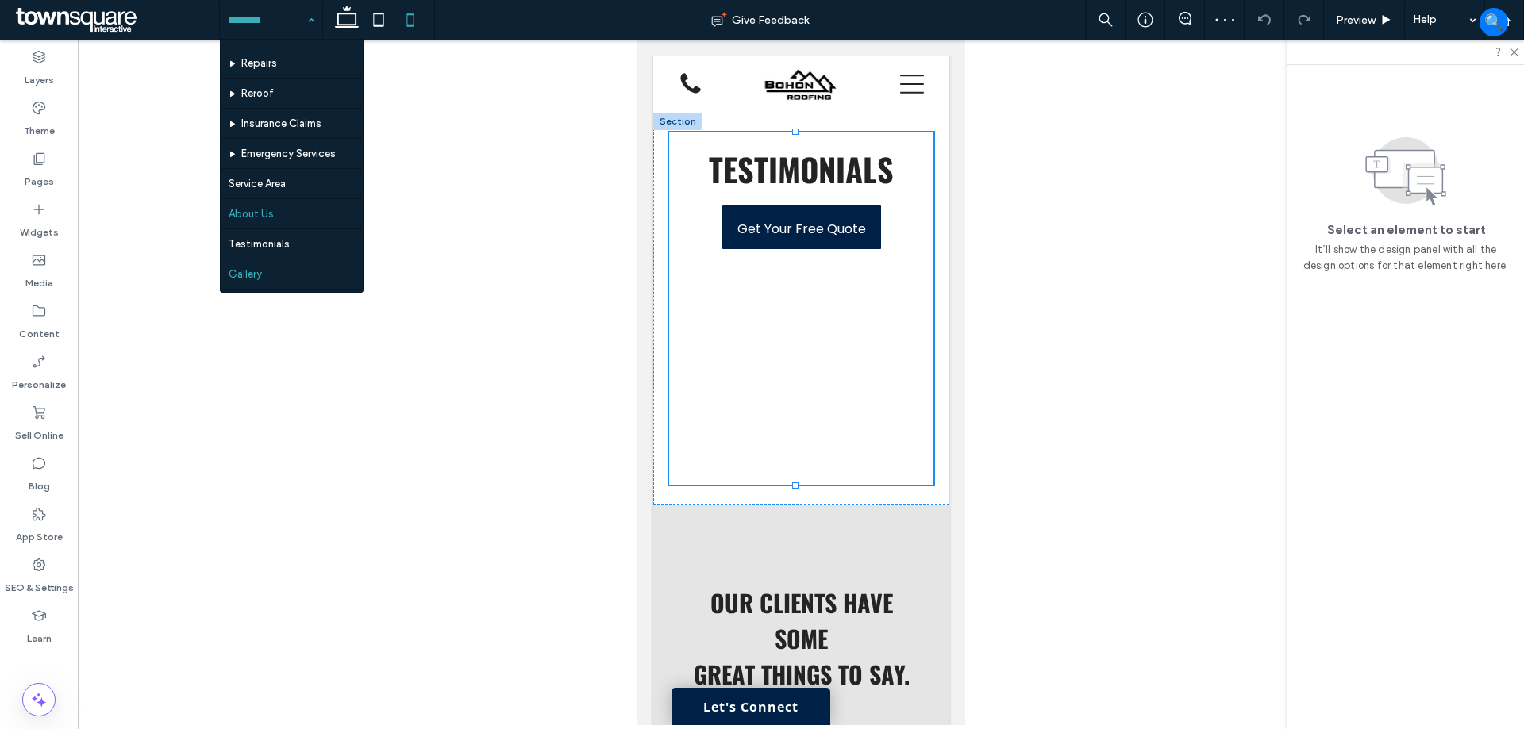
scroll to position [79, 0]
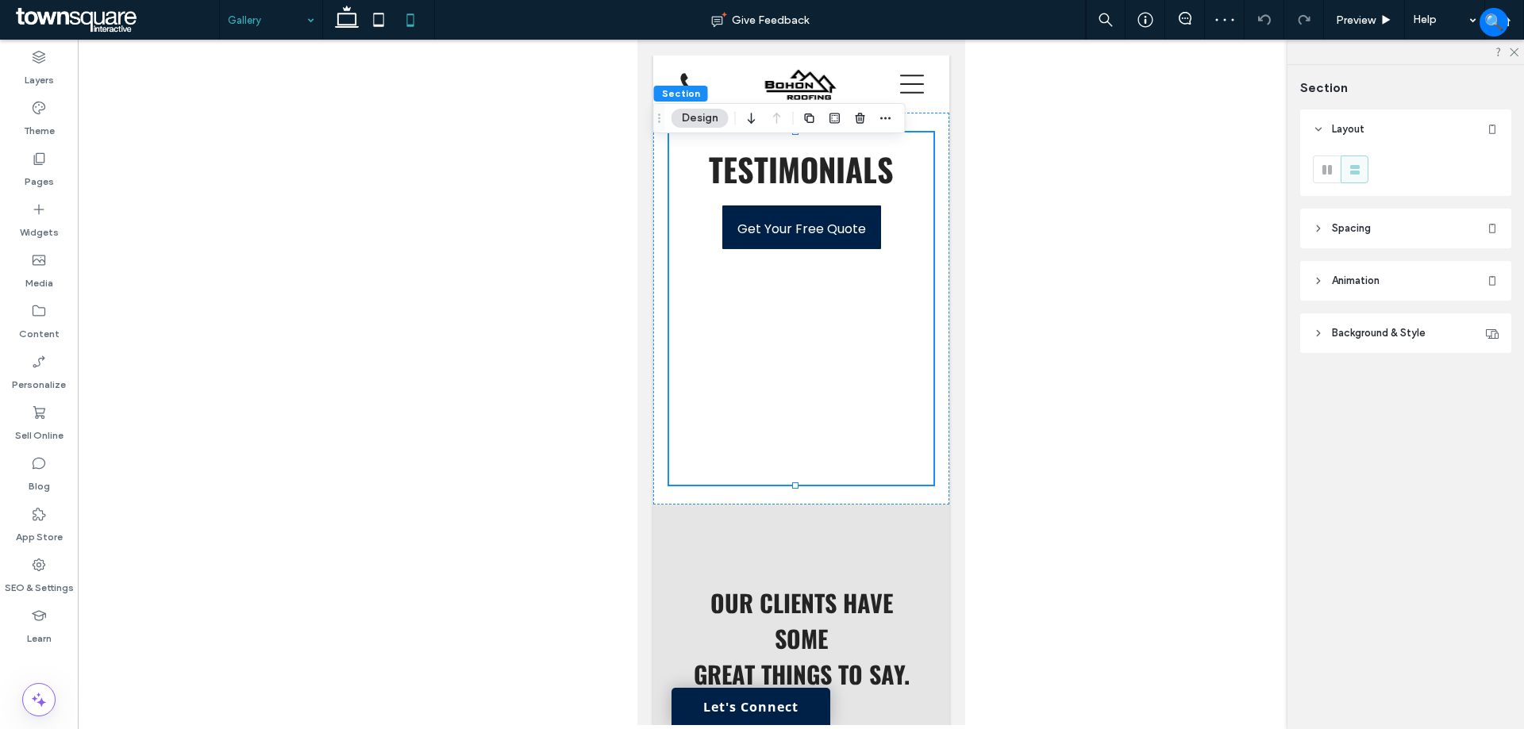
click at [1378, 333] on span "Background & Style" at bounding box center [1379, 333] width 94 height 16
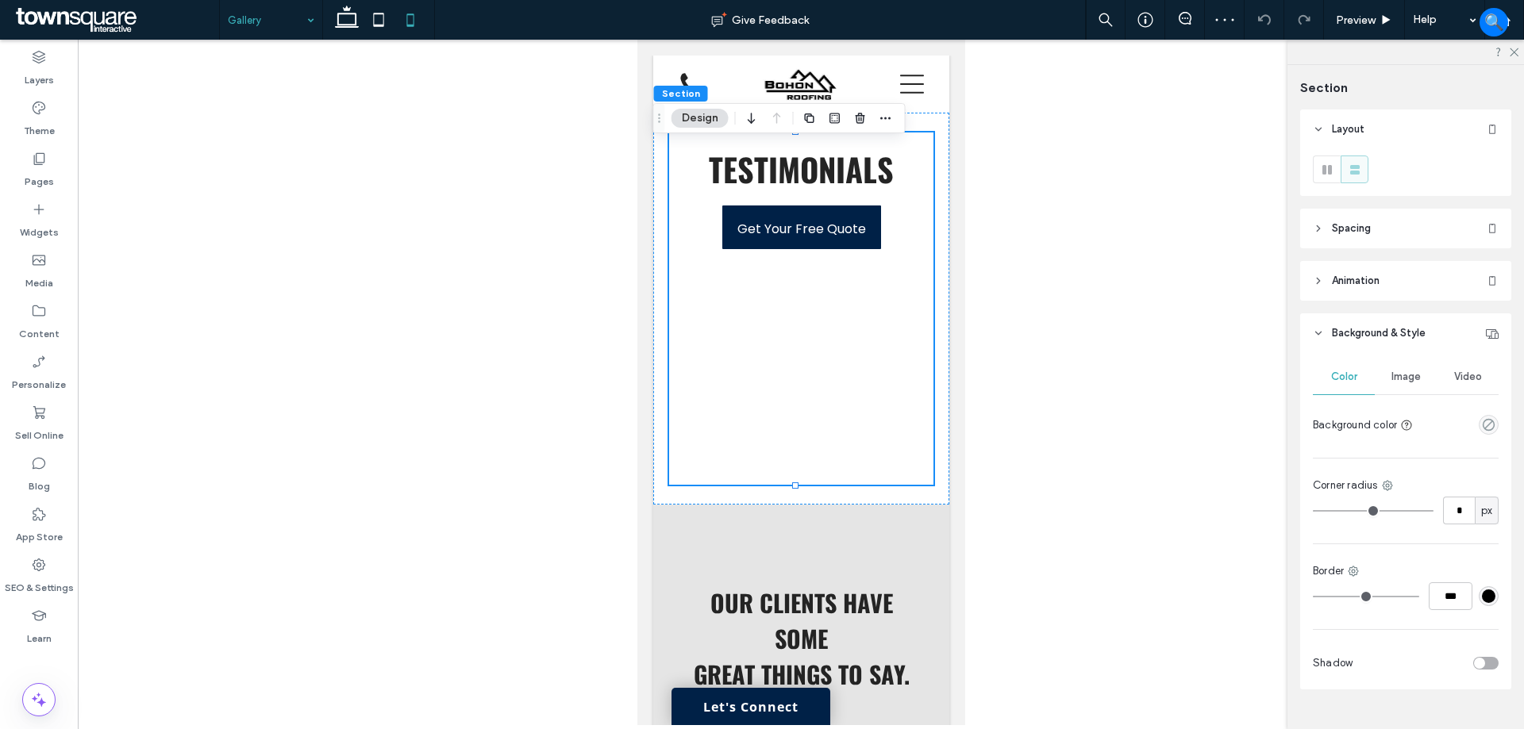
scroll to position [30, 0]
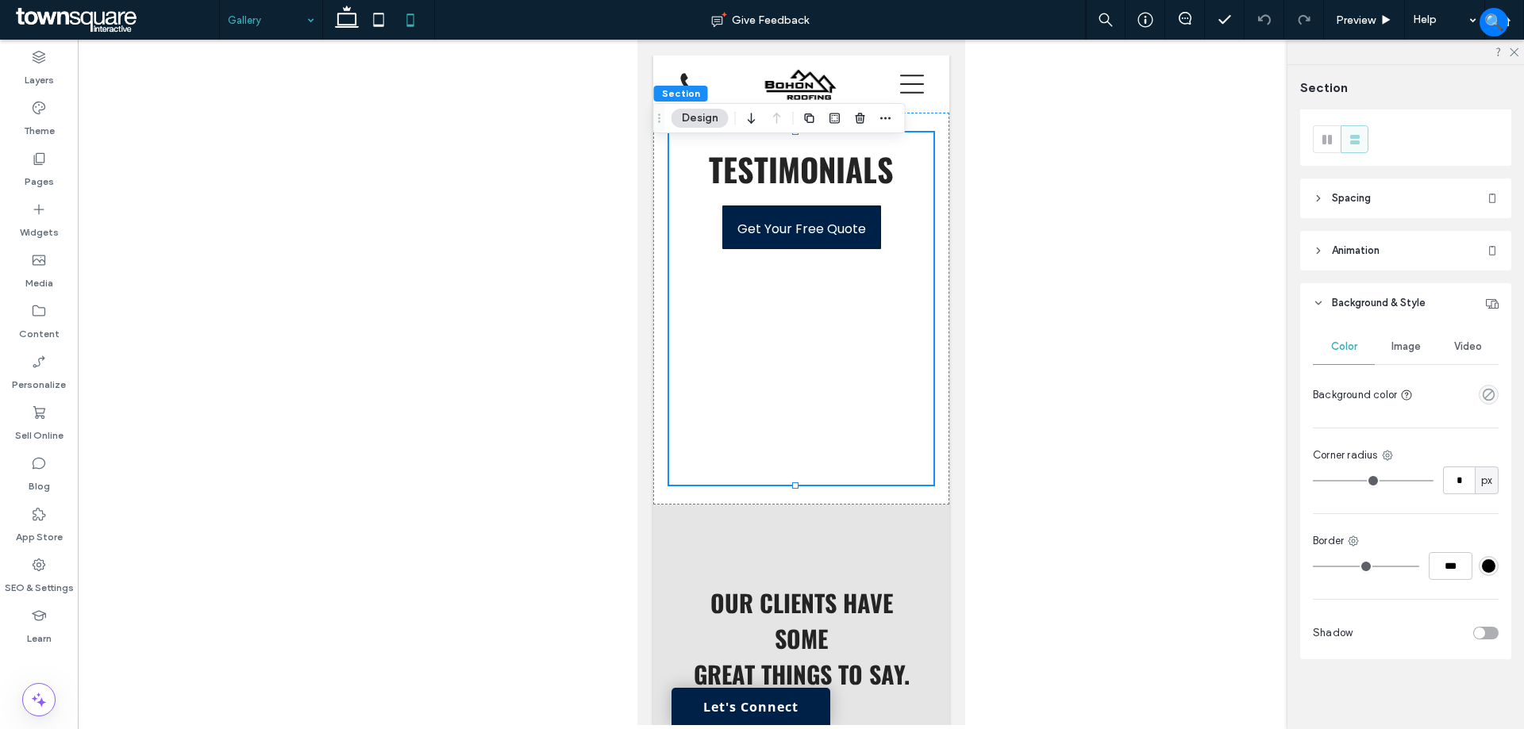
click at [1371, 294] on header "Background & Style" at bounding box center [1405, 303] width 211 height 40
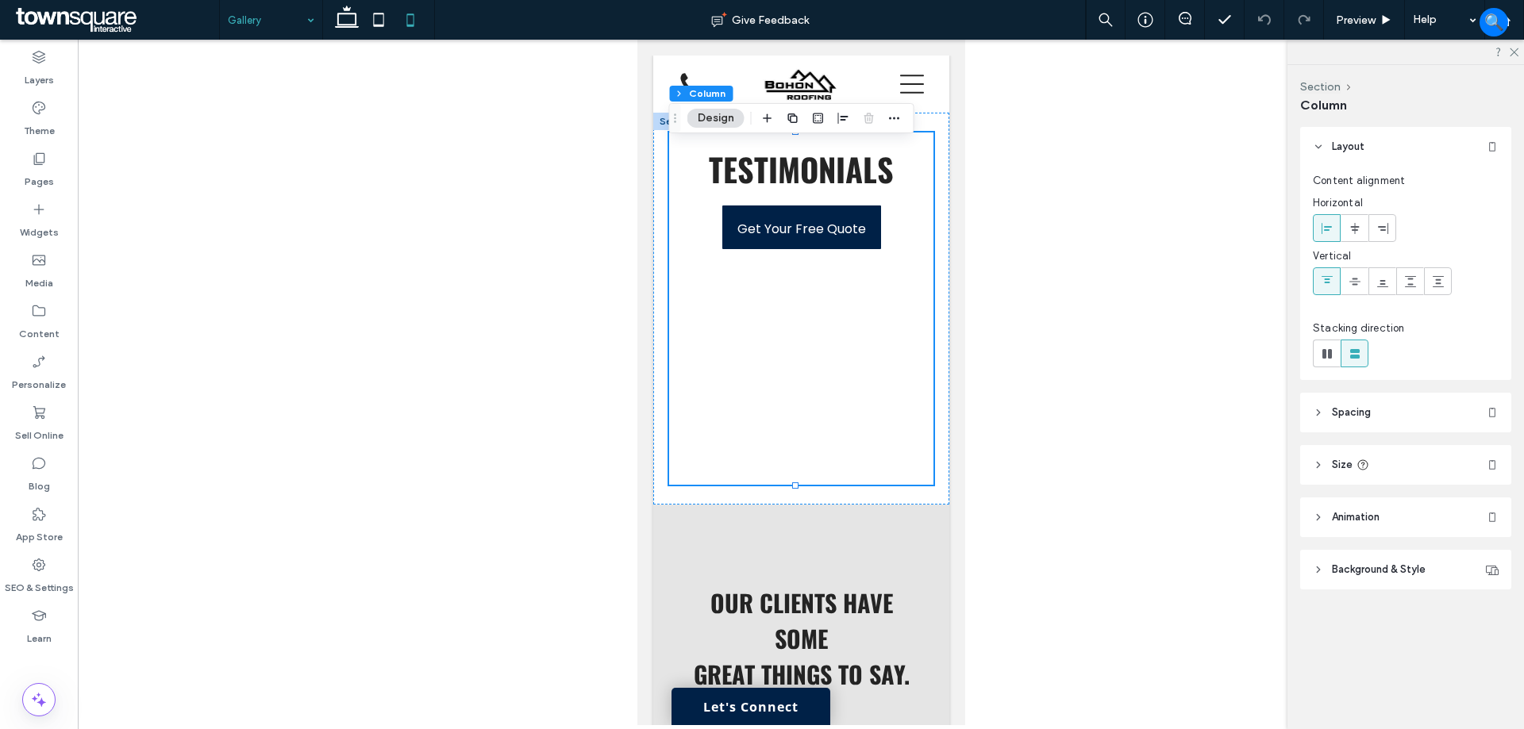
click at [1417, 464] on header "Size" at bounding box center [1405, 465] width 211 height 40
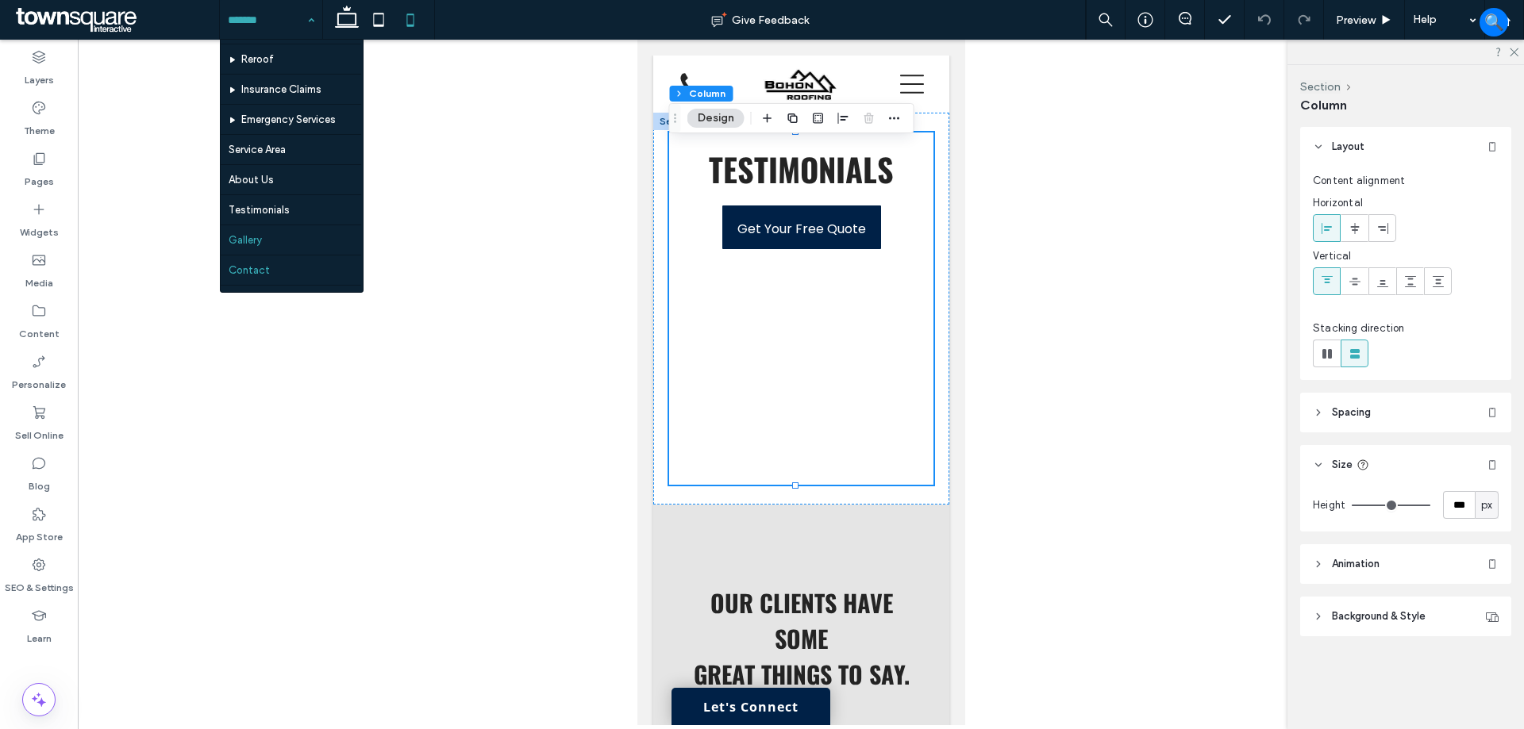
scroll to position [108, 0]
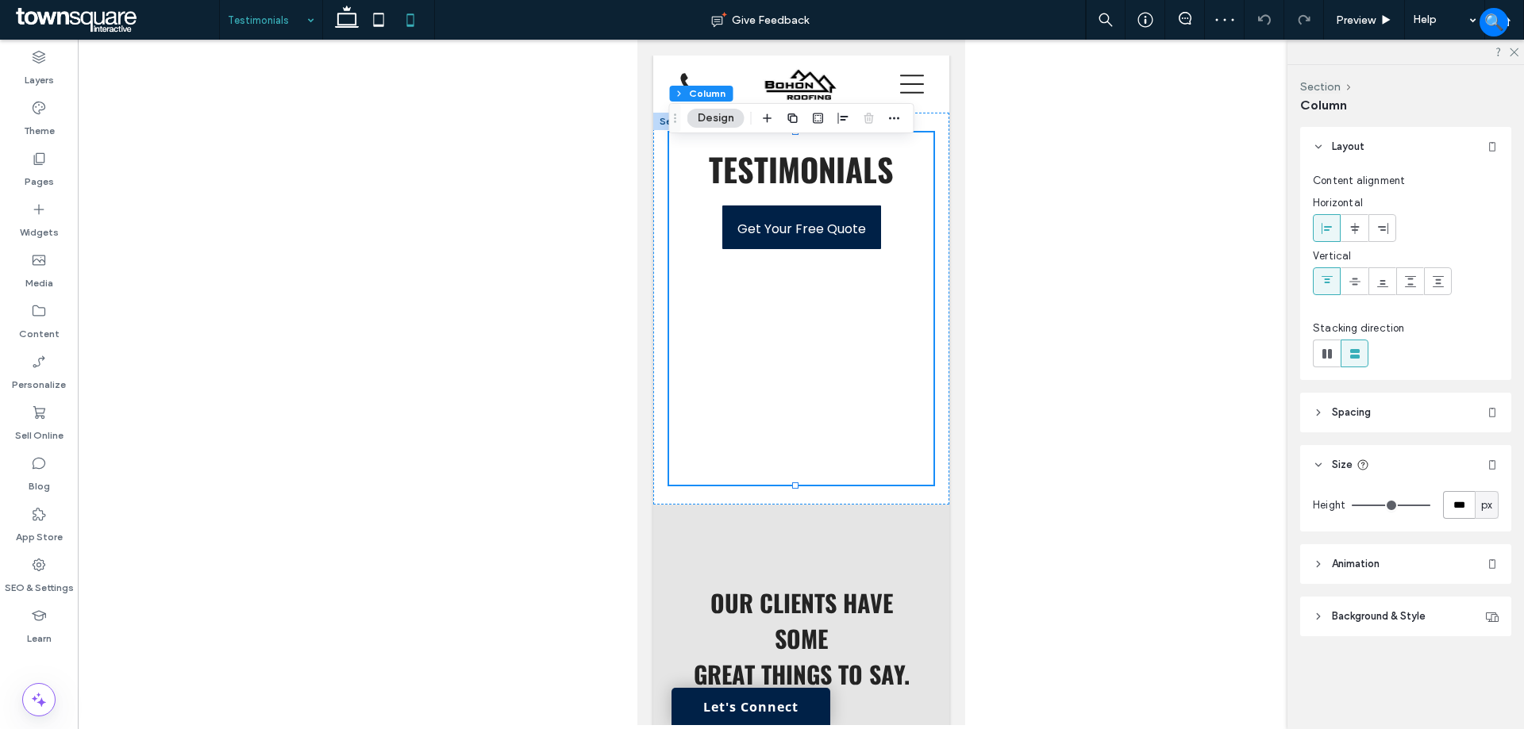
drag, startPoint x: 1454, startPoint y: 502, endPoint x: 1469, endPoint y: 511, distance: 17.4
click at [1454, 502] on input "***" at bounding box center [1459, 505] width 32 height 28
type input "***"
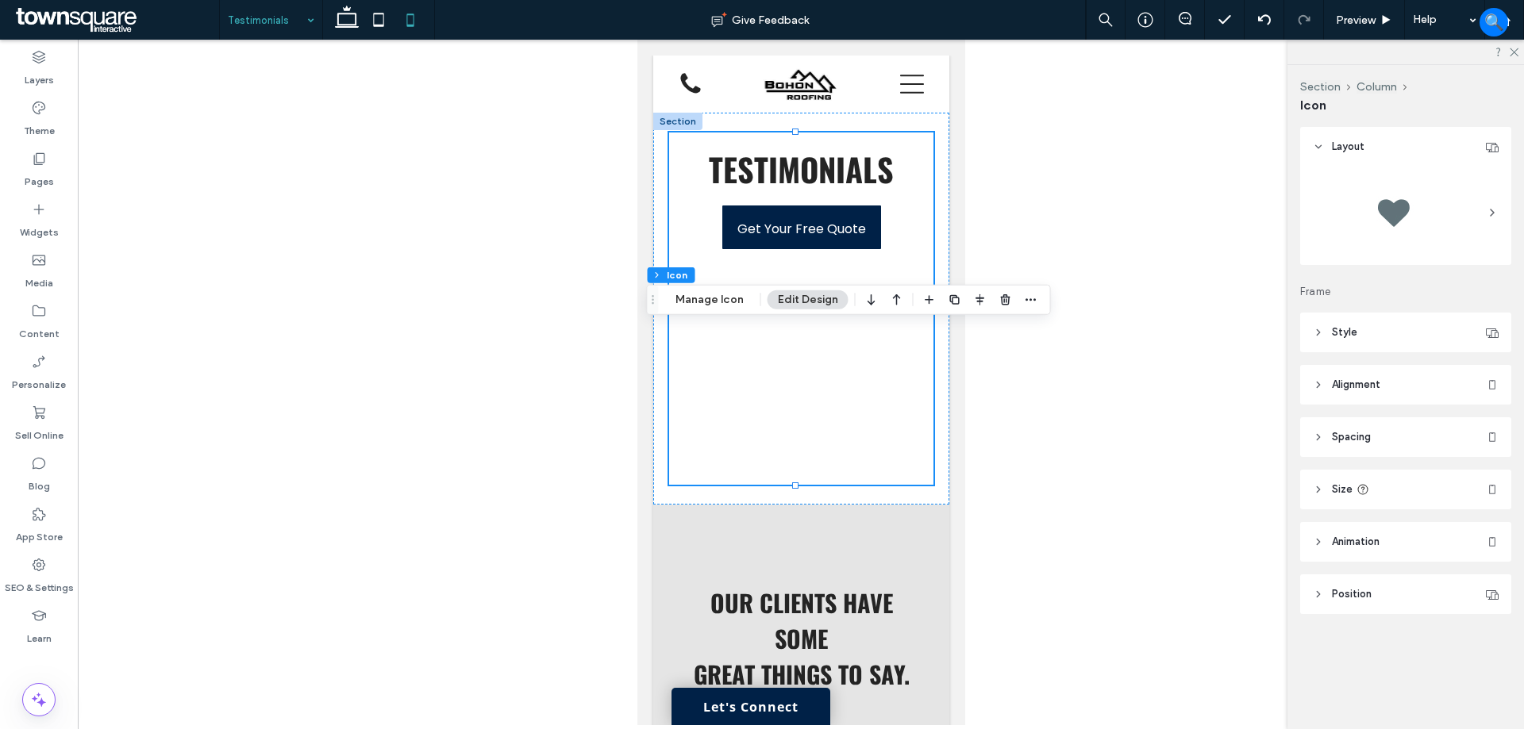
click at [1384, 437] on header "Spacing" at bounding box center [1405, 437] width 211 height 40
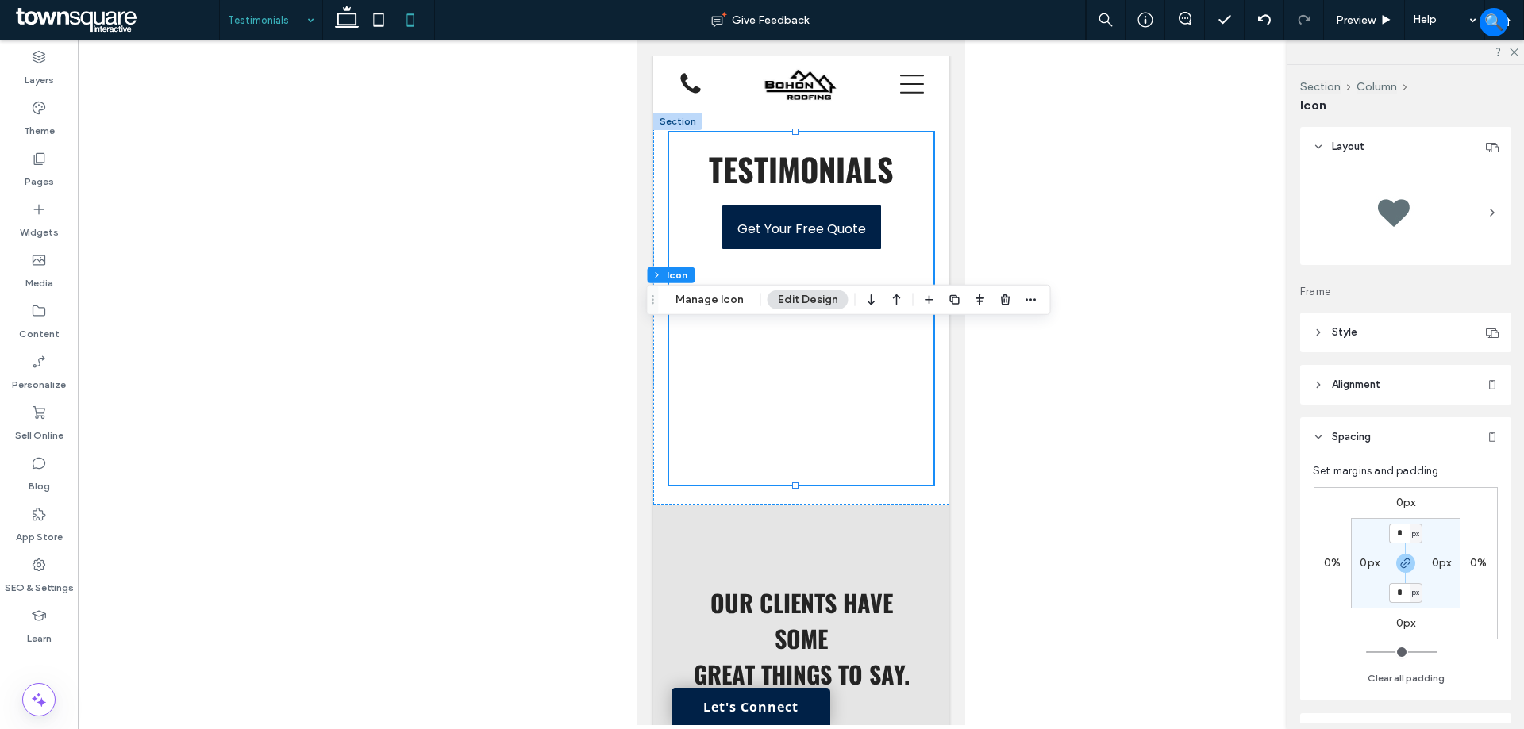
click at [1384, 437] on header "Spacing" at bounding box center [1405, 437] width 211 height 40
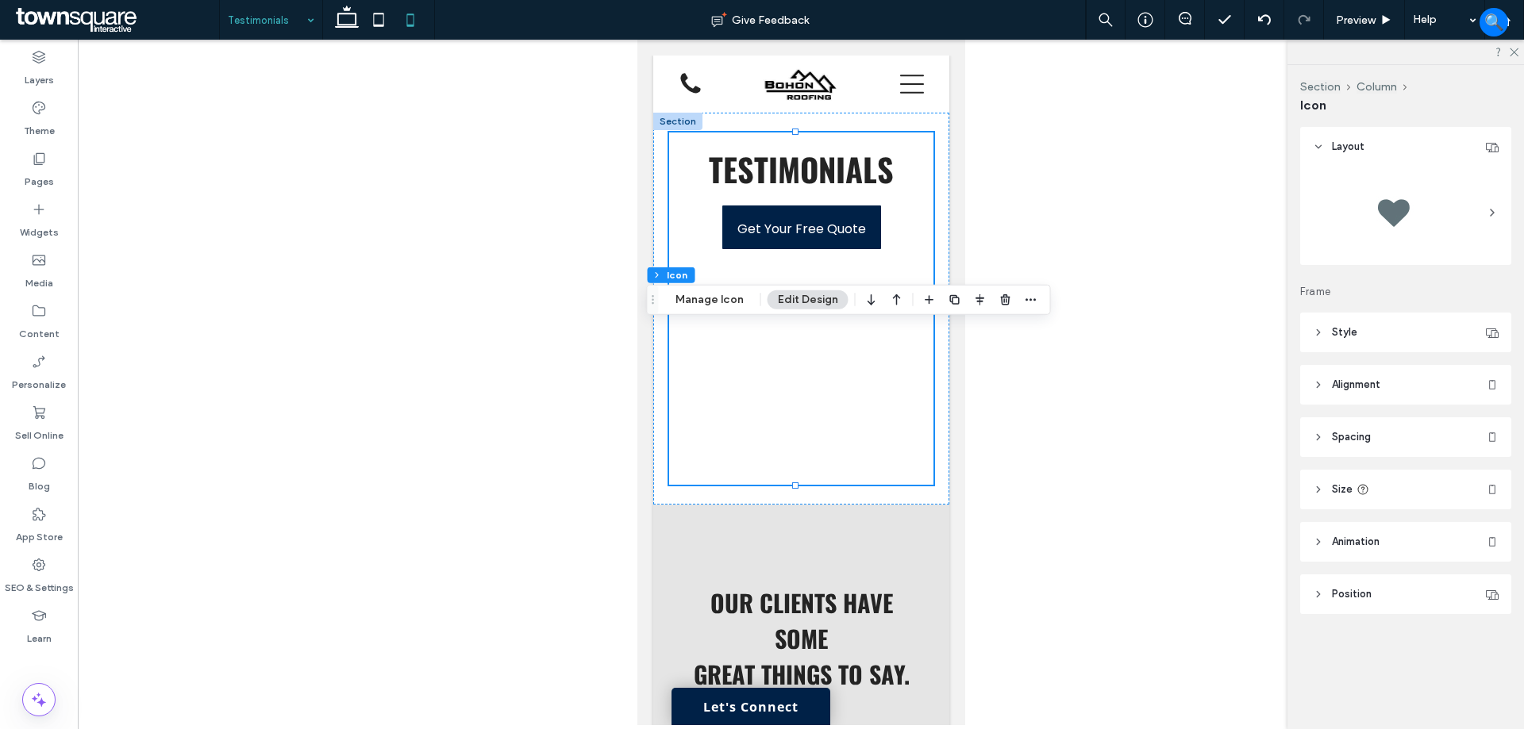
click at [1390, 340] on header "Style" at bounding box center [1405, 333] width 211 height 40
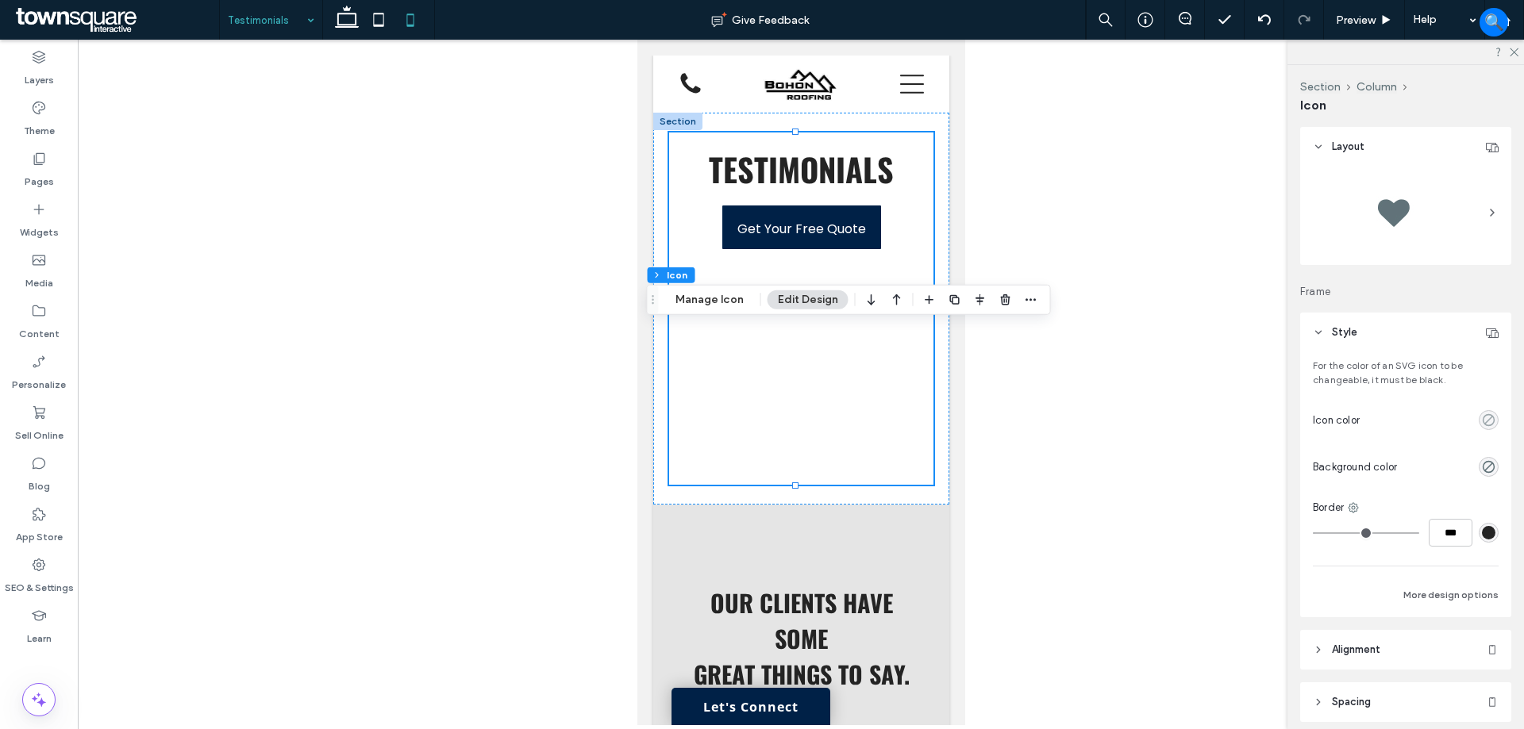
click at [1482, 422] on use "rgba(0, 0, 0, 0)" at bounding box center [1488, 420] width 12 height 12
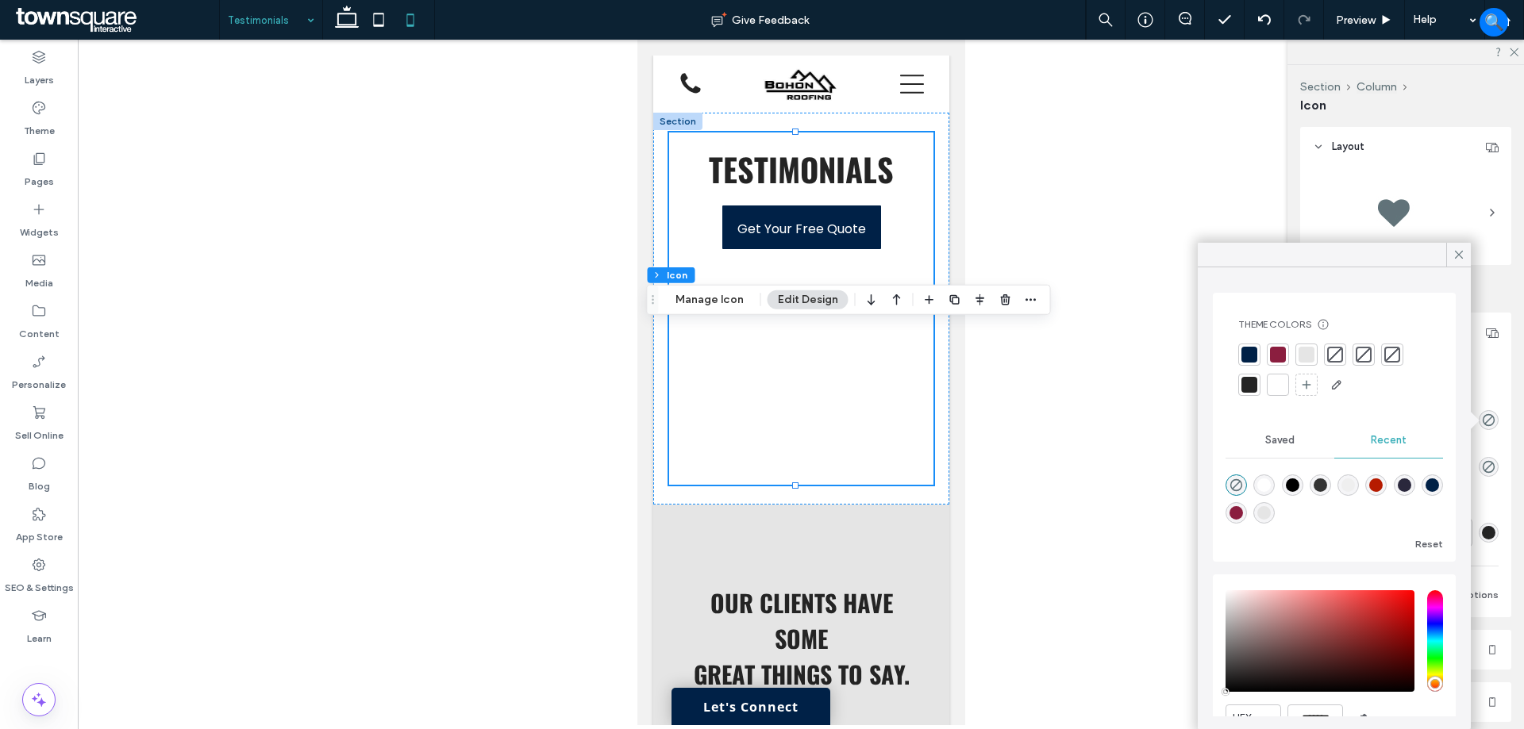
click at [1251, 356] on div at bounding box center [1249, 355] width 16 height 16
click at [1239, 493] on use "rgba(0, 0, 0, 0)" at bounding box center [1236, 488] width 12 height 12
click at [1068, 415] on div at bounding box center [801, 383] width 1446 height 686
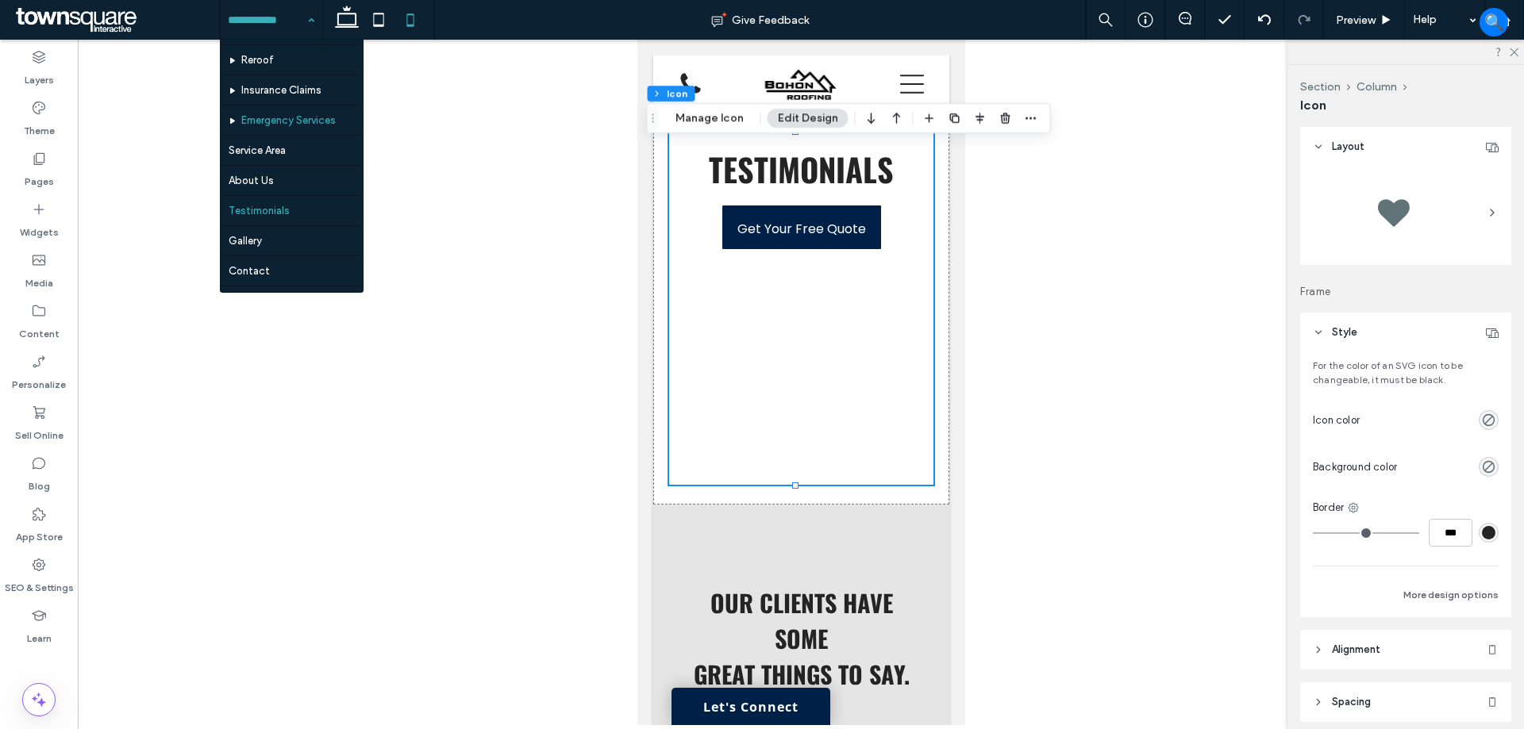
scroll to position [108, 0]
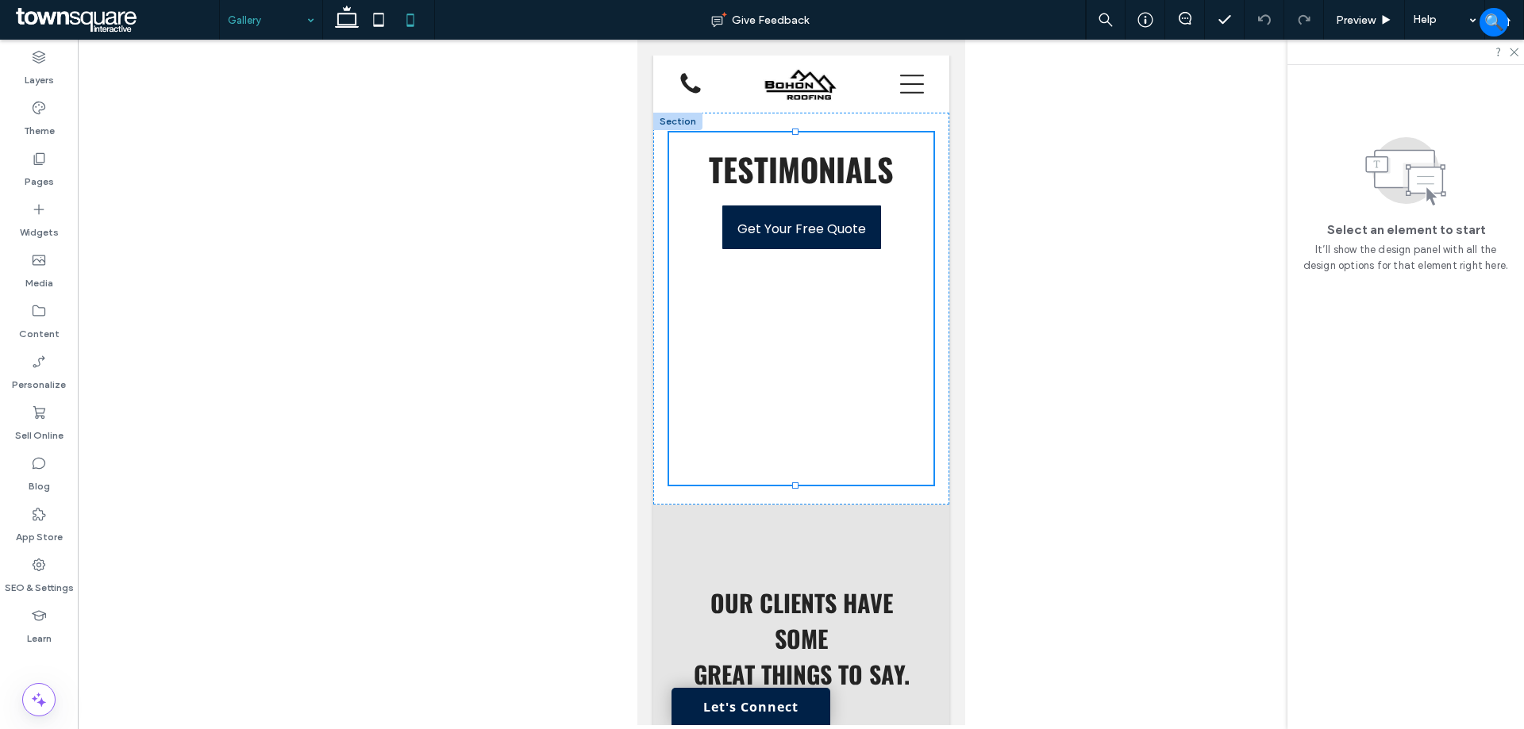
click at [270, 29] on input at bounding box center [267, 20] width 79 height 40
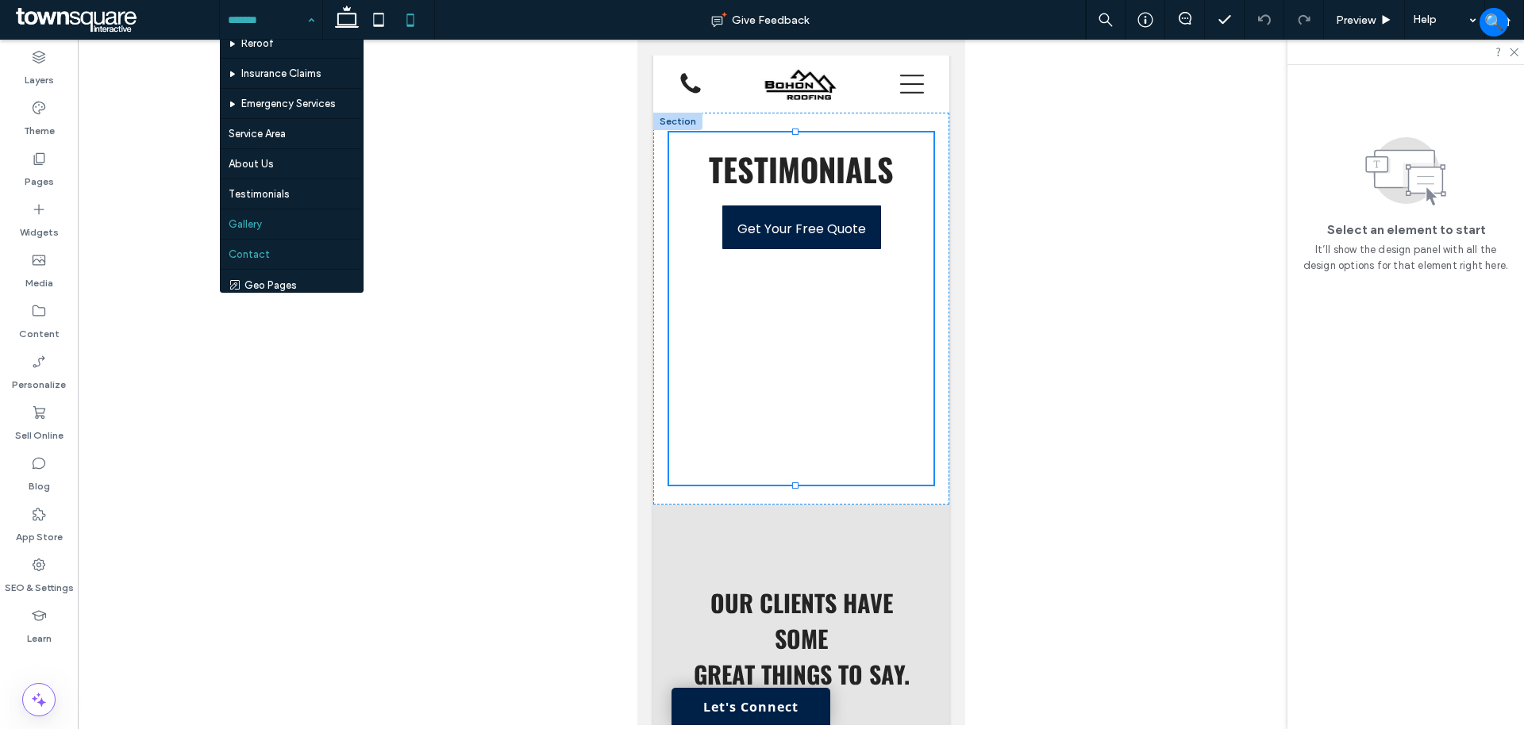
scroll to position [108, 0]
click at [300, 19] on div "Home New Roof Installation Repairs Reroof Insurance Claims Emergency Services S…" at bounding box center [271, 20] width 102 height 40
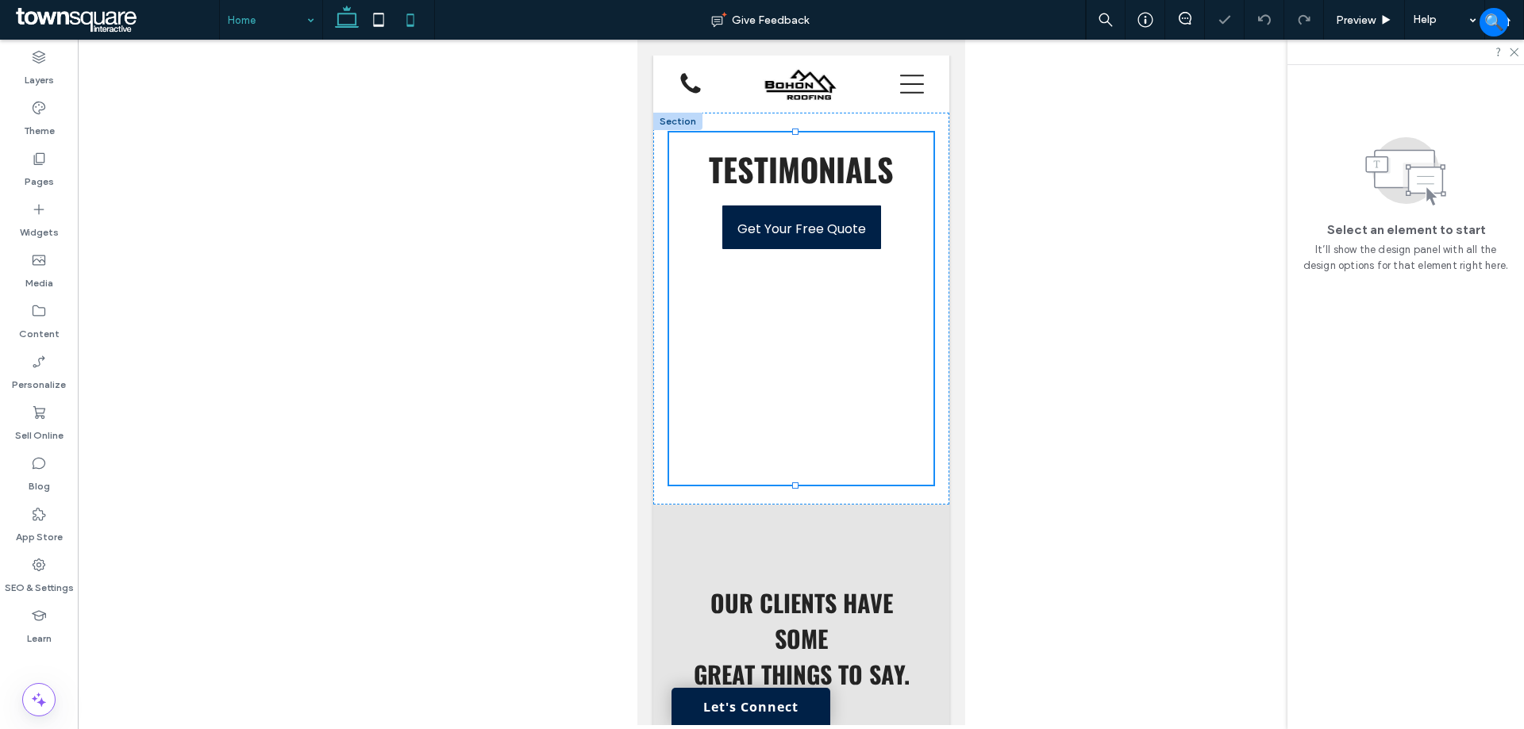
click at [348, 23] on icon at bounding box center [347, 20] width 32 height 32
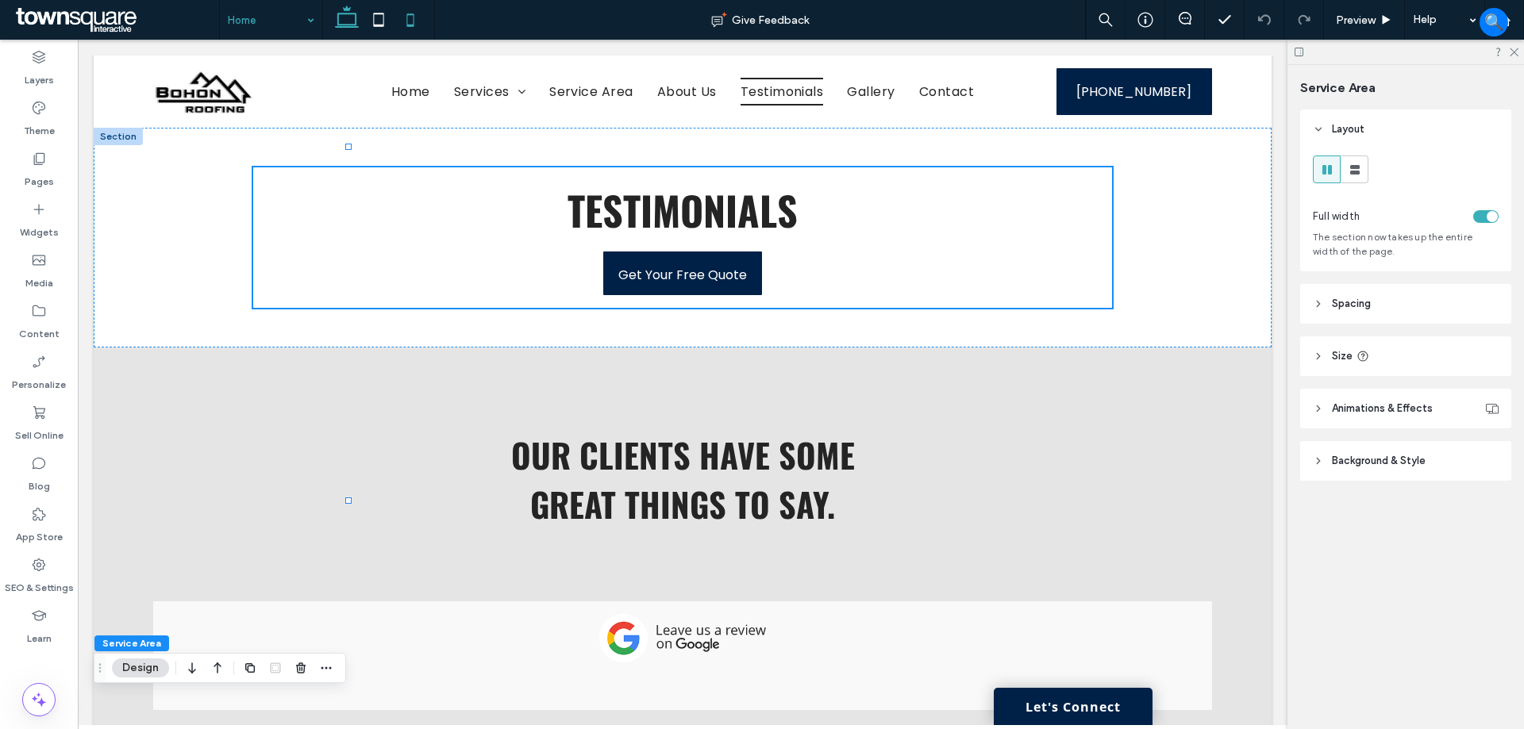
click at [405, 12] on icon at bounding box center [410, 20] width 32 height 32
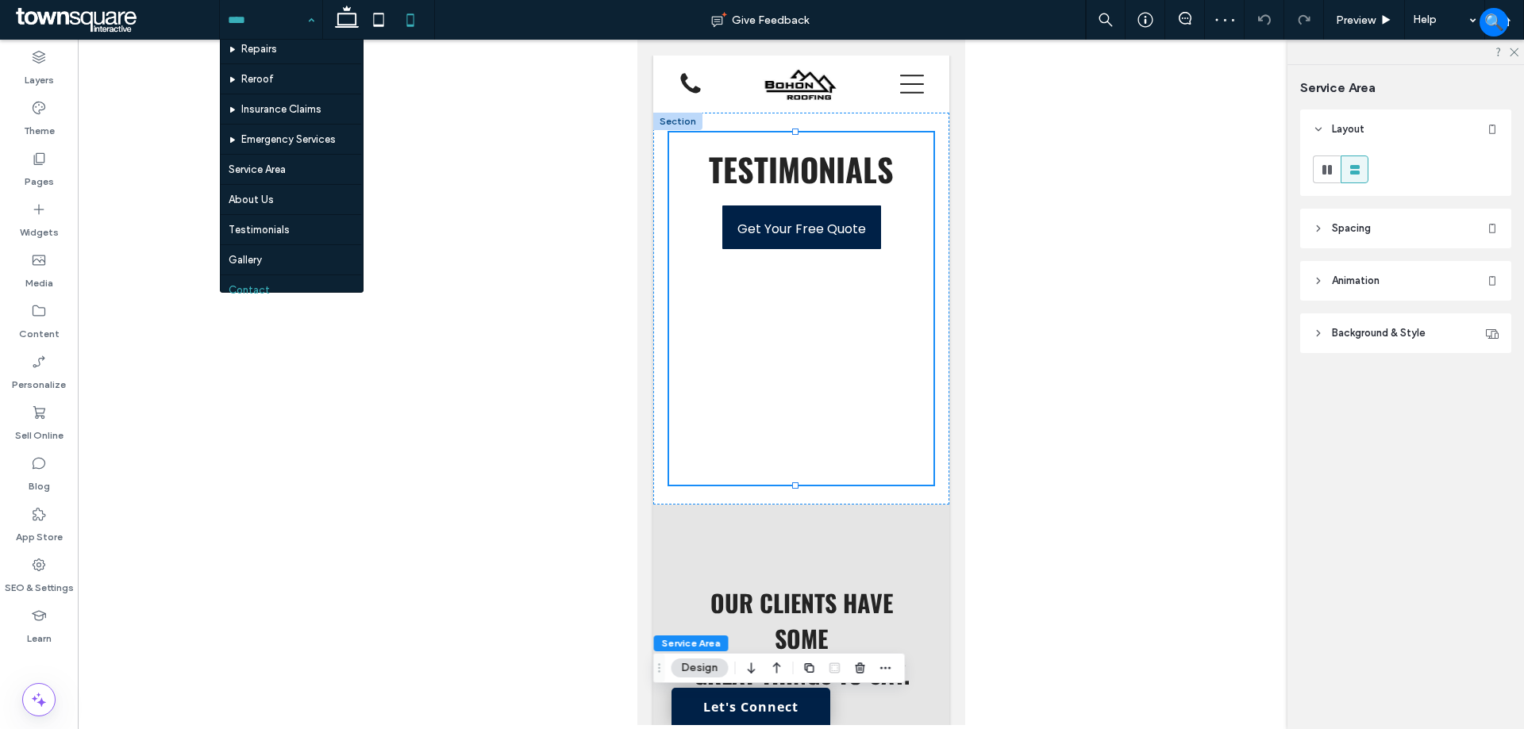
scroll to position [108, 0]
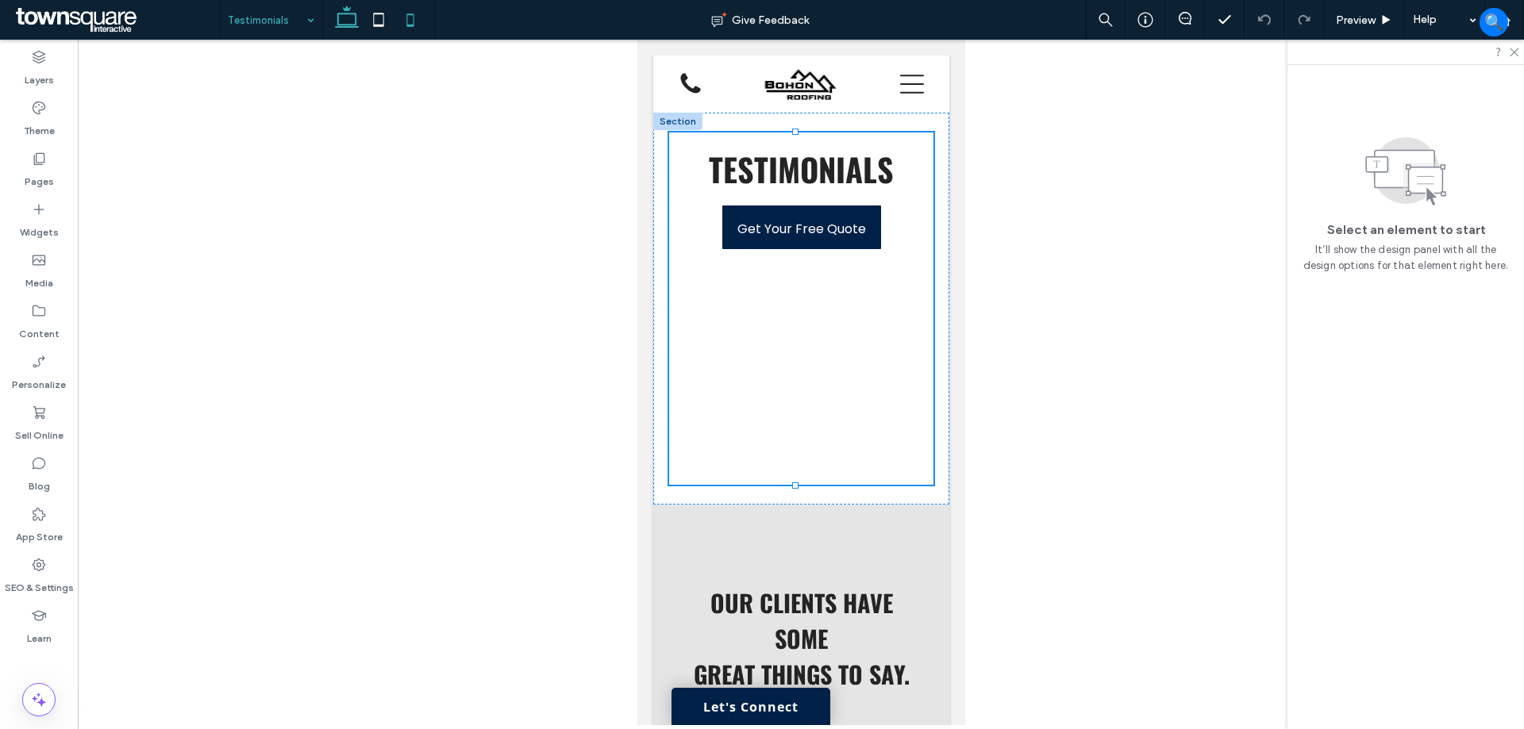
click at [339, 19] on use at bounding box center [347, 17] width 24 height 22
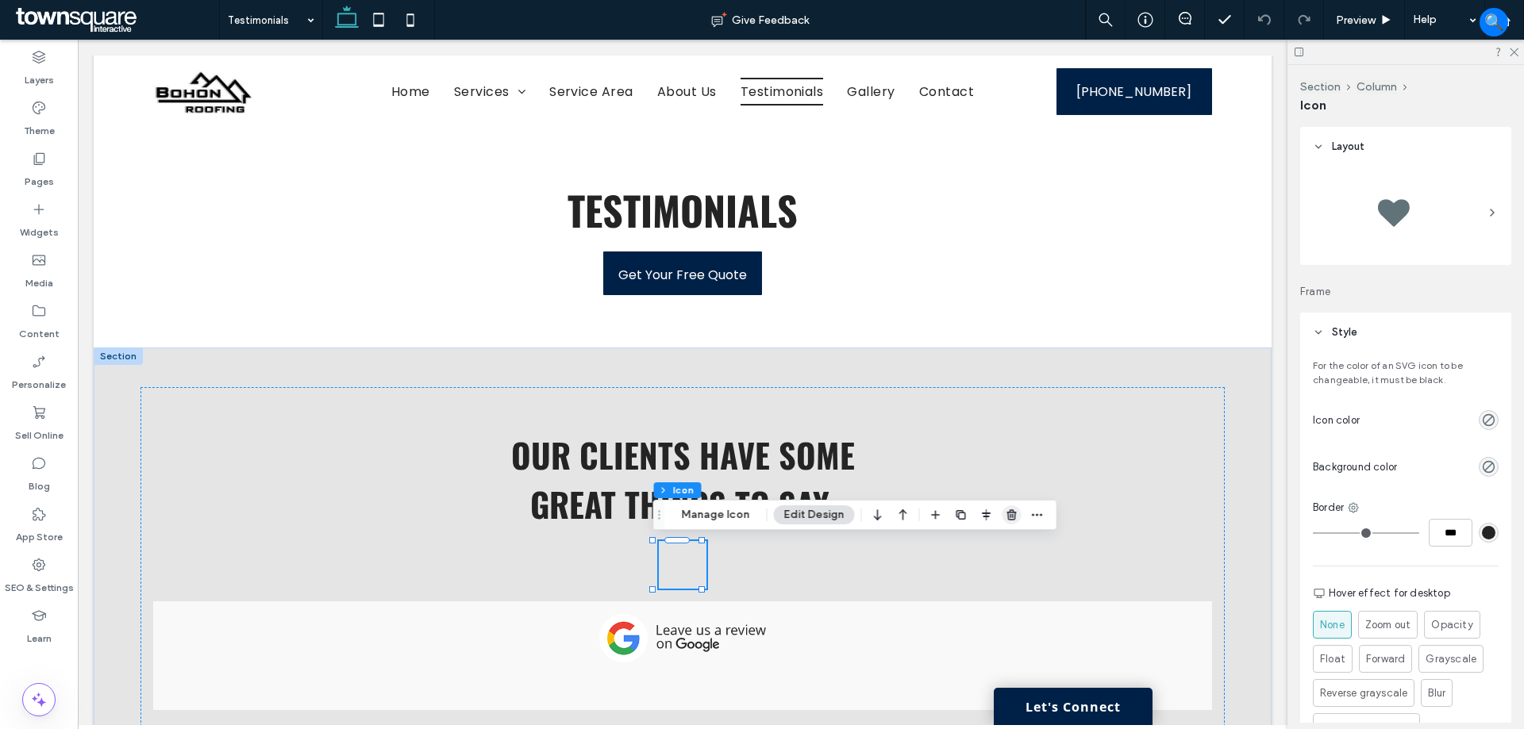
drag, startPoint x: 1000, startPoint y: 512, endPoint x: 914, endPoint y: 471, distance: 94.8
click at [1002, 512] on span "button" at bounding box center [1011, 515] width 19 height 19
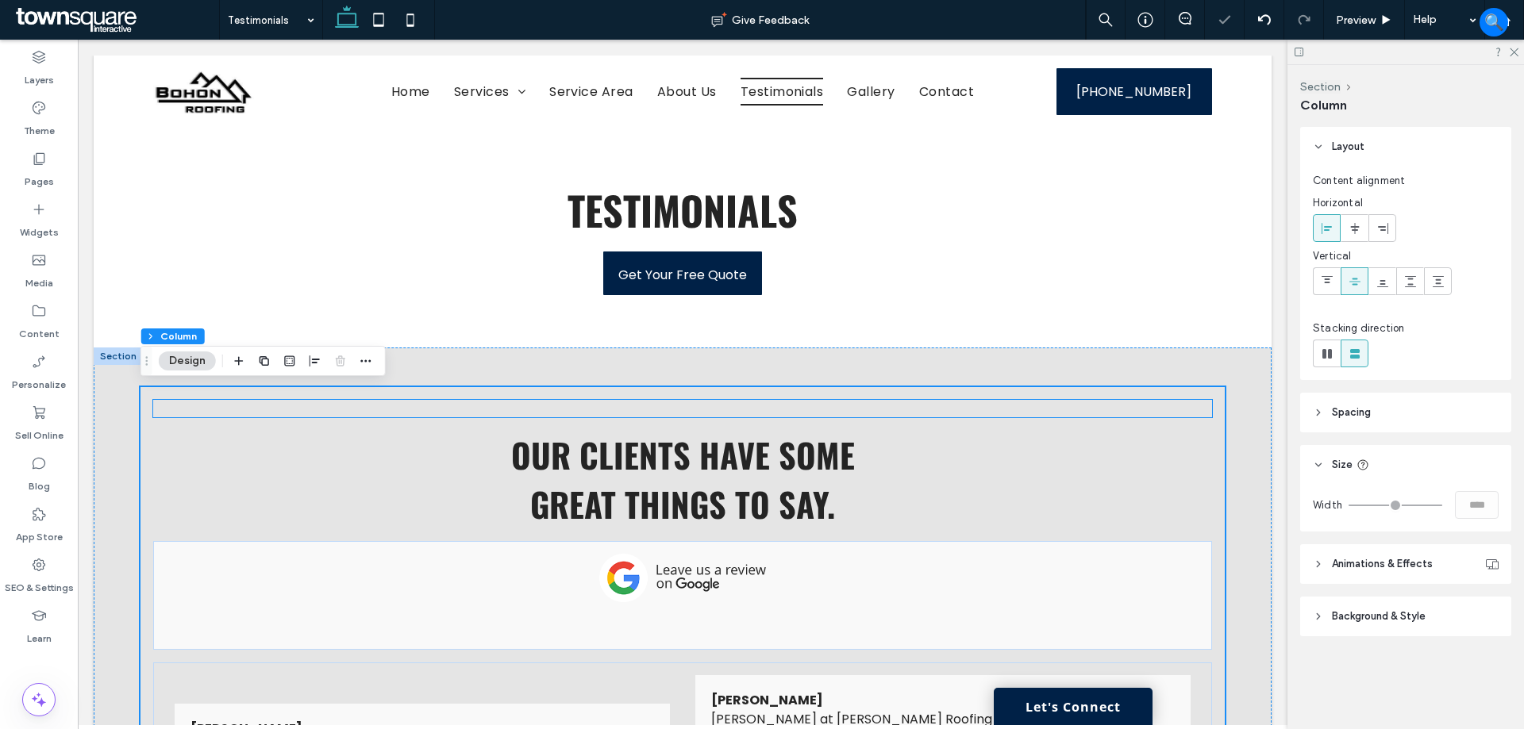
click at [689, 409] on div at bounding box center [682, 408] width 1058 height 17
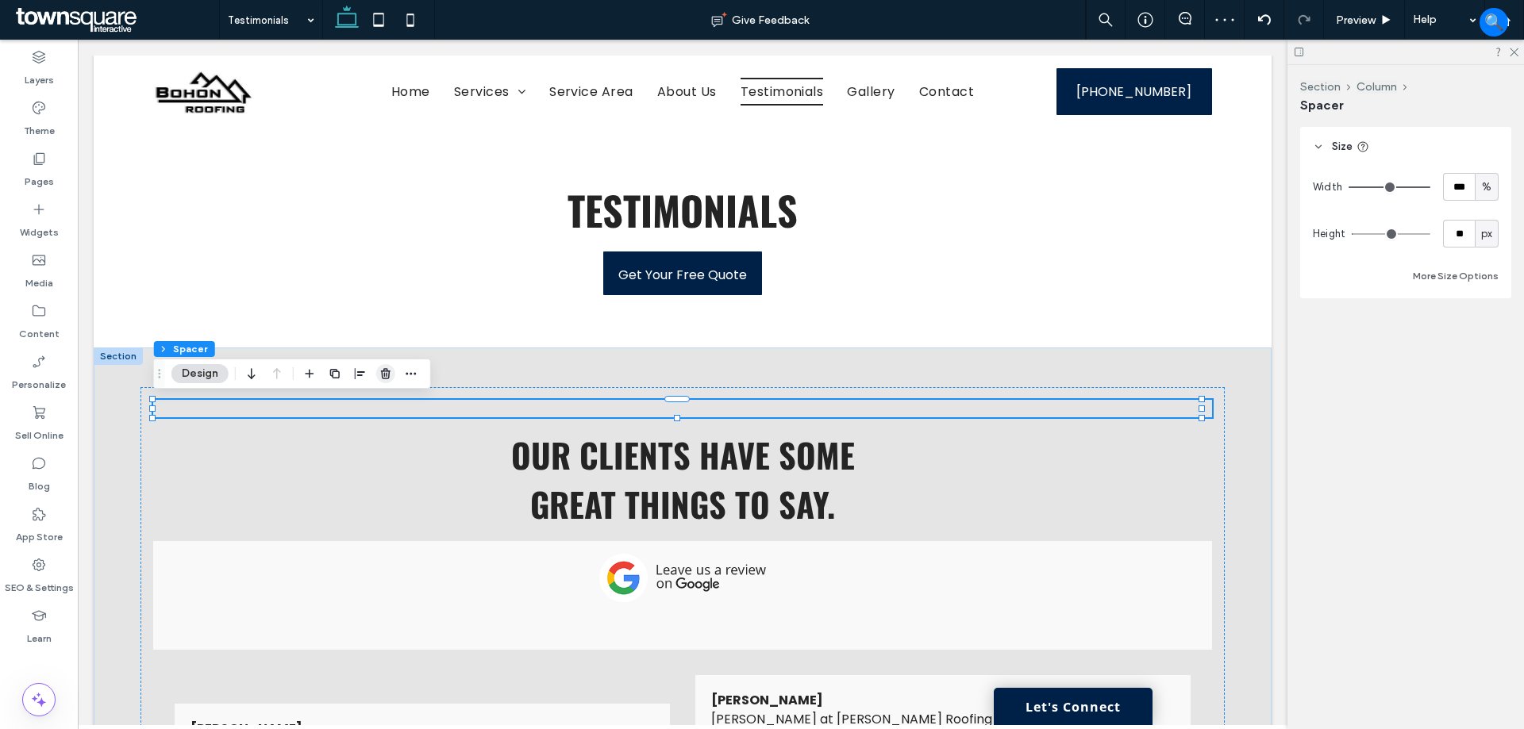
click at [383, 374] on icon "button" at bounding box center [385, 373] width 13 height 13
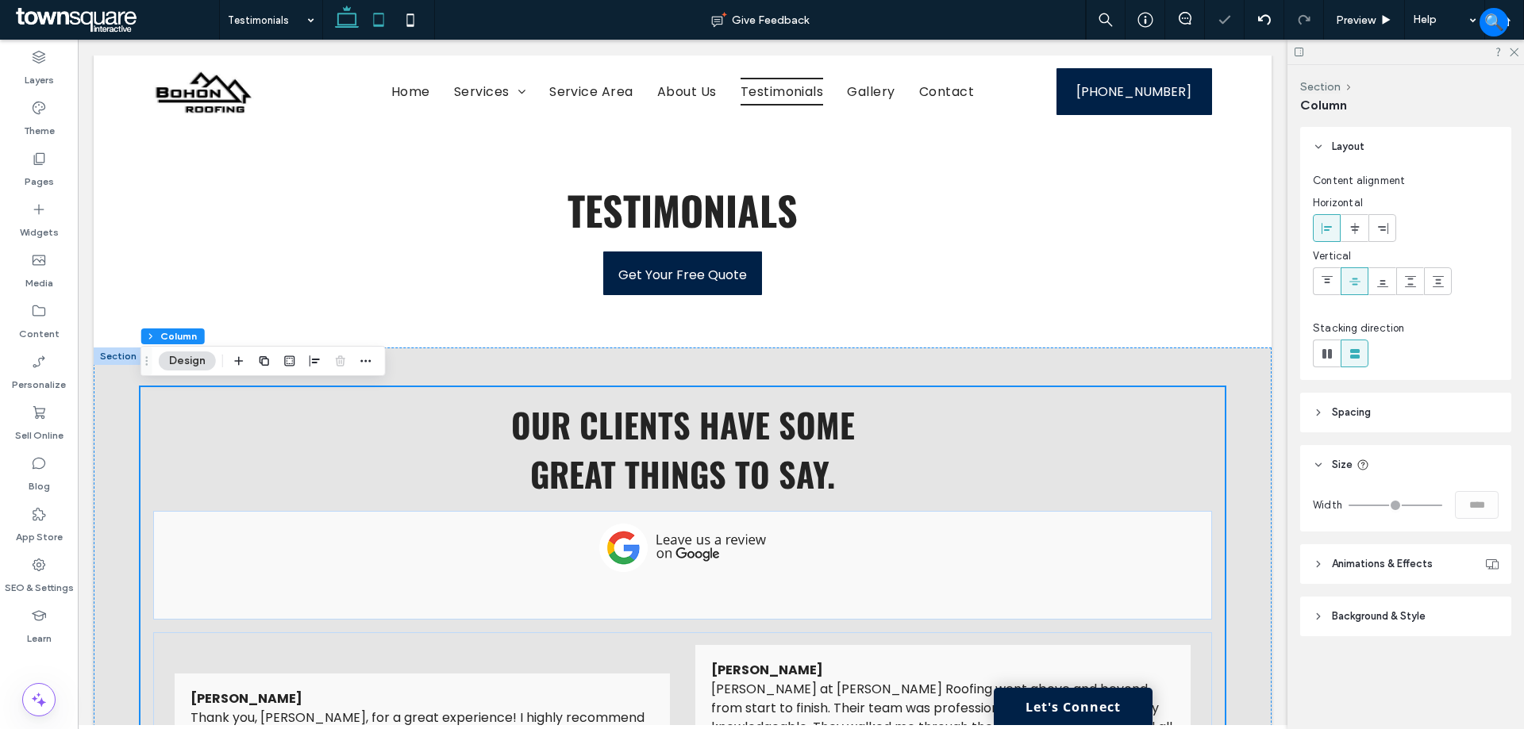
click at [374, 19] on icon at bounding box center [379, 20] width 32 height 32
type input "**"
type input "****"
type input "*"
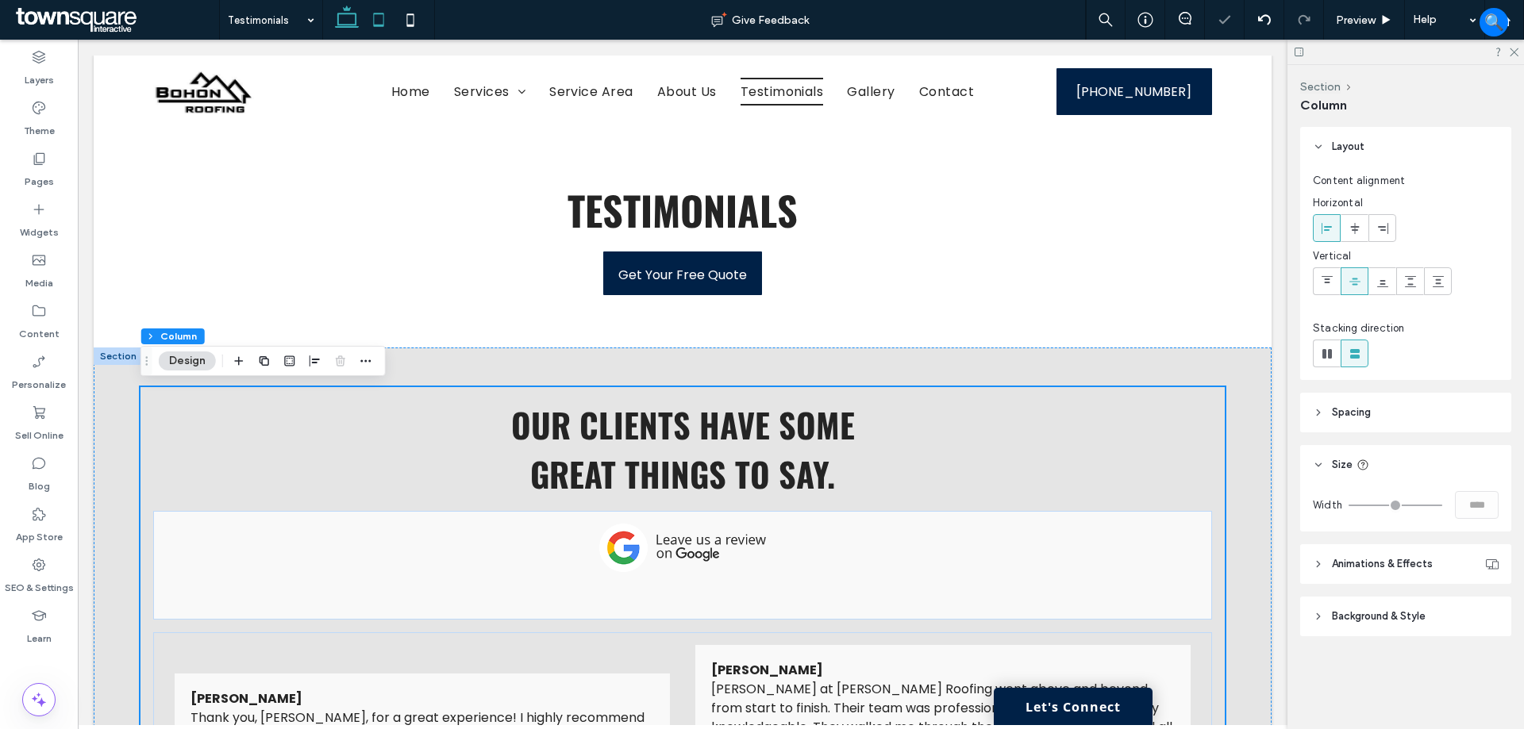
type input "*"
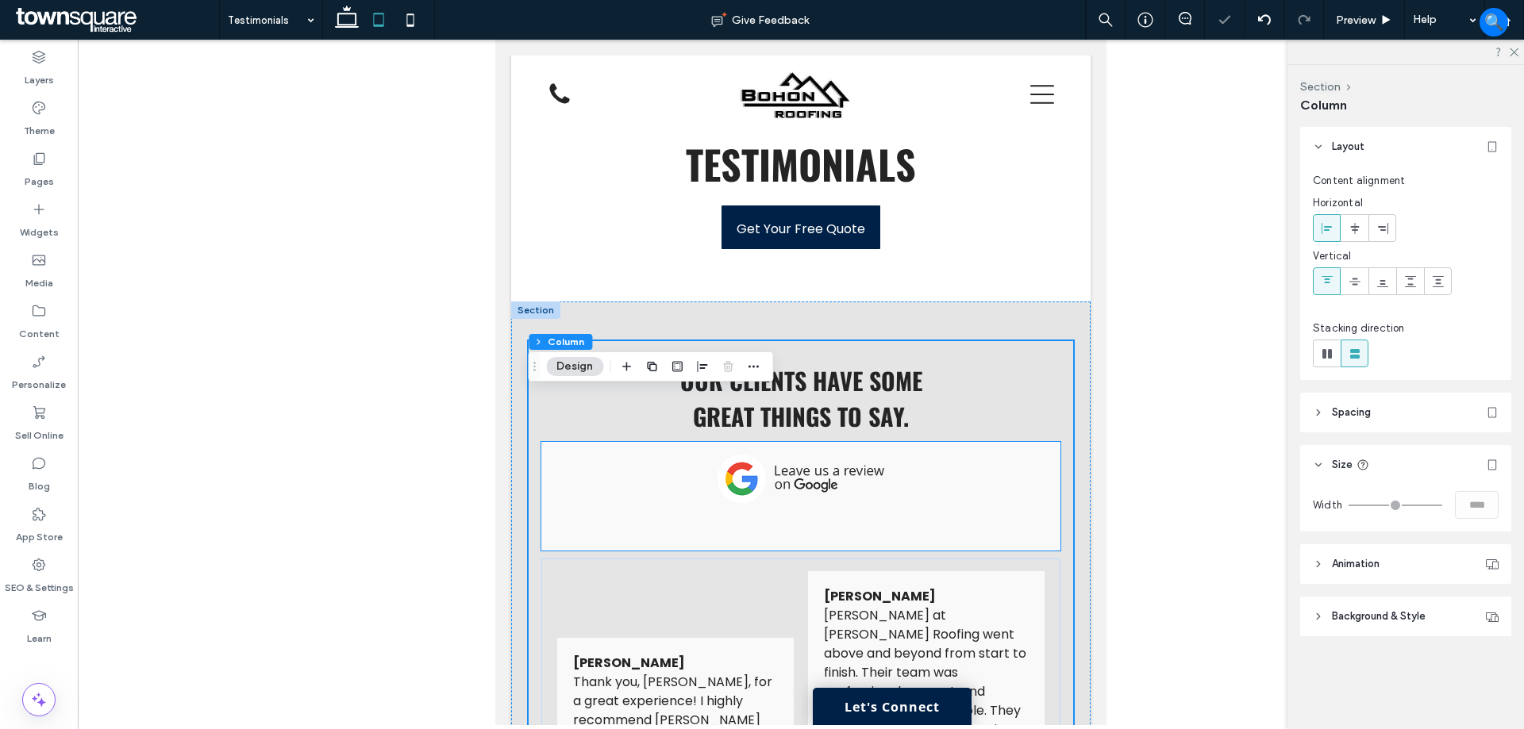
scroll to position [79, 0]
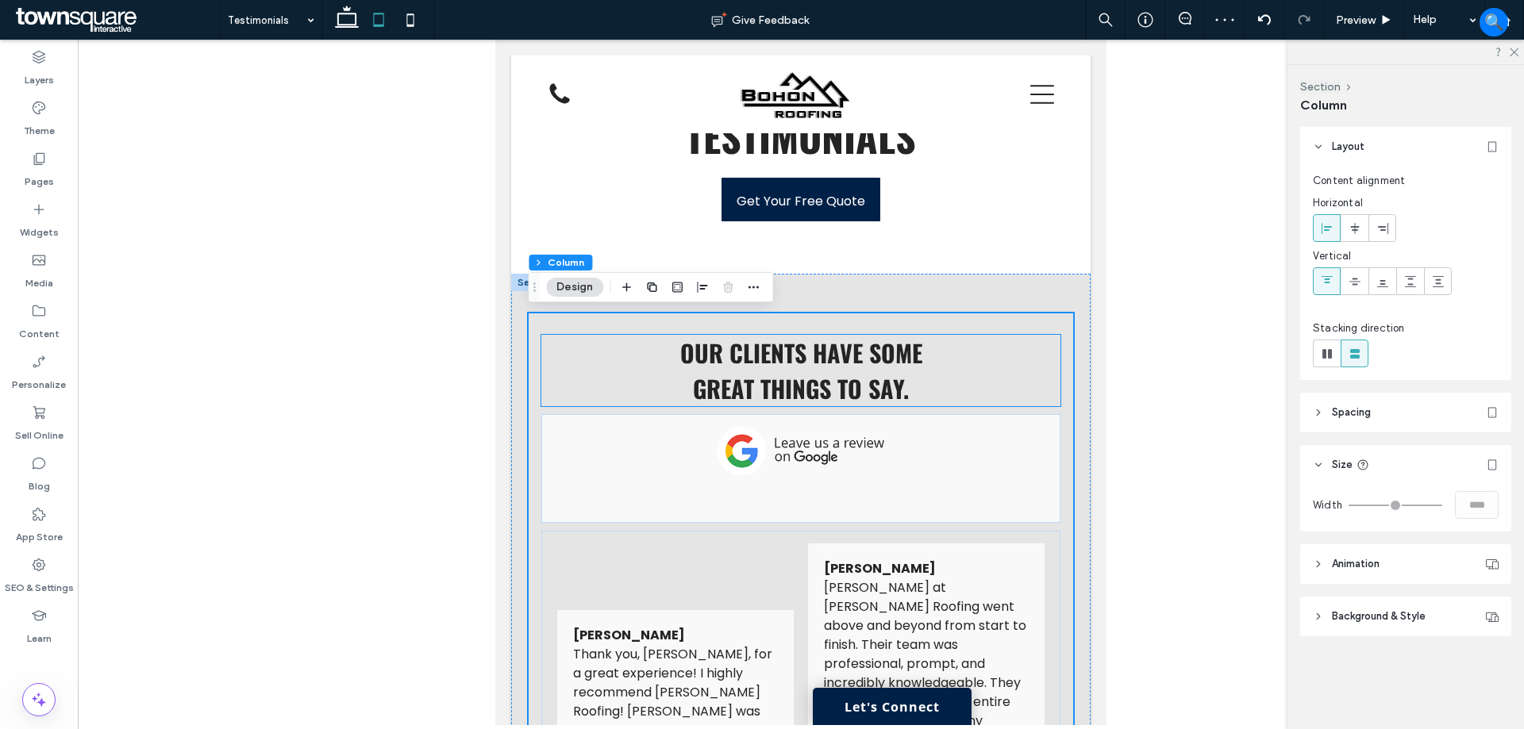
click at [982, 402] on h3 "GREAT THINGS TO SAY." at bounding box center [800, 389] width 519 height 36
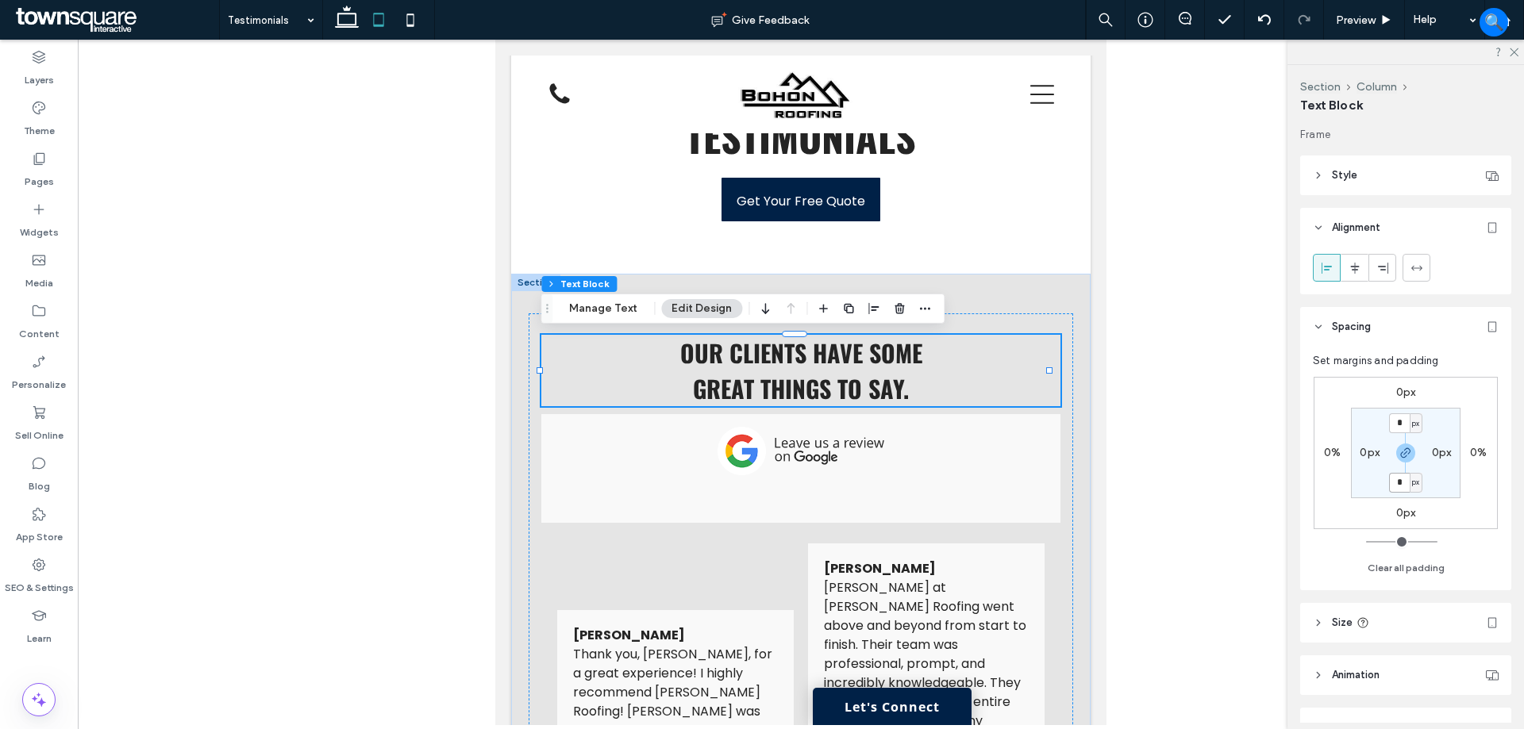
click at [1394, 482] on input "*" at bounding box center [1399, 483] width 21 height 20
click at [1402, 457] on use "button" at bounding box center [1406, 453] width 10 height 10
click at [1398, 486] on label "0px" at bounding box center [1406, 481] width 20 height 13
type input "**"
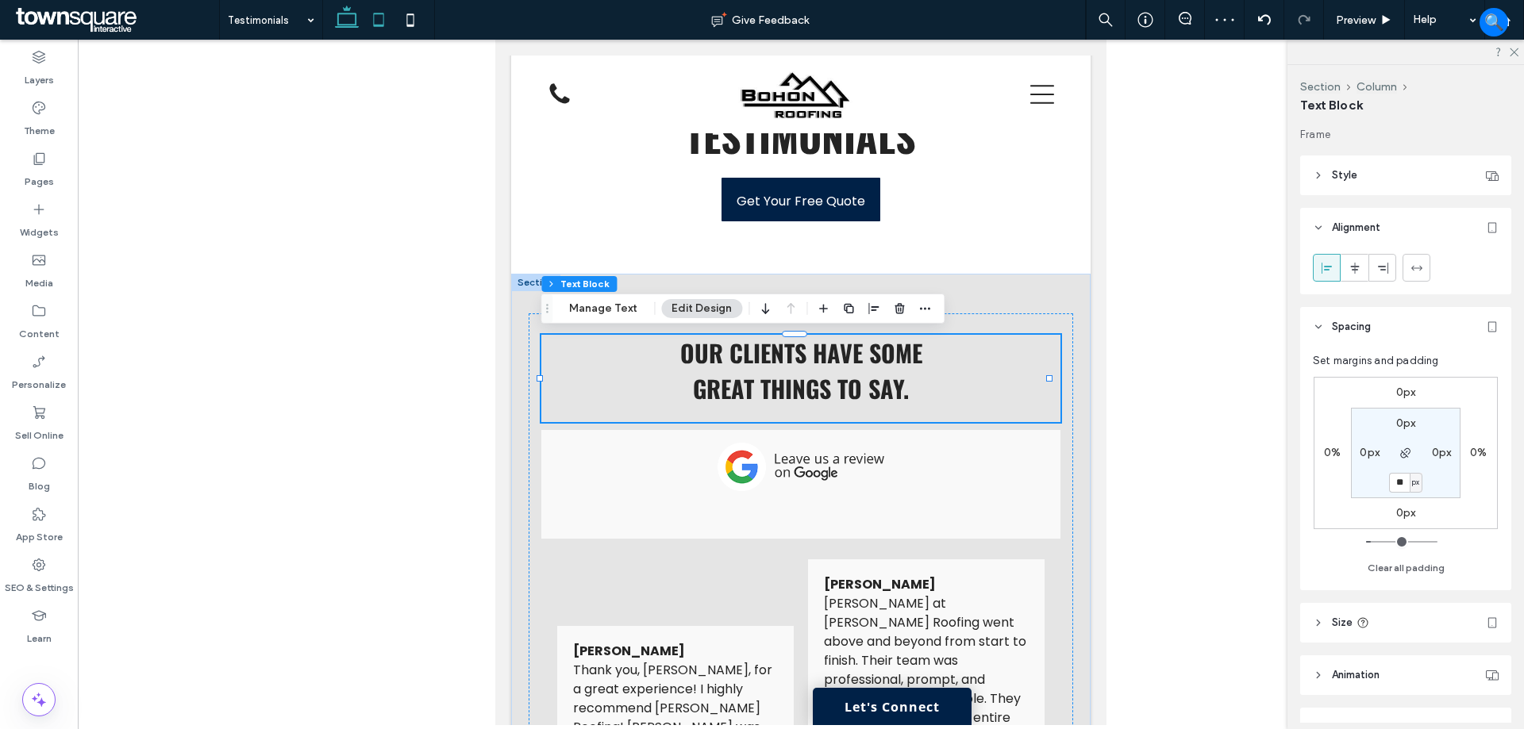
click at [354, 16] on icon at bounding box center [347, 20] width 32 height 32
type input "*"
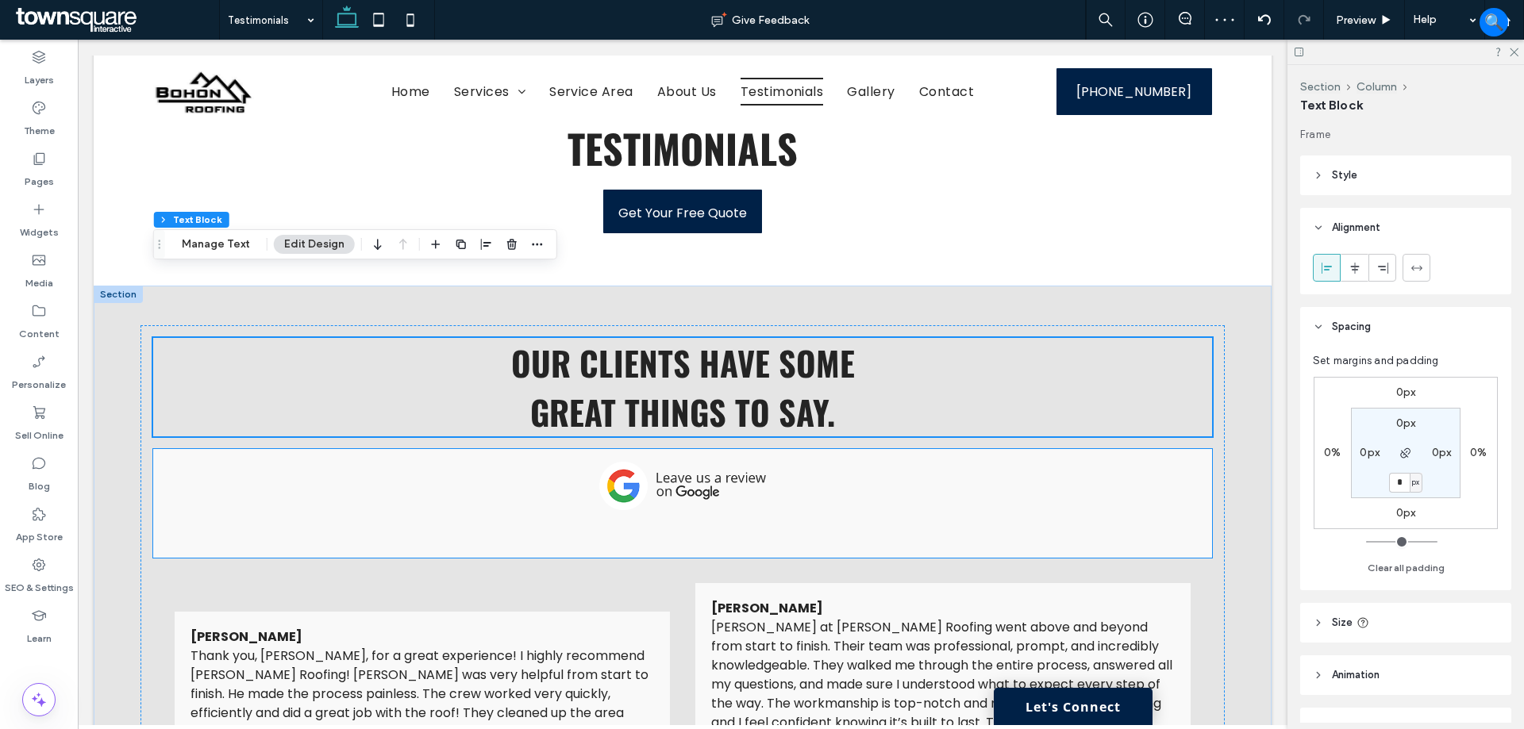
scroll to position [0, 0]
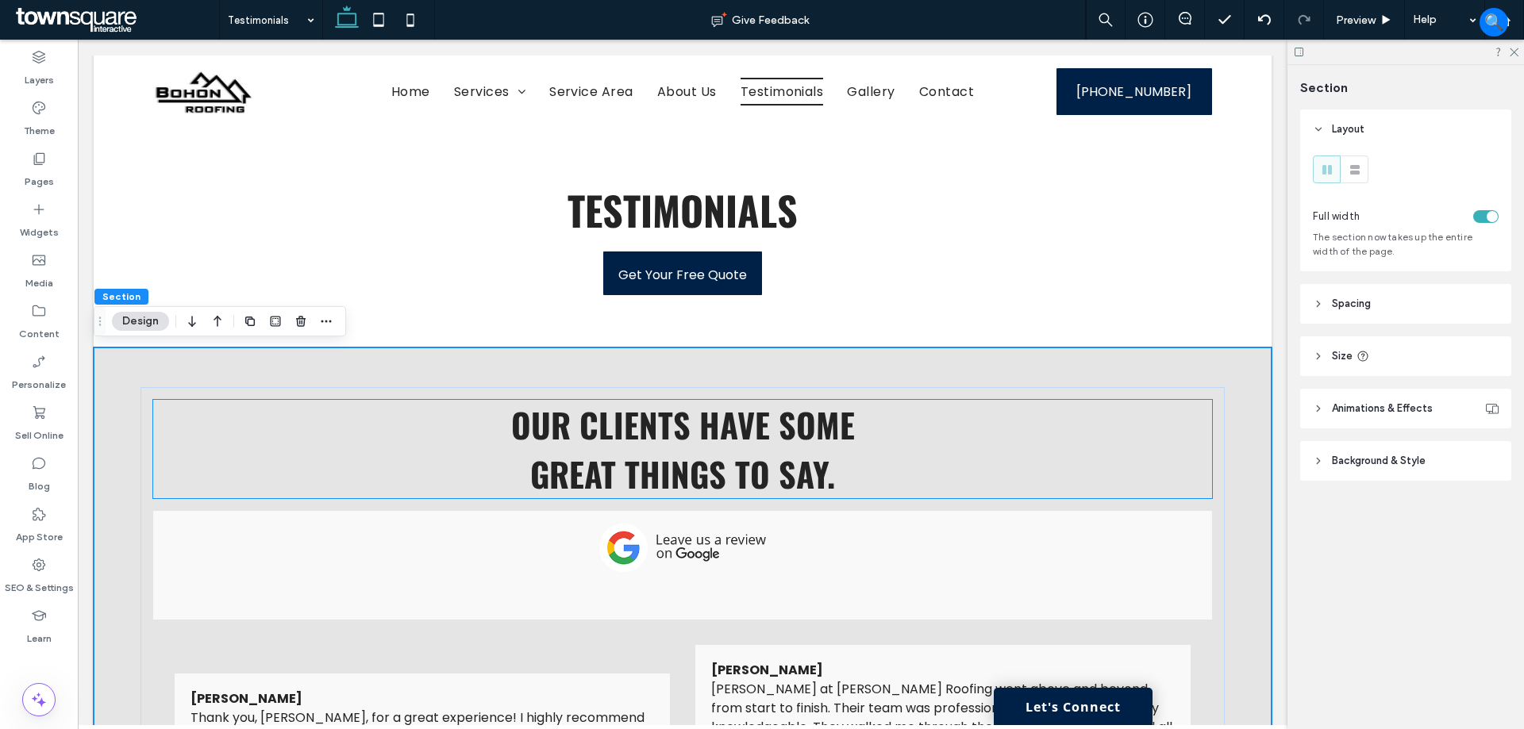
click at [933, 486] on h3 "GREAT THINGS TO SAY." at bounding box center [682, 473] width 1058 height 49
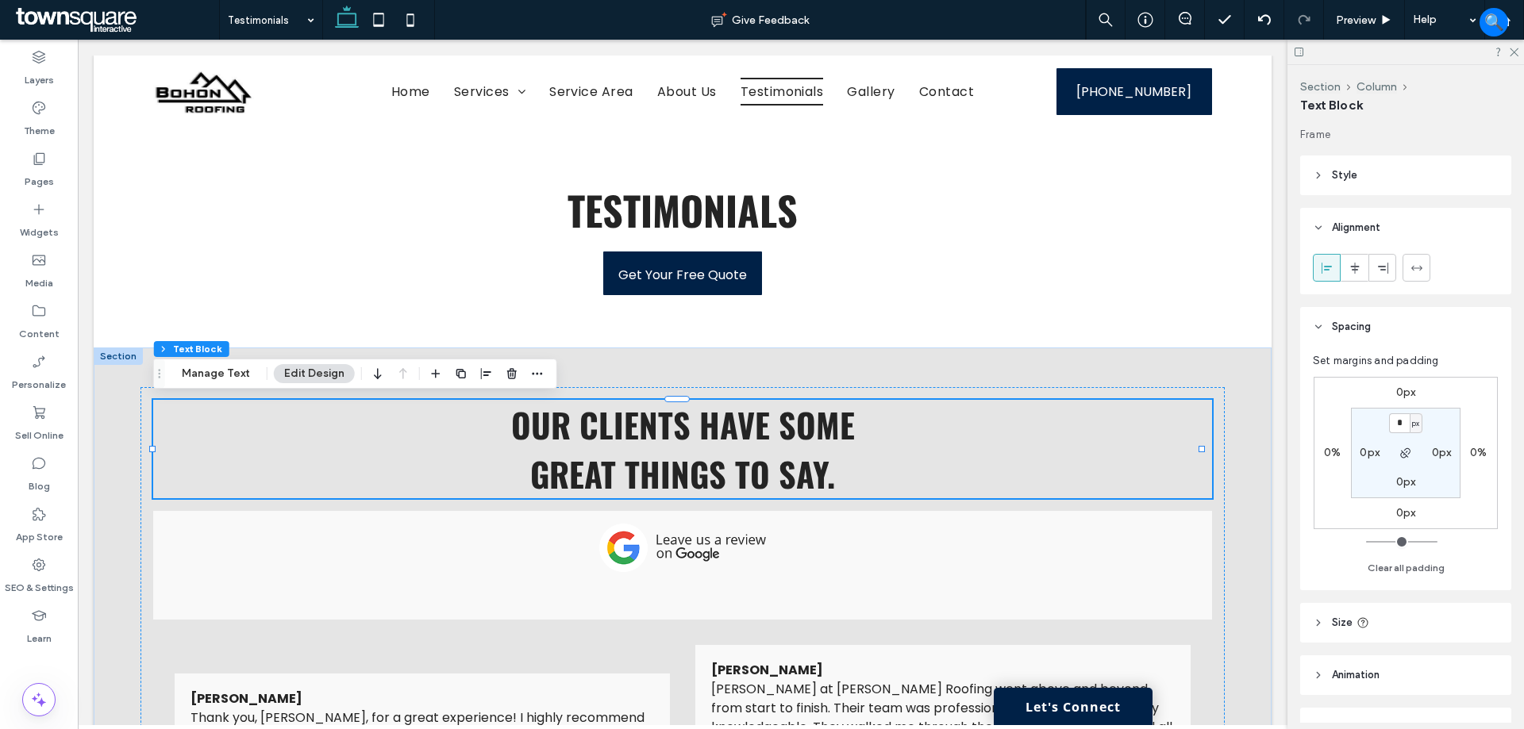
drag, startPoint x: 1394, startPoint y: 479, endPoint x: 1409, endPoint y: 499, distance: 25.6
click at [1396, 479] on label "0px" at bounding box center [1406, 481] width 20 height 13
type input "**"
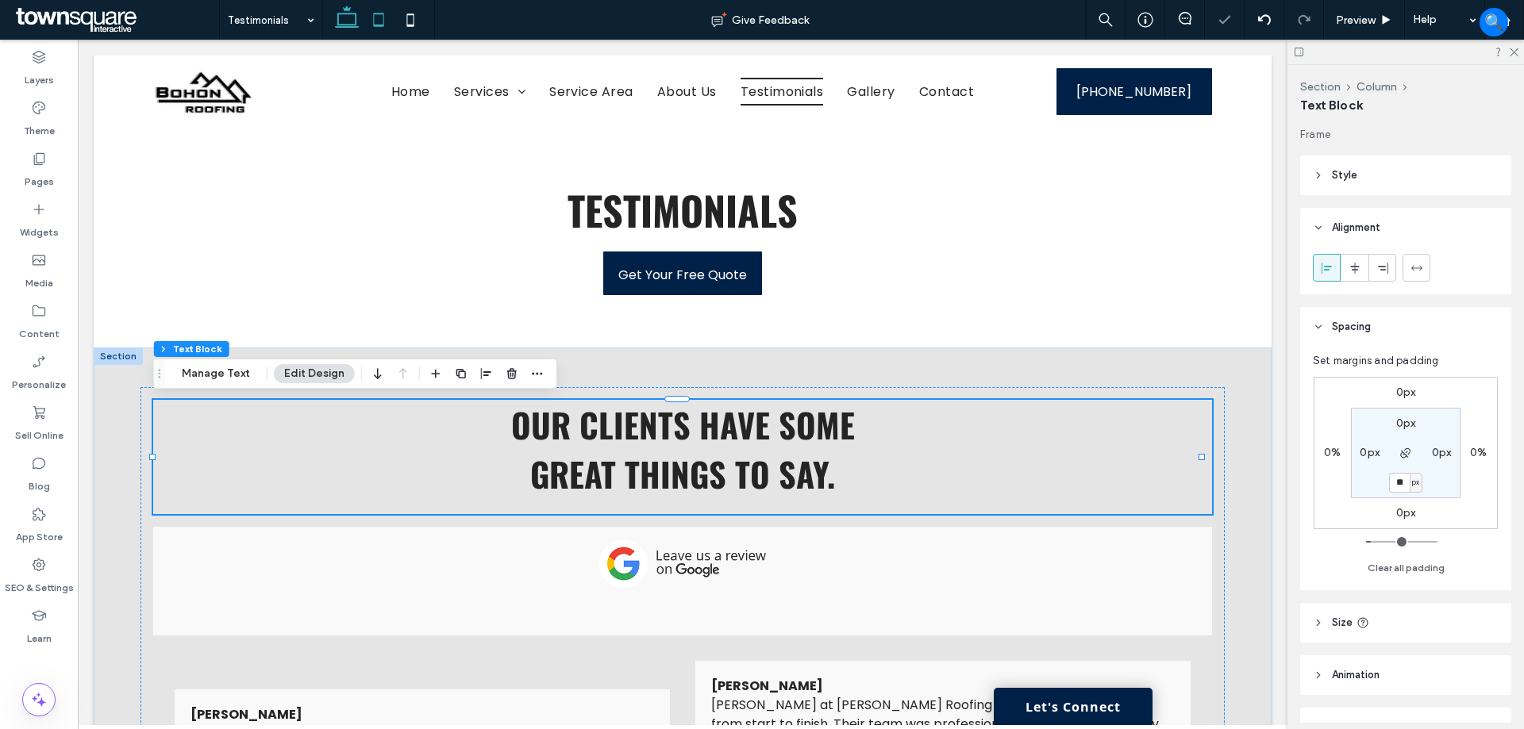
click at [381, 13] on icon at bounding box center [379, 20] width 32 height 32
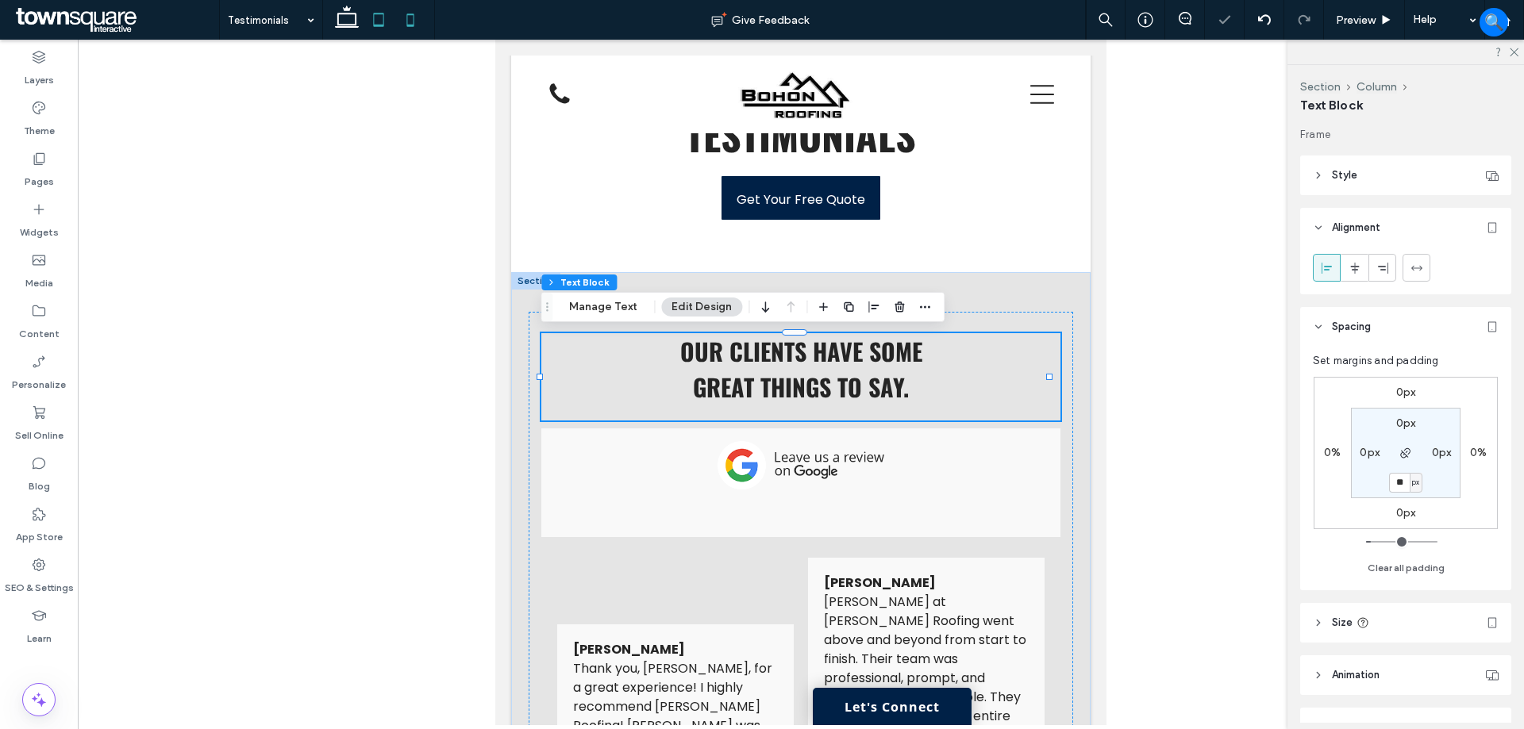
click at [404, 21] on icon at bounding box center [410, 20] width 32 height 32
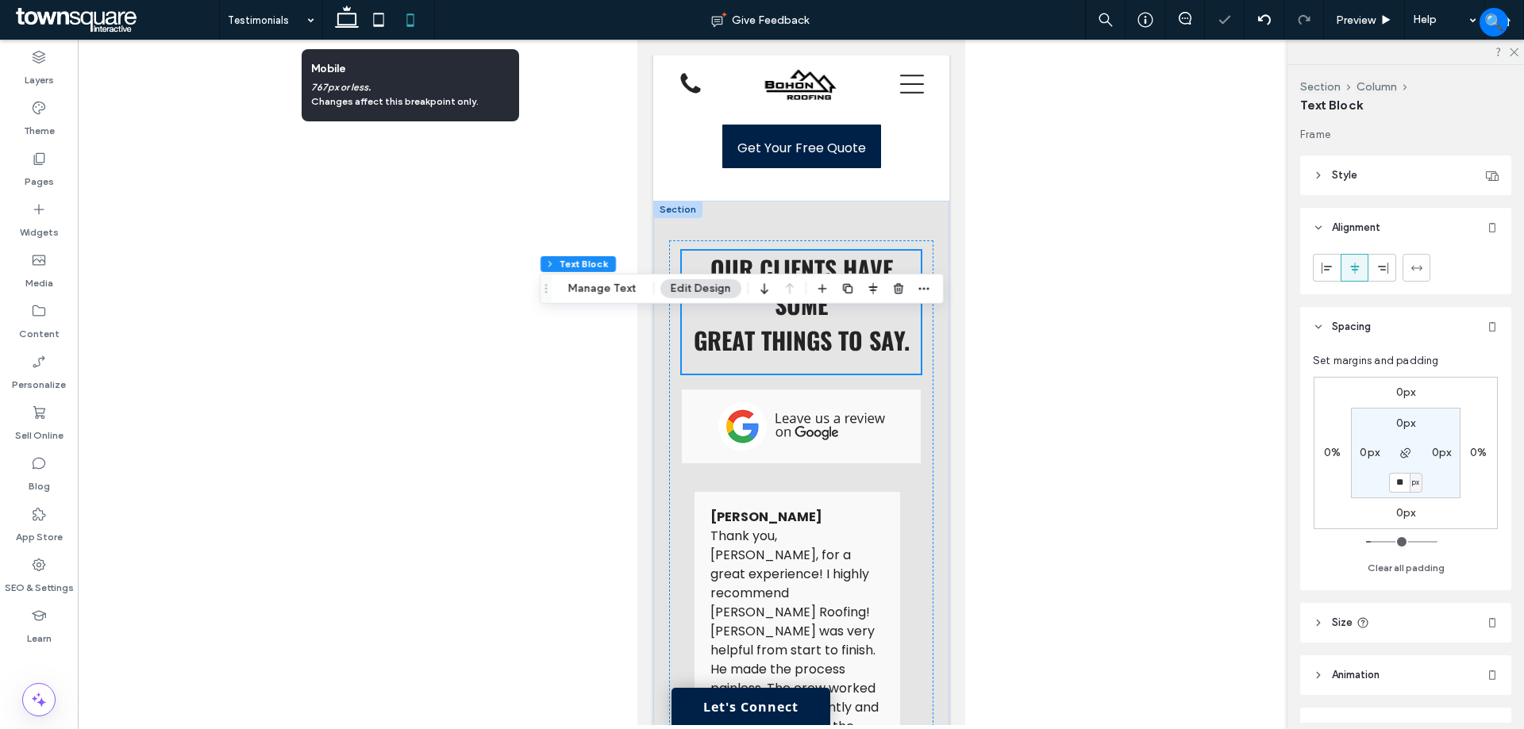
scroll to position [17, 0]
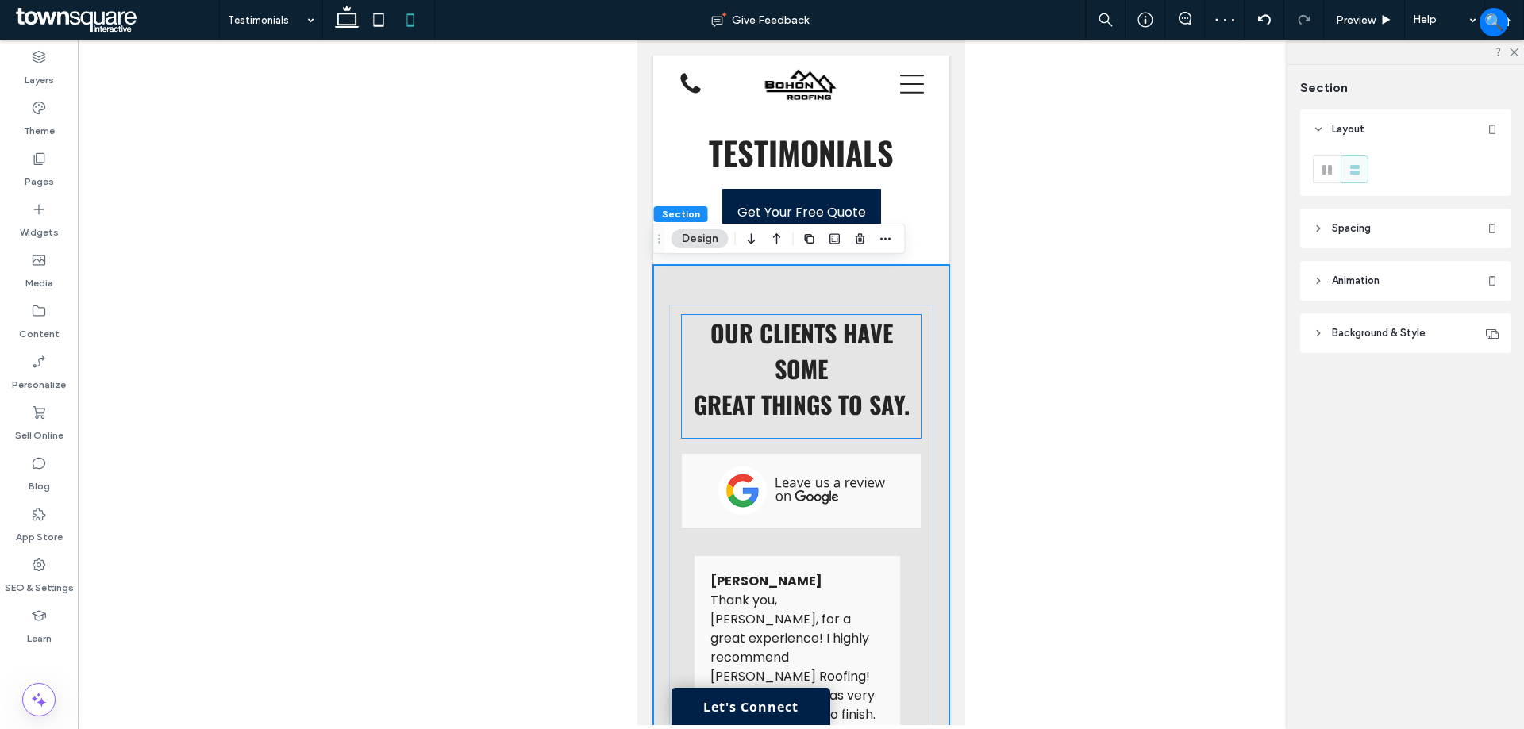
click at [867, 420] on span "GREAT THINGS TO SAY." at bounding box center [801, 404] width 216 height 36
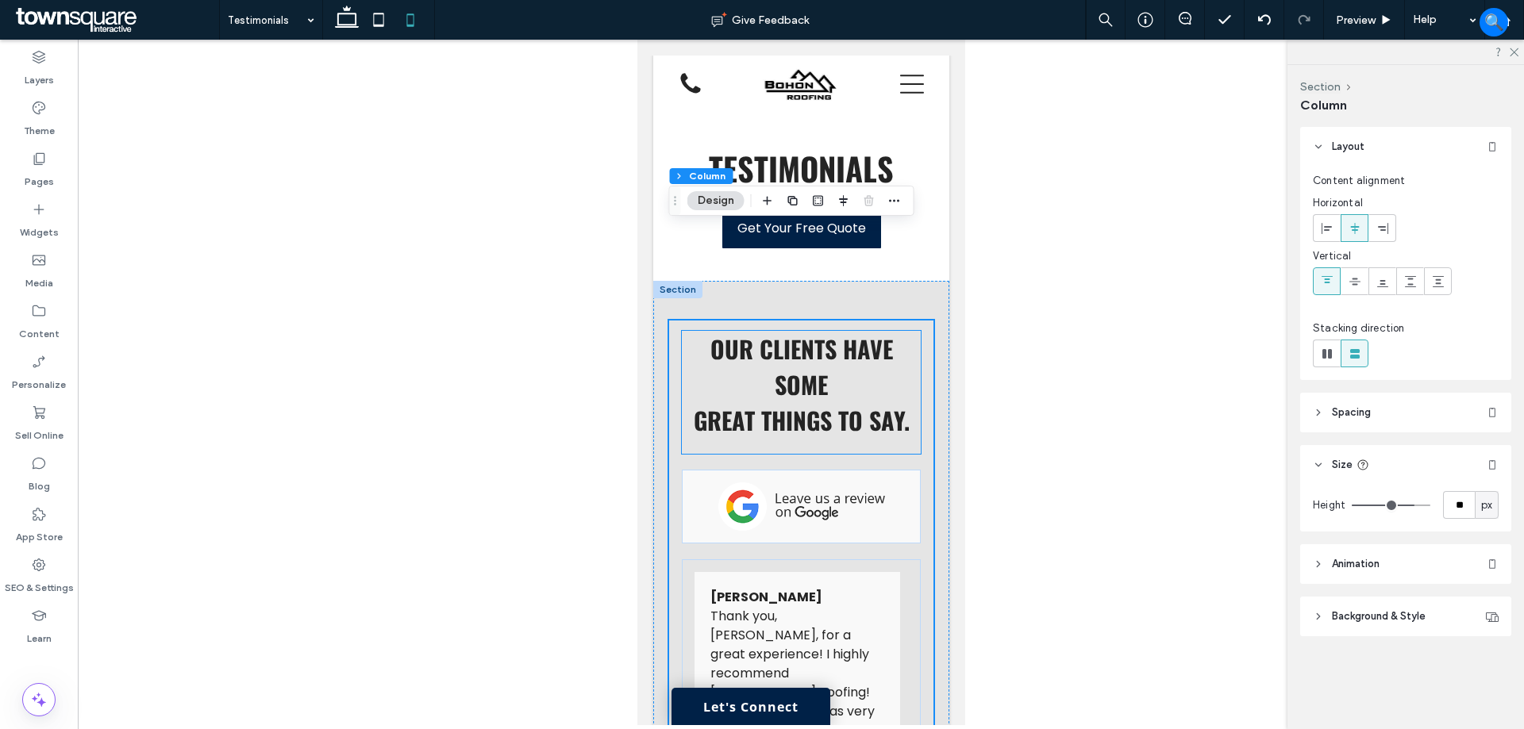
scroll to position [0, 0]
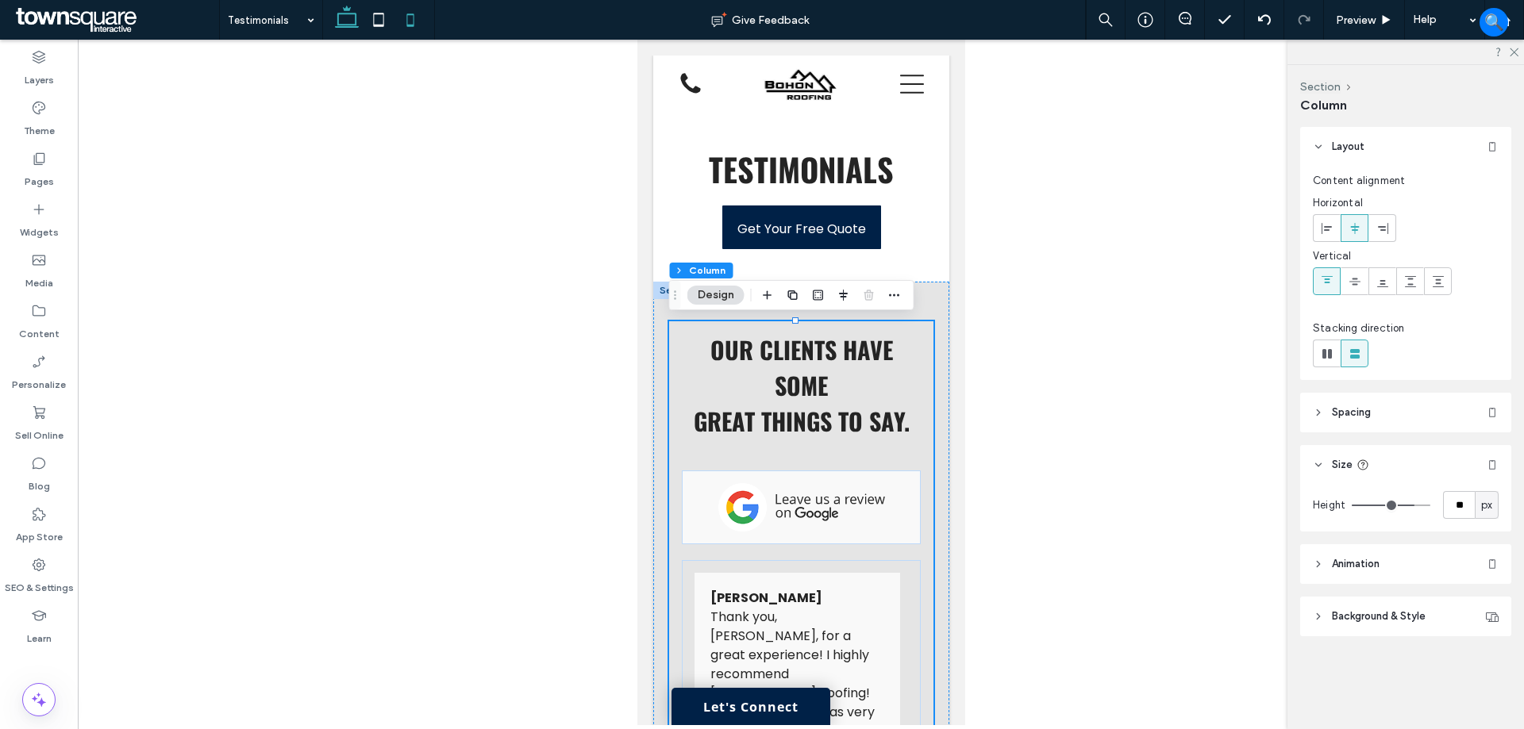
click at [347, 22] on icon at bounding box center [347, 20] width 32 height 32
type input "**"
type input "****"
type input "**"
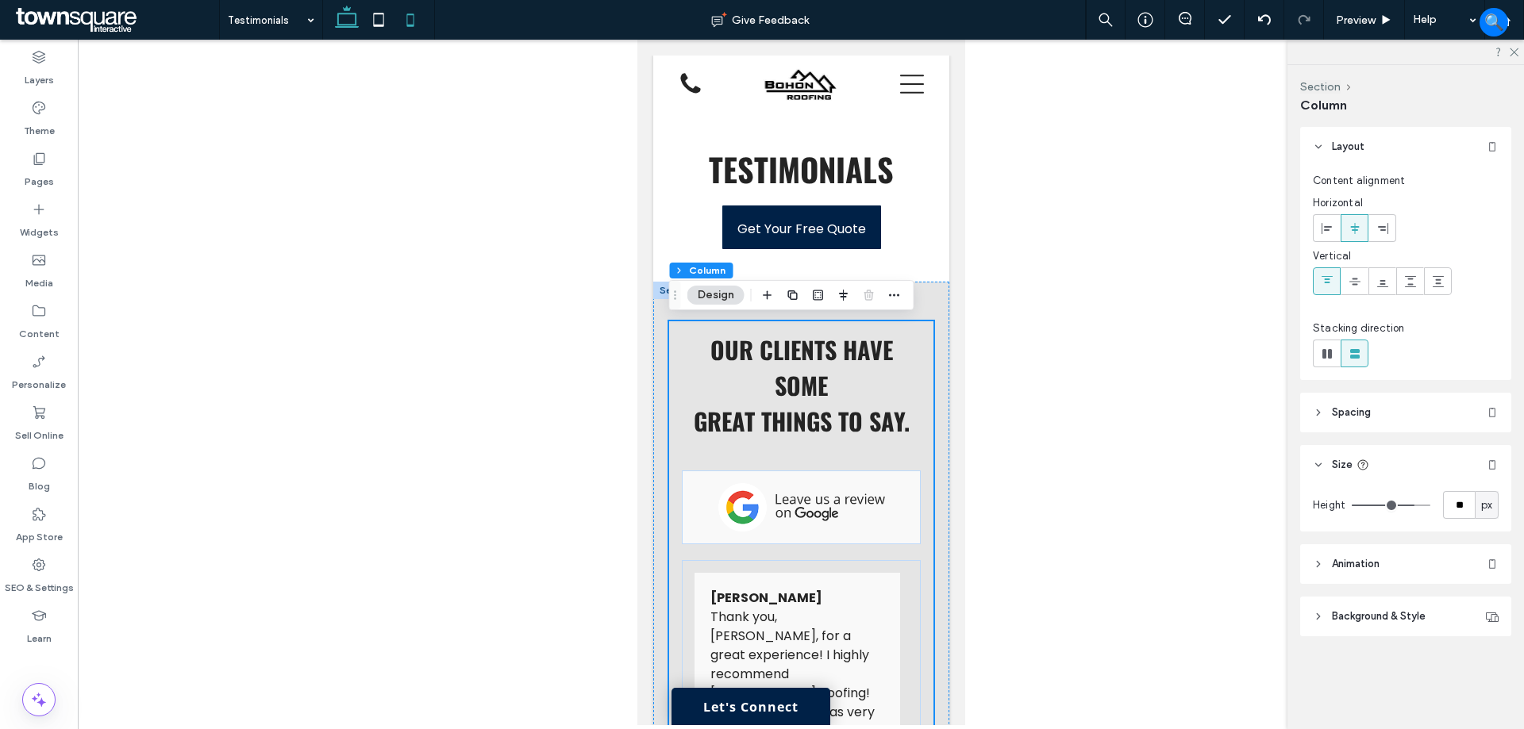
type input "**"
type input "***"
type input "****"
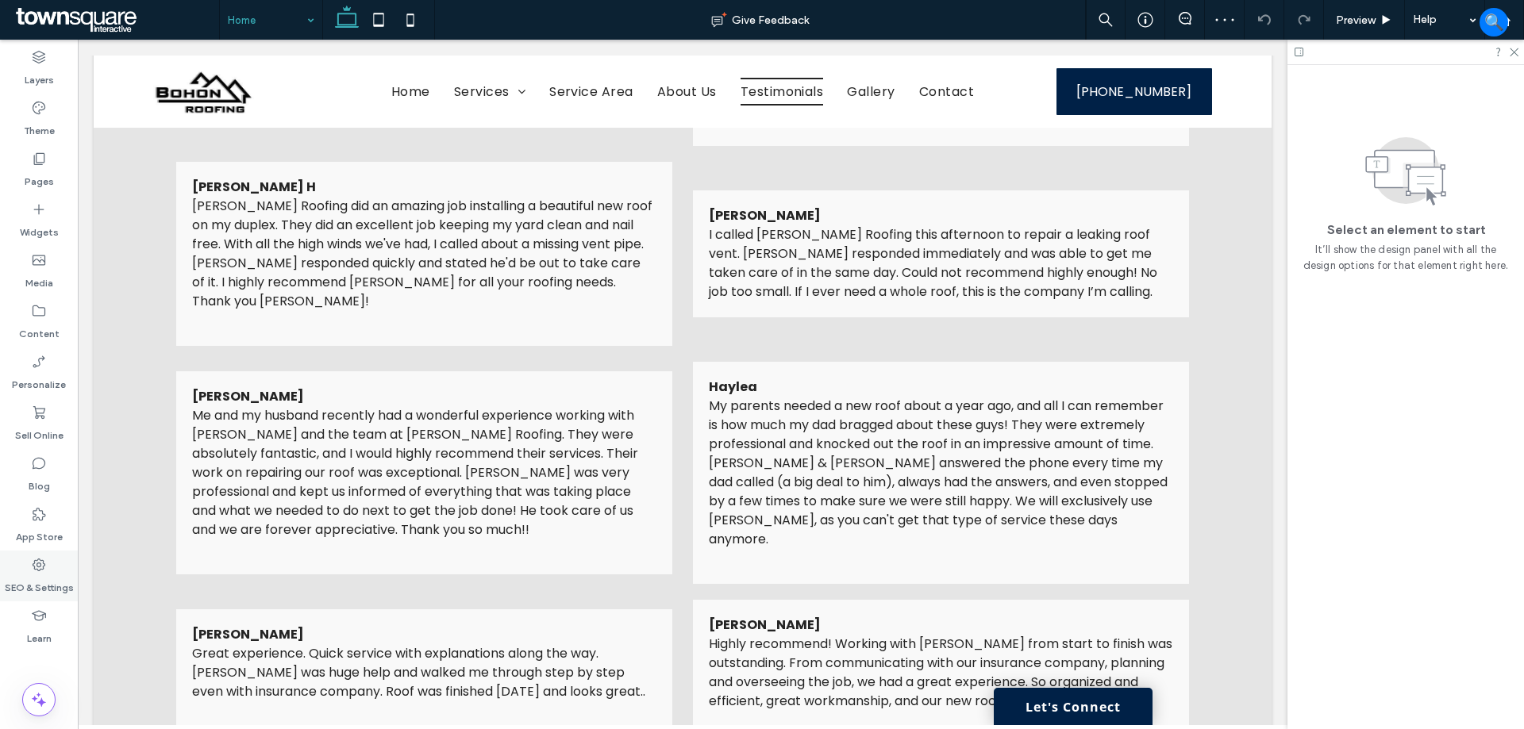
click at [29, 566] on div "SEO & Settings" at bounding box center [39, 576] width 78 height 51
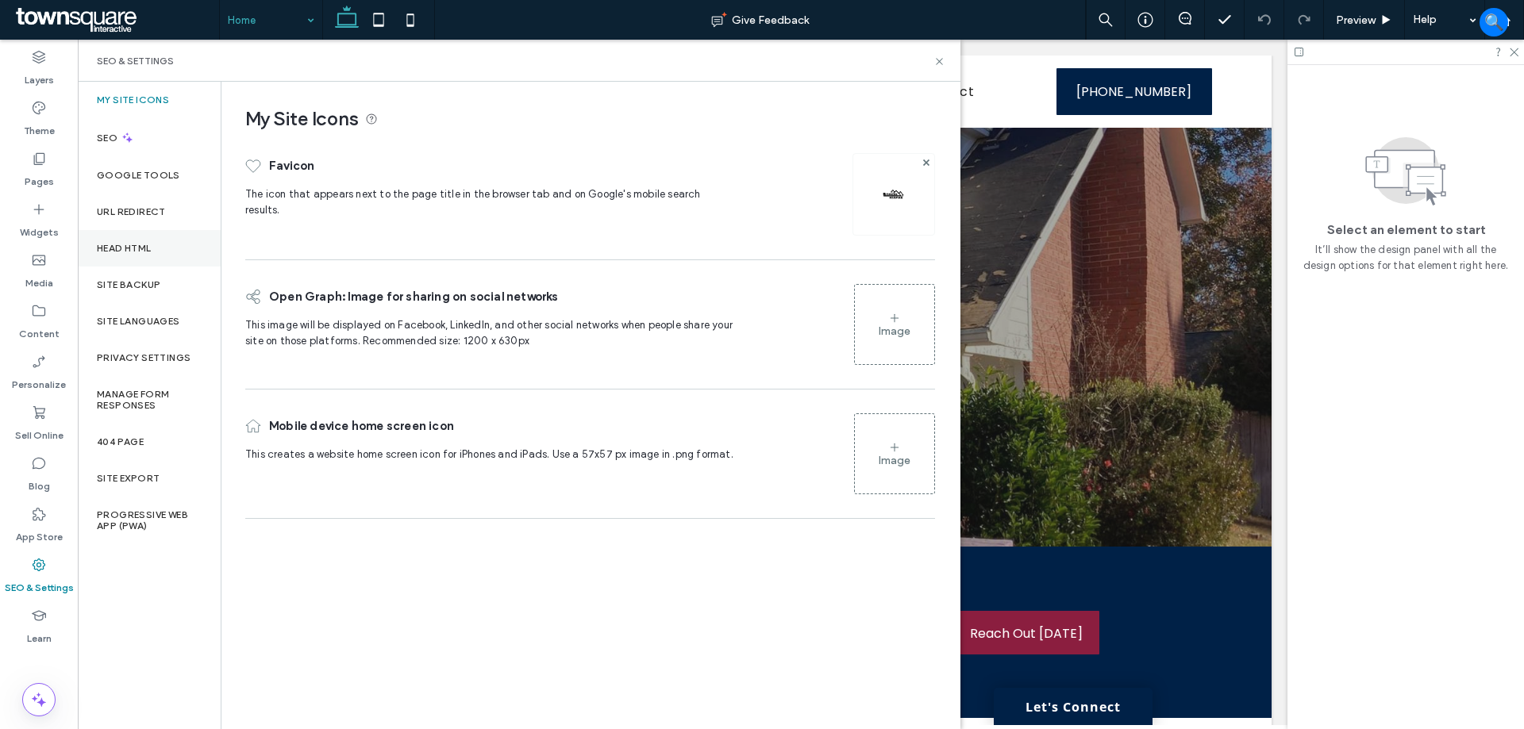
click at [135, 249] on label "Head HTML" at bounding box center [124, 248] width 55 height 11
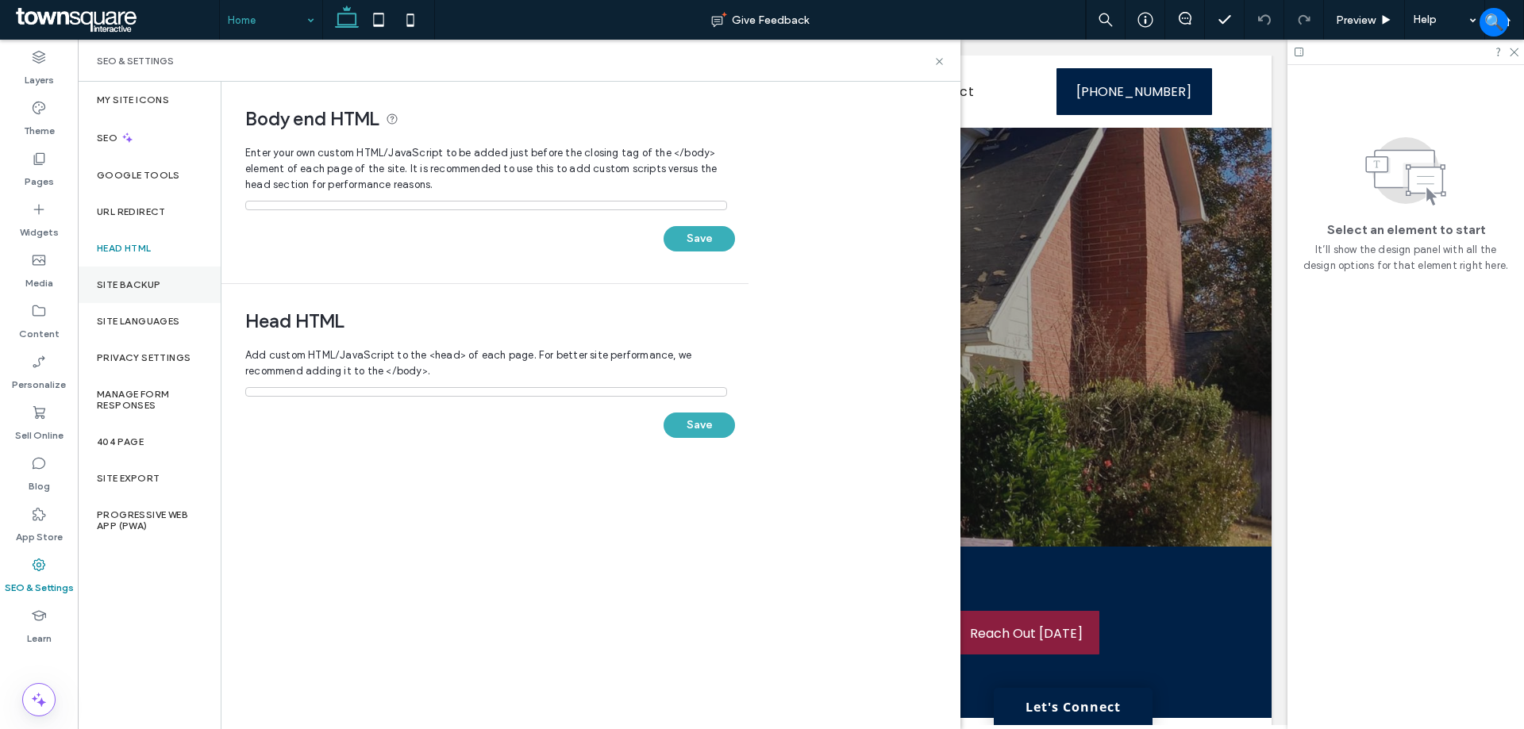
click at [141, 272] on div "Site Backup" at bounding box center [149, 285] width 143 height 37
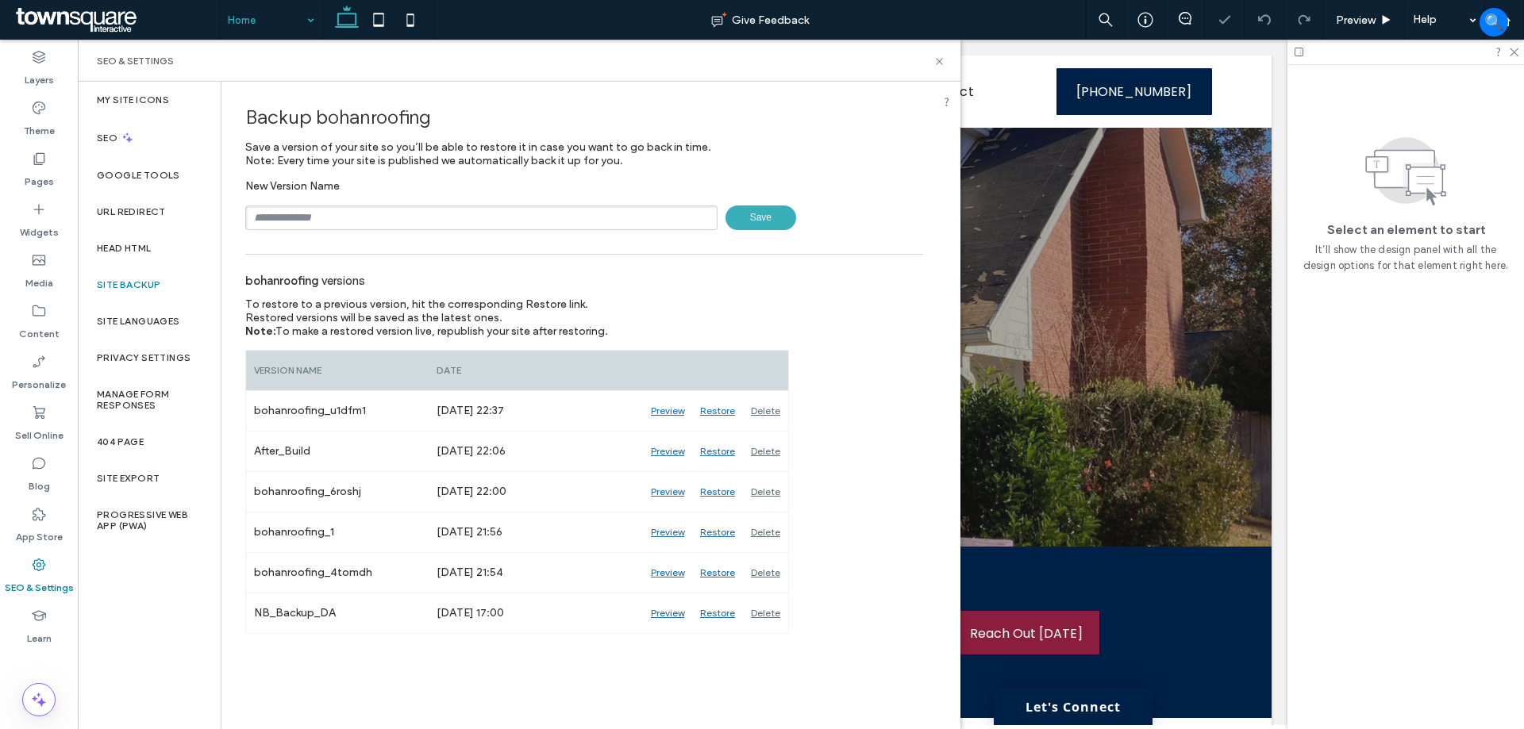
click at [369, 216] on input "text" at bounding box center [481, 218] width 472 height 25
type input "**********"
